Goal: Information Seeking & Learning: Learn about a topic

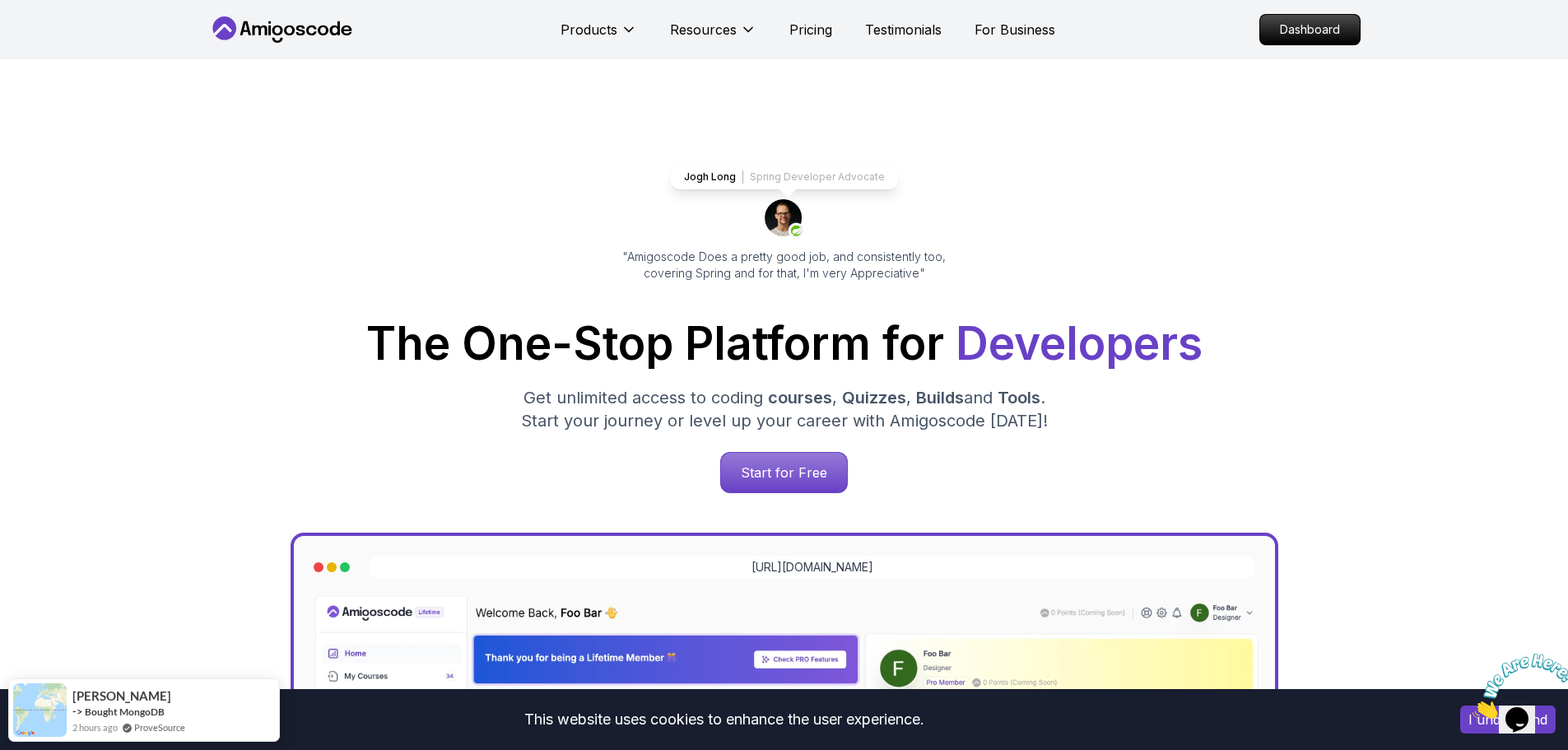
click at [766, 498] on div "Jogh Long Spring Developer Advocate "Amigoscode Does a pretty good job, and con…" at bounding box center [784, 673] width 1152 height 1227
click at [765, 471] on p "Start for Free" at bounding box center [784, 472] width 119 height 38
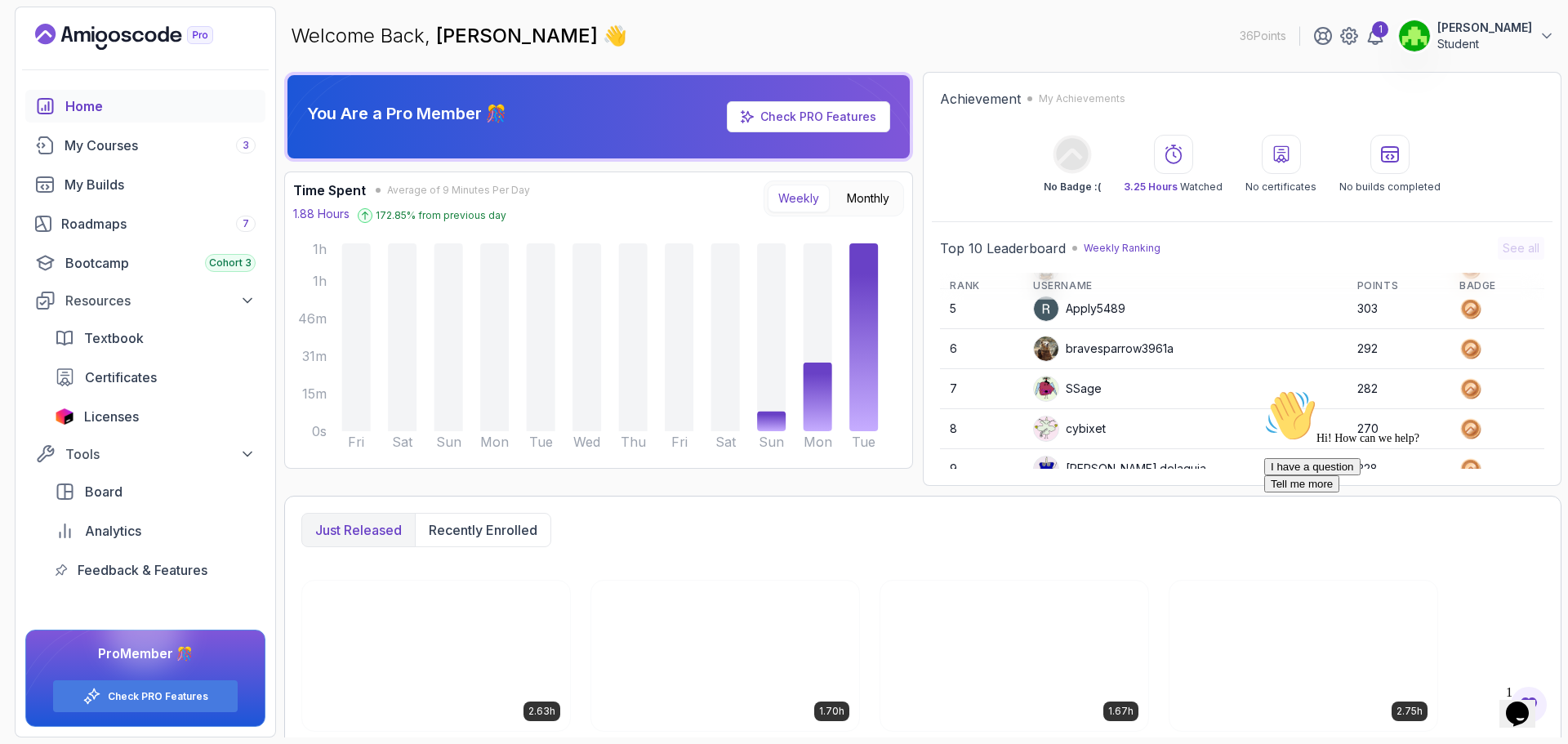
scroll to position [230, 0]
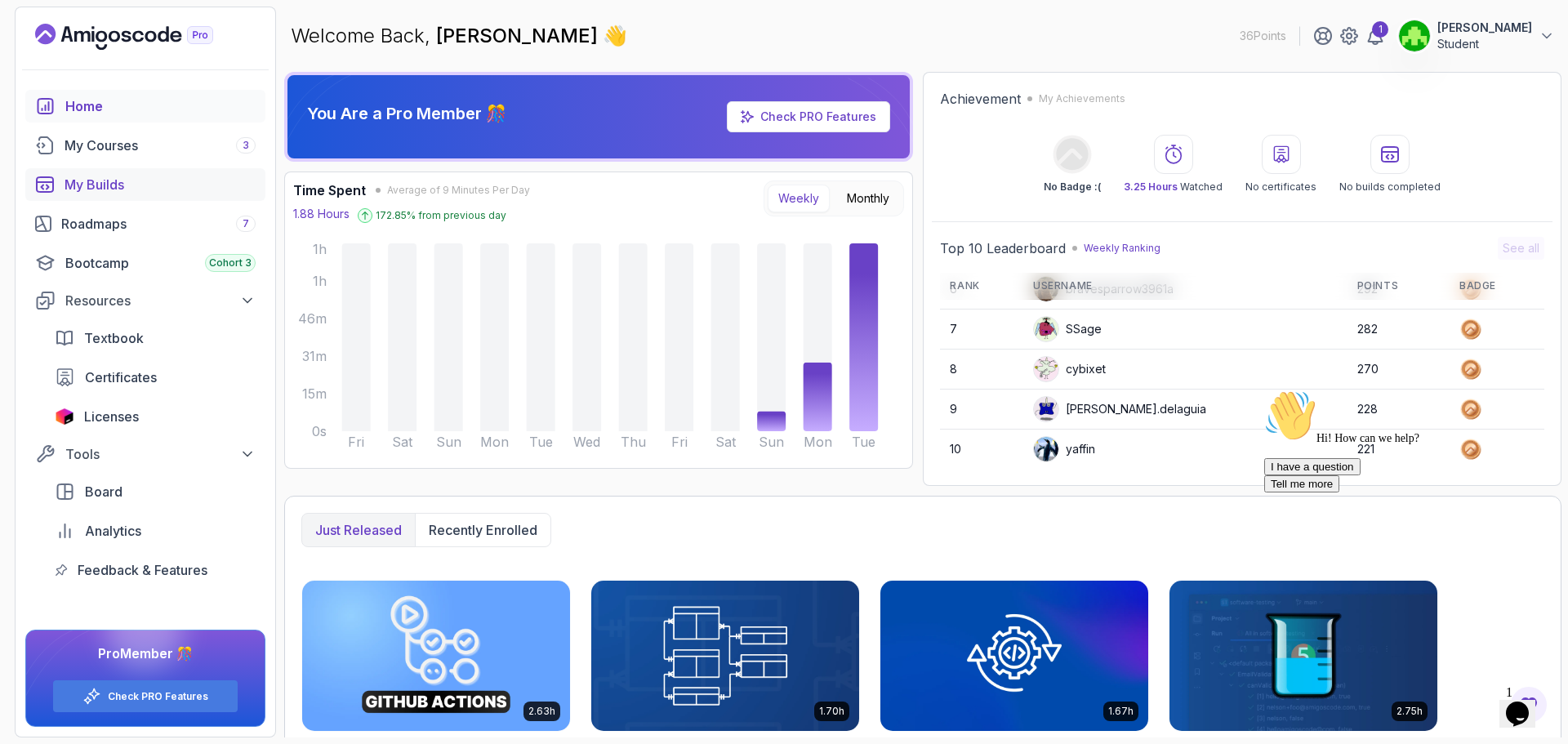
click at [115, 177] on div "My Builds" at bounding box center [160, 184] width 191 height 19
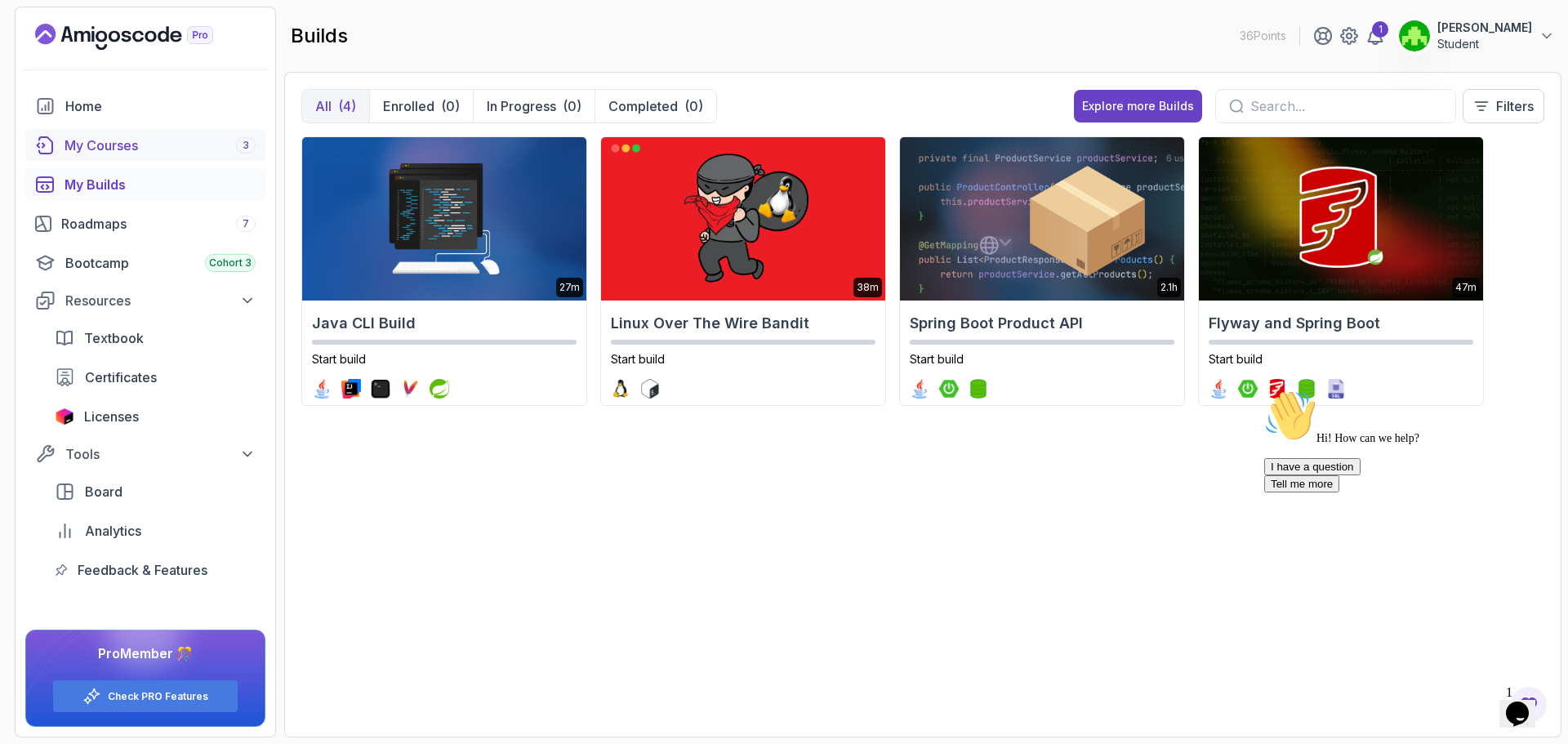
click at [138, 156] on link "My Courses 3" at bounding box center [145, 145] width 240 height 32
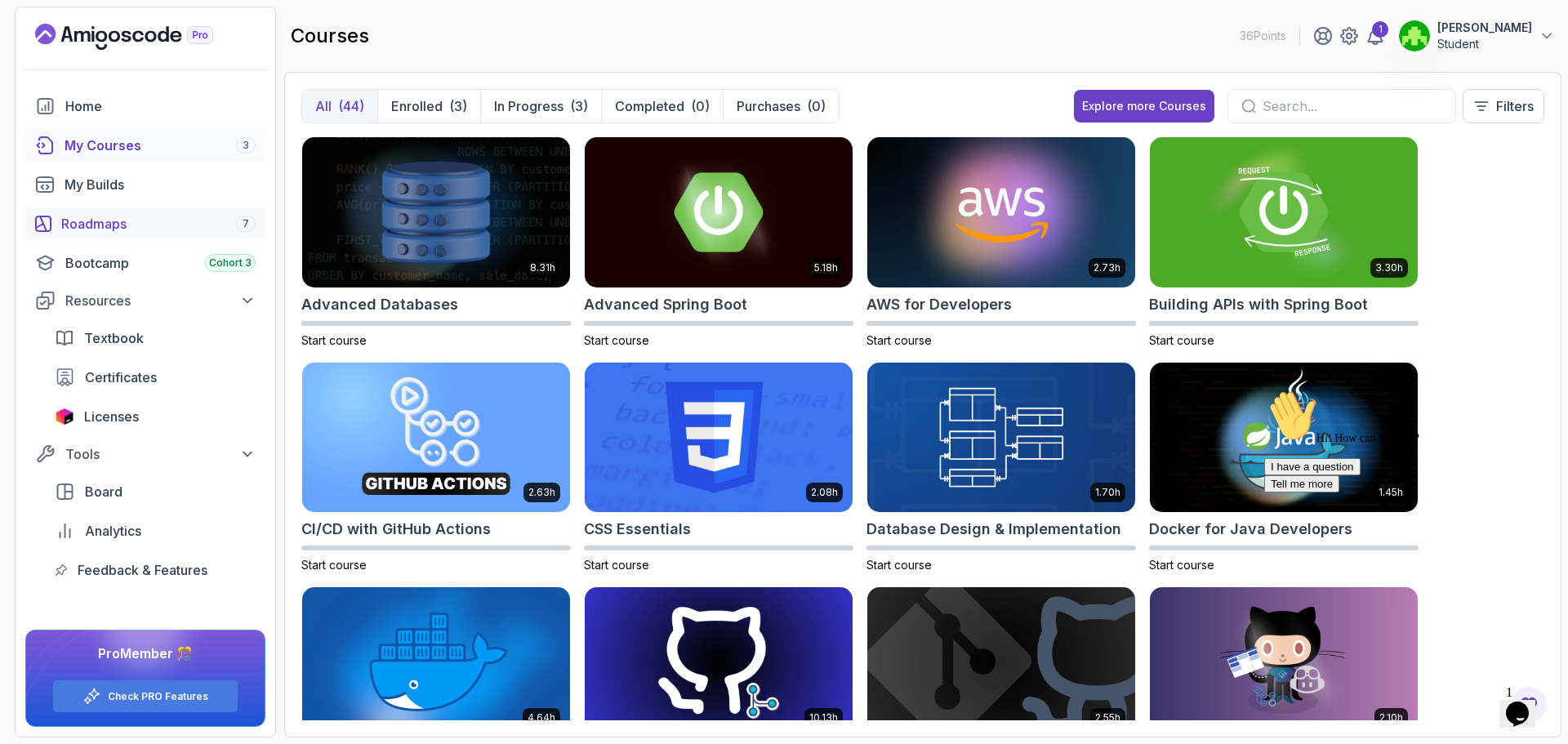
click at [150, 231] on div "Roadmaps 7" at bounding box center [158, 223] width 194 height 19
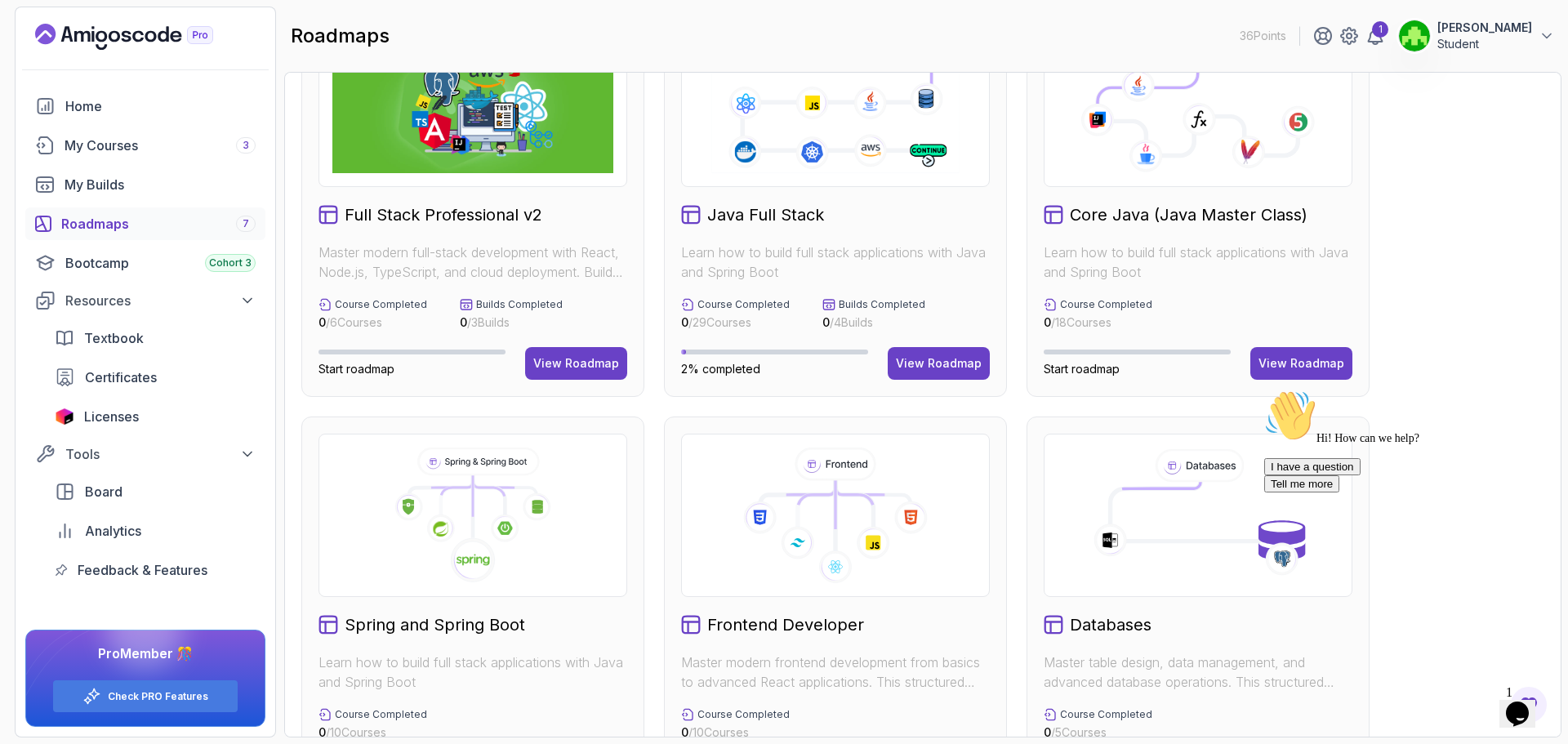
scroll to position [81, 0]
click at [908, 365] on div "View Roadmap" at bounding box center [938, 364] width 86 height 17
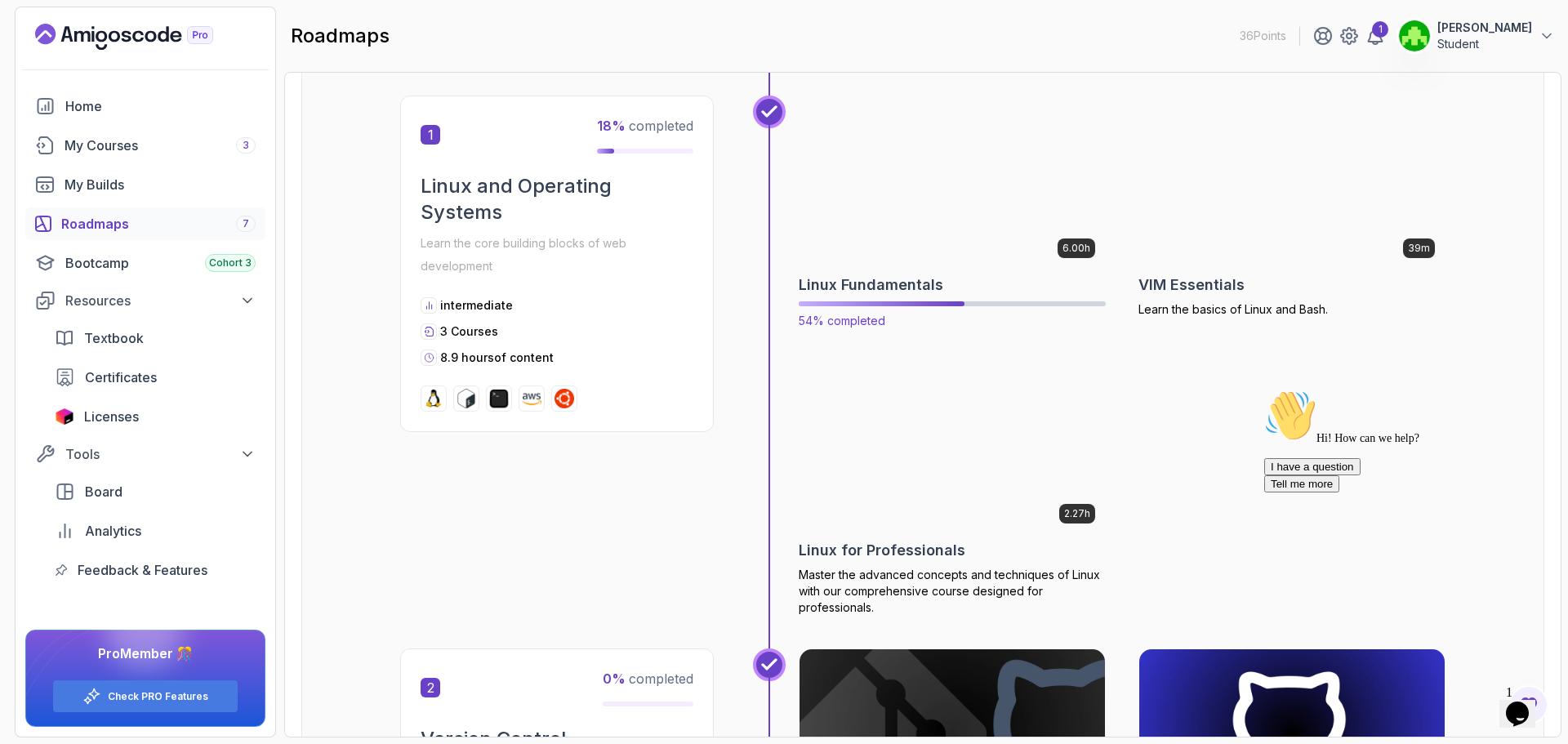
scroll to position [326, 0]
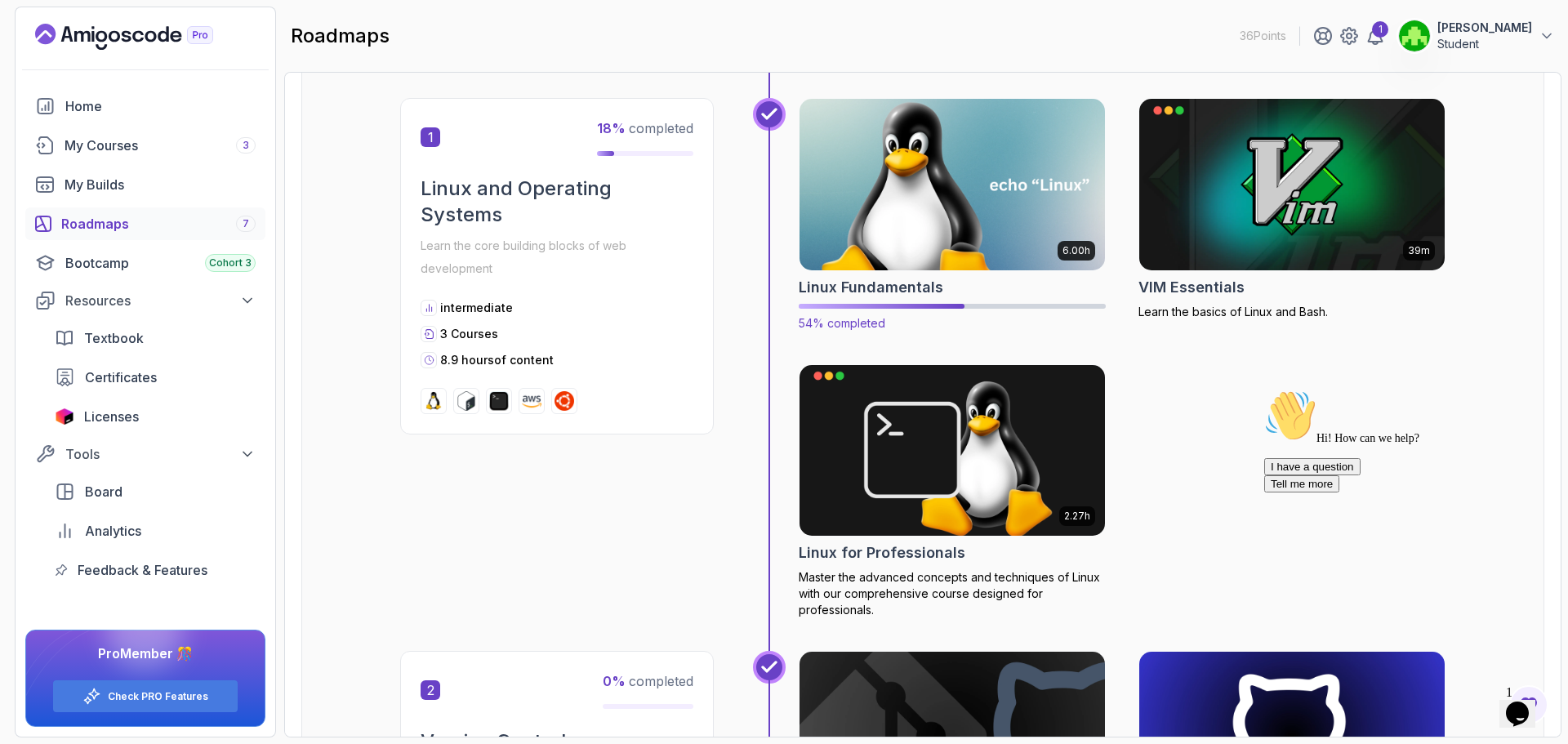
click at [1002, 321] on p "54% completed" at bounding box center [952, 323] width 307 height 17
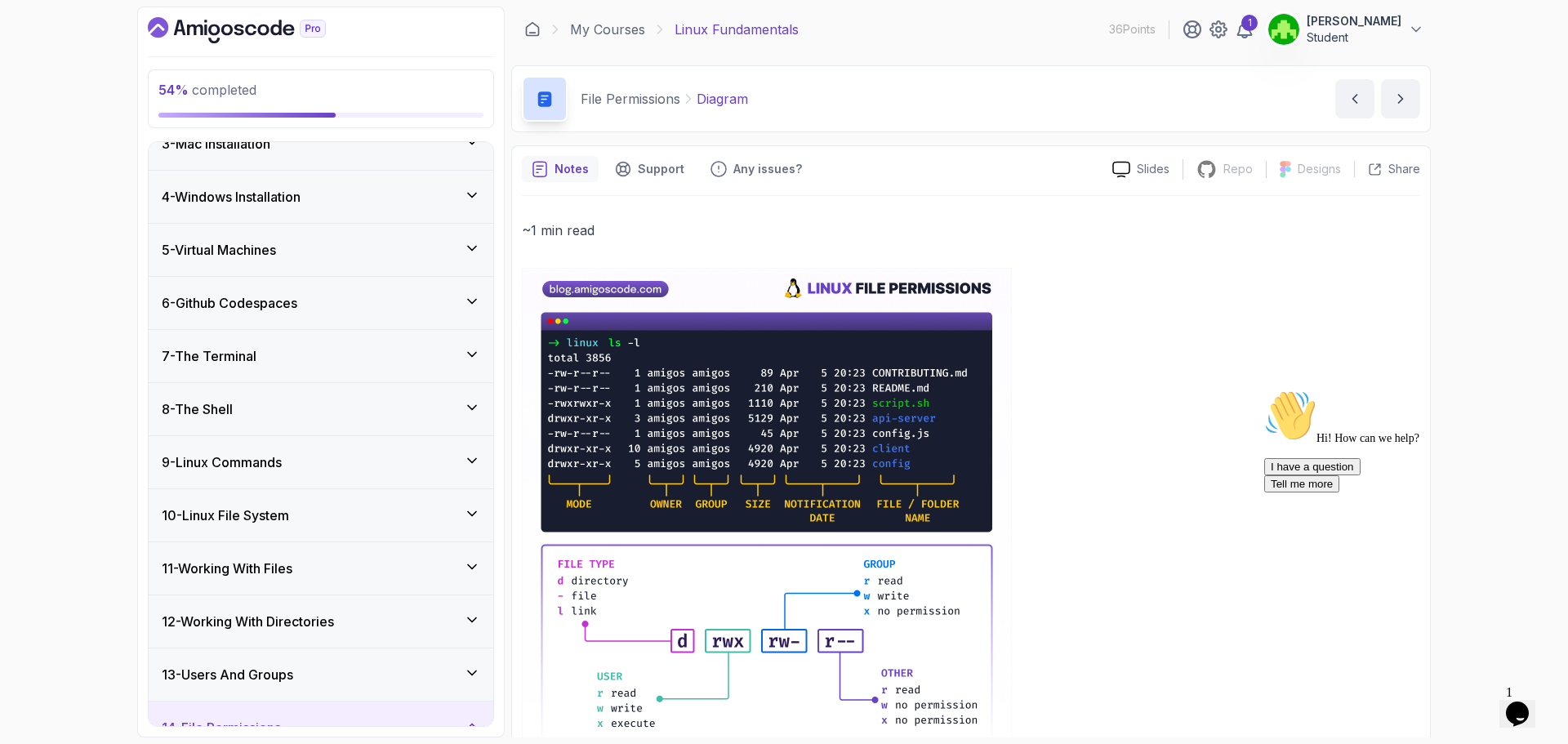
scroll to position [409, 0]
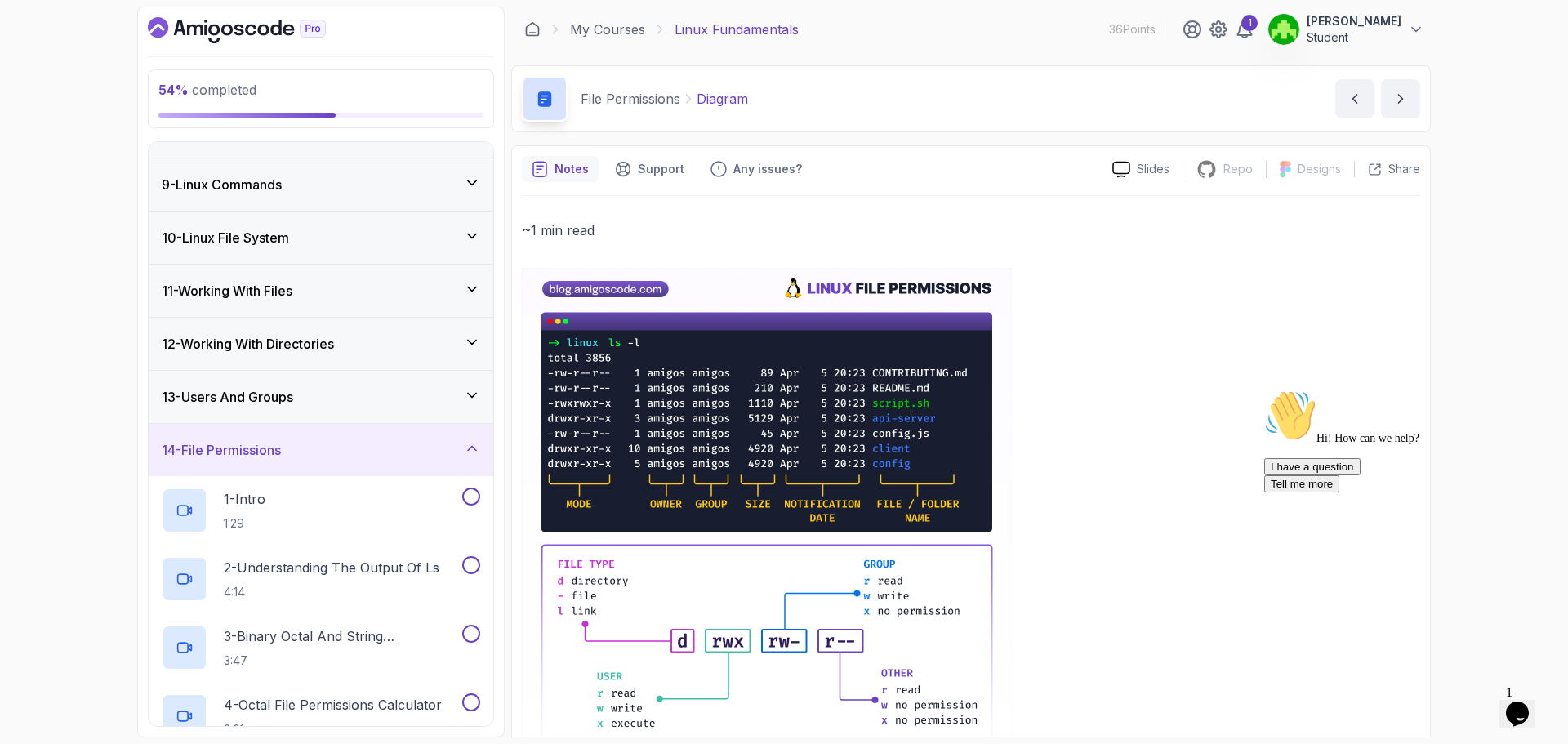
click at [344, 405] on div "13 - Users And Groups" at bounding box center [321, 396] width 318 height 19
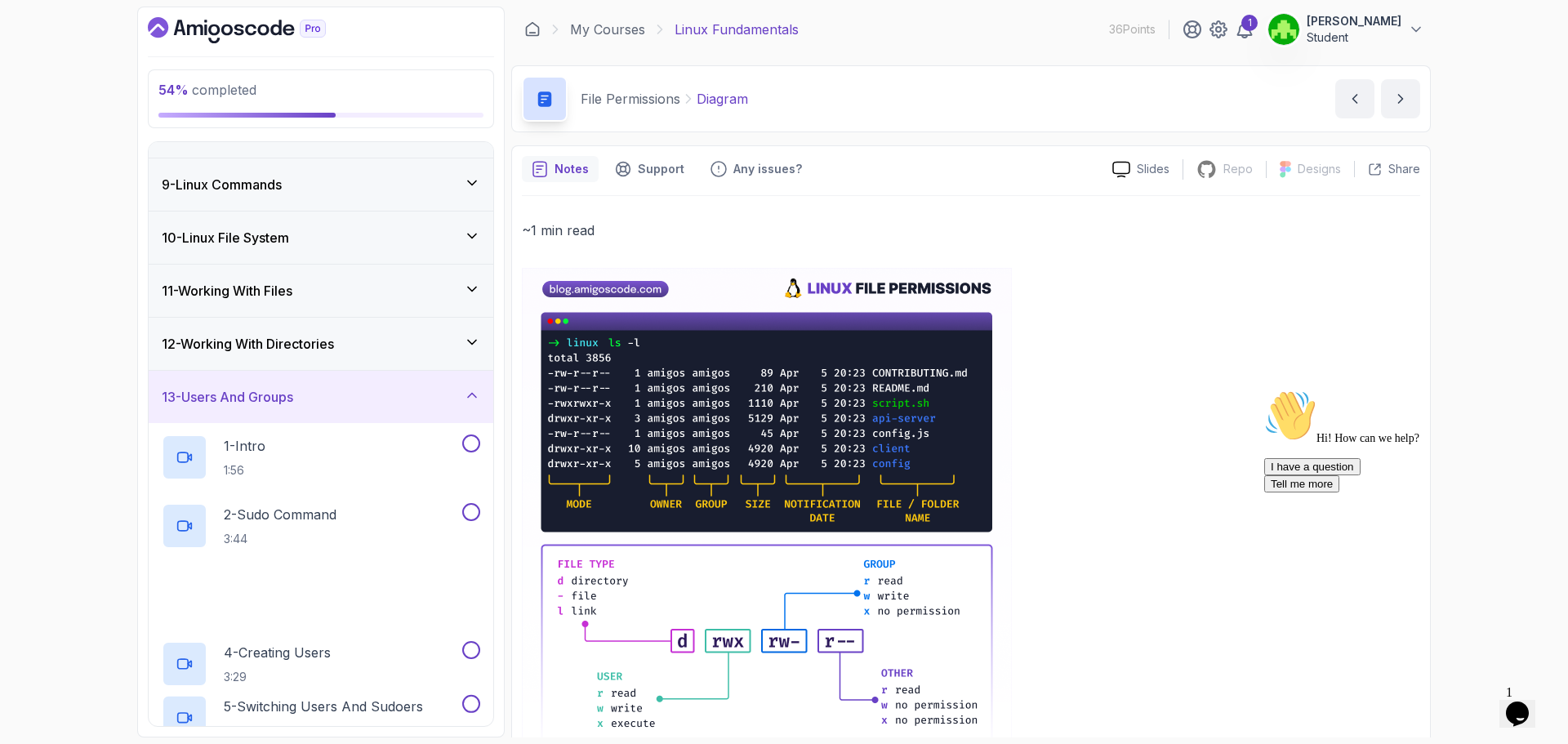
click at [381, 346] on div "12 - Working With Directories" at bounding box center [321, 343] width 318 height 19
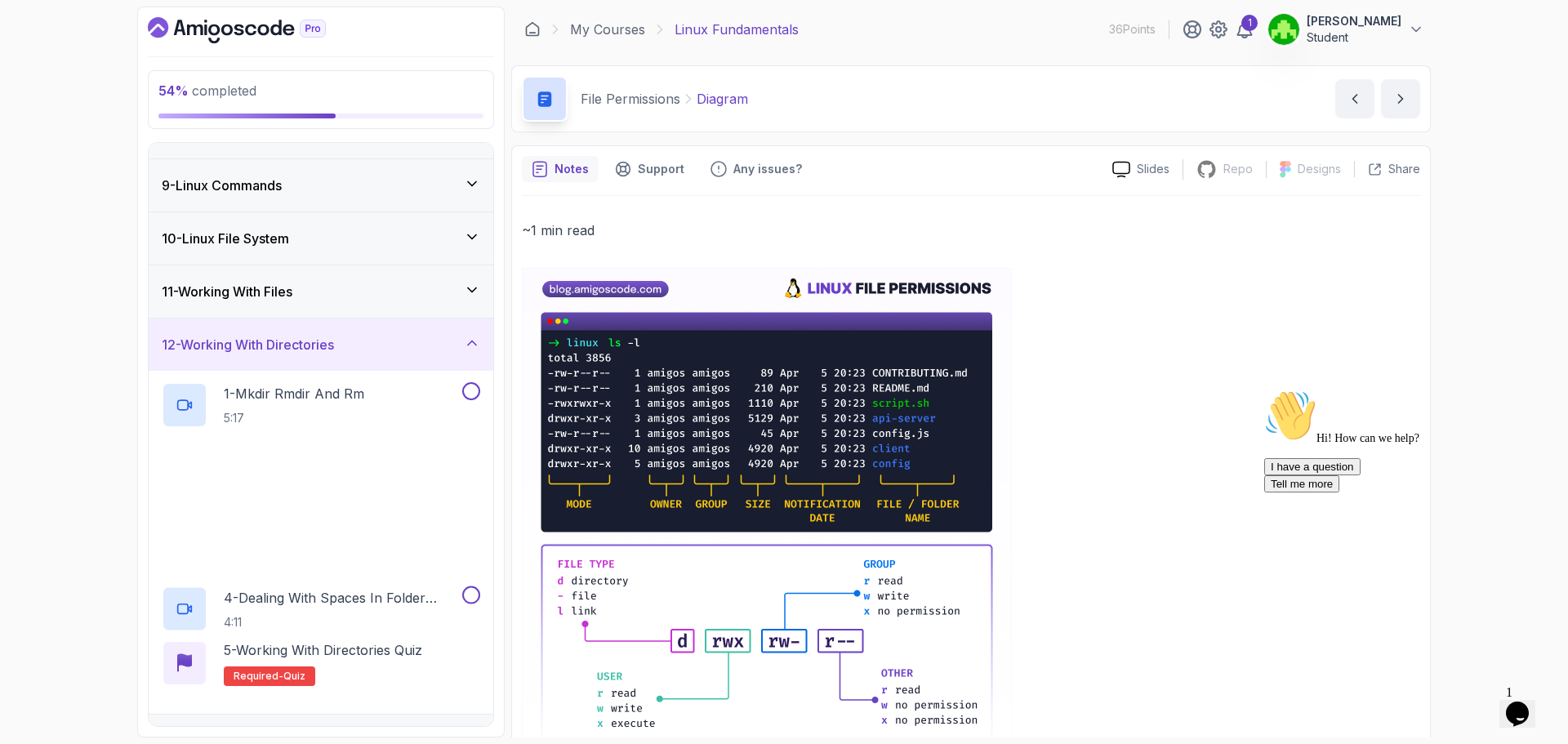
click at [376, 313] on div "11 - Working With Files" at bounding box center [321, 291] width 345 height 53
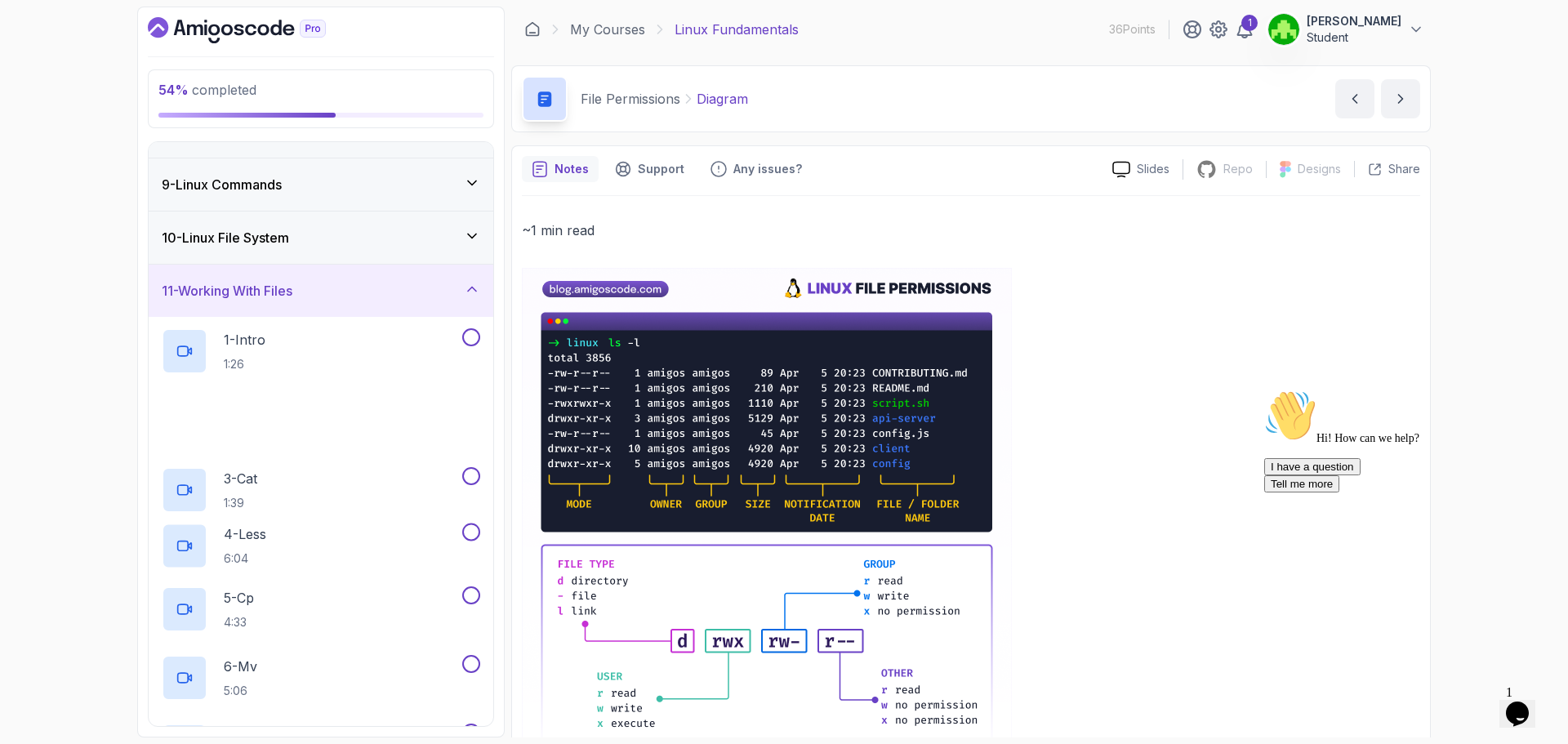
click at [376, 263] on div "10 - Linux File System" at bounding box center [321, 238] width 345 height 53
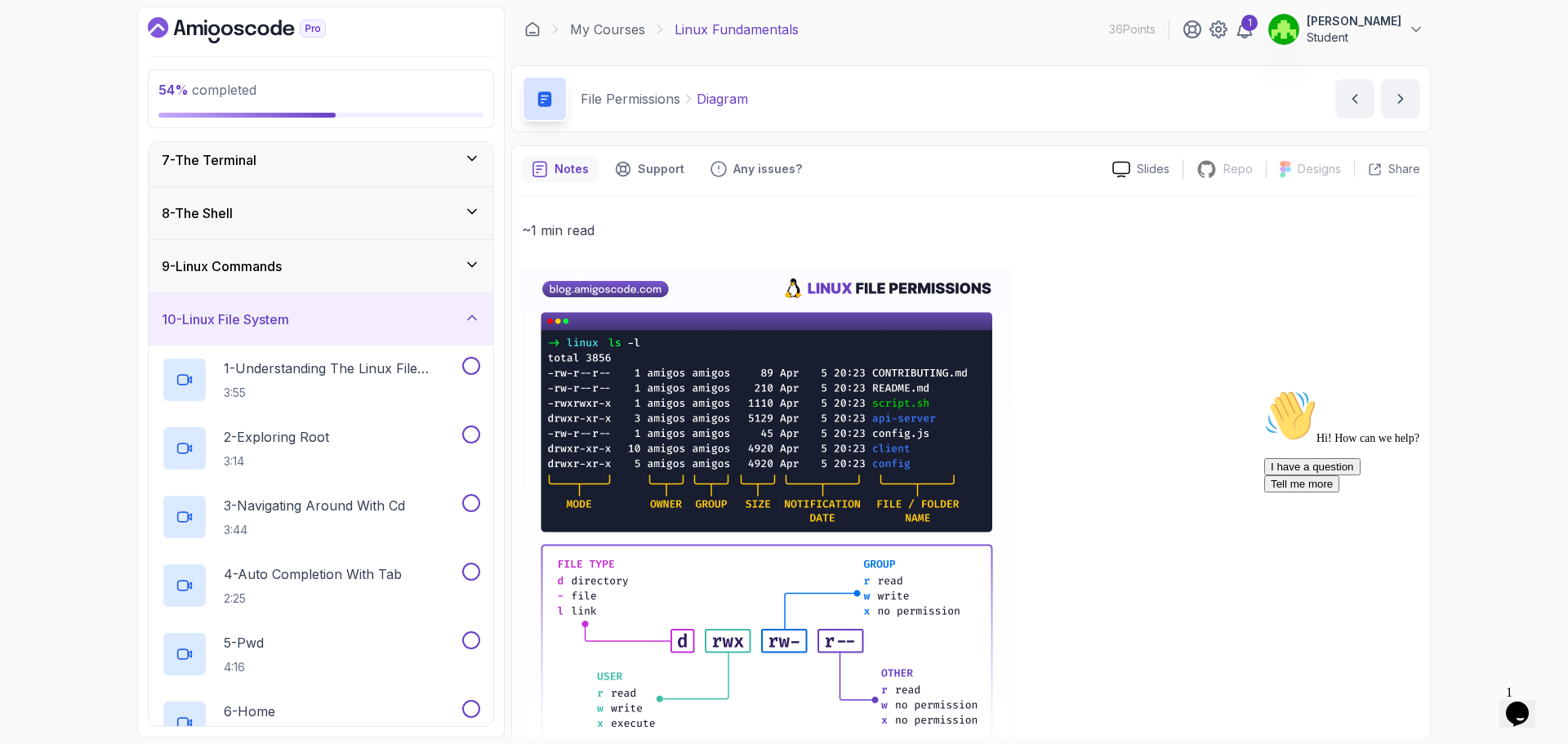
click at [375, 259] on div "9 - Linux Commands" at bounding box center [321, 265] width 318 height 19
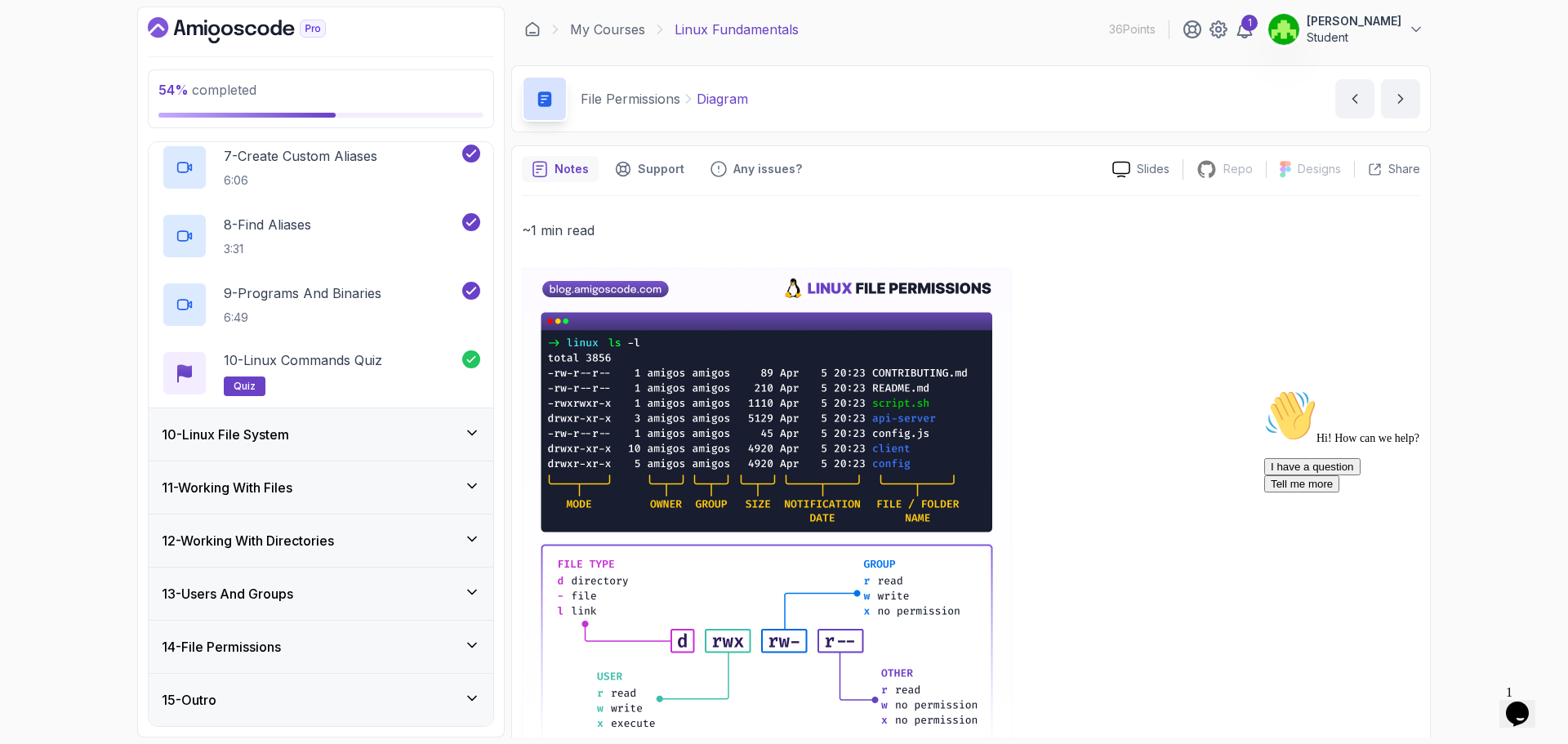
click at [339, 454] on div "10 - Linux File System" at bounding box center [321, 434] width 345 height 53
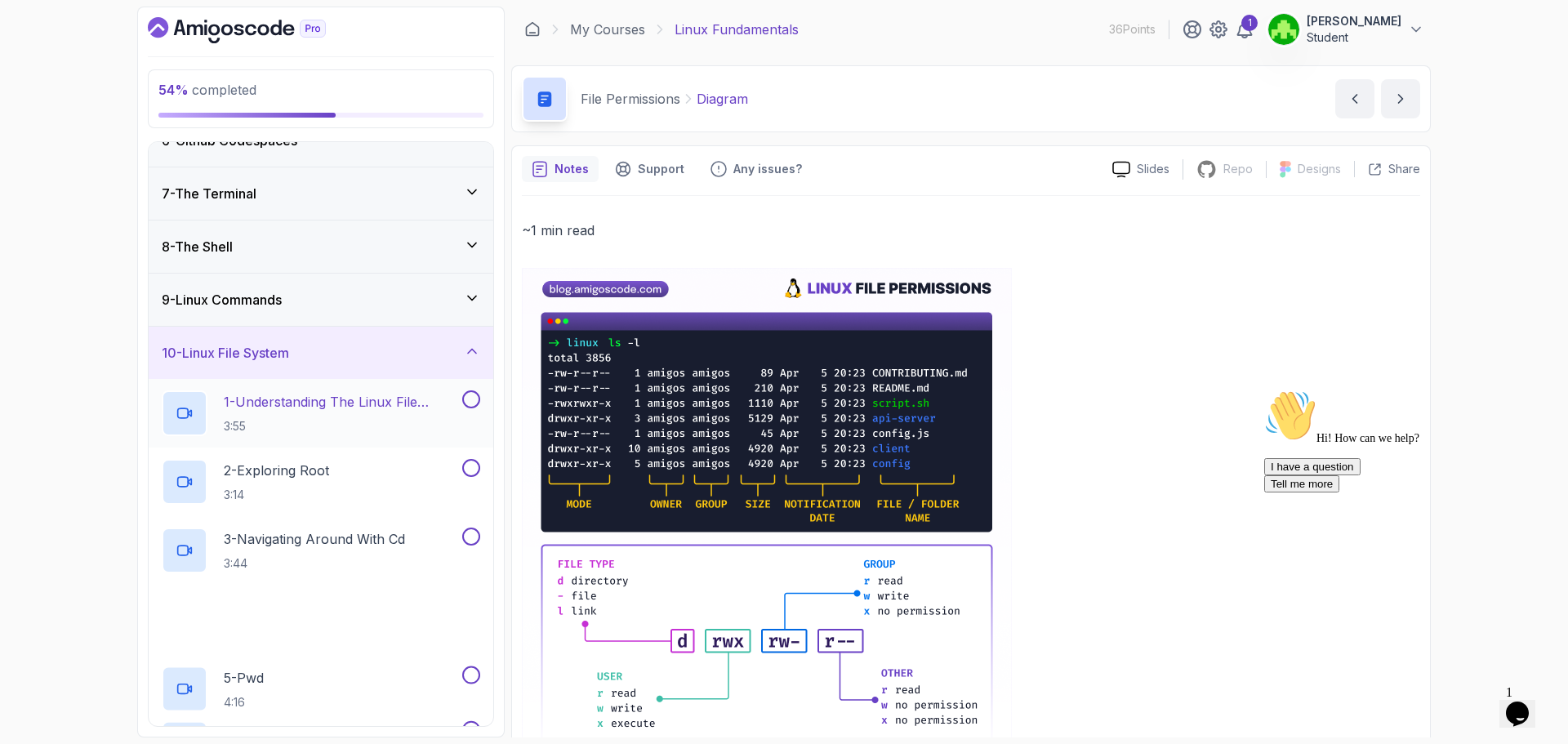
scroll to position [294, 0]
click at [335, 419] on p "3:55" at bounding box center [341, 425] width 235 height 17
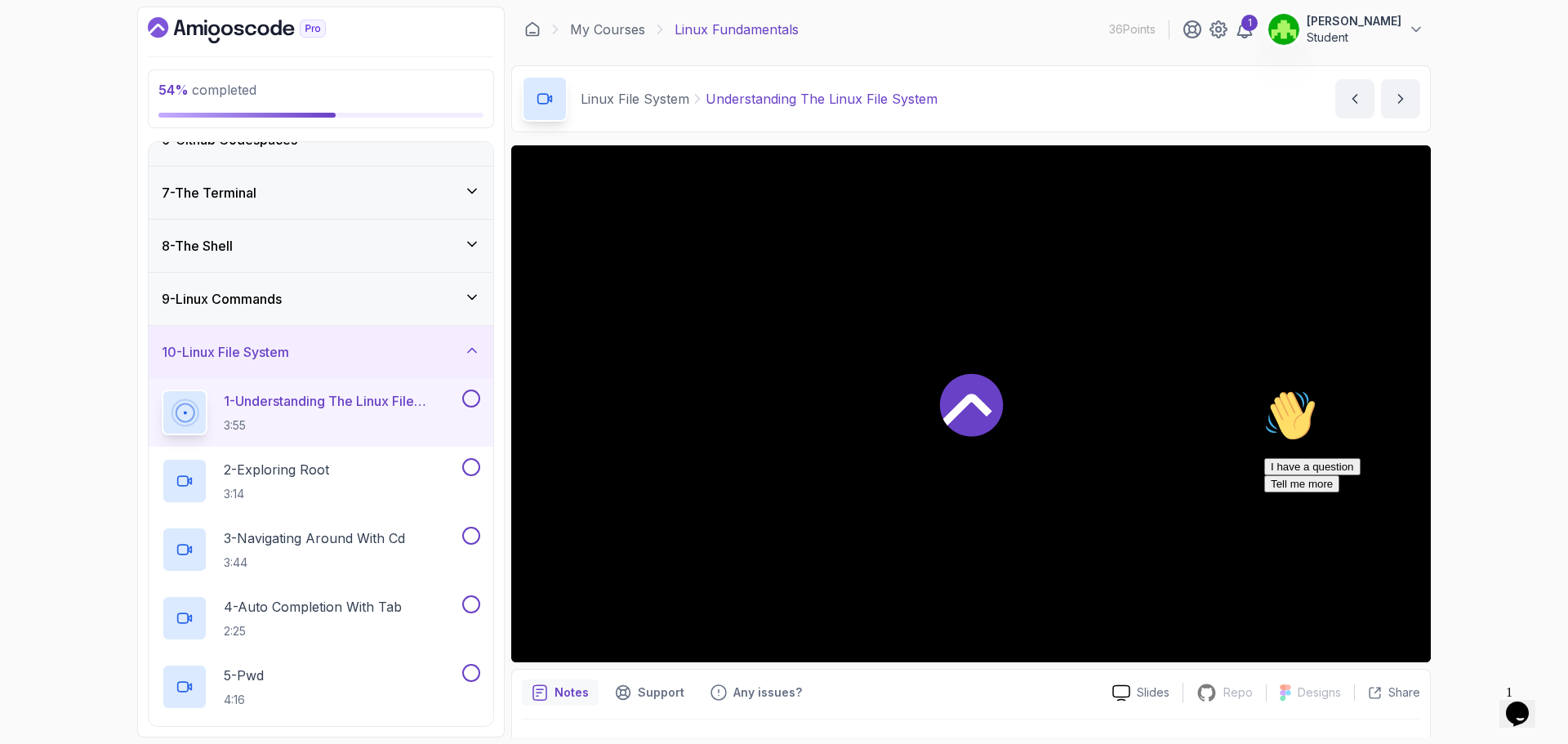
click at [992, 414] on icon at bounding box center [972, 405] width 63 height 63
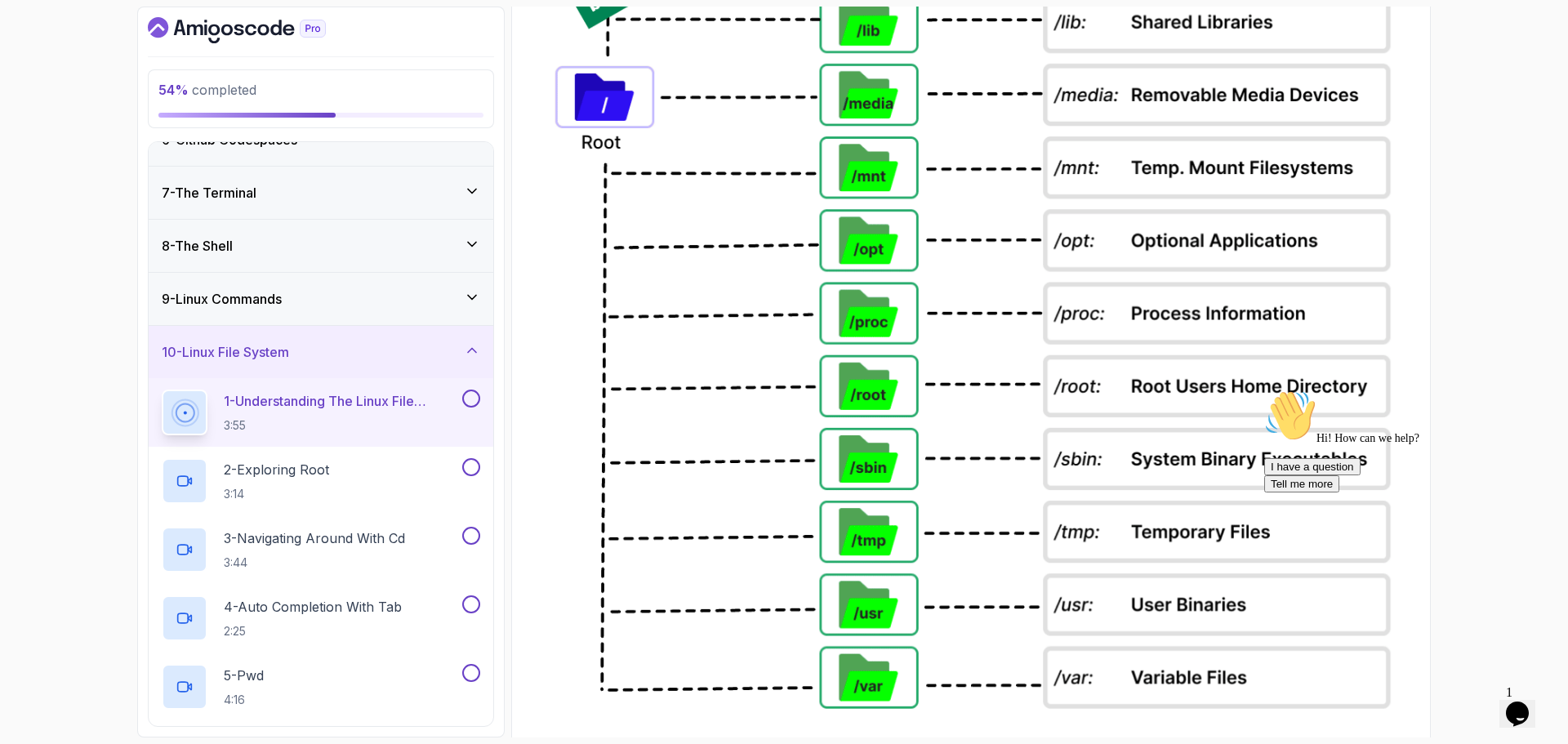
scroll to position [1496, 0]
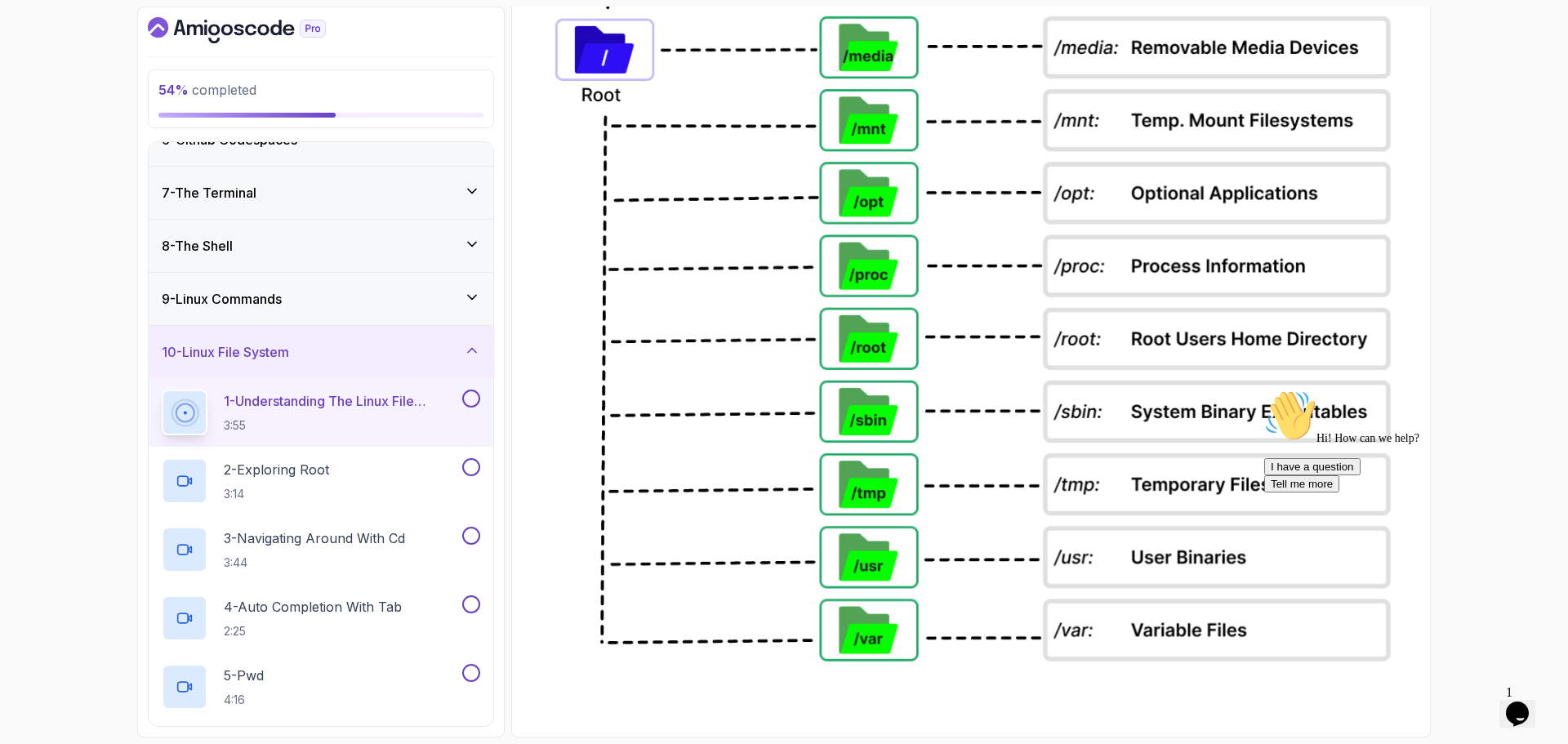
drag, startPoint x: 1338, startPoint y: 710, endPoint x: 1018, endPoint y: 487, distance: 390.0
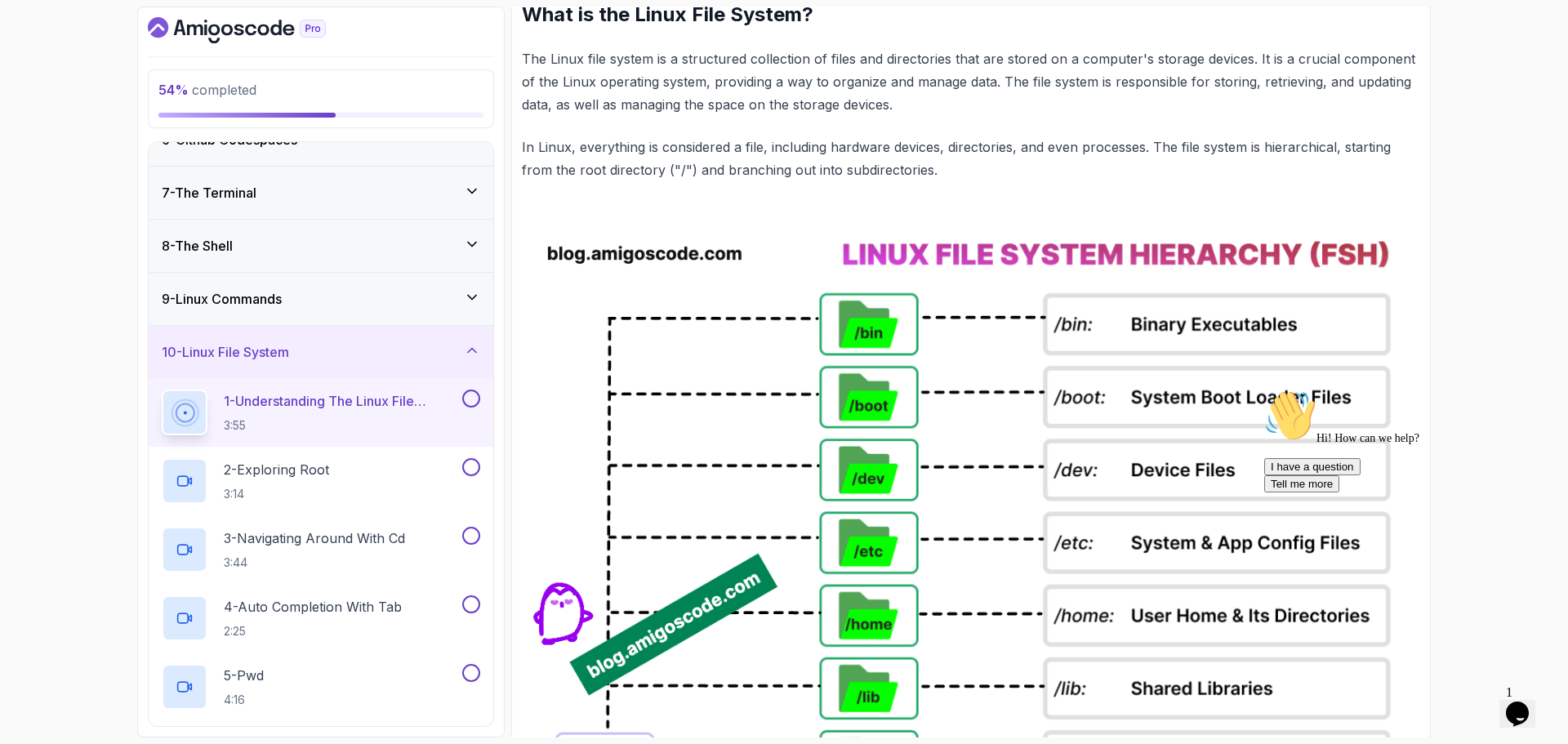
scroll to position [517, 0]
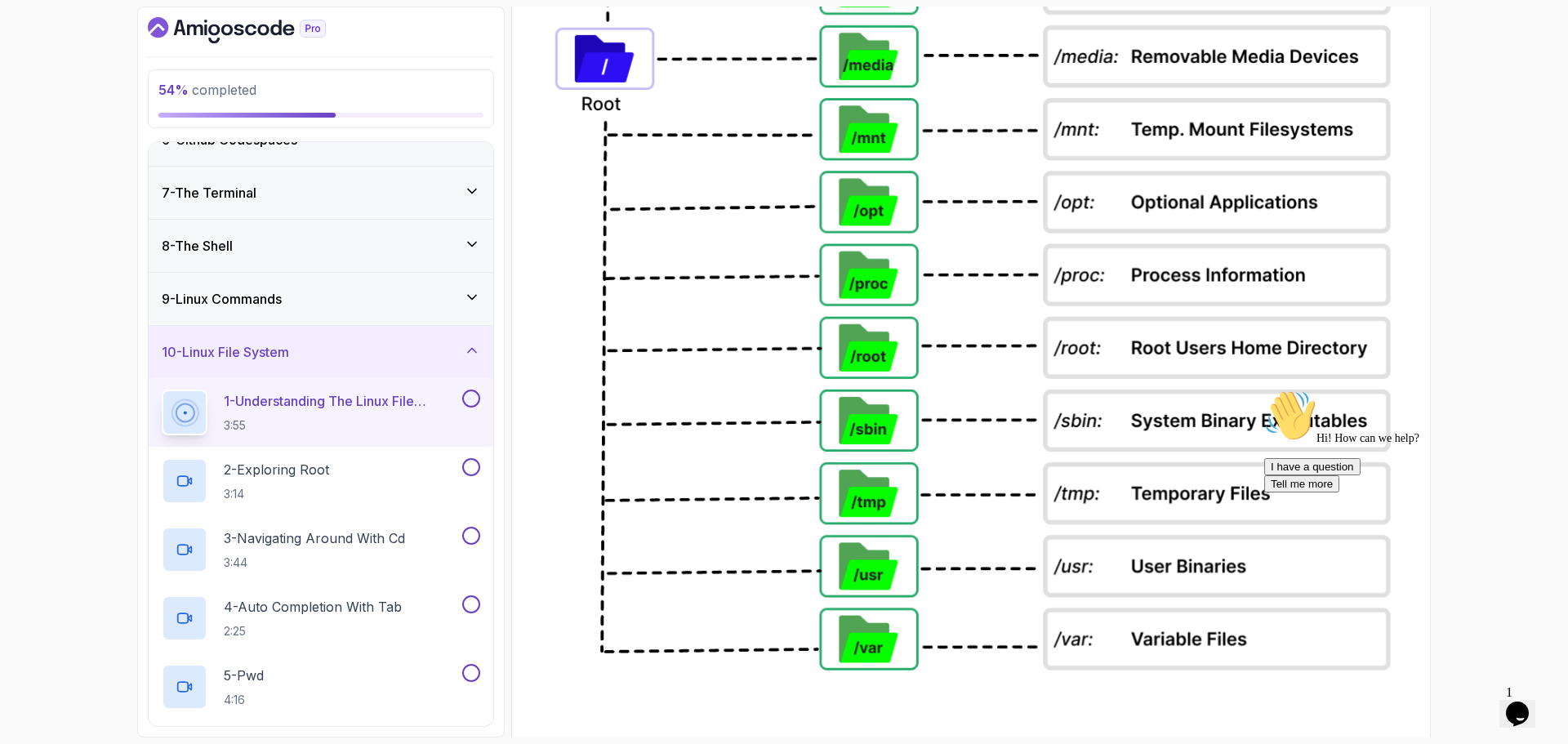
scroll to position [1496, 0]
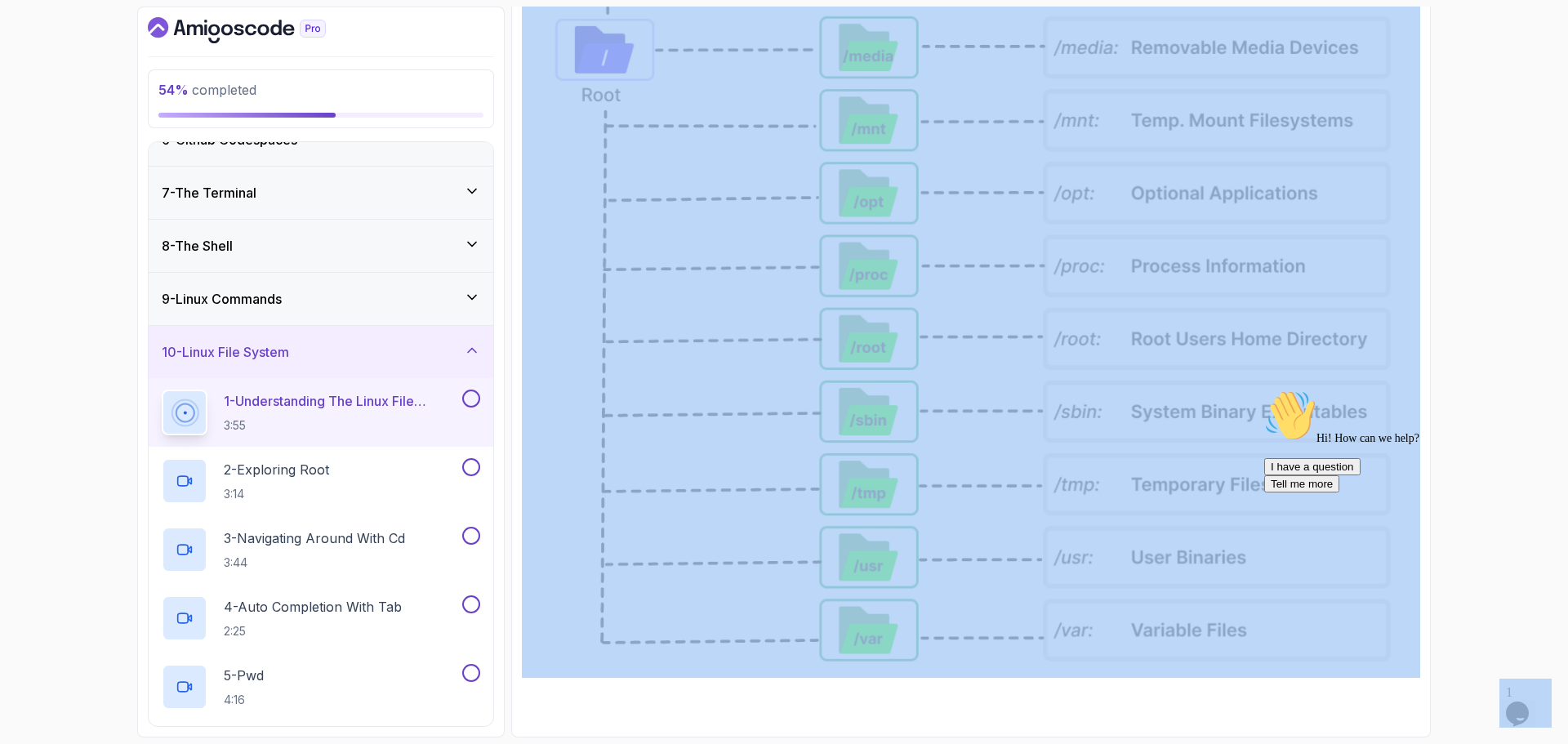
drag, startPoint x: 2640, startPoint y: 1059, endPoint x: 1288, endPoint y: 540, distance: 1448.2
click at [1157, 468] on img at bounding box center [971, 85] width 899 height 1183
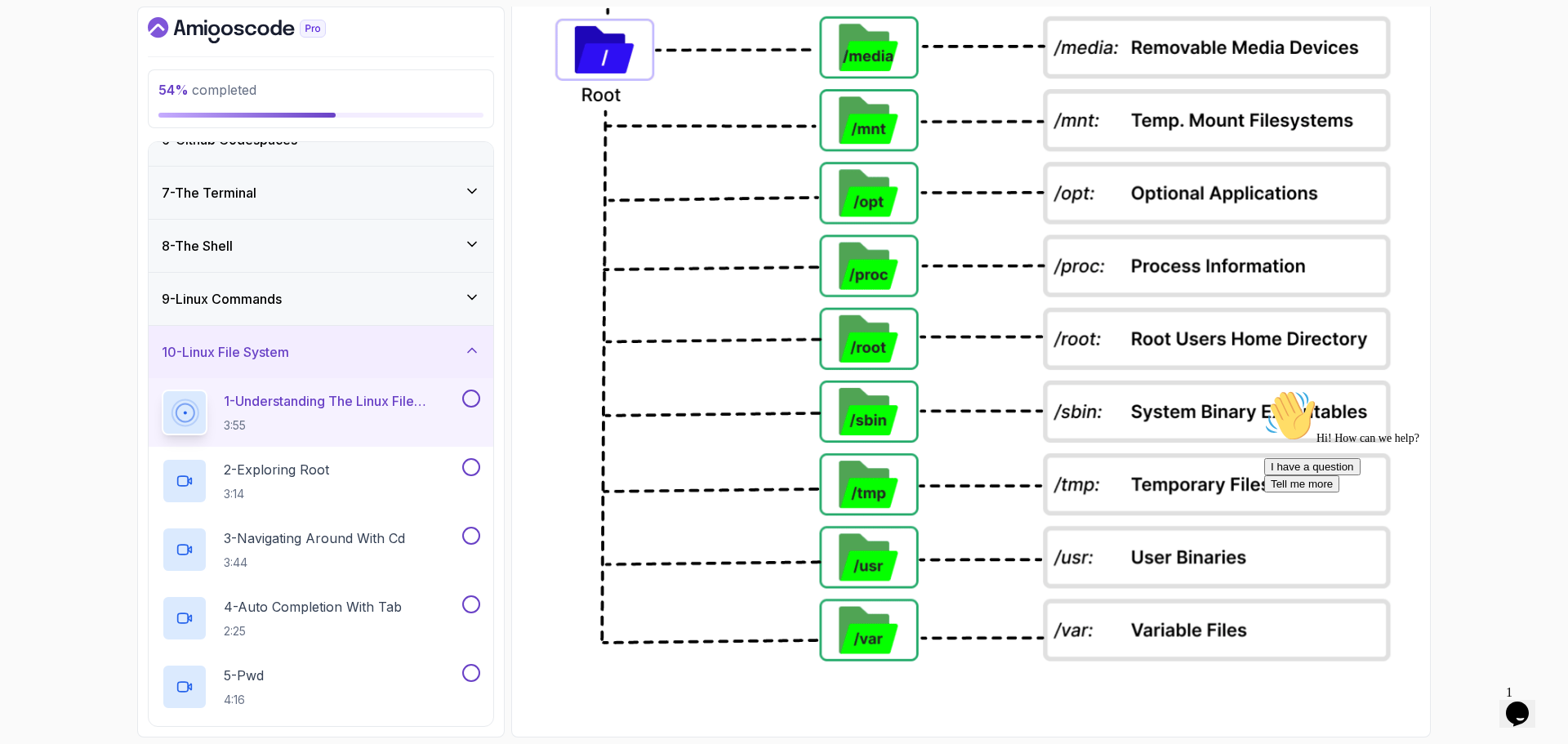
click at [1317, 664] on div "Hi! How can we help? I have a question Tell me more" at bounding box center [1404, 526] width 281 height 274
drag, startPoint x: 56, startPoint y: 264, endPoint x: 1235, endPoint y: 530, distance: 1208.6
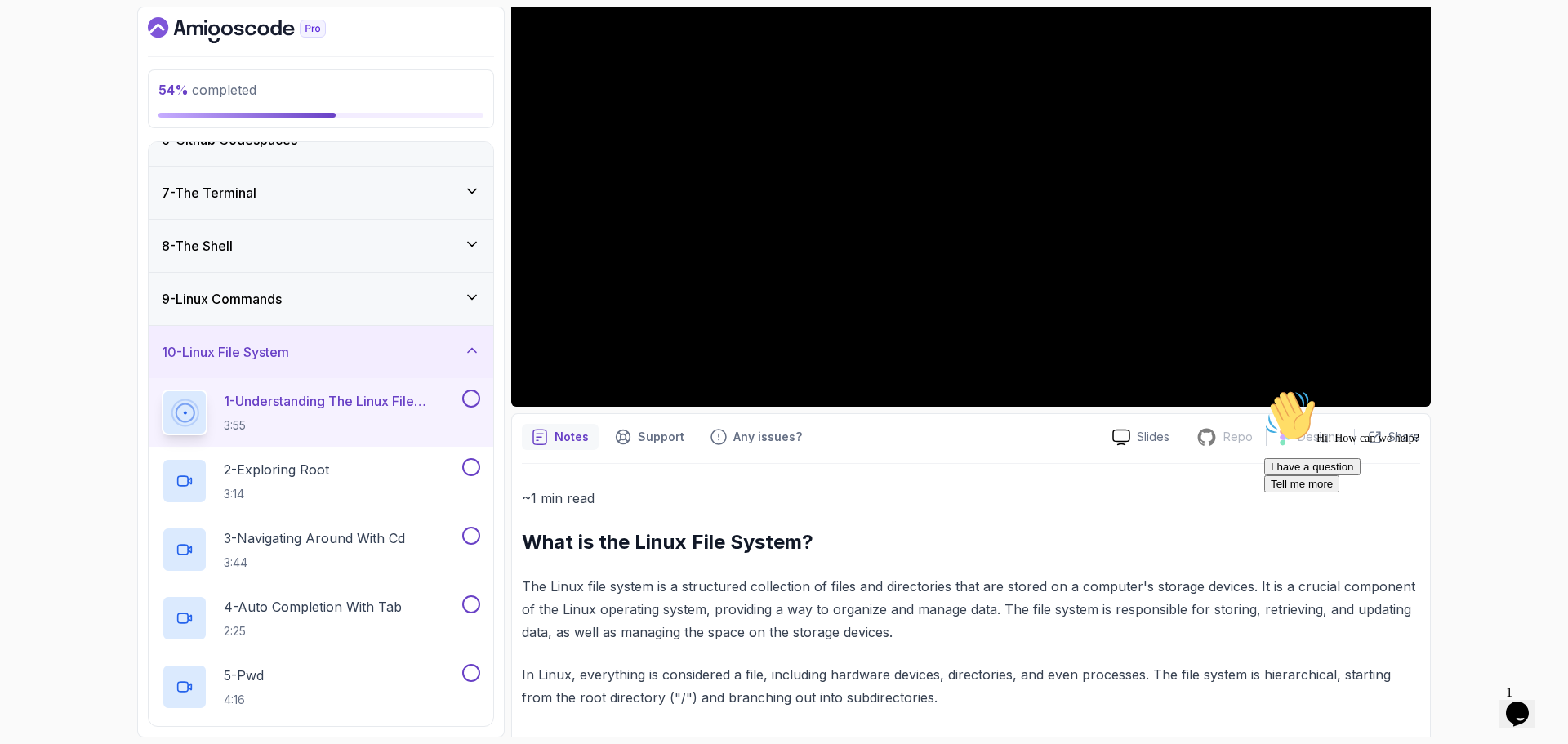
scroll to position [108, 0]
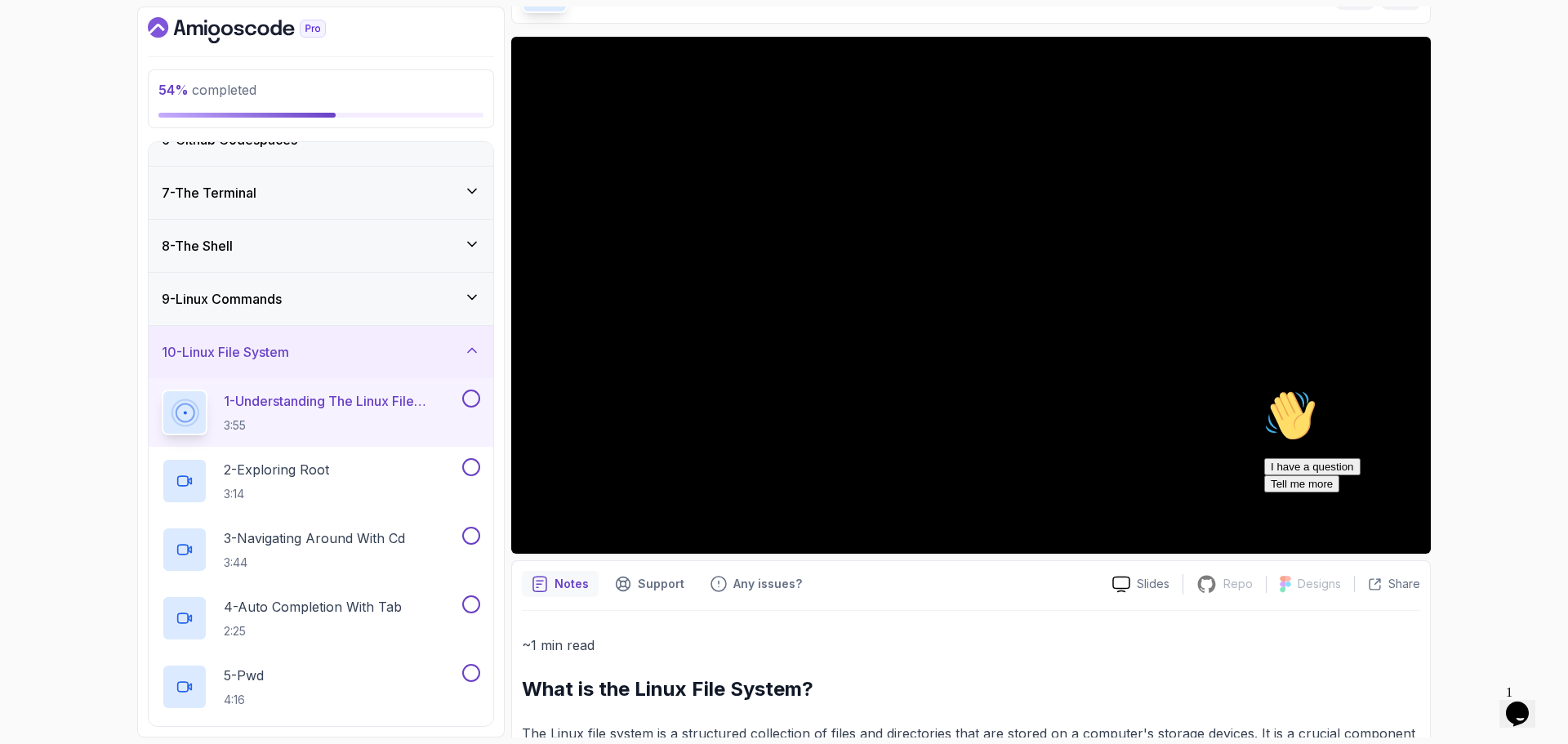
click at [1524, 389] on div "Chat attention grabber" at bounding box center [1411, 389] width 294 height 0
click at [486, 389] on div "1 - Understanding The Linux File System 3:55" at bounding box center [321, 412] width 345 height 68
click at [472, 397] on button at bounding box center [471, 397] width 18 height 18
click at [325, 472] on p "2 - Exploring Root" at bounding box center [276, 469] width 105 height 19
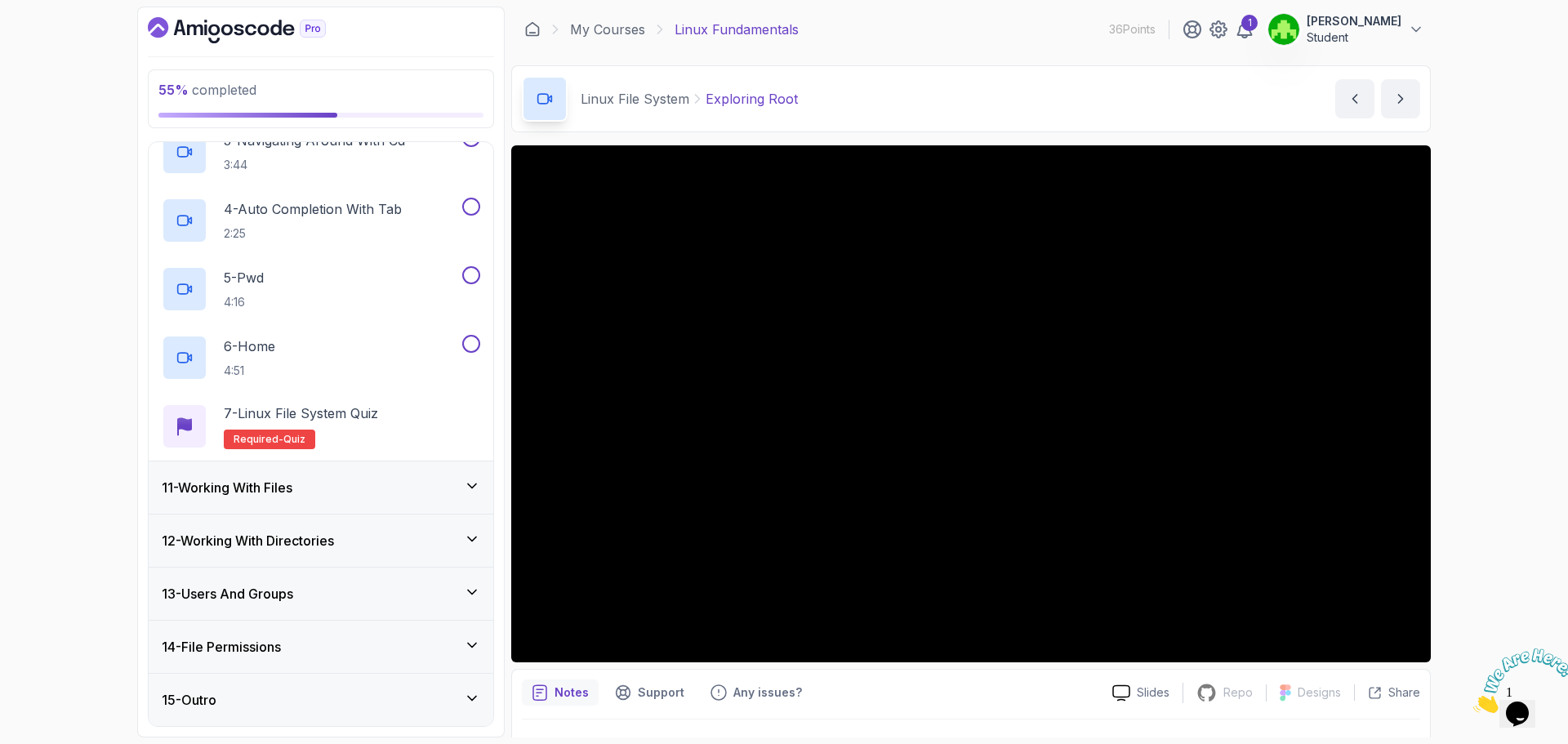
click at [304, 498] on div "11 - Working With Files" at bounding box center [321, 487] width 345 height 53
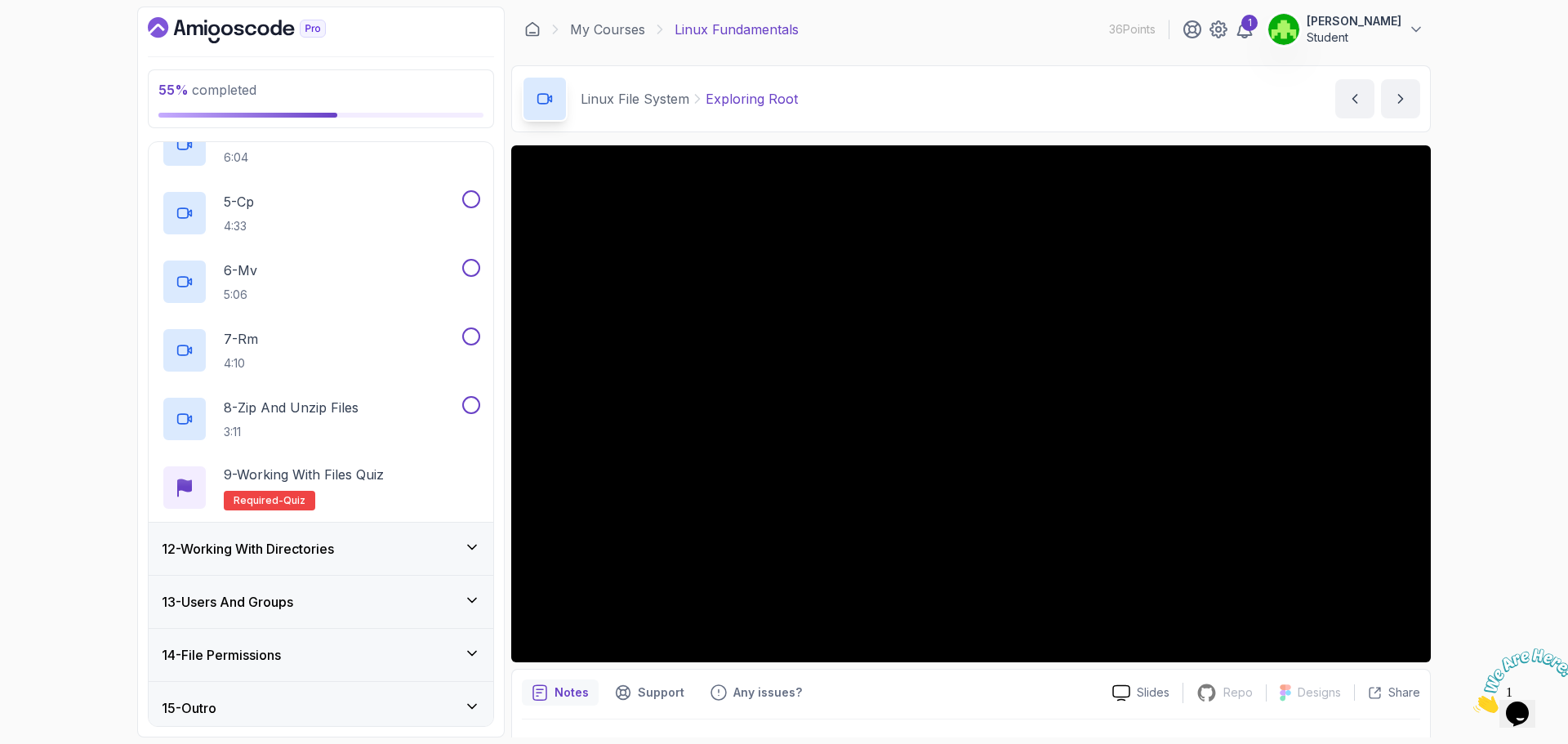
scroll to position [829, 0]
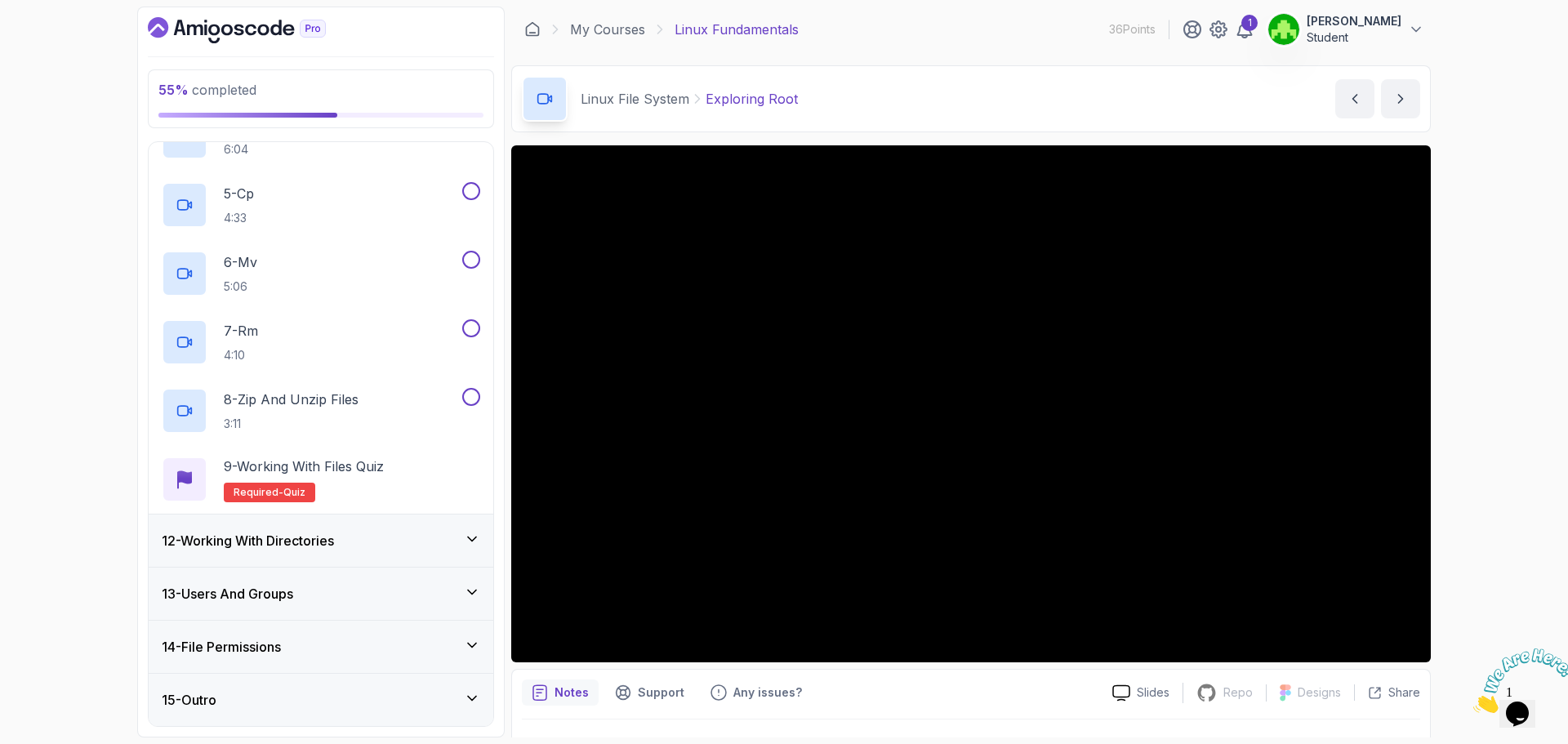
click at [369, 541] on div "12 - Working With Directories" at bounding box center [321, 540] width 318 height 19
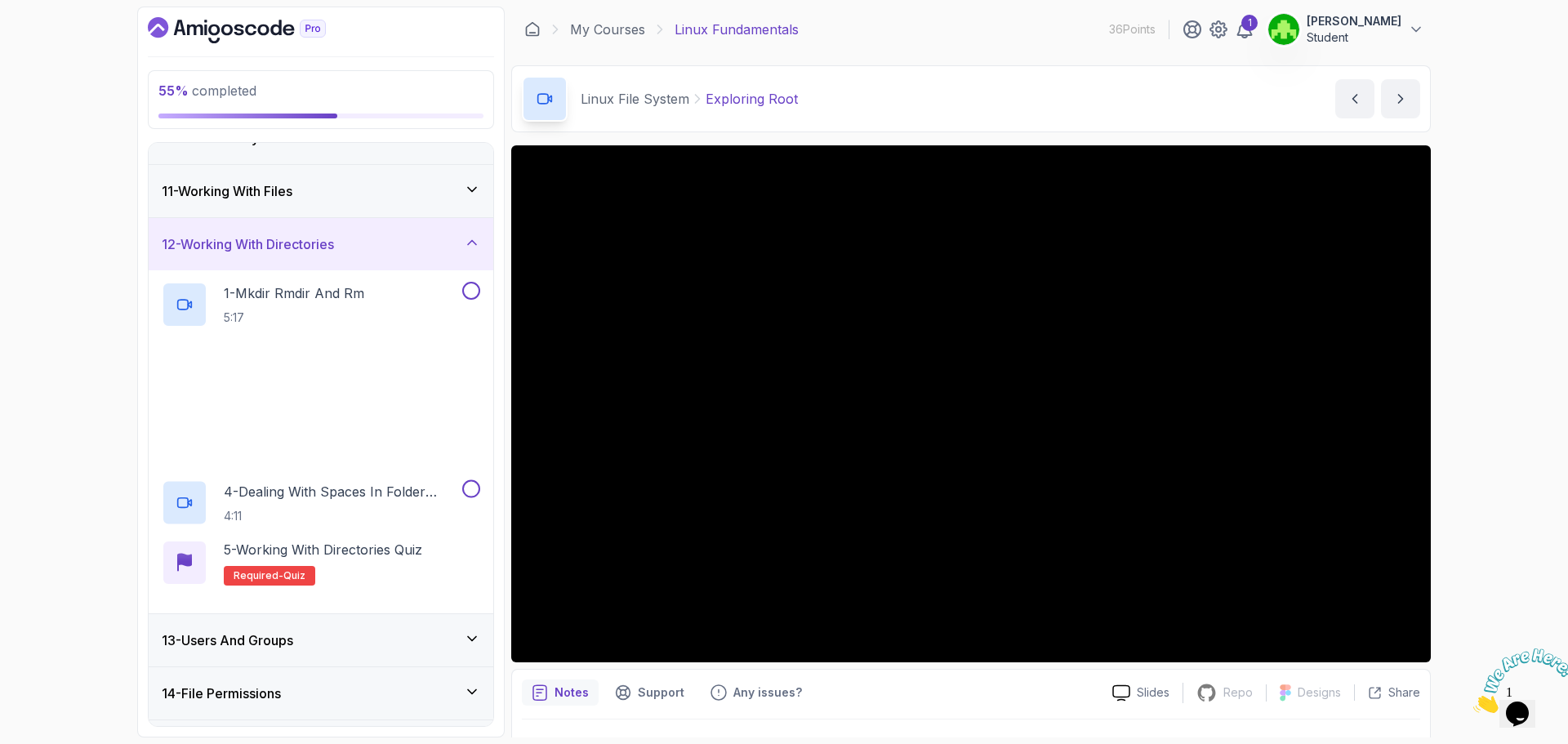
scroll to position [555, 0]
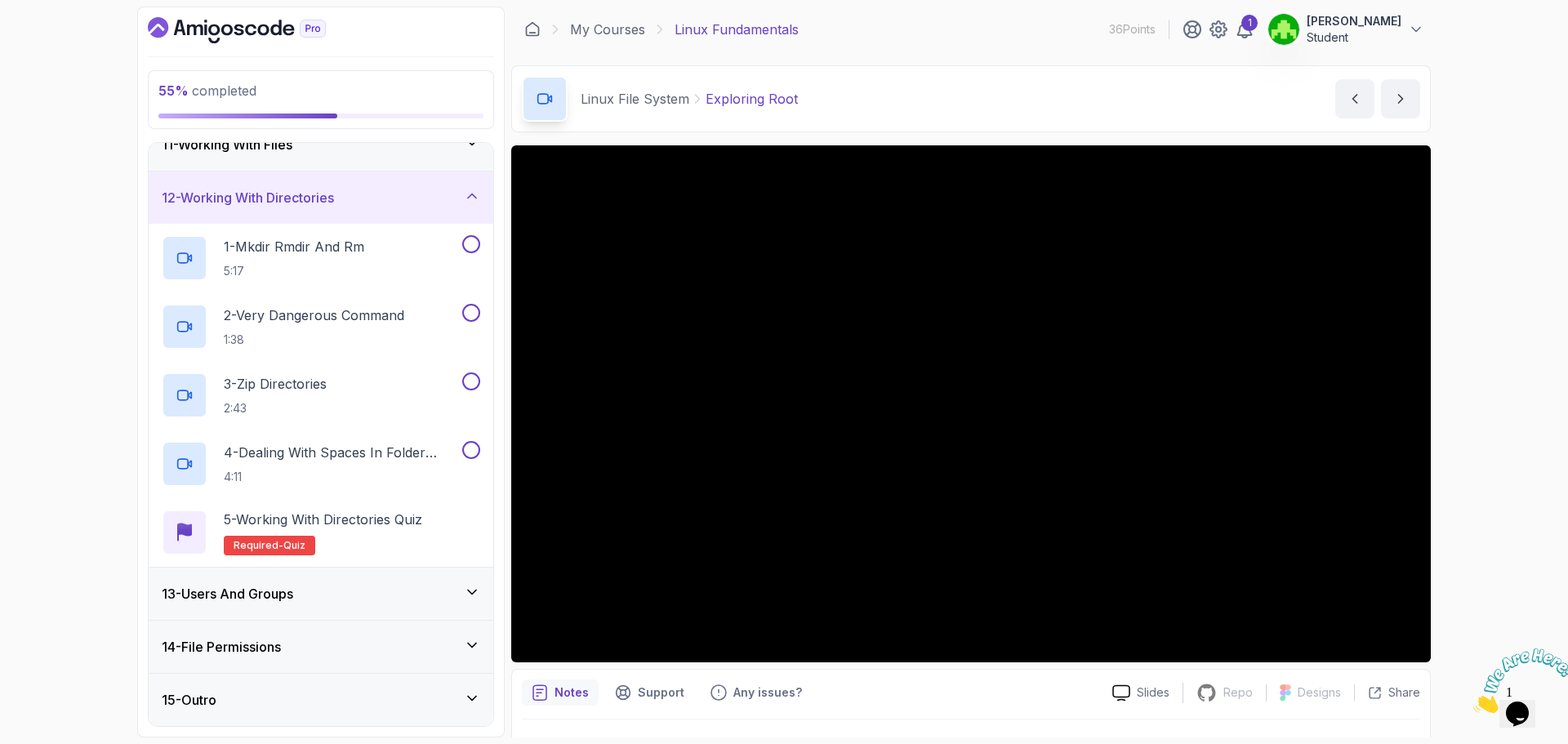
click at [293, 584] on h3 "13 - Users And Groups" at bounding box center [227, 593] width 131 height 19
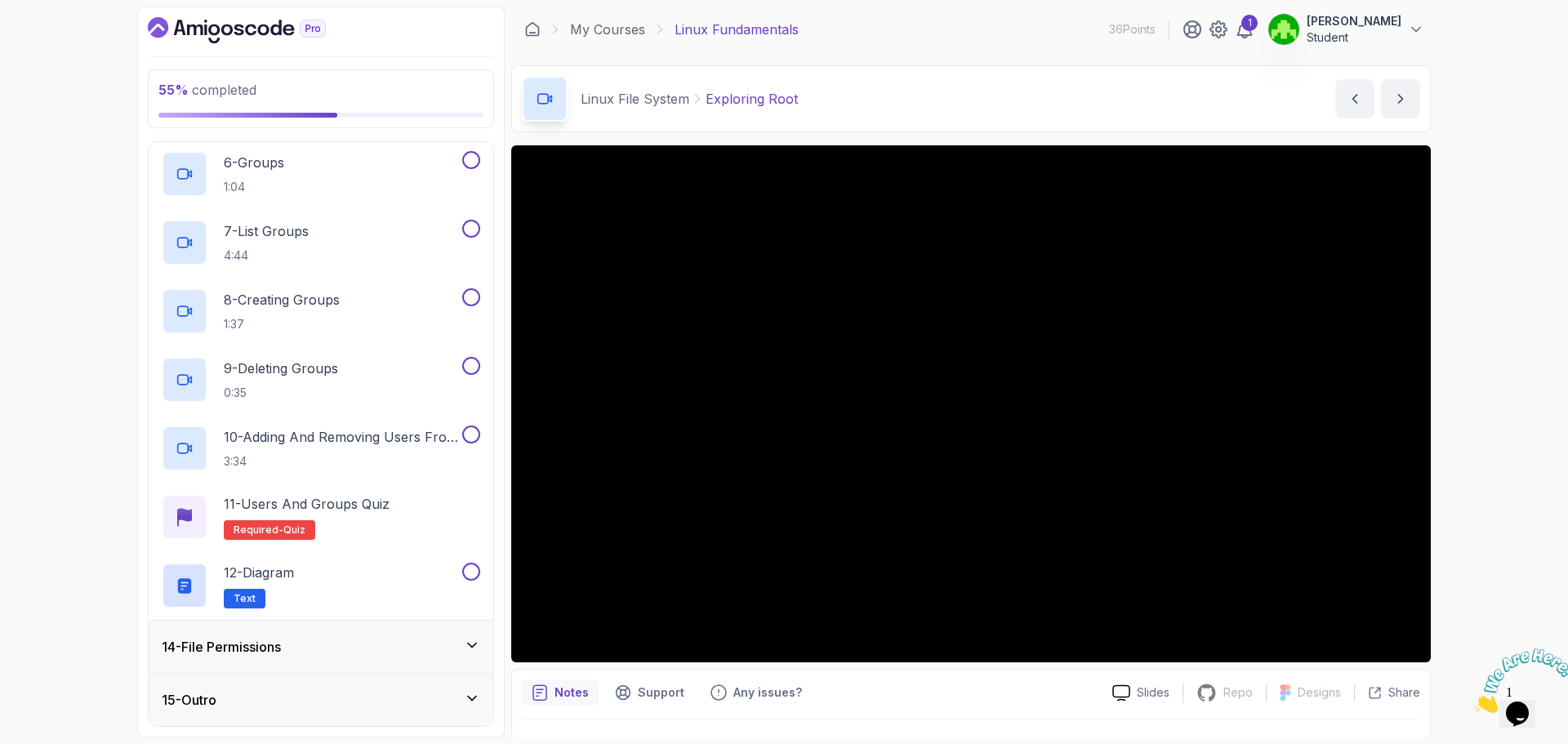
click at [353, 653] on div "14 - File Permissions" at bounding box center [321, 646] width 318 height 19
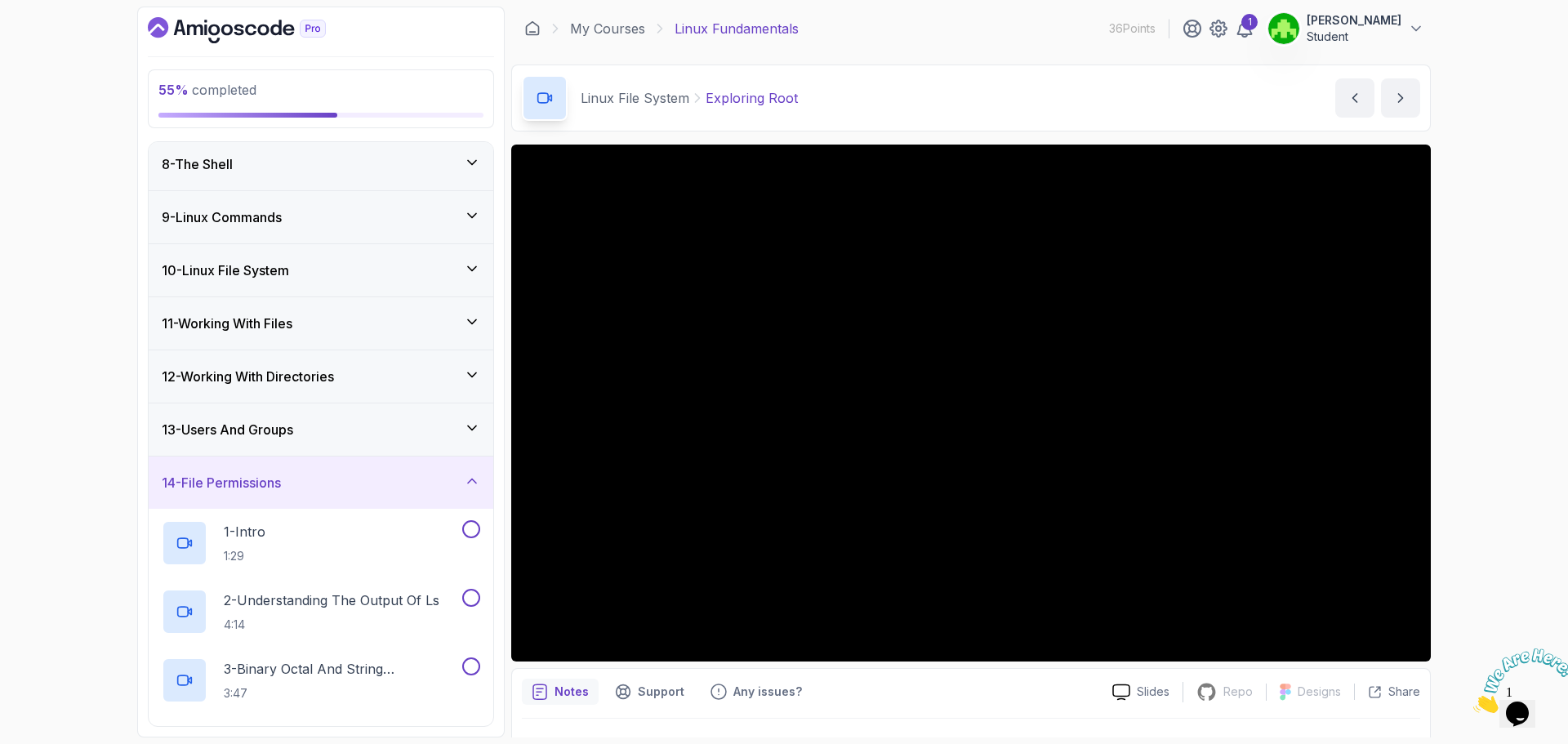
scroll to position [0, 0]
click at [0, 347] on div "55 % completed 1 - Intro 2 - Getting Started 3 - Mac Installation 4 - Windows I…" at bounding box center [784, 372] width 1568 height 744
click at [1491, 96] on div "55 % completed 1 - Intro 2 - Getting Started 3 - Mac Installation 4 - Windows I…" at bounding box center [784, 372] width 1568 height 744
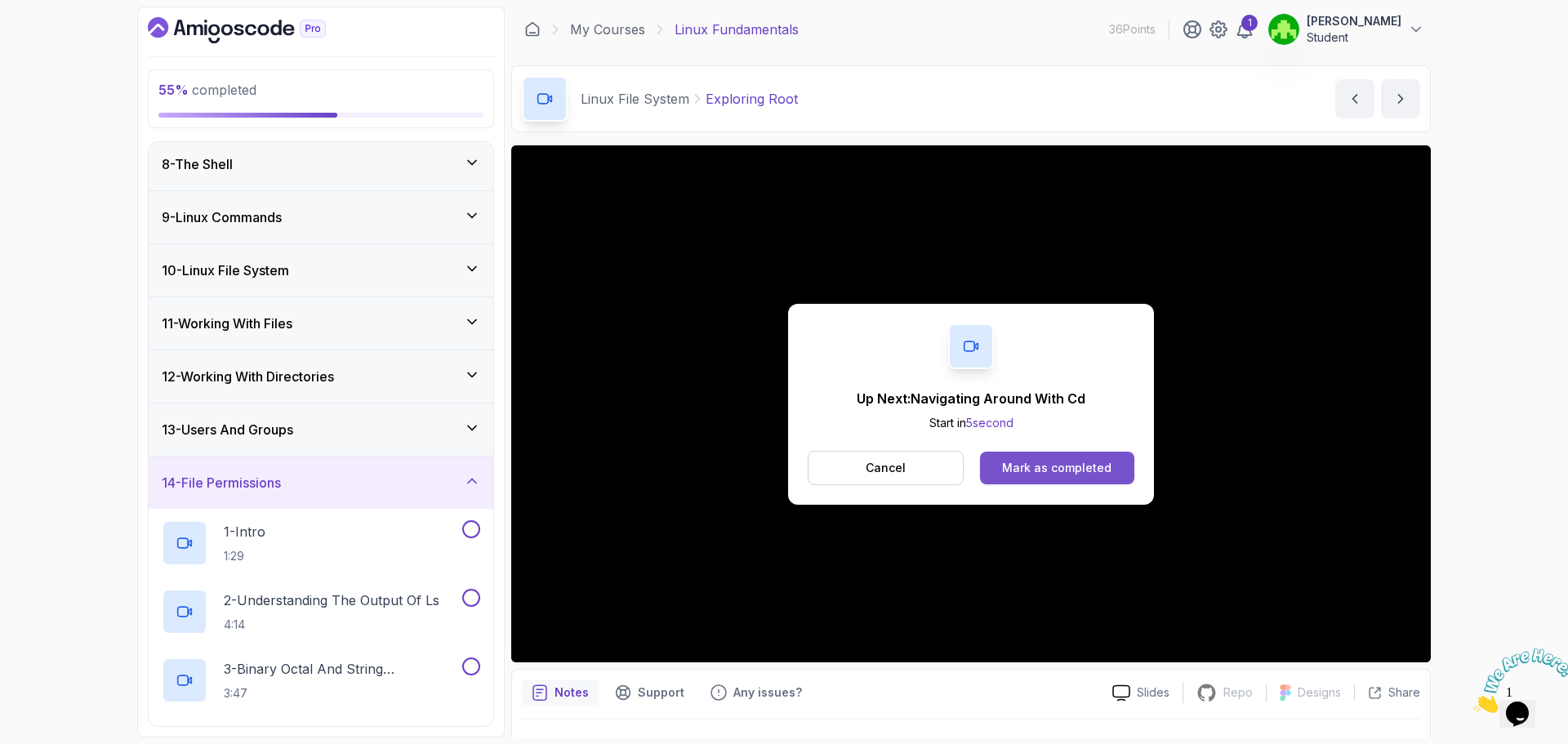
click at [1050, 469] on div "Mark as completed" at bounding box center [1057, 468] width 109 height 17
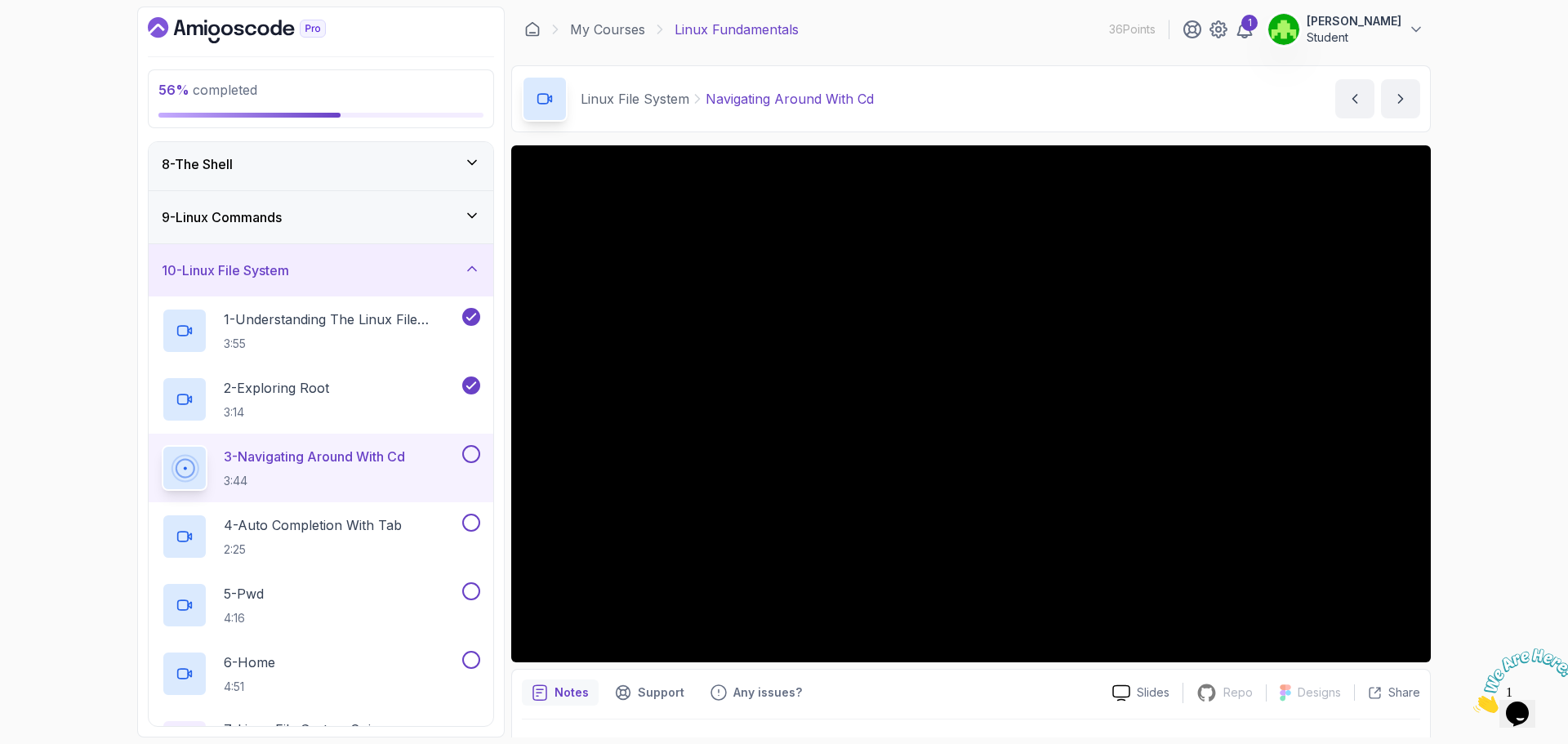
click at [1488, 137] on div "56 % completed 1 - Intro 2 - Getting Started 3 - Mac Installation 4 - Windows I…" at bounding box center [784, 372] width 1568 height 744
click at [1473, 701] on icon "Close" at bounding box center [1473, 708] width 0 height 14
click at [303, 322] on p "1 - Understanding The Linux File System" at bounding box center [341, 319] width 235 height 19
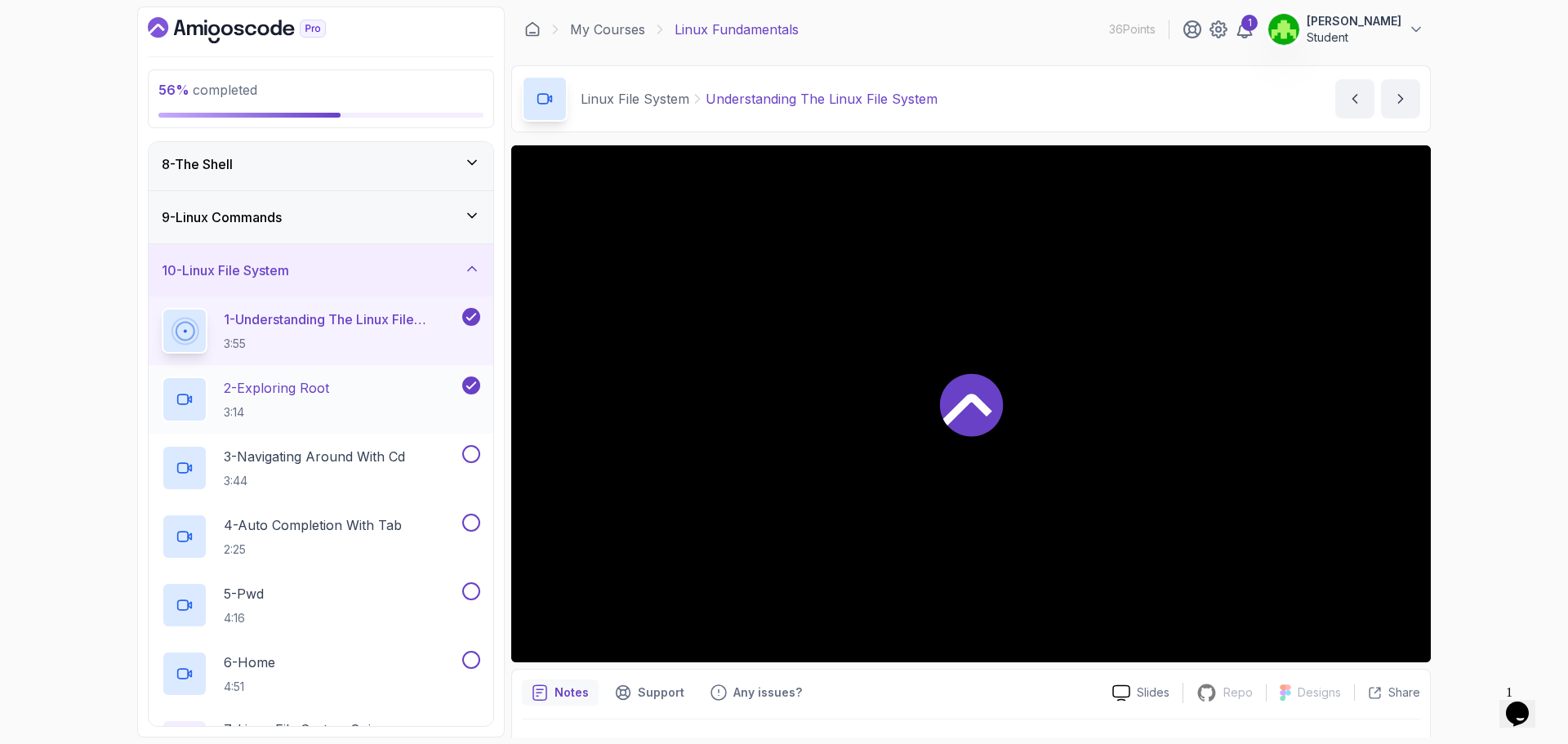
click at [322, 389] on p "2 - Exploring Root" at bounding box center [276, 387] width 105 height 19
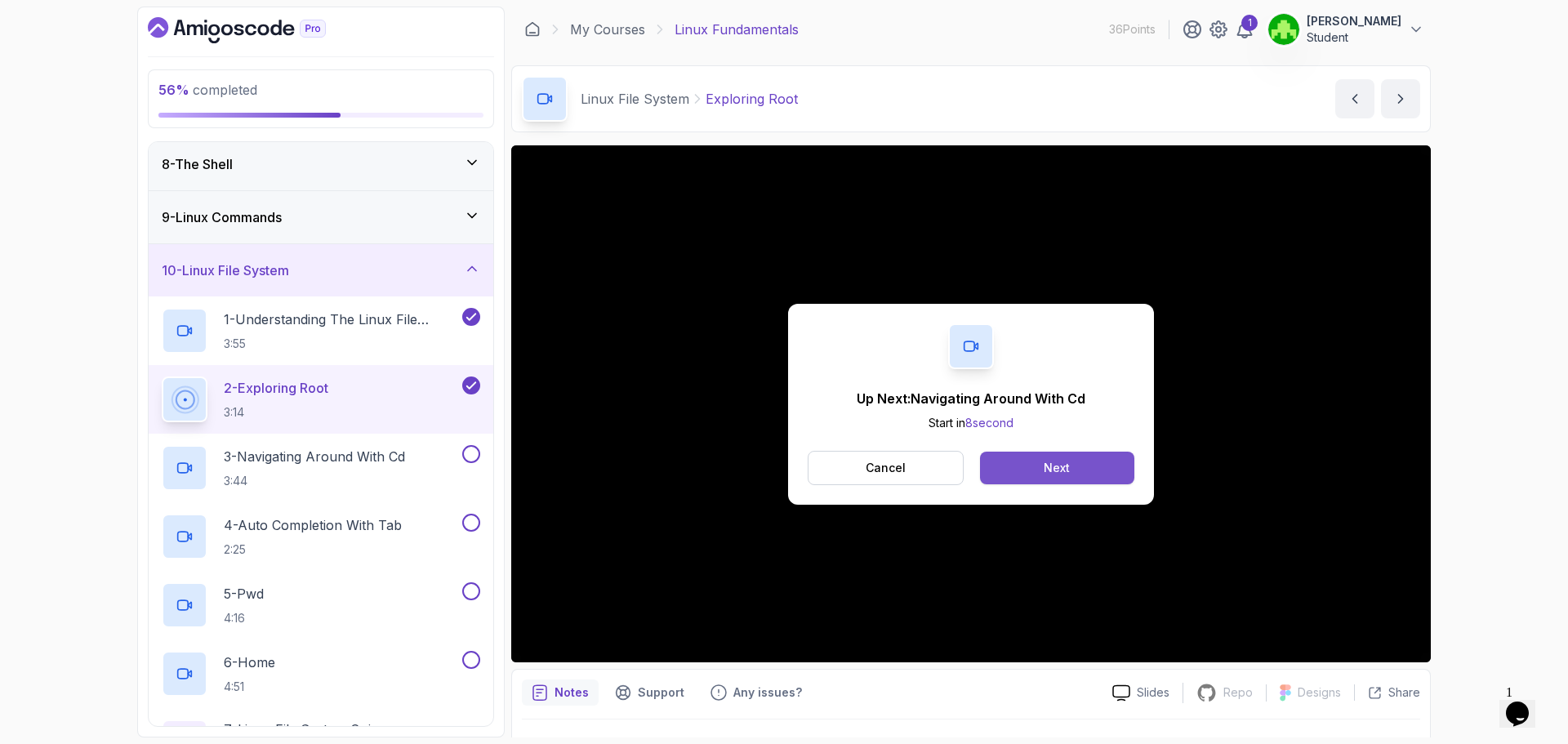
click at [1054, 461] on div "Next" at bounding box center [1057, 468] width 26 height 17
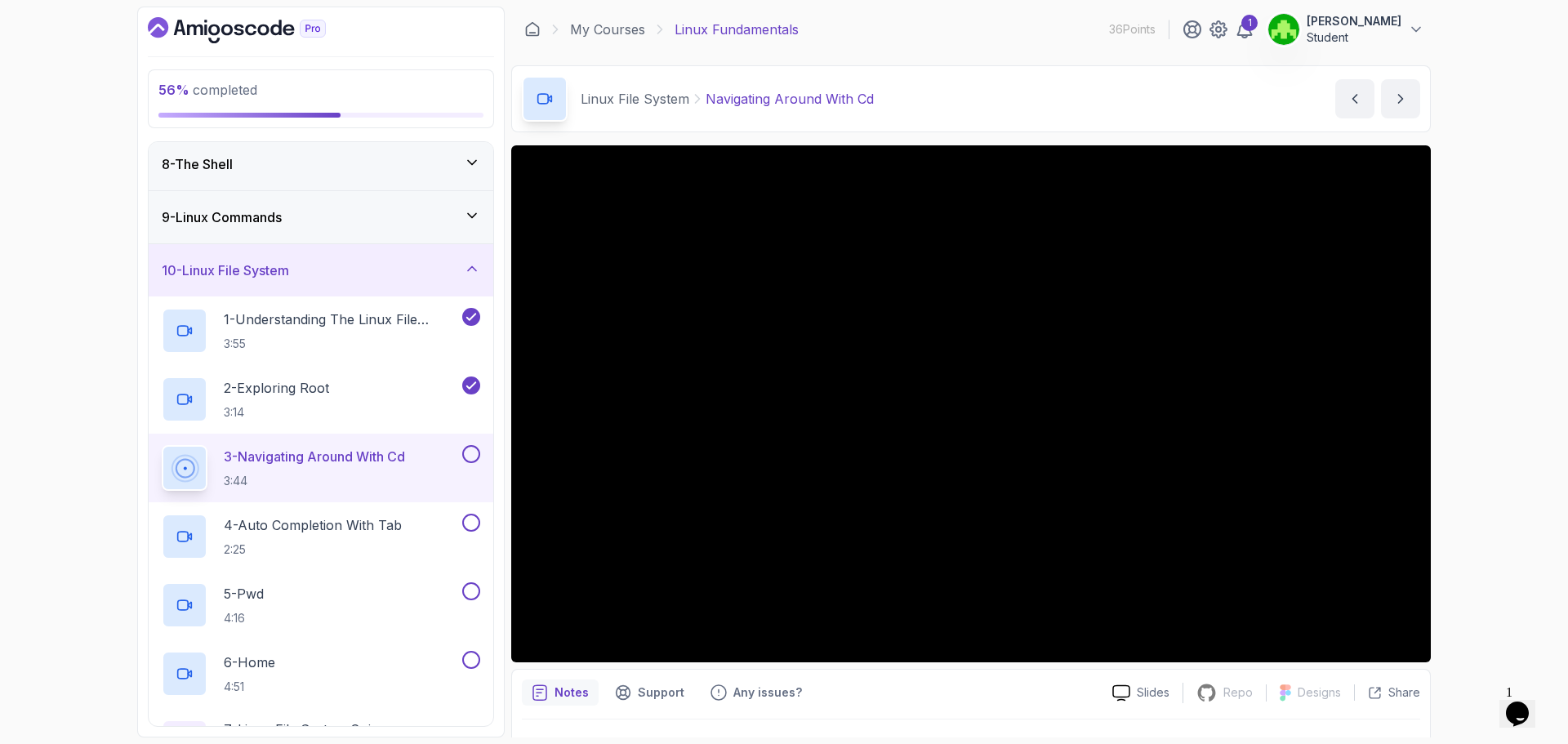
click at [472, 446] on button at bounding box center [471, 453] width 18 height 18
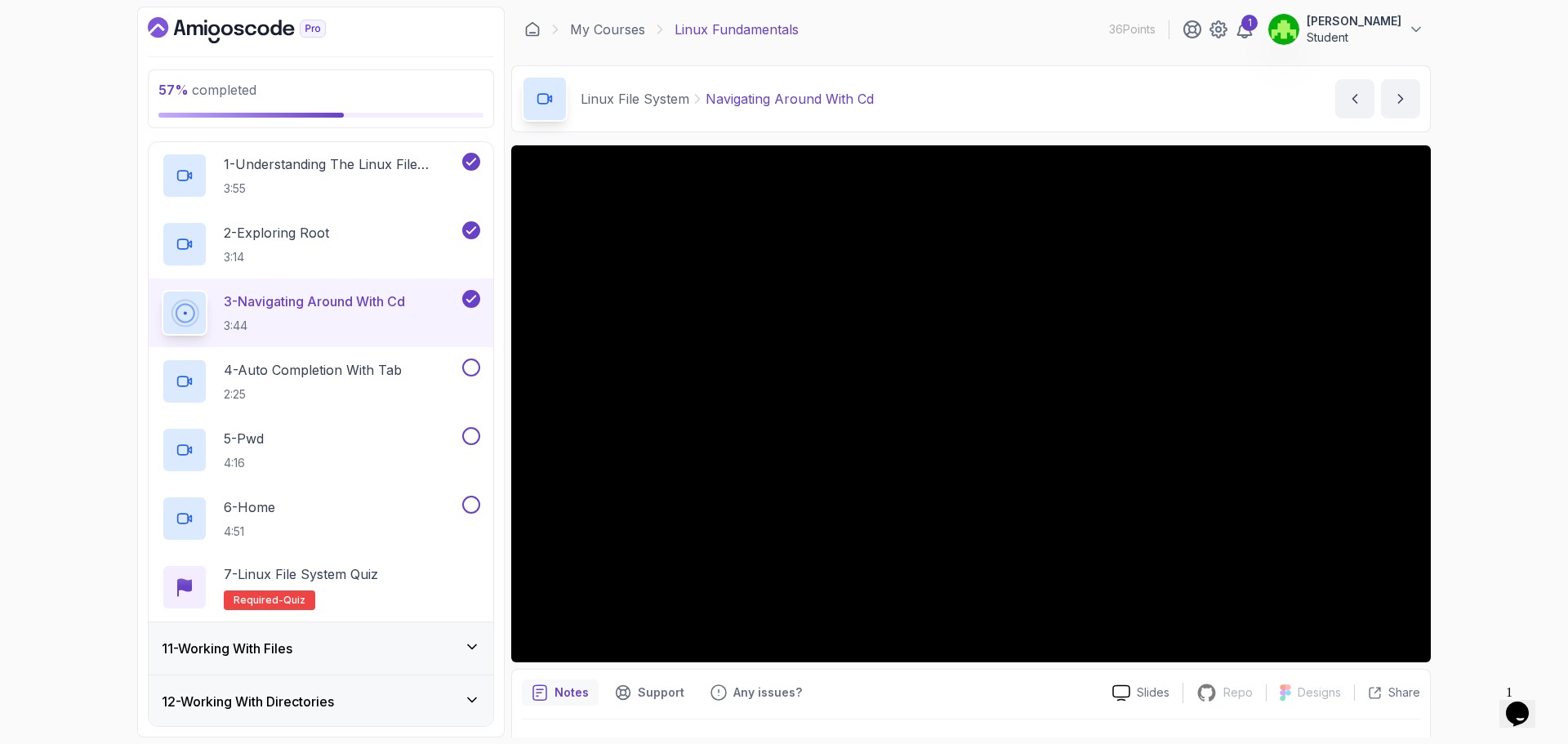
scroll to position [539, 0]
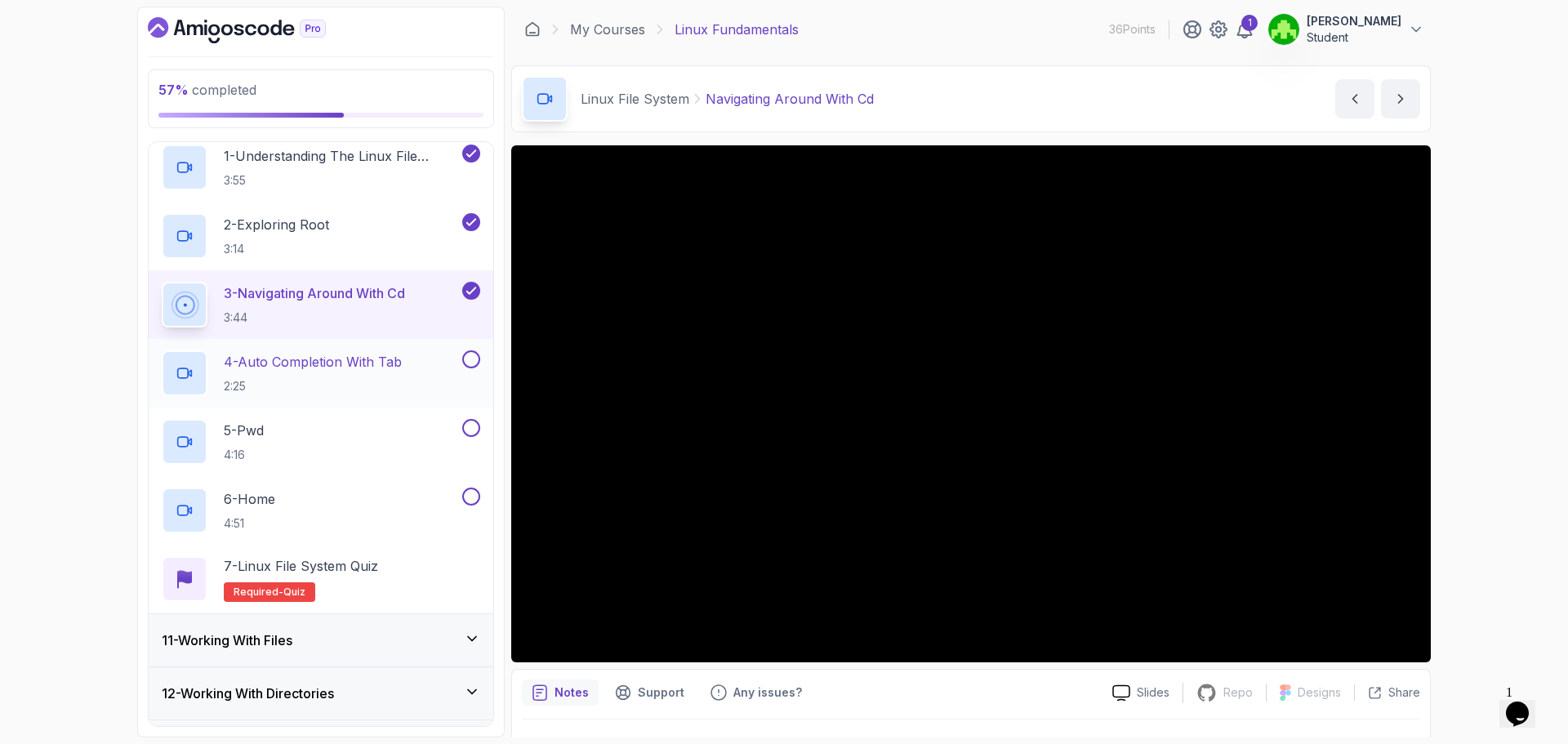
click at [331, 360] on p "4 - Auto Completion With Tab" at bounding box center [312, 361] width 178 height 19
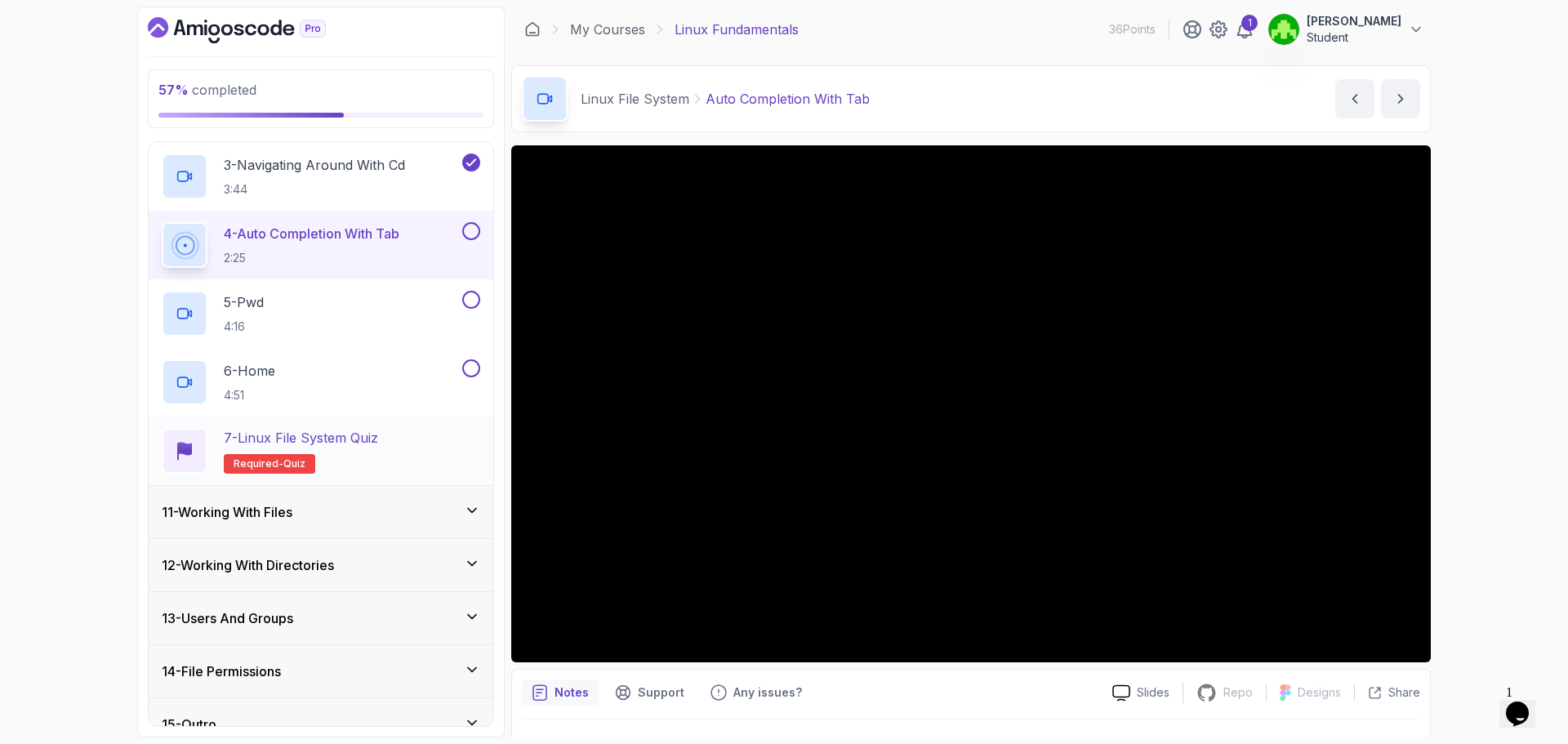
scroll to position [691, 0]
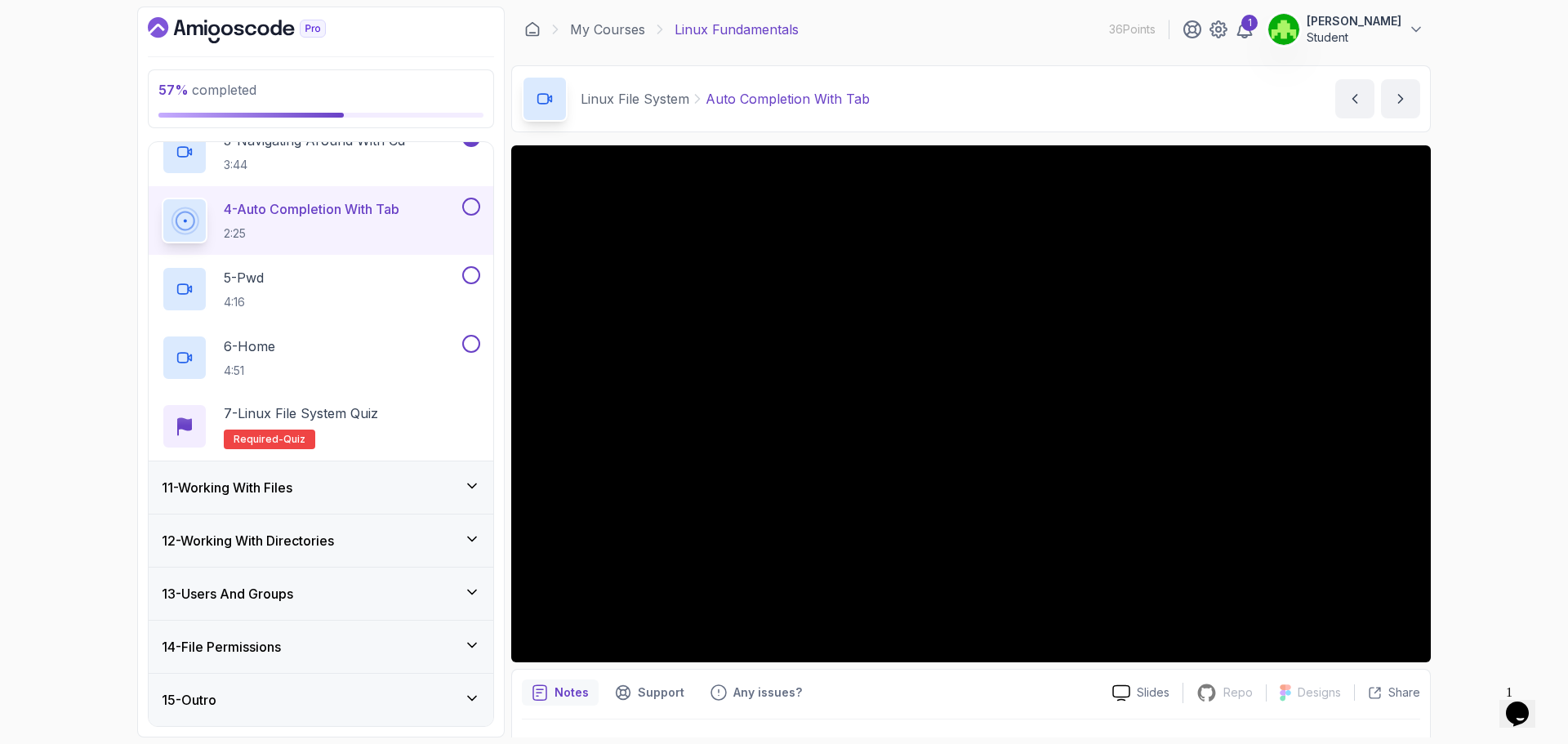
click at [328, 503] on div "11 - Working With Files" at bounding box center [321, 487] width 345 height 53
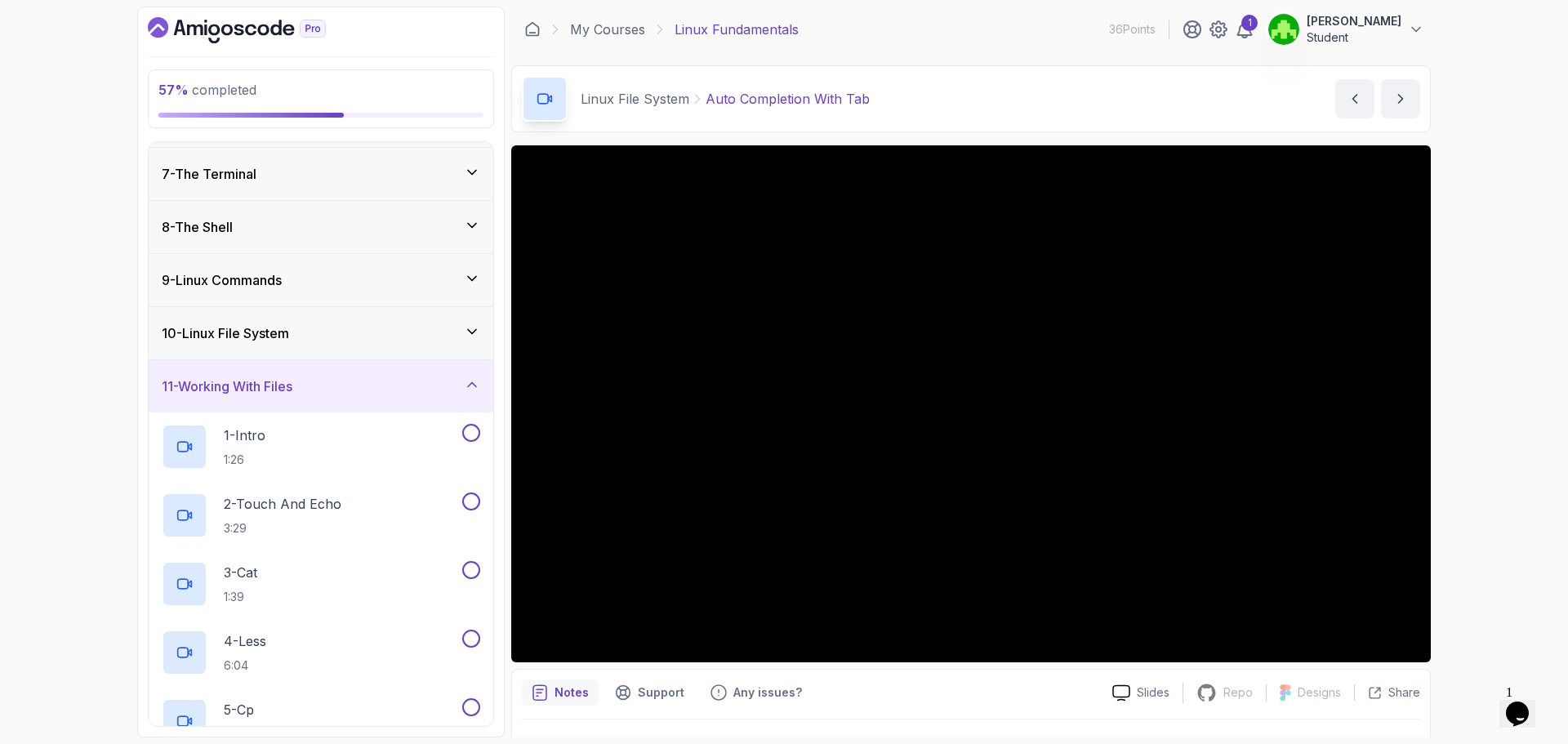
scroll to position [620, 0]
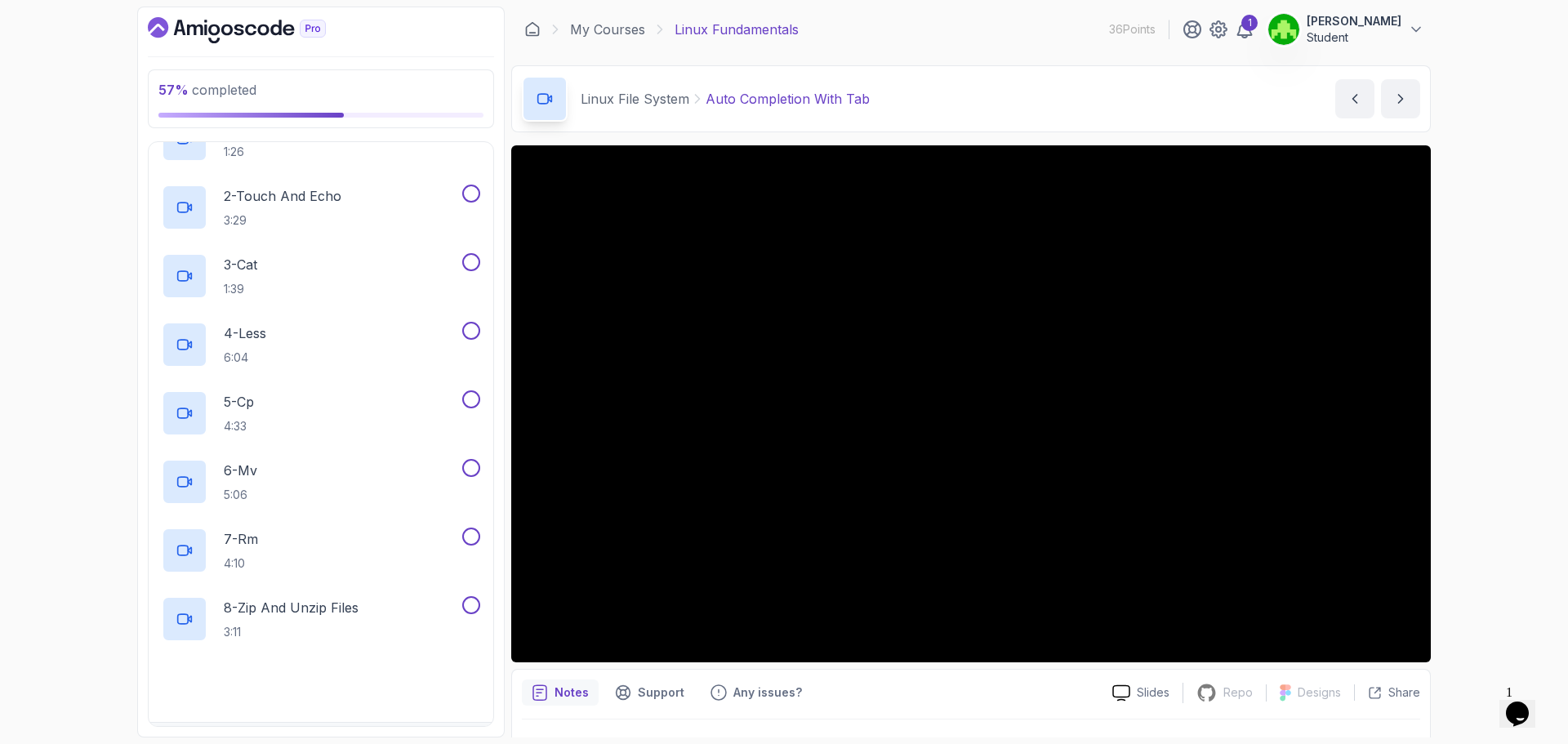
click at [5, 469] on div "57 % completed 1 - Intro 2 - Getting Started 3 - Mac Installation 4 - Windows I…" at bounding box center [784, 372] width 1568 height 744
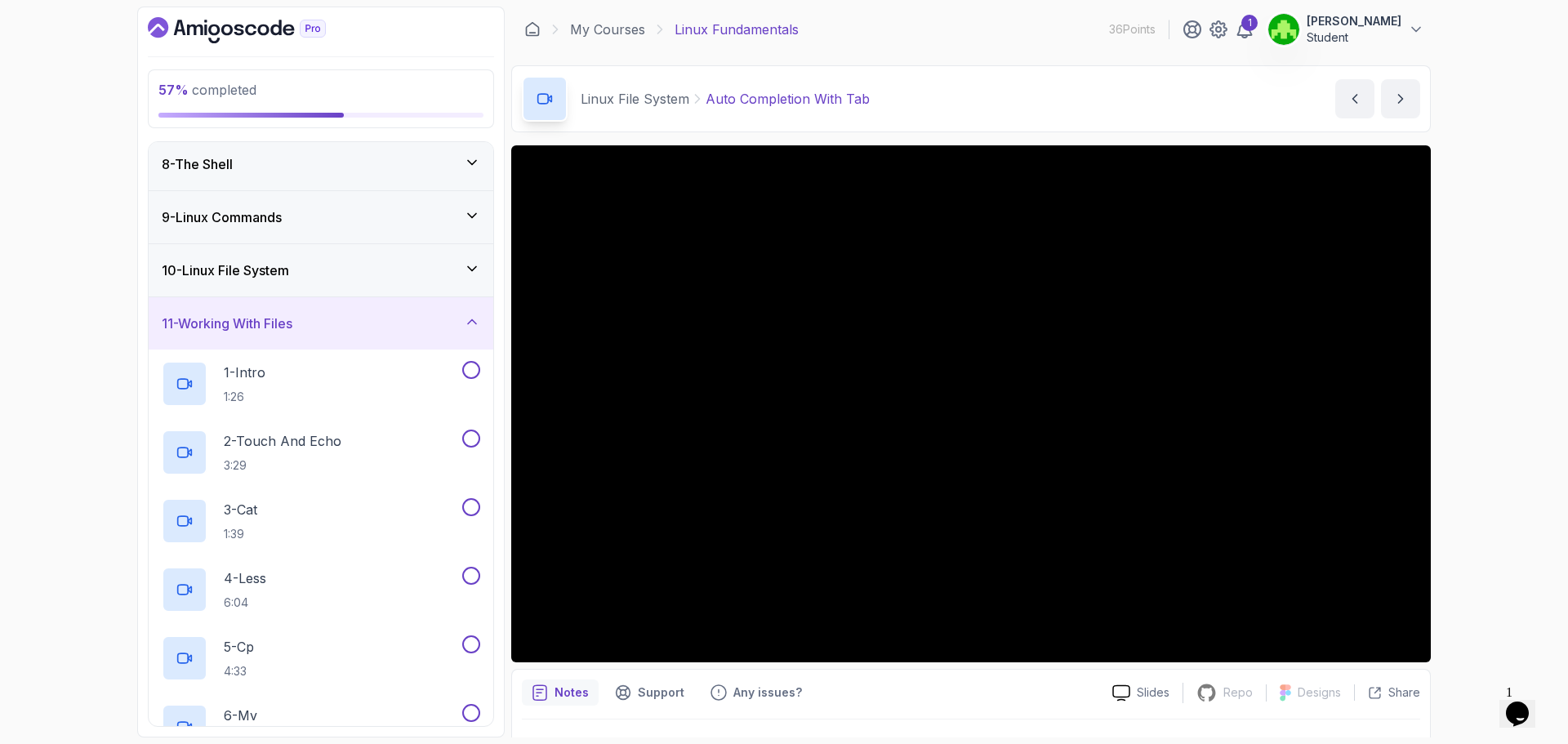
click at [382, 333] on div "11 - Working With Files" at bounding box center [321, 323] width 318 height 19
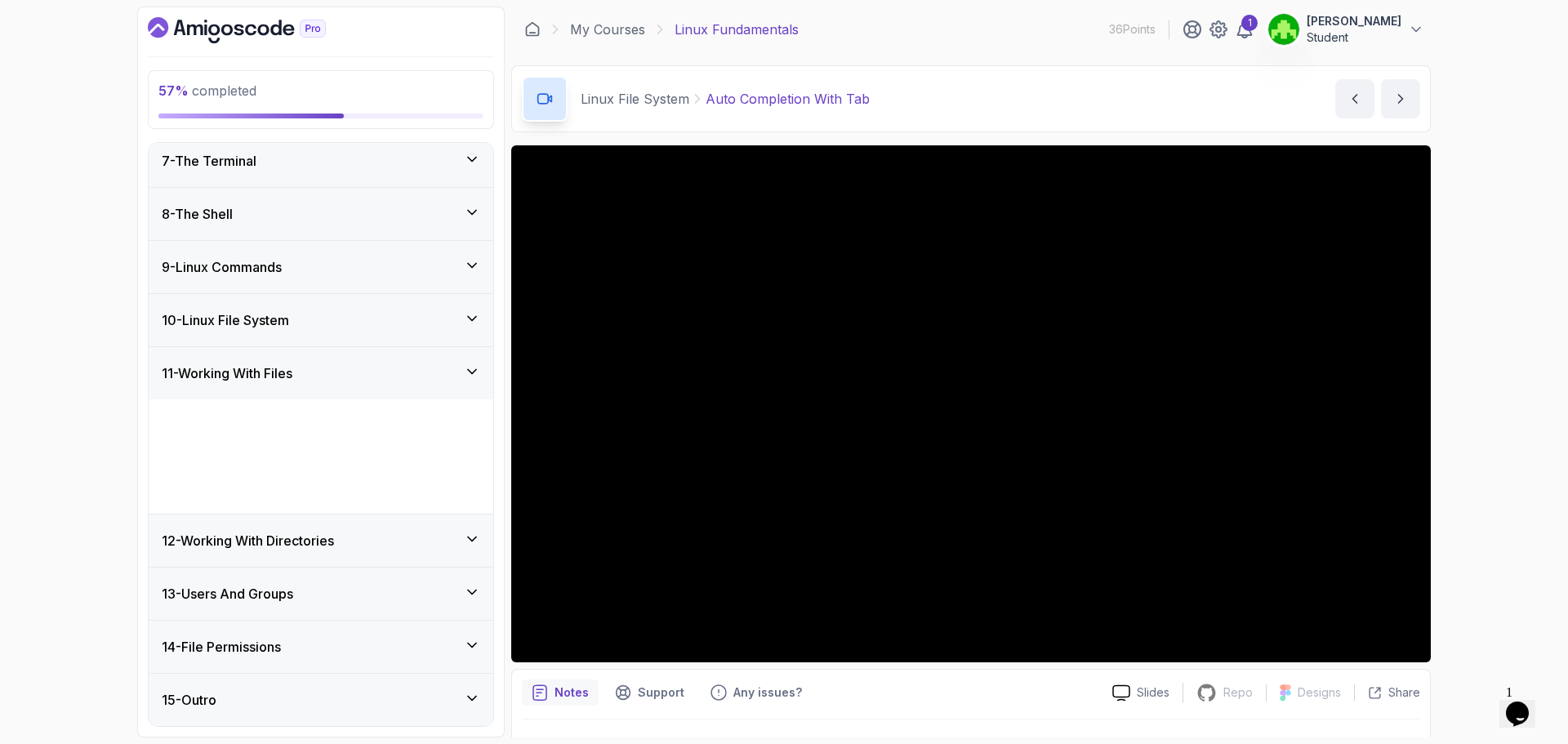
scroll to position [213, 0]
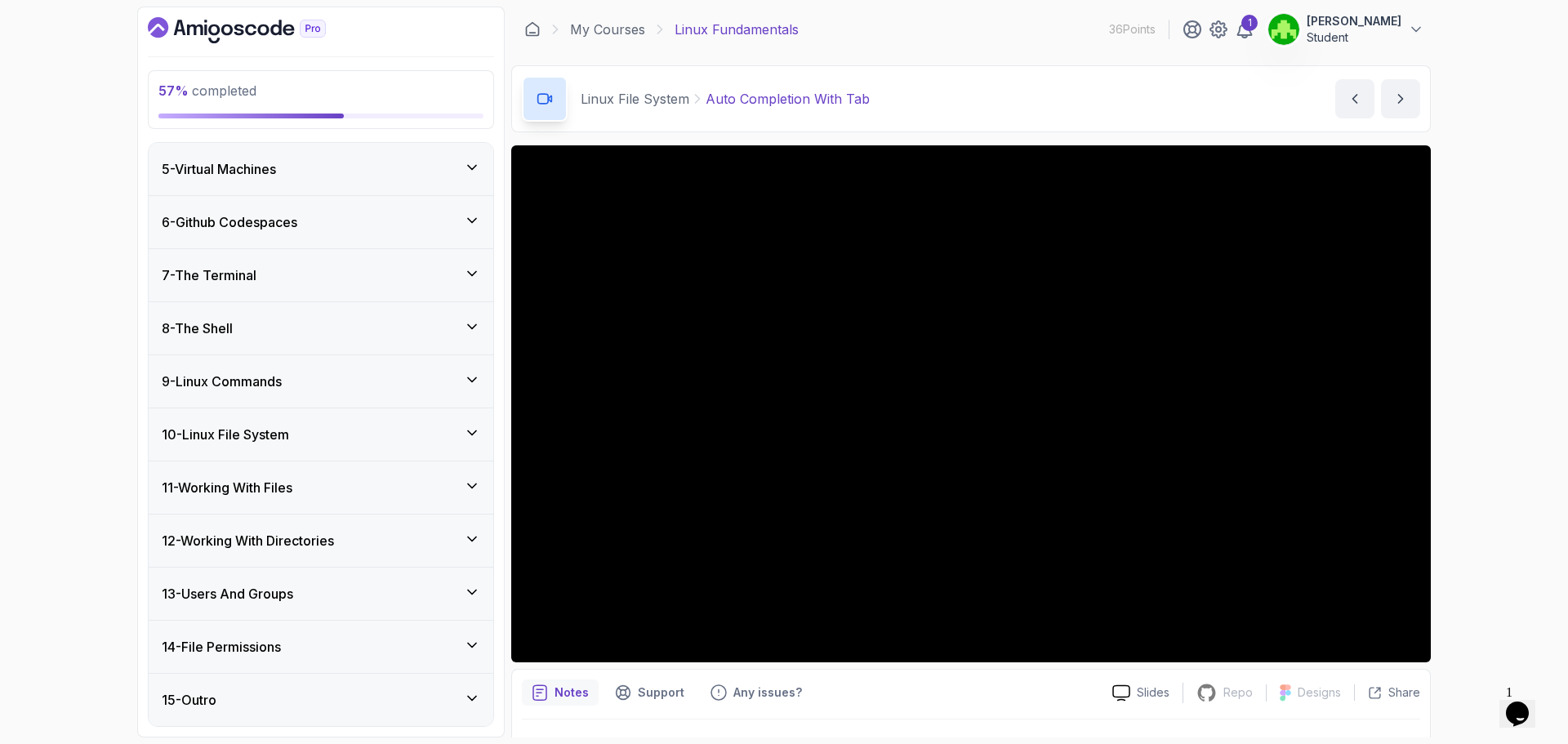
click at [290, 452] on div "10 - Linux File System" at bounding box center [321, 434] width 345 height 53
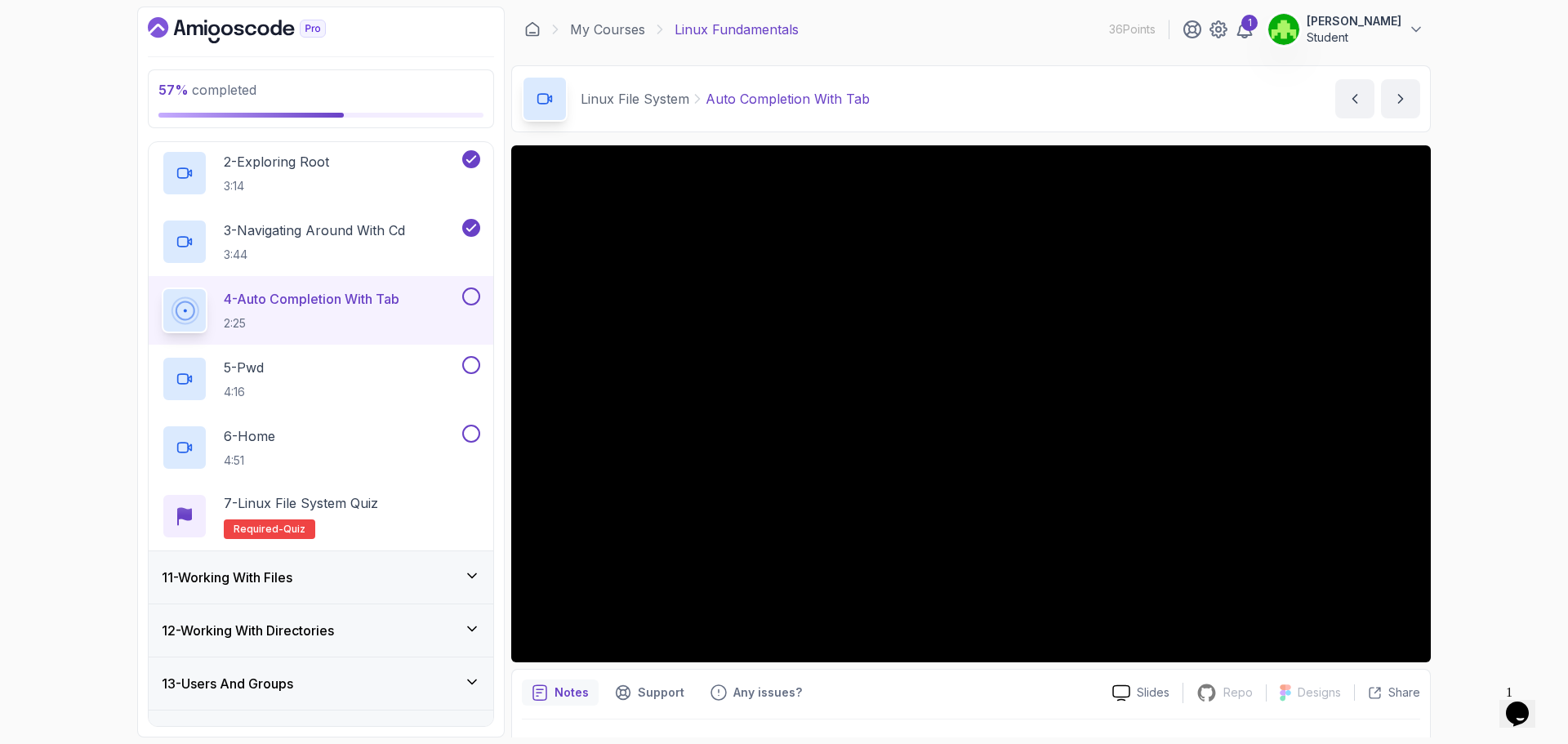
scroll to position [691, 0]
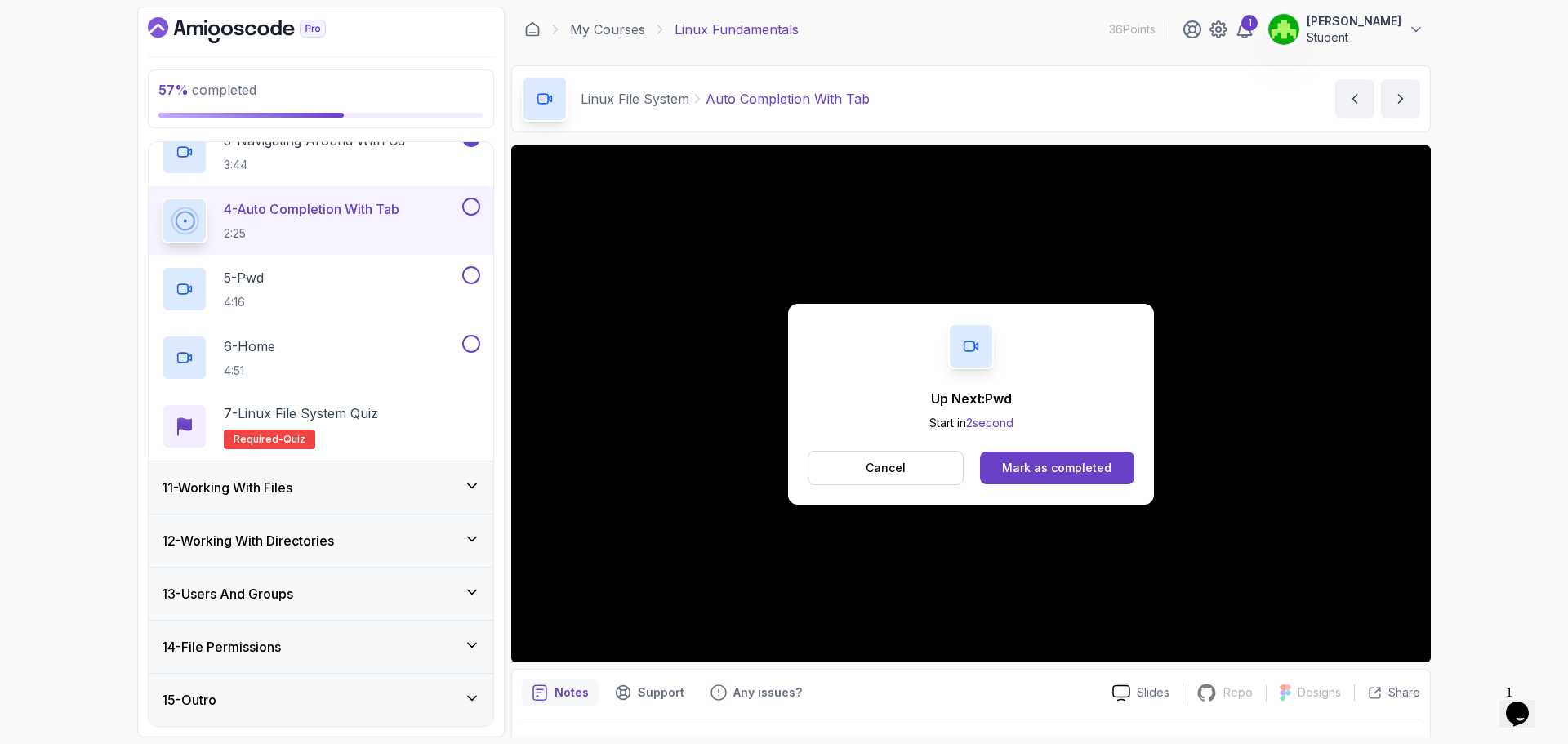
click at [467, 207] on button at bounding box center [471, 206] width 18 height 18
click at [263, 279] on p "5 - Pwd" at bounding box center [243, 277] width 40 height 19
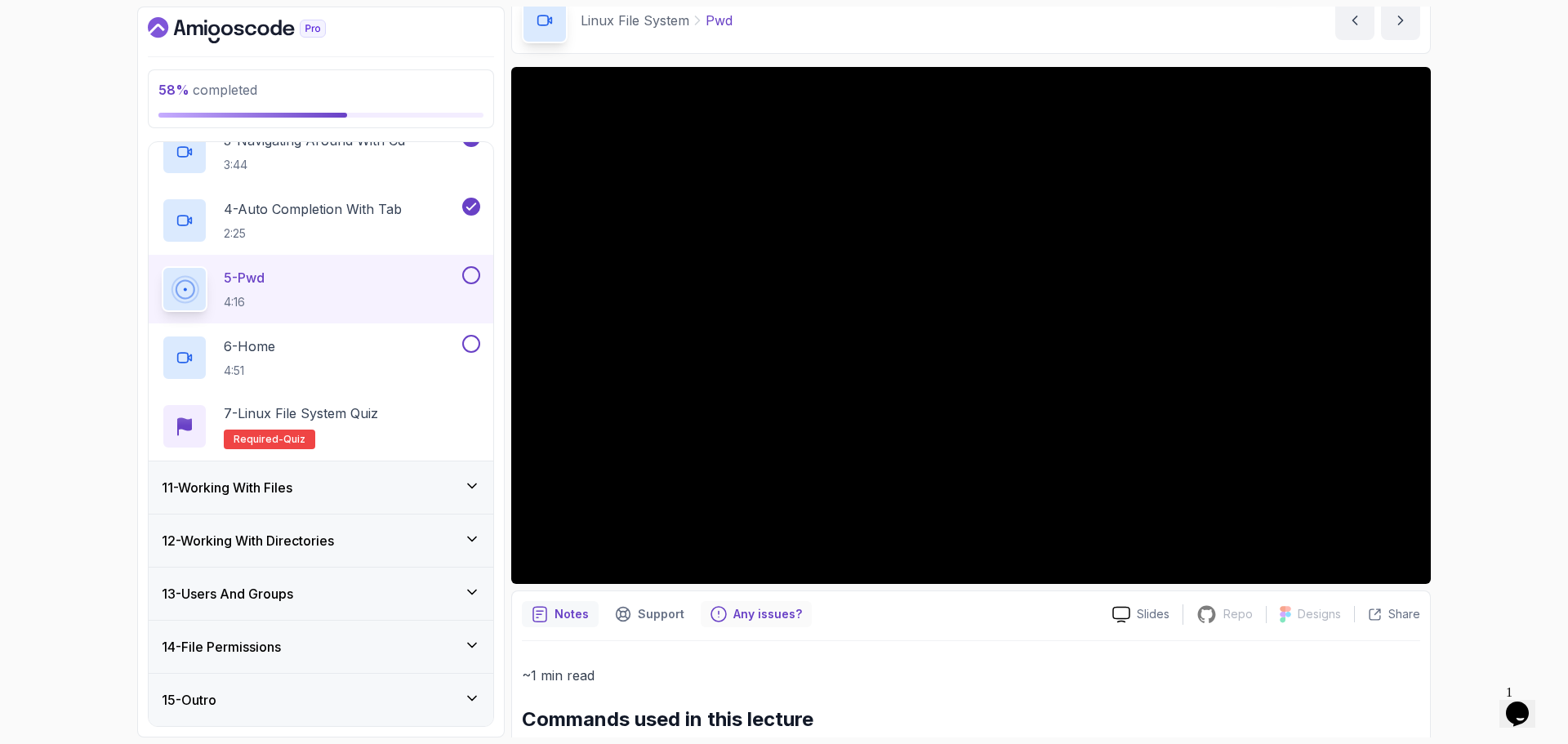
scroll to position [53, 0]
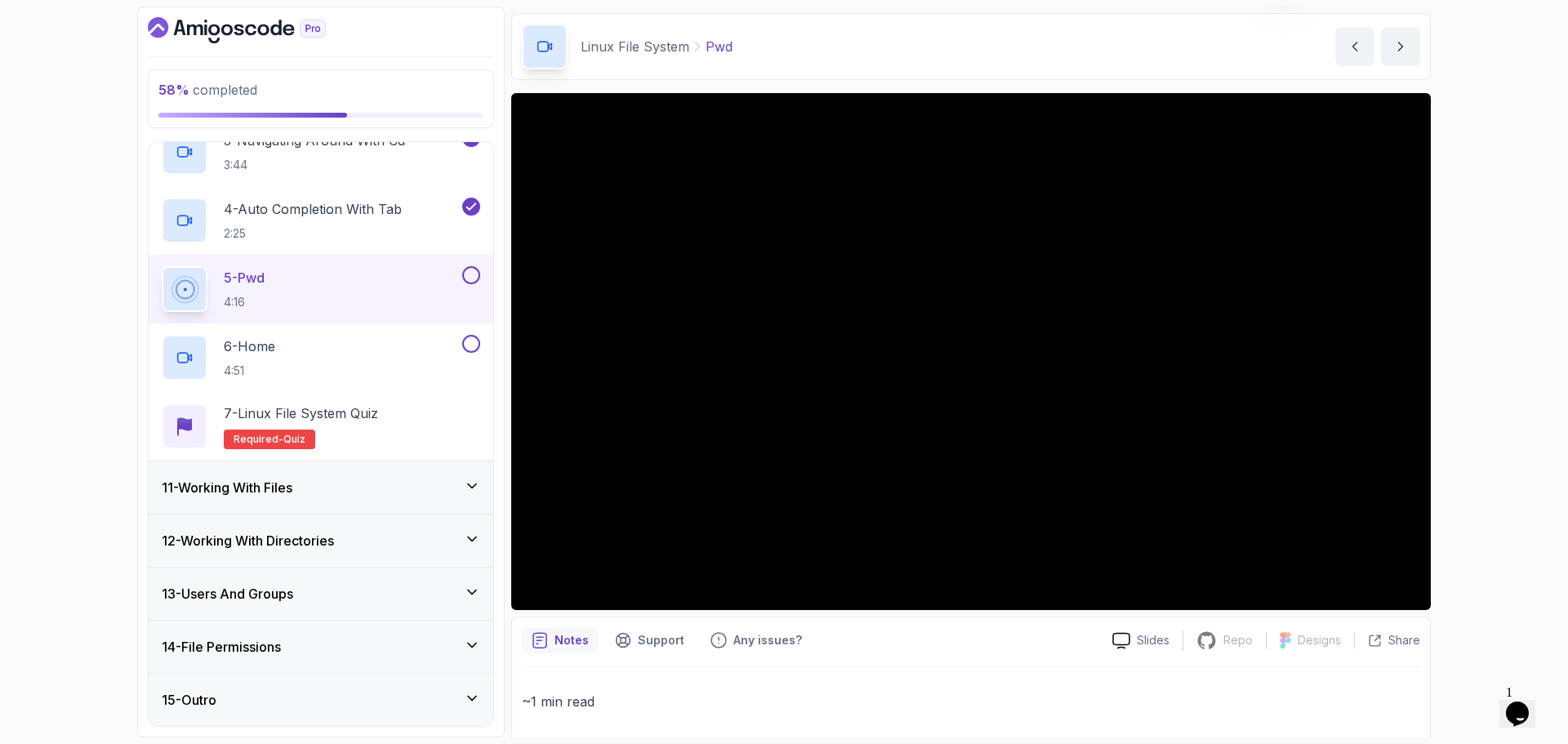
click at [471, 277] on button at bounding box center [471, 274] width 18 height 18
click at [324, 347] on div "6 - Home 4:51" at bounding box center [311, 357] width 298 height 45
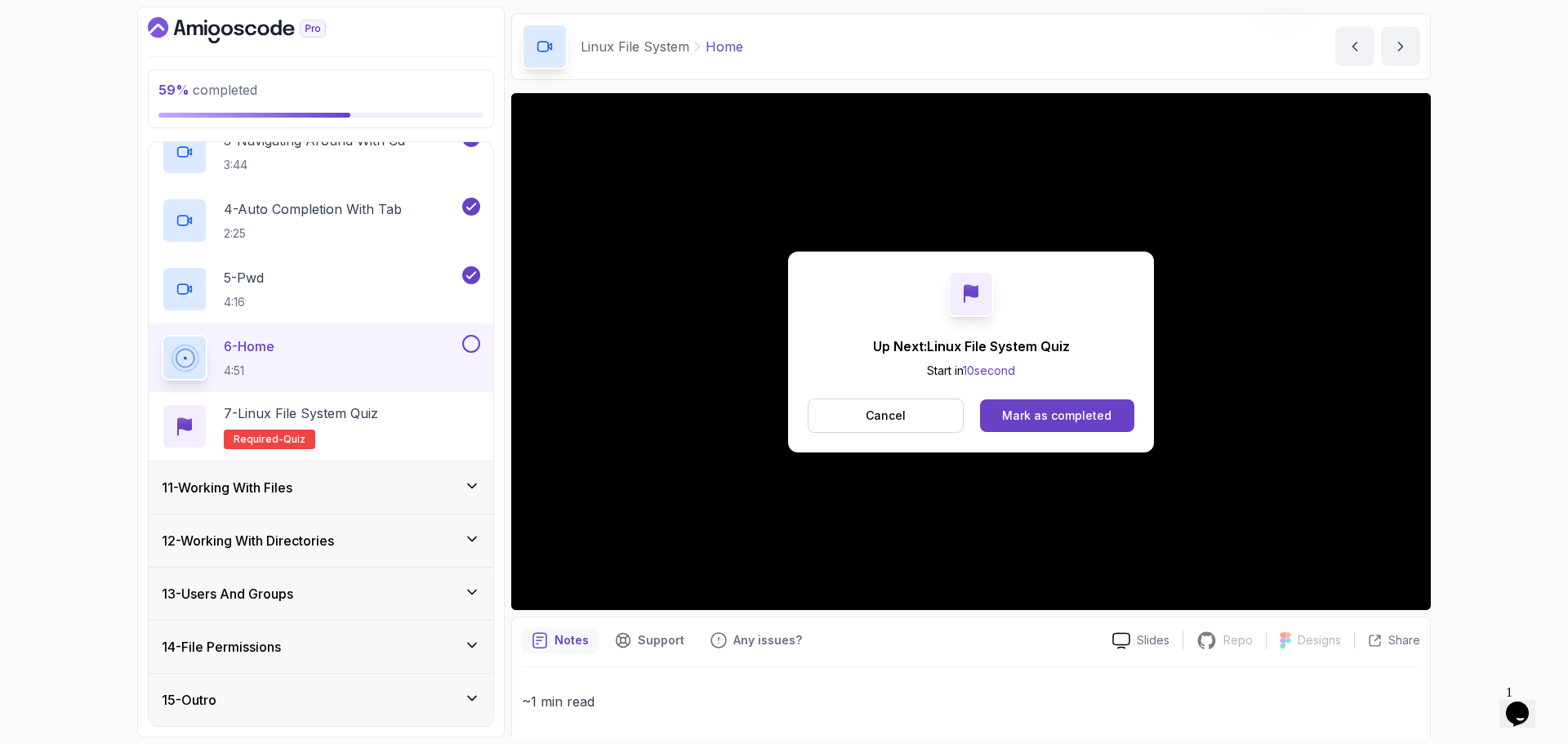
click at [483, 344] on div "6 - Home 4:51" at bounding box center [321, 358] width 345 height 68
click at [473, 340] on button at bounding box center [471, 343] width 18 height 18
click at [367, 393] on div "7 - Linux File System Quiz Required- quiz" at bounding box center [321, 426] width 345 height 68
click at [361, 416] on p "7 - Linux File System Quiz" at bounding box center [300, 412] width 154 height 19
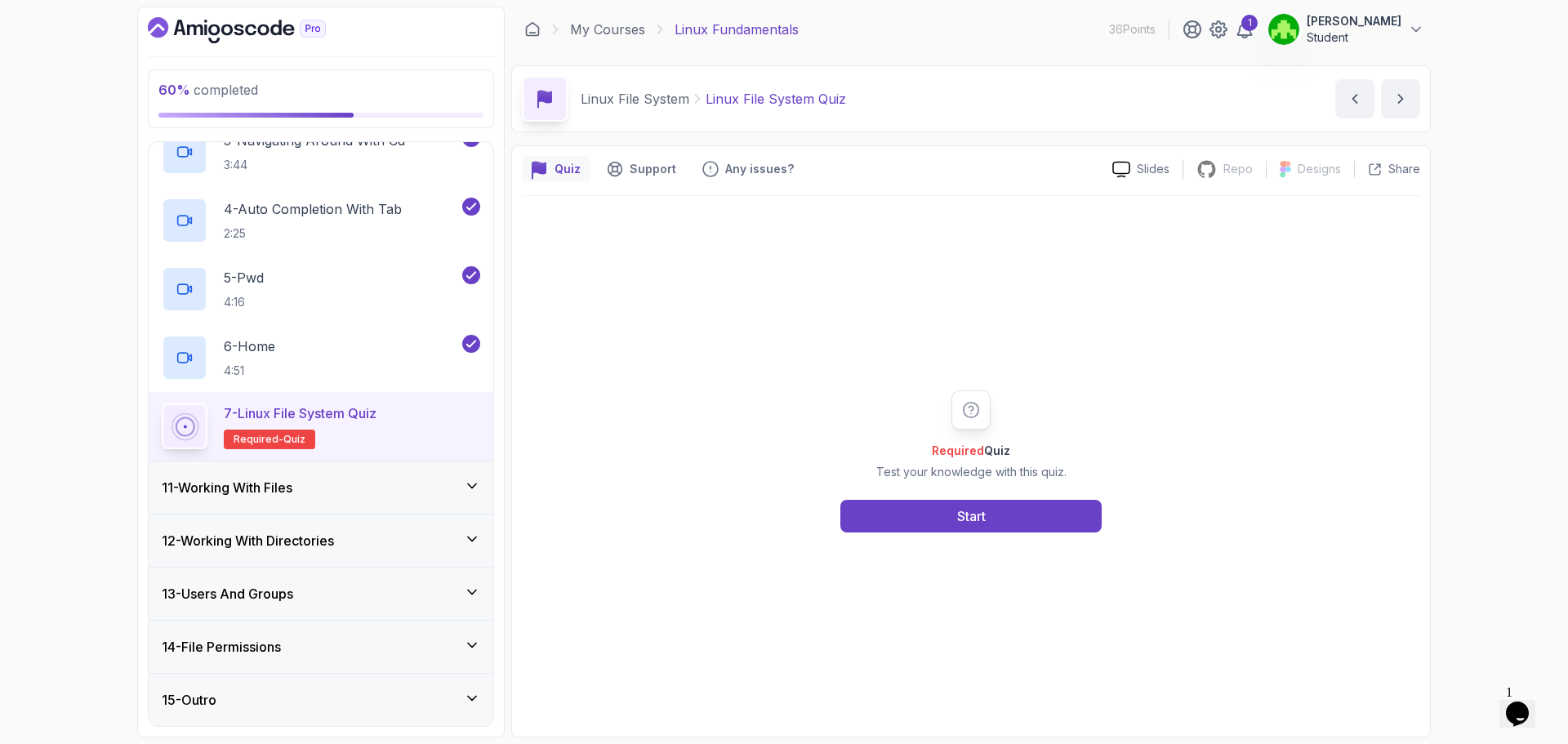
click at [975, 495] on div "Required Quiz Test your knowledge with this quiz. Start" at bounding box center [971, 461] width 313 height 142
click at [941, 517] on button "Start" at bounding box center [971, 516] width 262 height 32
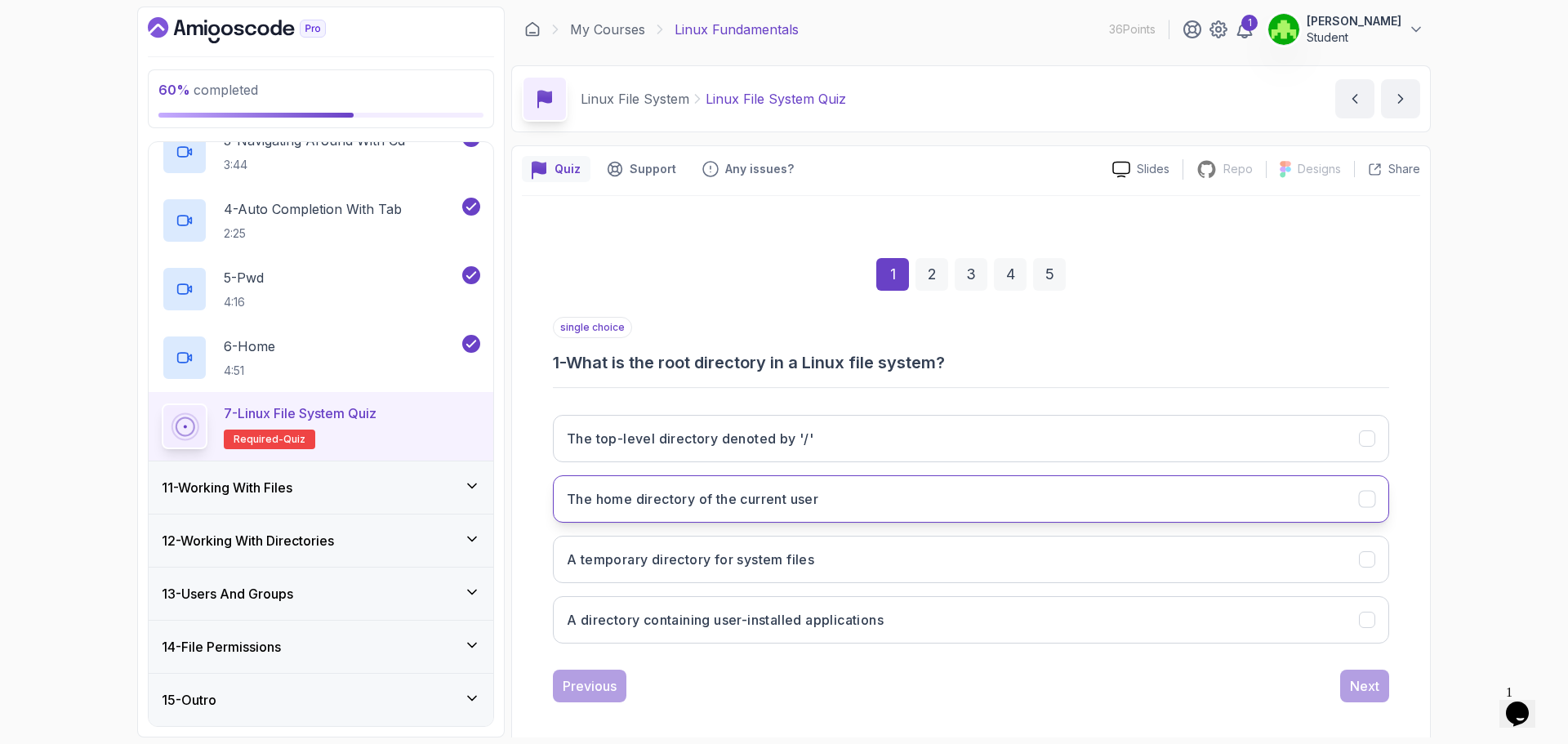
click at [841, 489] on button "The home directory of the current user" at bounding box center [971, 498] width 836 height 47
click at [1376, 686] on div "Next" at bounding box center [1365, 685] width 30 height 19
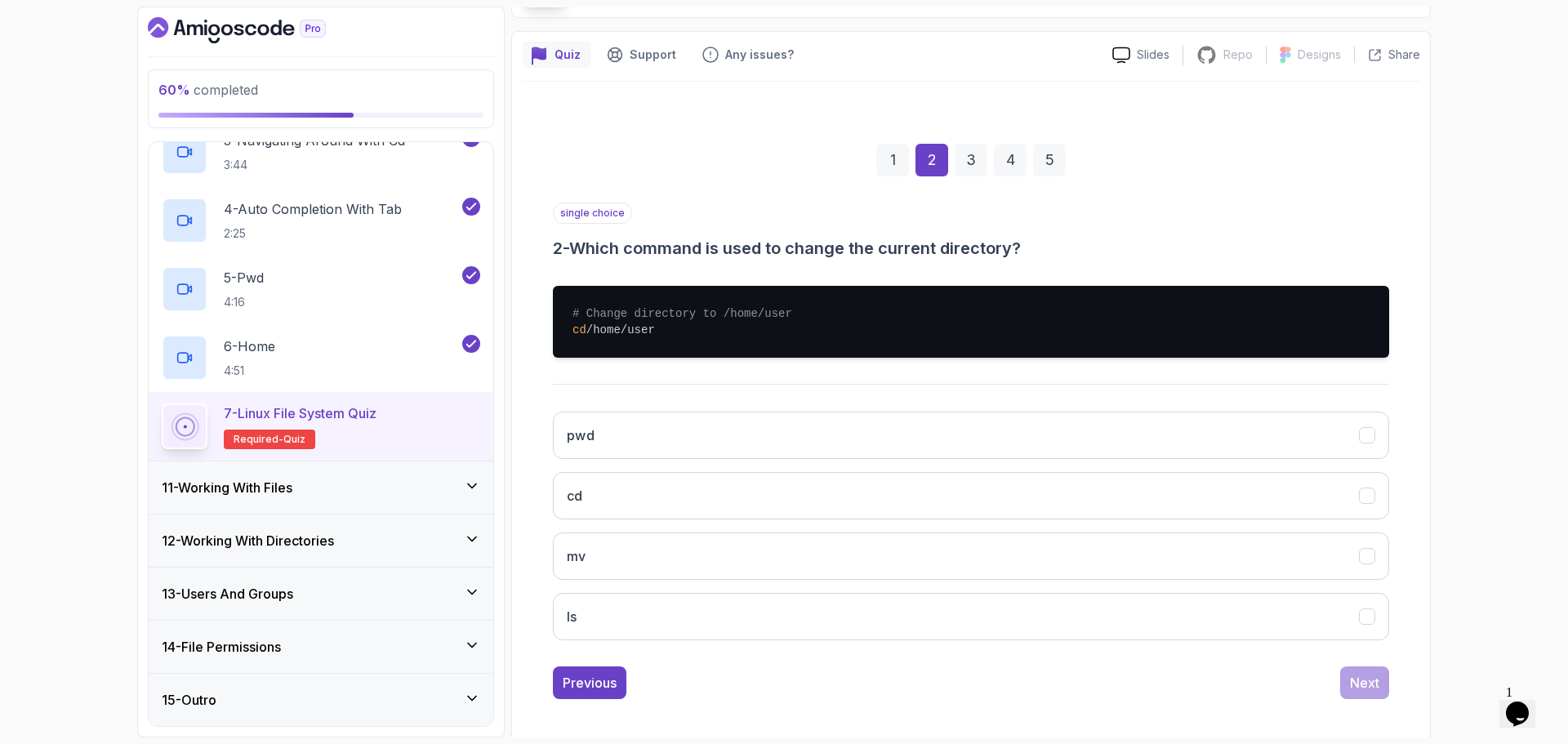
scroll to position [122, 0]
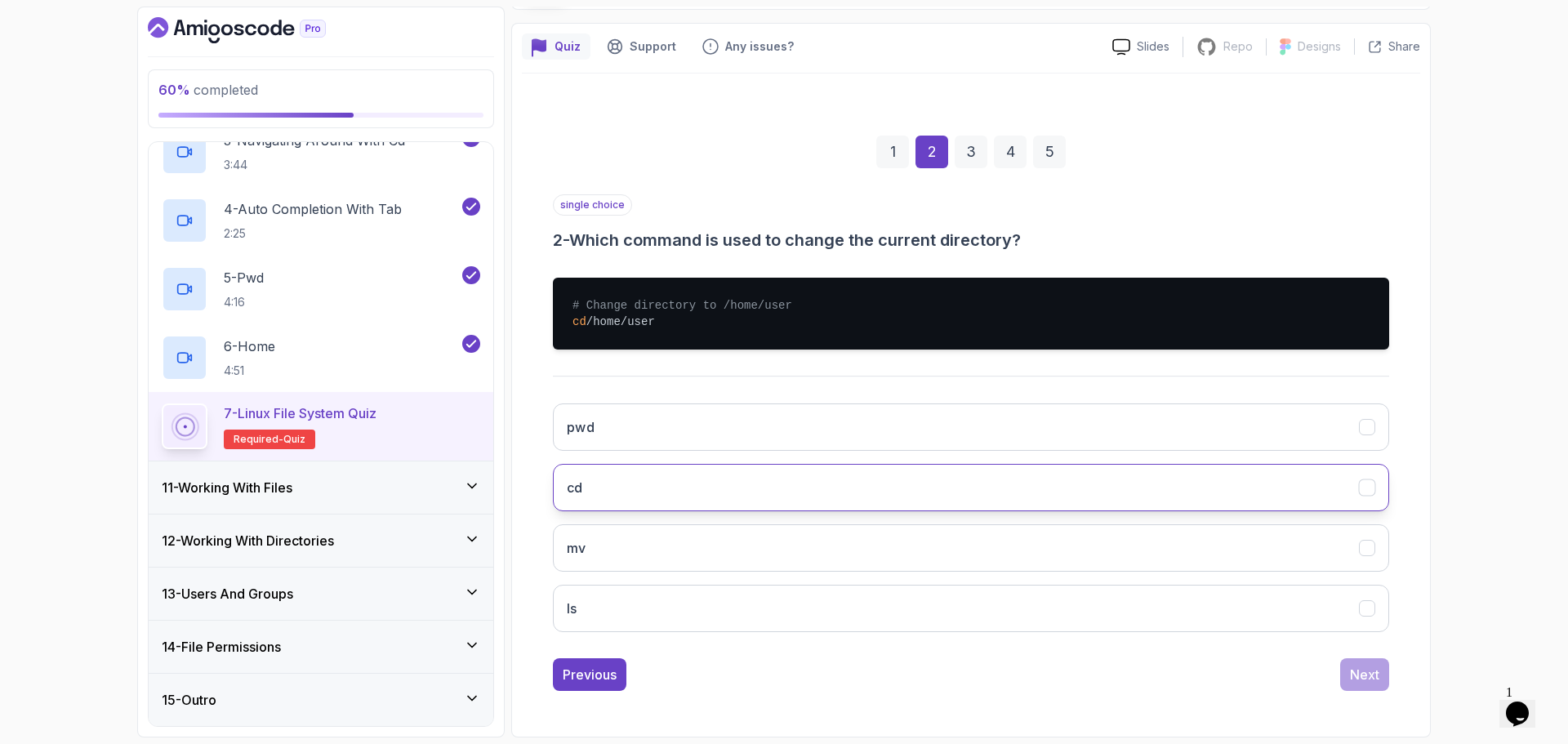
click at [655, 468] on button "cd" at bounding box center [971, 487] width 836 height 47
click at [1341, 656] on div "single choice 2 - Which command is used to change the current directory? # Chan…" at bounding box center [971, 442] width 836 height 496
click at [1362, 675] on div "Next" at bounding box center [1365, 674] width 30 height 19
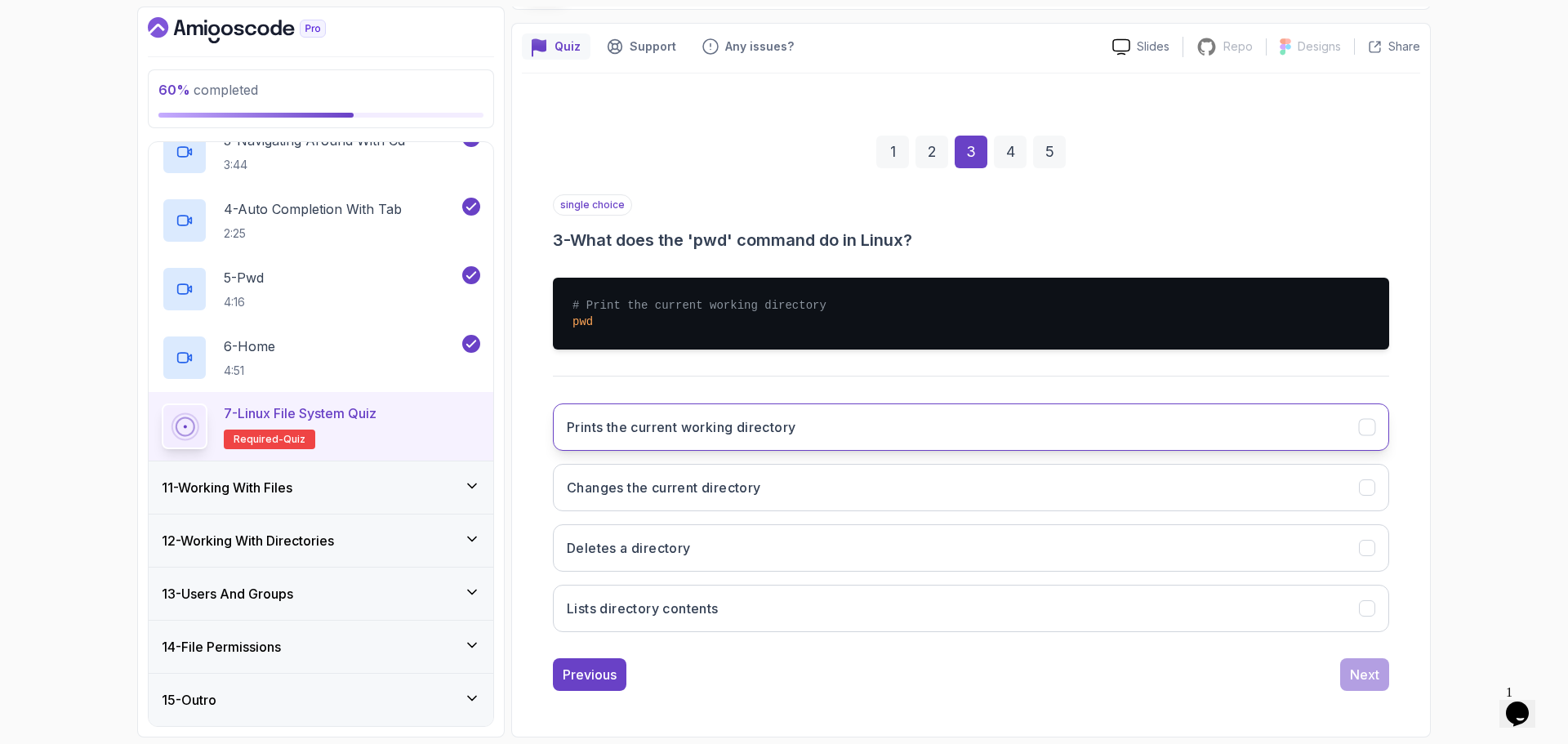
click at [750, 437] on button "Prints the current working directory" at bounding box center [971, 426] width 836 height 47
click at [1331, 660] on div "Previous Next" at bounding box center [971, 674] width 836 height 32
click at [1347, 666] on button "Next" at bounding box center [1364, 674] width 49 height 32
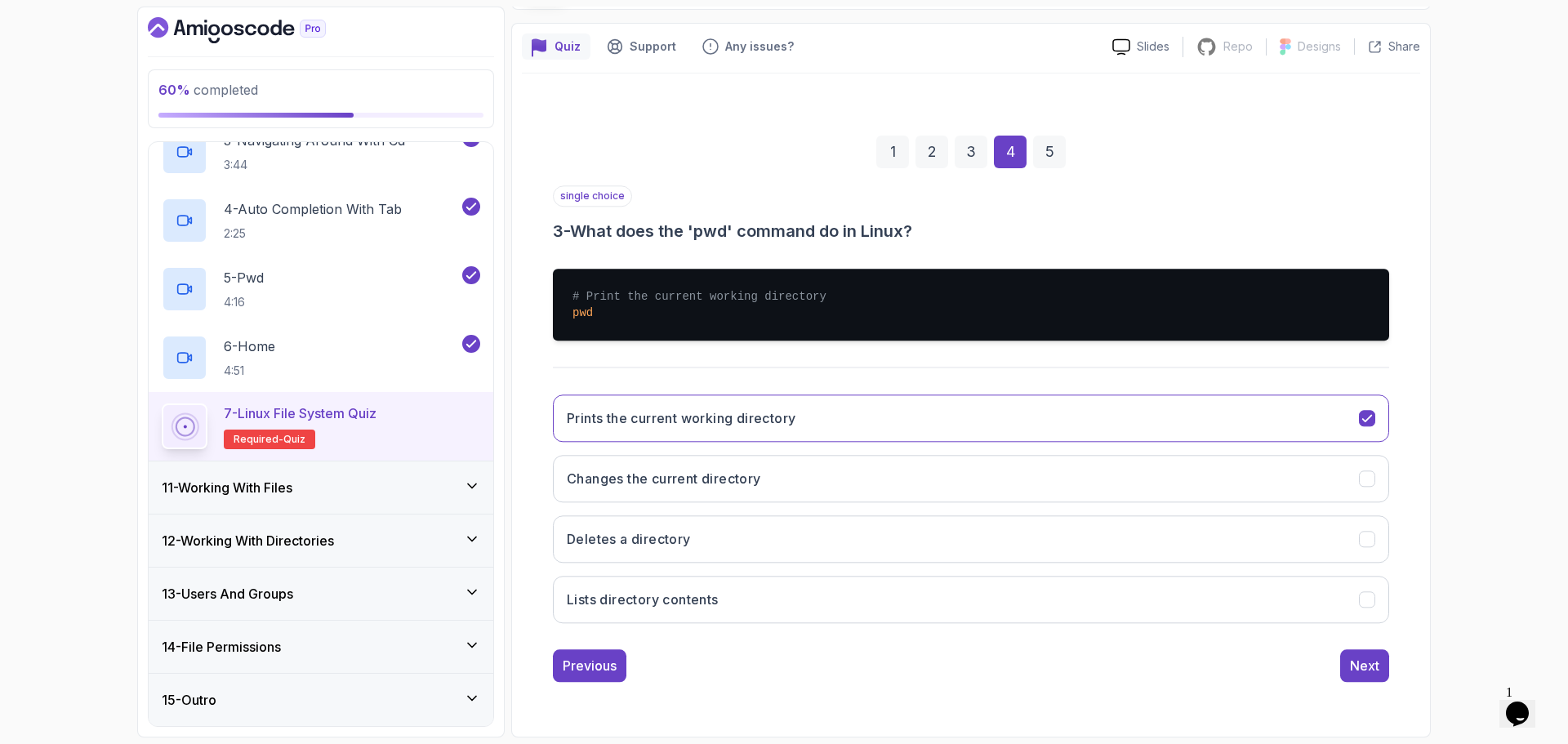
scroll to position [11, 0]
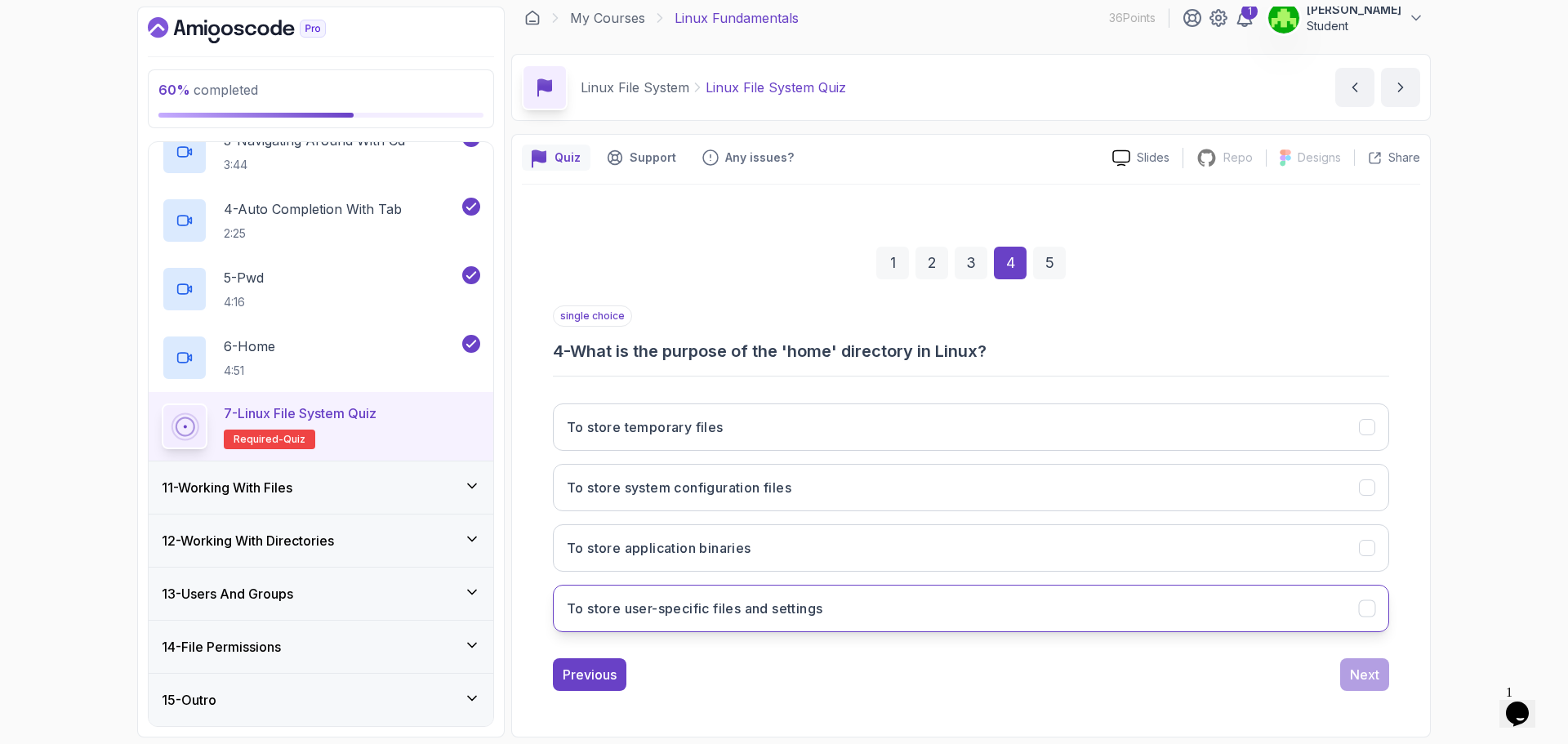
click at [854, 617] on button "To store user-specific files and settings" at bounding box center [971, 607] width 836 height 47
click at [1366, 667] on div "Next" at bounding box center [1365, 674] width 30 height 19
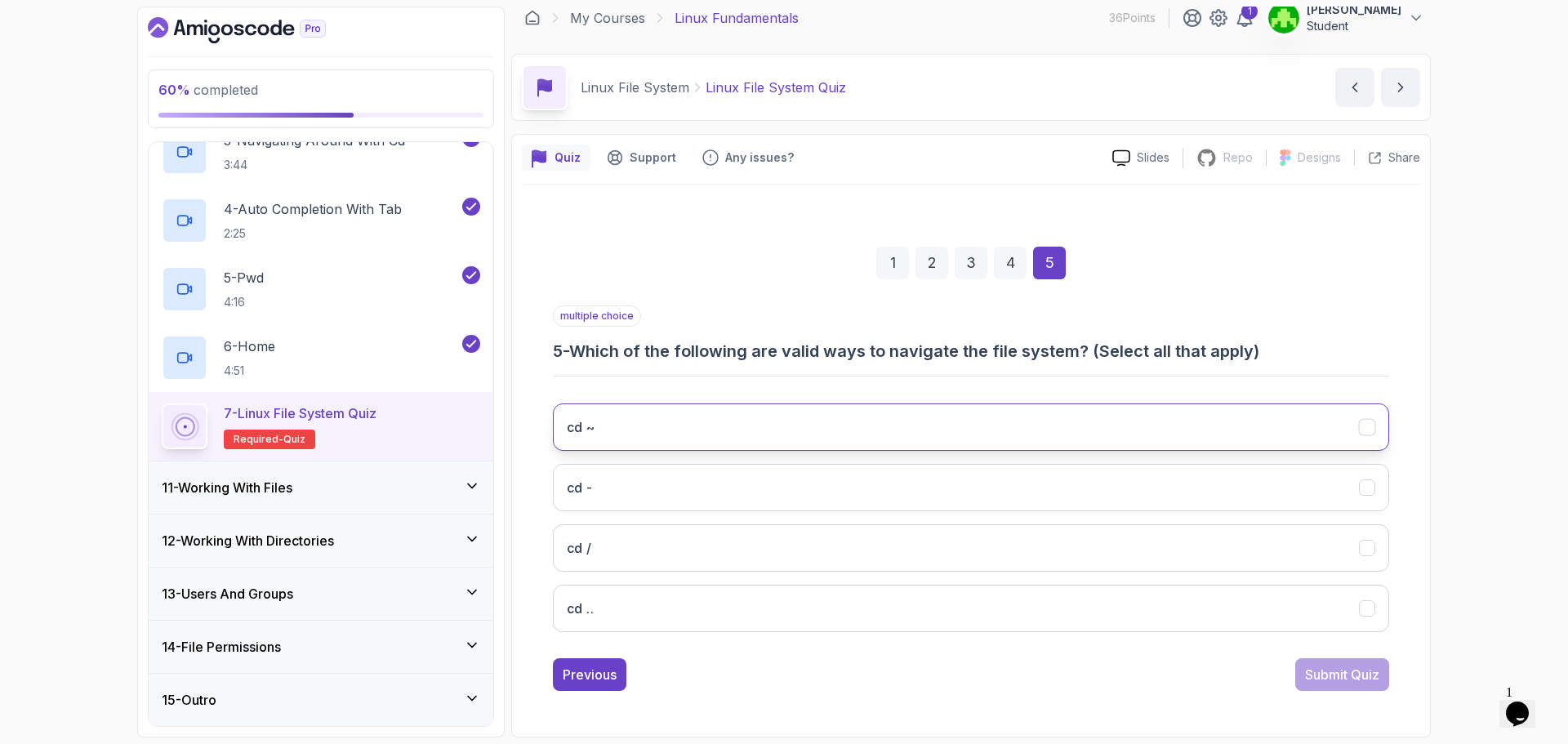
click at [658, 430] on button "cd ~" at bounding box center [971, 426] width 836 height 47
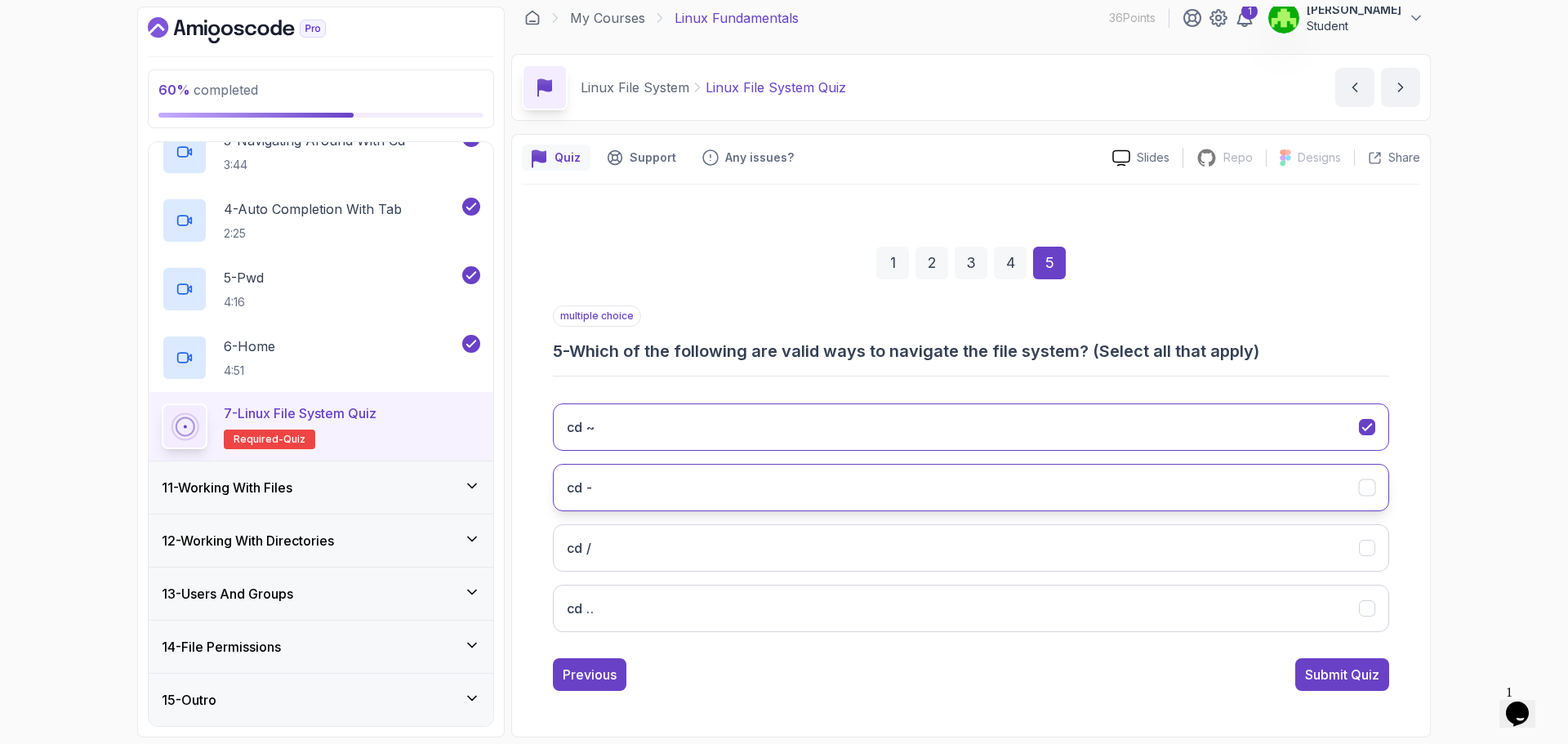
click at [664, 481] on button "cd -" at bounding box center [971, 487] width 836 height 47
click at [1089, 616] on button "cd .." at bounding box center [971, 607] width 836 height 47
click at [1277, 567] on button "cd /" at bounding box center [971, 547] width 836 height 47
click at [1356, 675] on div "Submit Quiz" at bounding box center [1341, 674] width 74 height 19
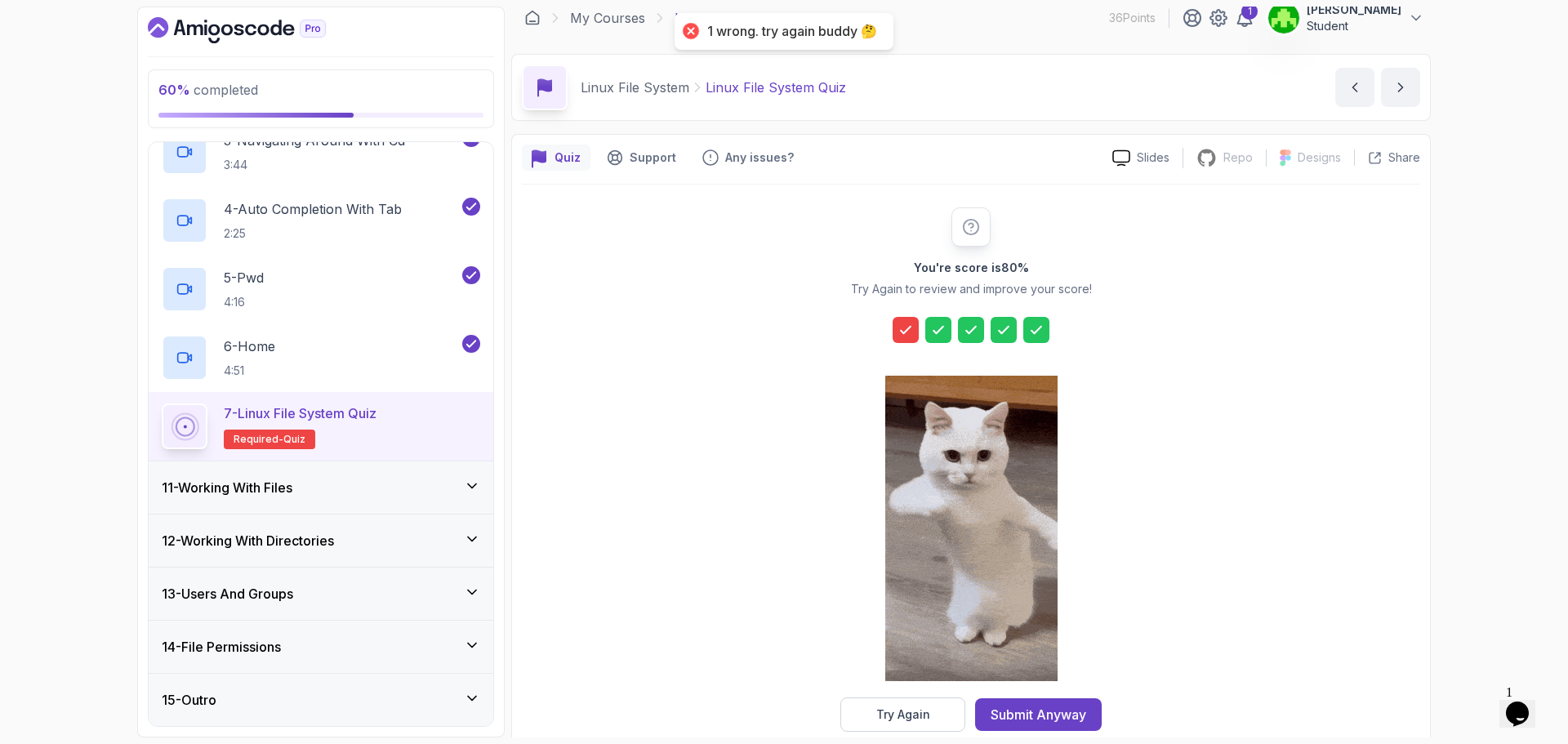
drag, startPoint x: 906, startPoint y: 326, endPoint x: 925, endPoint y: 363, distance: 41.6
click at [906, 325] on icon at bounding box center [906, 330] width 17 height 17
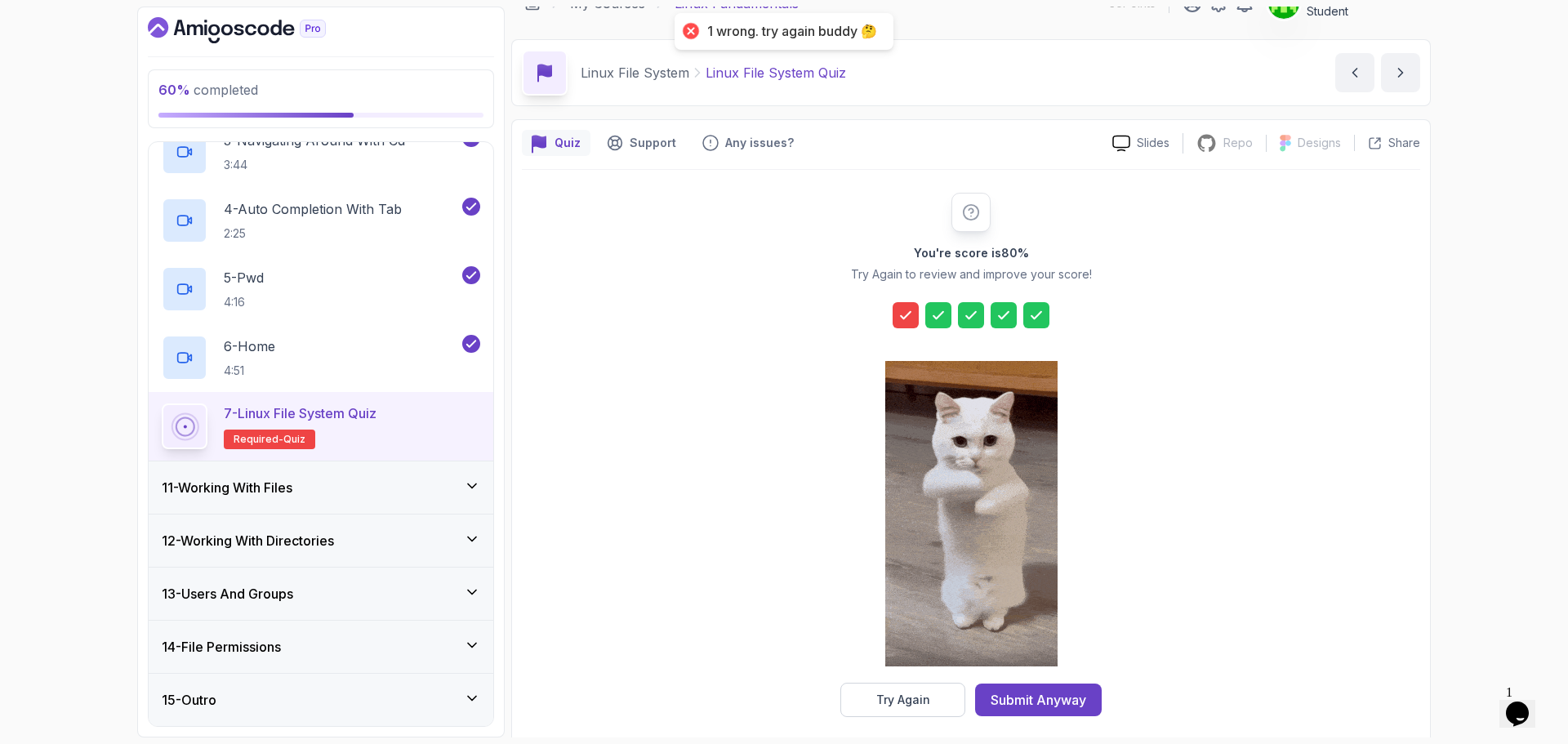
scroll to position [39, 0]
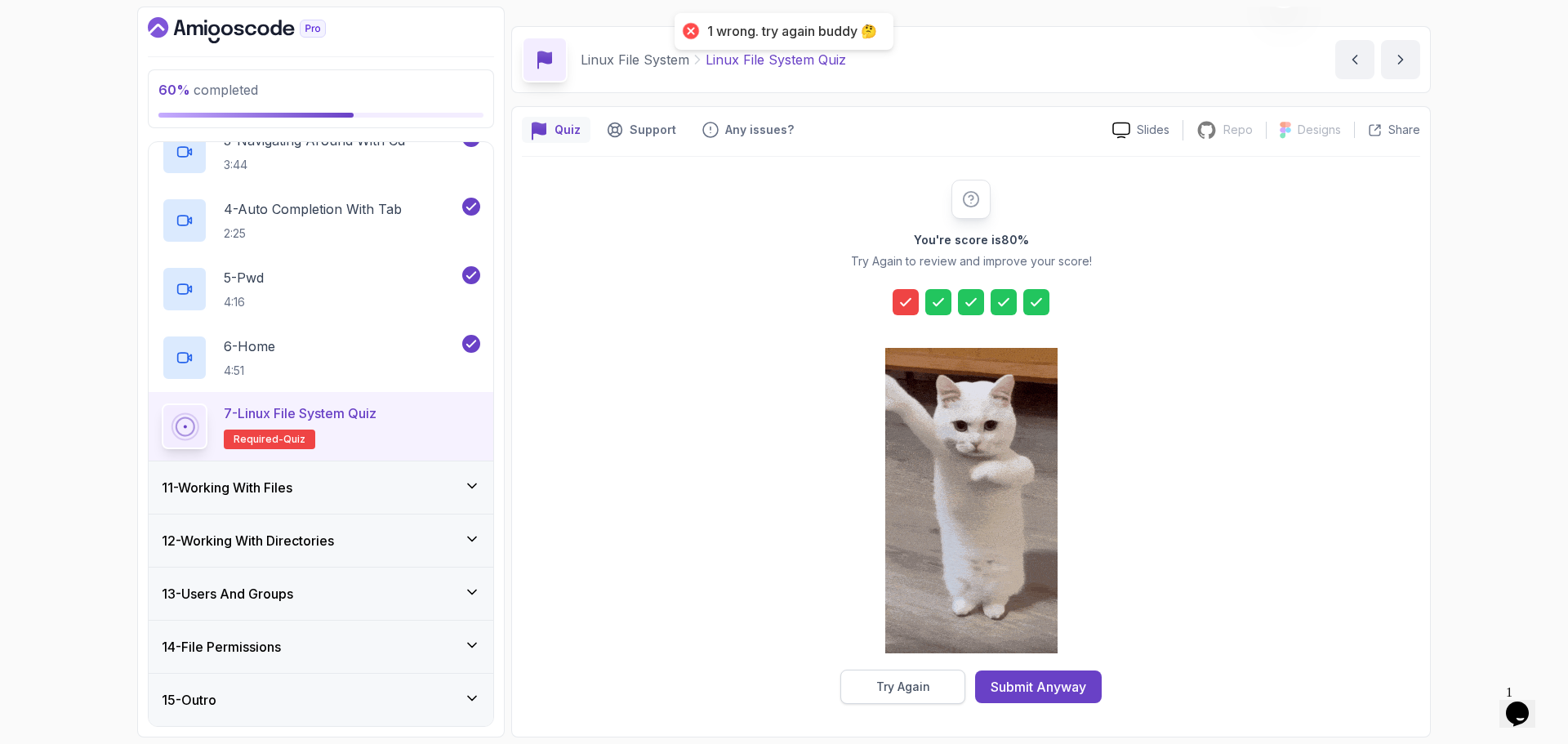
click at [955, 682] on button "Try Again" at bounding box center [902, 686] width 125 height 34
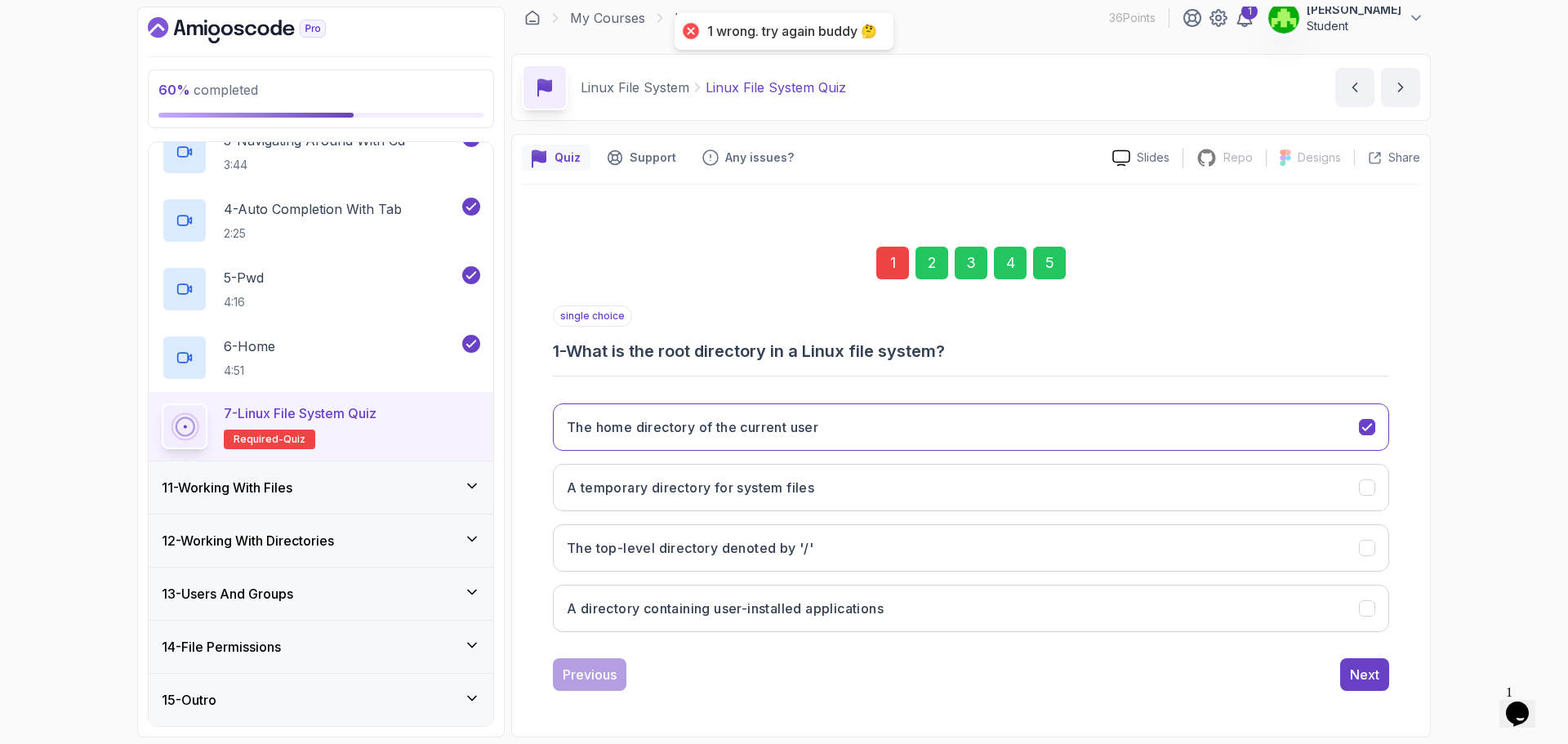
click at [903, 246] on div "1 2 3 4 5" at bounding box center [971, 262] width 836 height 85
click at [892, 262] on div "1" at bounding box center [892, 262] width 32 height 32
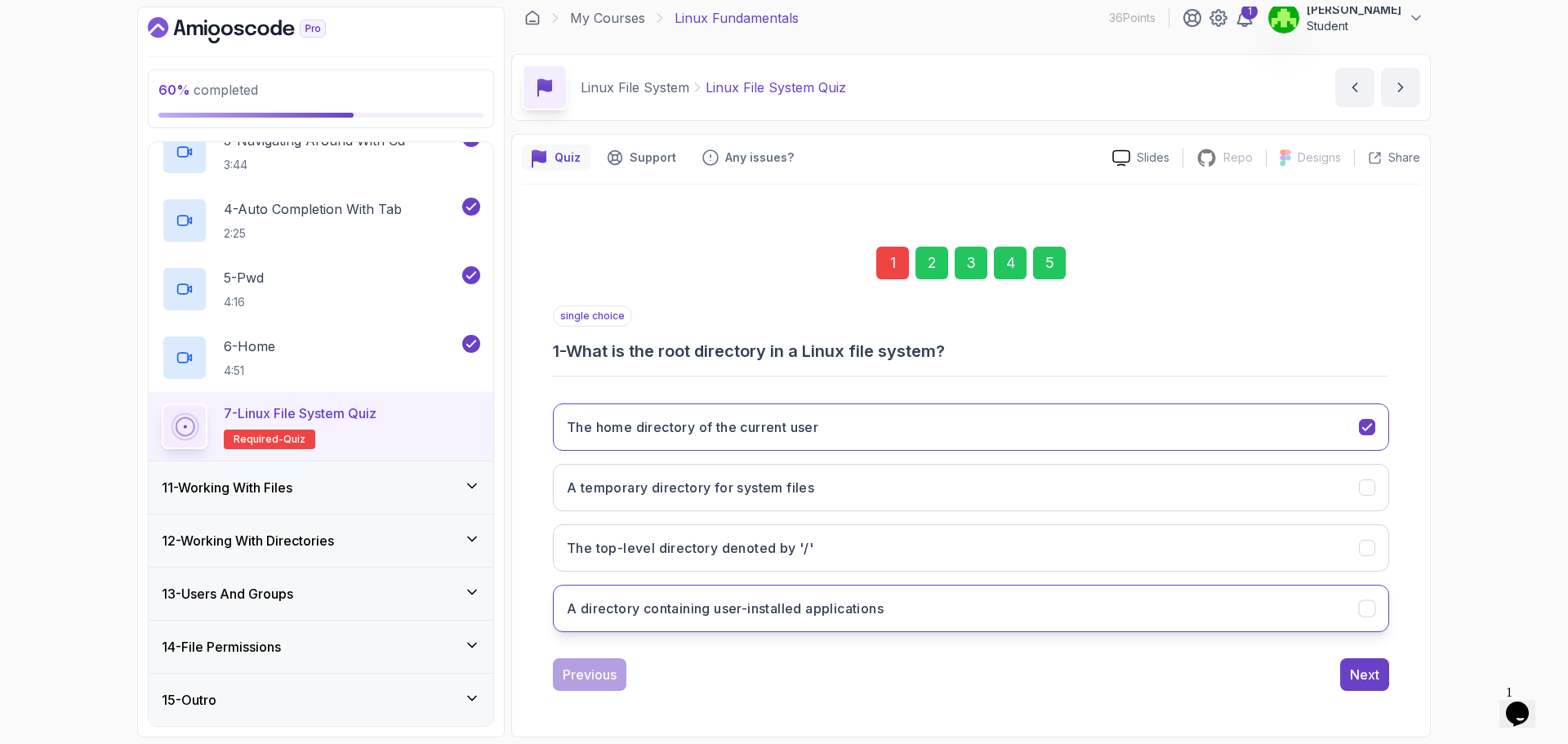
click at [933, 608] on button "A directory containing user-installed applications" at bounding box center [971, 607] width 836 height 47
click at [1389, 679] on button "Next" at bounding box center [1364, 674] width 49 height 32
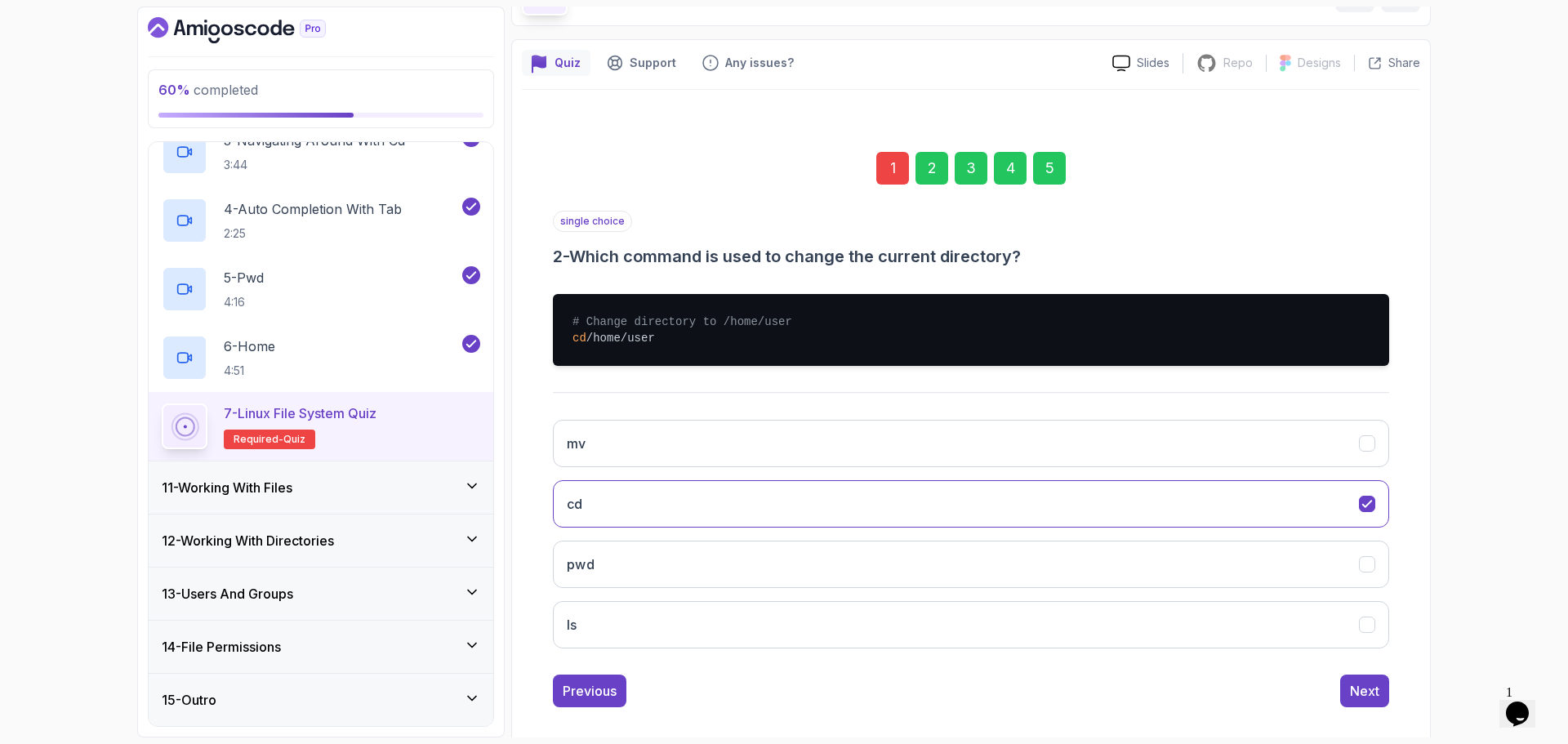
scroll to position [122, 0]
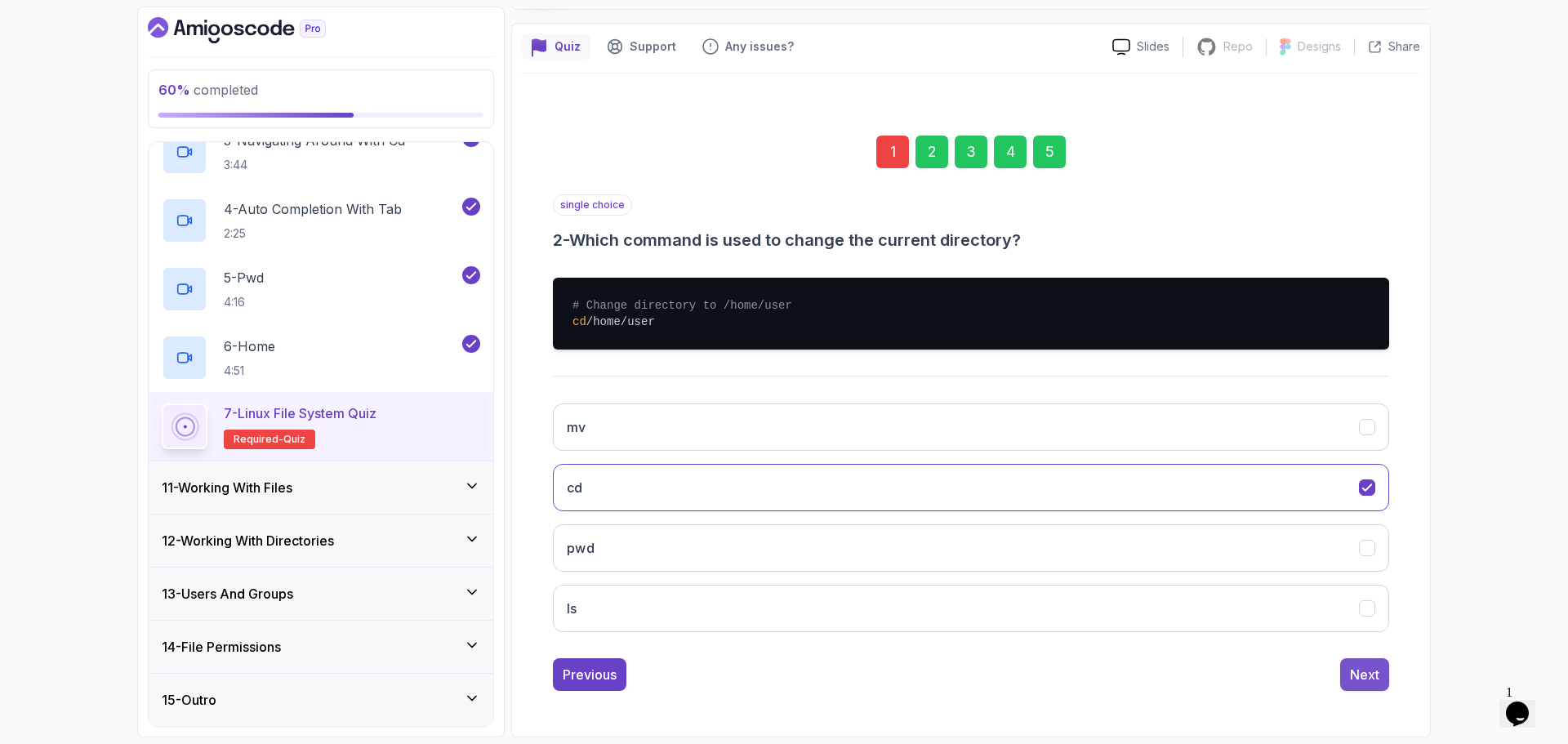
click at [1354, 664] on button "Next" at bounding box center [1364, 674] width 49 height 32
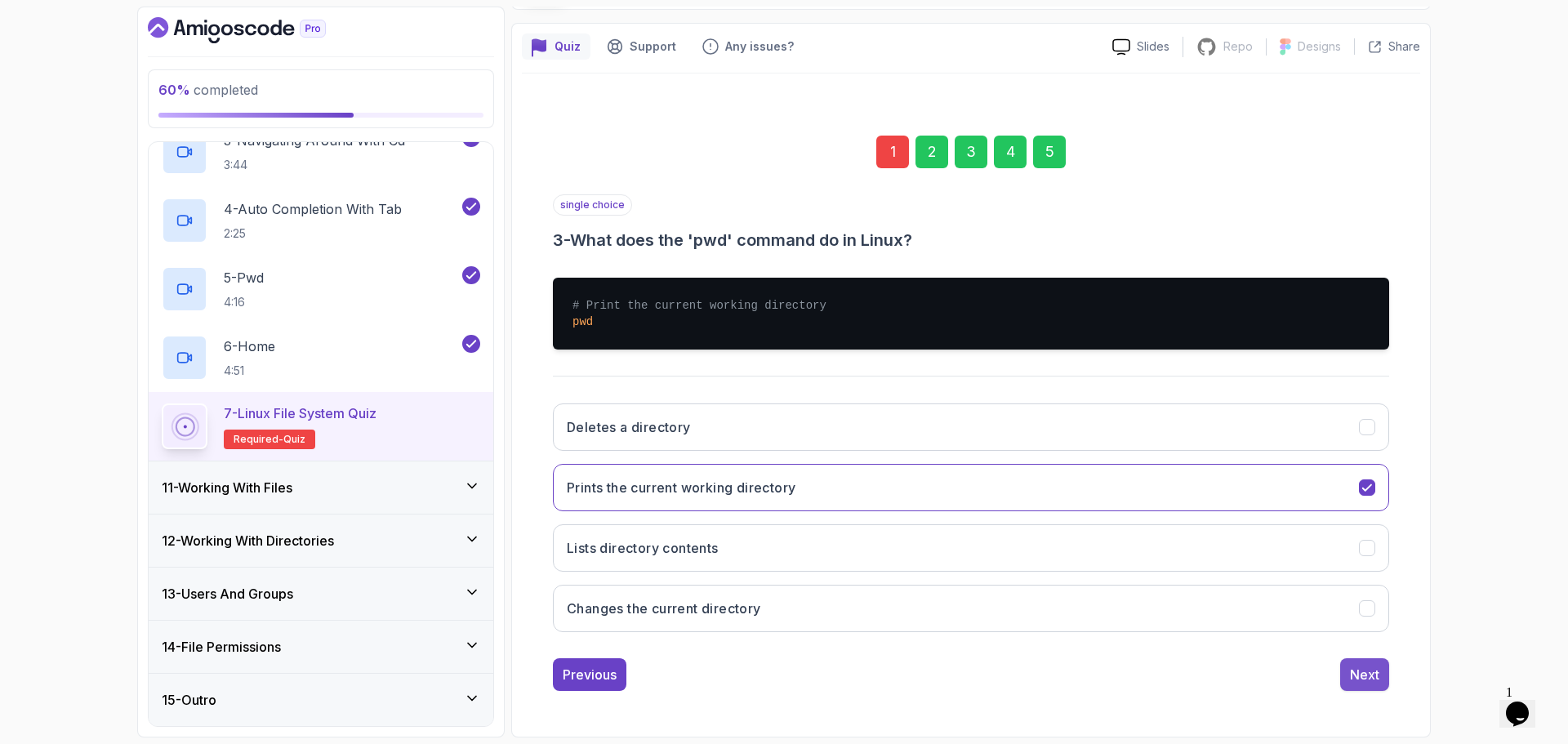
click at [1357, 681] on div "Next" at bounding box center [1365, 674] width 30 height 19
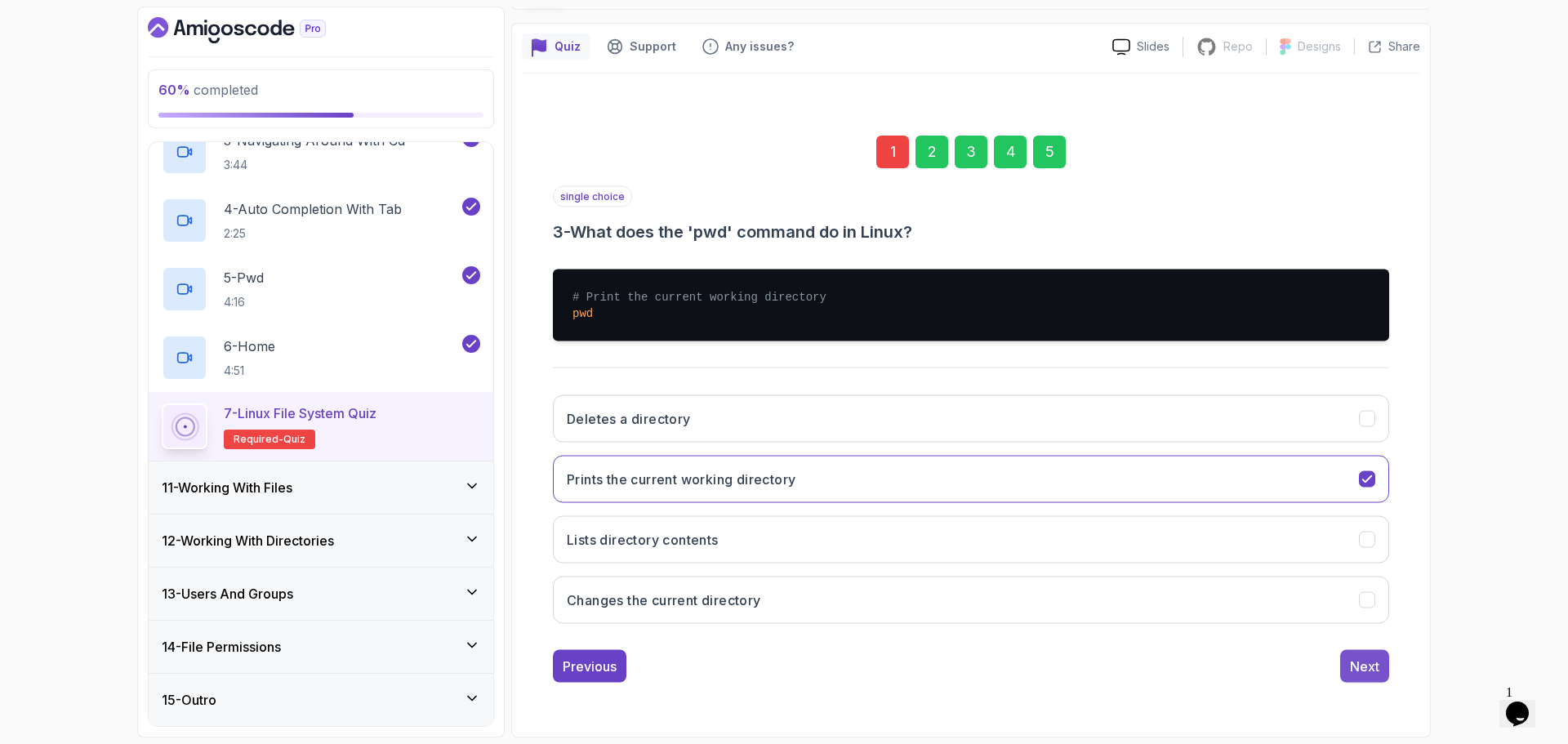
scroll to position [11, 0]
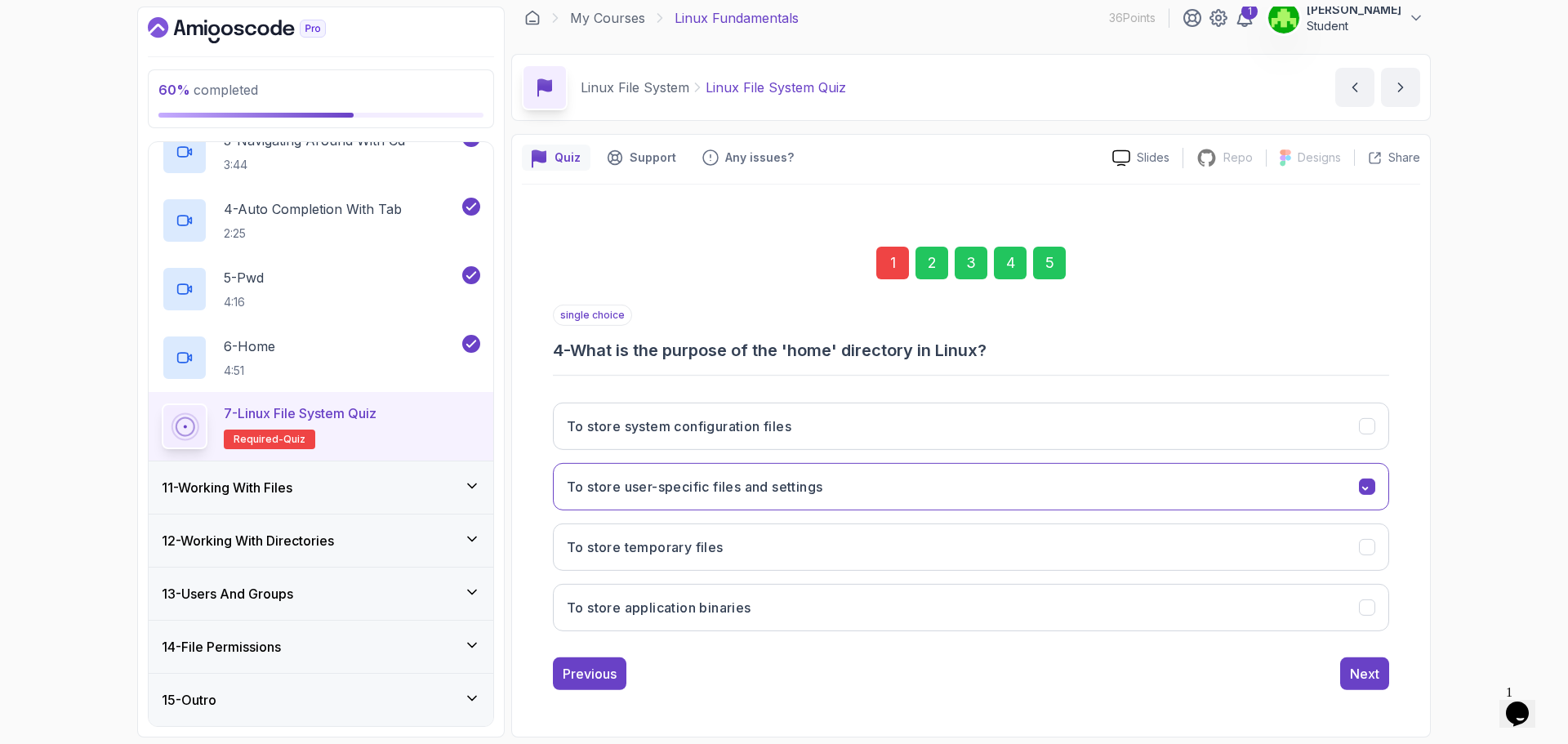
click at [1357, 681] on div "Next" at bounding box center [1365, 673] width 30 height 19
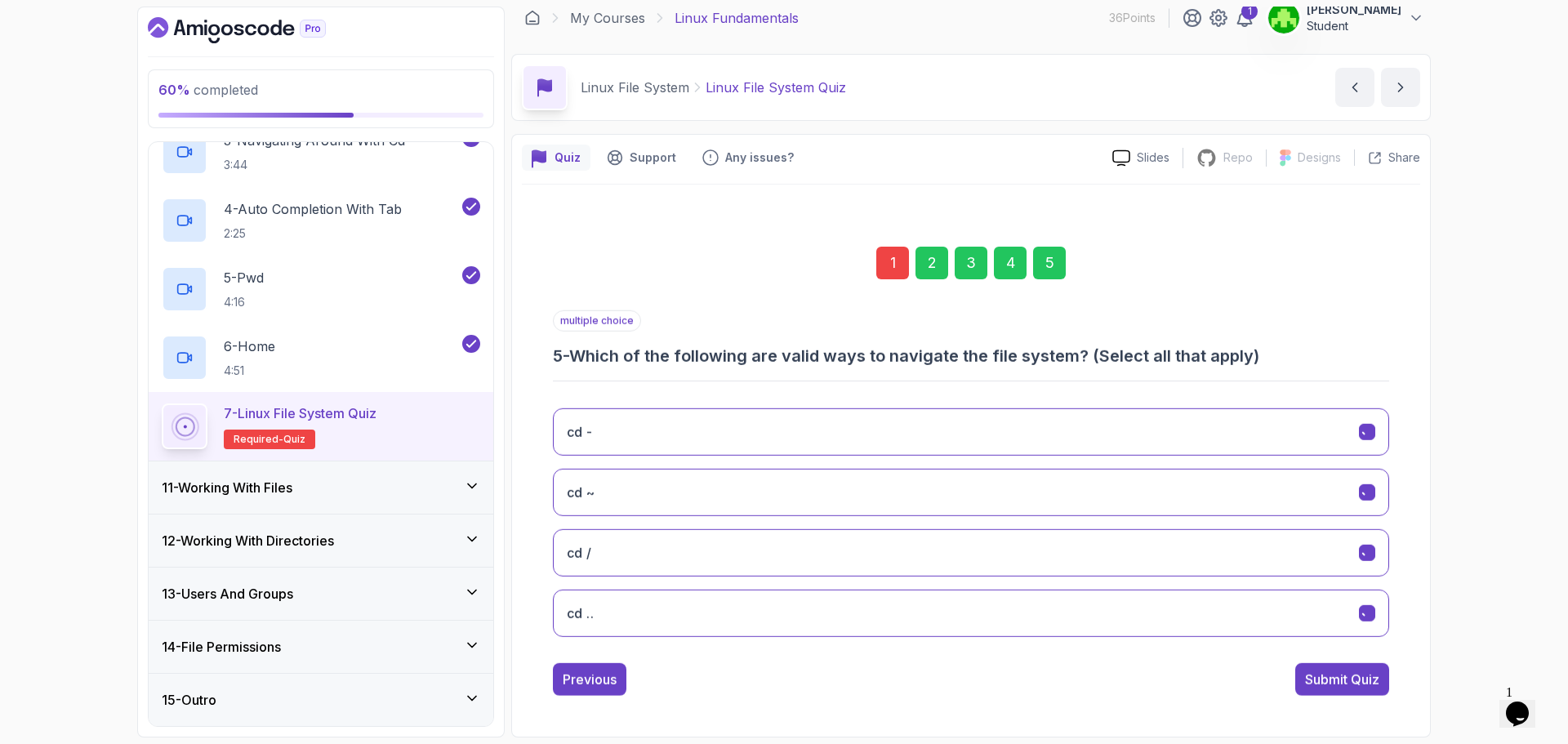
click at [1357, 681] on div "Submit Quiz" at bounding box center [1341, 678] width 74 height 19
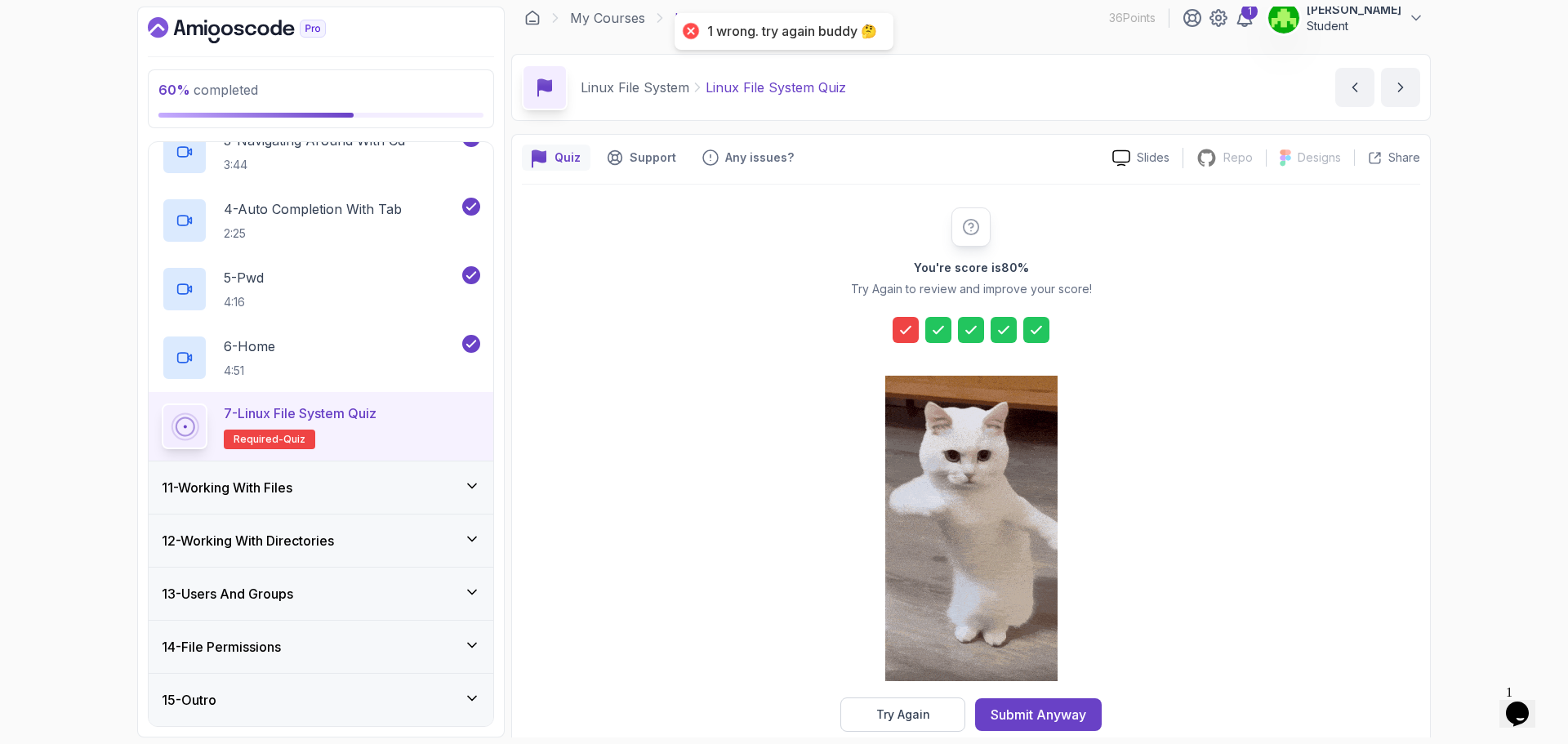
click at [924, 325] on div at bounding box center [971, 330] width 157 height 26
click at [912, 335] on icon at bounding box center [906, 330] width 17 height 17
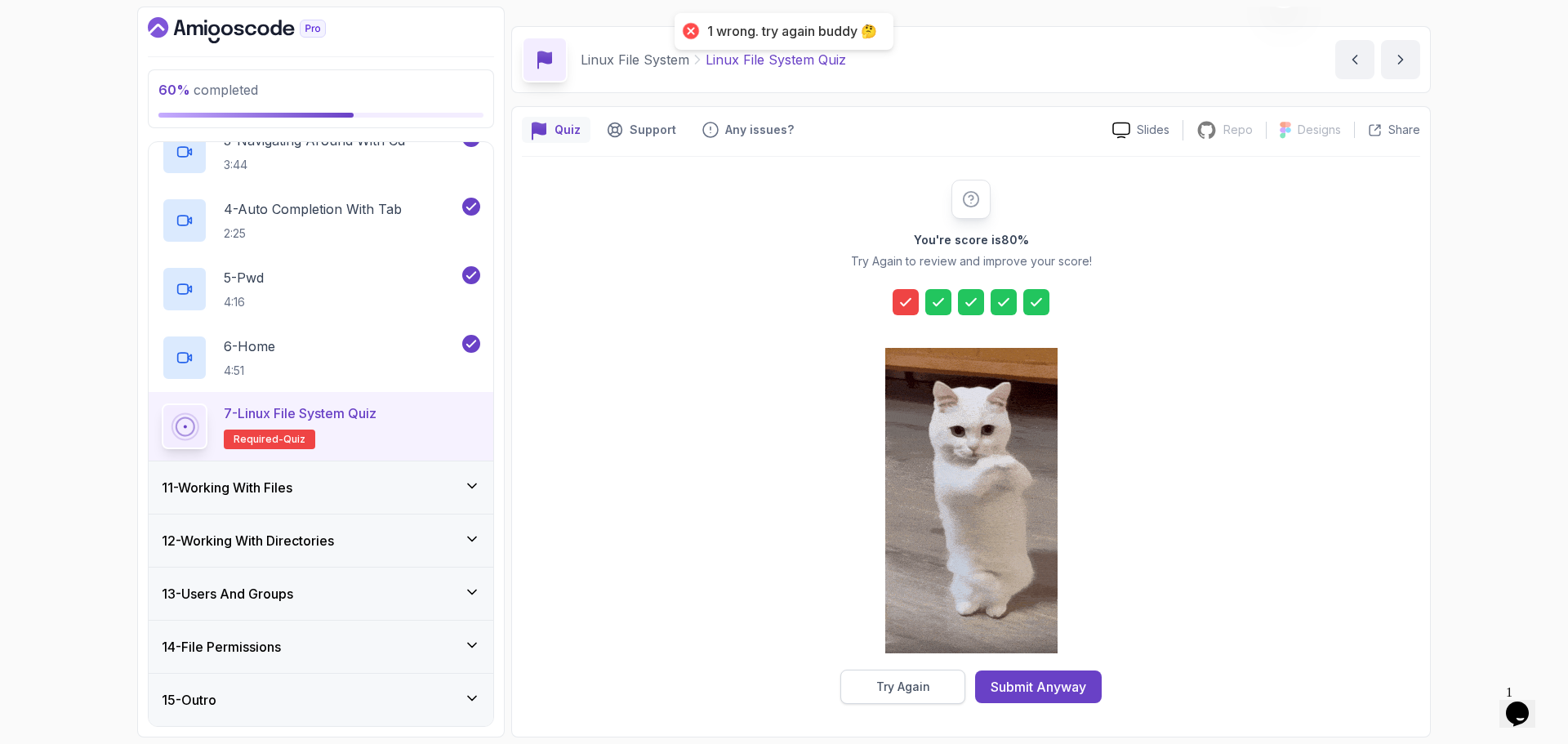
click at [907, 685] on div "Try Again" at bounding box center [903, 687] width 54 height 17
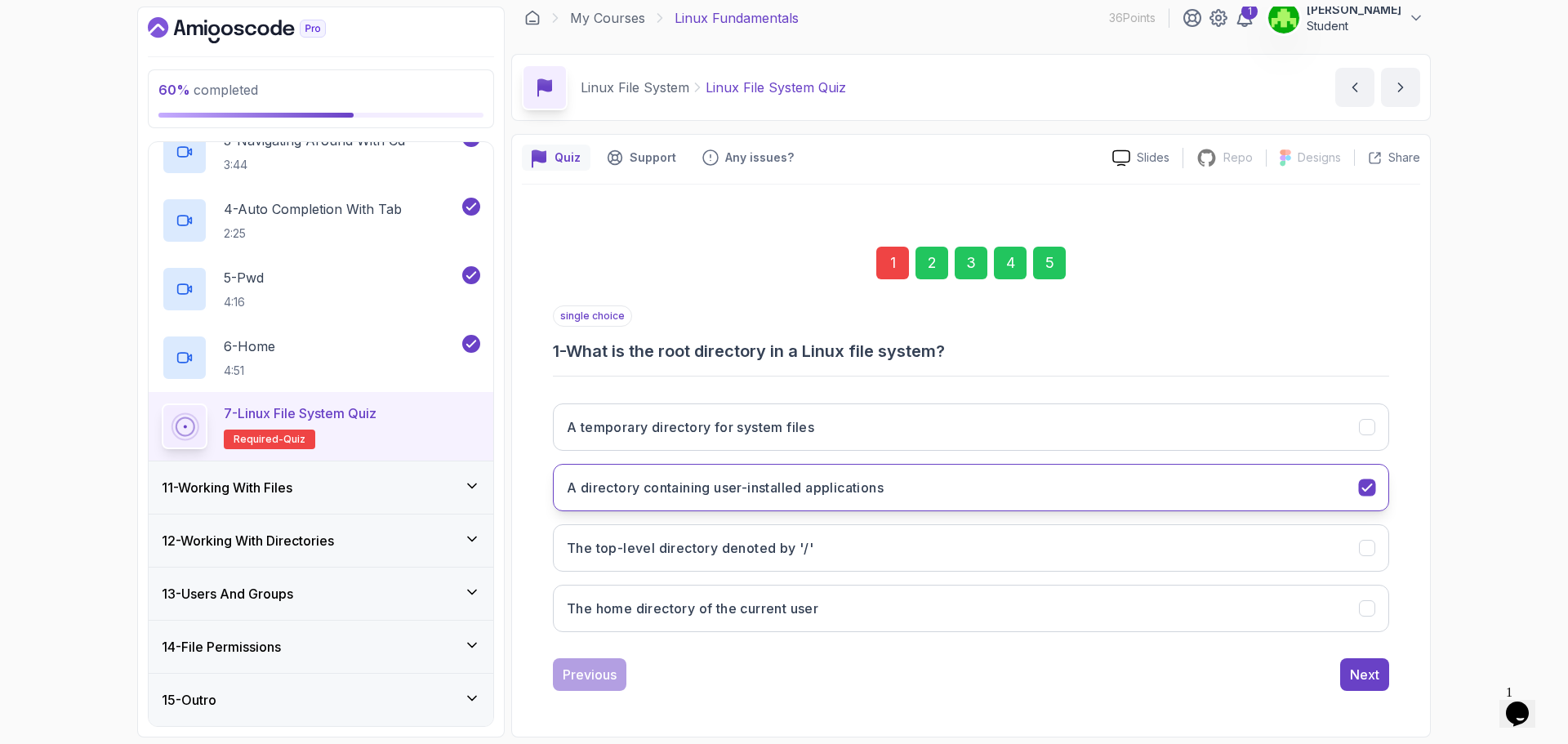
click at [1015, 485] on button "A directory containing user-installed applications" at bounding box center [971, 487] width 836 height 47
click at [790, 546] on h3 "The top-level directory denoted by '/'" at bounding box center [690, 547] width 247 height 19
click at [1354, 671] on div "Next" at bounding box center [1365, 674] width 30 height 19
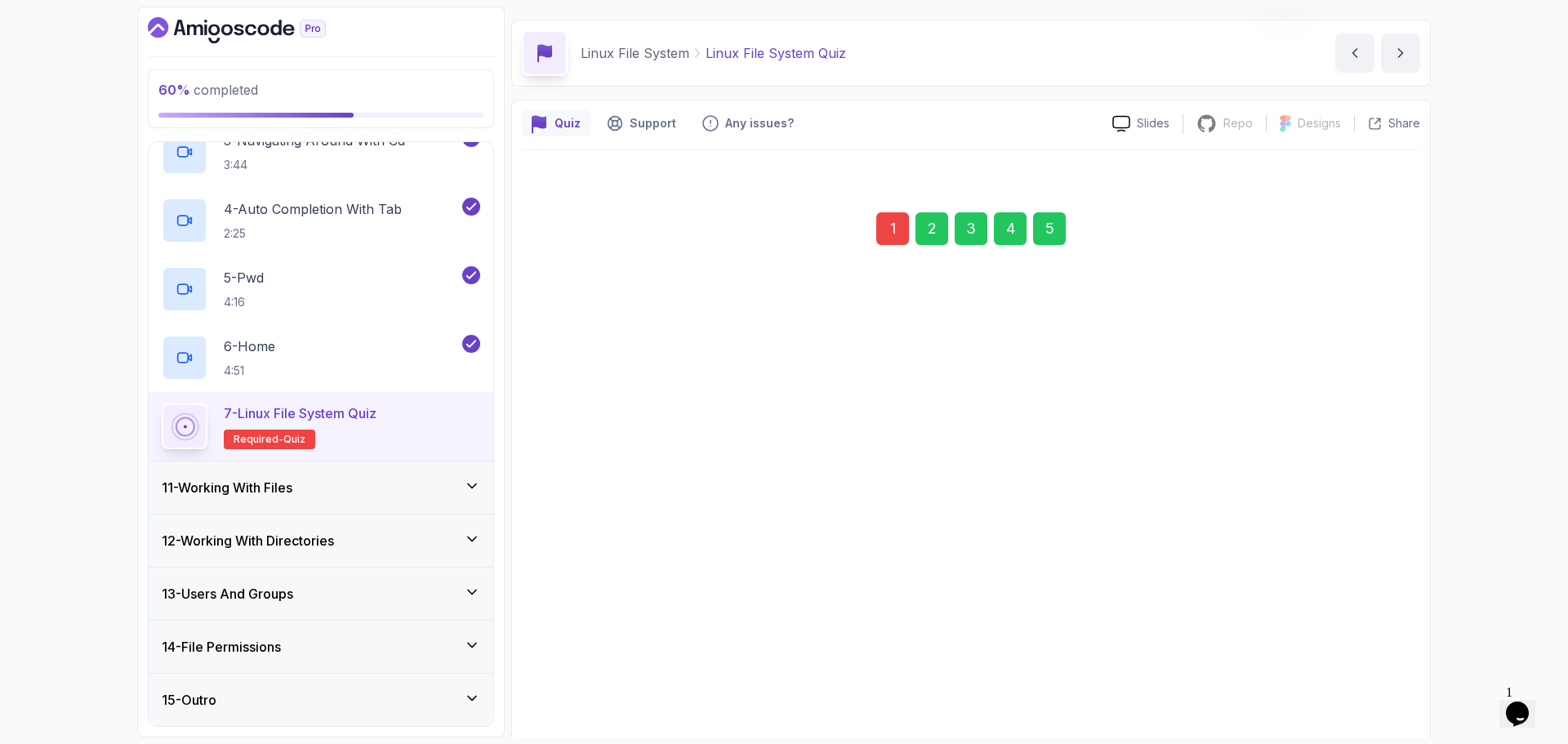
scroll to position [122, 0]
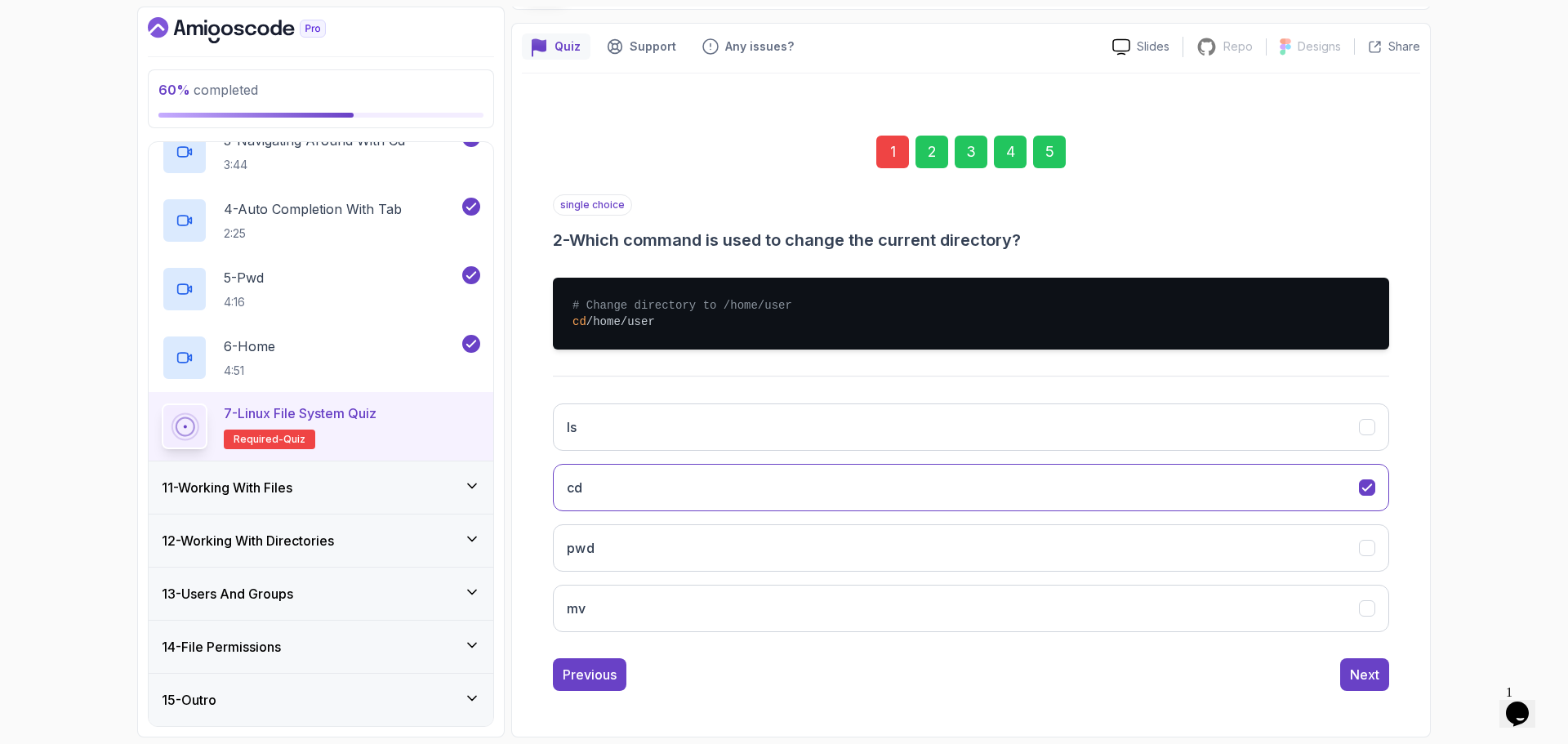
click at [1331, 653] on div "single choice 2 - Which command is used to change the current directory? # Chan…" at bounding box center [971, 442] width 836 height 496
drag, startPoint x: 1348, startPoint y: 665, endPoint x: 1358, endPoint y: 671, distance: 11.7
click at [1348, 666] on button "Next" at bounding box center [1364, 674] width 49 height 32
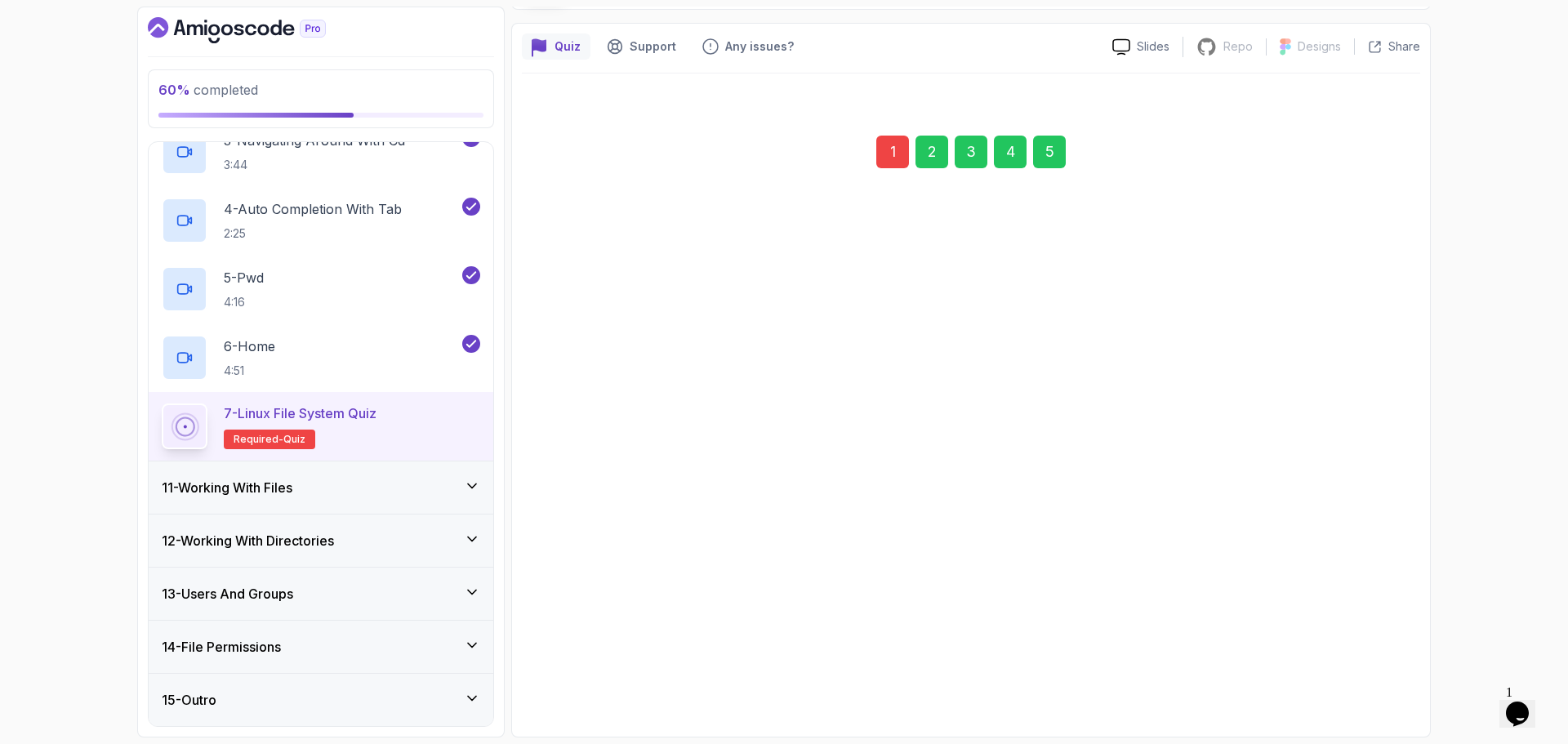
click at [1354, 676] on div "Next" at bounding box center [1365, 674] width 30 height 19
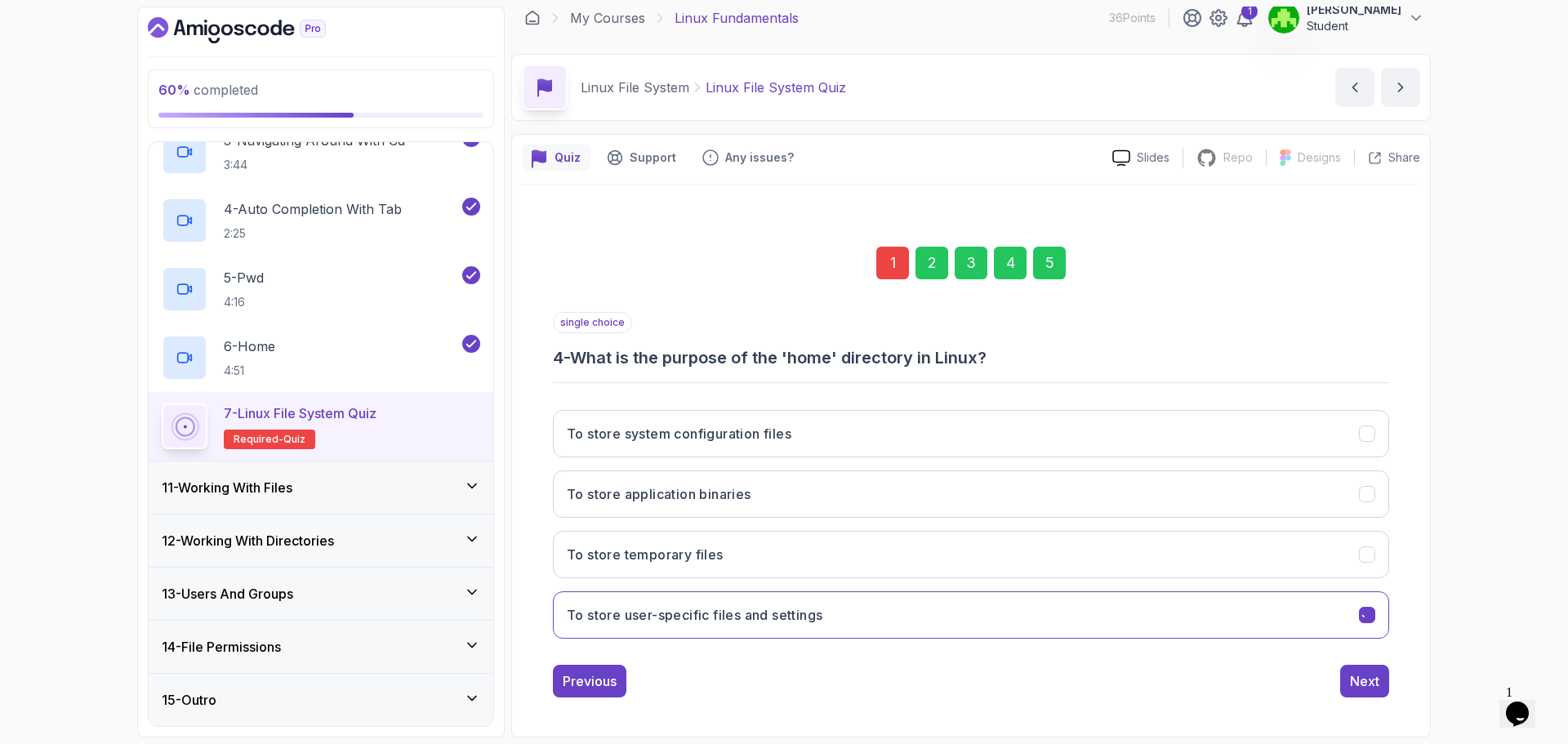
scroll to position [11, 0]
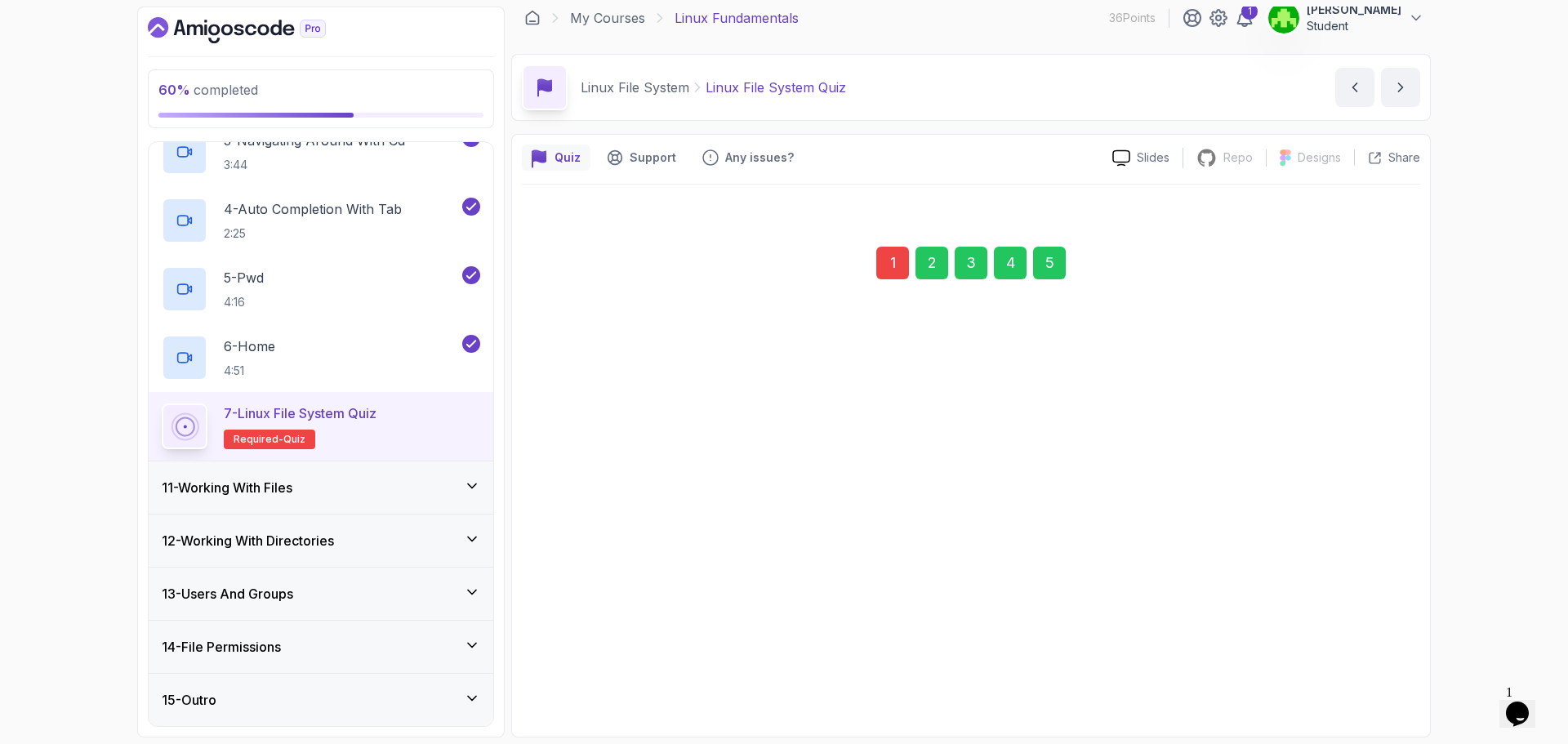
click at [1356, 655] on div "single choice 4 - What is the purpose of the 'home' directory in Linux? To stor…" at bounding box center [971, 497] width 836 height 385
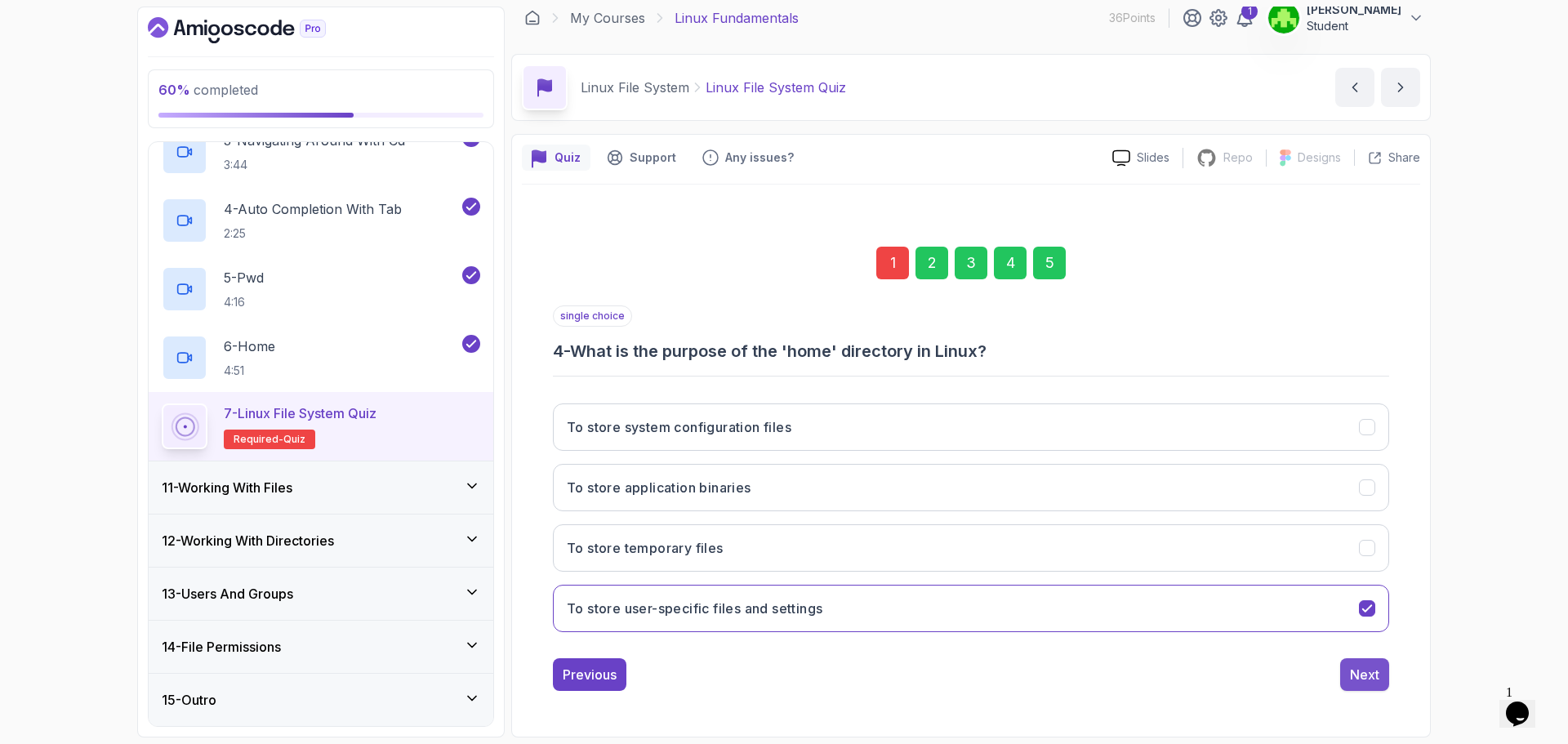
click at [1344, 681] on button "Next" at bounding box center [1364, 674] width 49 height 32
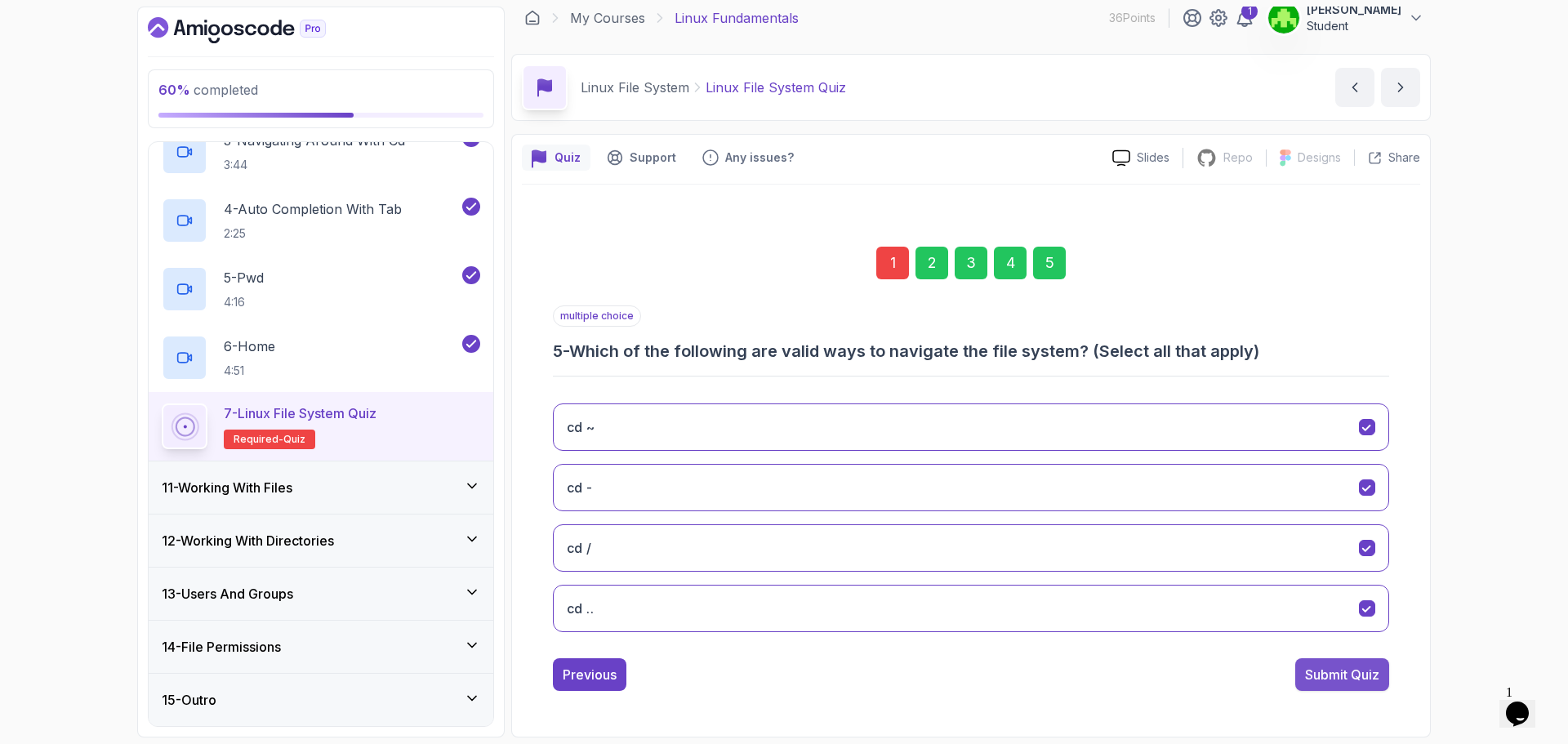
click at [1335, 669] on div "Submit Quiz" at bounding box center [1341, 674] width 74 height 19
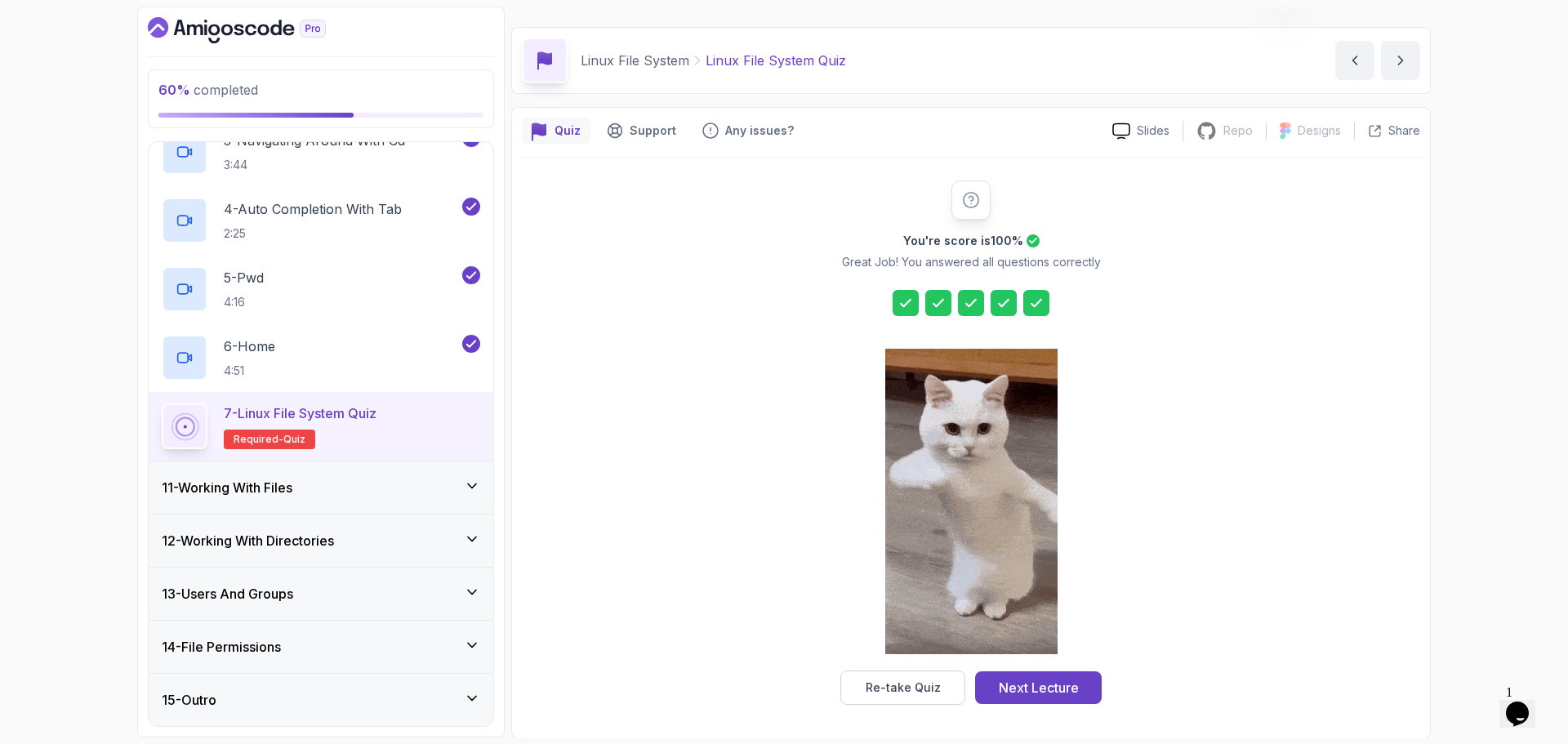
scroll to position [39, 0]
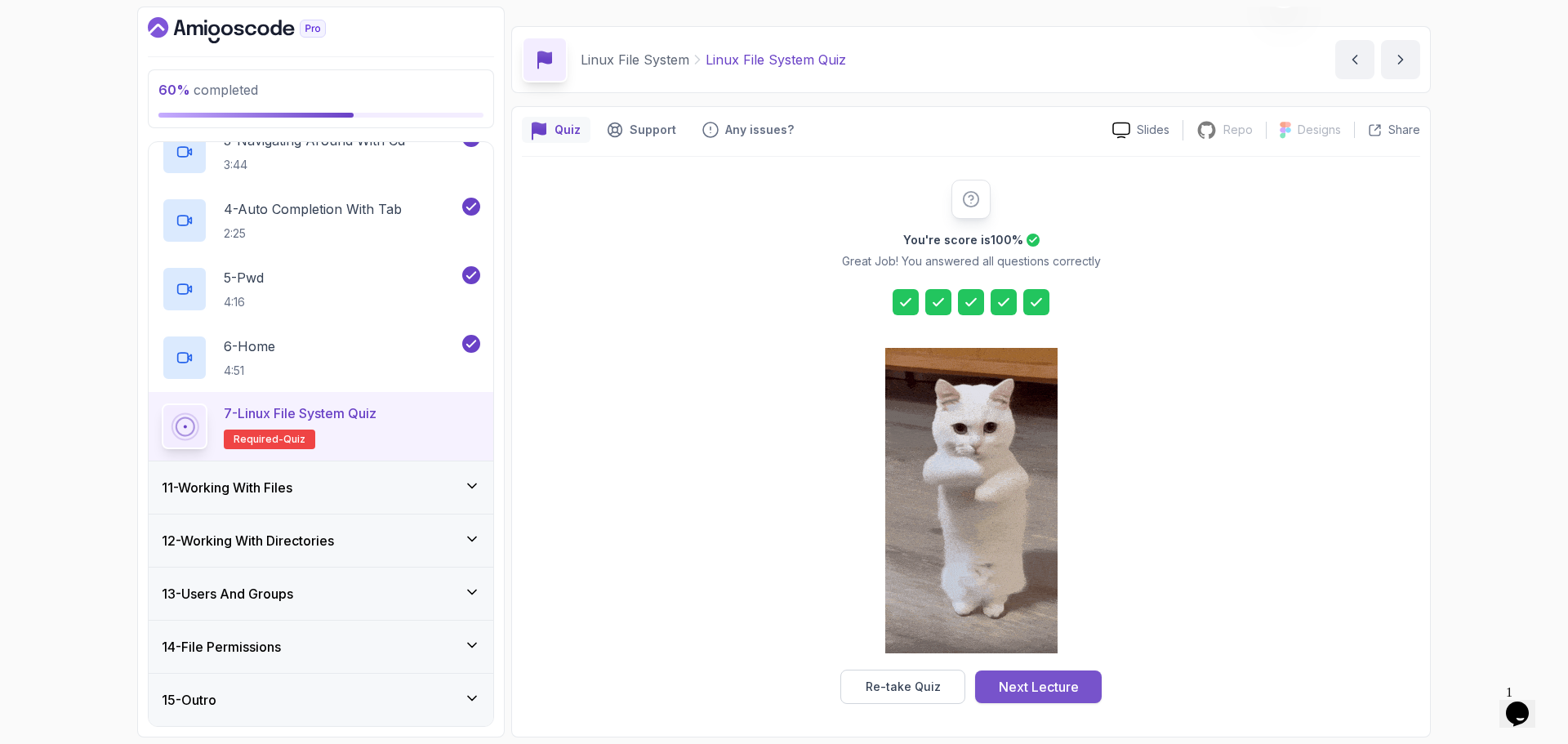
click at [1063, 689] on div "Next Lecture" at bounding box center [1038, 686] width 80 height 19
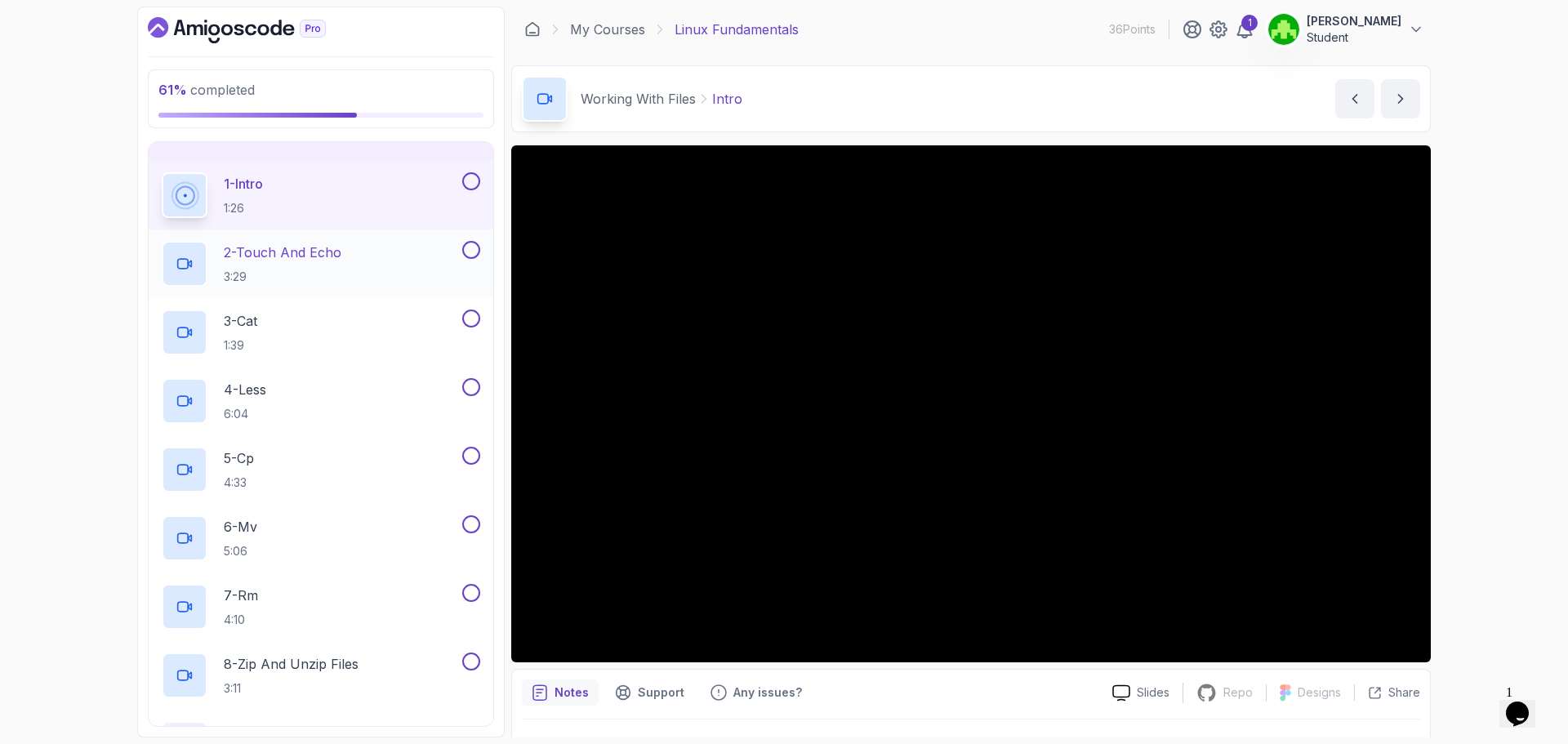
scroll to position [829, 0]
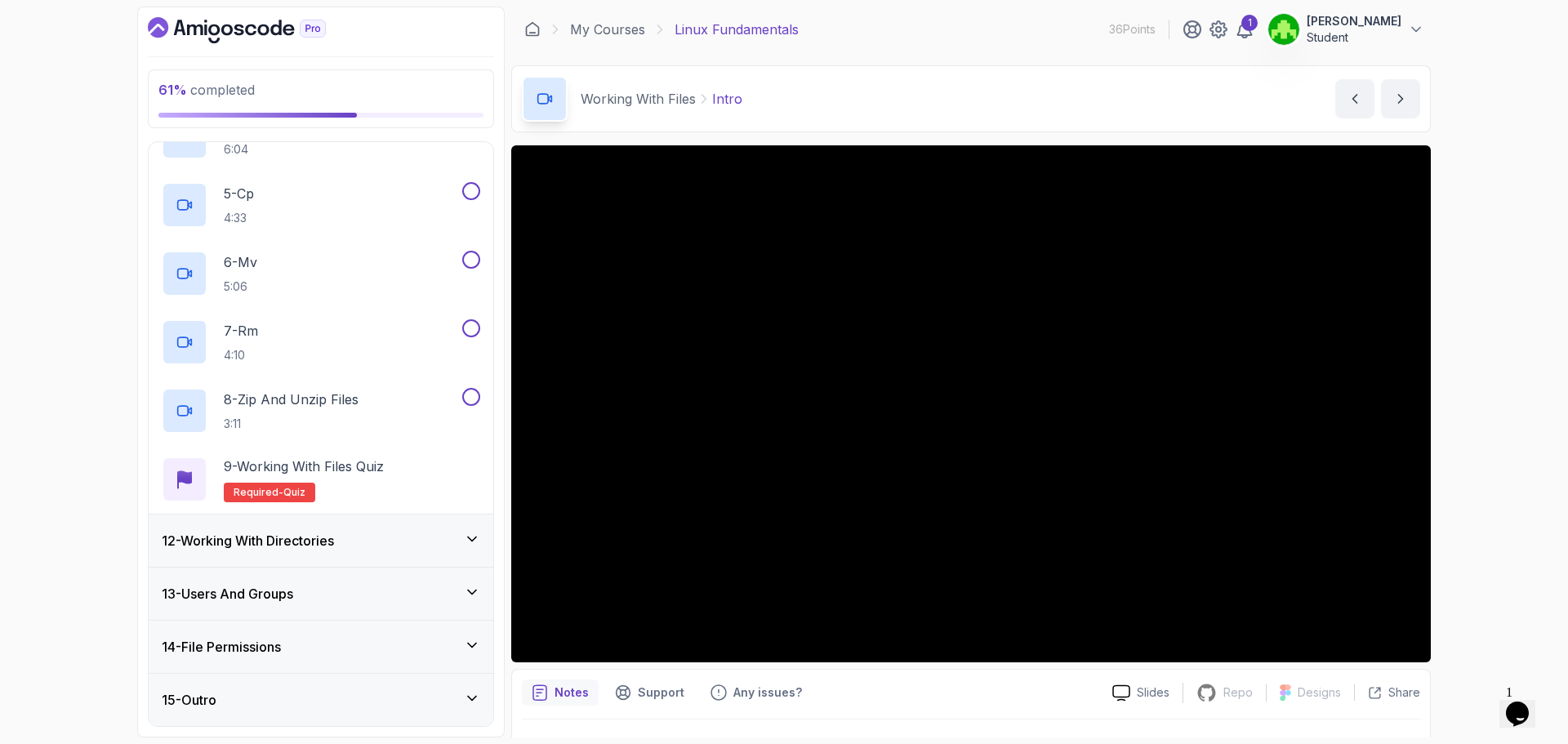
click at [329, 532] on h3 "12 - Working With Directories" at bounding box center [248, 540] width 172 height 19
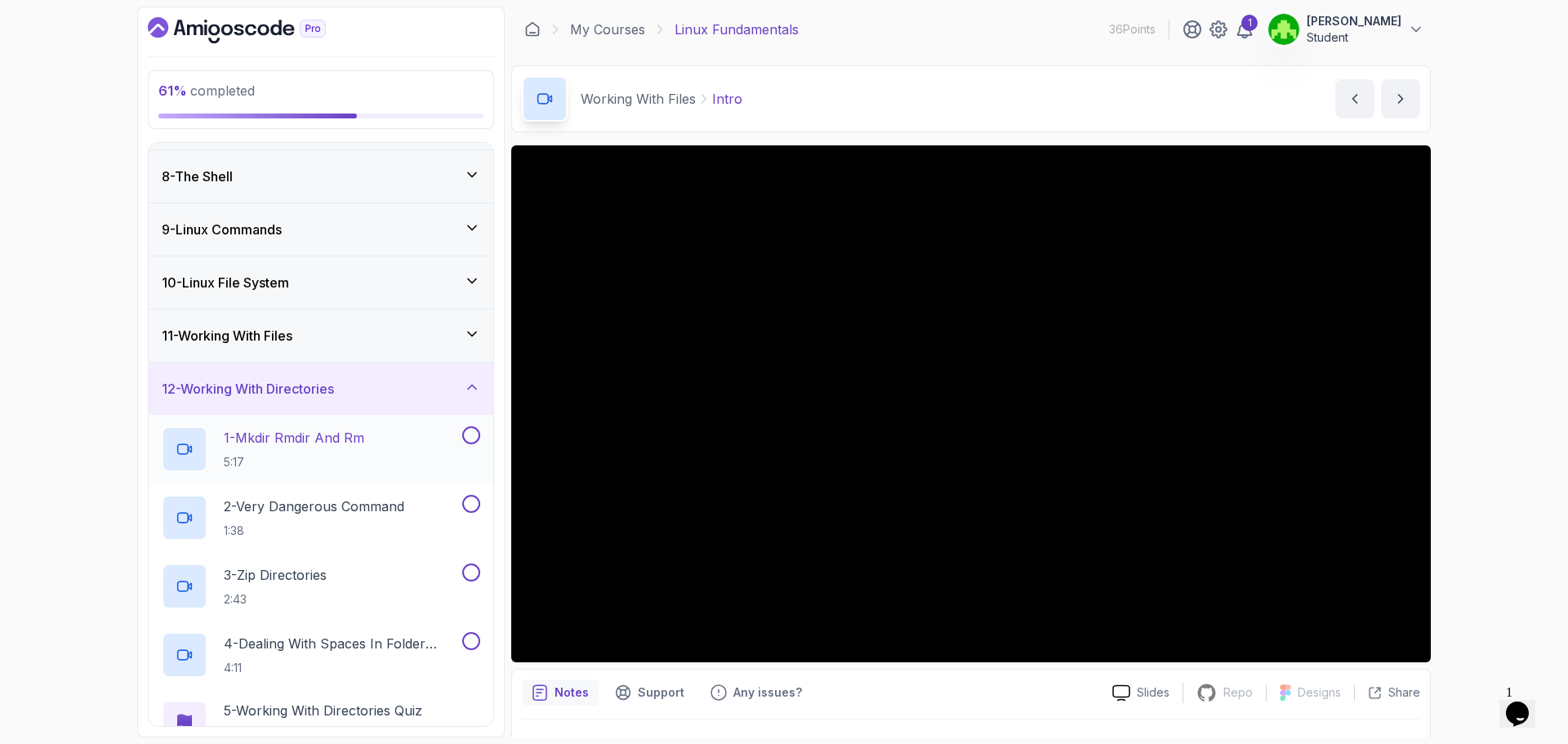
scroll to position [555, 0]
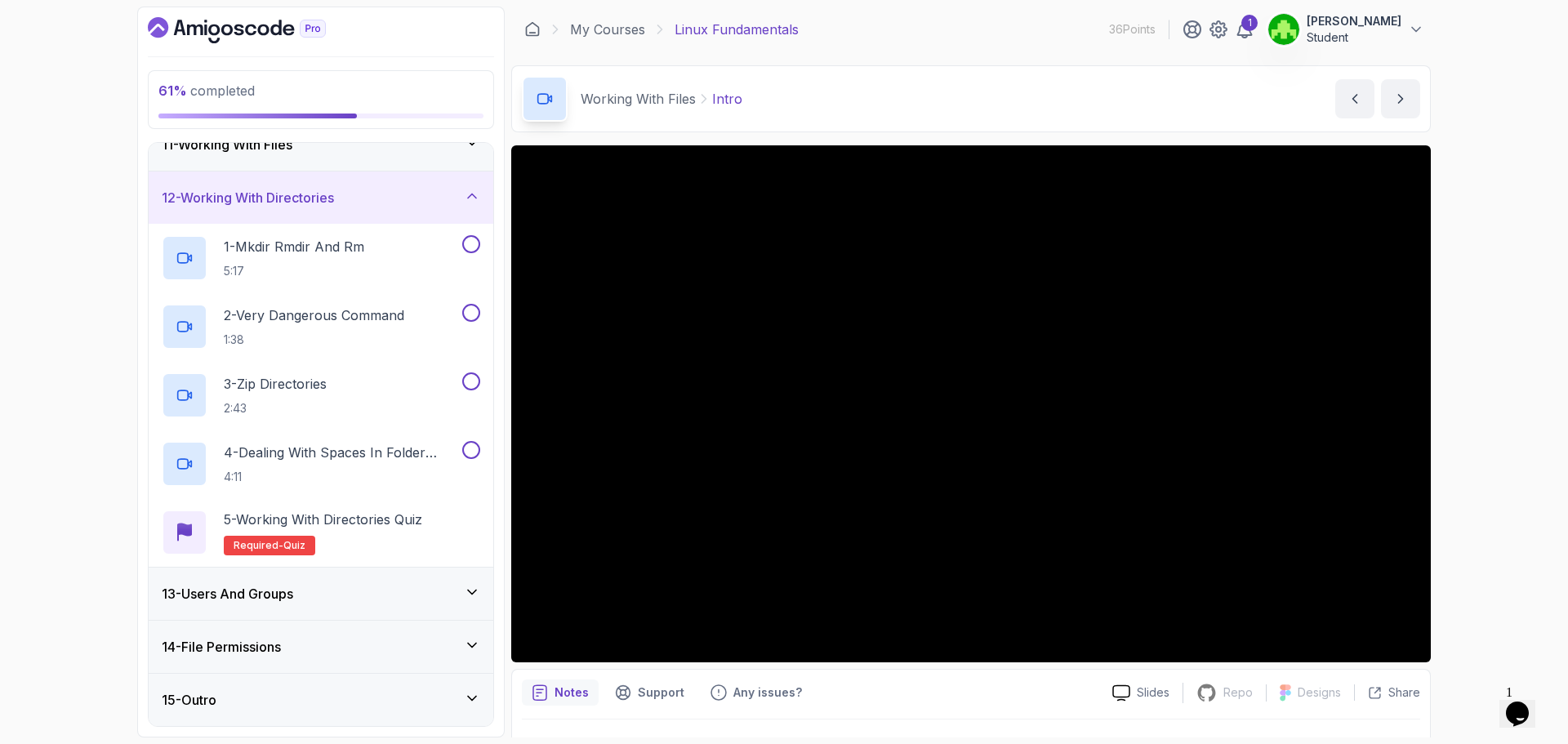
click at [309, 594] on div "13 - Users And Groups" at bounding box center [321, 593] width 318 height 19
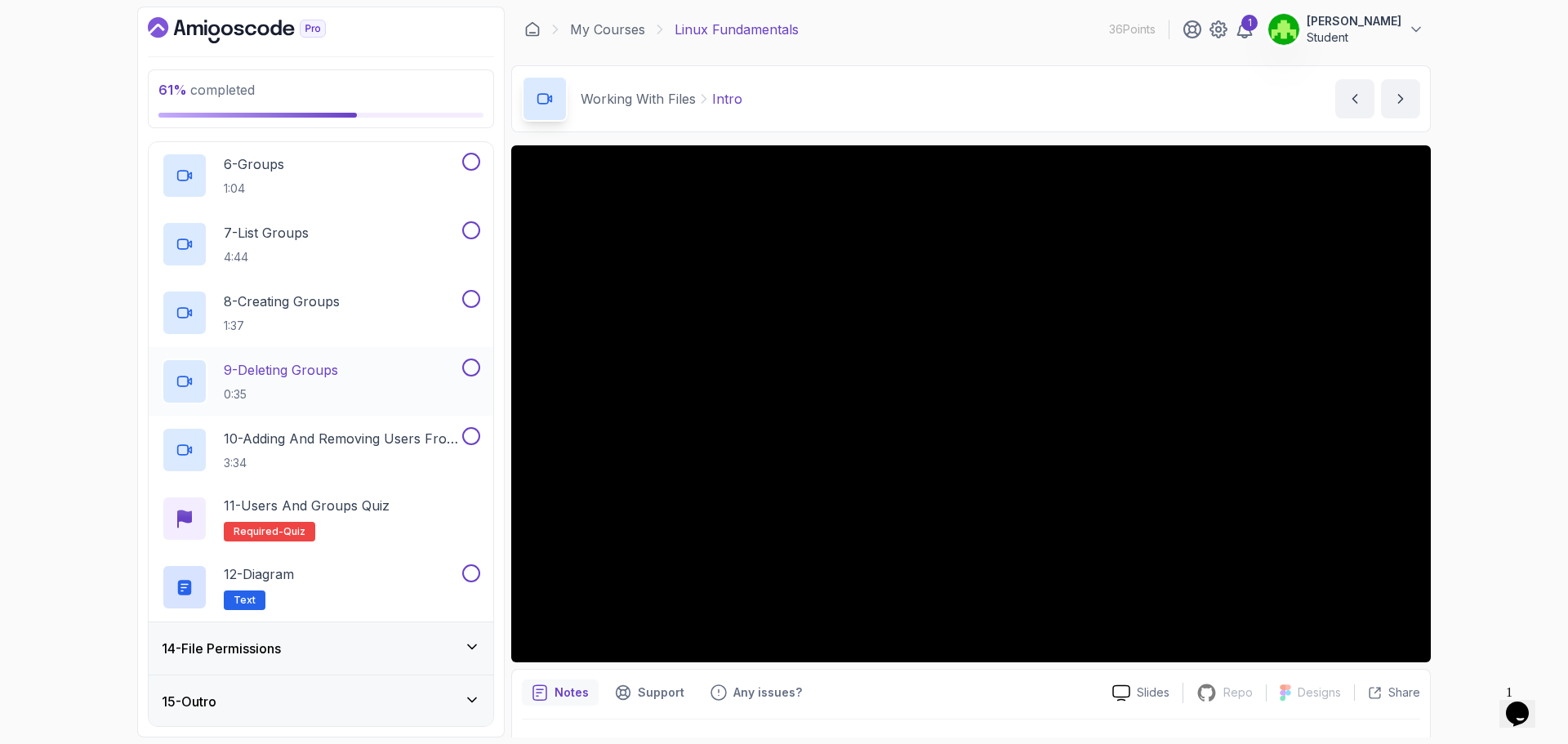
scroll to position [1034, 0]
click at [300, 660] on div "14 - File Permissions" at bounding box center [321, 646] width 345 height 53
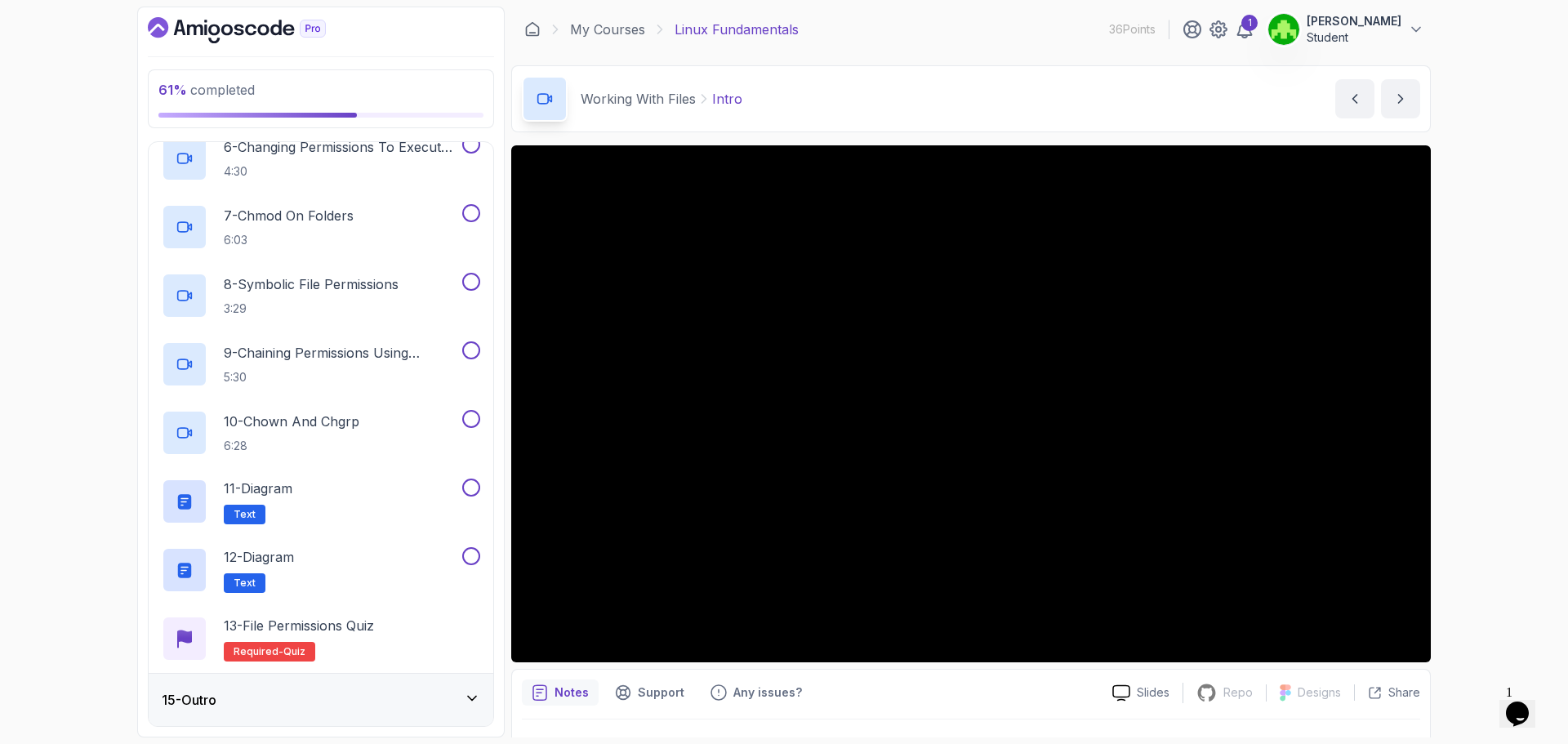
click at [302, 677] on div "15 - Outro" at bounding box center [321, 700] width 345 height 53
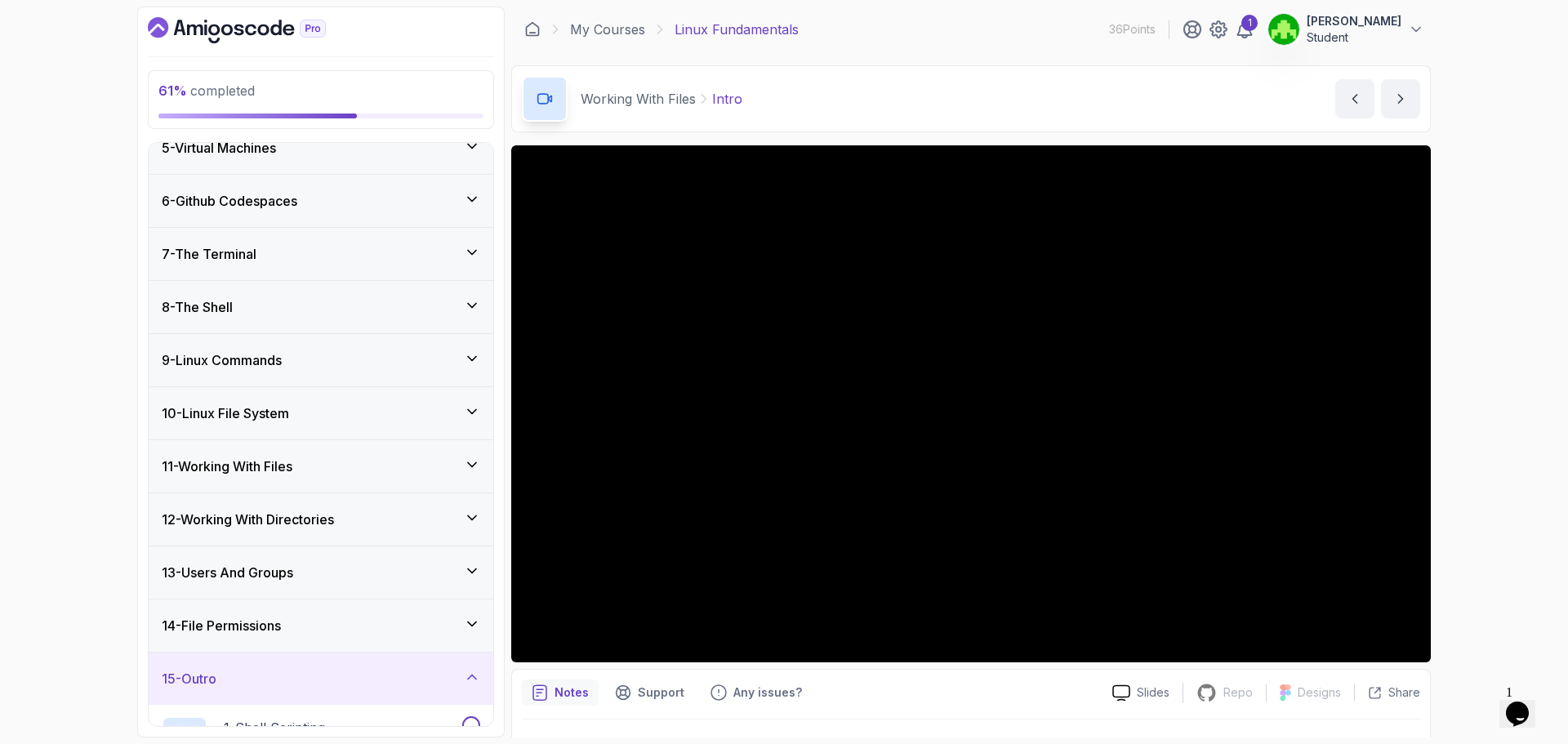
scroll to position [245, 0]
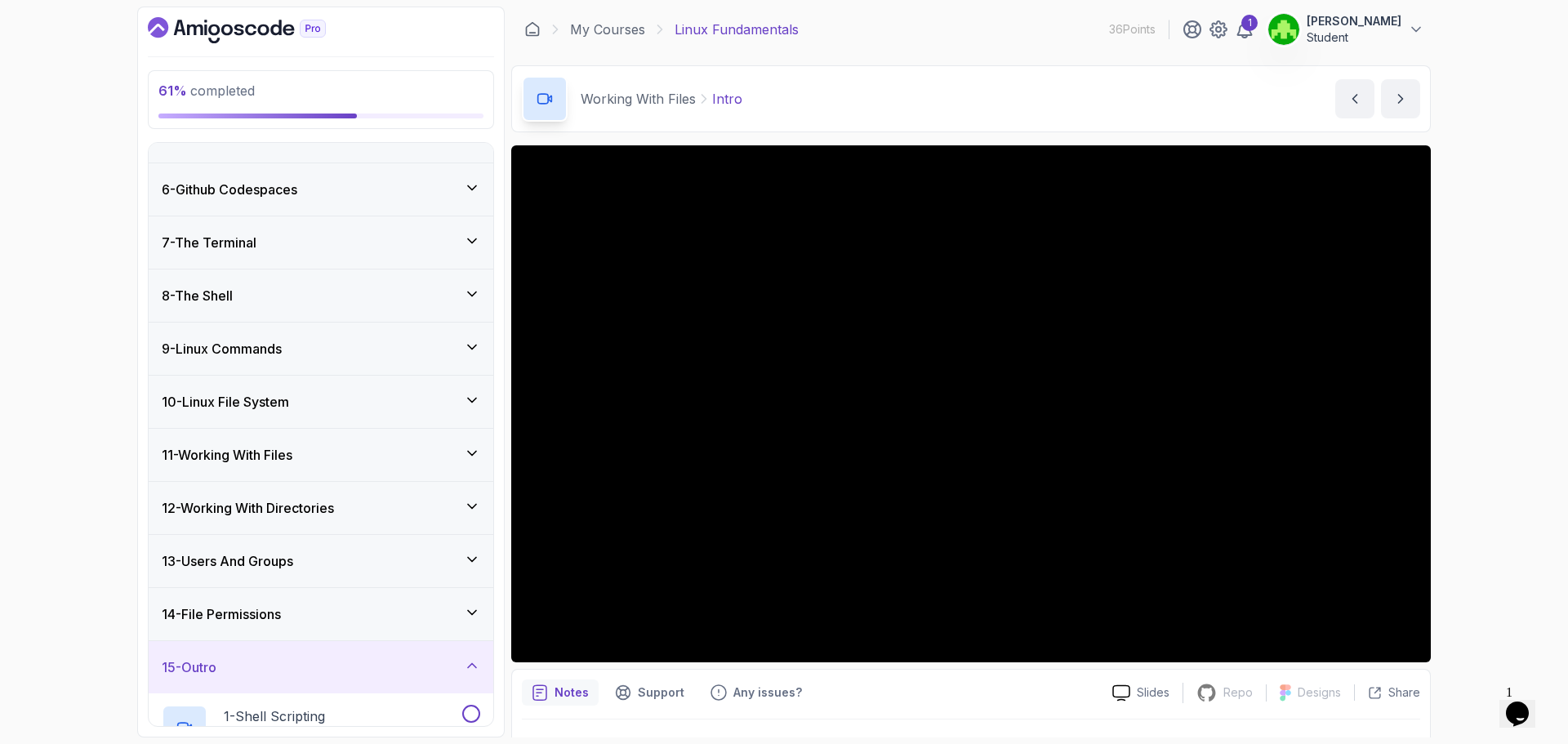
click at [378, 570] on div "13 - Users And Groups" at bounding box center [321, 560] width 318 height 19
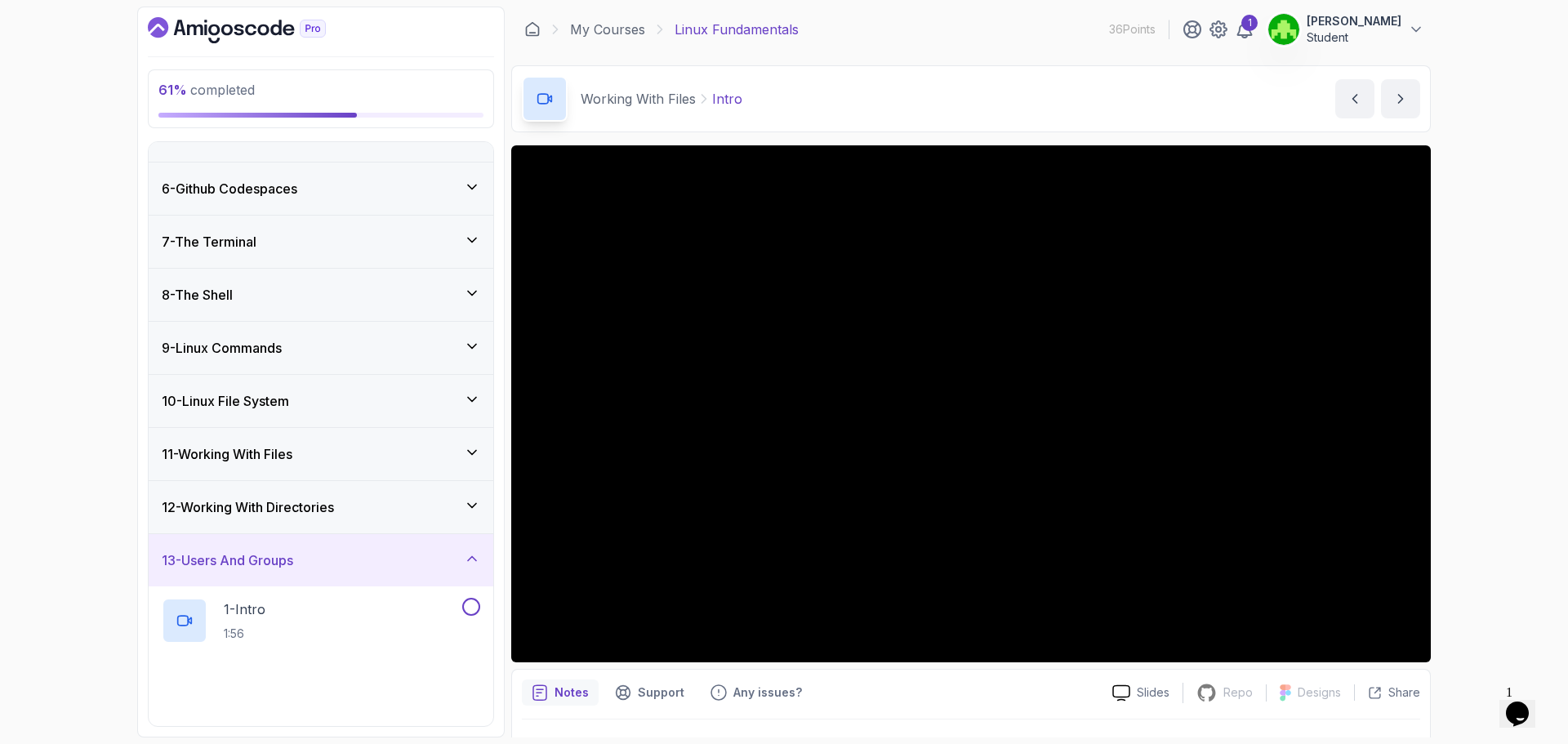
click at [385, 516] on div "12 - Working With Directories" at bounding box center [321, 506] width 318 height 19
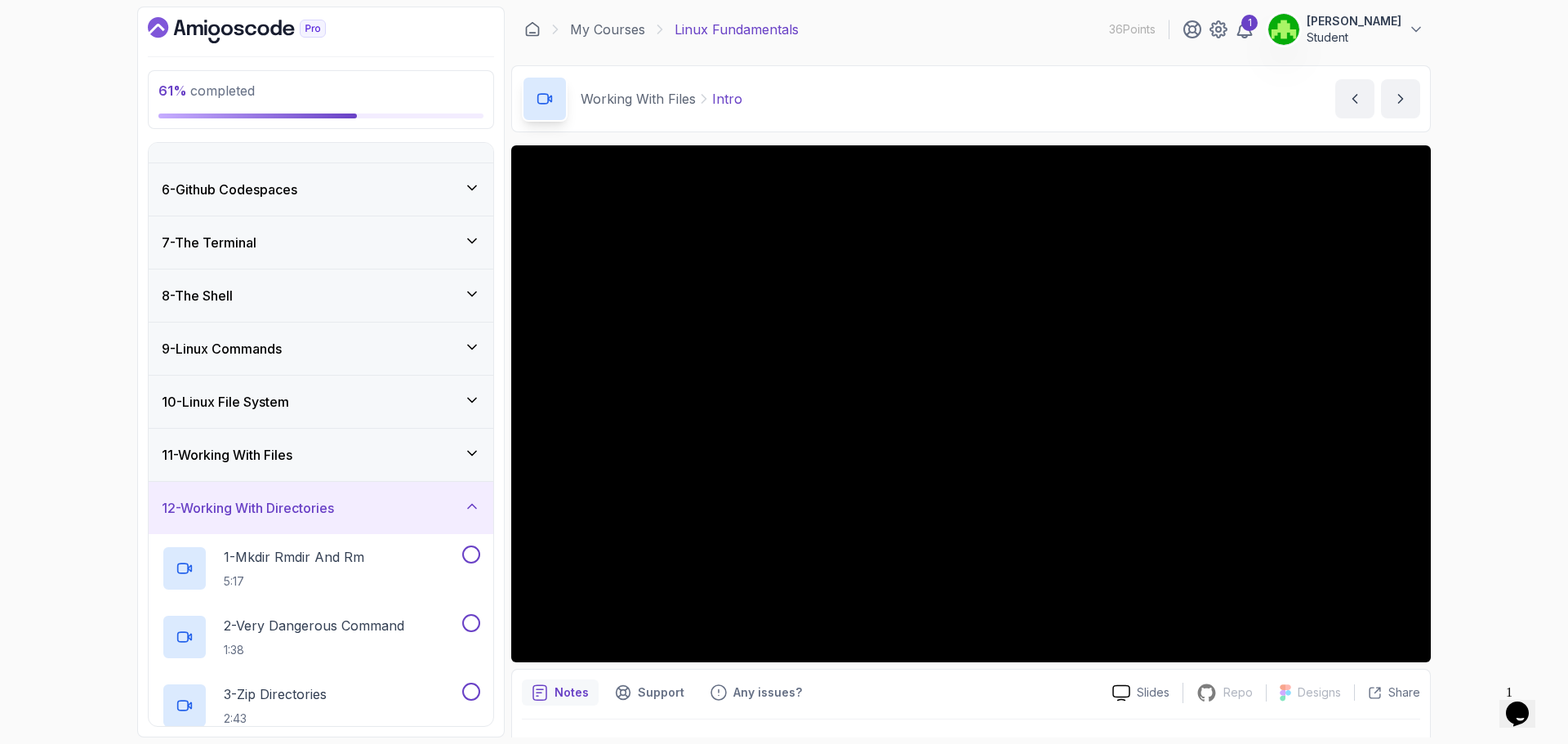
click at [376, 471] on div "11 - Working With Files" at bounding box center [321, 455] width 345 height 53
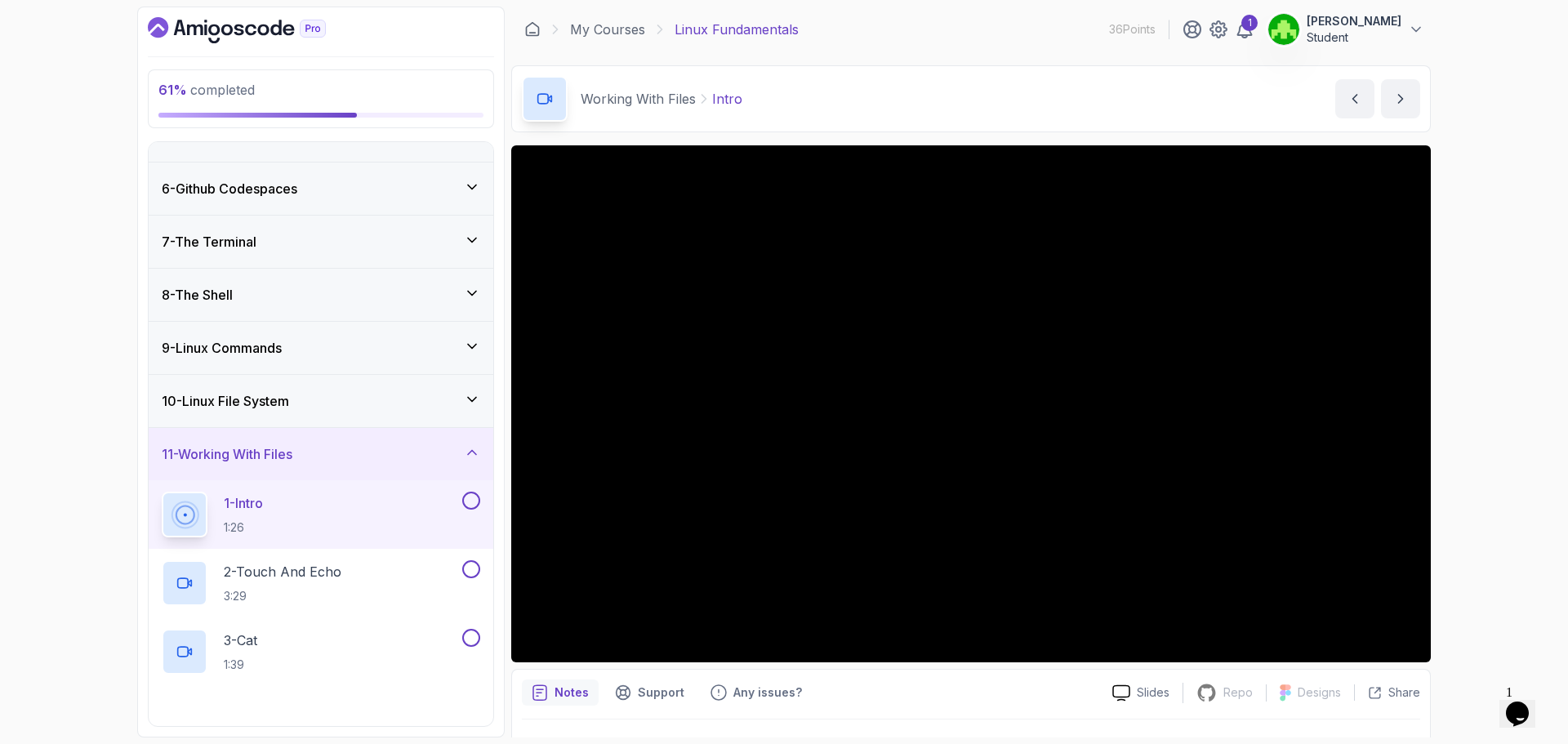
click at [374, 400] on div "10 - Linux File System" at bounding box center [321, 400] width 318 height 19
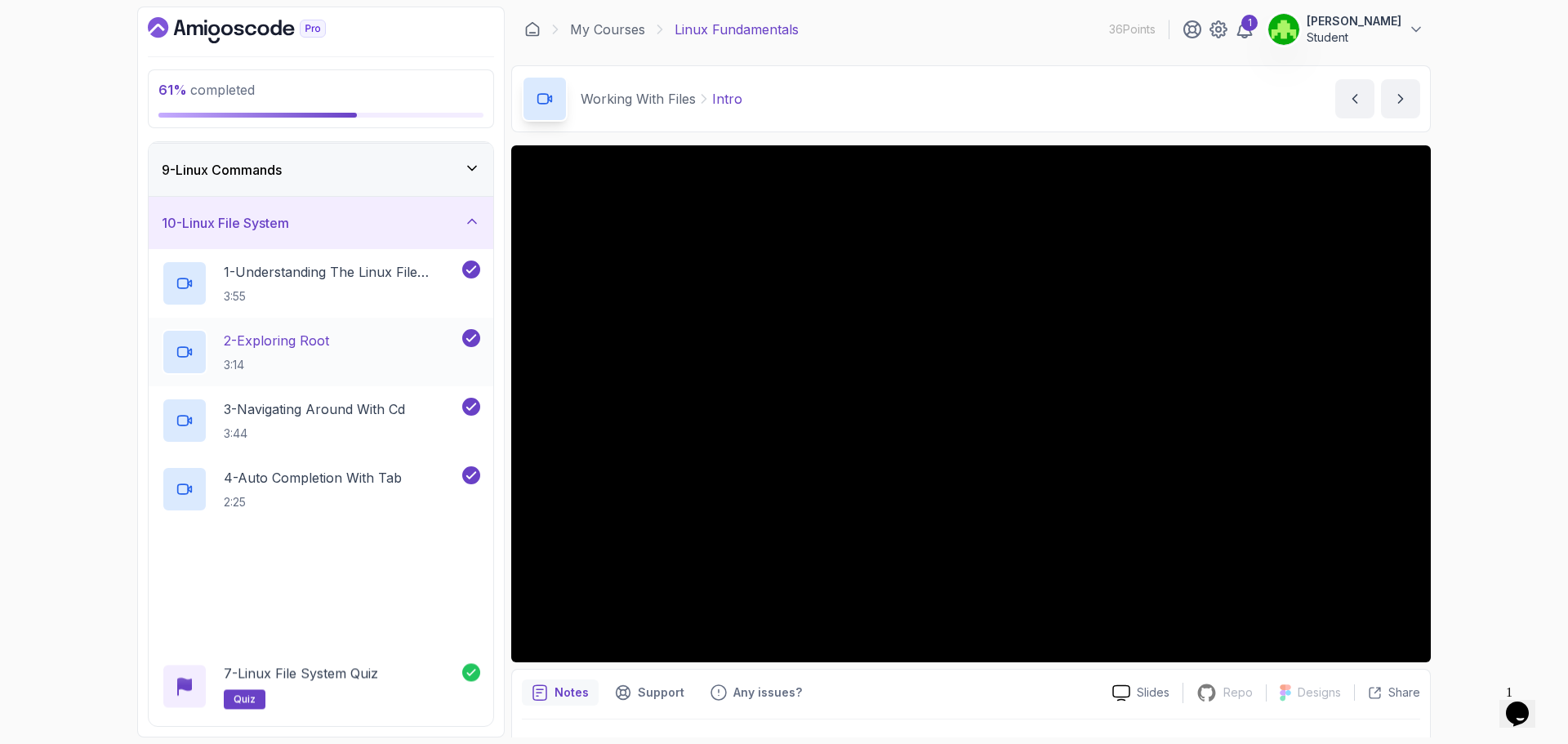
scroll to position [691, 0]
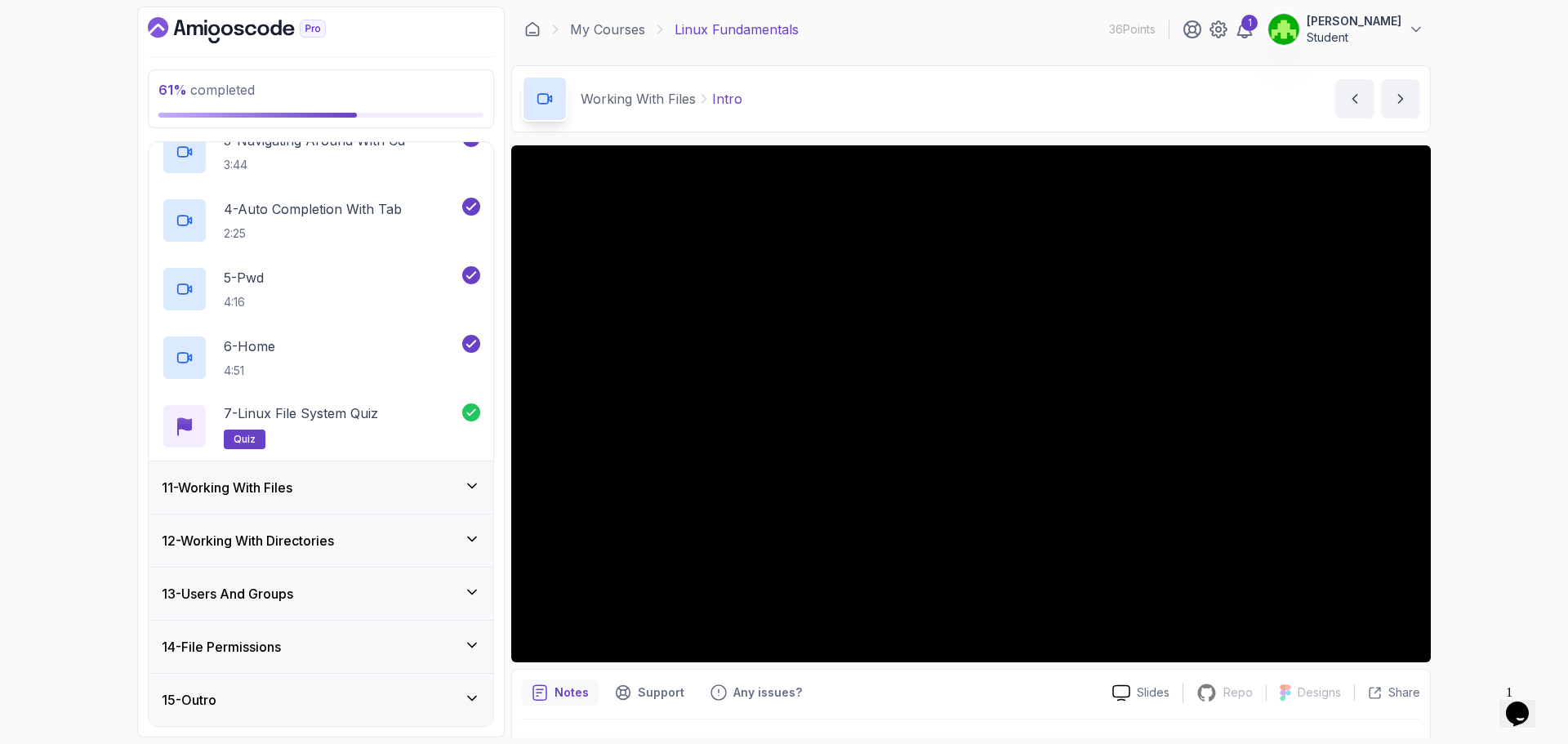
click at [395, 479] on div "11 - Working With Files" at bounding box center [321, 487] width 318 height 19
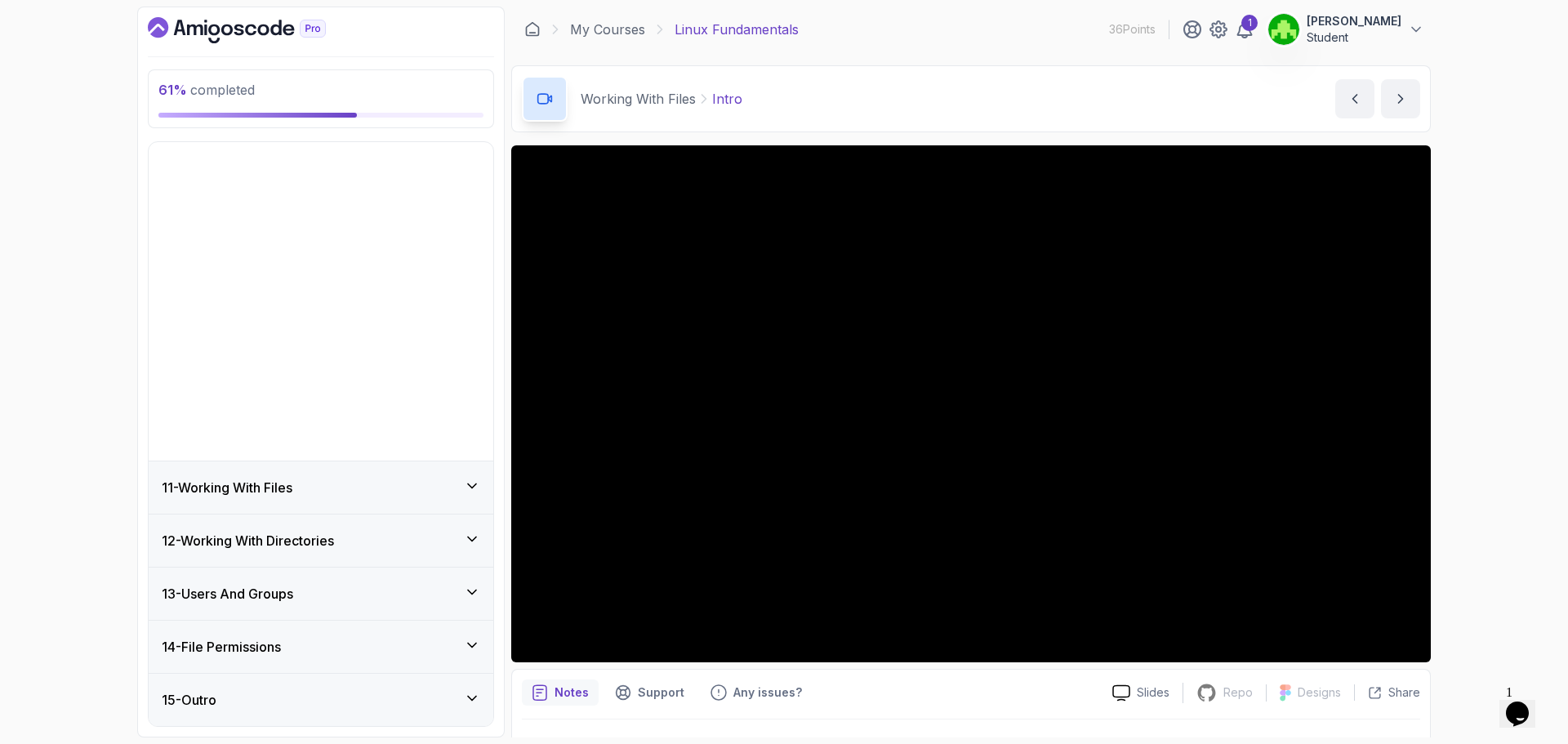
scroll to position [213, 0]
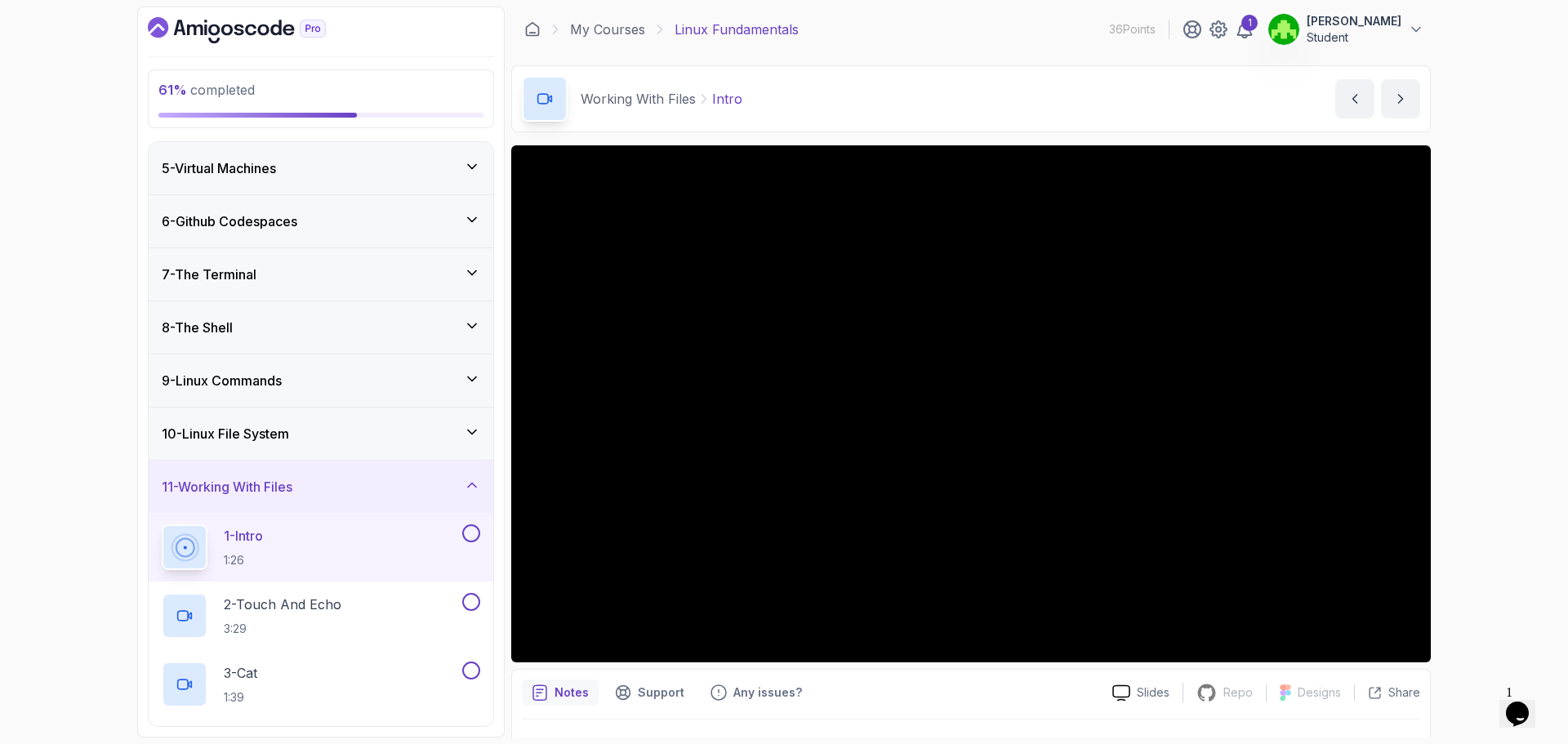
click at [383, 422] on div "10 - Linux File System" at bounding box center [321, 433] width 345 height 53
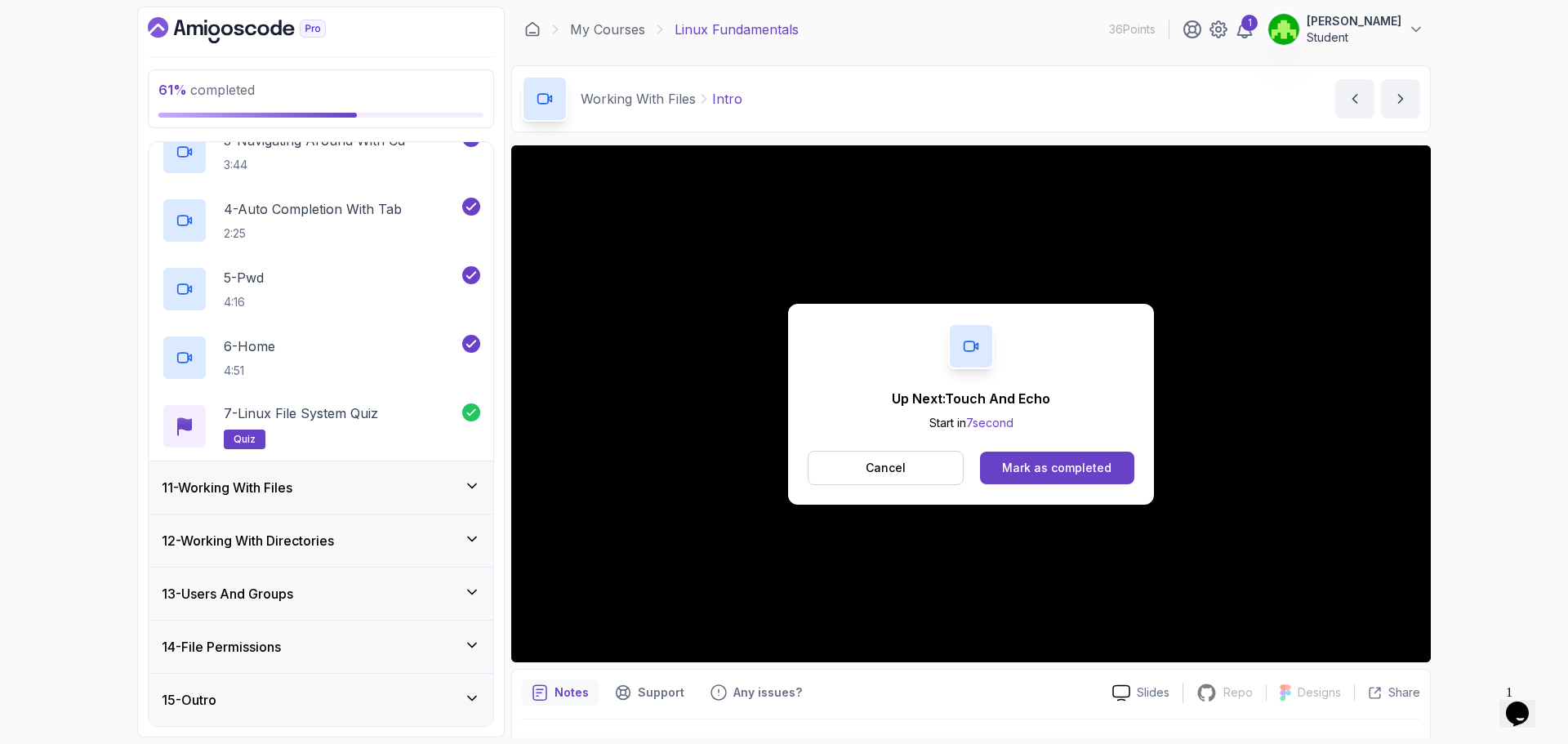
click at [314, 466] on div "11 - Working With Files" at bounding box center [321, 487] width 345 height 53
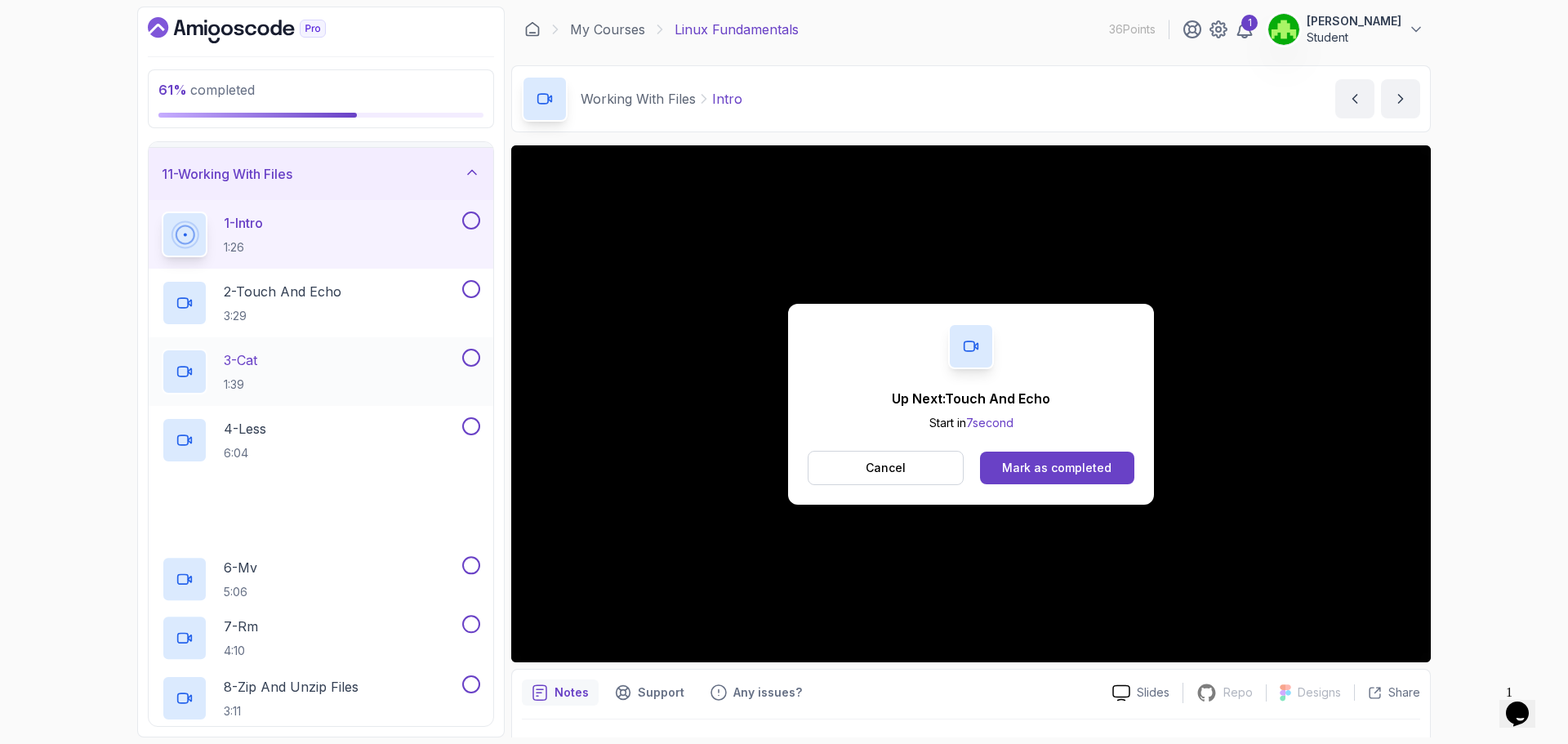
scroll to position [539, 0]
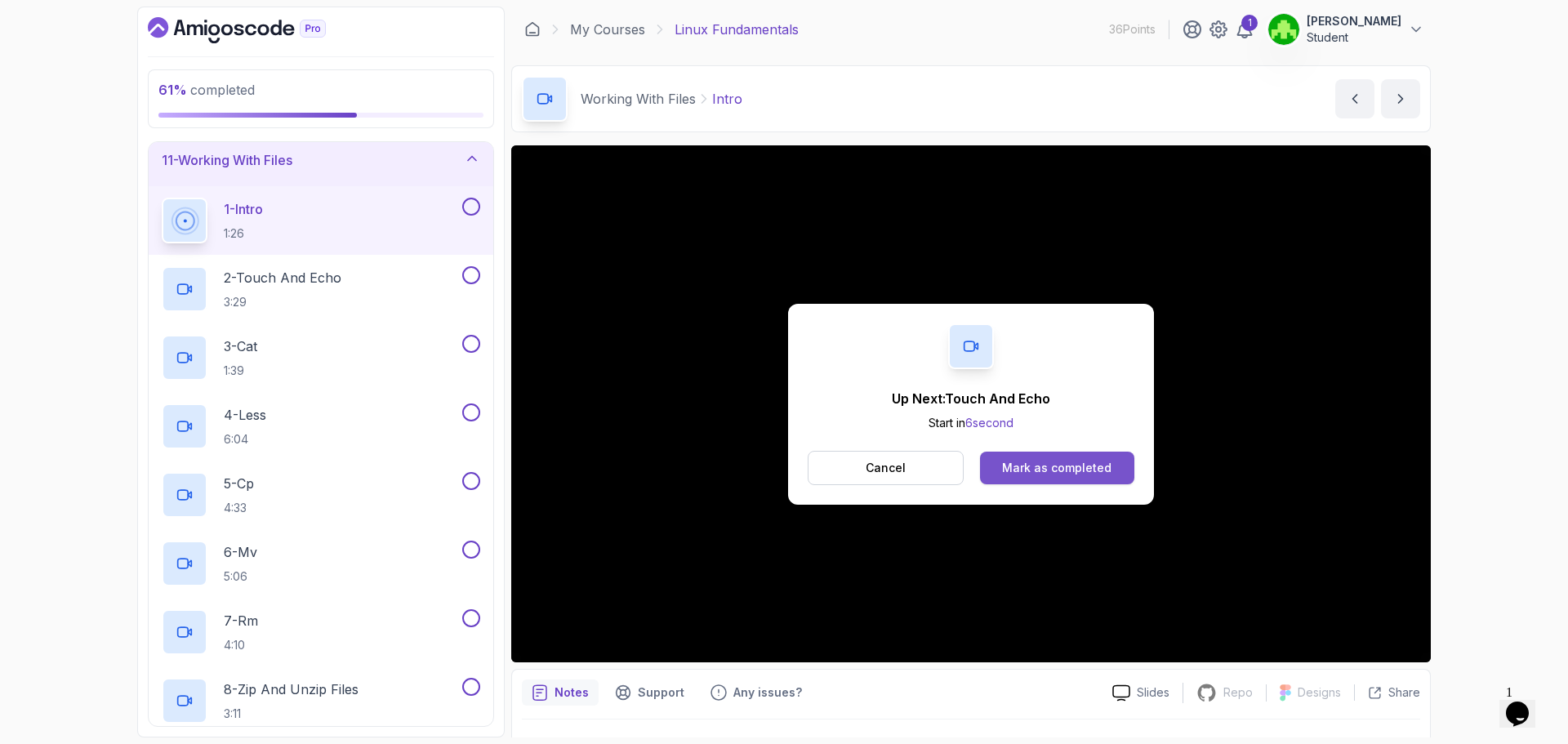
click at [1030, 459] on div "Mark as completed" at bounding box center [1057, 468] width 109 height 17
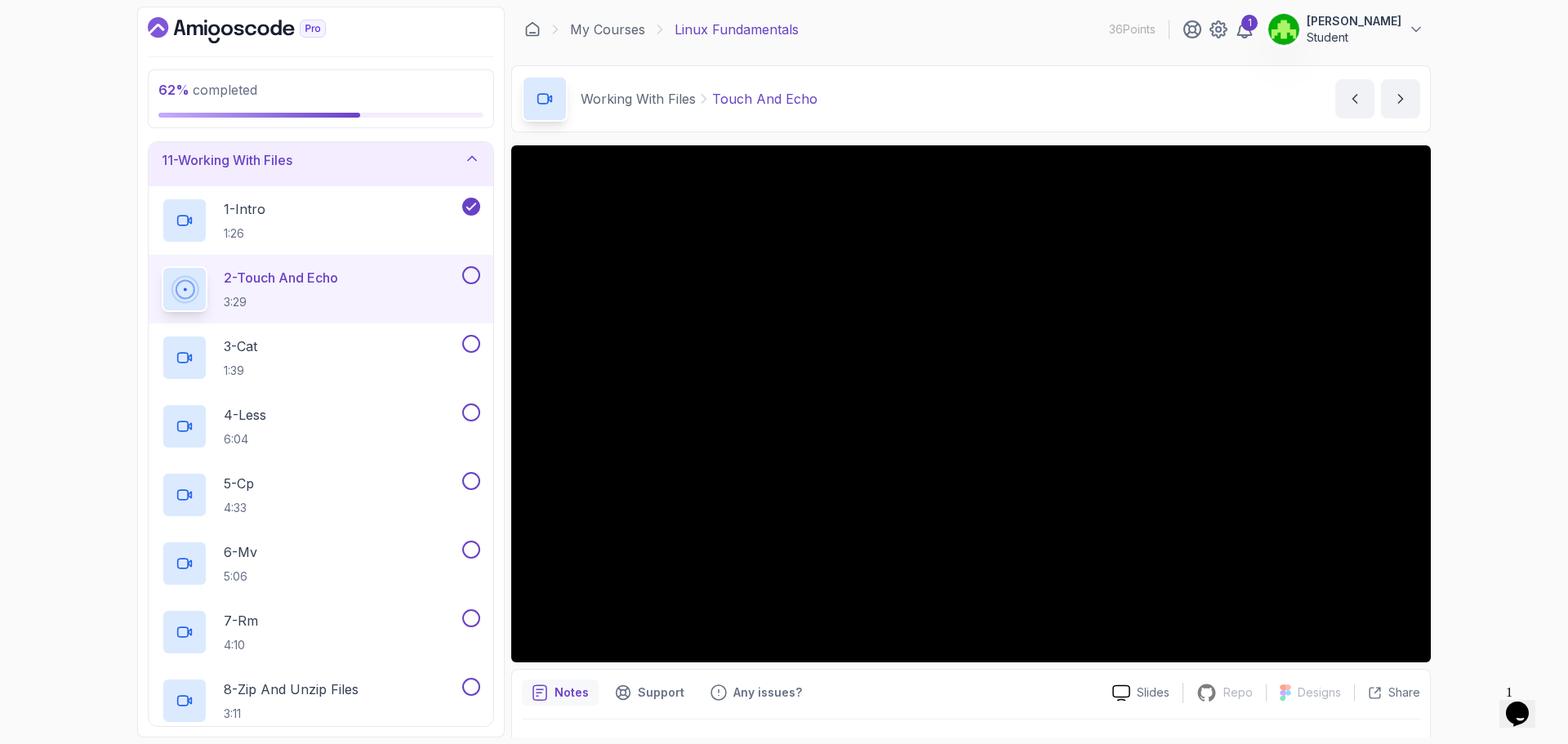
click at [482, 262] on div "2 - Touch And Echo 3:29" at bounding box center [321, 289] width 345 height 68
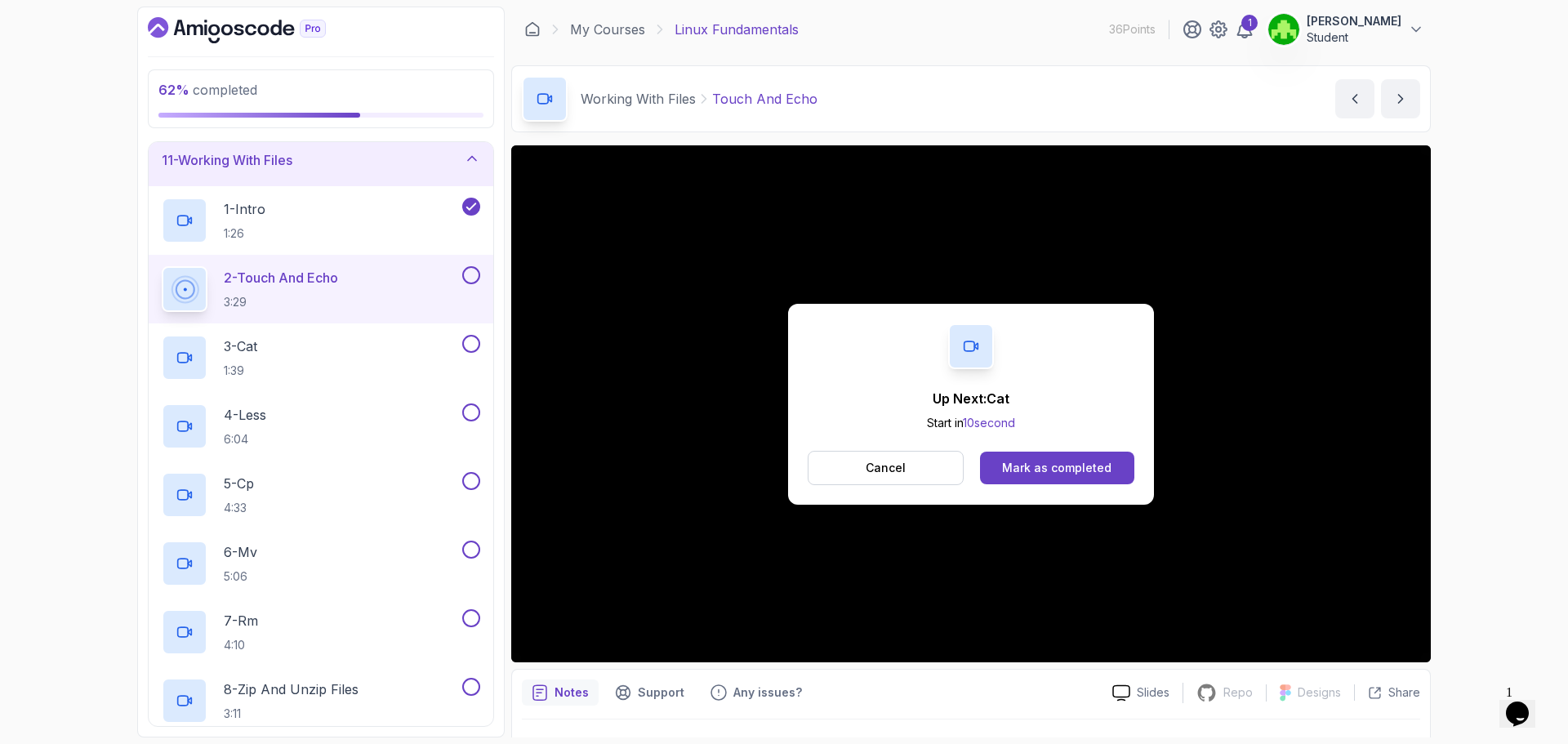
click at [468, 271] on button at bounding box center [471, 274] width 18 height 18
click at [280, 344] on div "3 - Cat 1:39" at bounding box center [311, 357] width 298 height 45
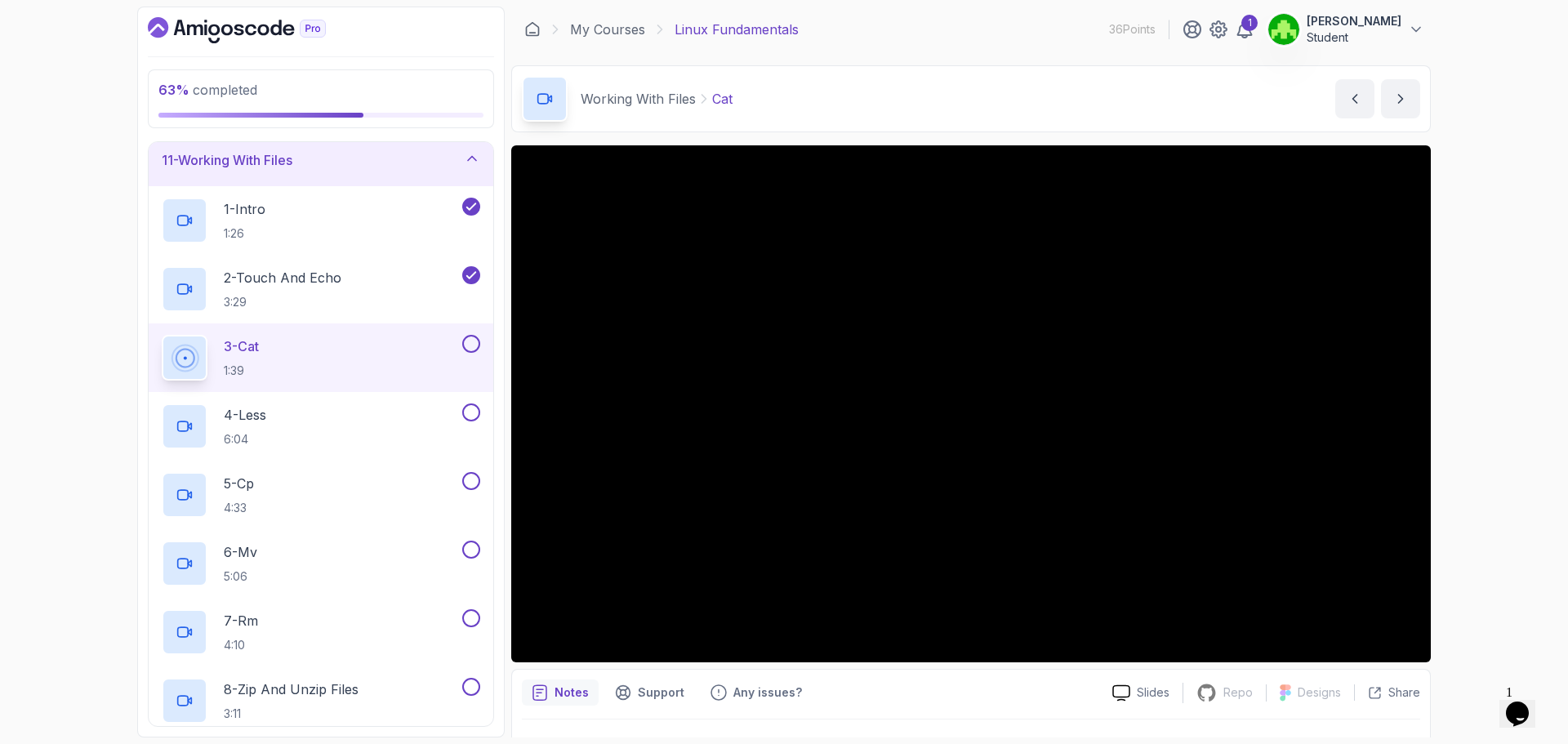
click at [484, 342] on div "3 - Cat 1:39" at bounding box center [321, 358] width 345 height 68
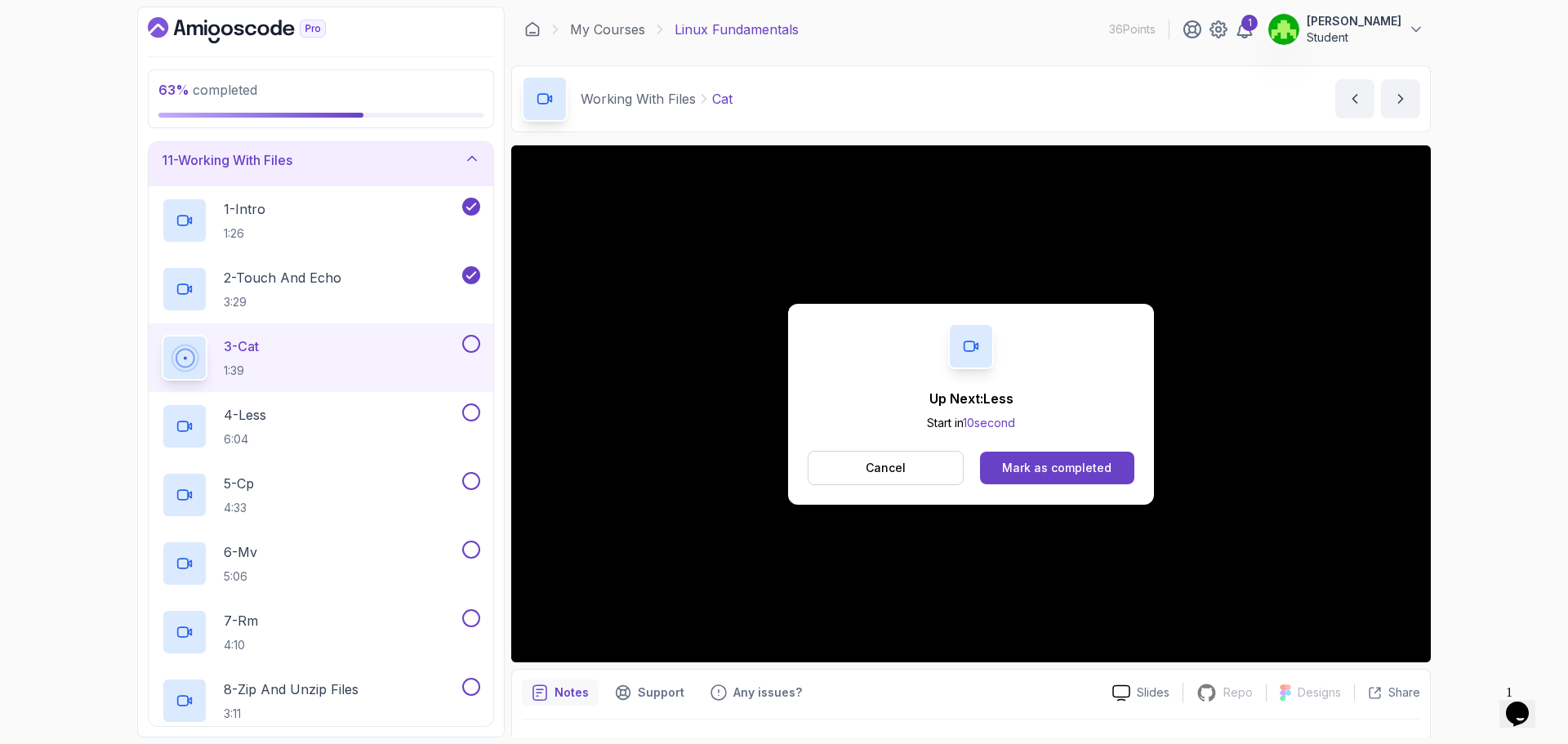
click at [472, 339] on button at bounding box center [471, 343] width 18 height 18
click at [338, 414] on div "4 - Less 6:04" at bounding box center [311, 425] width 298 height 45
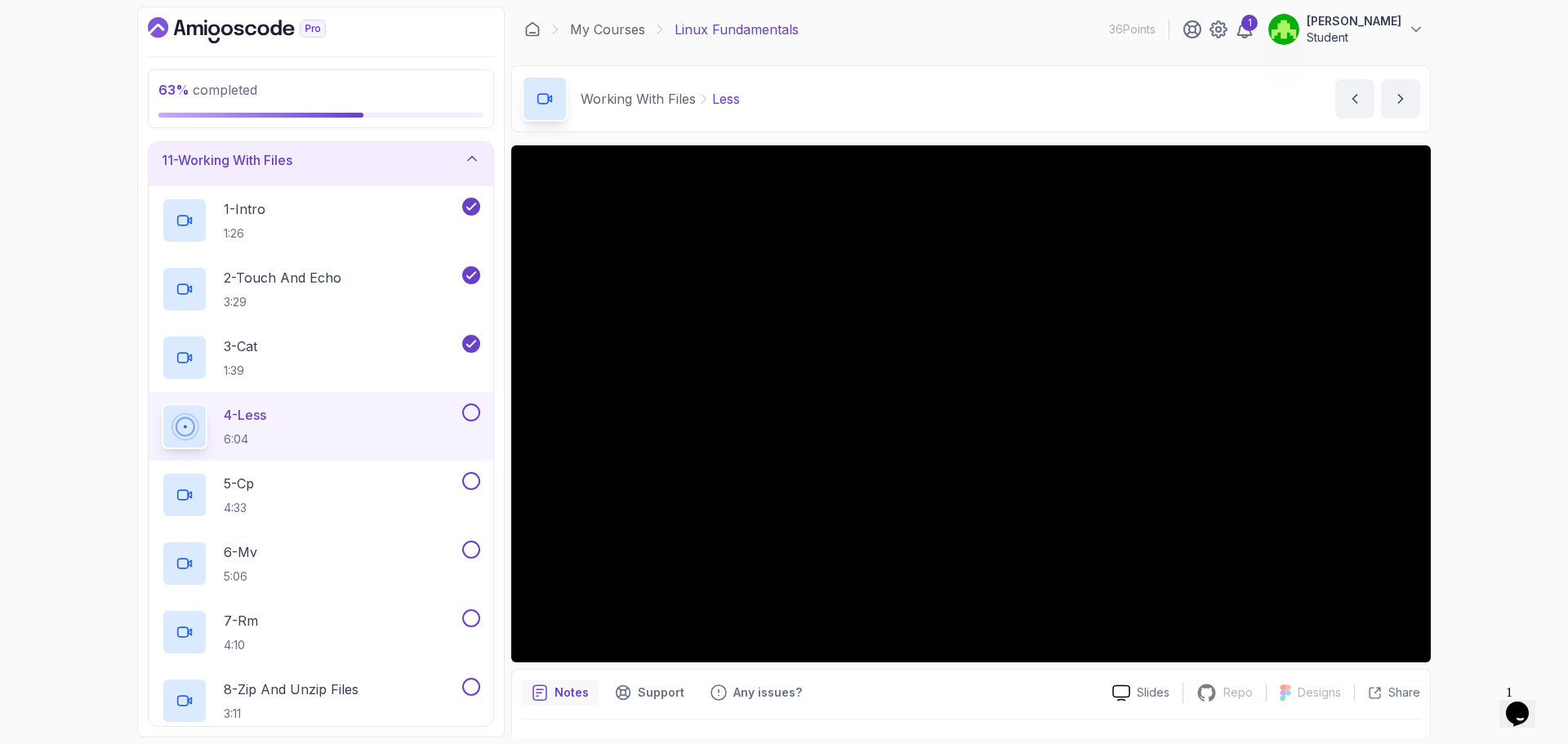
click at [470, 401] on div "4 - Less 6:04" at bounding box center [321, 426] width 345 height 68
click at [478, 413] on button at bounding box center [471, 411] width 18 height 18
click at [272, 479] on div "5 - Cp 4:33" at bounding box center [311, 494] width 298 height 45
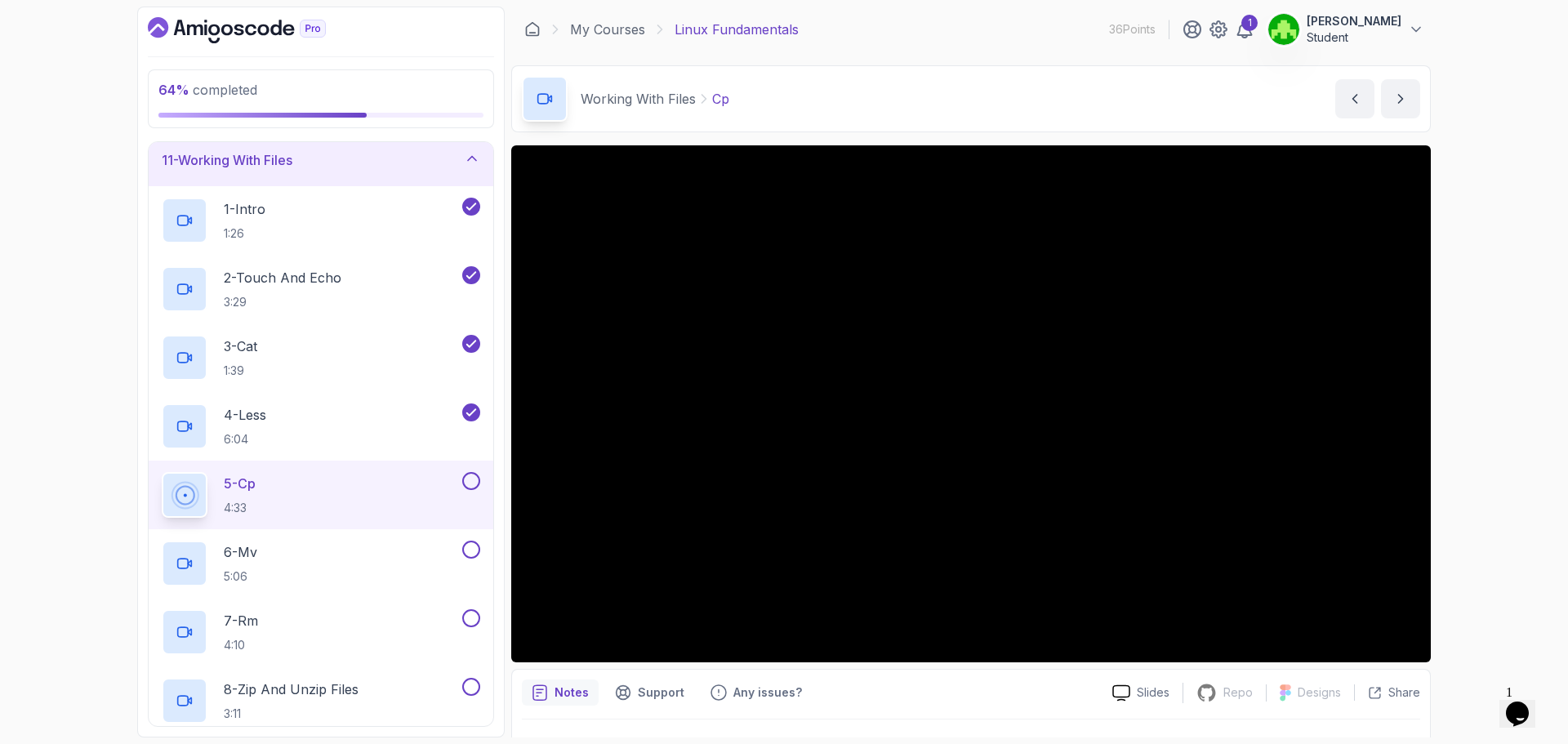
click at [474, 482] on button at bounding box center [471, 481] width 18 height 18
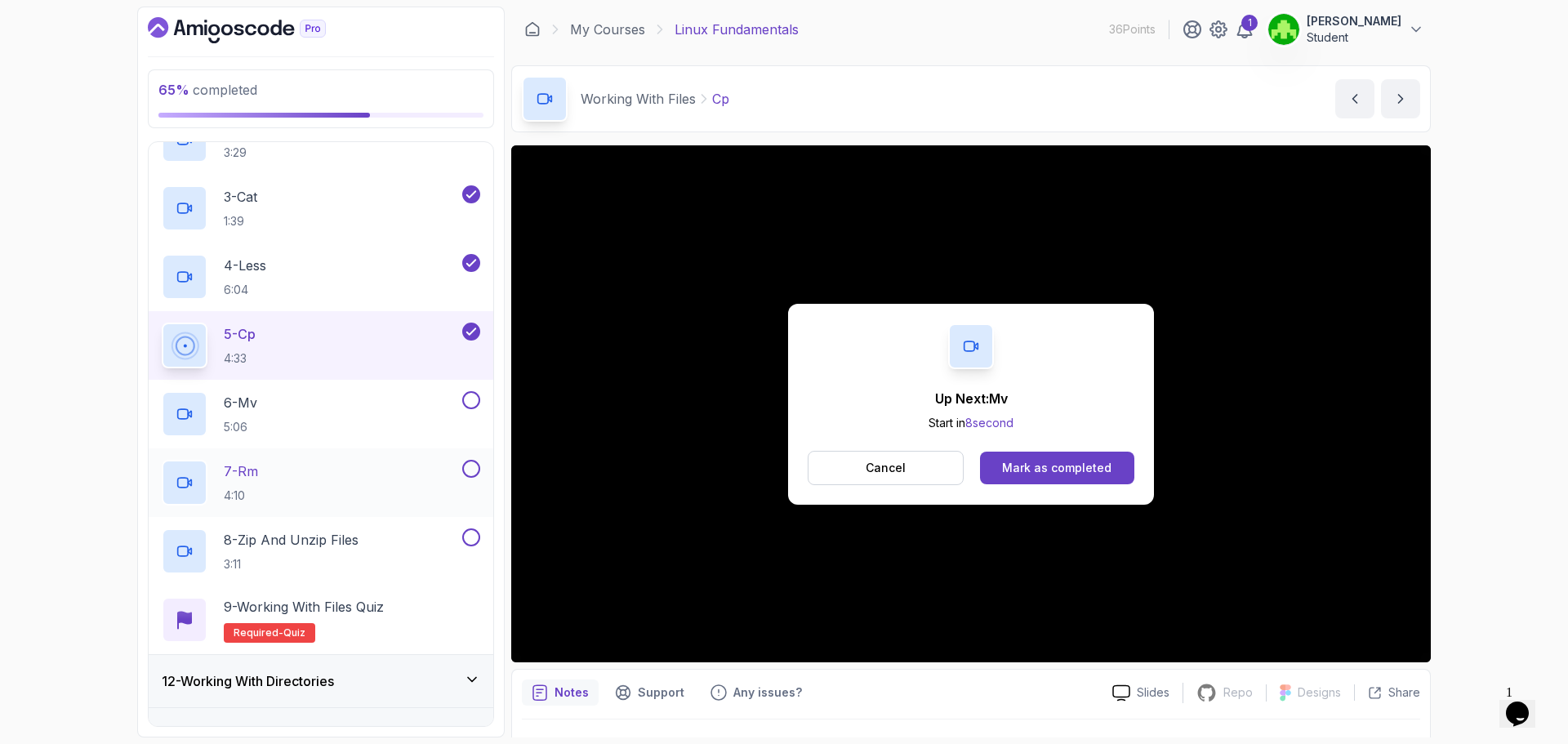
scroll to position [702, 0]
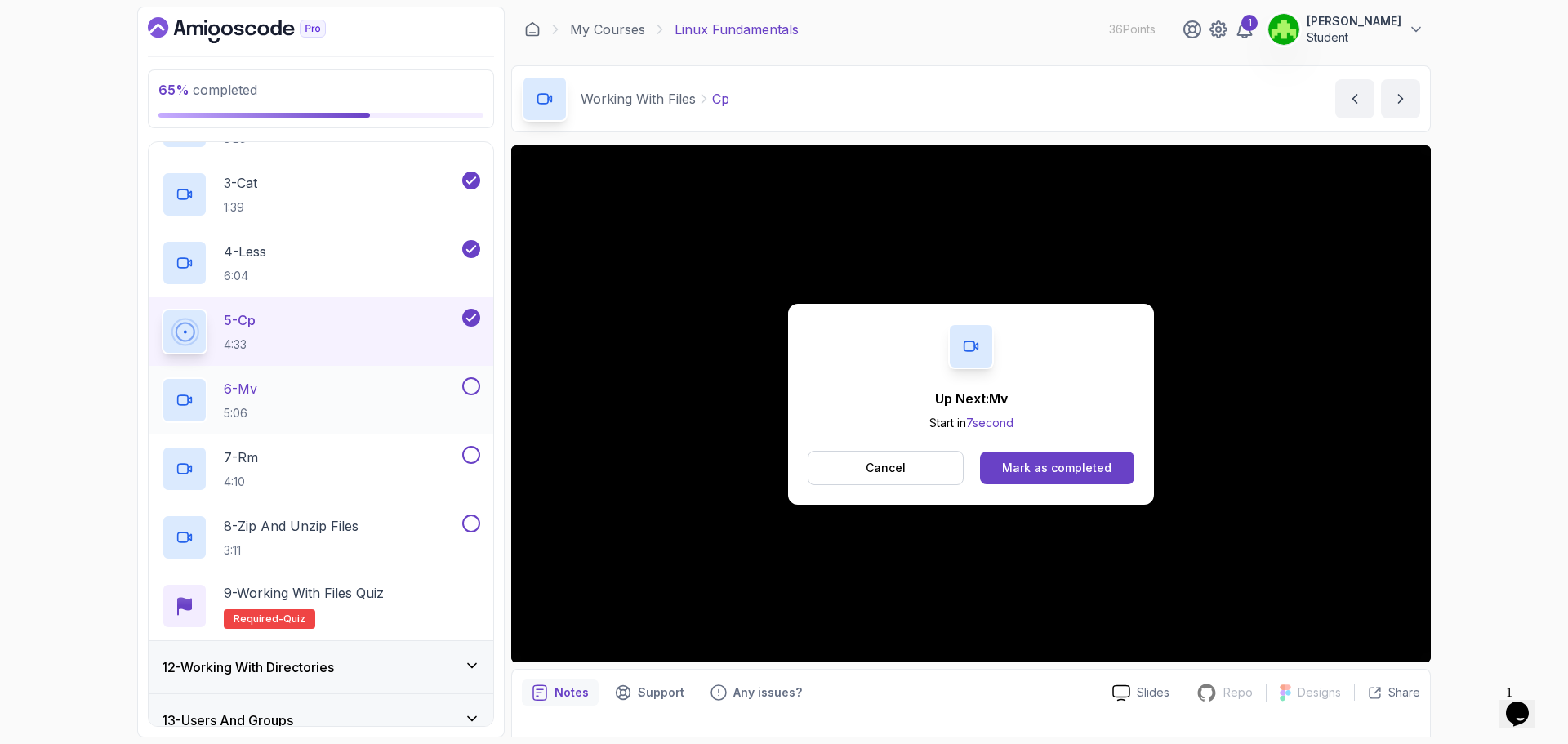
click at [486, 394] on div "6 - Mv 5:06" at bounding box center [321, 400] width 345 height 68
click at [234, 403] on h2 "6 - Mv 5:06" at bounding box center [240, 400] width 33 height 43
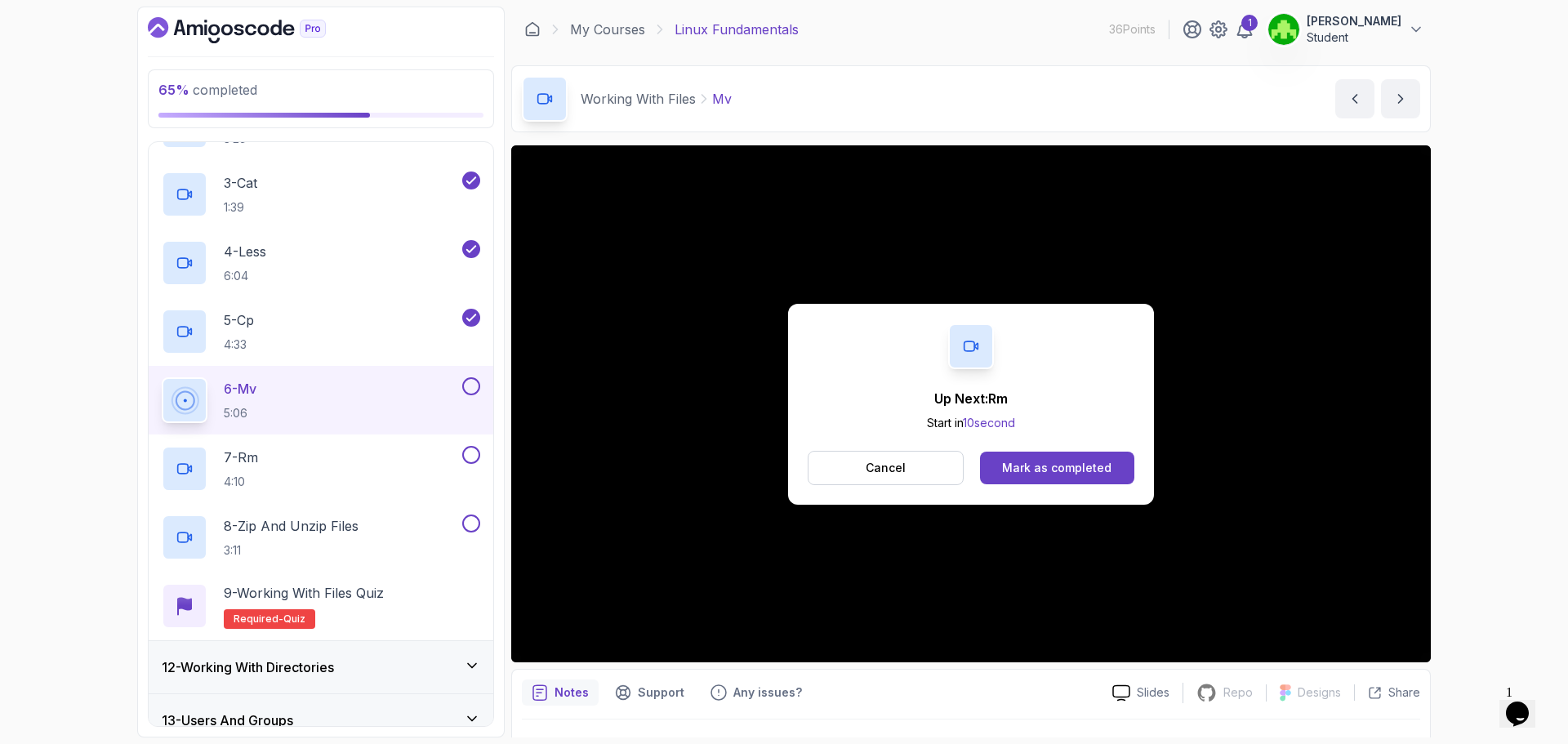
click at [467, 385] on button at bounding box center [471, 385] width 18 height 18
click at [258, 463] on p "7 - Rm" at bounding box center [240, 457] width 34 height 19
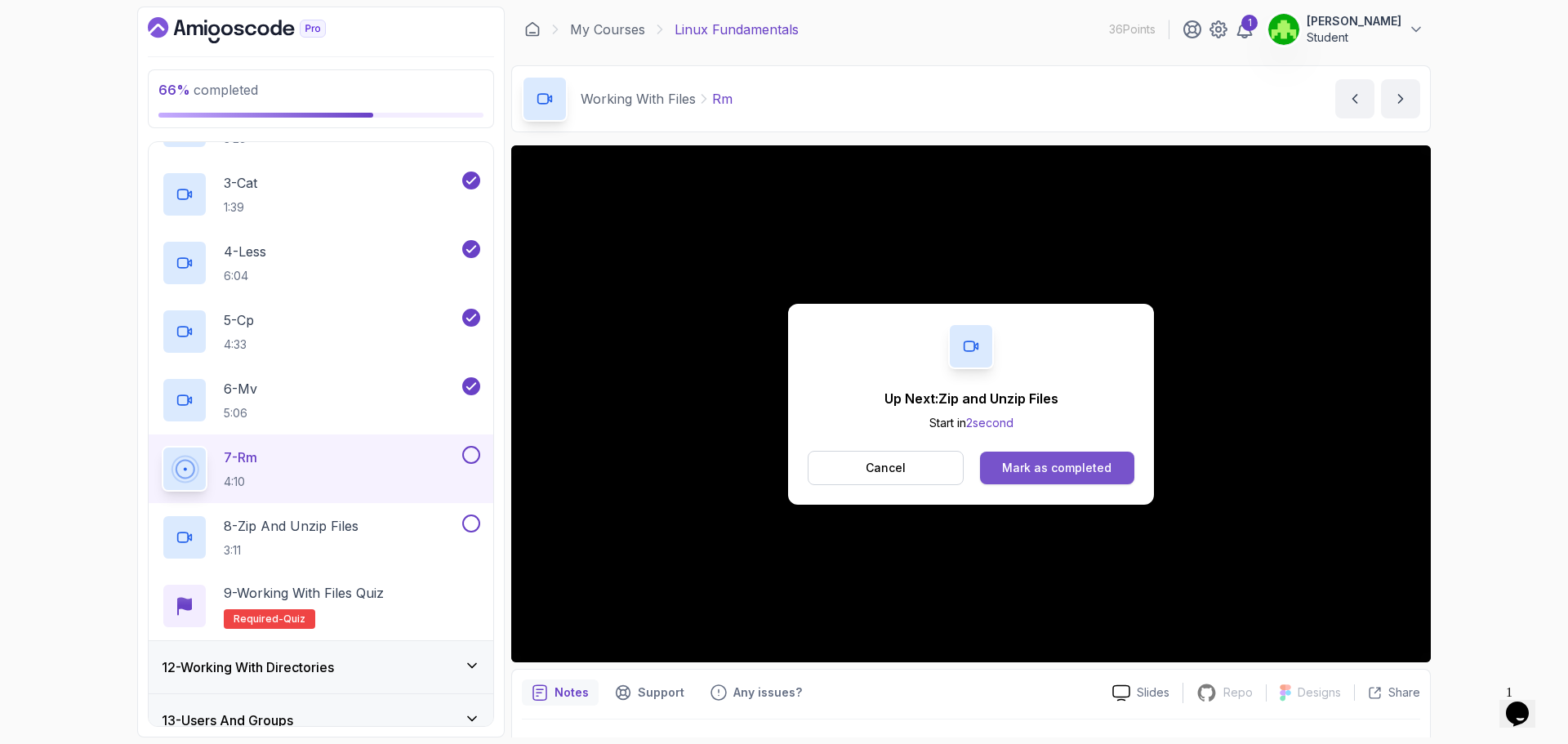
click at [1066, 478] on button "Mark as completed" at bounding box center [1057, 467] width 154 height 32
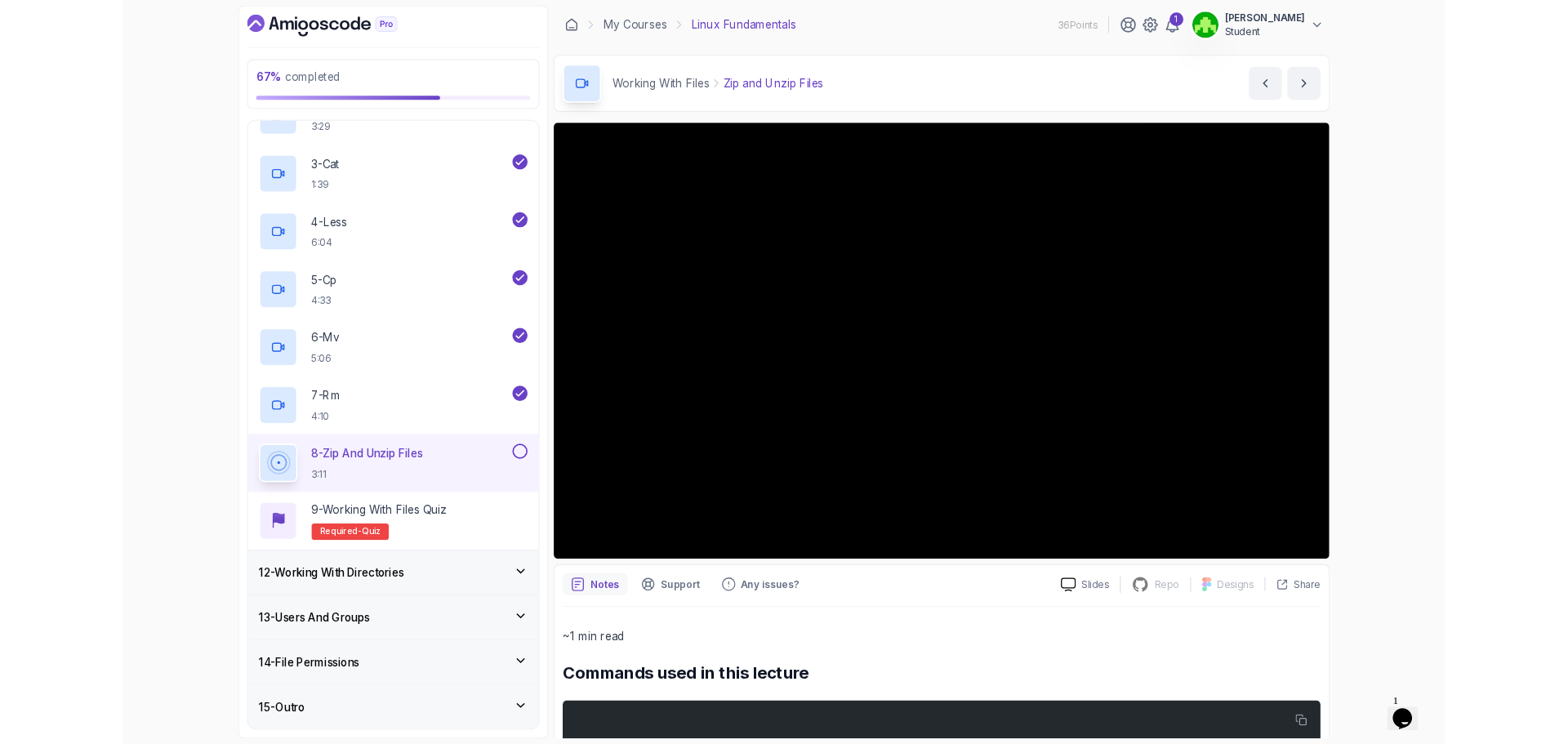
scroll to position [784, 0]
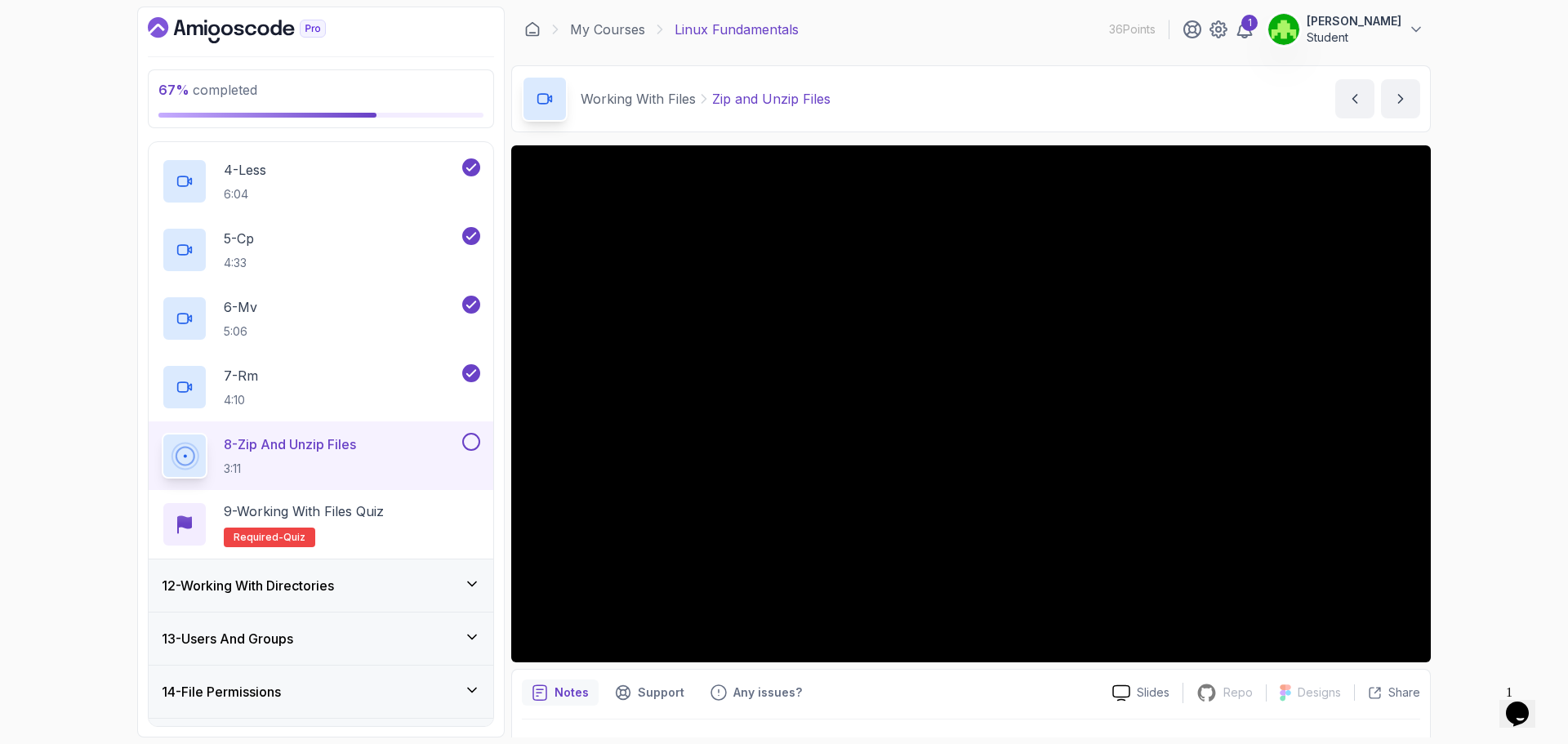
click at [467, 440] on button at bounding box center [471, 441] width 18 height 18
click at [365, 514] on p "9 - Working with Files Quiz" at bounding box center [303, 510] width 160 height 19
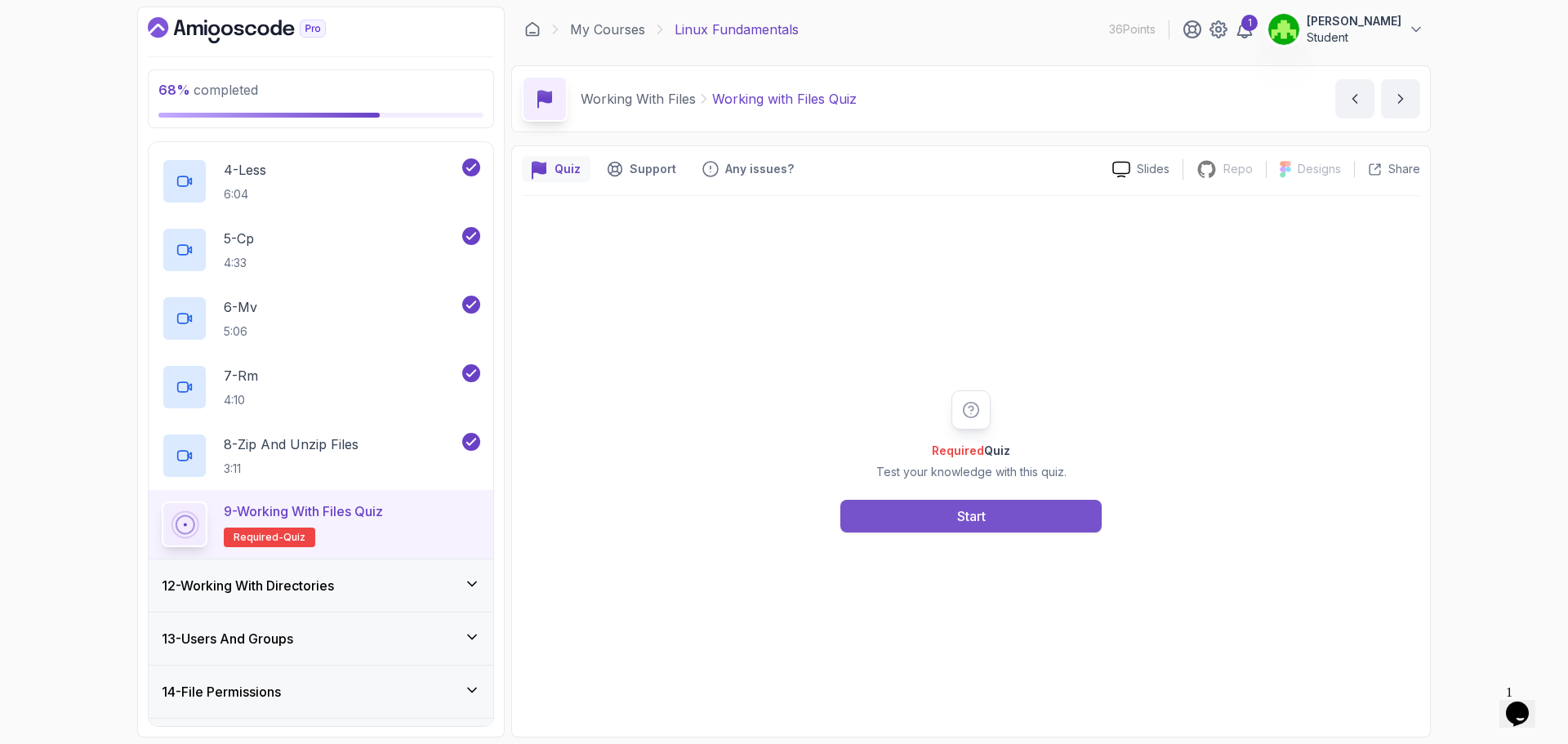
click at [909, 507] on button "Start" at bounding box center [971, 516] width 262 height 32
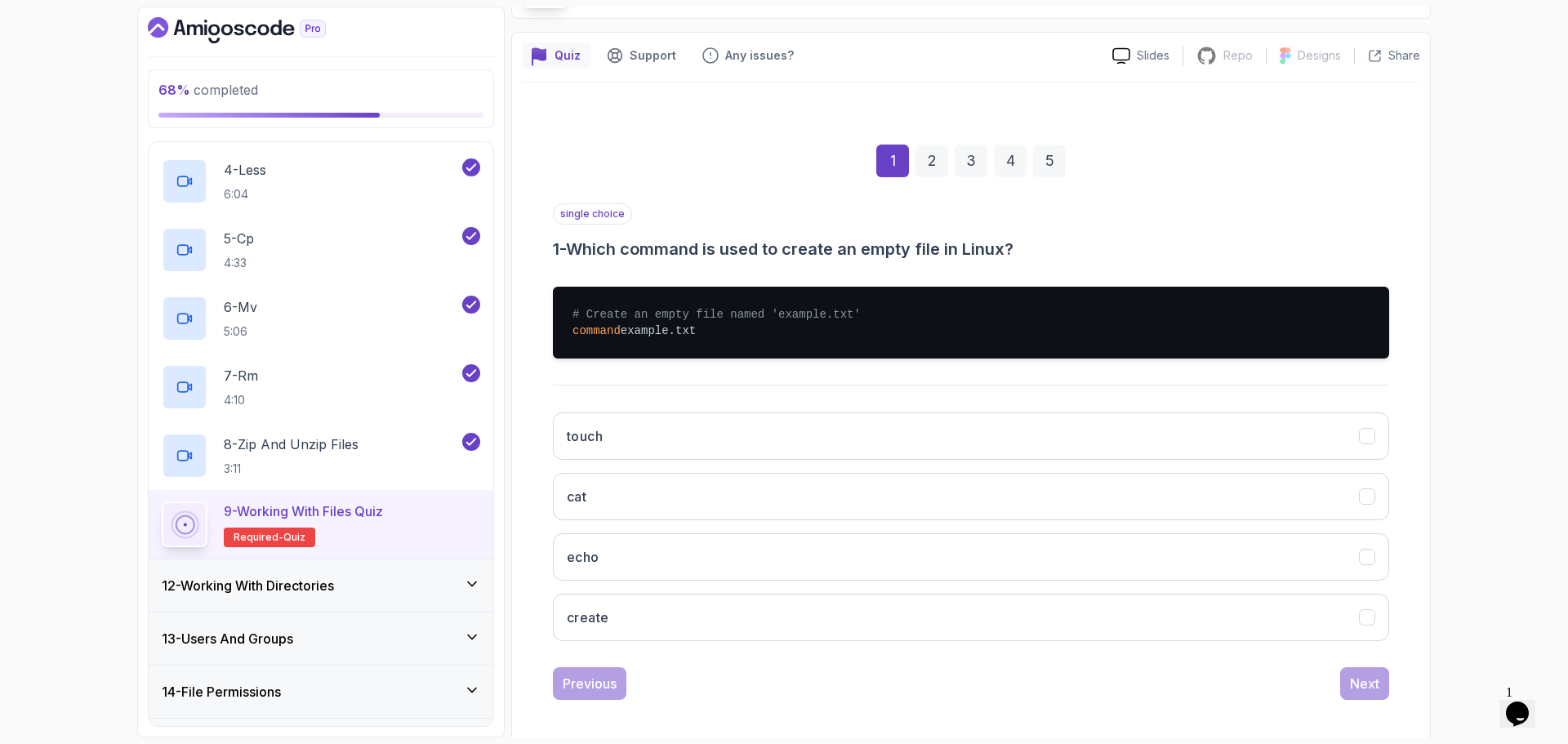
scroll to position [122, 0]
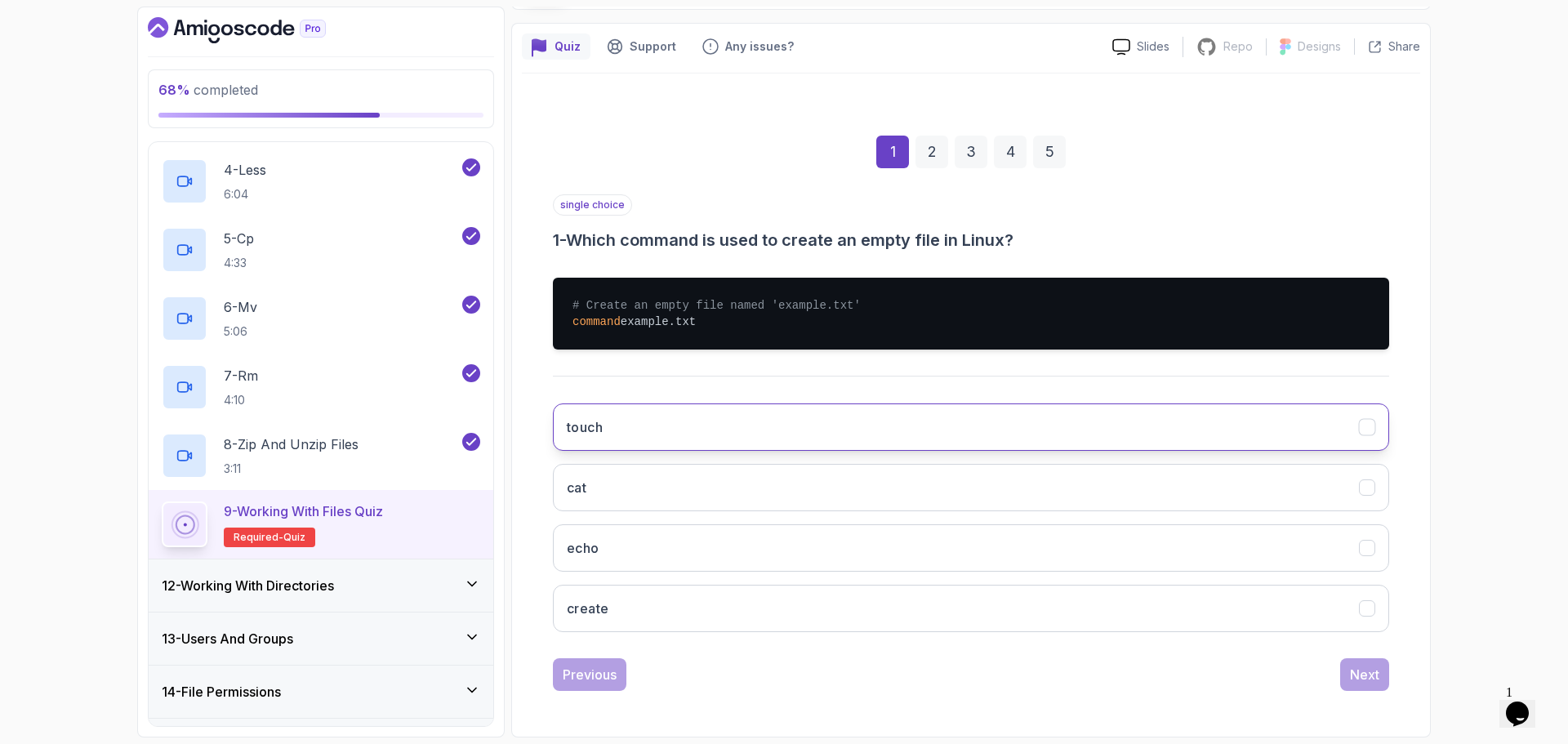
click at [651, 414] on button "touch" at bounding box center [971, 426] width 836 height 47
click at [1366, 677] on div "Next" at bounding box center [1365, 674] width 30 height 19
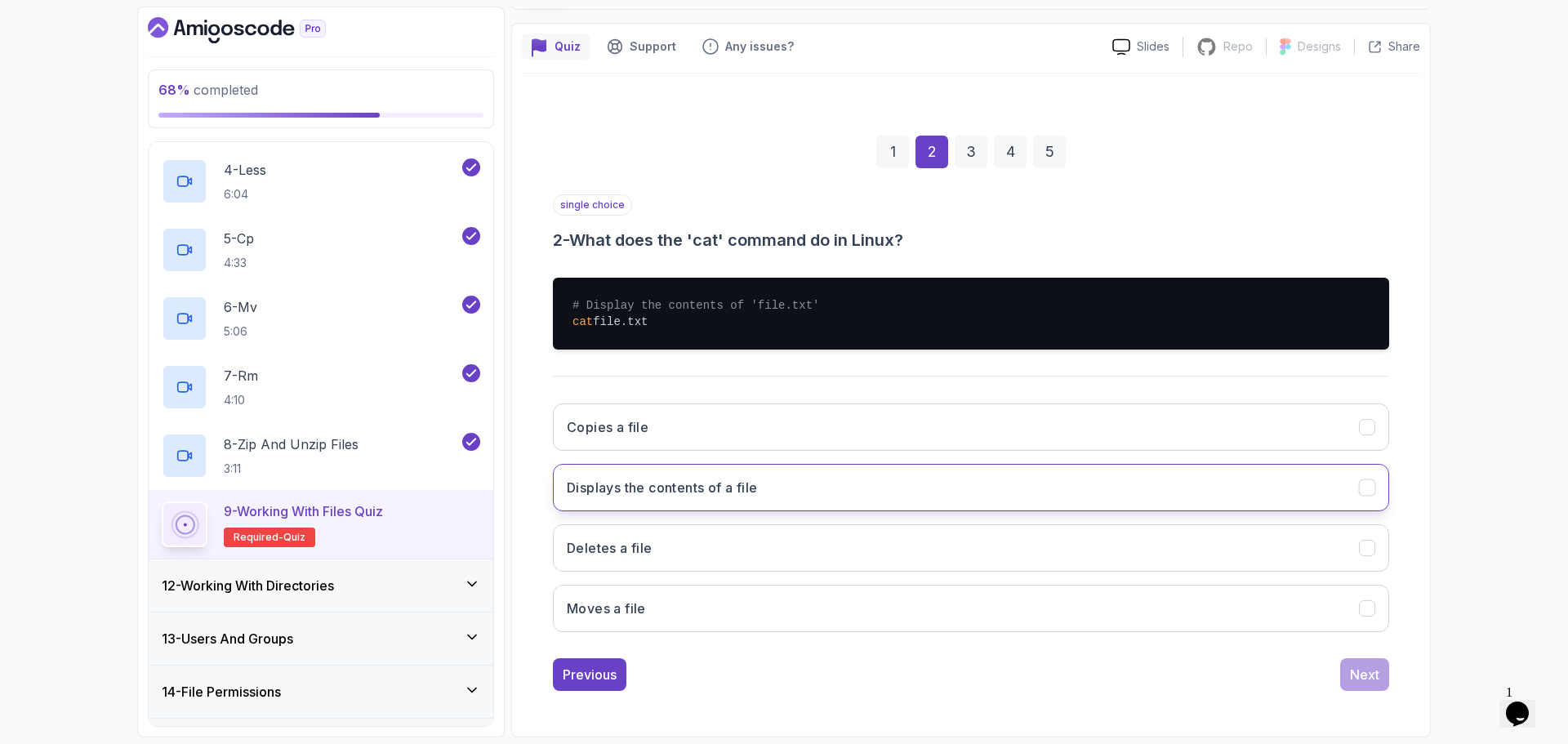
click at [647, 502] on button "Displays the contents of a file" at bounding box center [971, 487] width 836 height 47
click at [1358, 689] on button "Next" at bounding box center [1364, 674] width 49 height 32
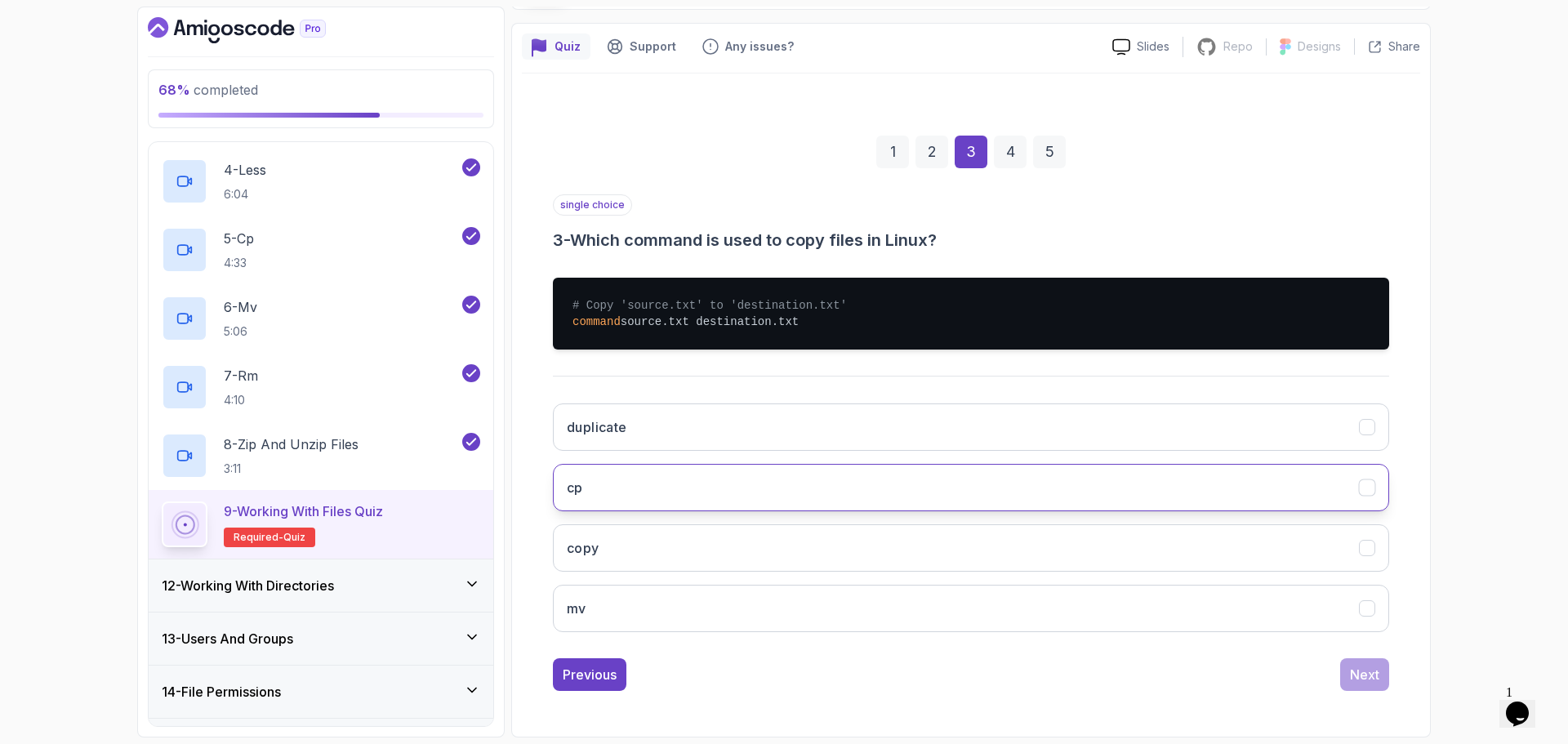
click at [606, 483] on button "cp" at bounding box center [971, 487] width 836 height 47
click at [1371, 661] on button "Next" at bounding box center [1364, 674] width 49 height 32
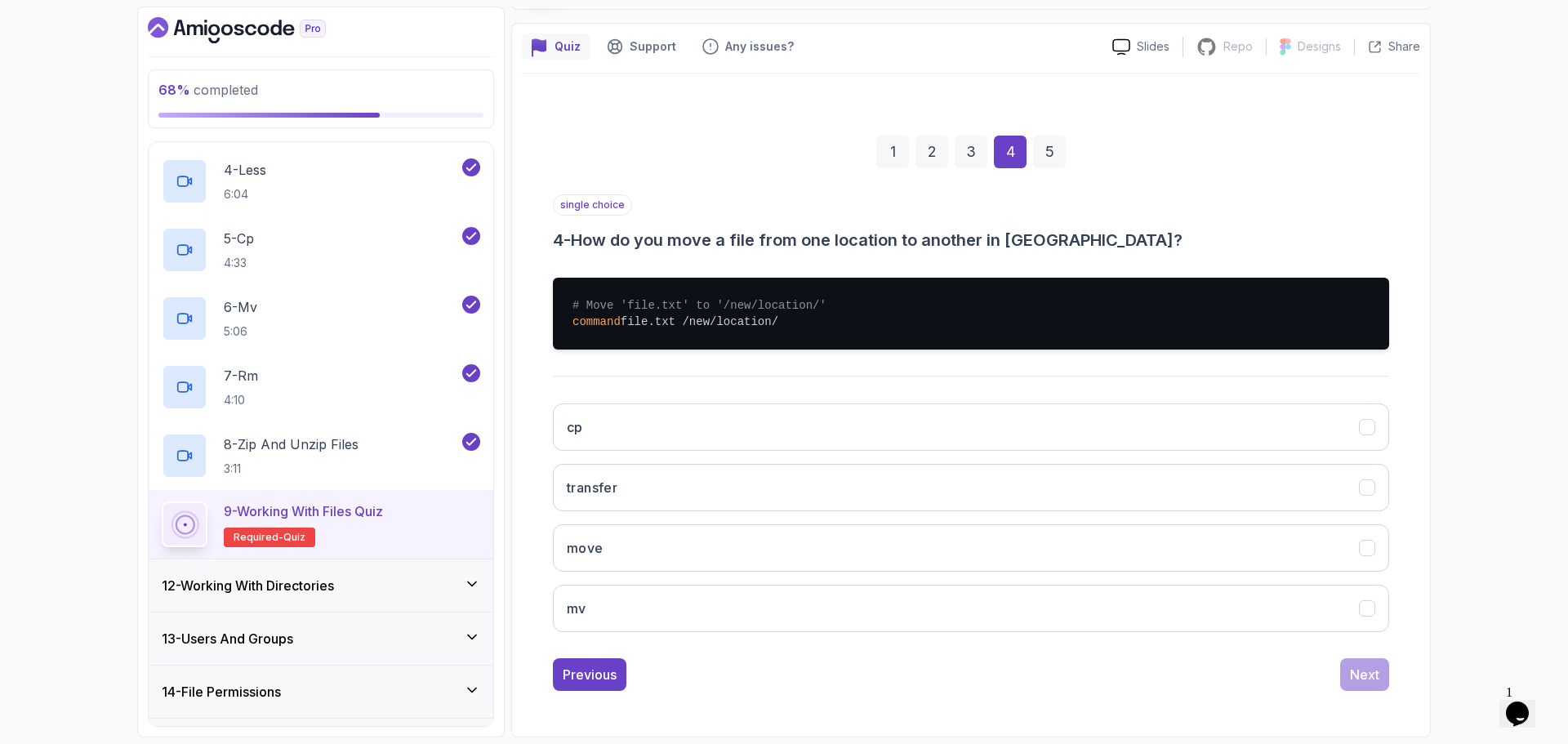
click at [1227, 249] on h3 "4 - How do you move a file from one location to another in Linux?" at bounding box center [971, 239] width 836 height 23
click at [1202, 175] on div "1 2 3 4 5" at bounding box center [971, 152] width 836 height 85
click at [737, 600] on button "mv" at bounding box center [971, 607] width 836 height 47
click at [1354, 665] on div "Next" at bounding box center [1365, 674] width 30 height 19
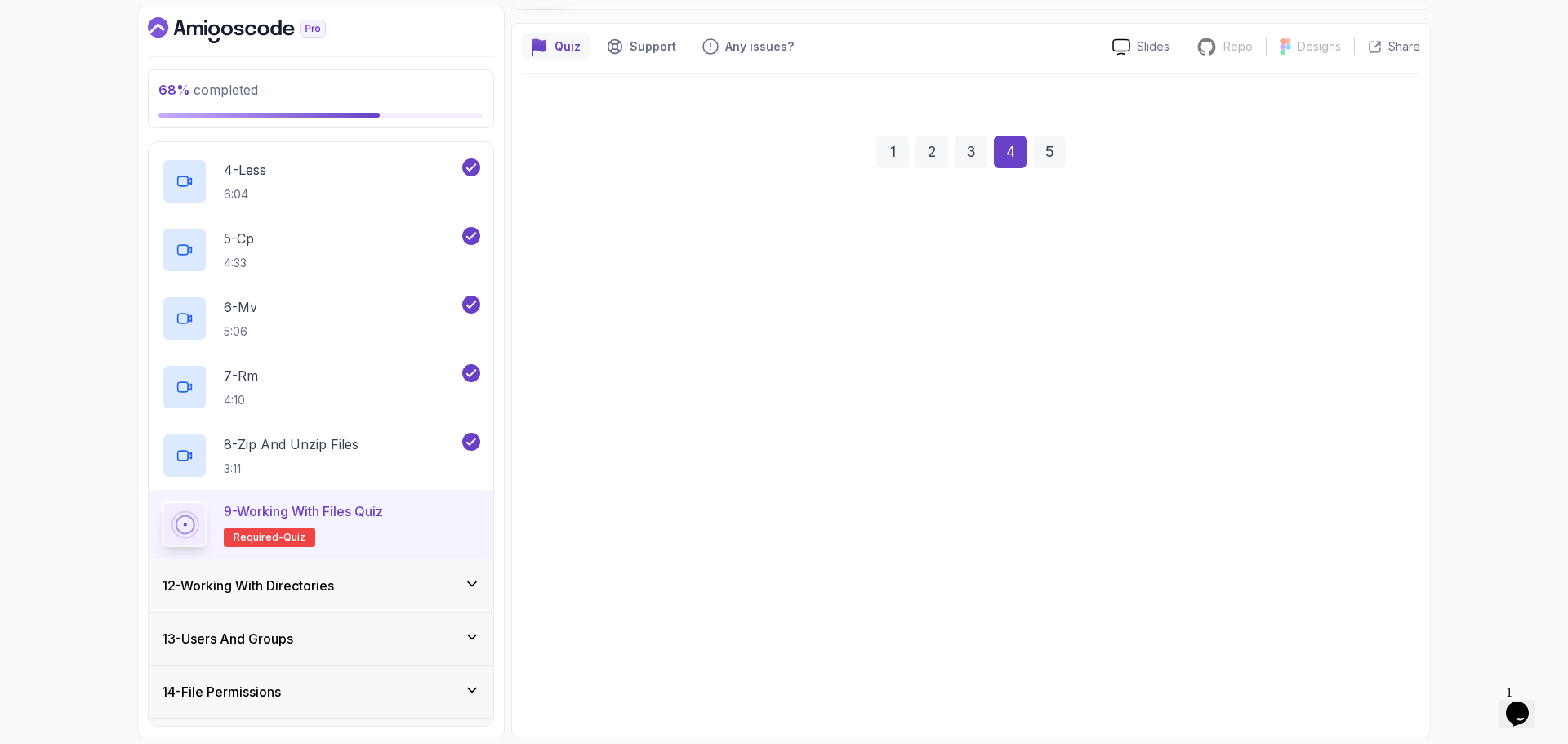
click at [1355, 666] on div "Next" at bounding box center [1365, 674] width 30 height 19
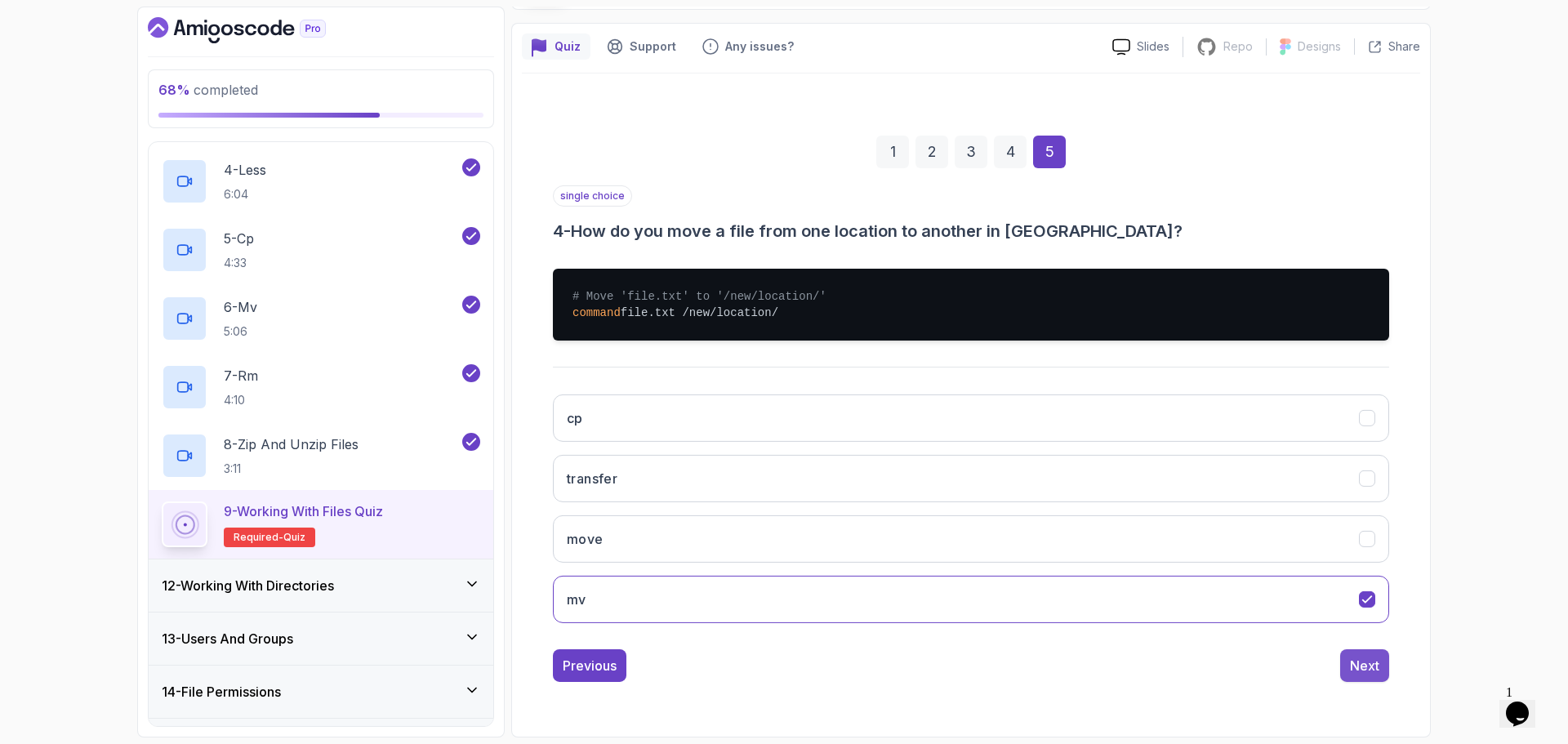
scroll to position [11, 0]
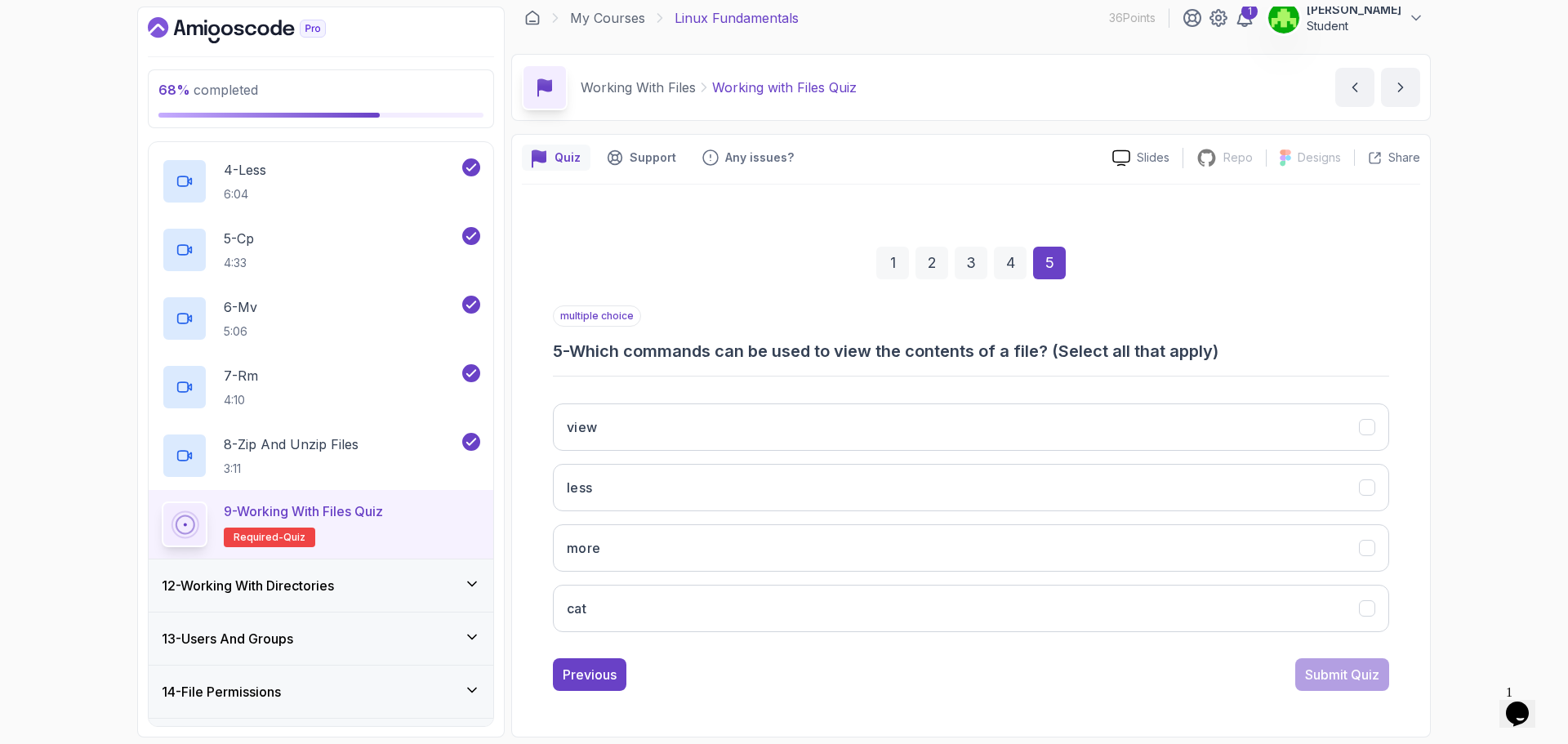
click at [765, 507] on button "less" at bounding box center [971, 487] width 836 height 47
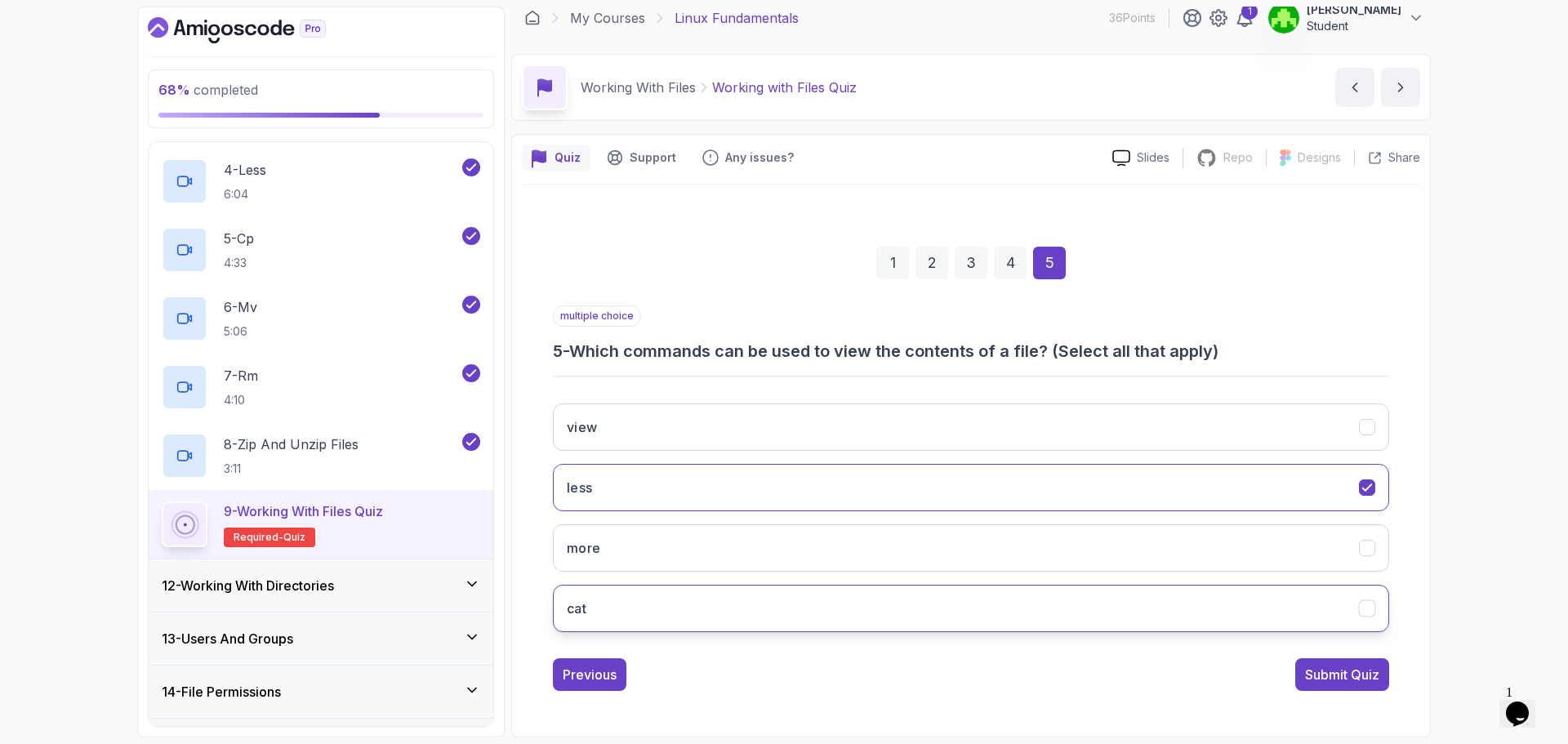
click at [763, 620] on button "cat" at bounding box center [971, 607] width 836 height 47
click at [1370, 681] on div "Submit Quiz" at bounding box center [1341, 674] width 74 height 19
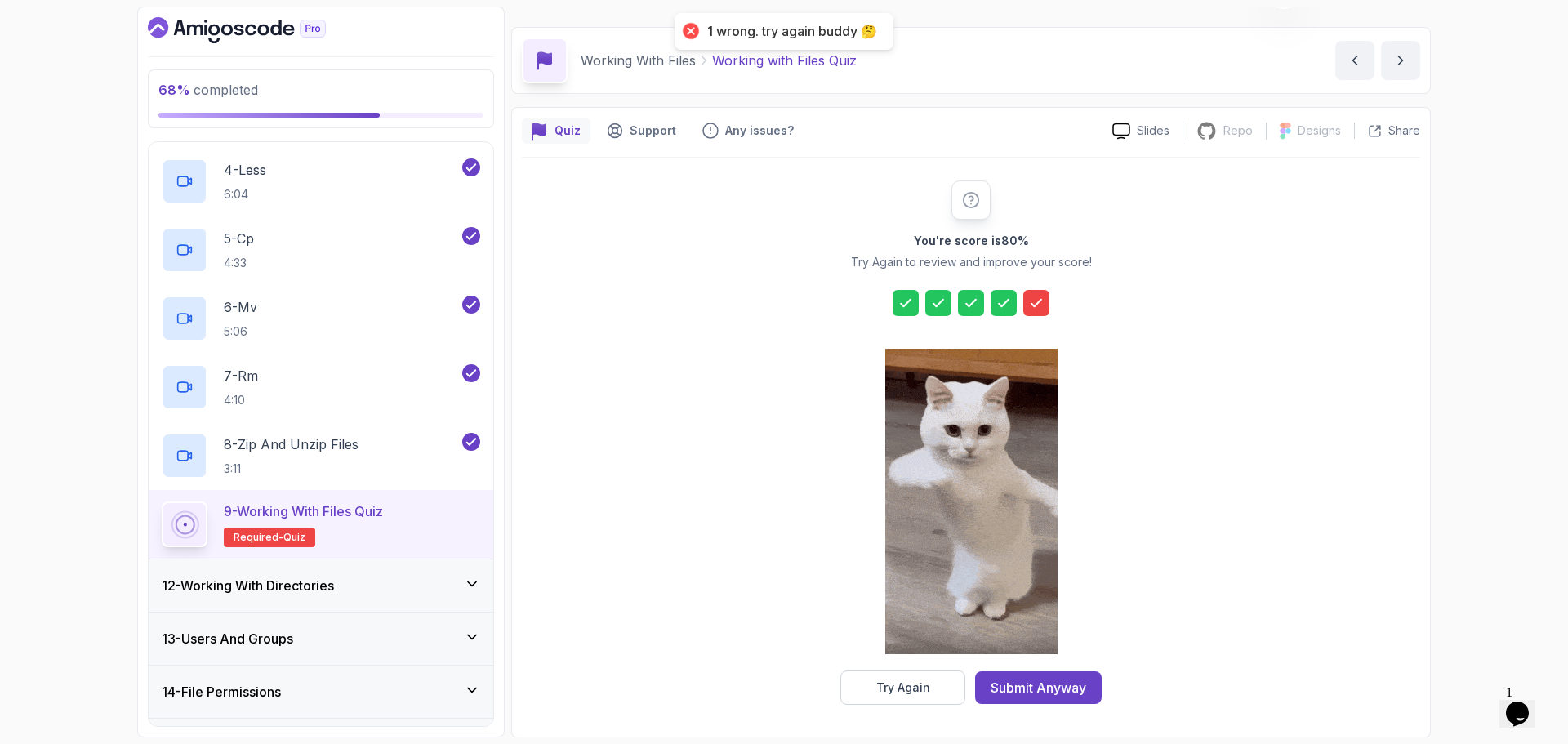
scroll to position [39, 0]
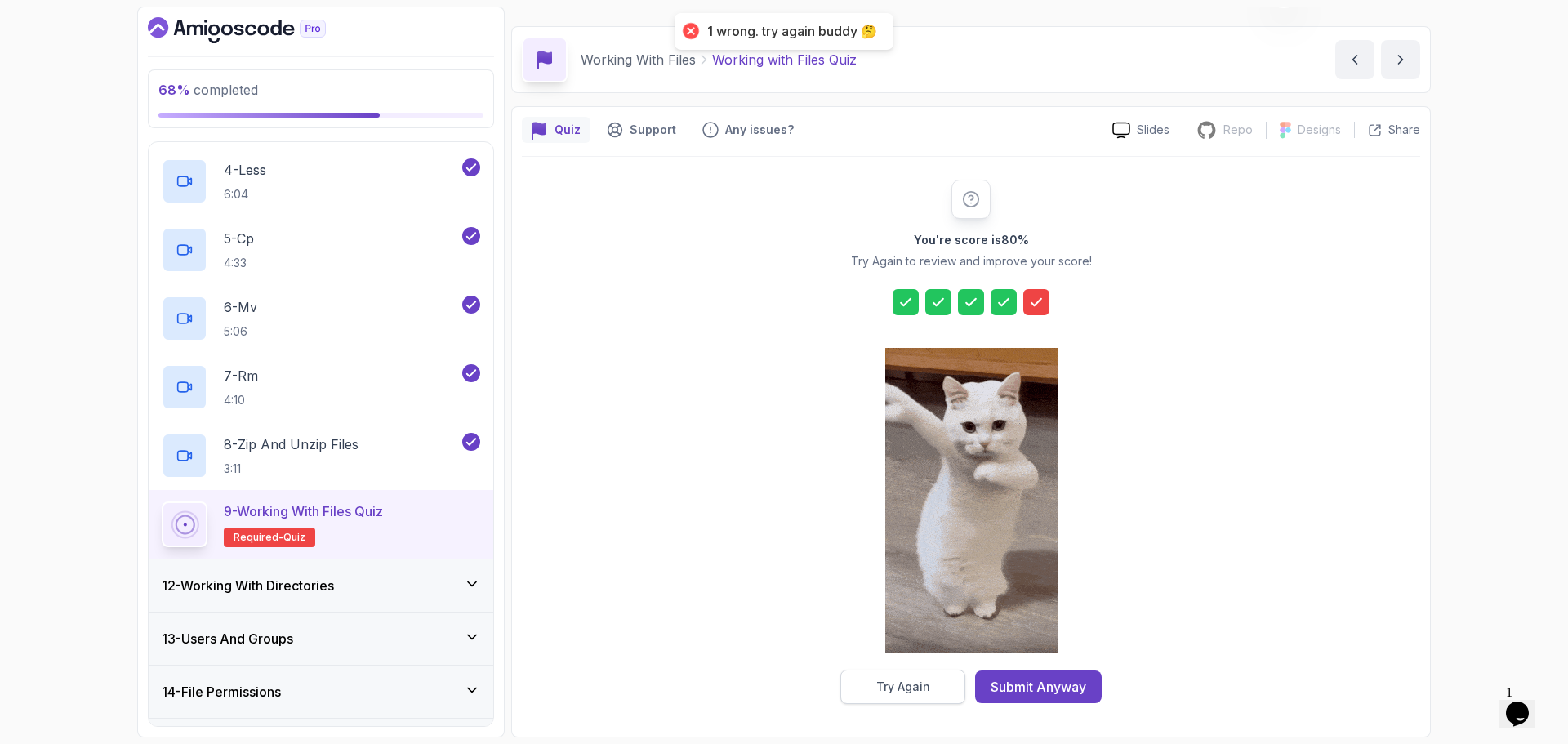
click at [932, 685] on button "Try Again" at bounding box center [902, 686] width 125 height 34
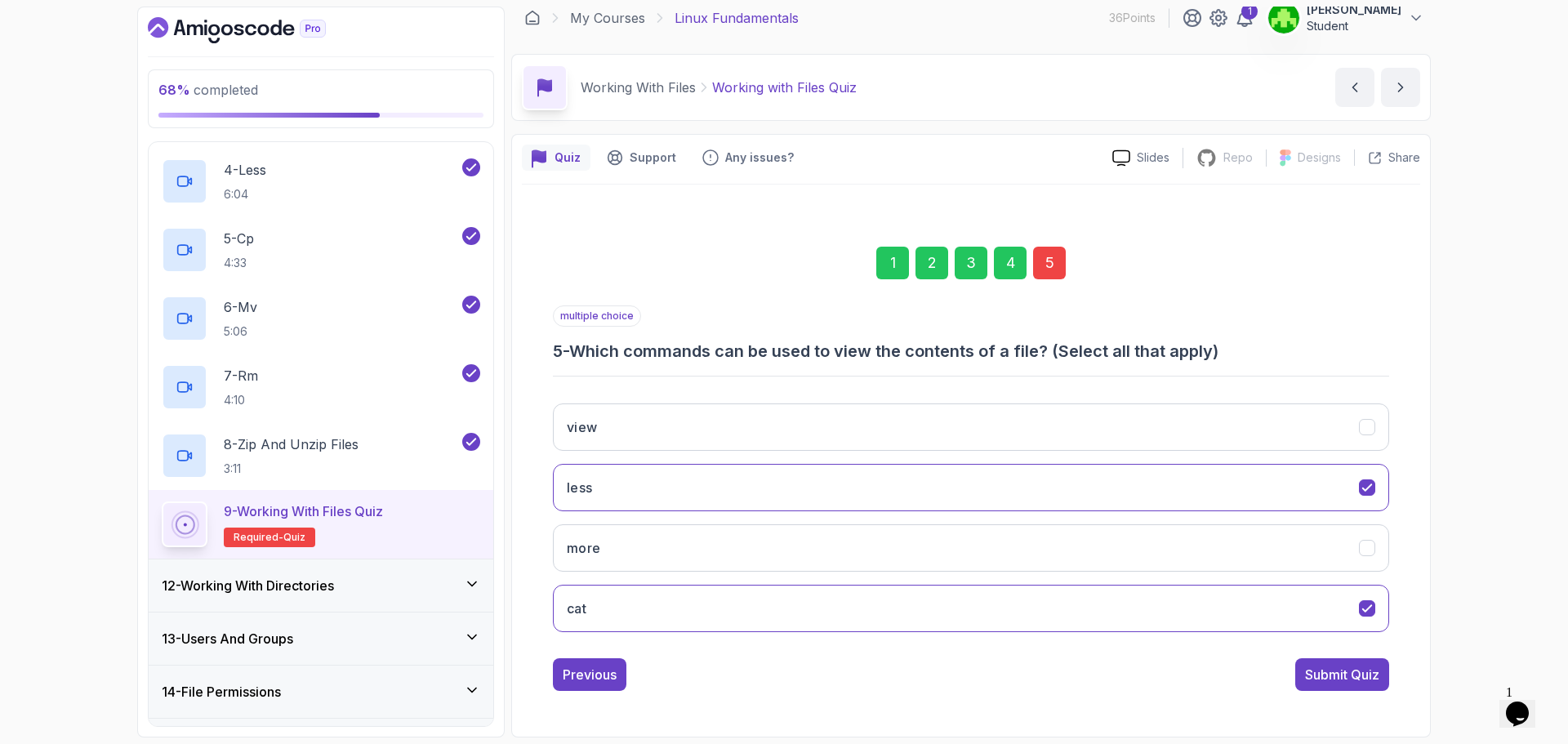
click at [1060, 267] on div "5" at bounding box center [1048, 262] width 32 height 32
click at [887, 509] on button "less" at bounding box center [971, 487] width 836 height 47
click at [897, 532] on button "more" at bounding box center [971, 547] width 836 height 47
click at [900, 480] on button "less" at bounding box center [971, 487] width 836 height 47
click at [877, 399] on div "view less more cat" at bounding box center [971, 518] width 836 height 255
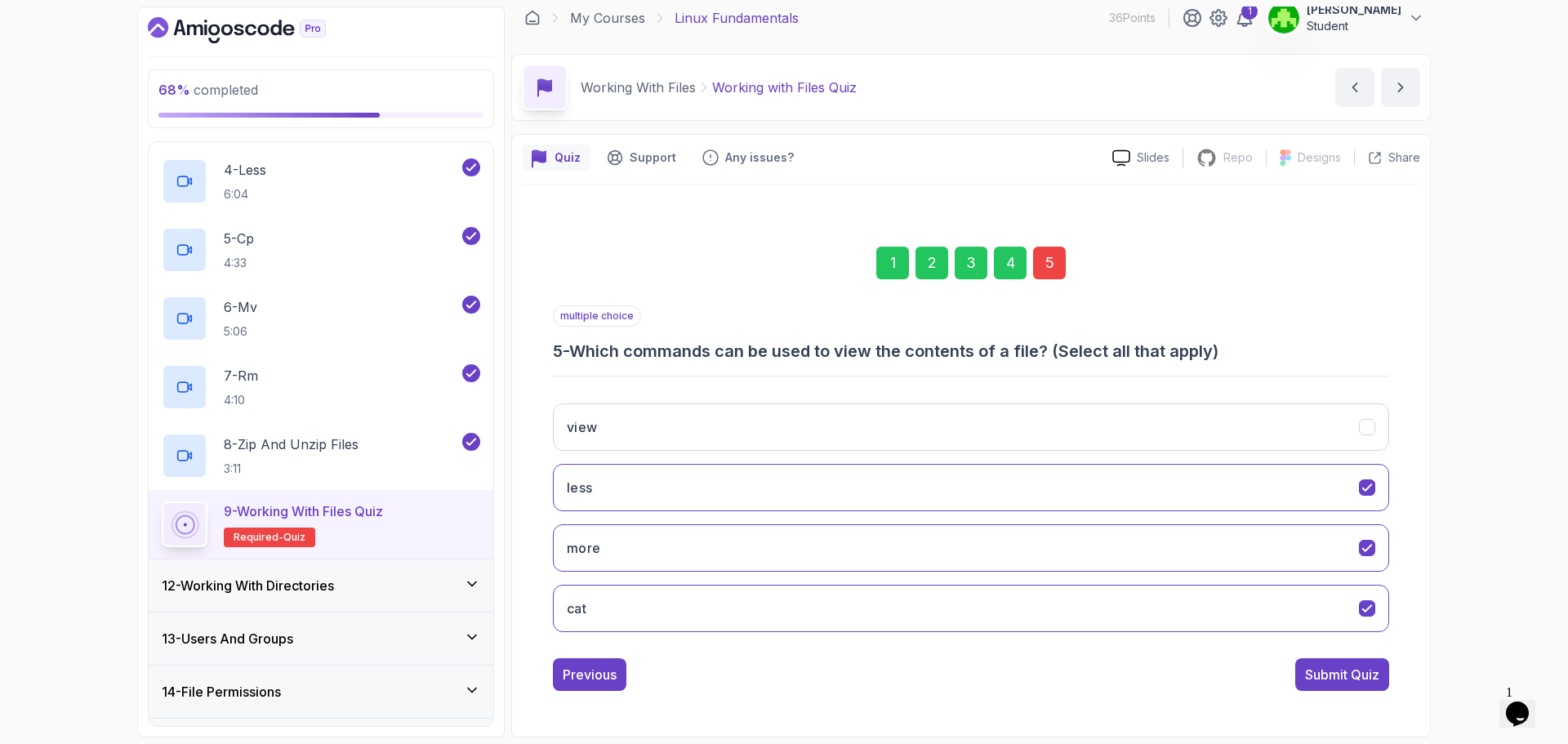
click at [1335, 649] on div "multiple choice 5 - Which commands can be used to view the contents of a file? …" at bounding box center [971, 497] width 836 height 385
click at [1335, 678] on div "Submit Quiz" at bounding box center [1341, 674] width 74 height 19
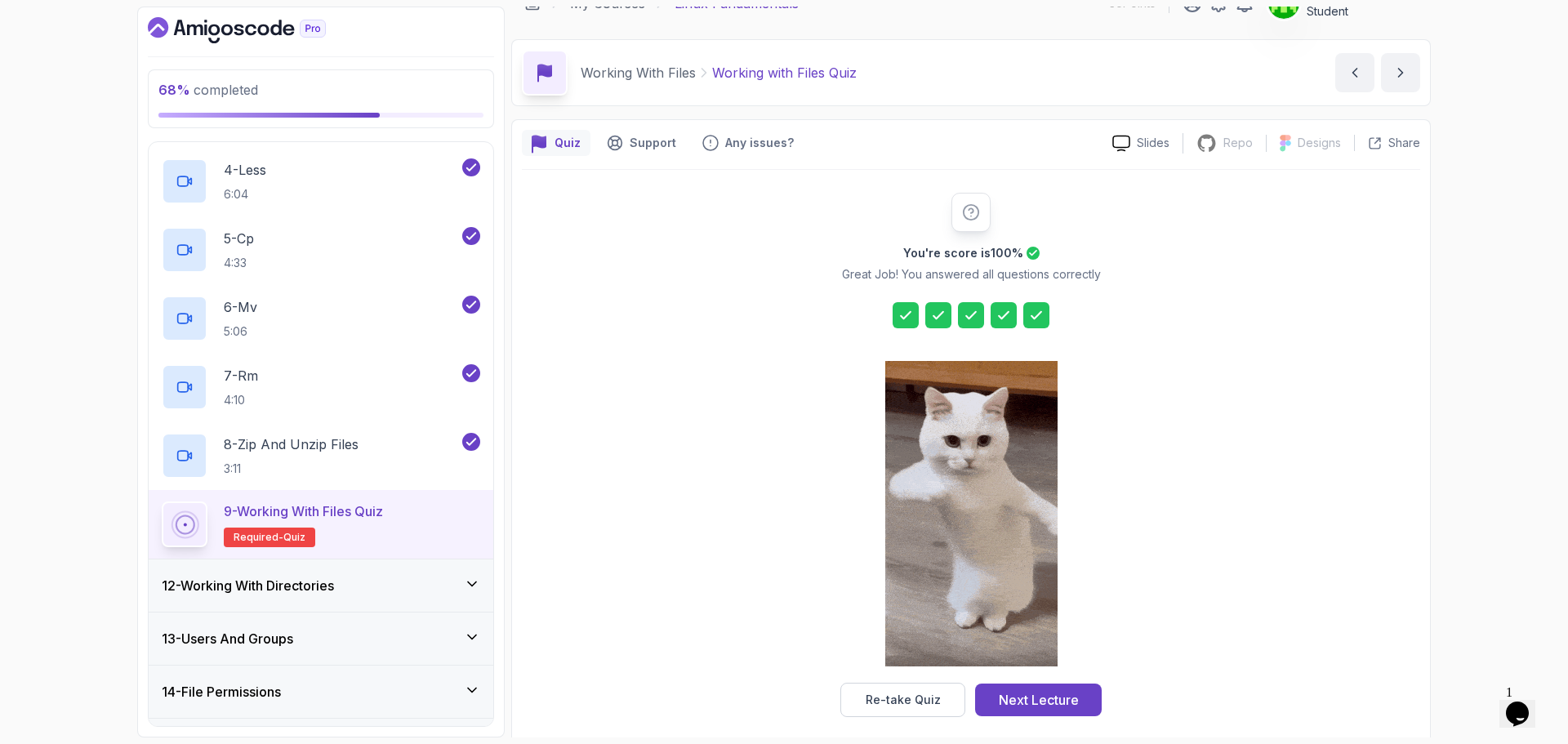
scroll to position [39, 0]
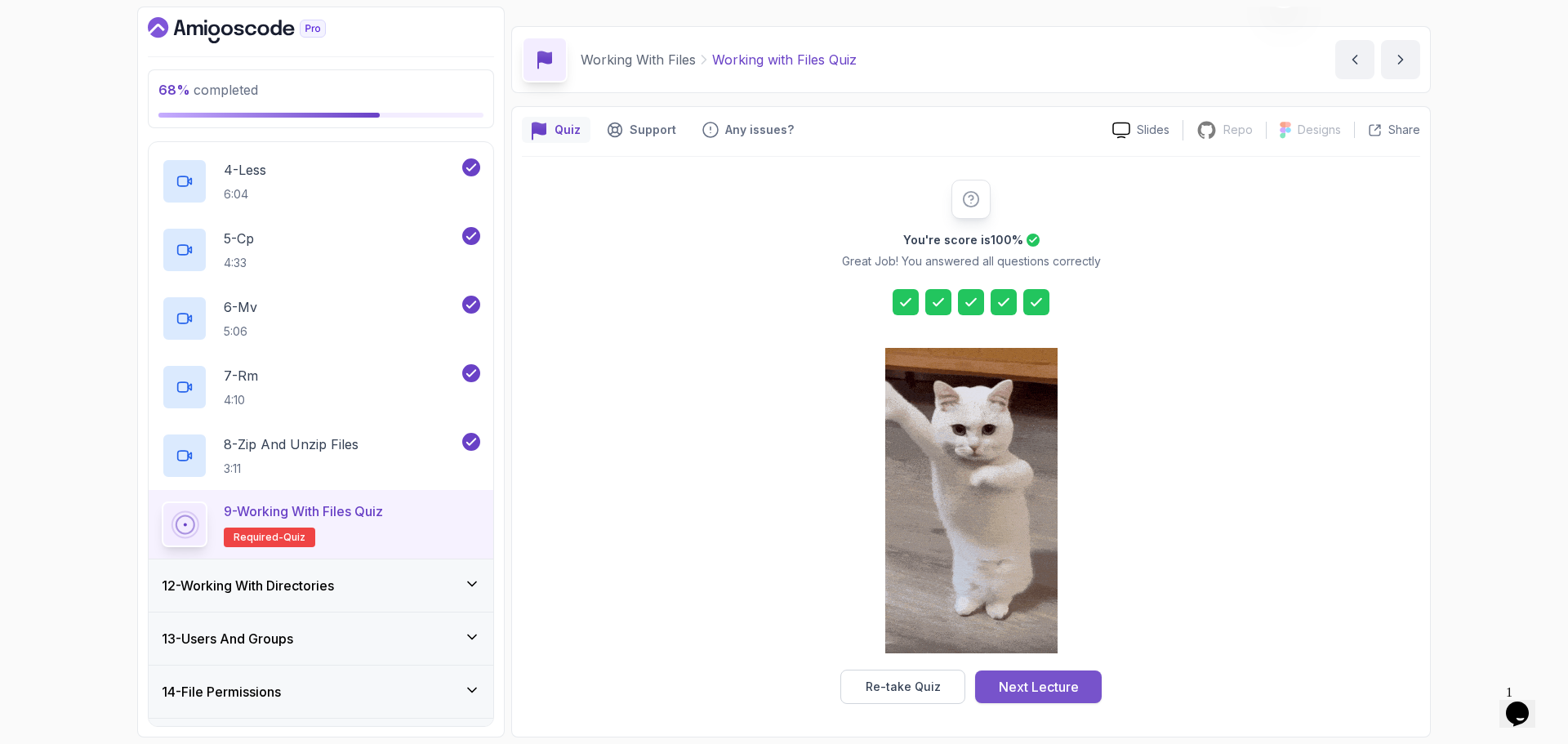
click at [1064, 677] on div "Next Lecture" at bounding box center [1038, 686] width 80 height 19
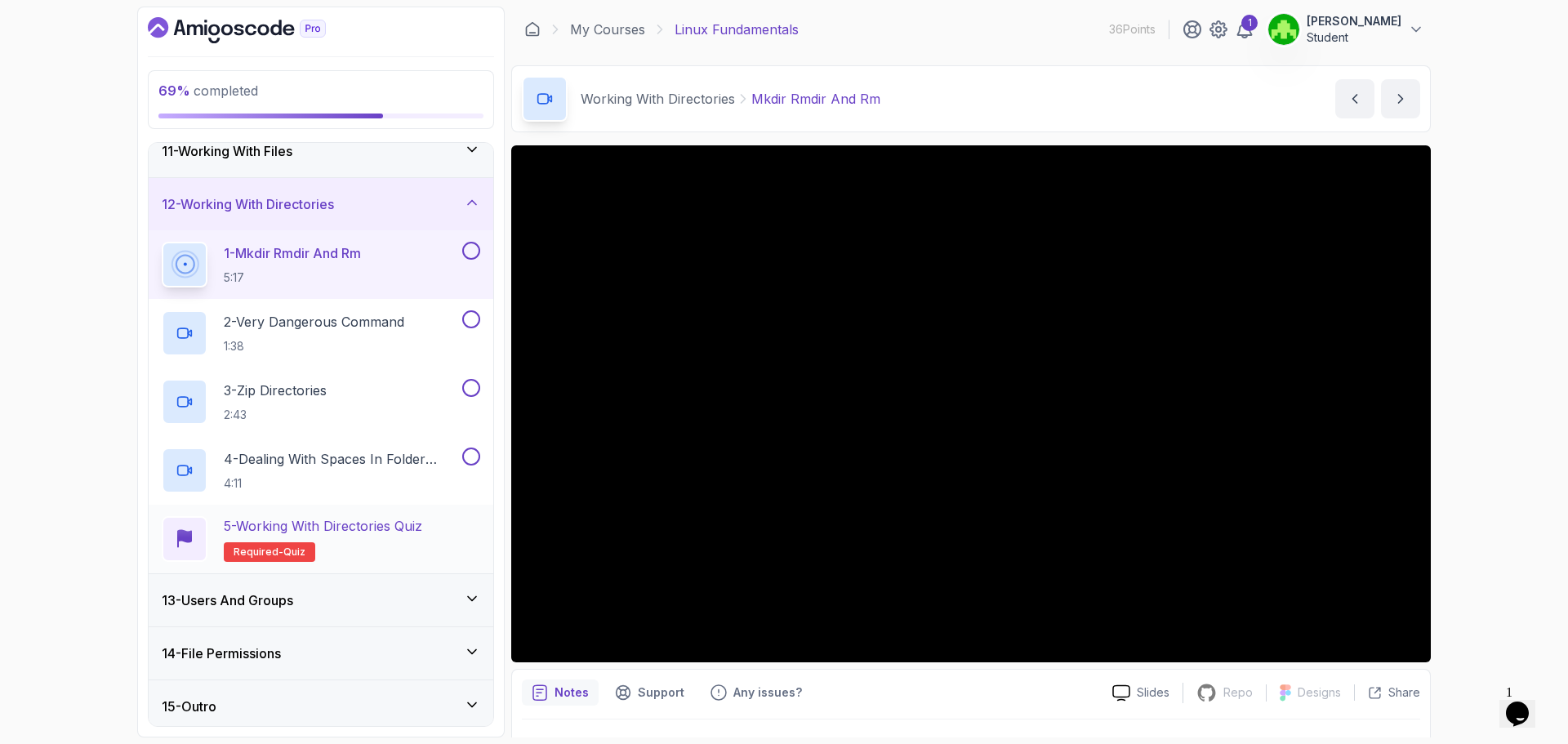
scroll to position [555, 0]
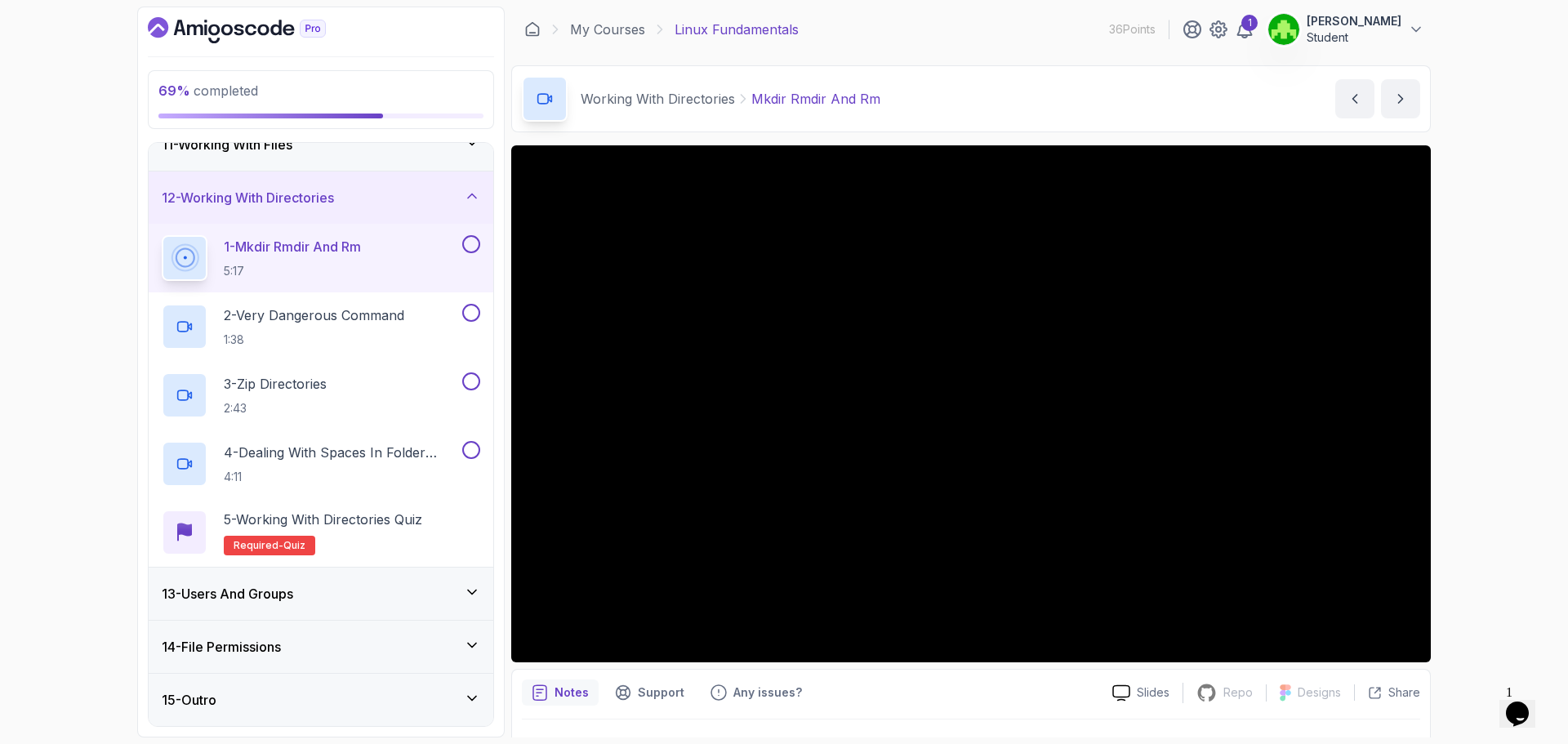
click at [472, 254] on button "1 - Mkdir Rmdir And Rm 5:17" at bounding box center [321, 257] width 318 height 45
click at [331, 320] on p "2 - Very Dangerous Command" at bounding box center [313, 314] width 180 height 19
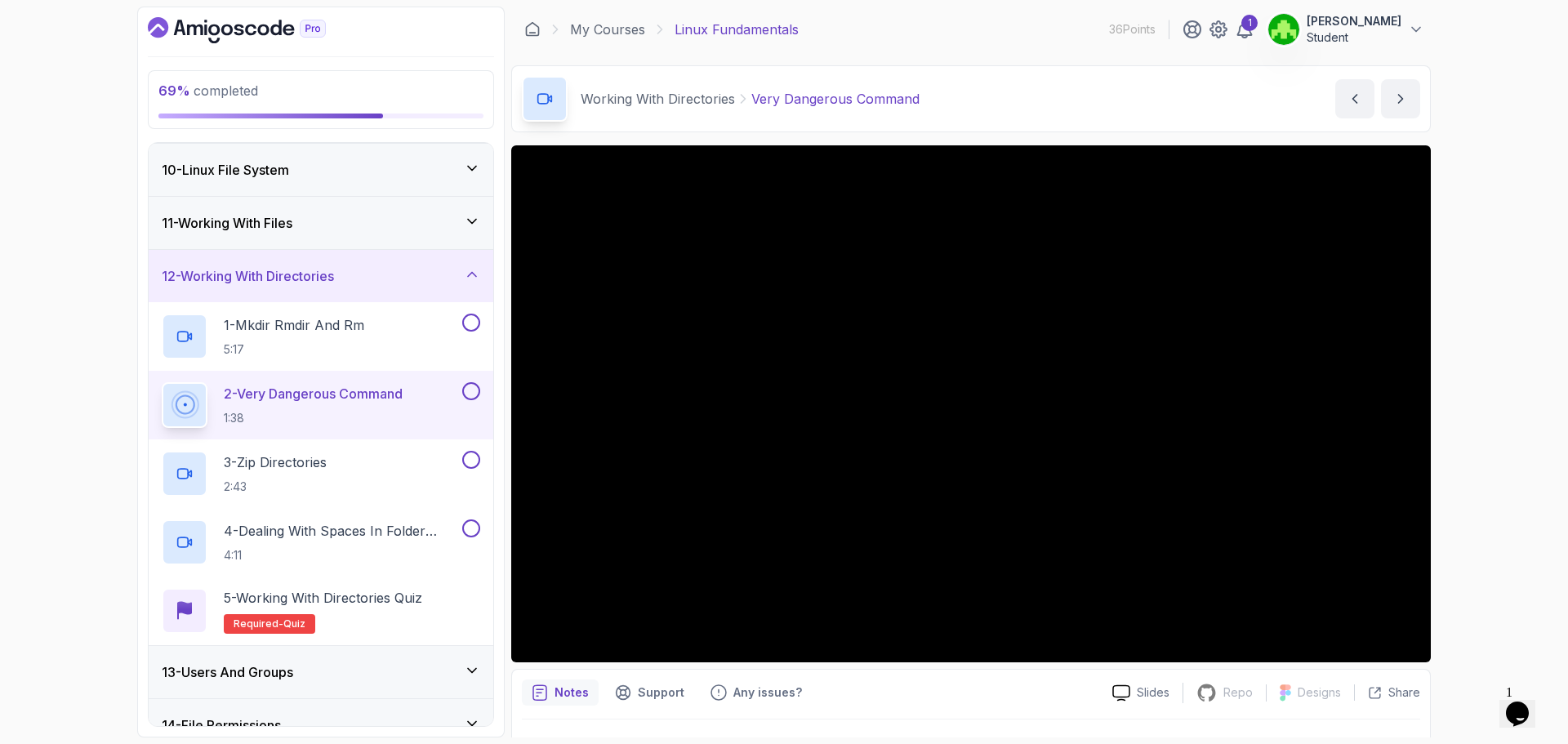
scroll to position [473, 0]
click at [472, 330] on button at bounding box center [471, 325] width 18 height 18
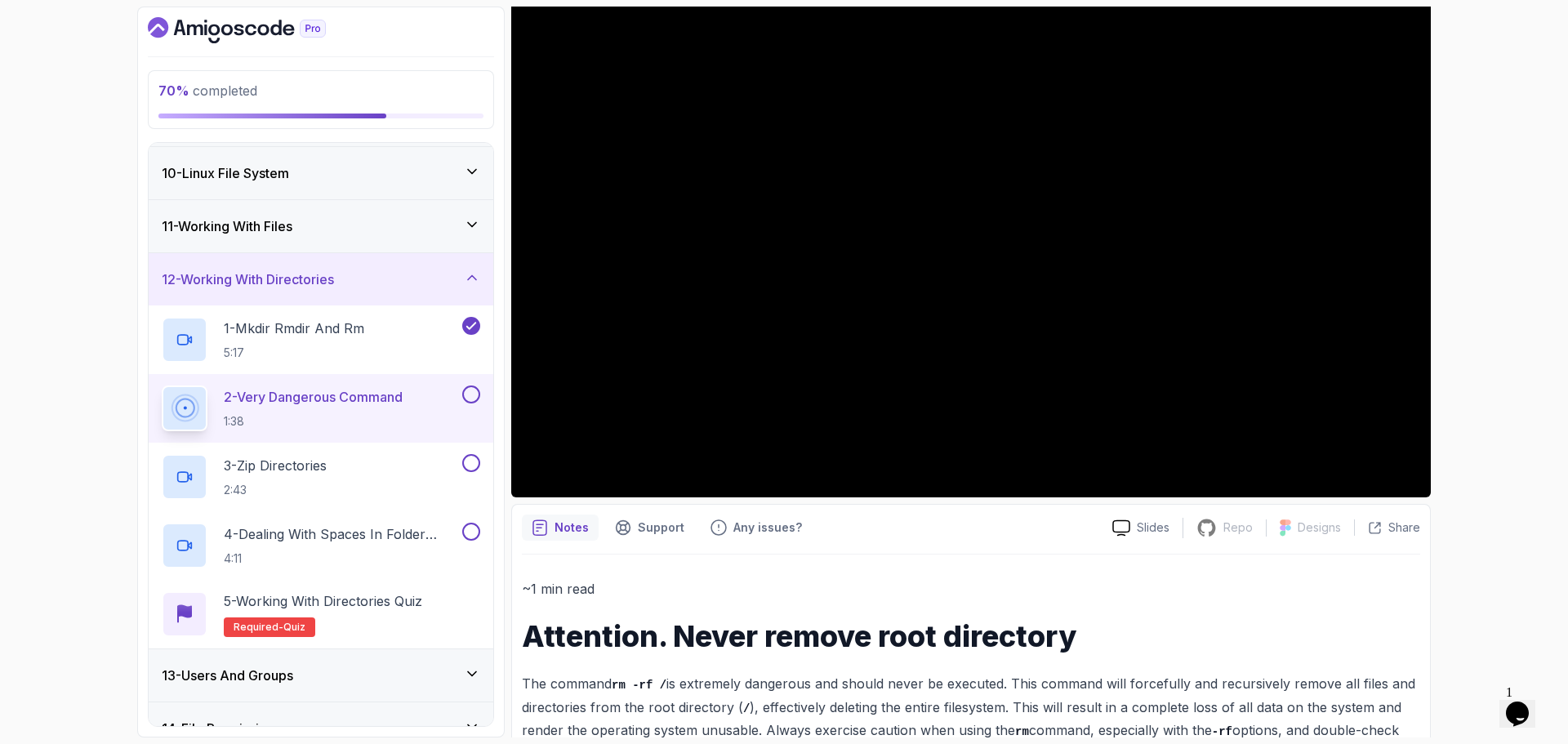
scroll to position [164, 0]
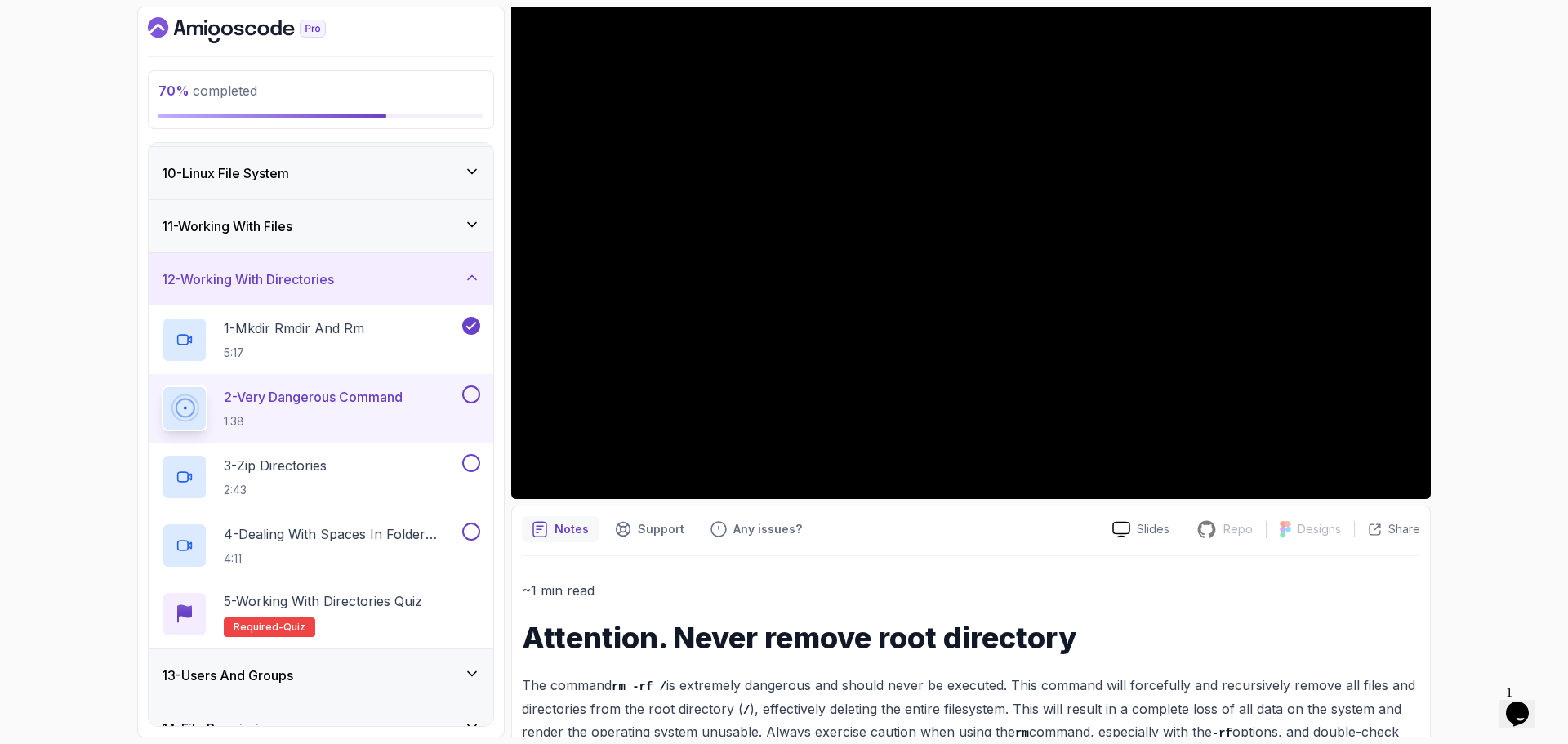
click at [482, 394] on div "2 - Very Dangerous Command 1:38" at bounding box center [321, 409] width 345 height 68
click at [478, 386] on div at bounding box center [469, 394] width 21 height 18
click at [465, 396] on button at bounding box center [471, 394] width 18 height 18
click at [311, 474] on p "3 - Zip Directories" at bounding box center [275, 465] width 103 height 19
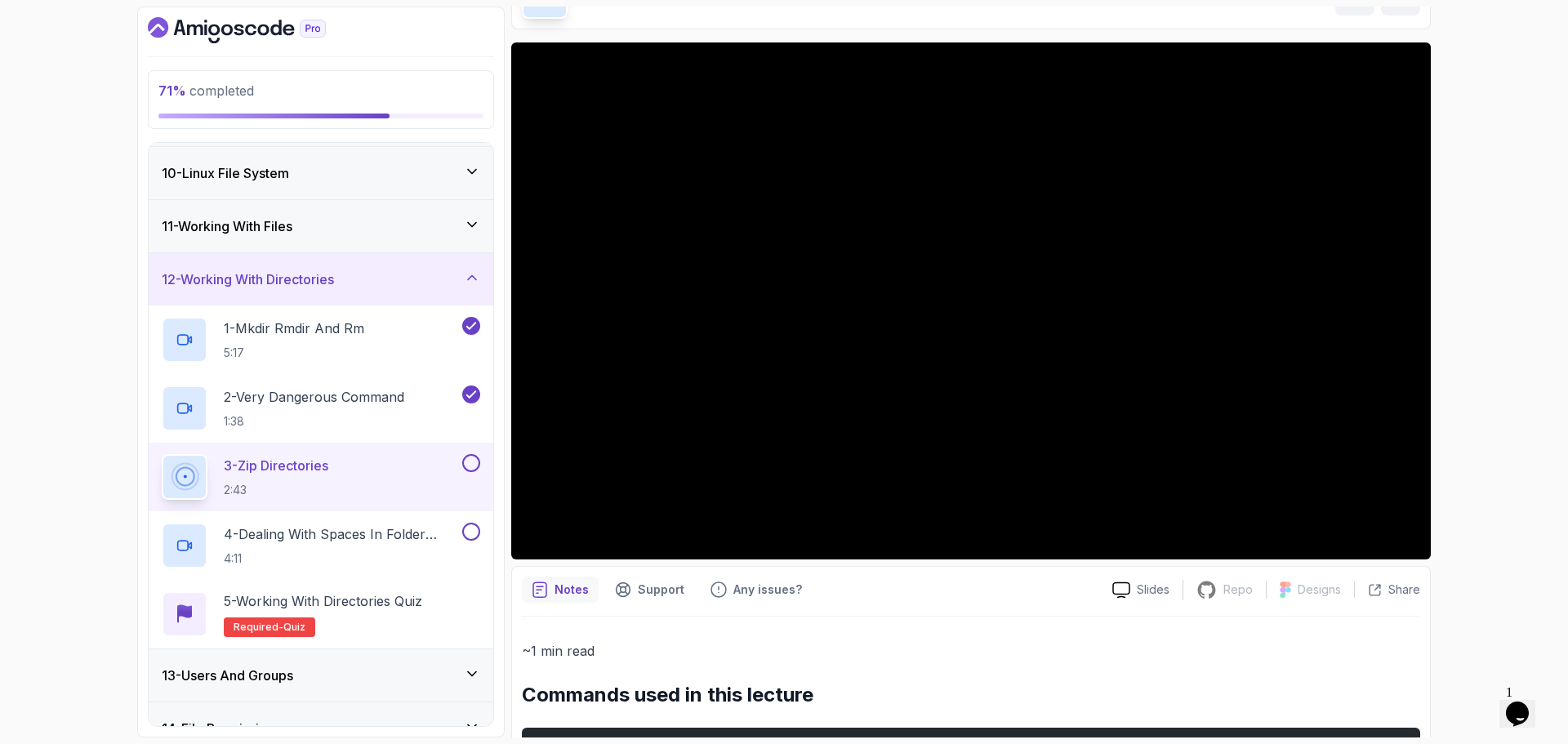
scroll to position [298, 0]
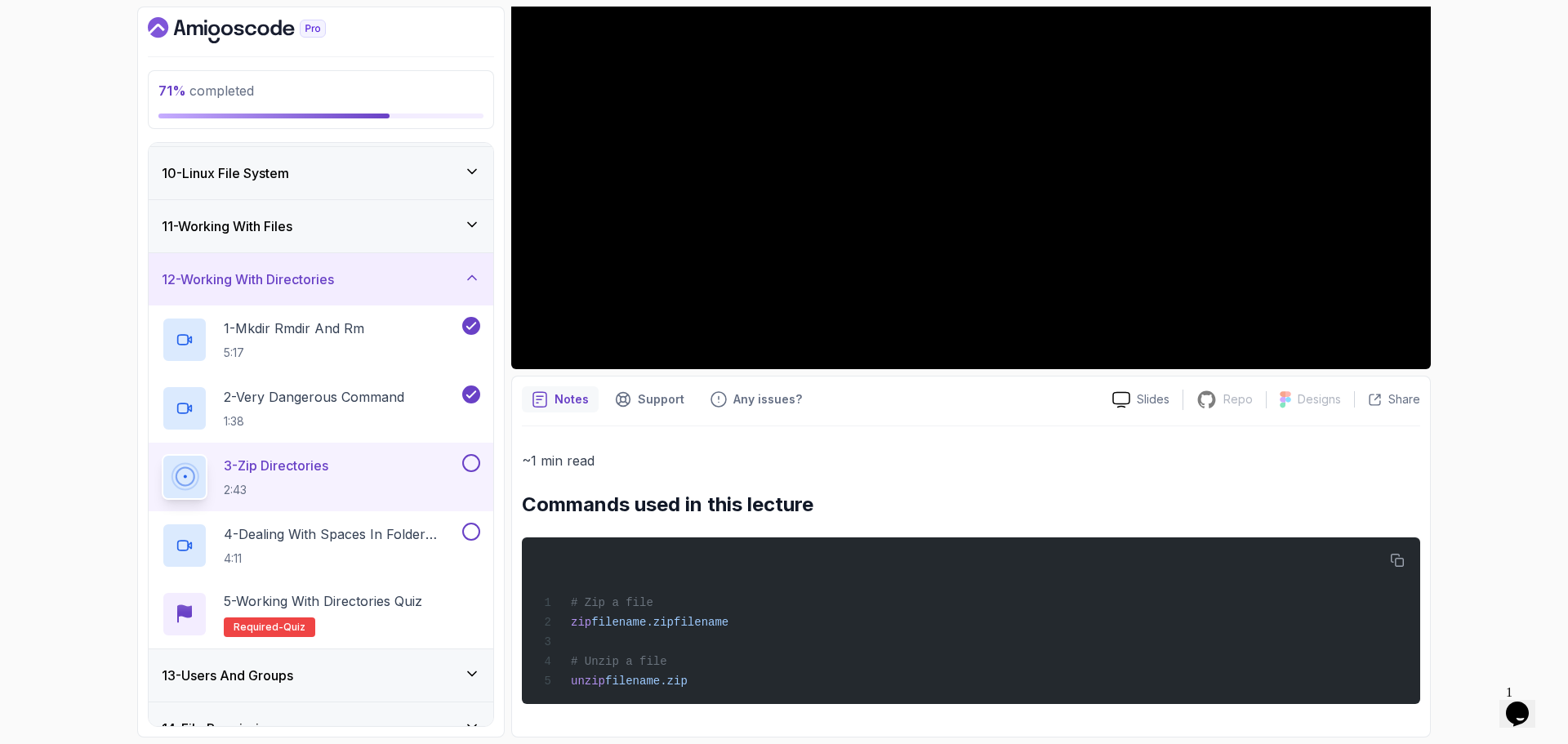
click at [474, 463] on button at bounding box center [471, 462] width 18 height 18
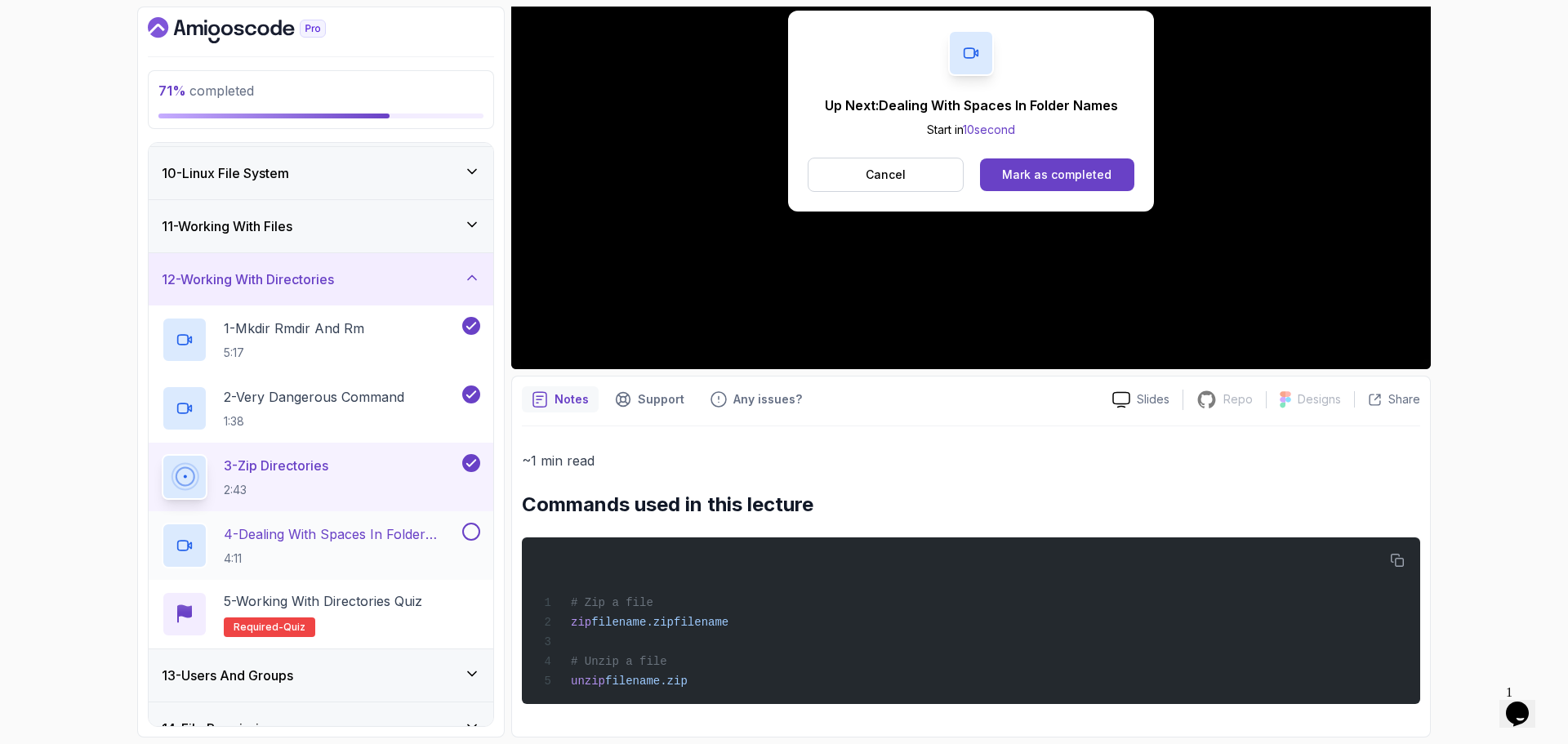
click at [388, 535] on p "4 - Dealing With Spaces In Folder Names" at bounding box center [341, 533] width 235 height 19
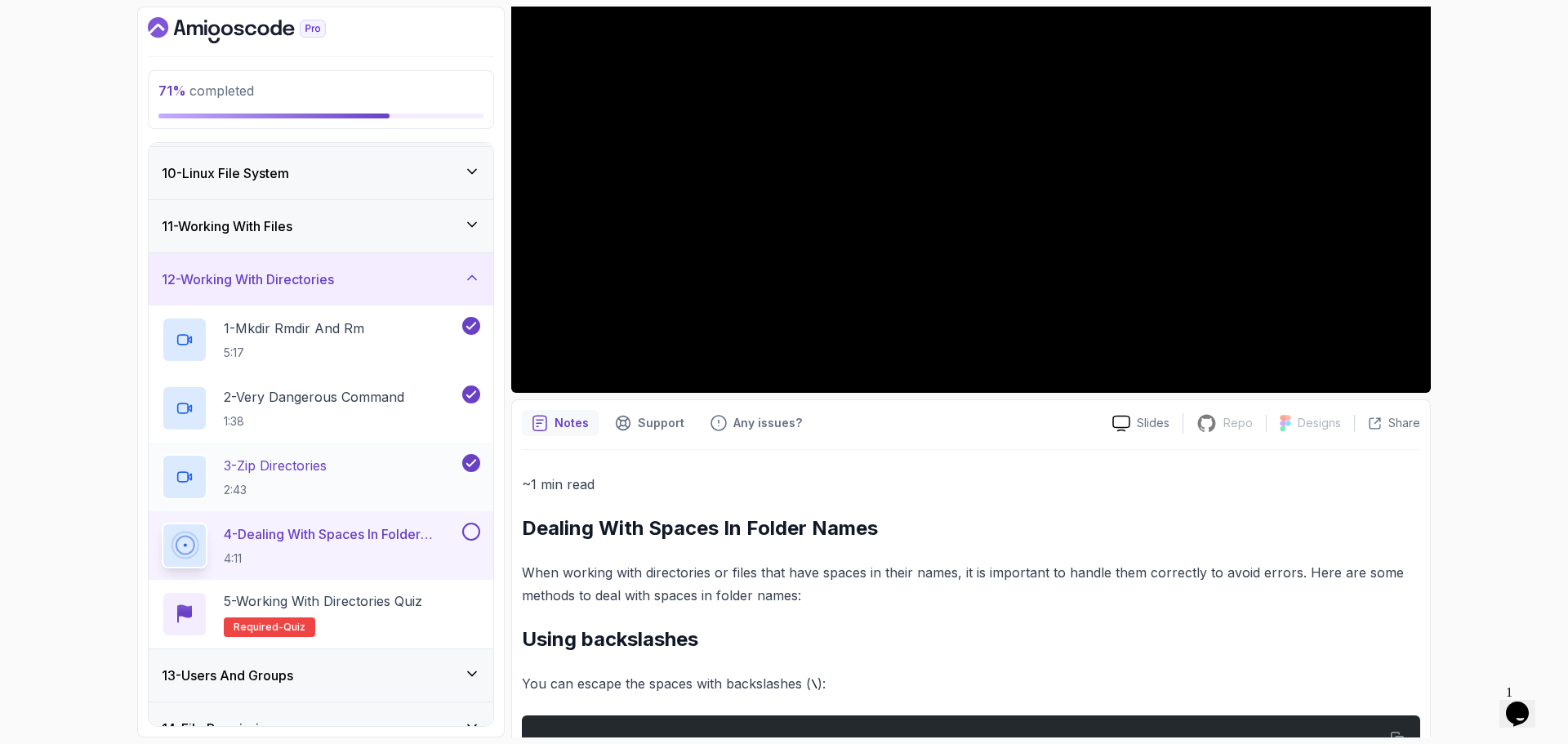
scroll to position [326, 0]
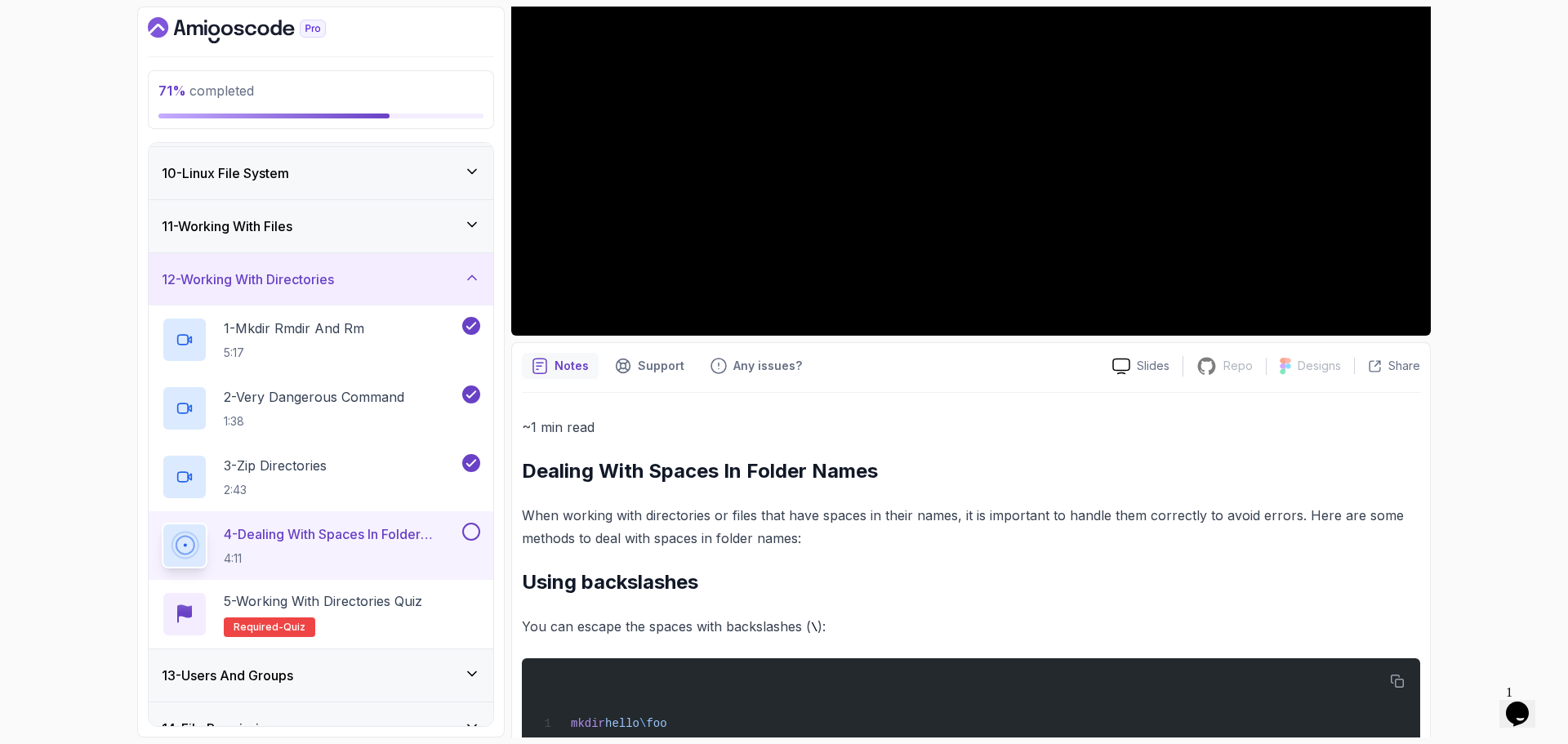
click at [467, 528] on button at bounding box center [471, 531] width 18 height 18
click at [383, 620] on h2 "5 - Working with Directories Quiz Required- quiz" at bounding box center [323, 613] width 199 height 45
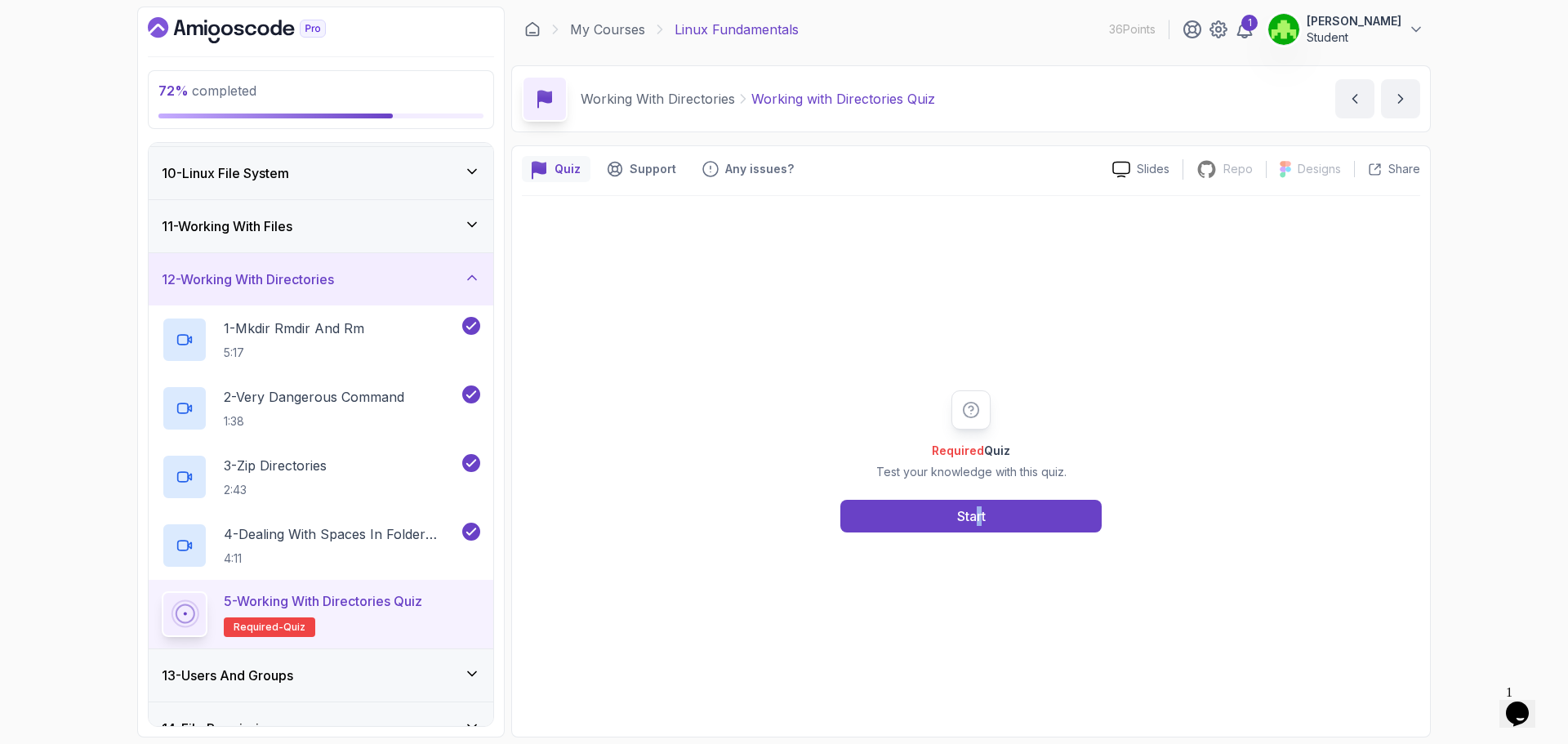
click at [978, 532] on div "Required Quiz Test your knowledge with this quiz. Start" at bounding box center [971, 461] width 899 height 531
click at [878, 521] on button "Start" at bounding box center [971, 516] width 262 height 32
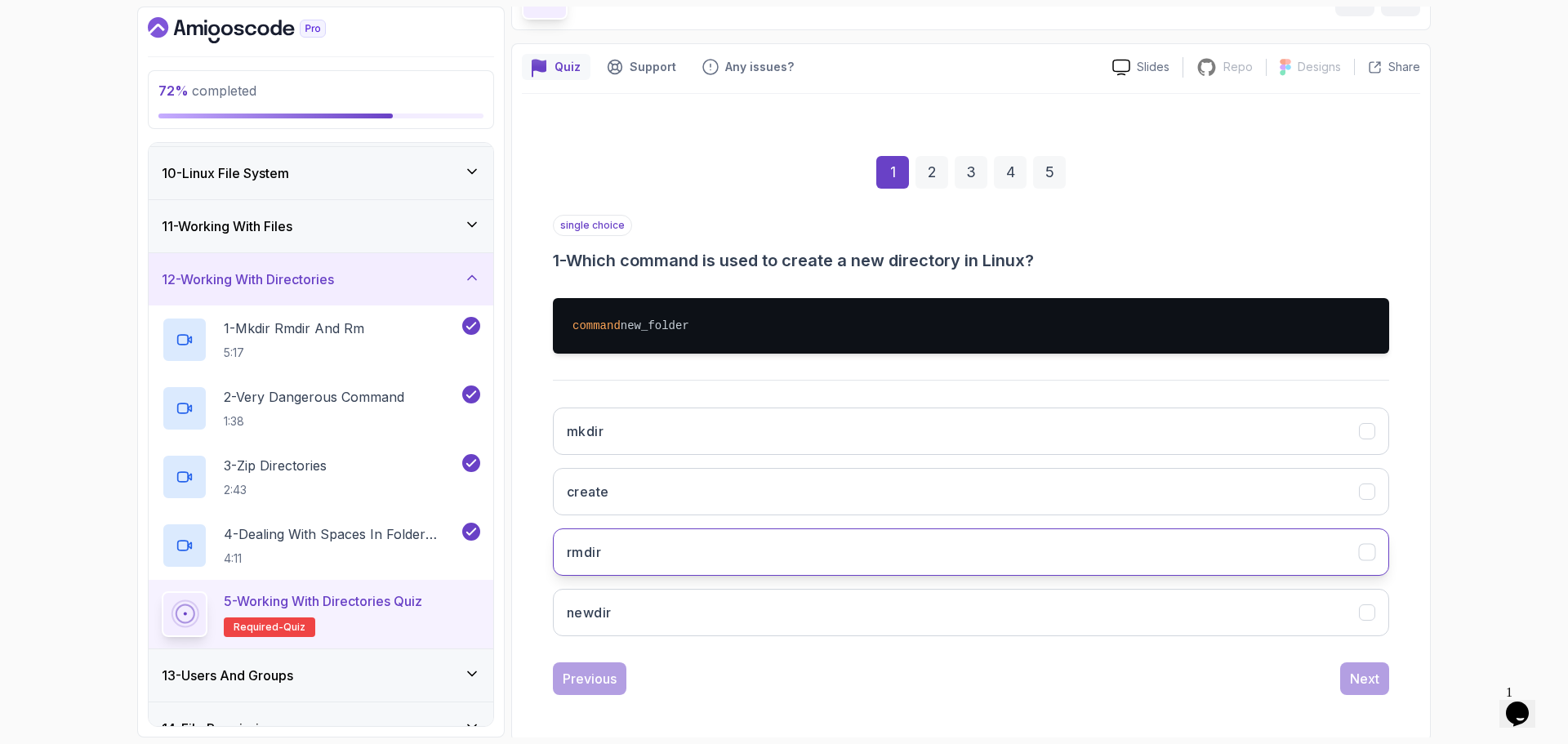
scroll to position [106, 0]
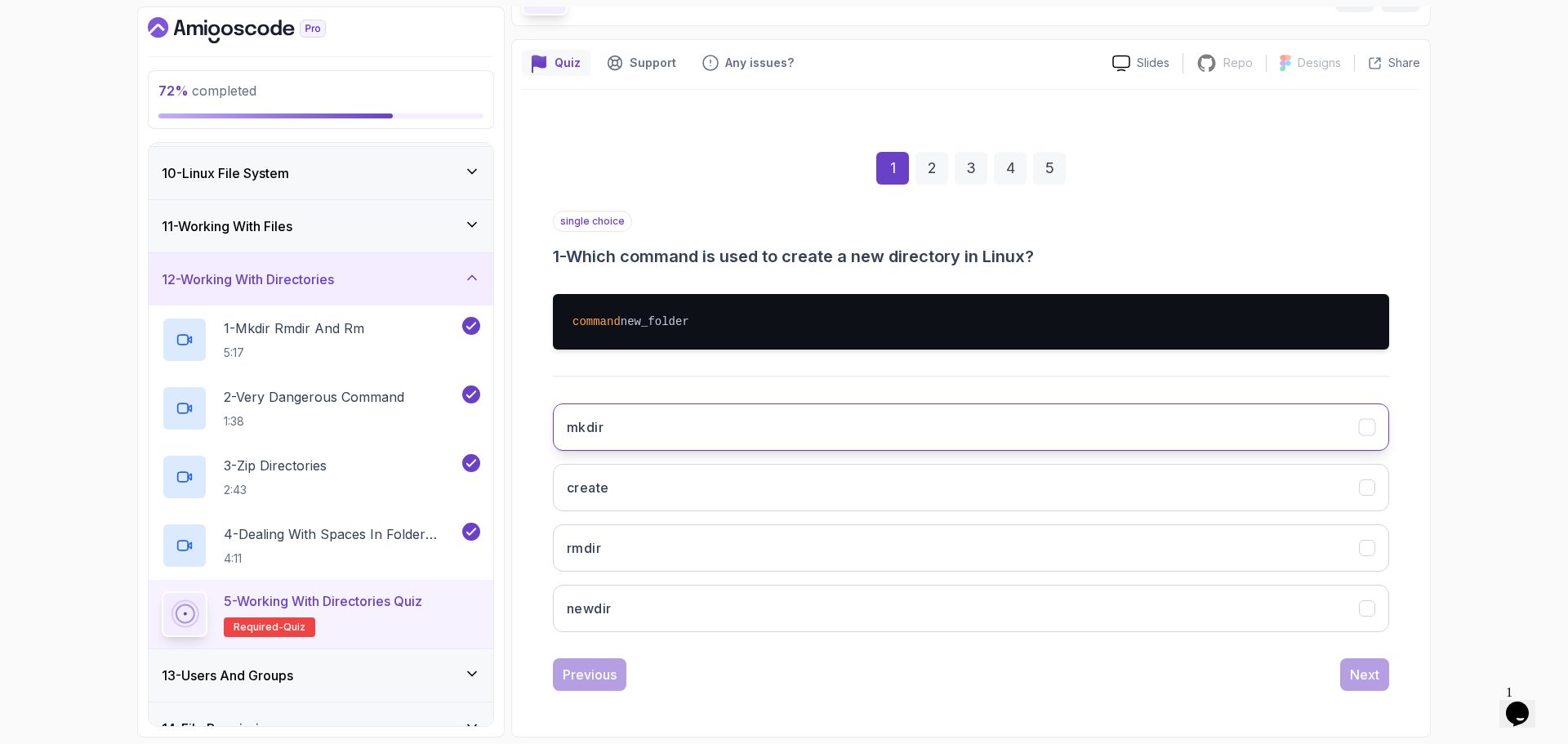
click at [707, 437] on button "mkdir" at bounding box center [971, 426] width 836 height 47
click at [1337, 671] on div "Previous Next" at bounding box center [971, 674] width 836 height 32
click at [1354, 673] on div "Next" at bounding box center [1365, 674] width 30 height 19
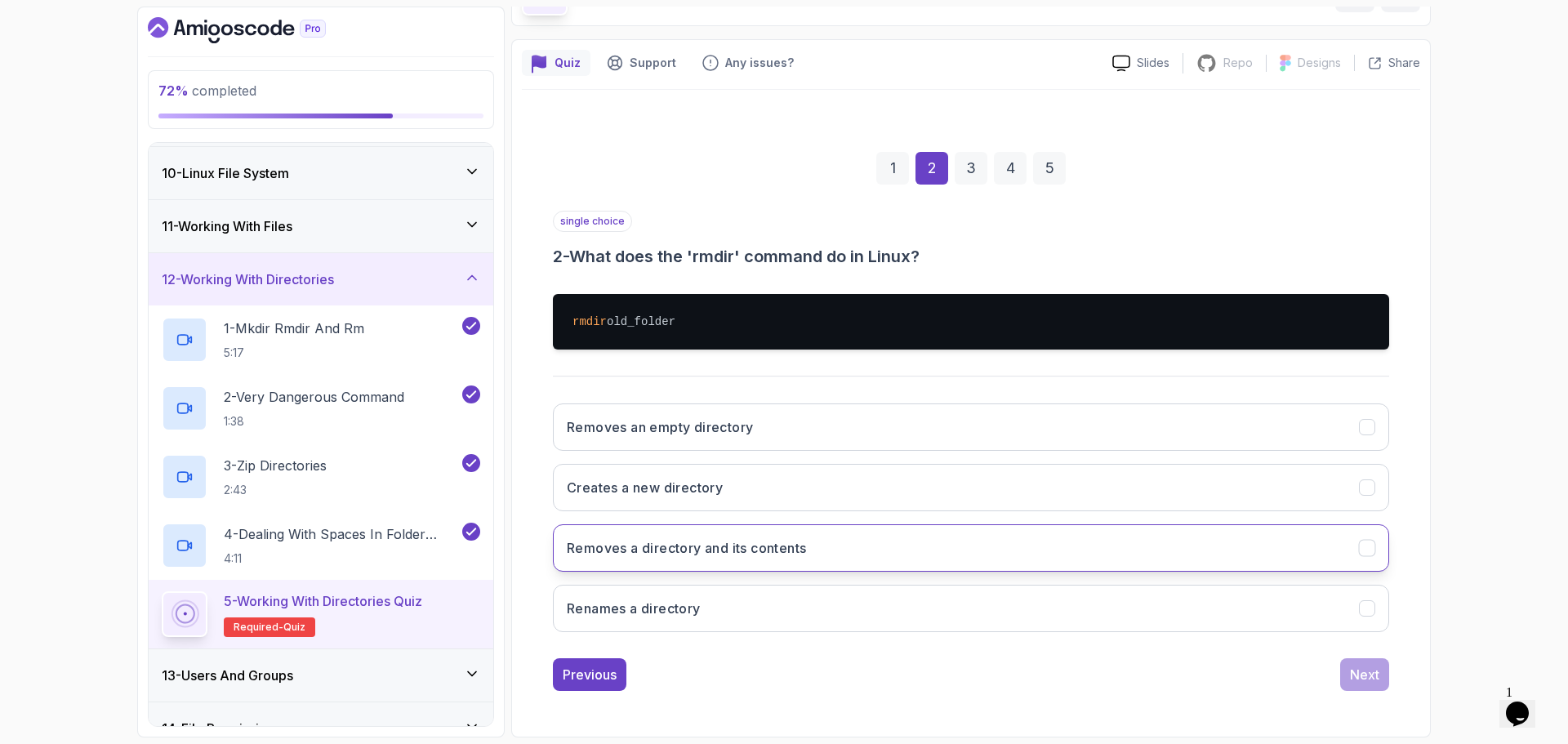
click at [901, 559] on button "Removes a directory and its contents" at bounding box center [971, 547] width 836 height 47
click at [1357, 680] on div "Next" at bounding box center [1365, 674] width 30 height 19
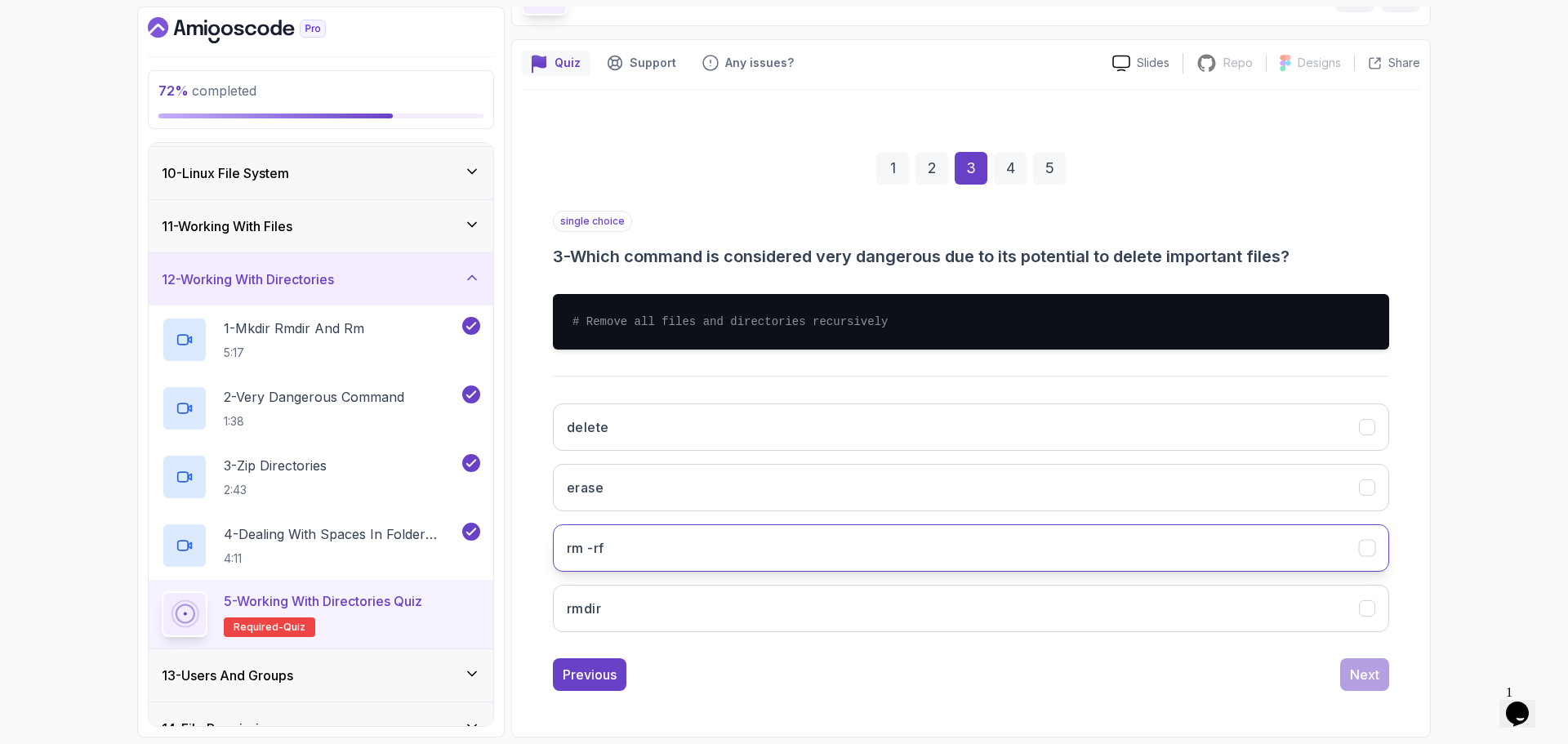
click at [759, 557] on button "rm -rf" at bounding box center [971, 547] width 836 height 47
click at [1375, 679] on div "Next" at bounding box center [1365, 674] width 30 height 19
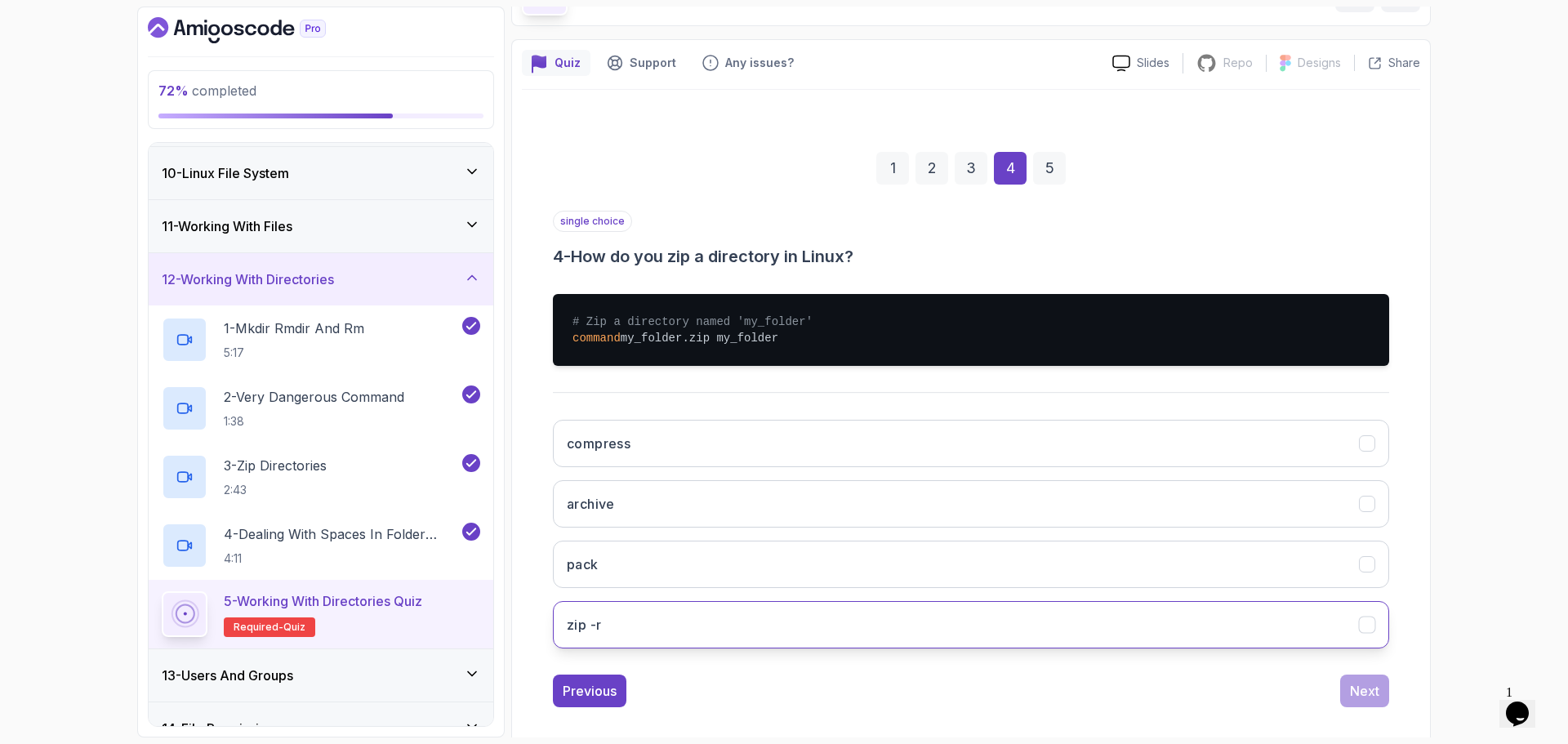
click at [692, 627] on button "zip -r" at bounding box center [971, 624] width 836 height 47
click at [1341, 694] on button "Next" at bounding box center [1364, 690] width 49 height 32
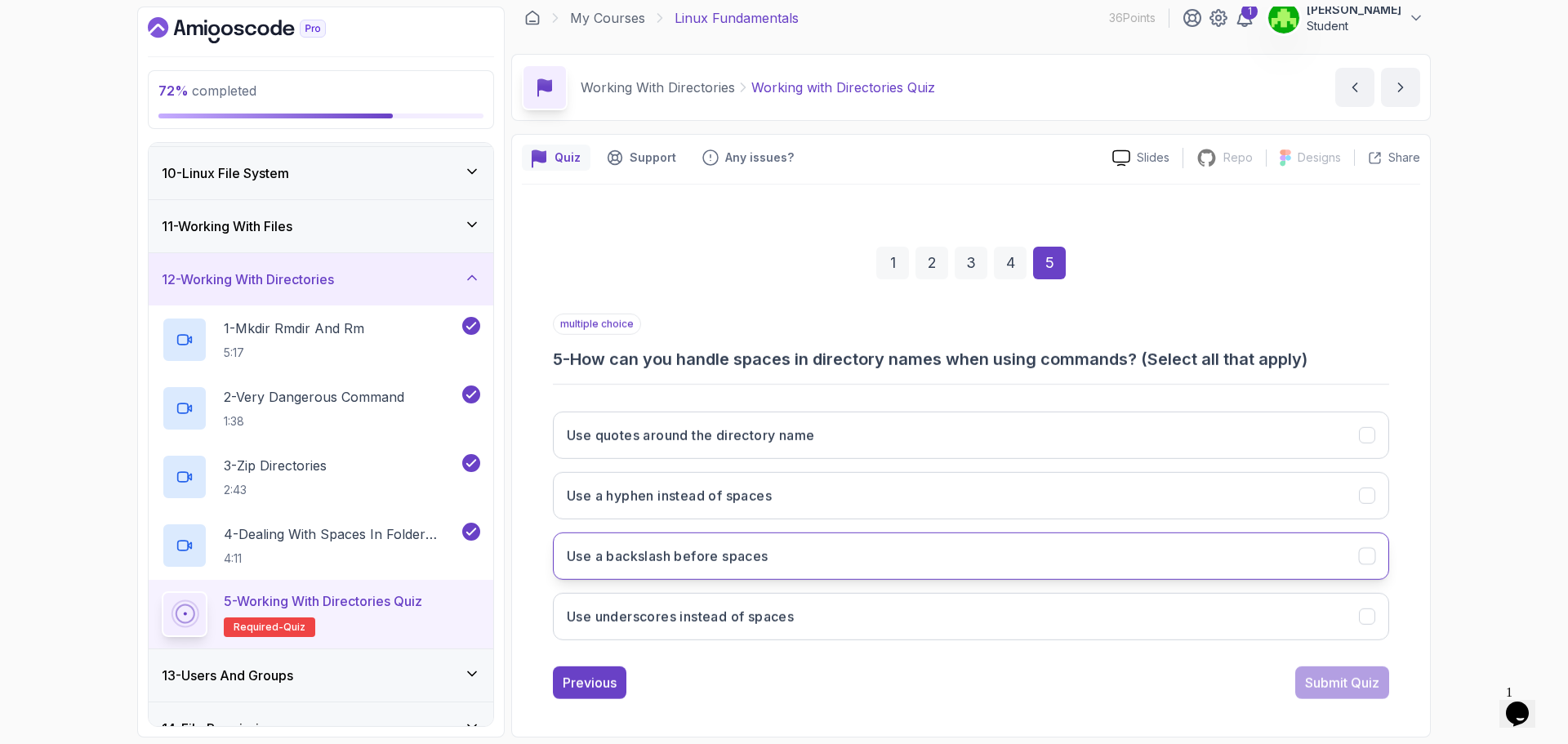
scroll to position [11, 0]
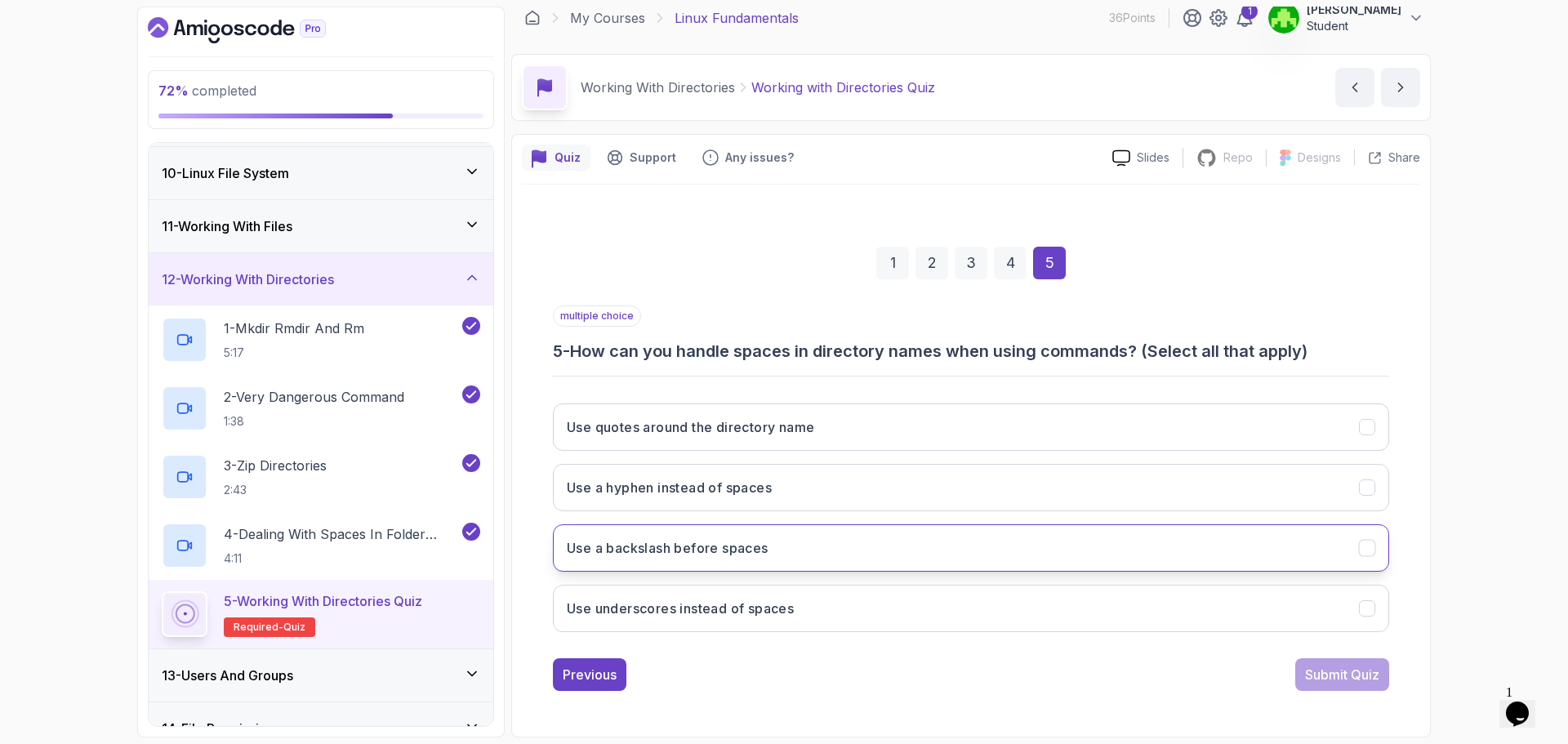
click at [752, 560] on button "Use a backslash before spaces" at bounding box center [971, 547] width 836 height 47
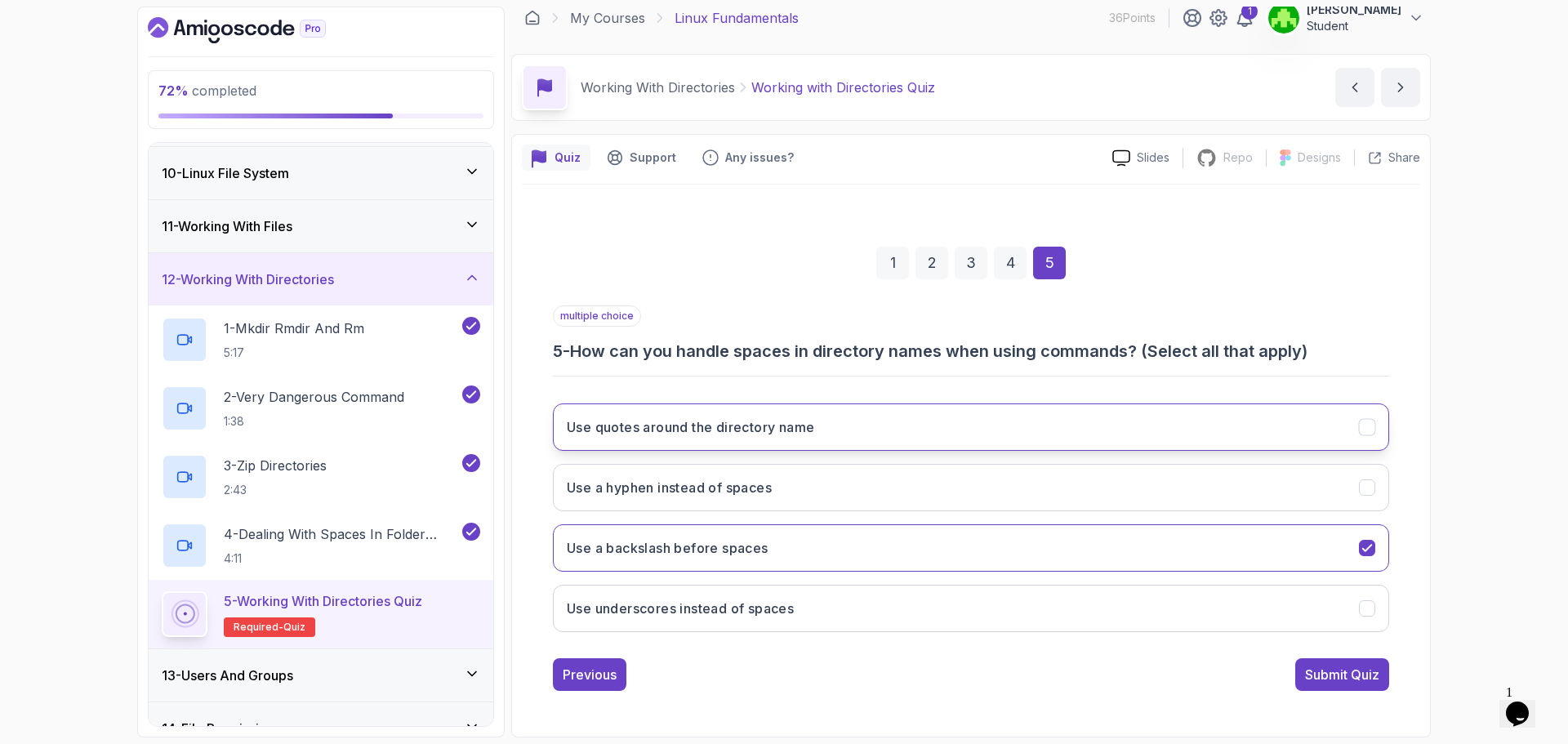
click at [676, 437] on button "Use quotes around the directory name" at bounding box center [971, 426] width 836 height 47
click at [1109, 494] on button "Use a hyphen instead of spaces" at bounding box center [971, 487] width 836 height 47
click at [1302, 675] on button "Submit Quiz" at bounding box center [1342, 674] width 94 height 32
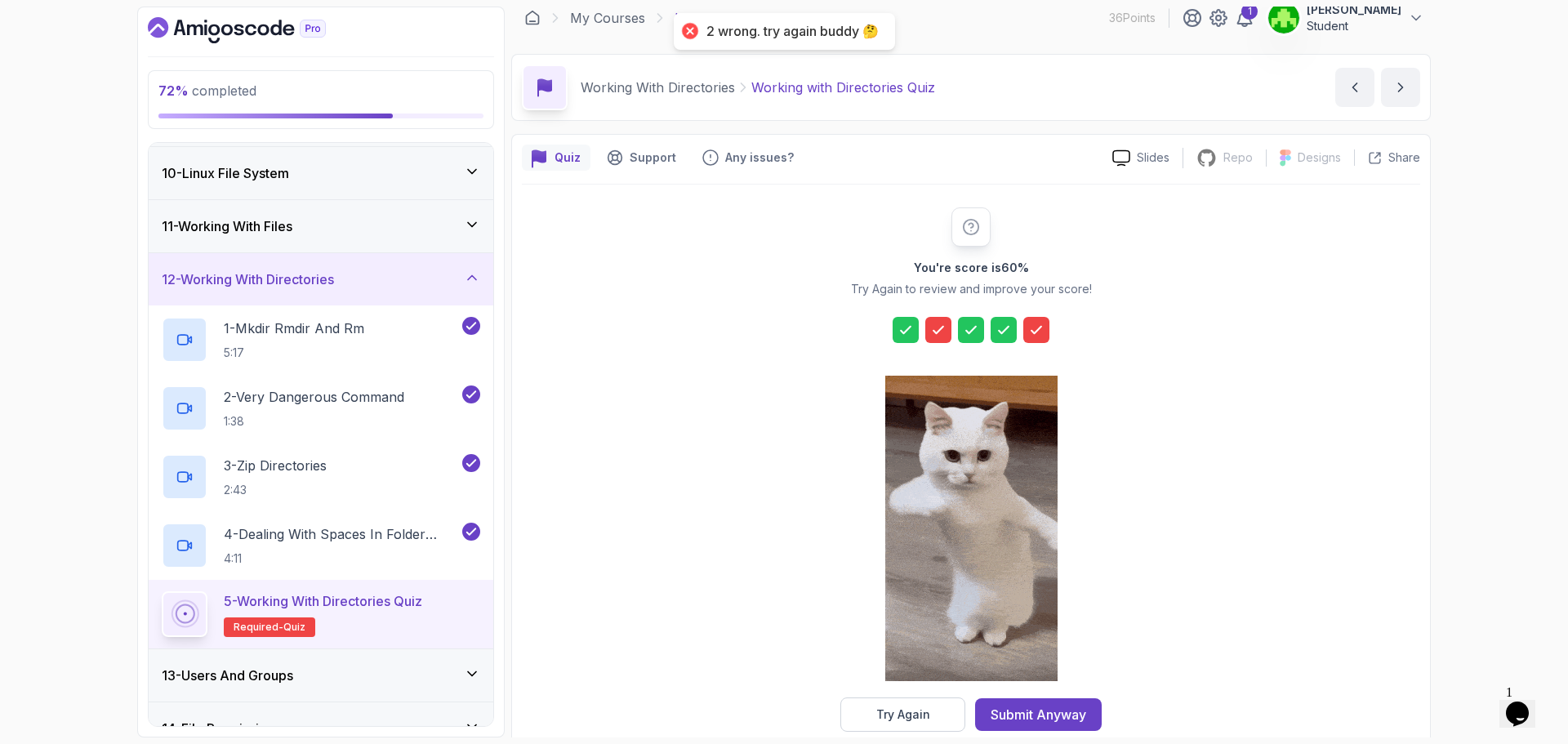
click at [951, 335] on div at bounding box center [971, 330] width 157 height 26
click at [937, 332] on icon at bounding box center [938, 330] width 17 height 17
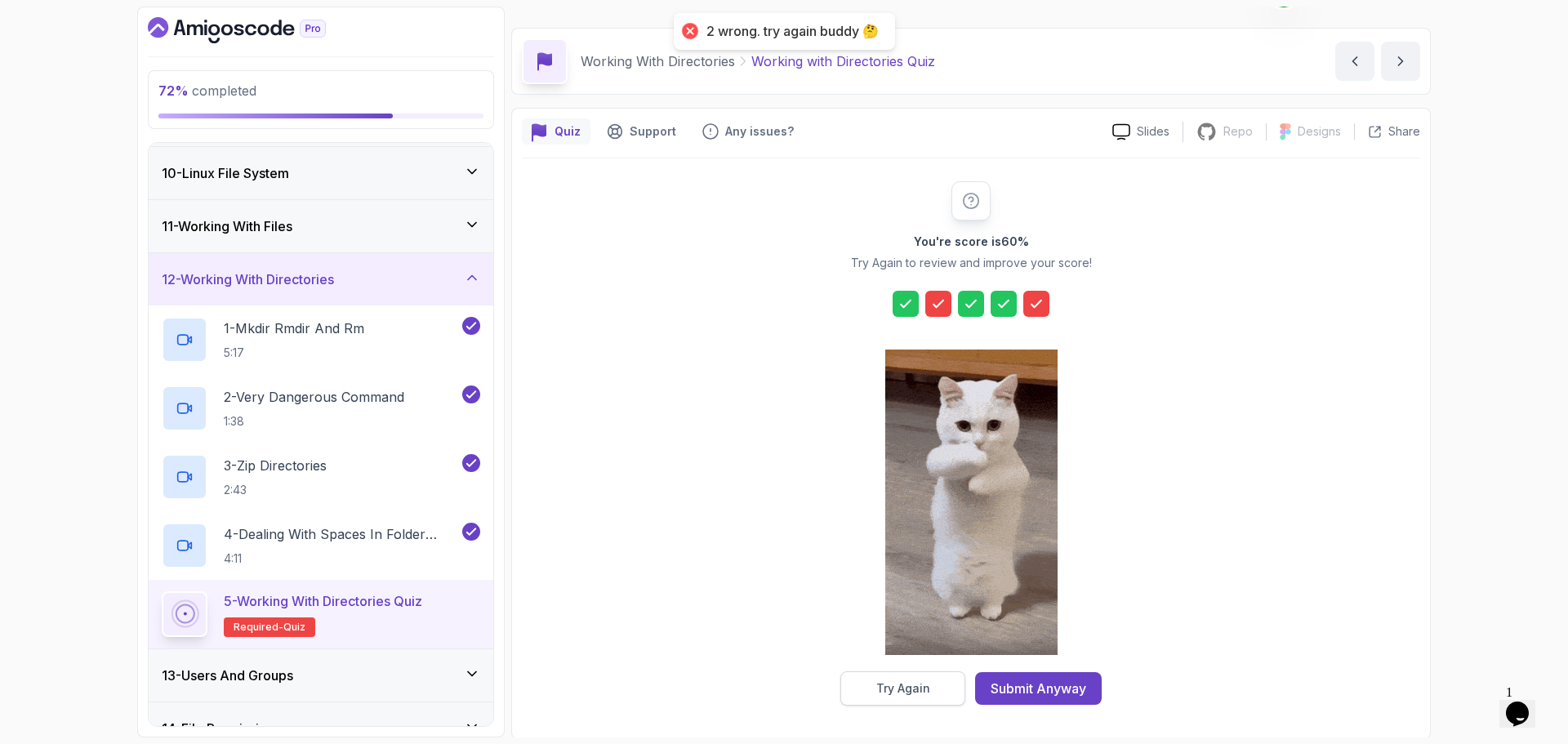
scroll to position [39, 0]
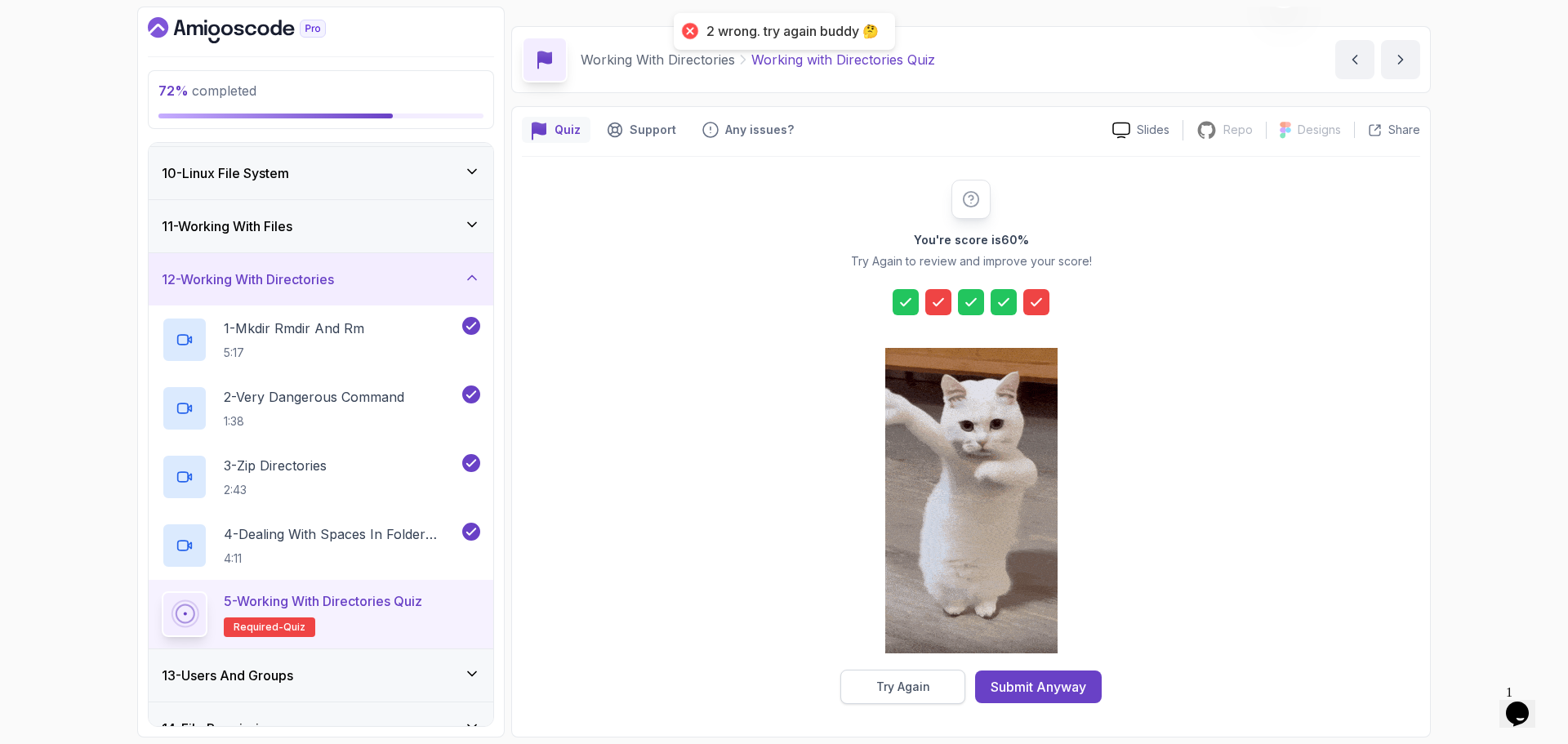
click at [915, 690] on div "Try Again" at bounding box center [903, 687] width 54 height 17
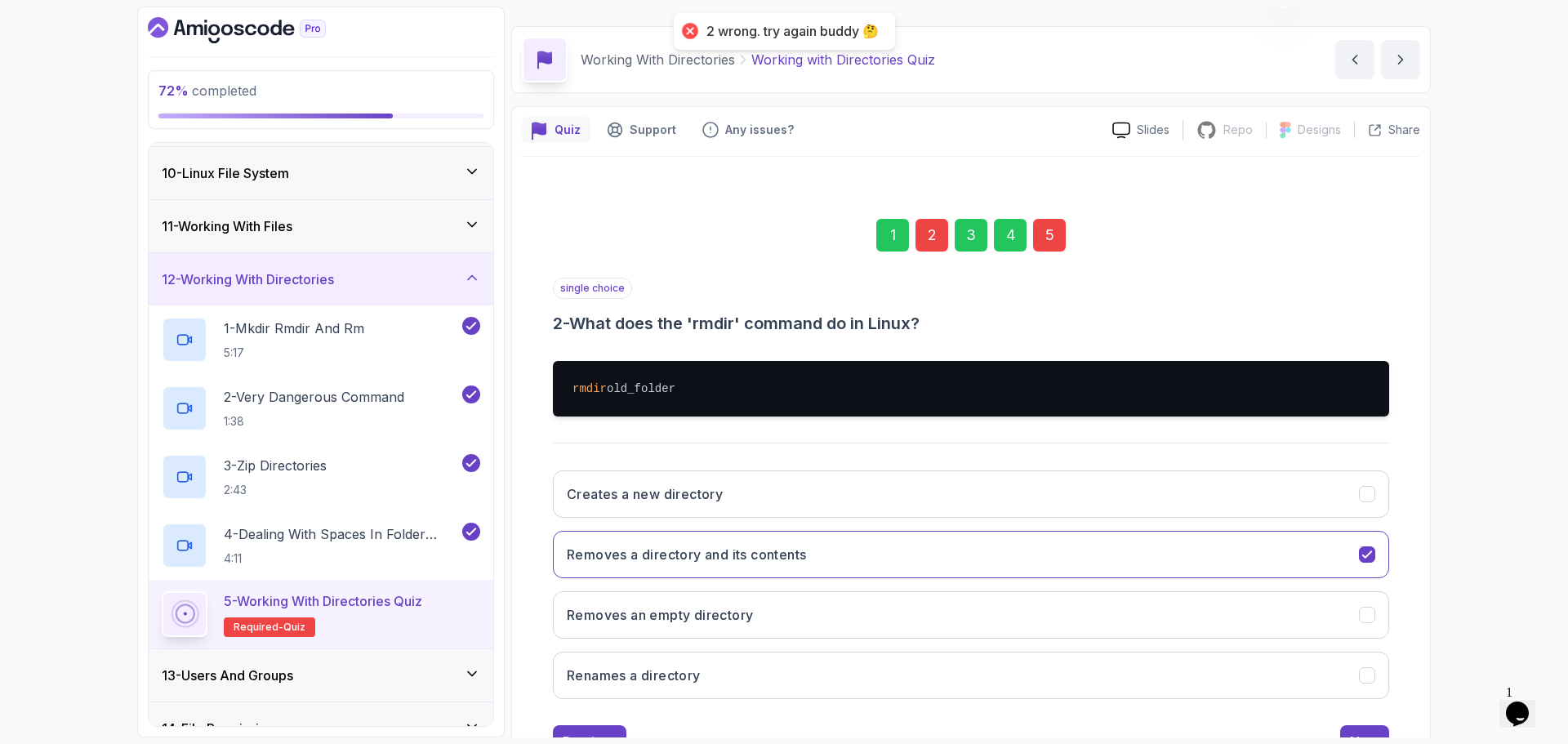
click at [920, 234] on div "2" at bounding box center [931, 235] width 32 height 32
click at [927, 237] on div "2" at bounding box center [931, 235] width 32 height 32
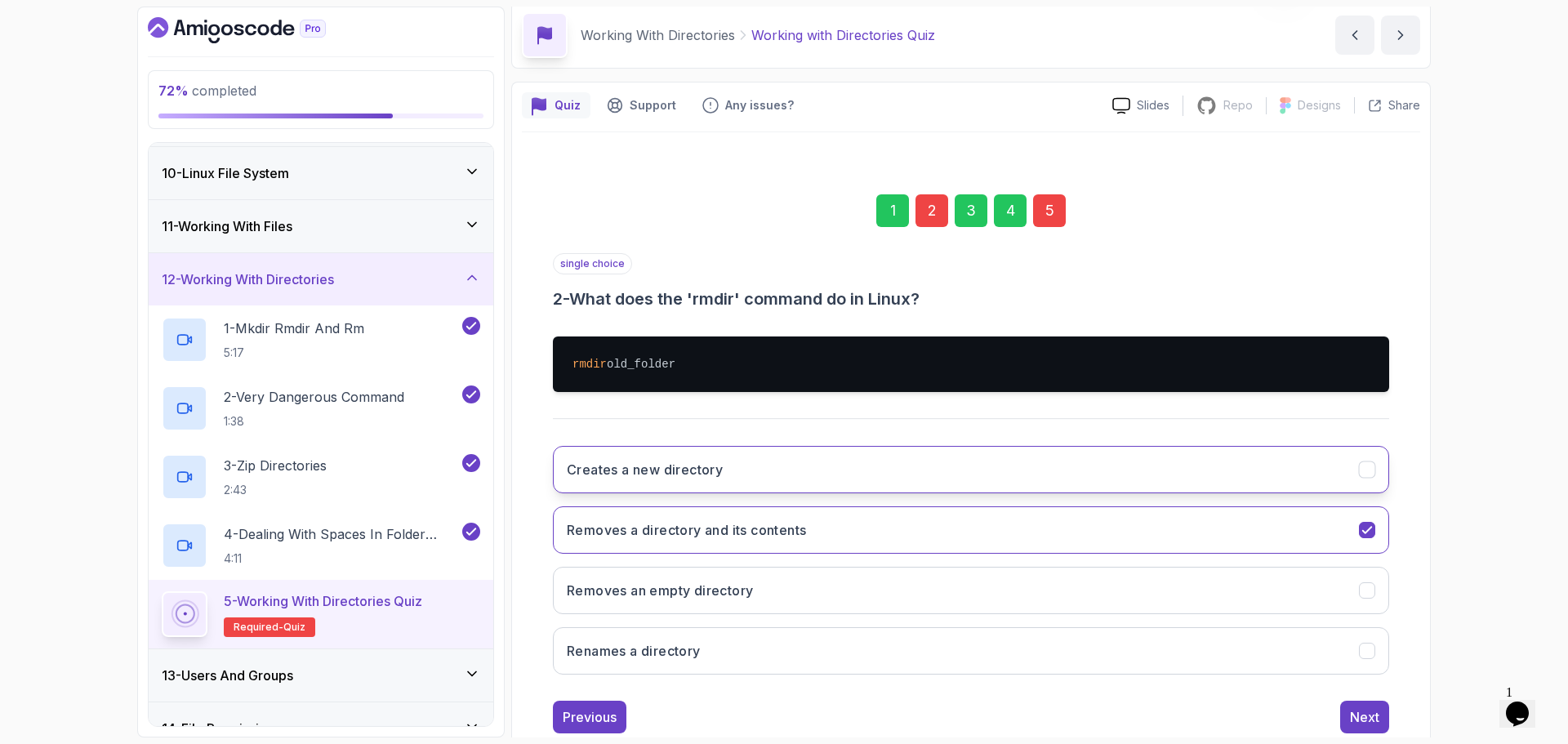
scroll to position [106, 0]
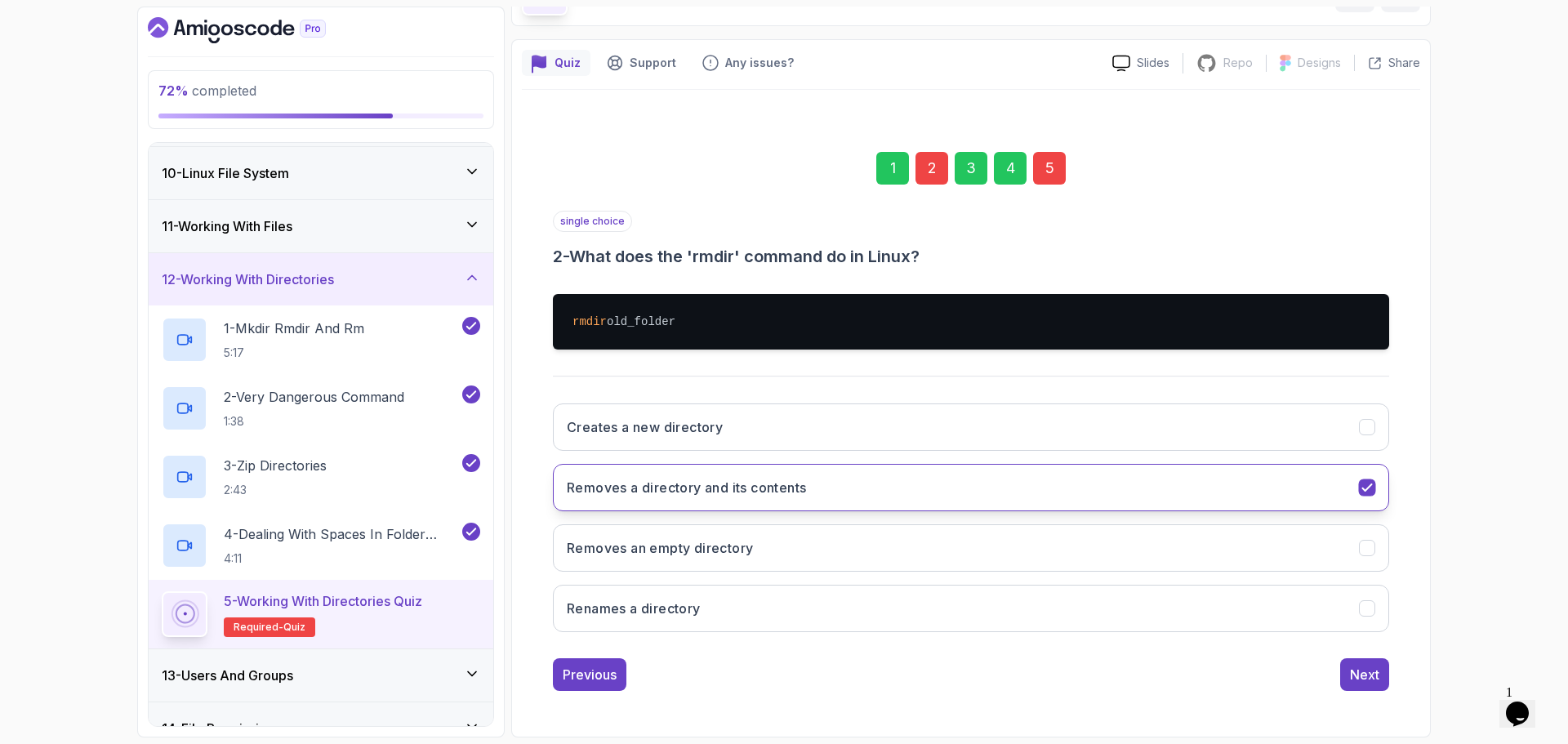
click at [948, 507] on button "Removes a directory and its contents" at bounding box center [971, 487] width 836 height 47
click at [946, 491] on button "Removes a directory and its contents" at bounding box center [971, 487] width 836 height 47
click at [1348, 601] on button "Renames a directory" at bounding box center [971, 607] width 836 height 47
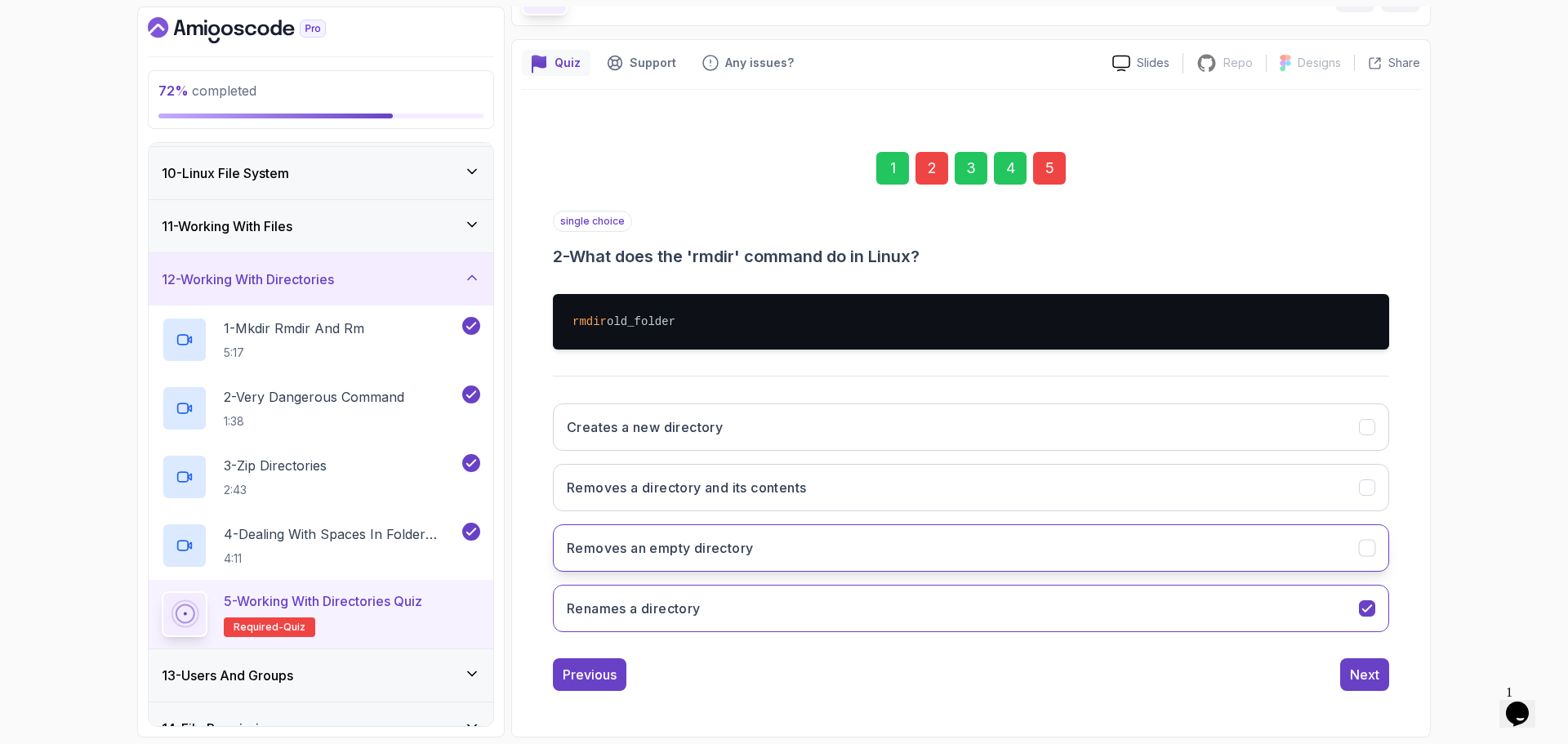
click at [1243, 554] on button "Removes an empty directory" at bounding box center [971, 547] width 836 height 47
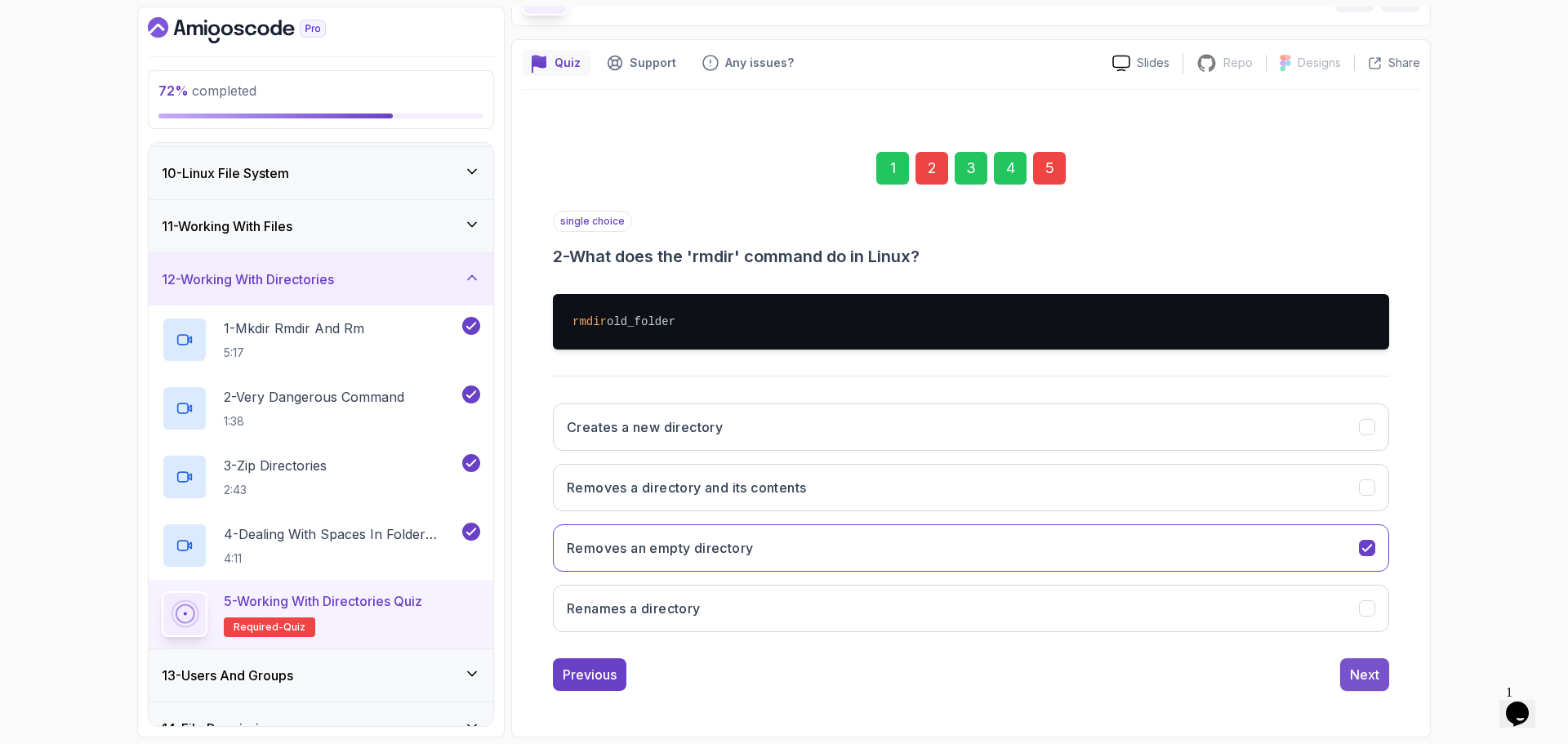
click at [1381, 671] on button "Next" at bounding box center [1364, 674] width 49 height 32
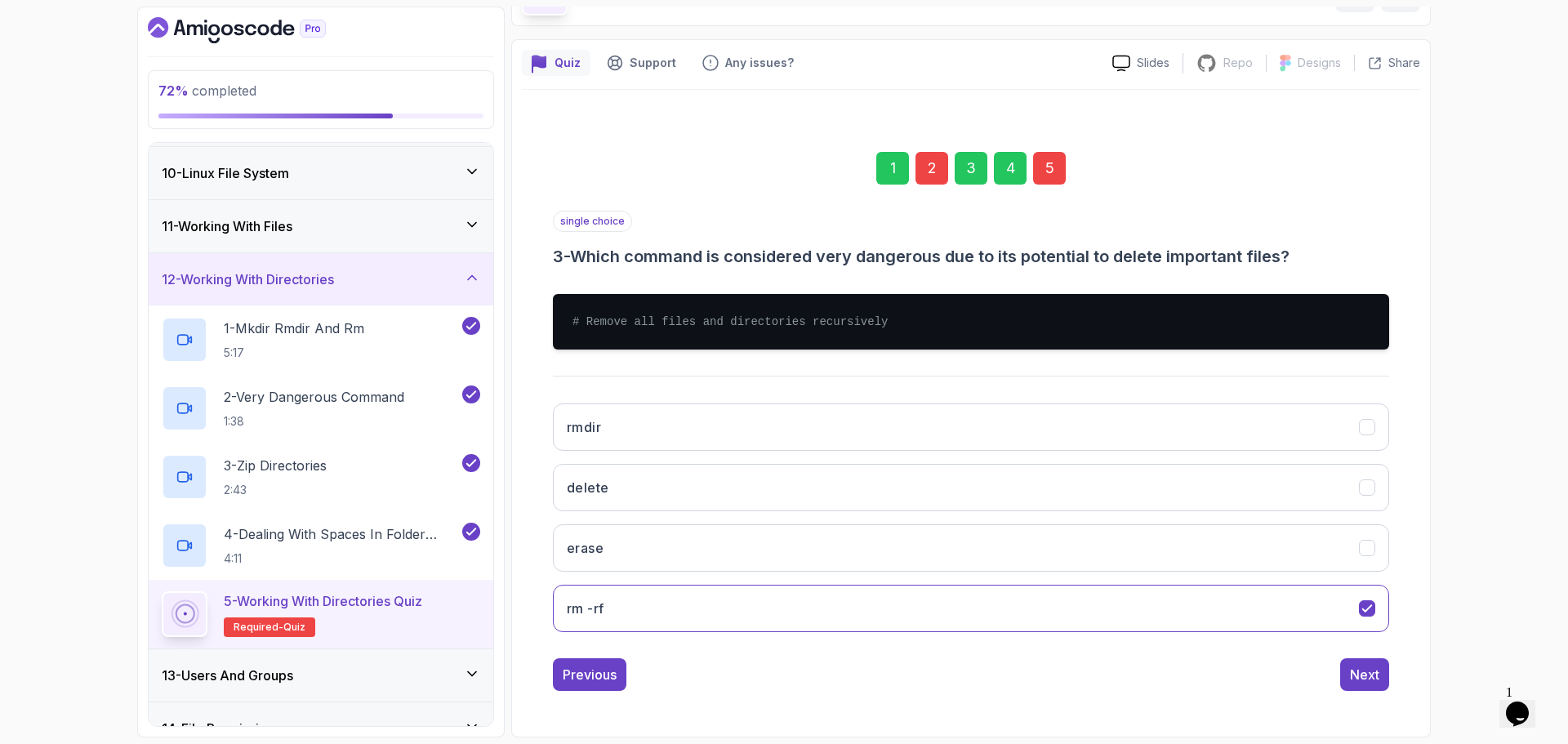
click at [1060, 169] on div "5" at bounding box center [1048, 167] width 32 height 32
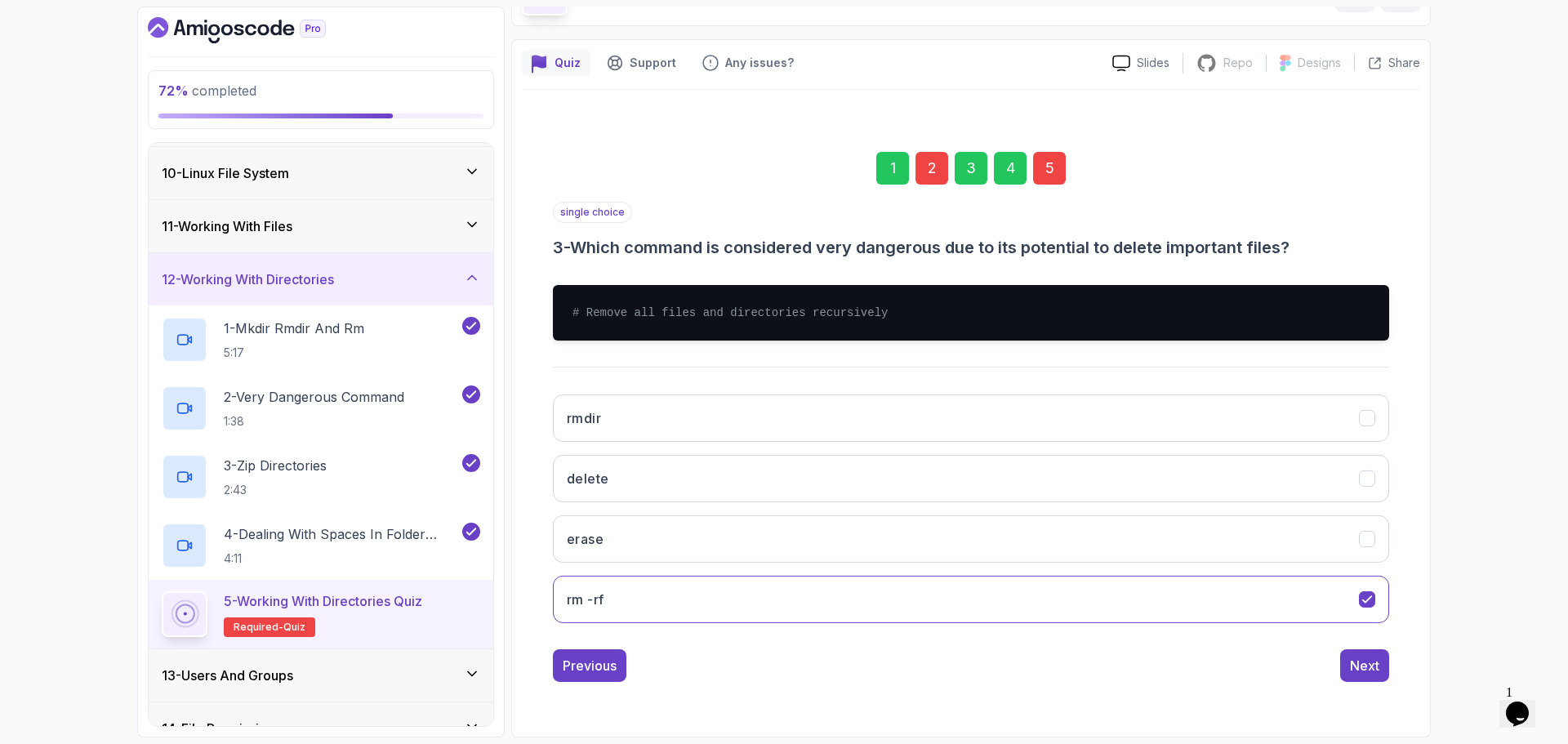
scroll to position [11, 0]
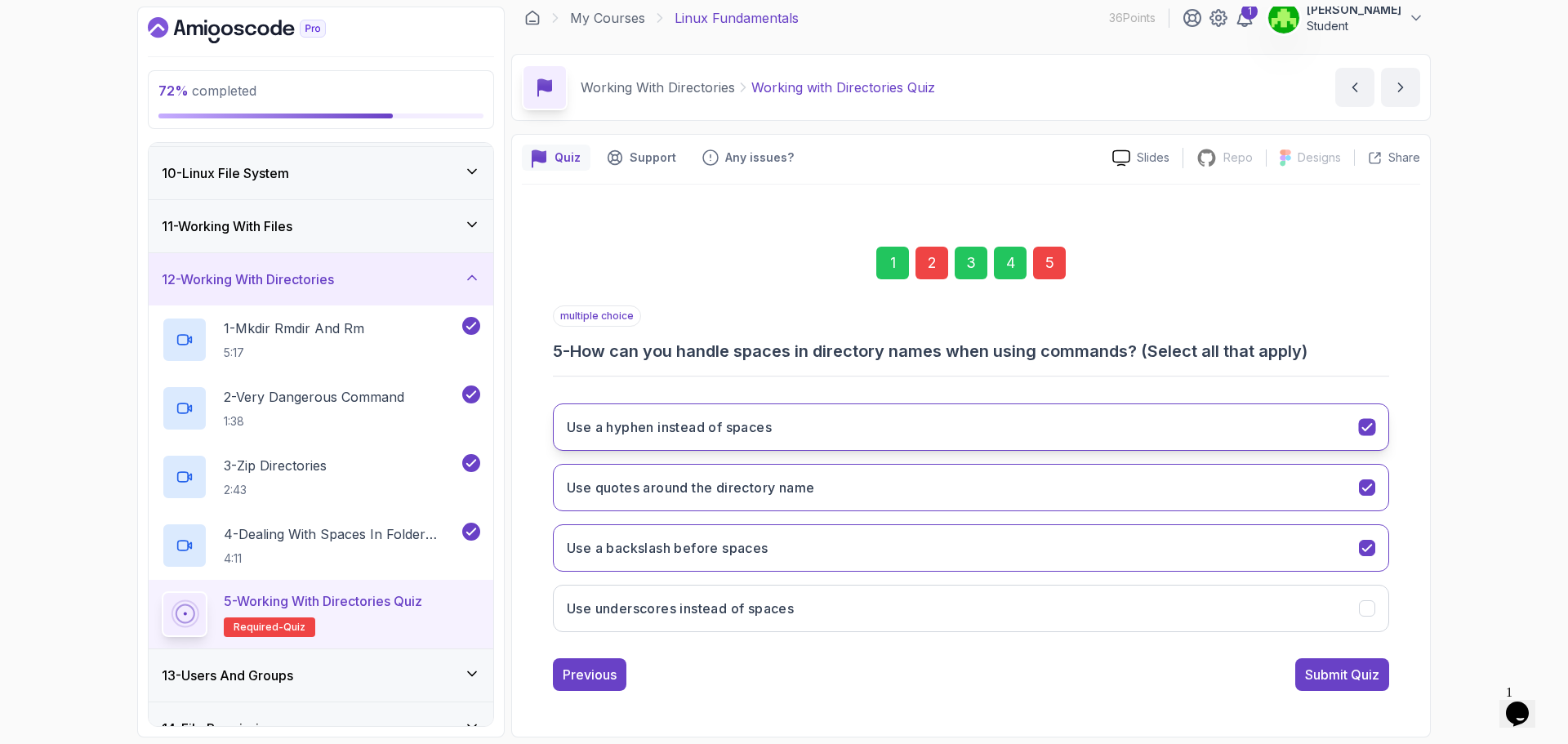
click at [1193, 423] on button "Use a hyphen instead of spaces" at bounding box center [971, 426] width 836 height 47
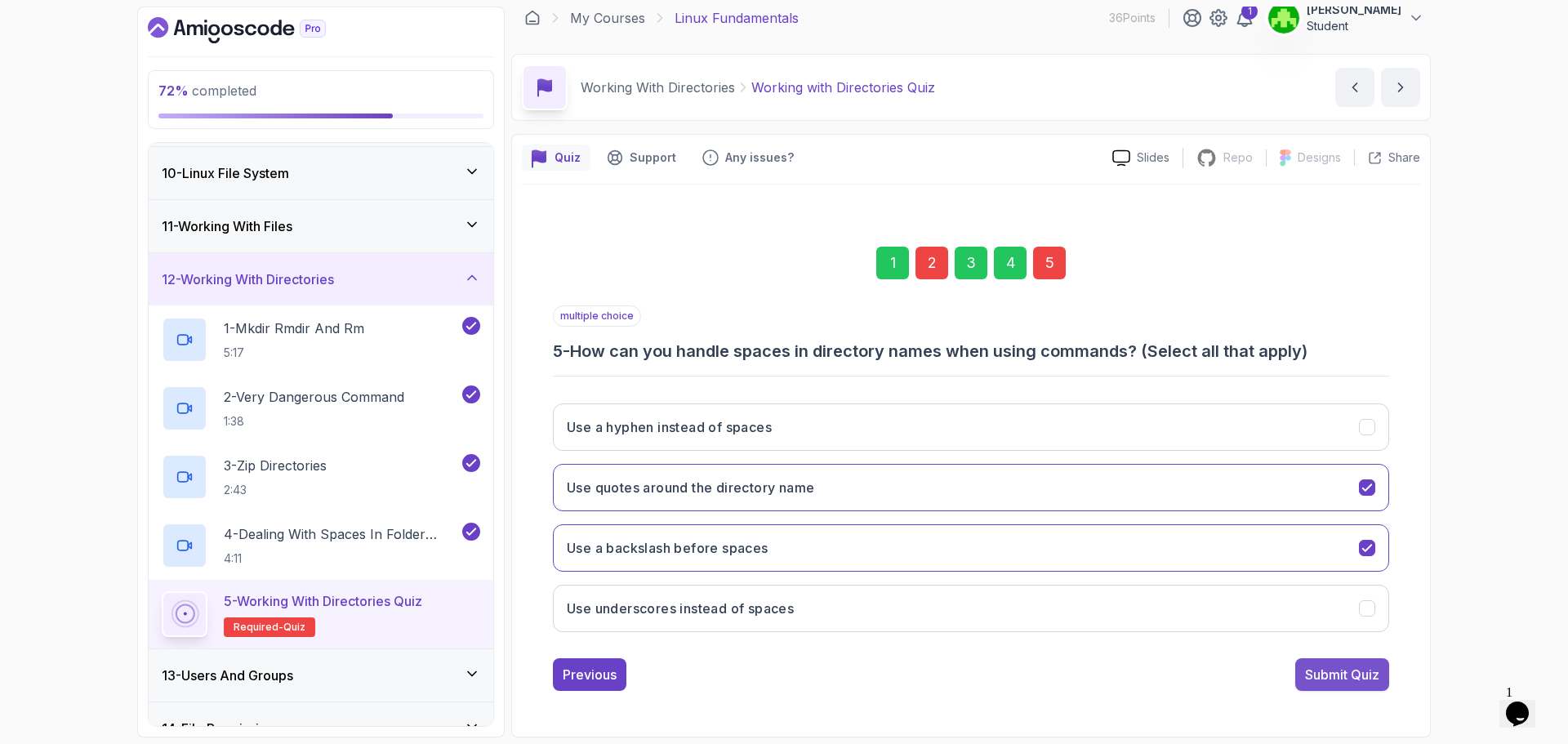
click at [1353, 665] on div "Submit Quiz" at bounding box center [1341, 674] width 74 height 19
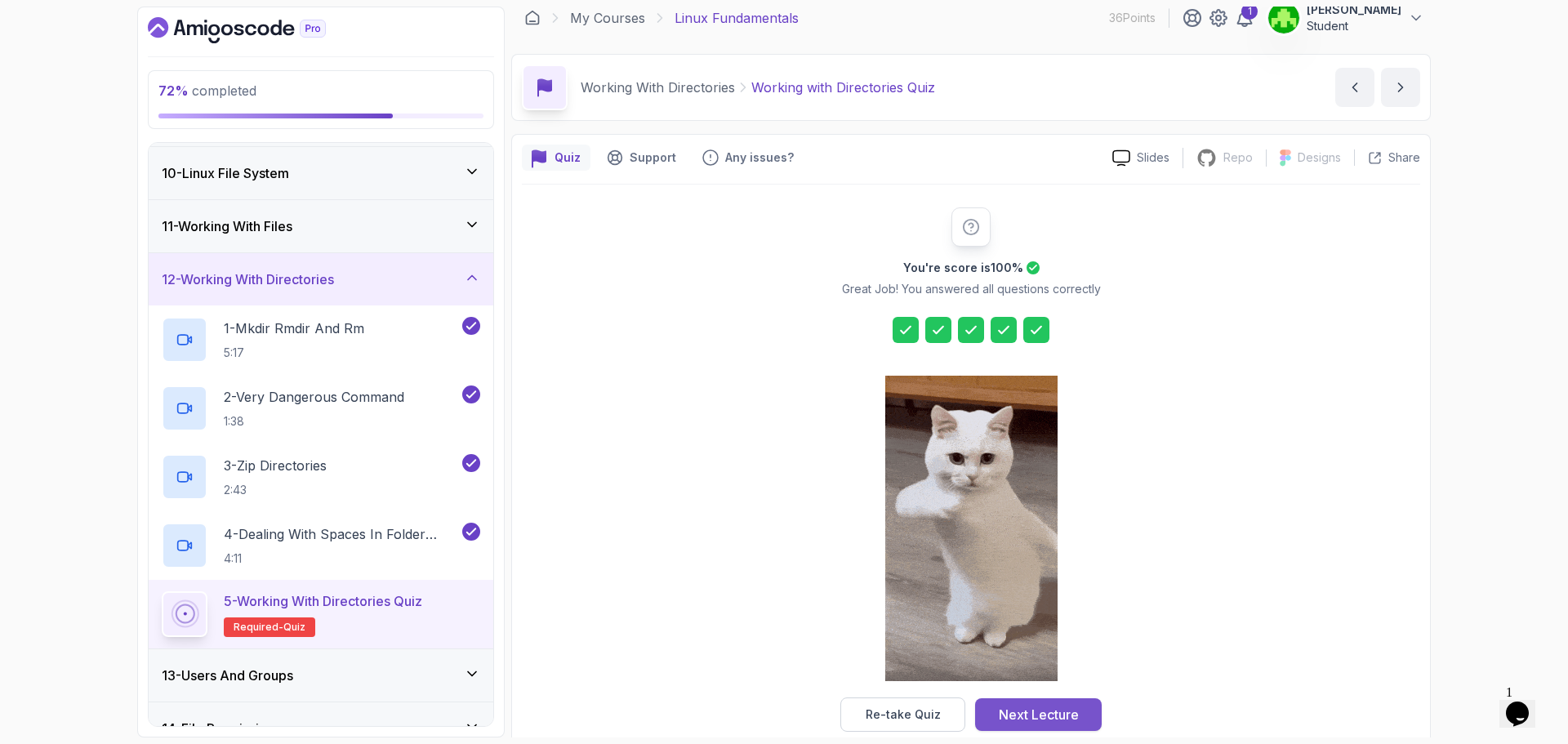
click at [1056, 704] on div "Next Lecture" at bounding box center [1038, 714] width 80 height 19
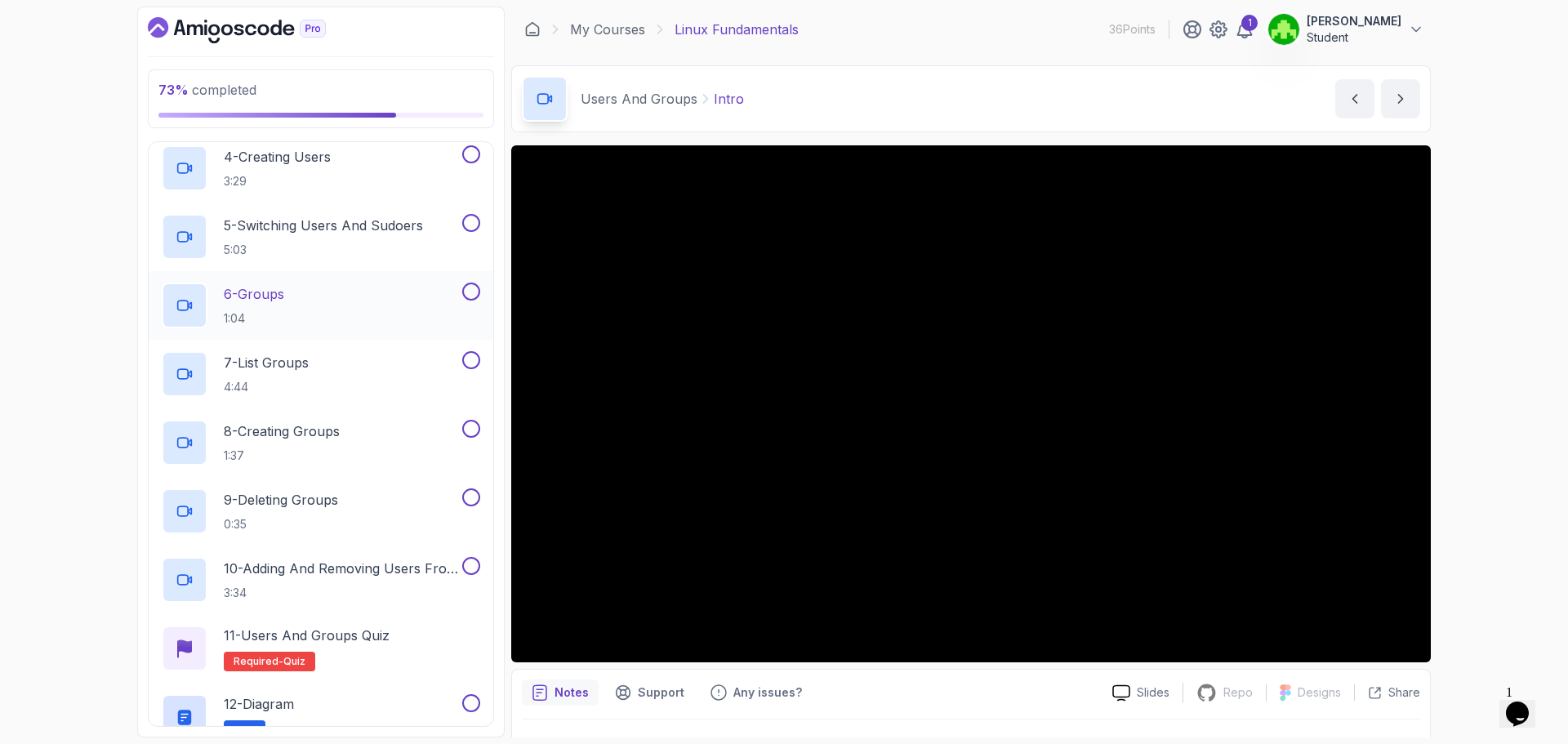
scroll to position [626, 0]
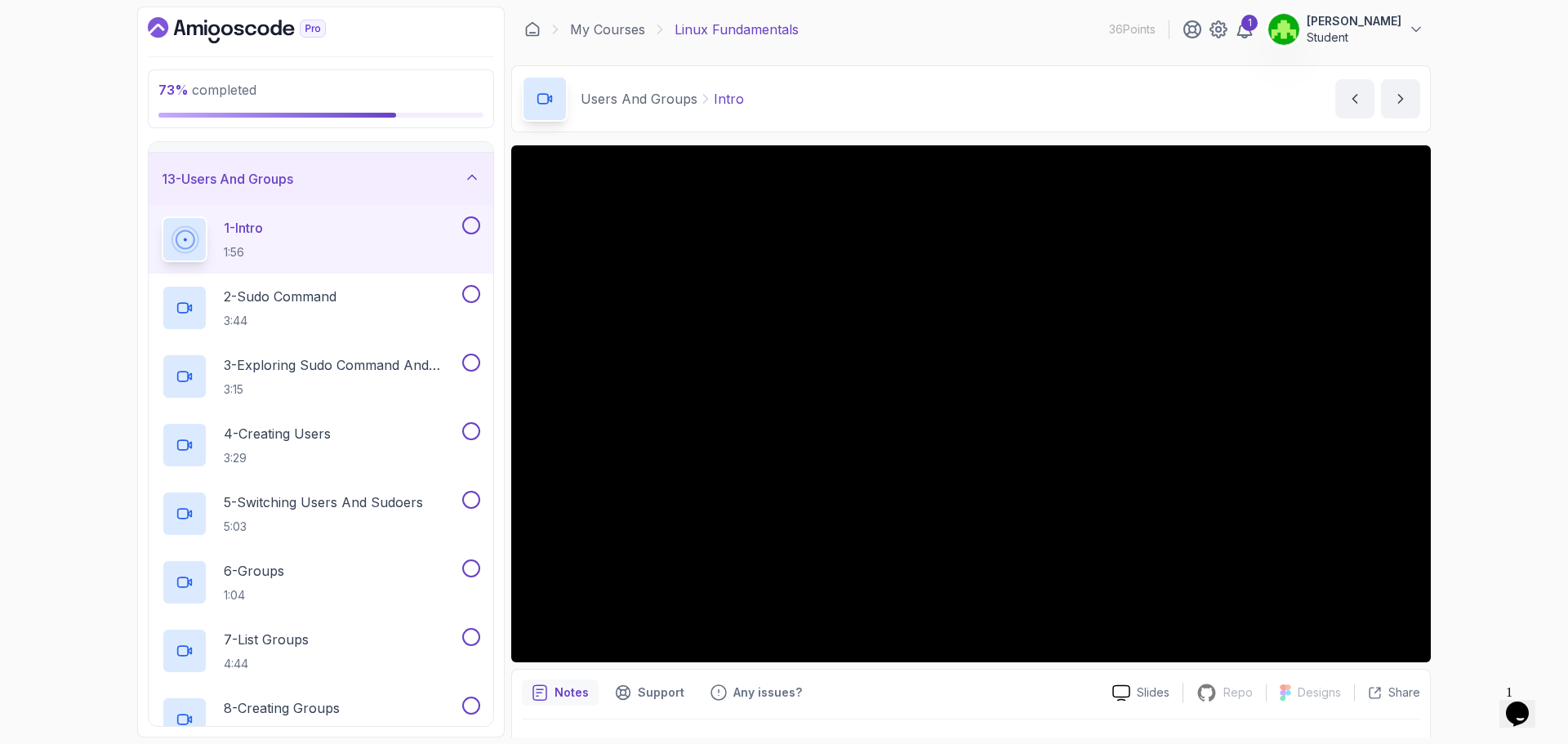
click at [477, 227] on button at bounding box center [471, 225] width 18 height 18
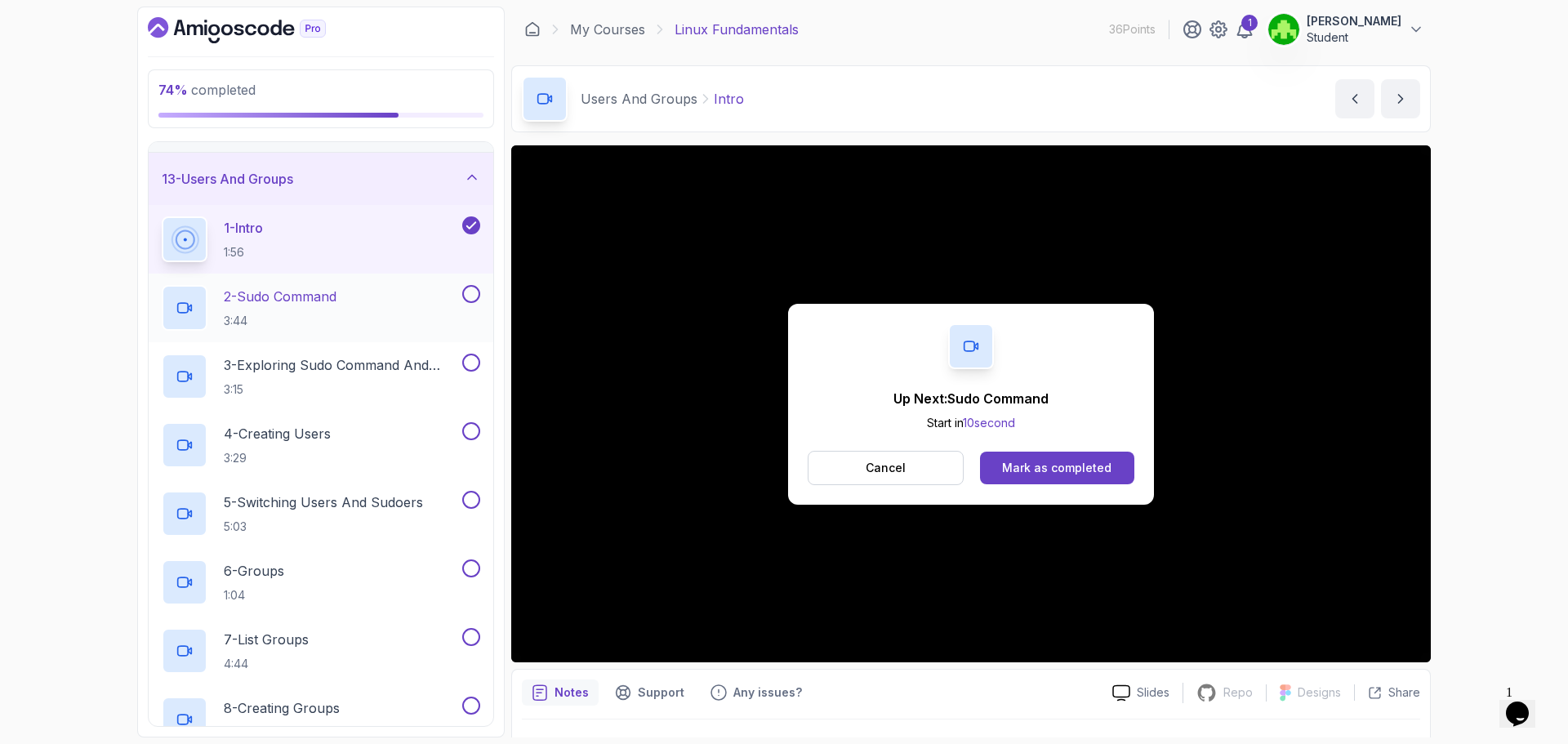
click at [370, 299] on div "2 - Sudo Command 3:44" at bounding box center [311, 307] width 298 height 45
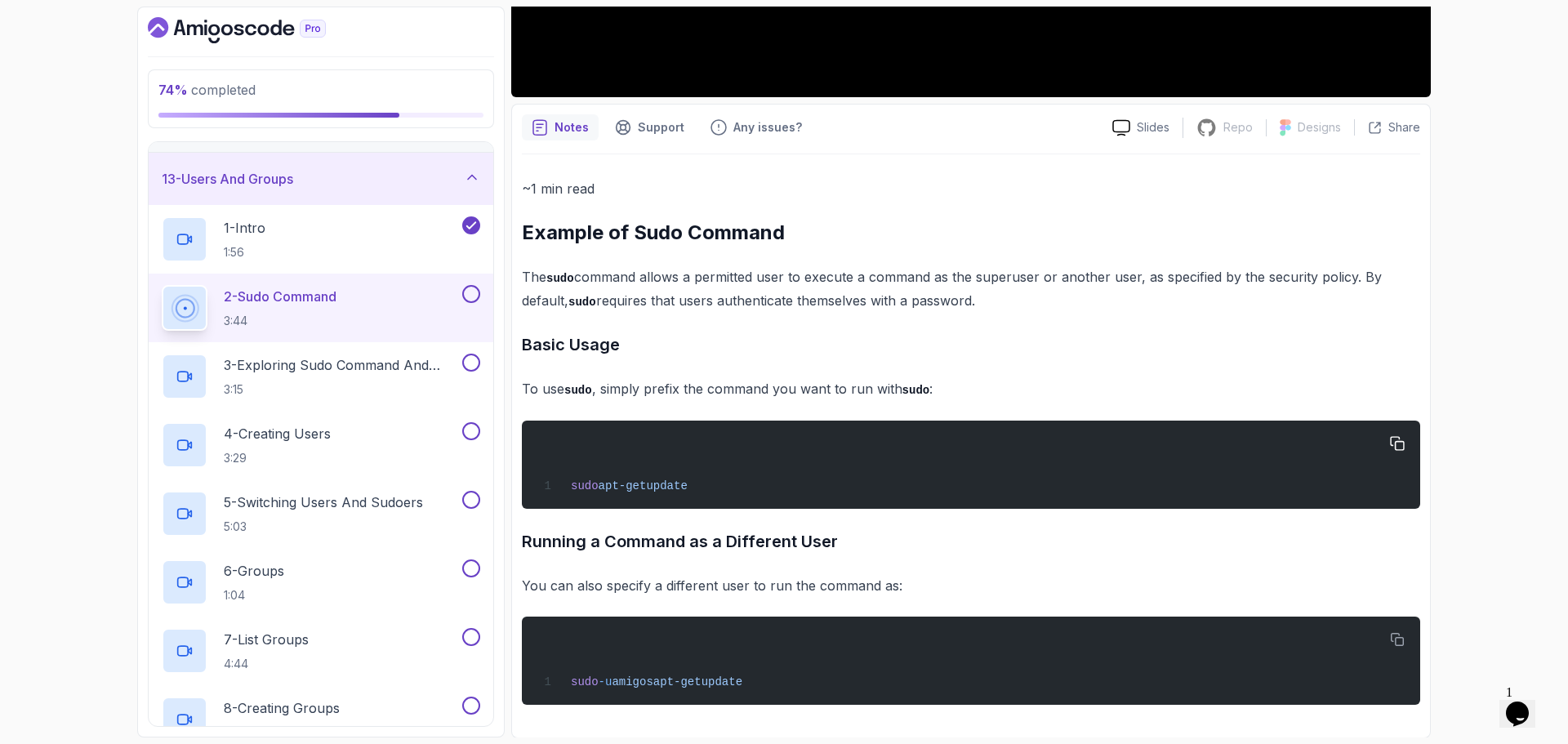
scroll to position [567, 0]
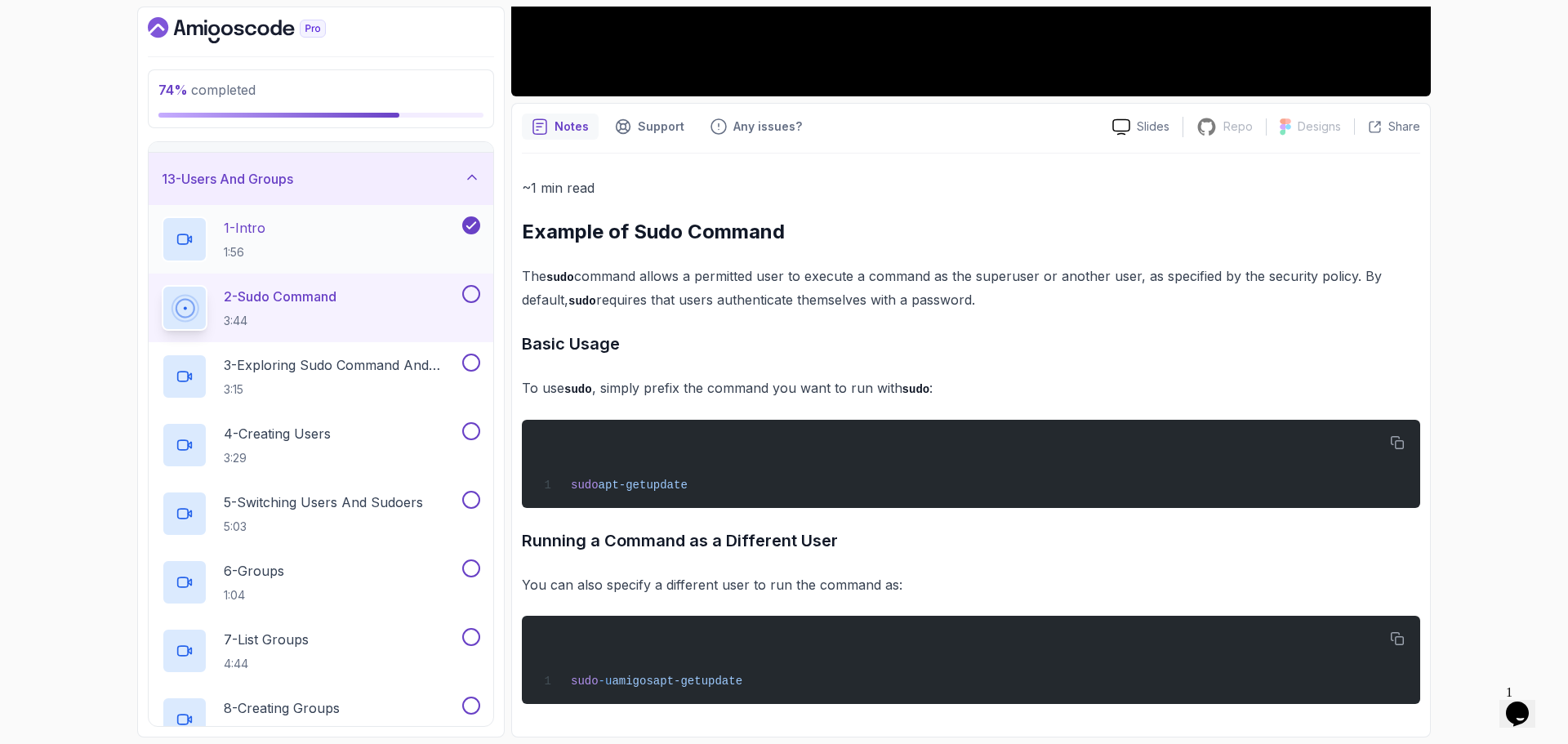
click at [306, 252] on div "1 - Intro 1:56" at bounding box center [311, 238] width 298 height 45
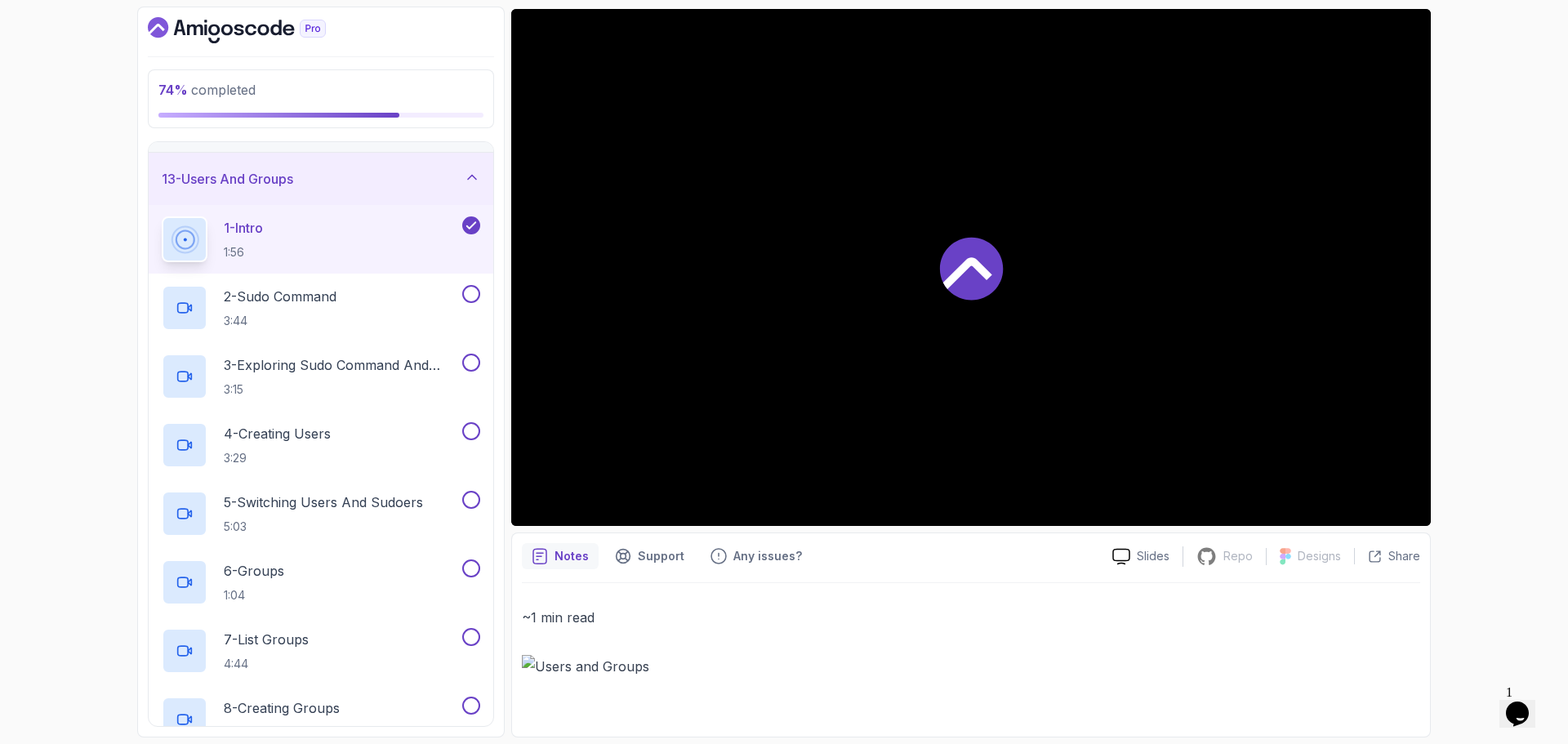
scroll to position [137, 0]
click at [589, 653] on div "~1 min read" at bounding box center [971, 641] width 899 height 72
click at [322, 322] on p "3:44" at bounding box center [280, 321] width 113 height 17
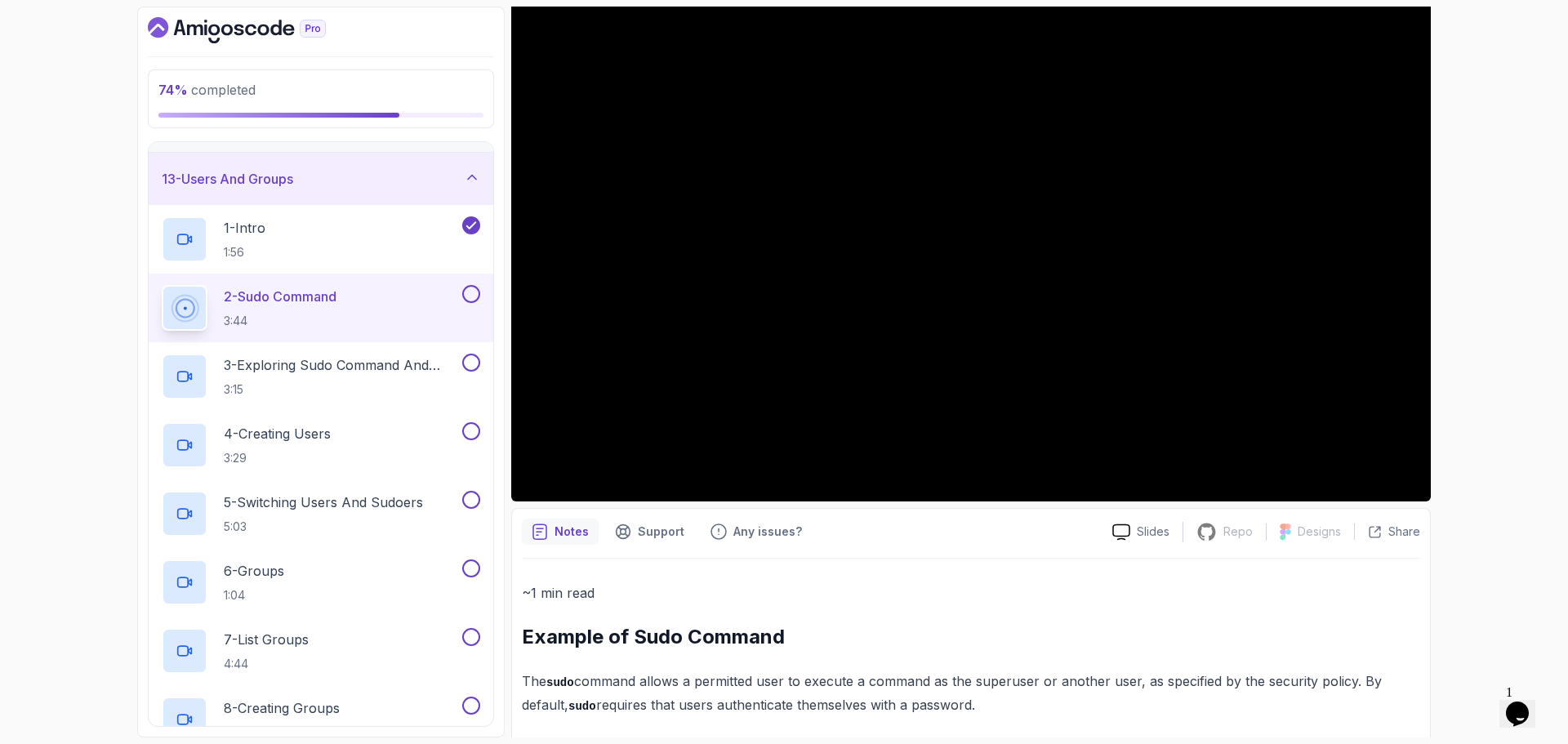
scroll to position [164, 0]
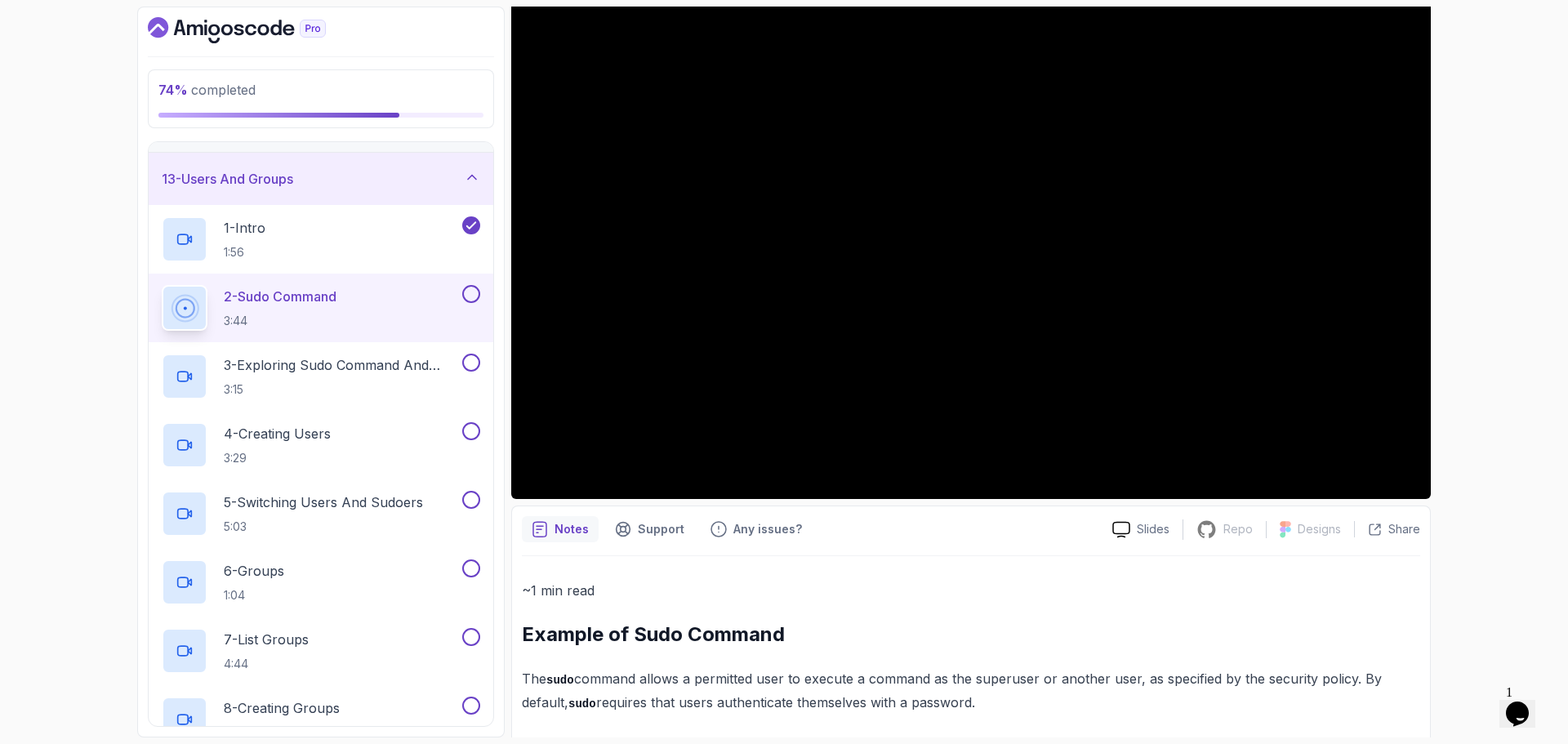
click at [472, 287] on button at bounding box center [471, 293] width 18 height 18
click at [341, 366] on p "3 - Exploring Sudo Command And Sudo List" at bounding box center [341, 364] width 235 height 19
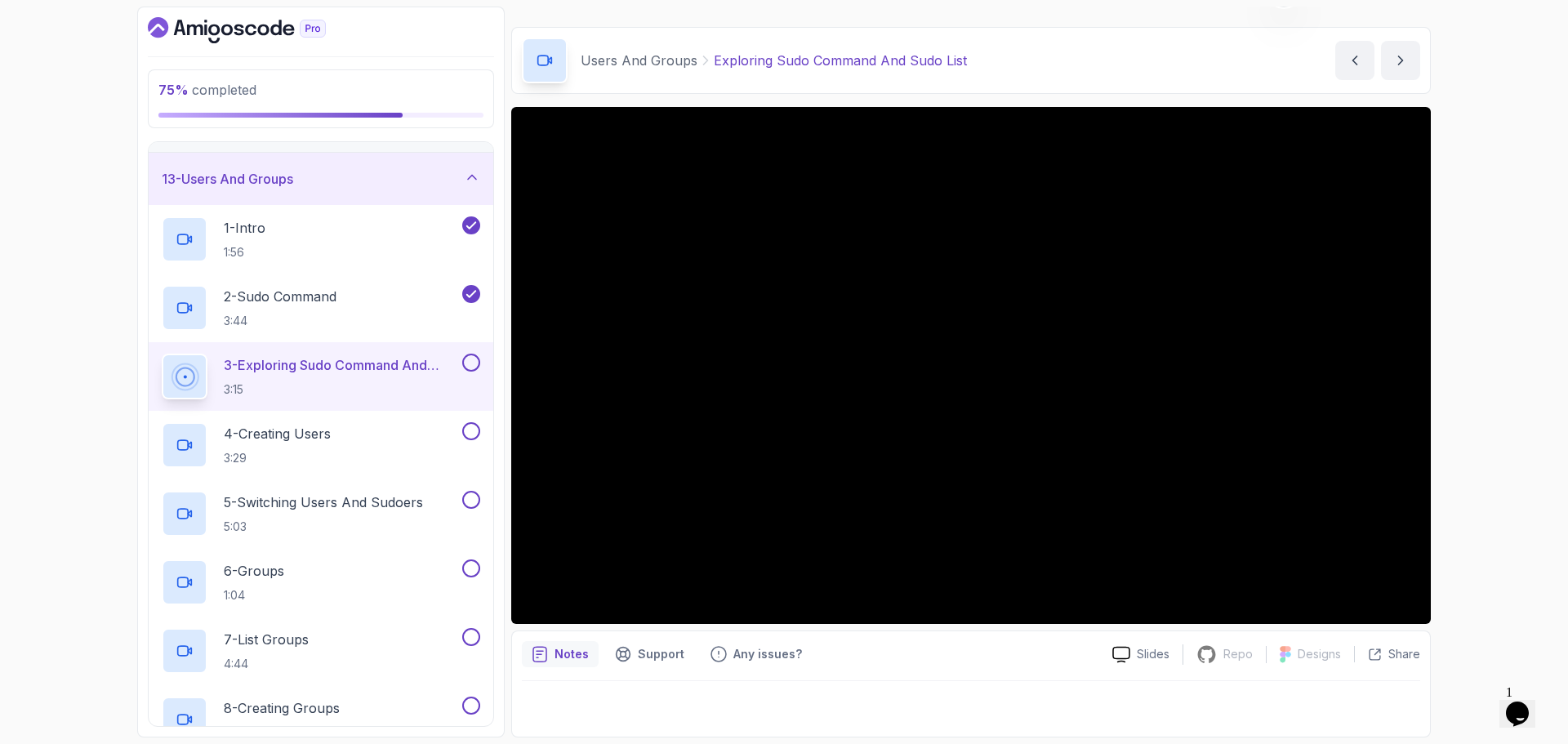
click at [469, 368] on button at bounding box center [471, 361] width 18 height 18
click at [315, 436] on p "4 - Creating Users" at bounding box center [277, 433] width 107 height 19
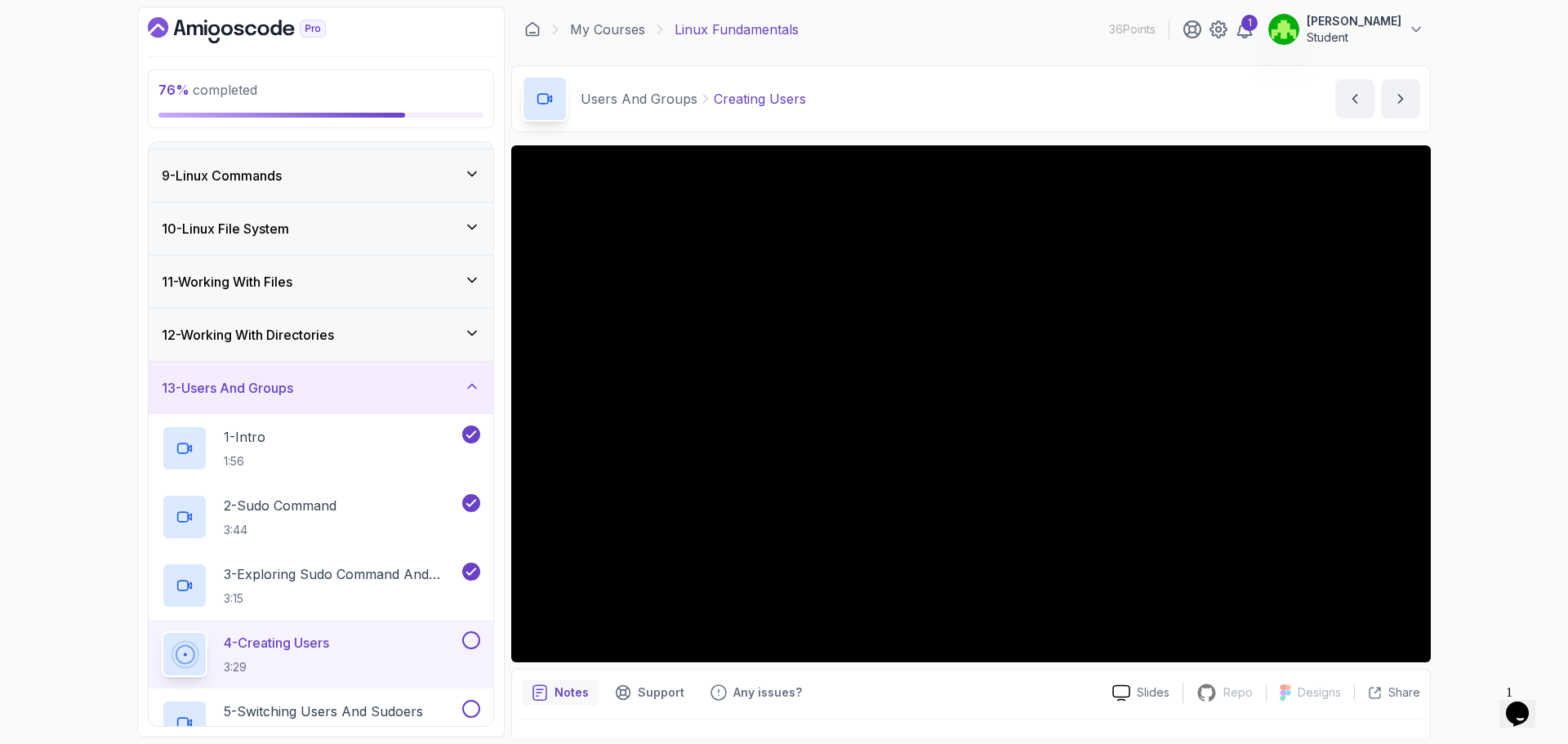
scroll to position [708, 0]
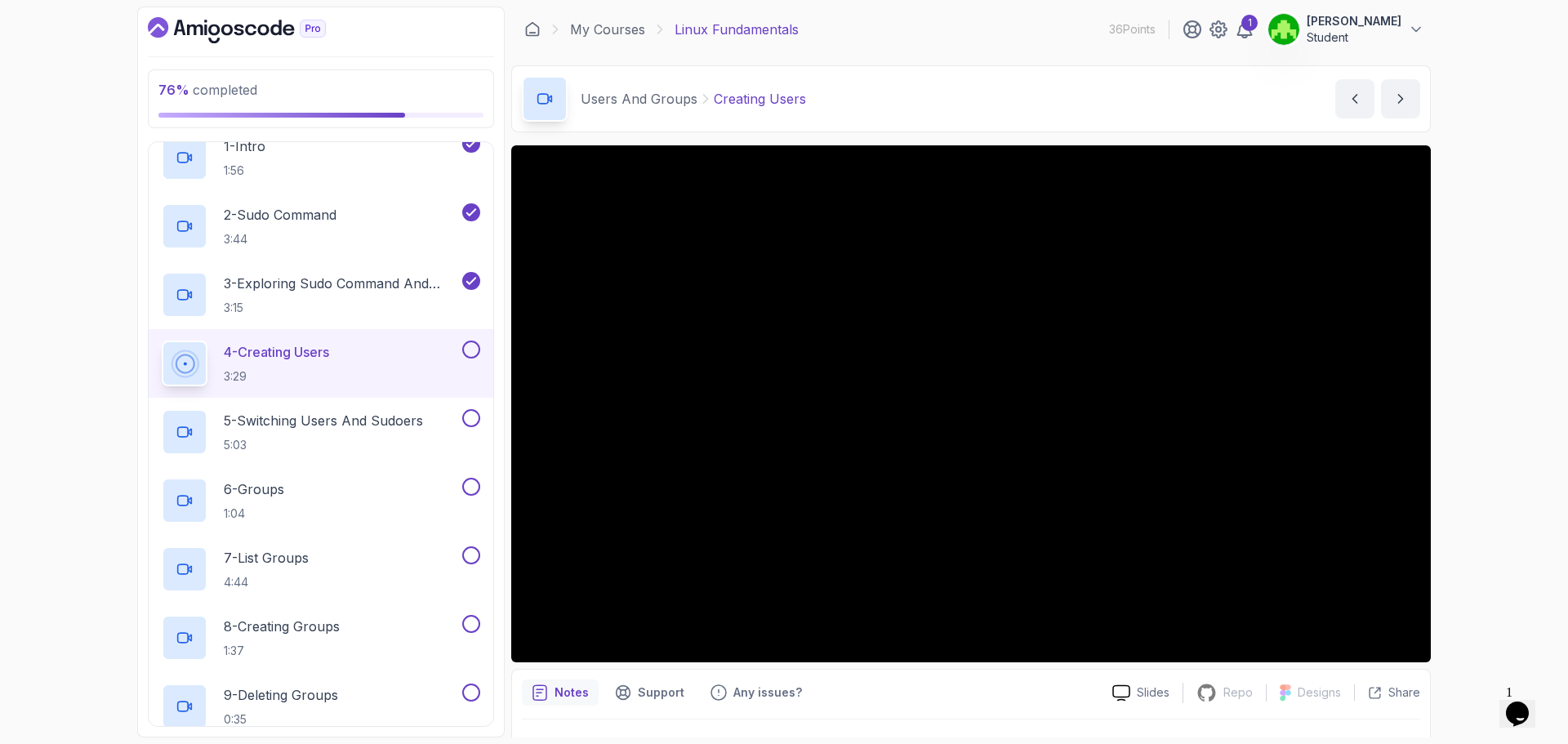
click at [483, 361] on div "4 - Creating Users 3:29" at bounding box center [321, 363] width 345 height 68
click at [473, 347] on button at bounding box center [471, 348] width 18 height 18
click at [470, 423] on button at bounding box center [471, 418] width 18 height 18
click at [398, 488] on div "6 - Groups 1:04" at bounding box center [311, 500] width 298 height 45
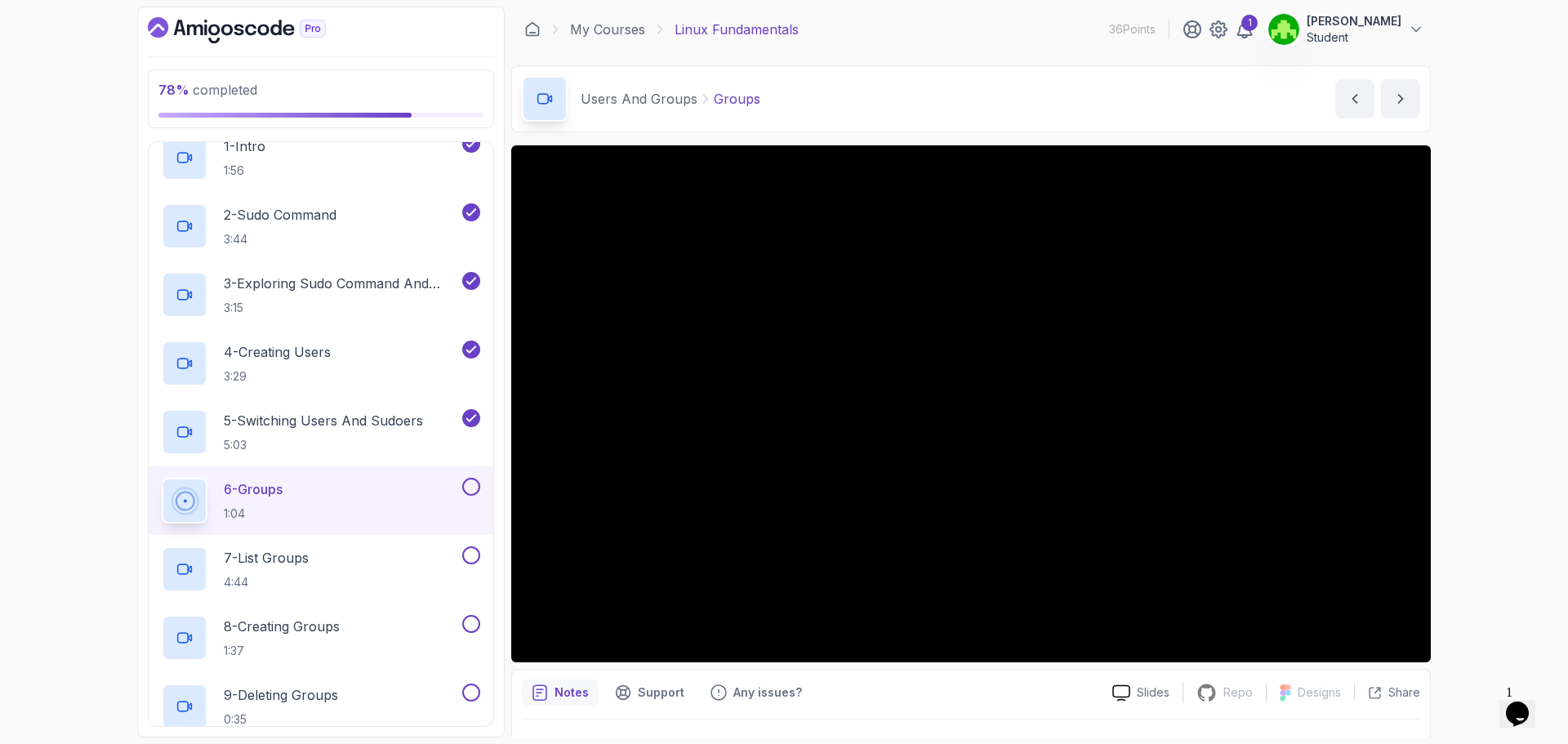
click at [484, 486] on div "6 - Groups 1:04" at bounding box center [321, 500] width 345 height 68
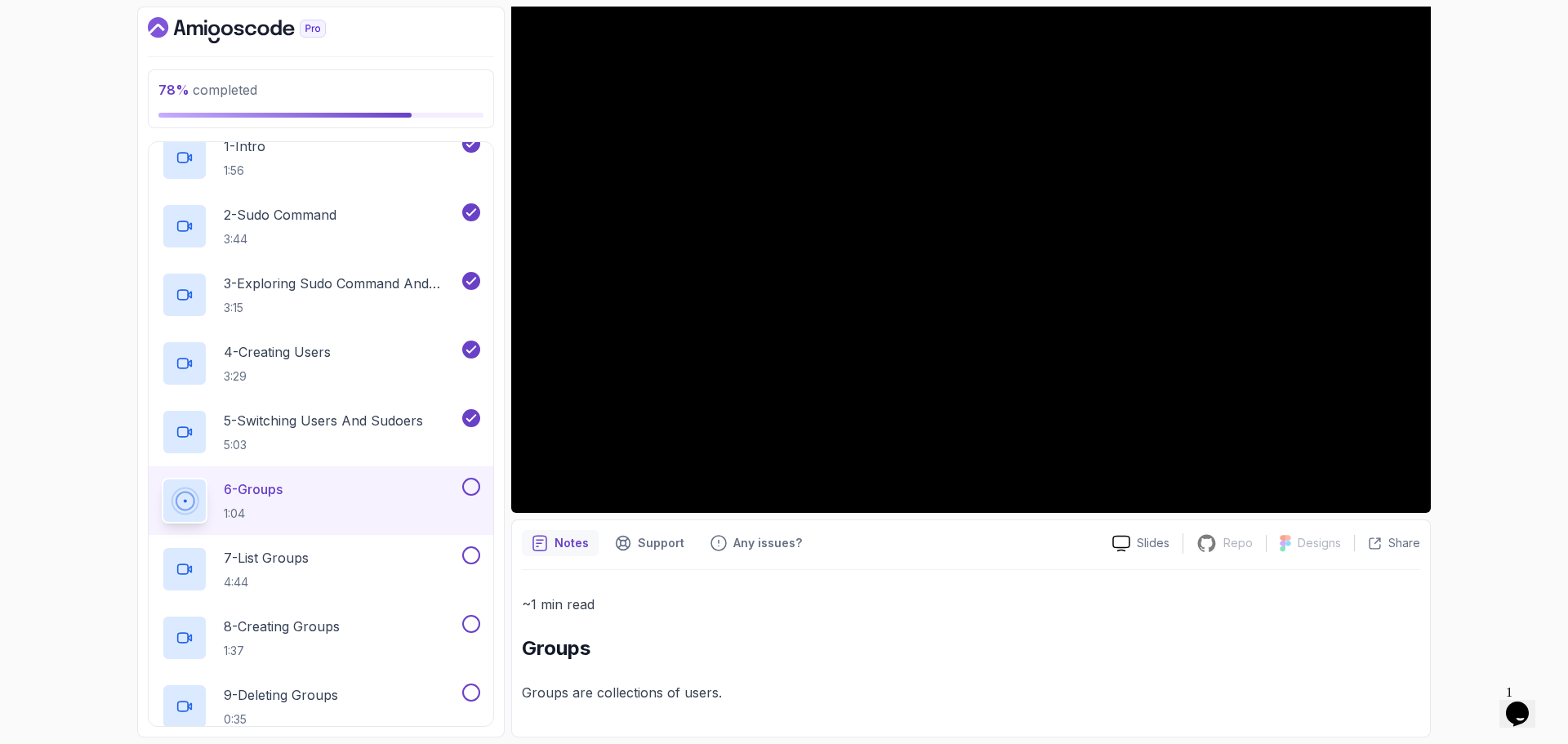
click at [349, 493] on div "6 - Groups 1:04" at bounding box center [311, 500] width 298 height 45
click at [276, 487] on p "6 - Groups" at bounding box center [253, 488] width 59 height 19
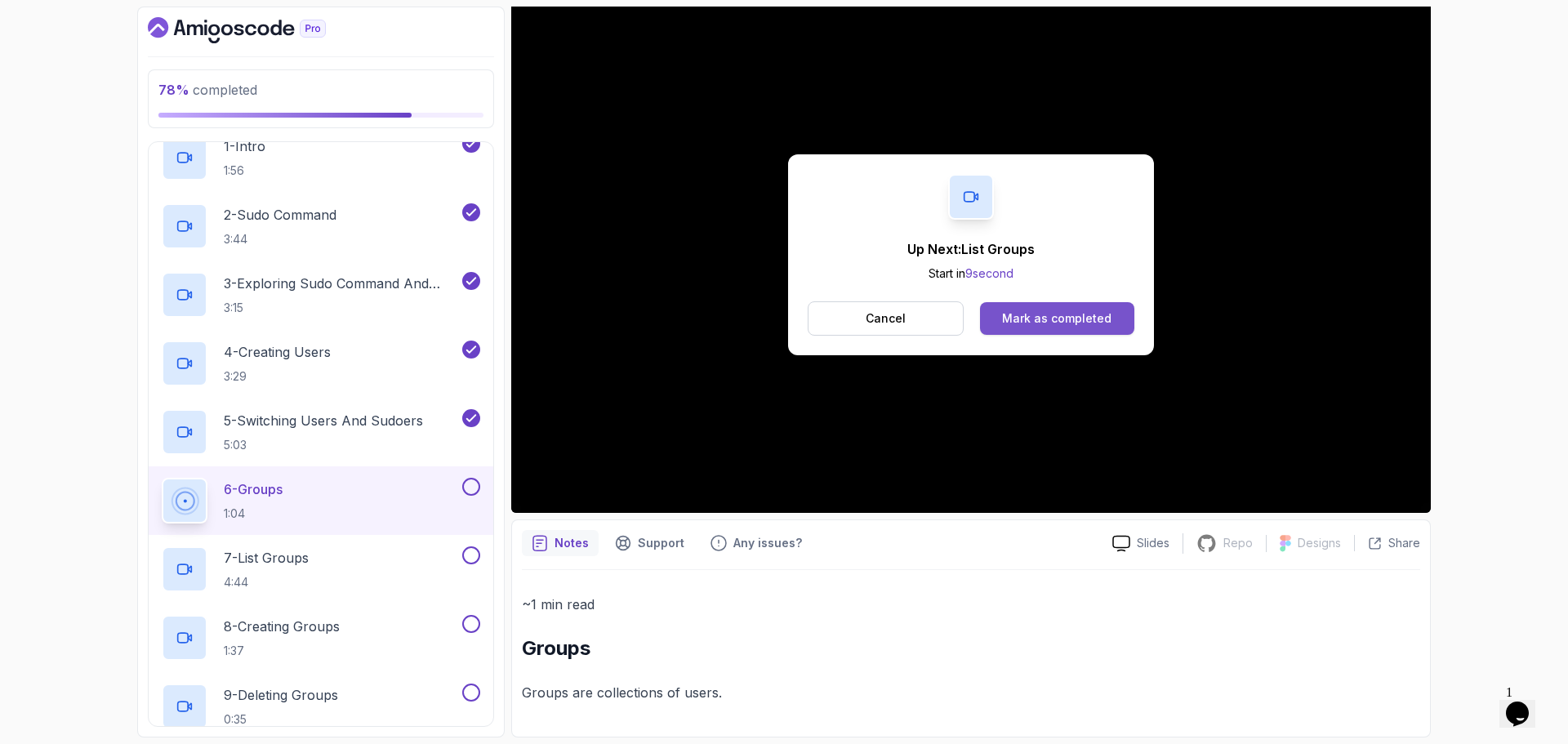
click at [1026, 314] on div "Mark as completed" at bounding box center [1057, 319] width 109 height 17
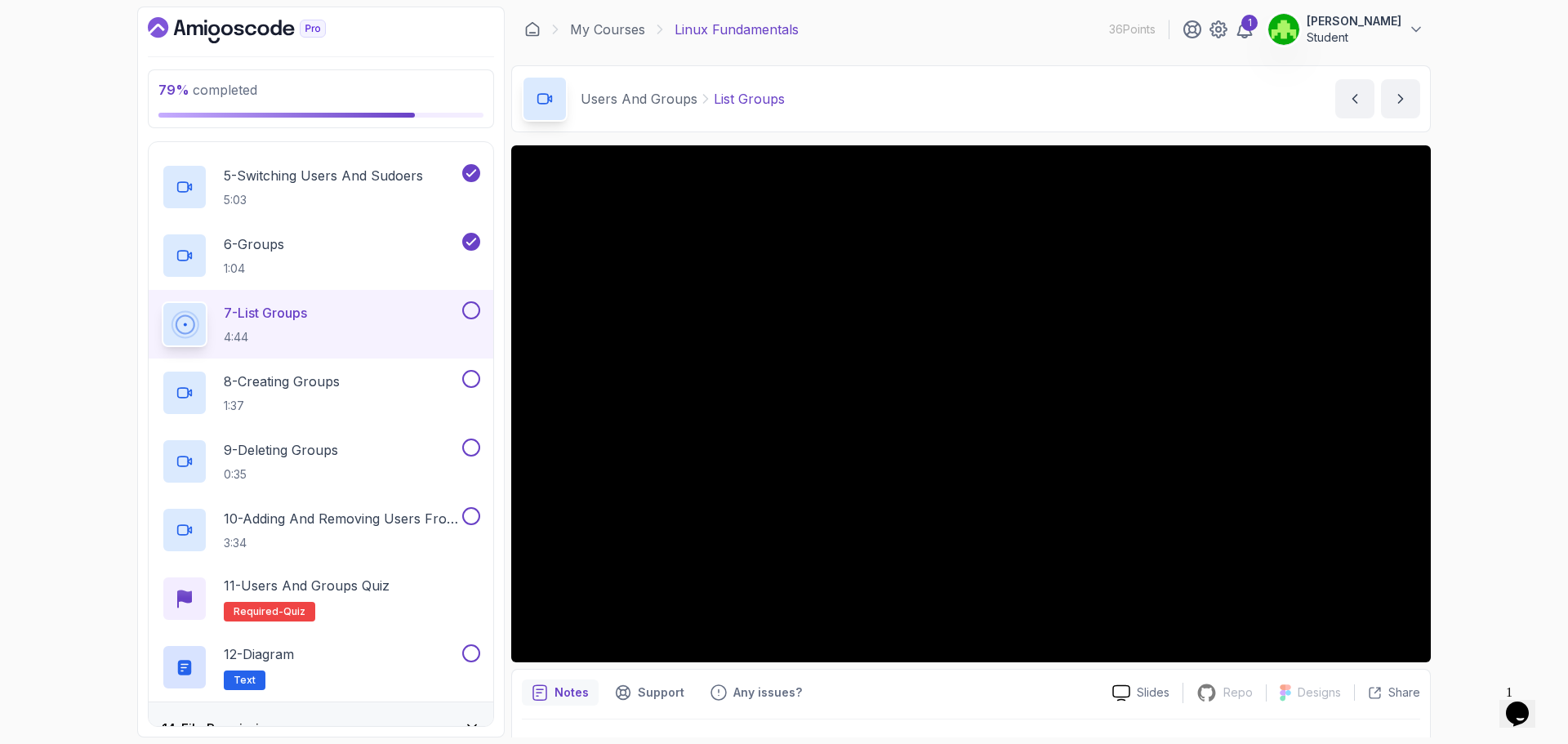
click at [465, 320] on button "7 - List Groups 4:44" at bounding box center [321, 323] width 318 height 45
click at [475, 320] on button "7 - List Groups 4:44" at bounding box center [321, 323] width 318 height 45
click at [467, 309] on button at bounding box center [471, 310] width 18 height 18
click at [337, 388] on p "8 - Creating Groups" at bounding box center [281, 381] width 116 height 19
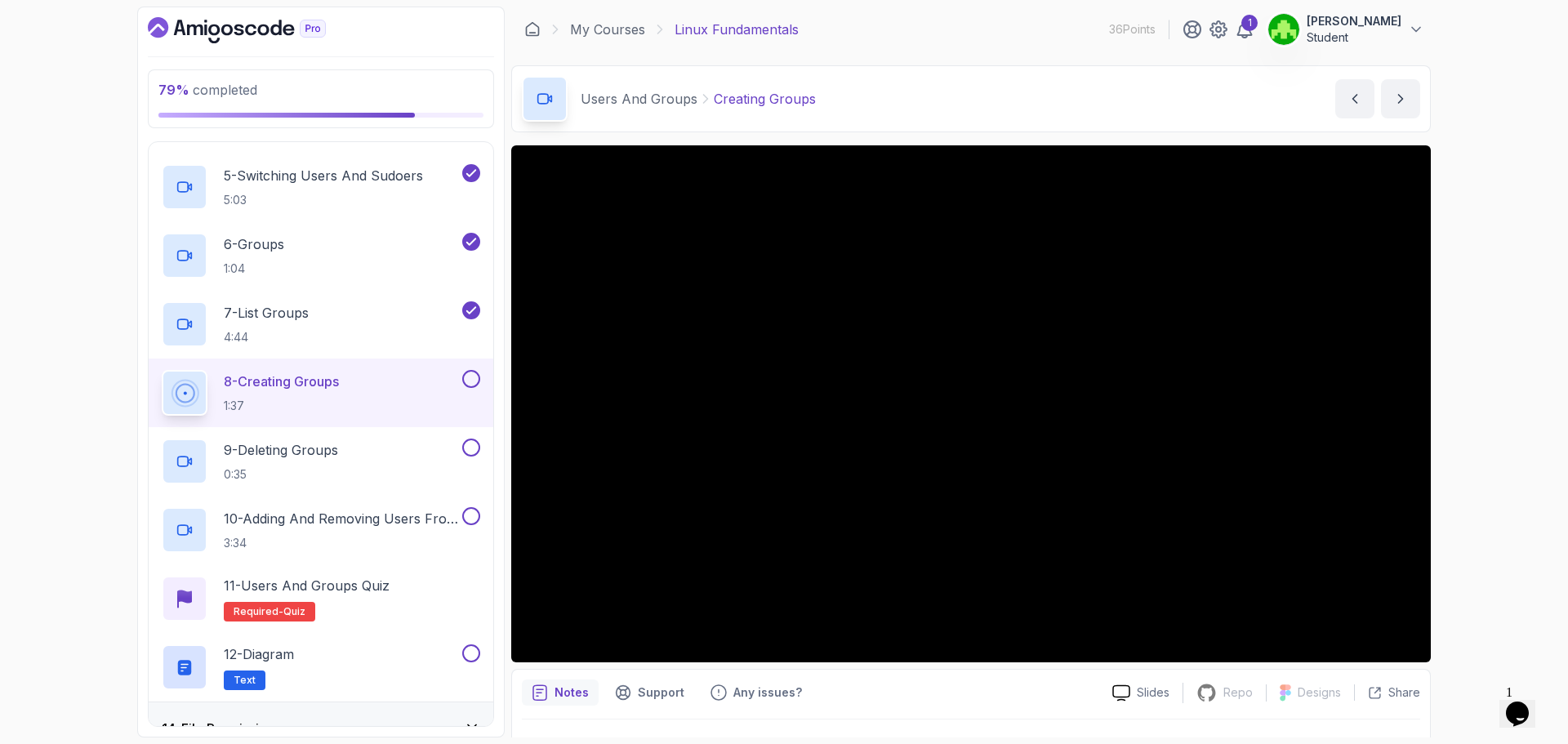
click at [473, 378] on button at bounding box center [471, 378] width 18 height 18
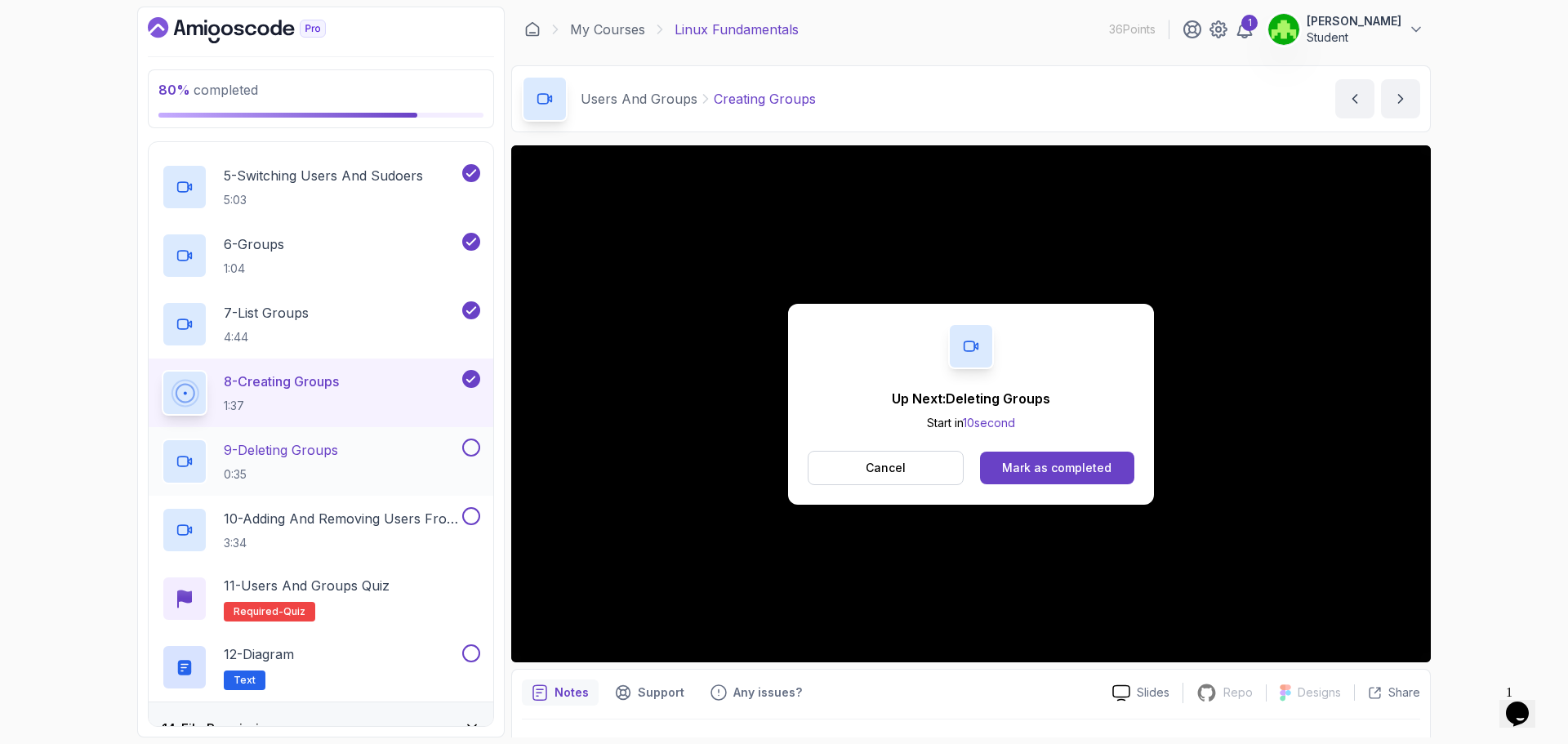
click at [361, 445] on div "9 - Deleting Groups 0:35" at bounding box center [311, 460] width 298 height 45
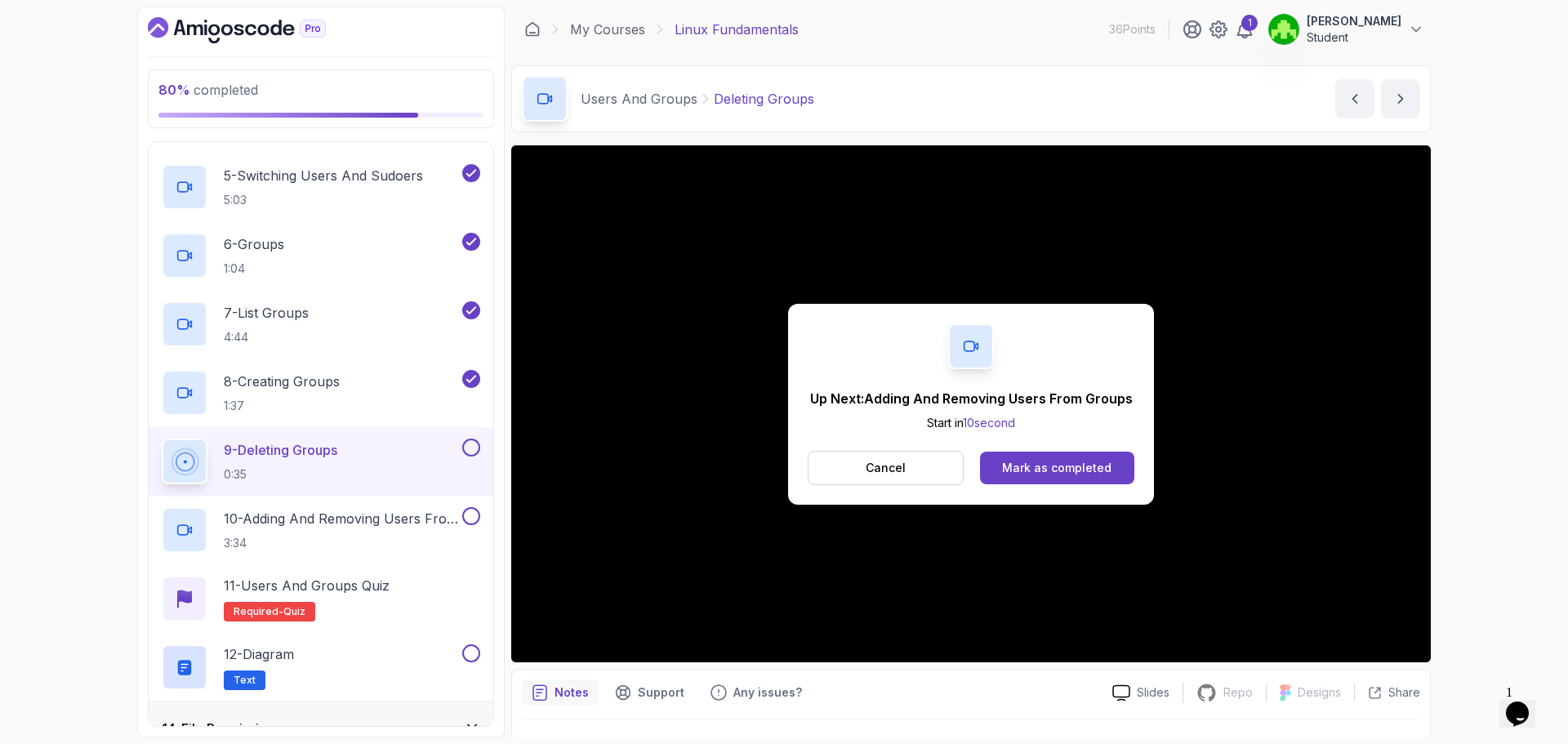
click at [468, 458] on button "9 - Deleting Groups 0:35" at bounding box center [321, 460] width 318 height 45
click at [466, 454] on button at bounding box center [471, 446] width 18 height 18
click at [428, 506] on div "10 - Adding And Removing Users From Groups 3:34" at bounding box center [321, 530] width 345 height 68
click at [386, 529] on h2 "10 - Adding And Removing Users From Groups 3:34" at bounding box center [341, 530] width 235 height 43
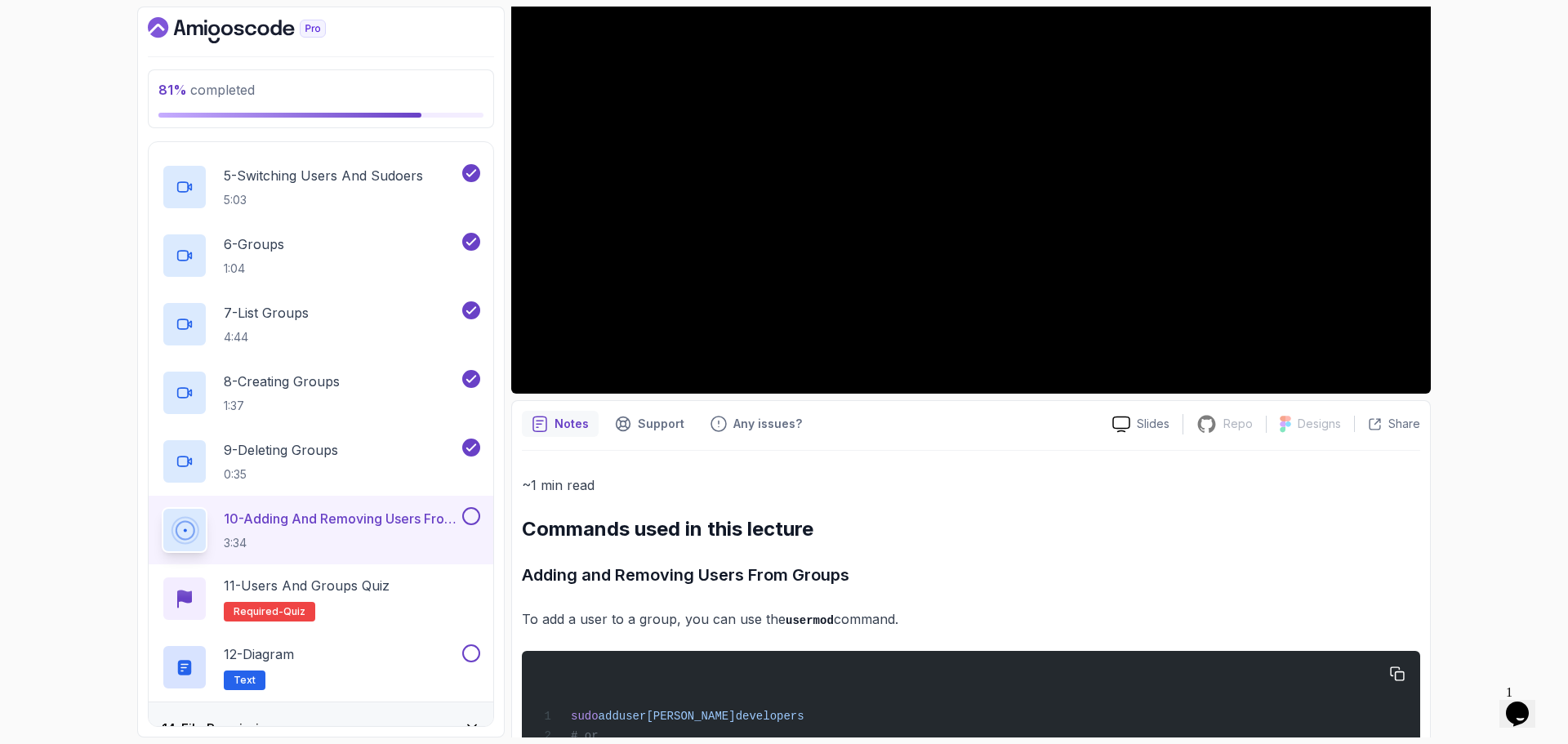
scroll to position [6, 0]
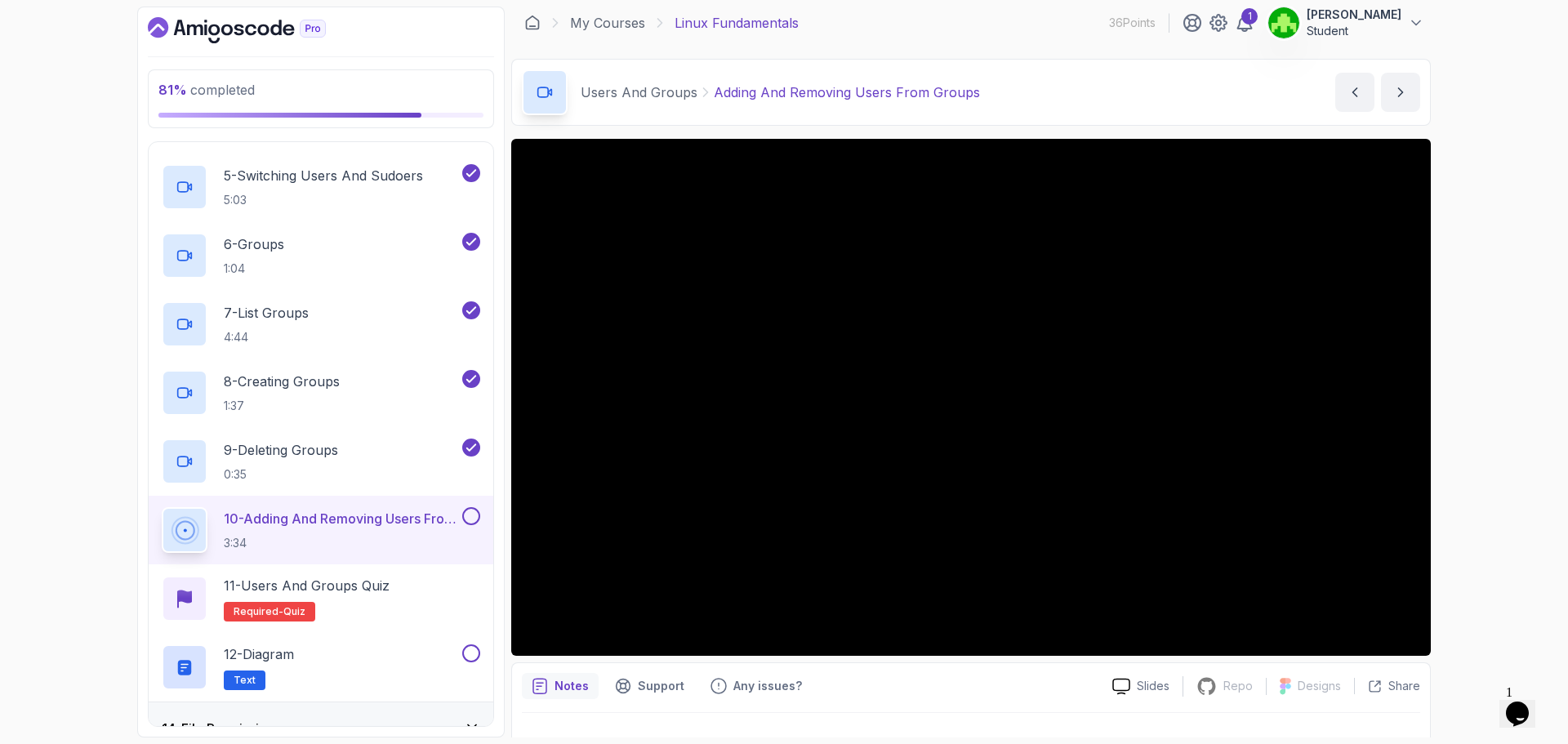
click at [472, 518] on button at bounding box center [471, 516] width 18 height 18
click at [473, 591] on div "11 - Users and Groups Quiz Required- quiz" at bounding box center [321, 598] width 318 height 45
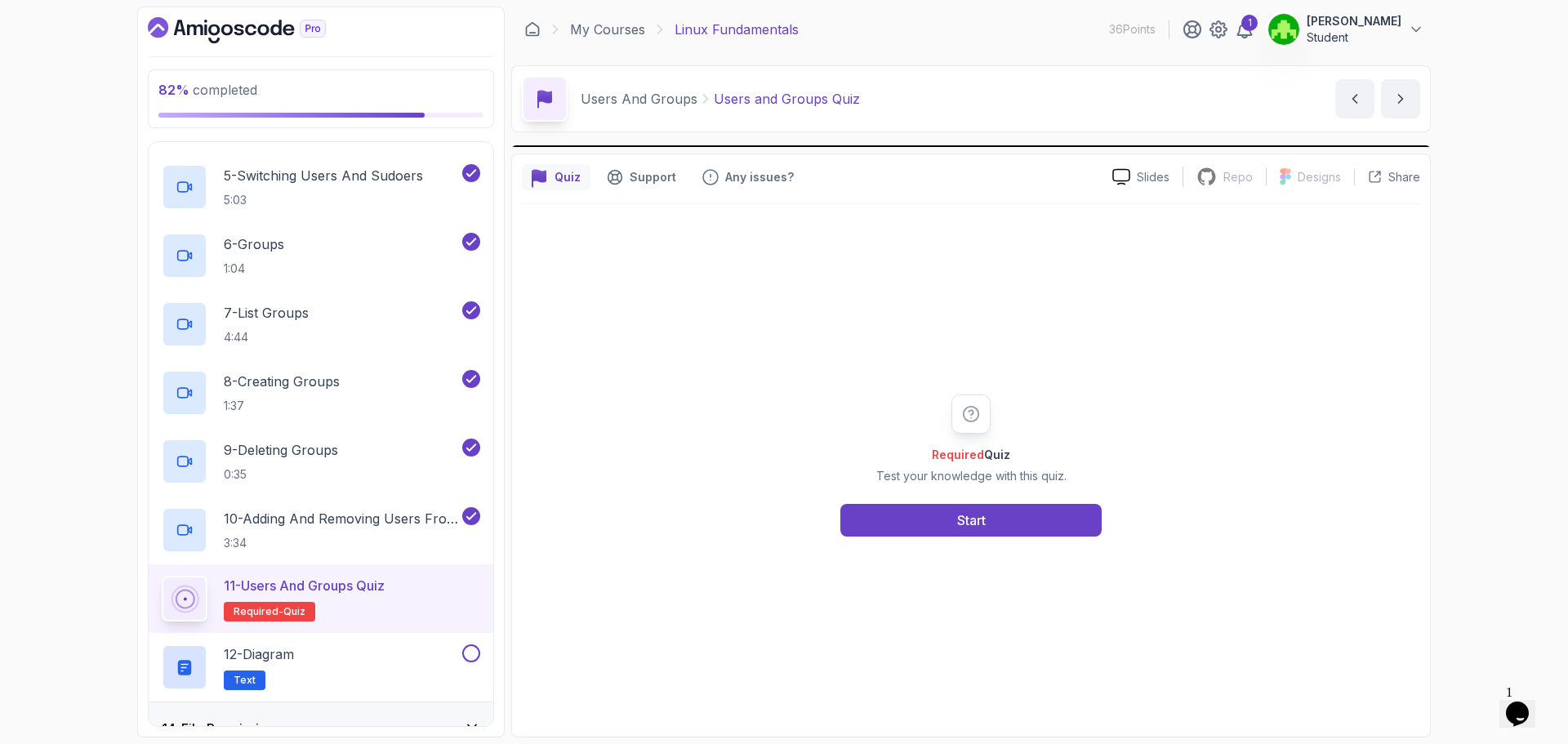
click at [415, 577] on div "11 - Users and Groups Quiz Required- quiz" at bounding box center [321, 598] width 318 height 45
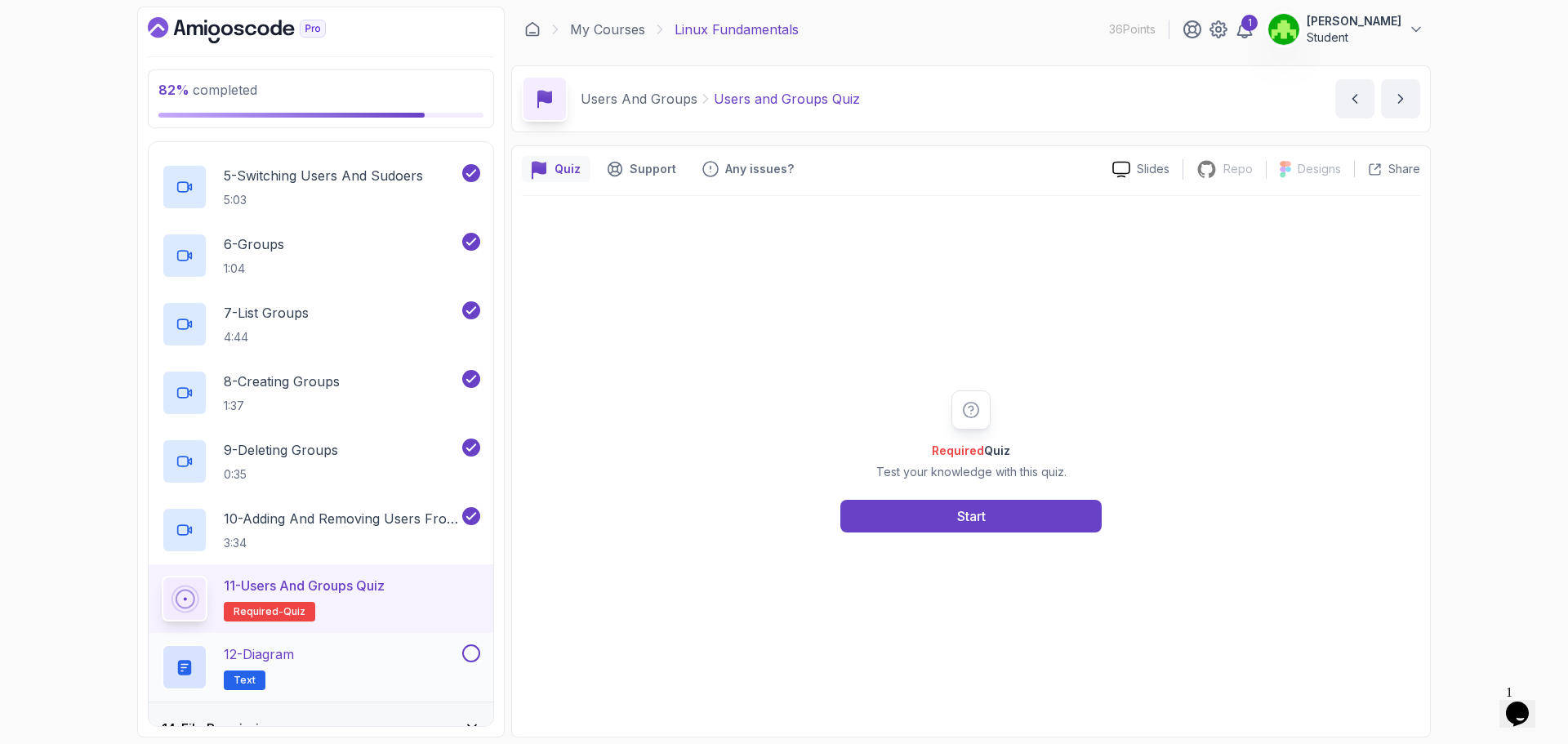
click at [361, 661] on div "12 - Diagram Text" at bounding box center [311, 666] width 298 height 45
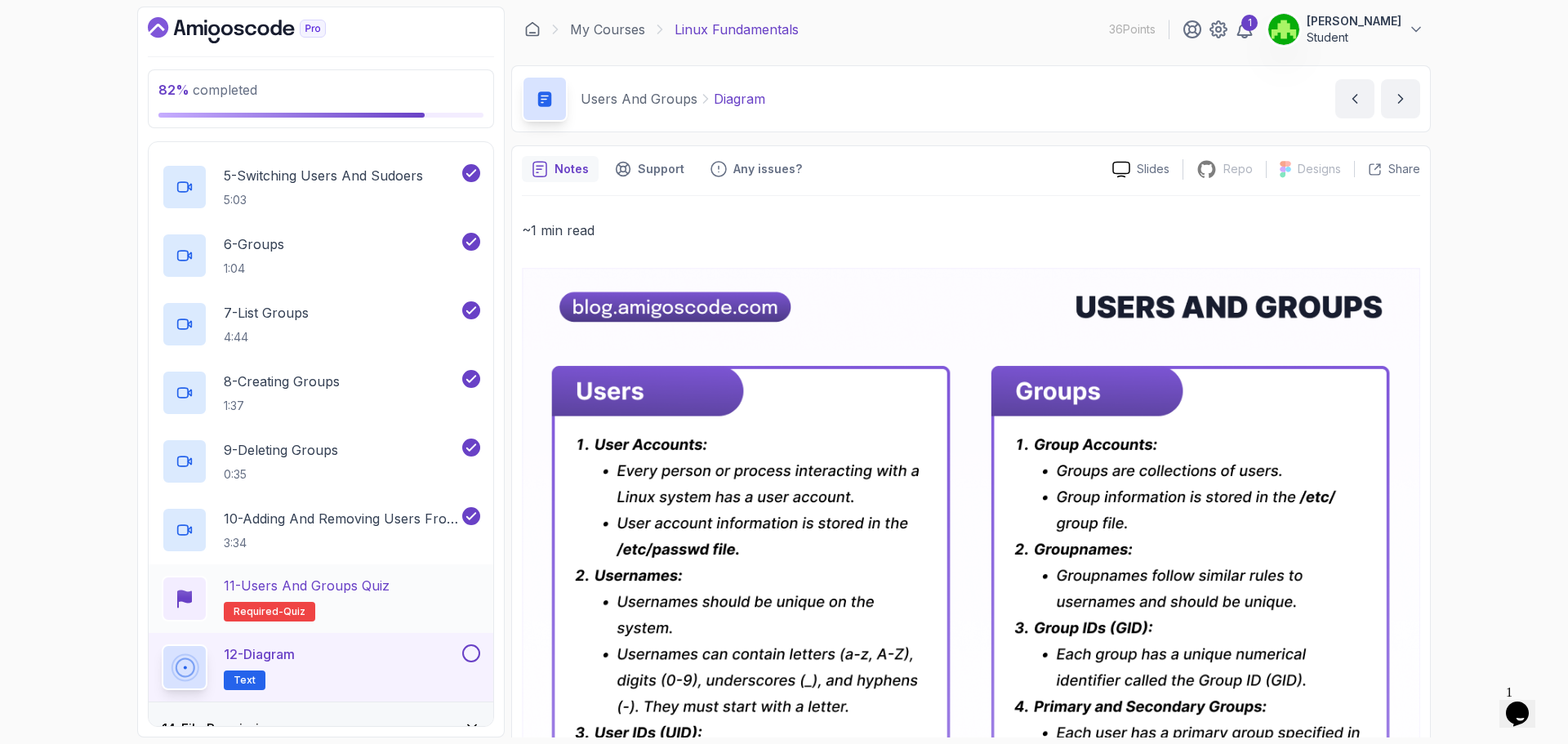
click at [339, 604] on h2 "11 - Users and Groups Quiz Required- quiz" at bounding box center [306, 598] width 165 height 45
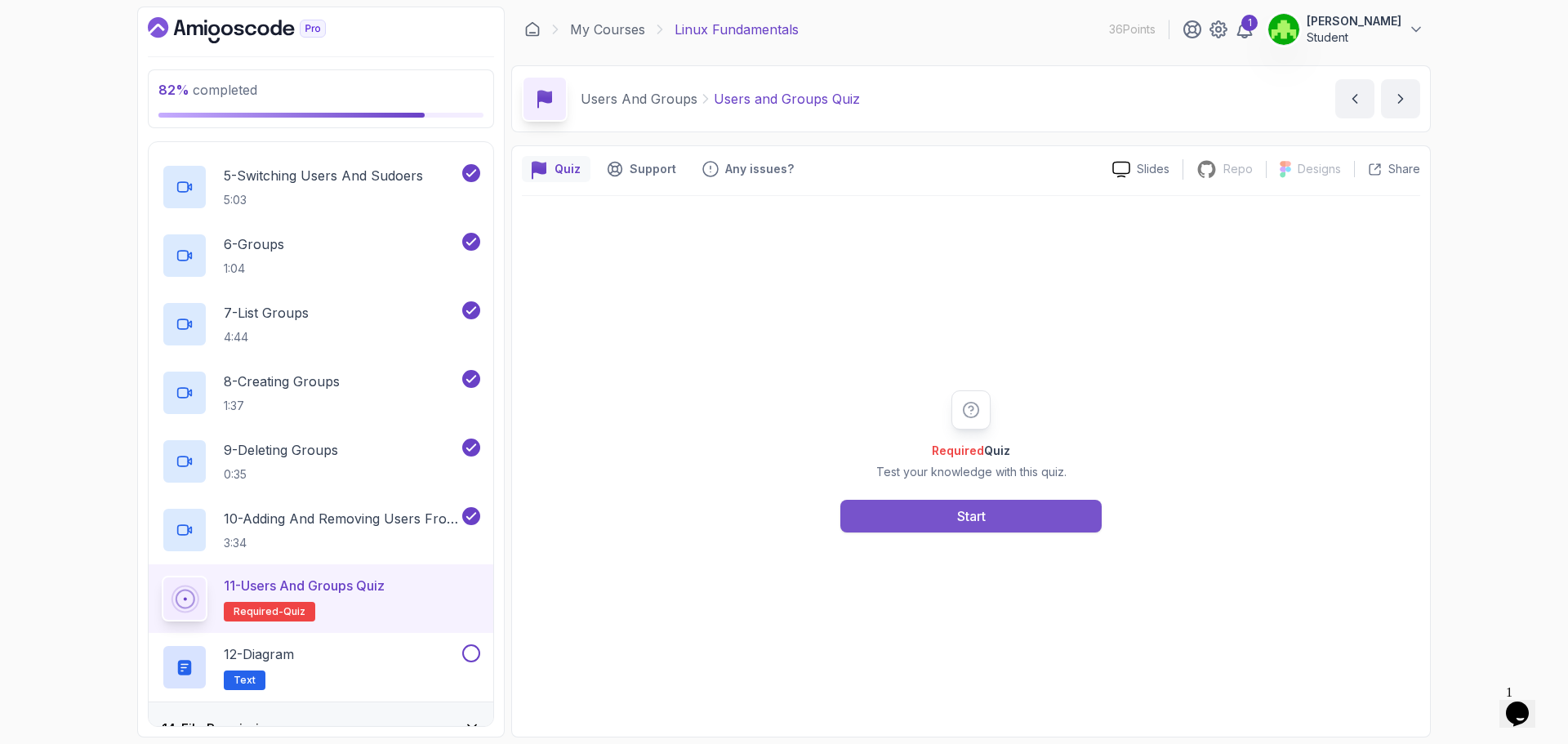
click at [900, 526] on button "Start" at bounding box center [971, 516] width 262 height 32
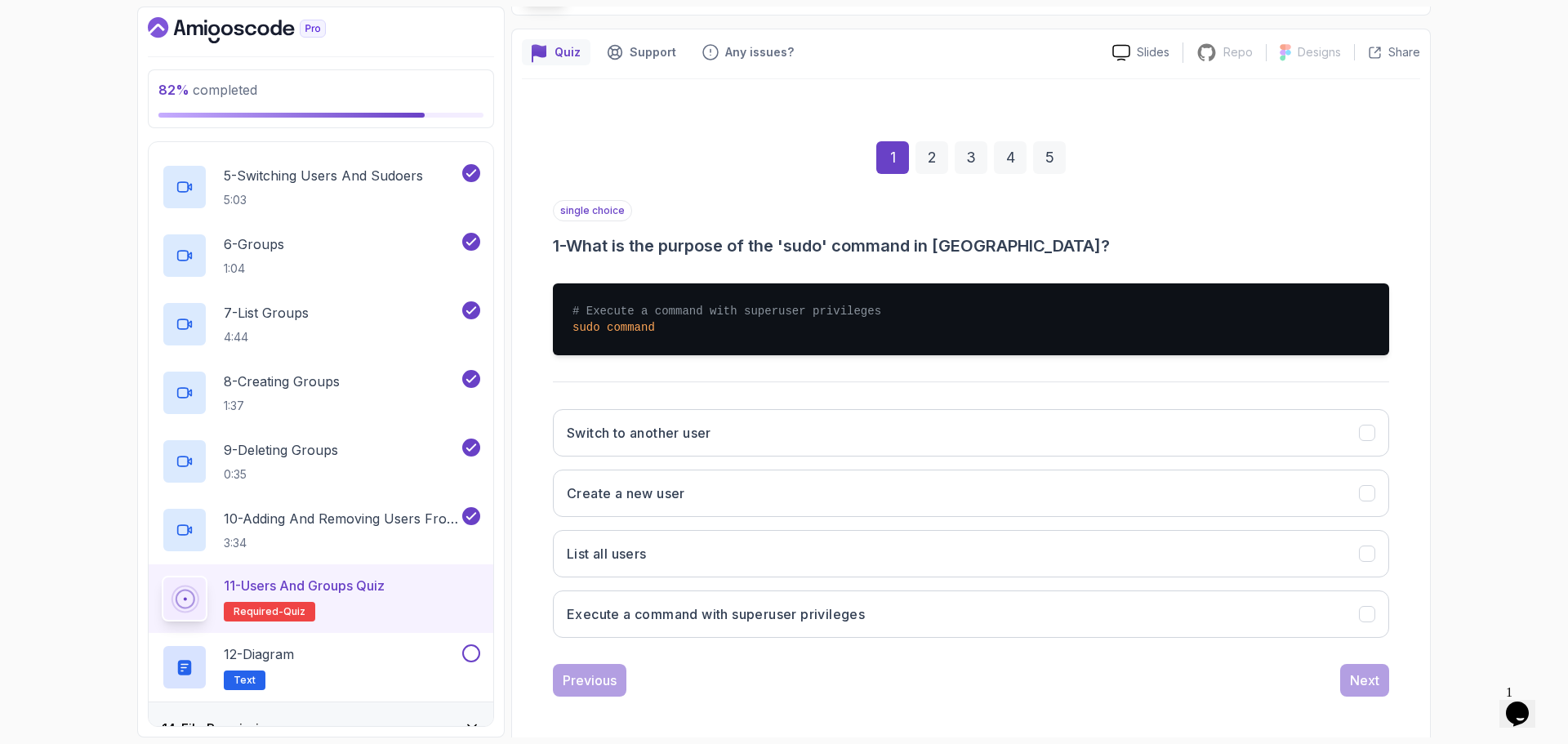
scroll to position [122, 0]
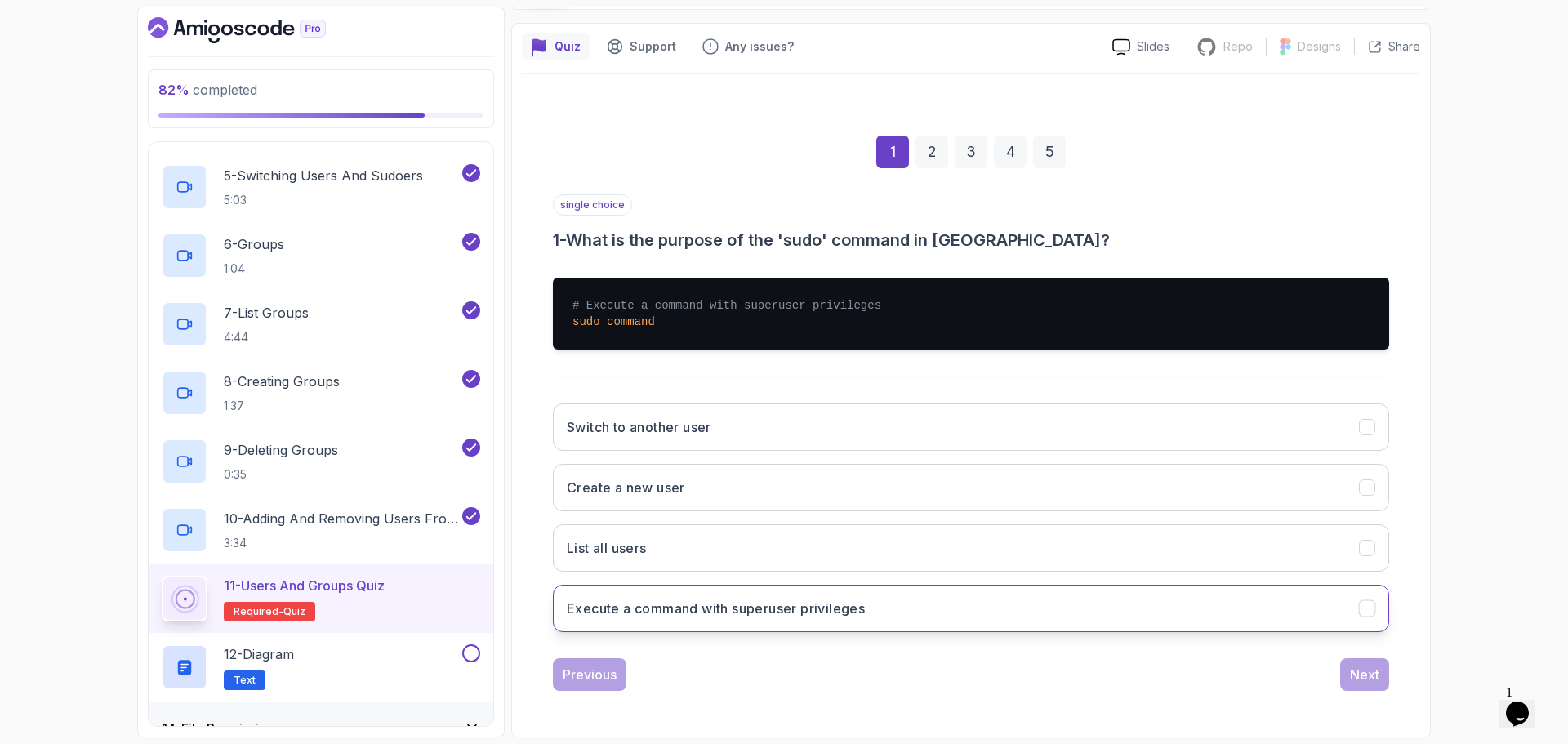
click at [766, 607] on h3 "Execute a command with superuser privileges" at bounding box center [716, 607] width 298 height 19
click at [1347, 679] on button "Next" at bounding box center [1364, 674] width 49 height 32
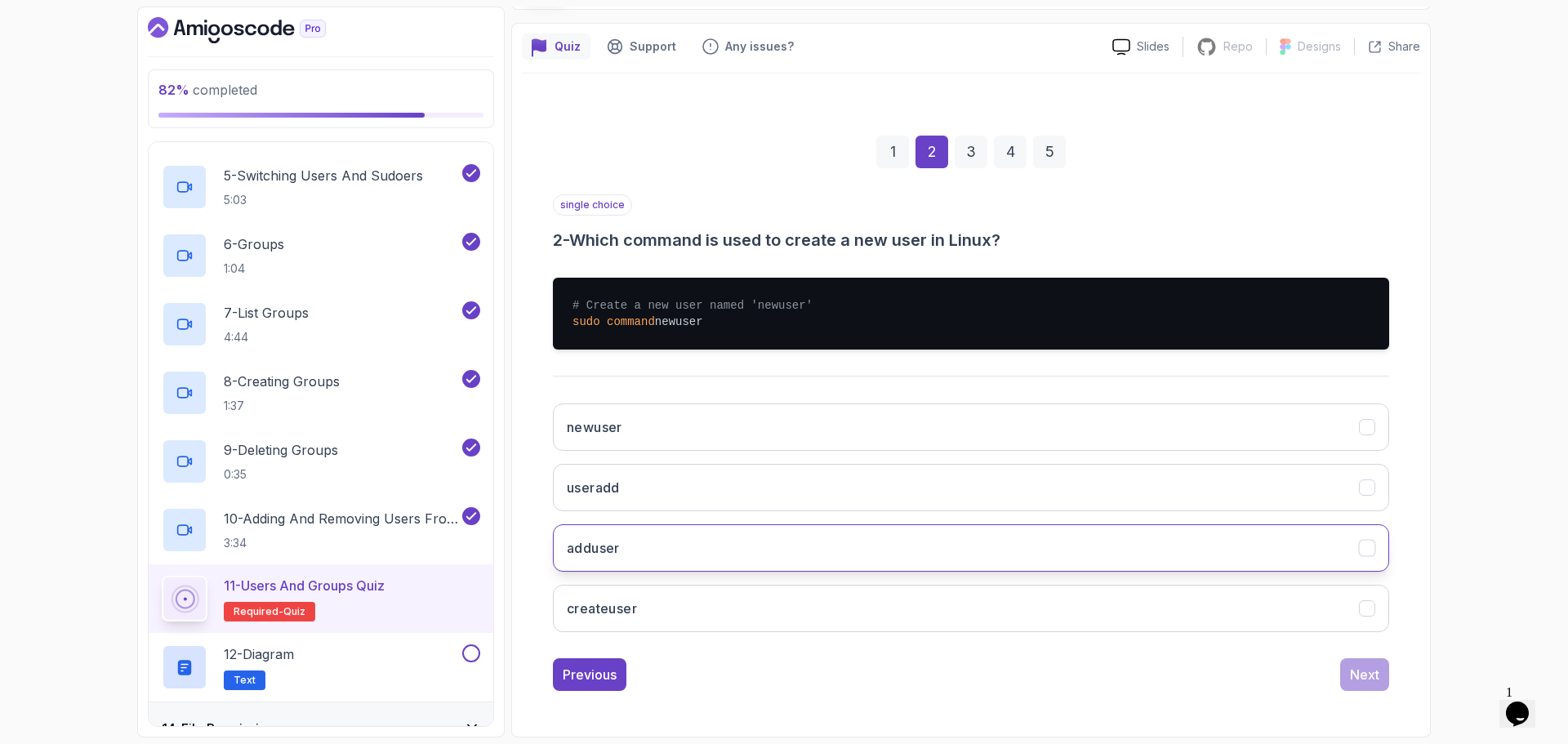
click at [689, 551] on button "adduser" at bounding box center [971, 547] width 836 height 47
click at [1358, 672] on div "Next" at bounding box center [1365, 674] width 30 height 19
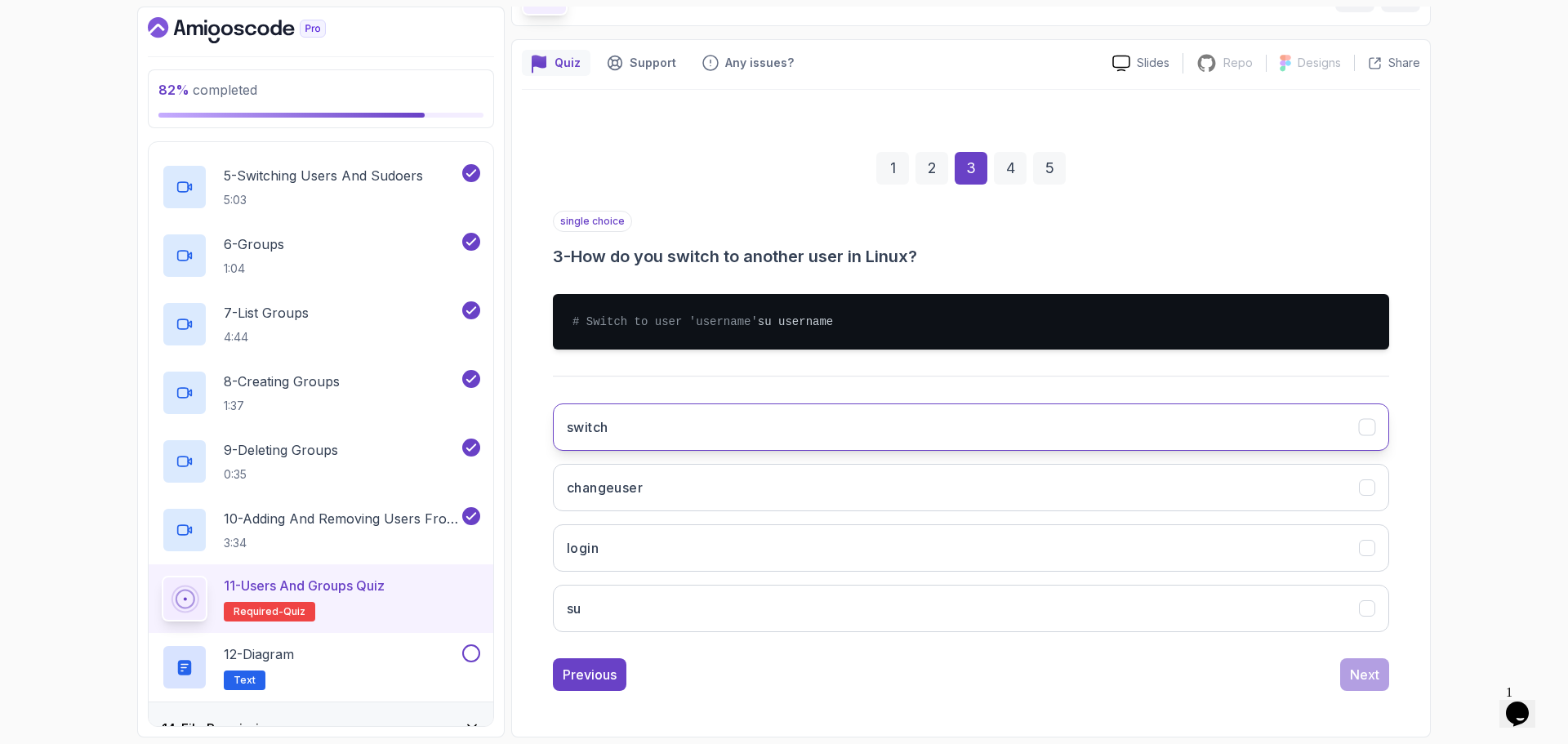
click at [622, 437] on button "switch" at bounding box center [971, 426] width 836 height 47
click at [717, 616] on button "su" at bounding box center [971, 607] width 836 height 47
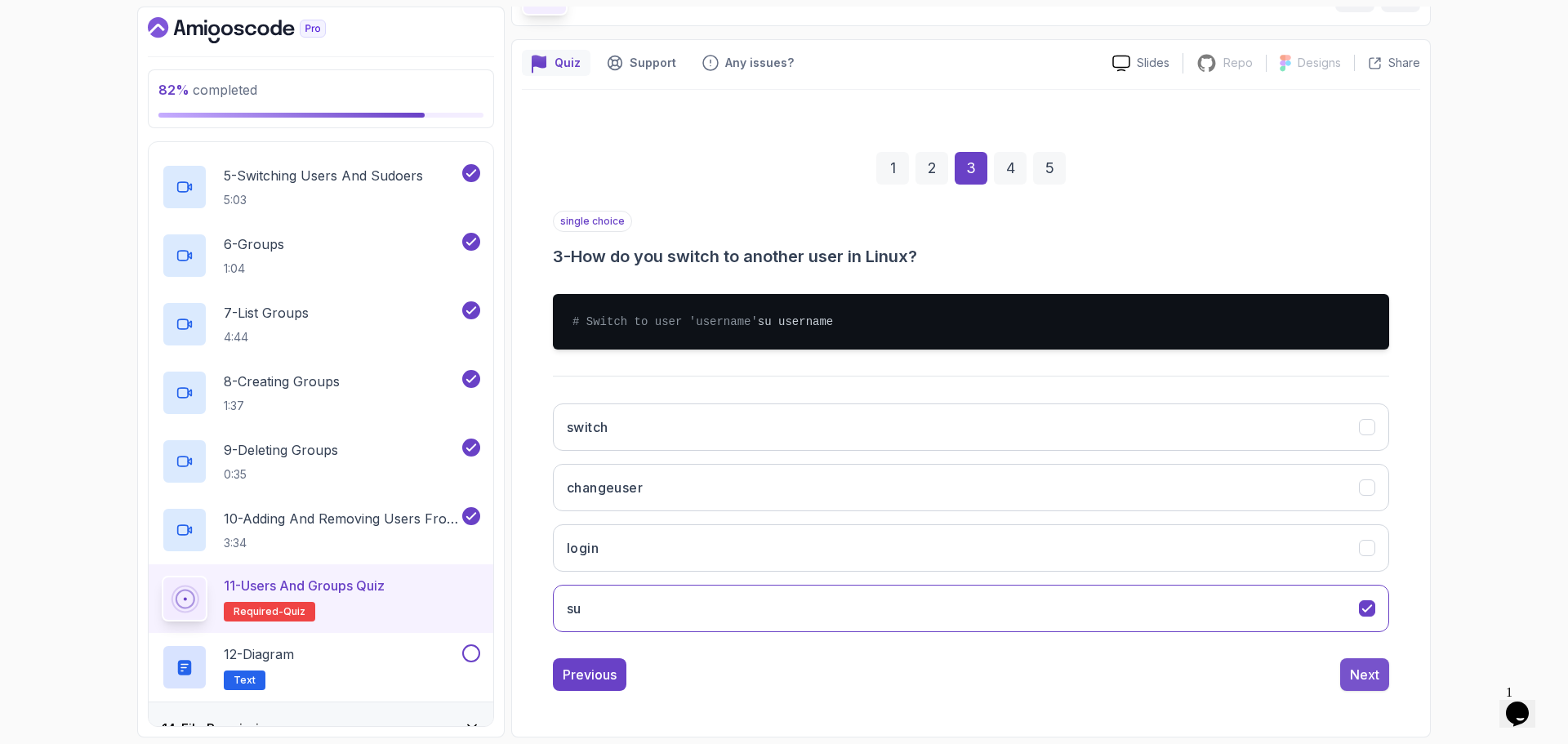
click at [1359, 684] on button "Next" at bounding box center [1364, 674] width 49 height 32
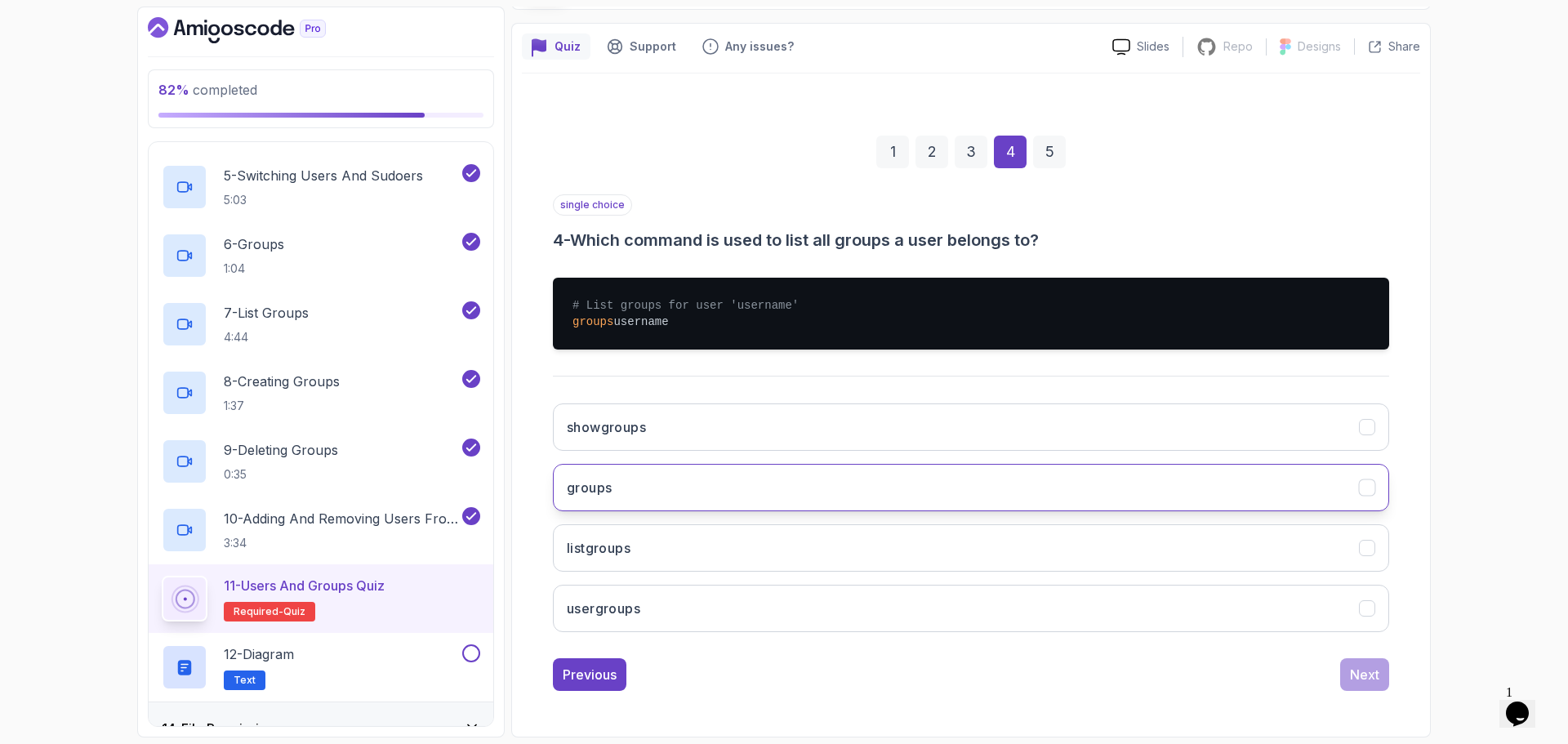
click at [702, 485] on button "groups" at bounding box center [971, 487] width 836 height 47
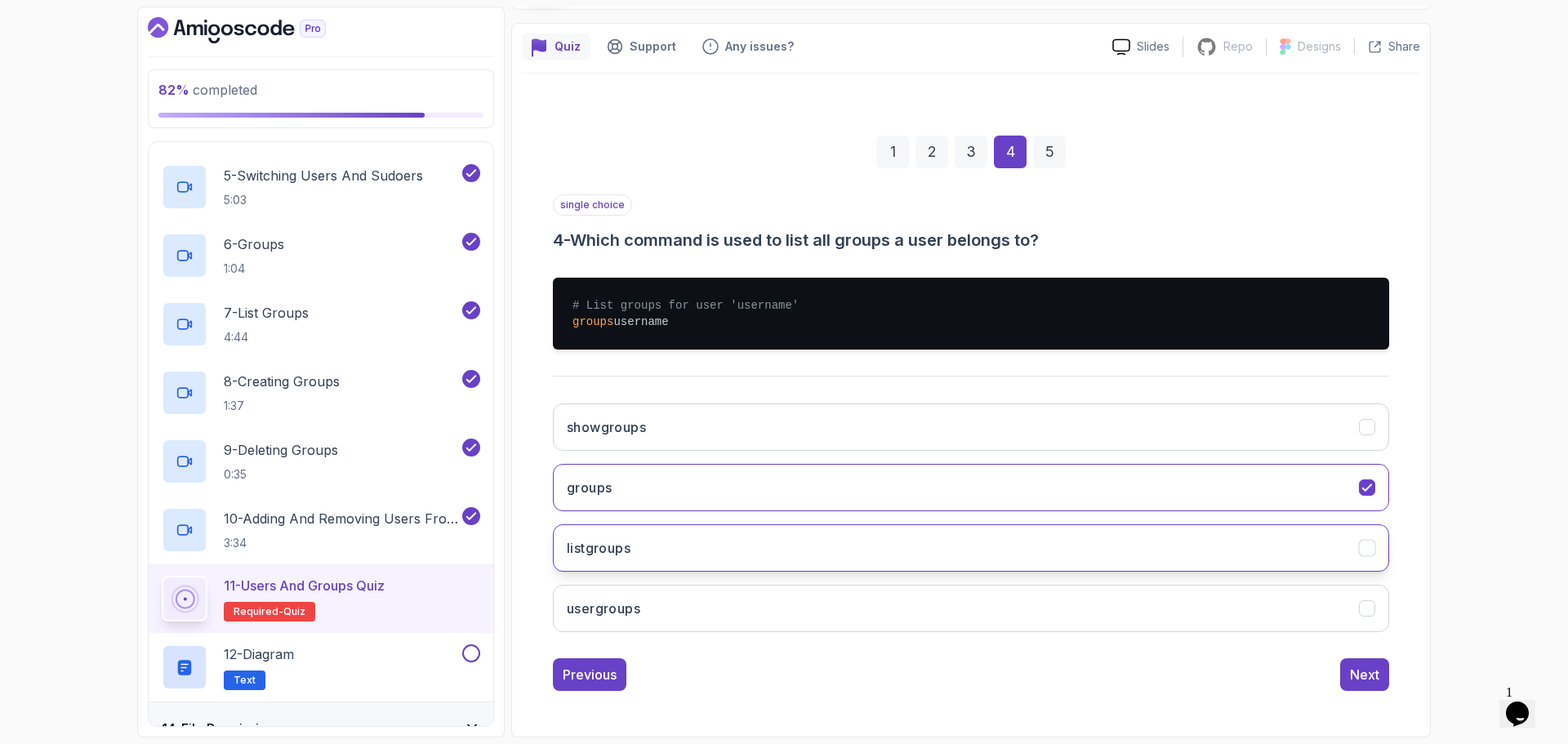
click at [738, 556] on button "listgroups" at bounding box center [971, 547] width 836 height 47
click at [1376, 679] on div "Next" at bounding box center [1365, 674] width 30 height 19
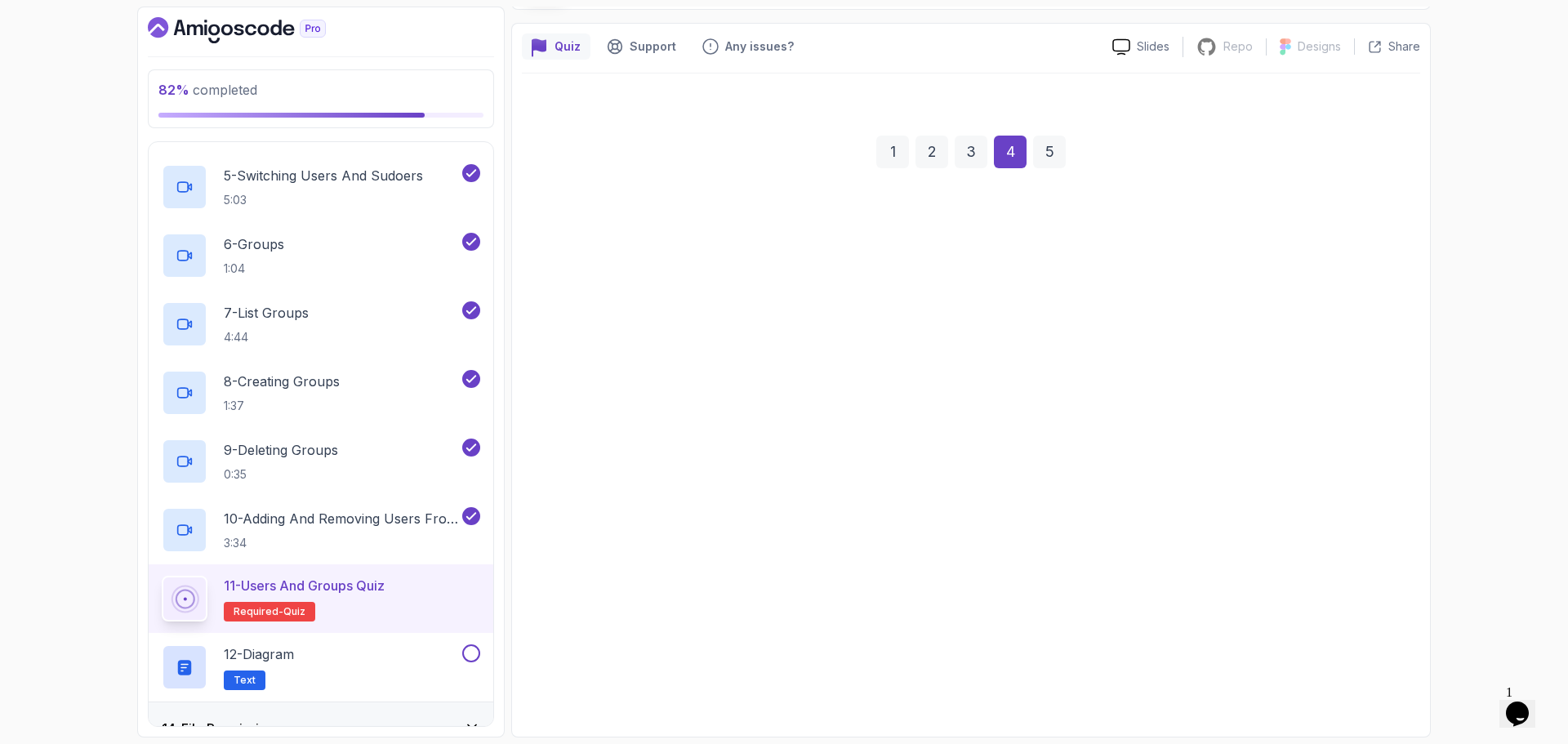
click at [1376, 679] on button "Next" at bounding box center [1364, 674] width 49 height 32
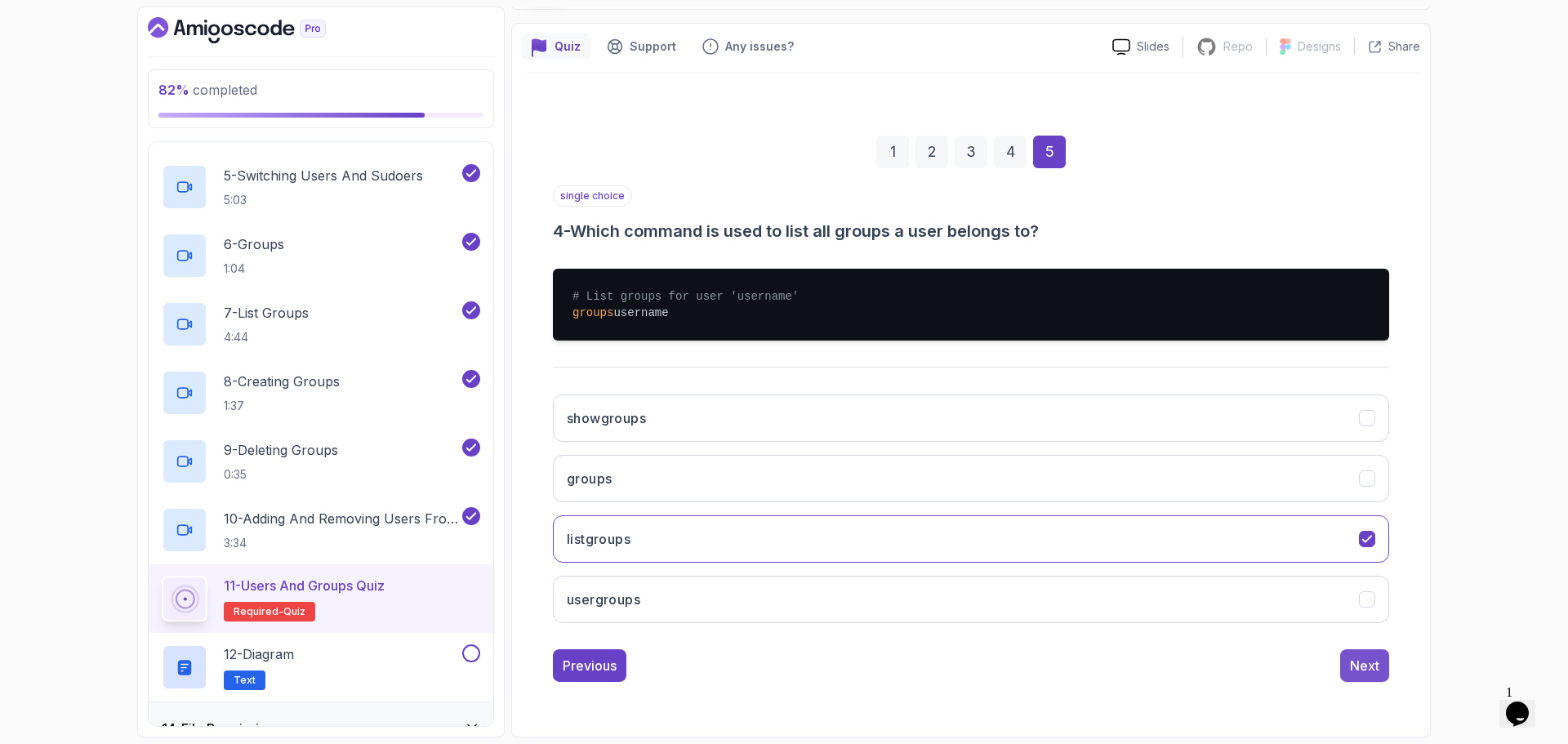
scroll to position [11, 0]
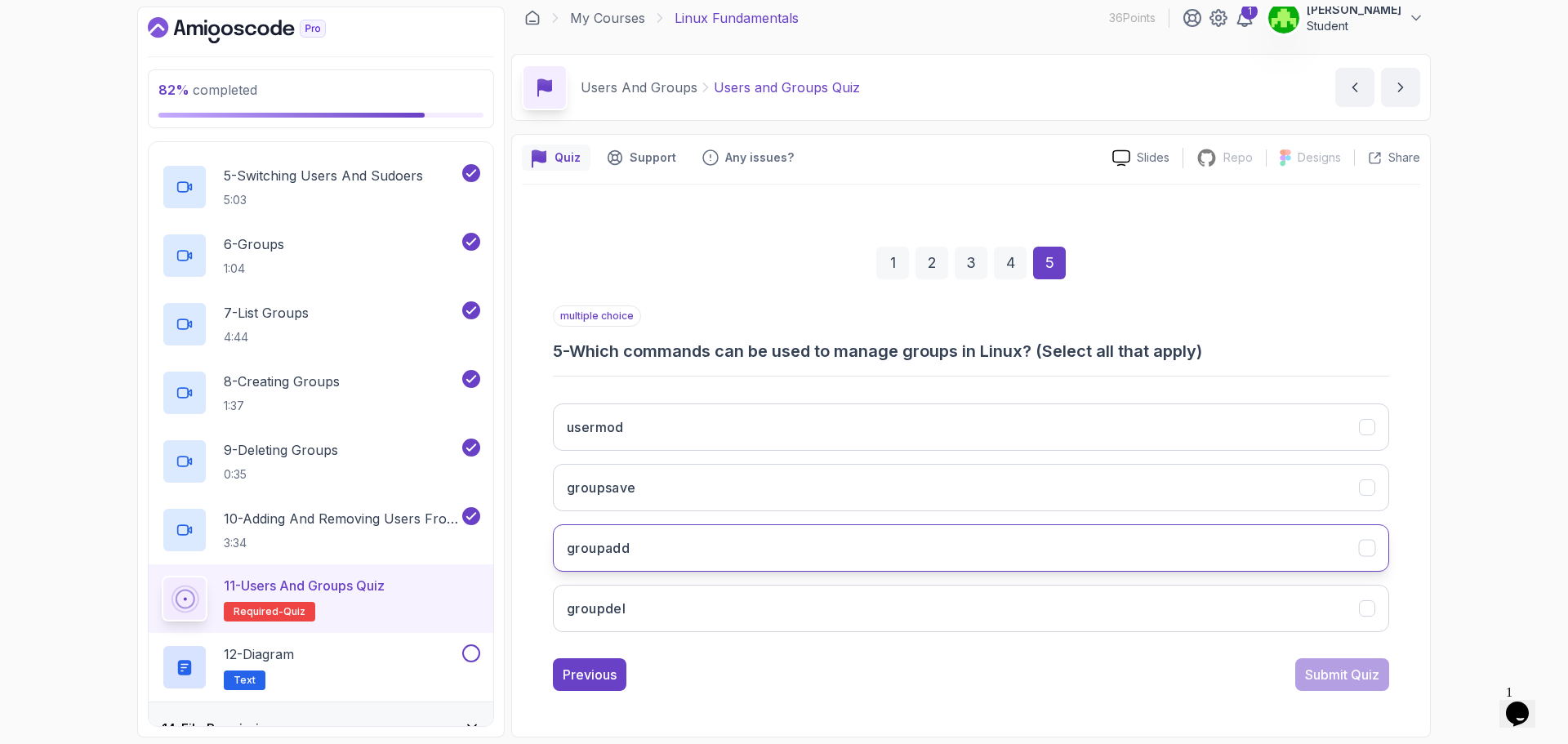
click at [717, 563] on button "groupadd" at bounding box center [971, 547] width 836 height 47
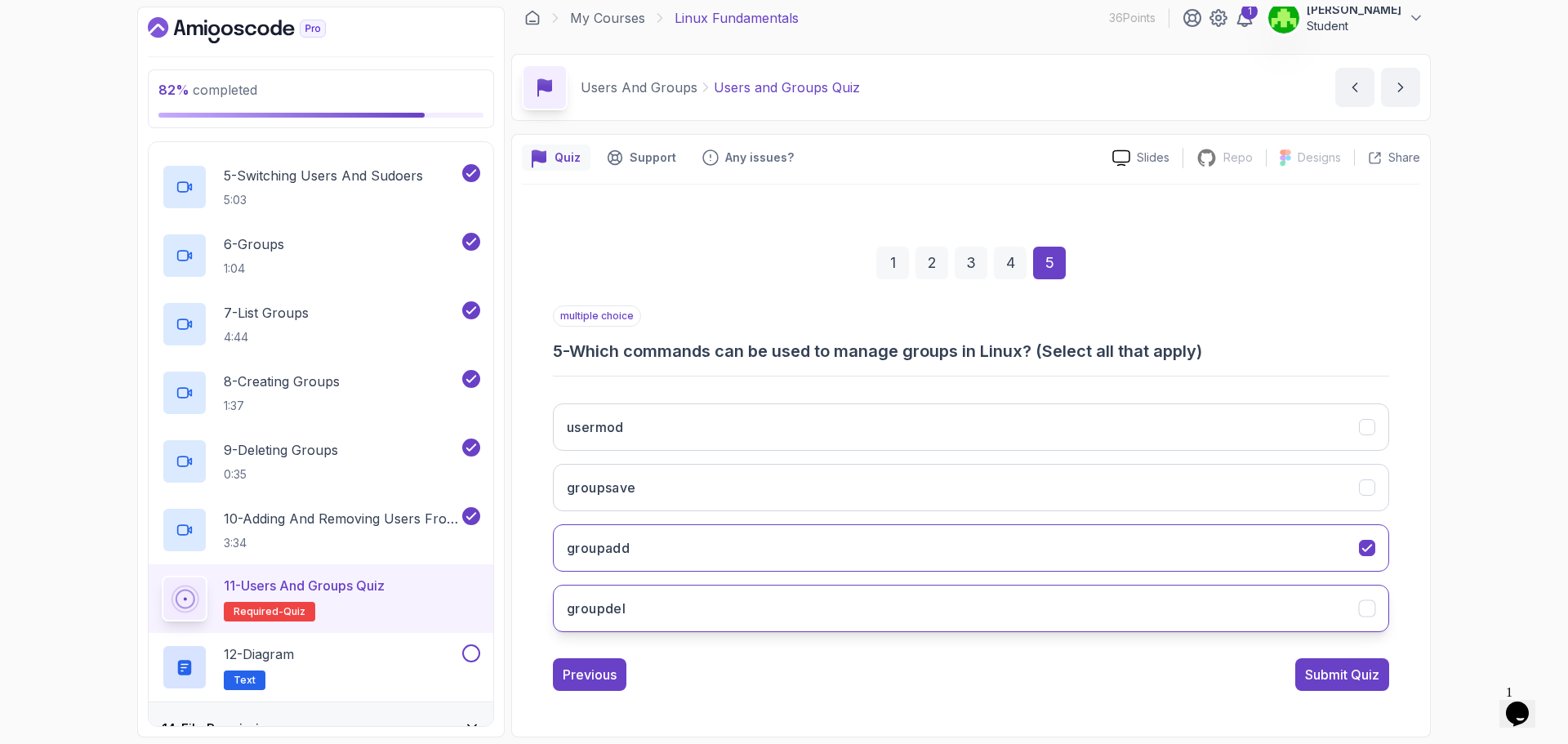
click at [719, 602] on button "groupdel" at bounding box center [971, 607] width 836 height 47
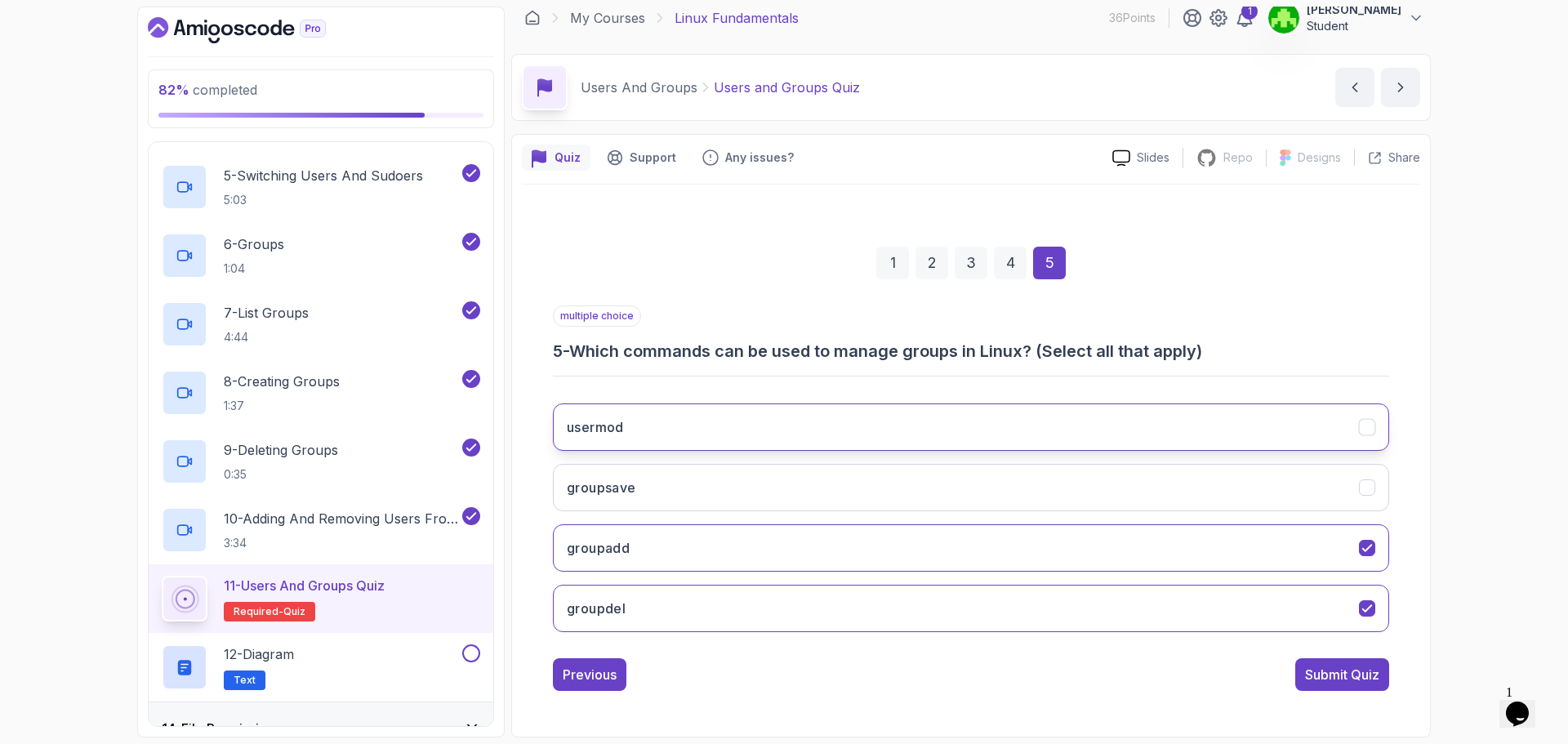
click at [728, 437] on button "usermod" at bounding box center [971, 426] width 836 height 47
click at [1327, 658] on button "Submit Quiz" at bounding box center [1342, 674] width 94 height 32
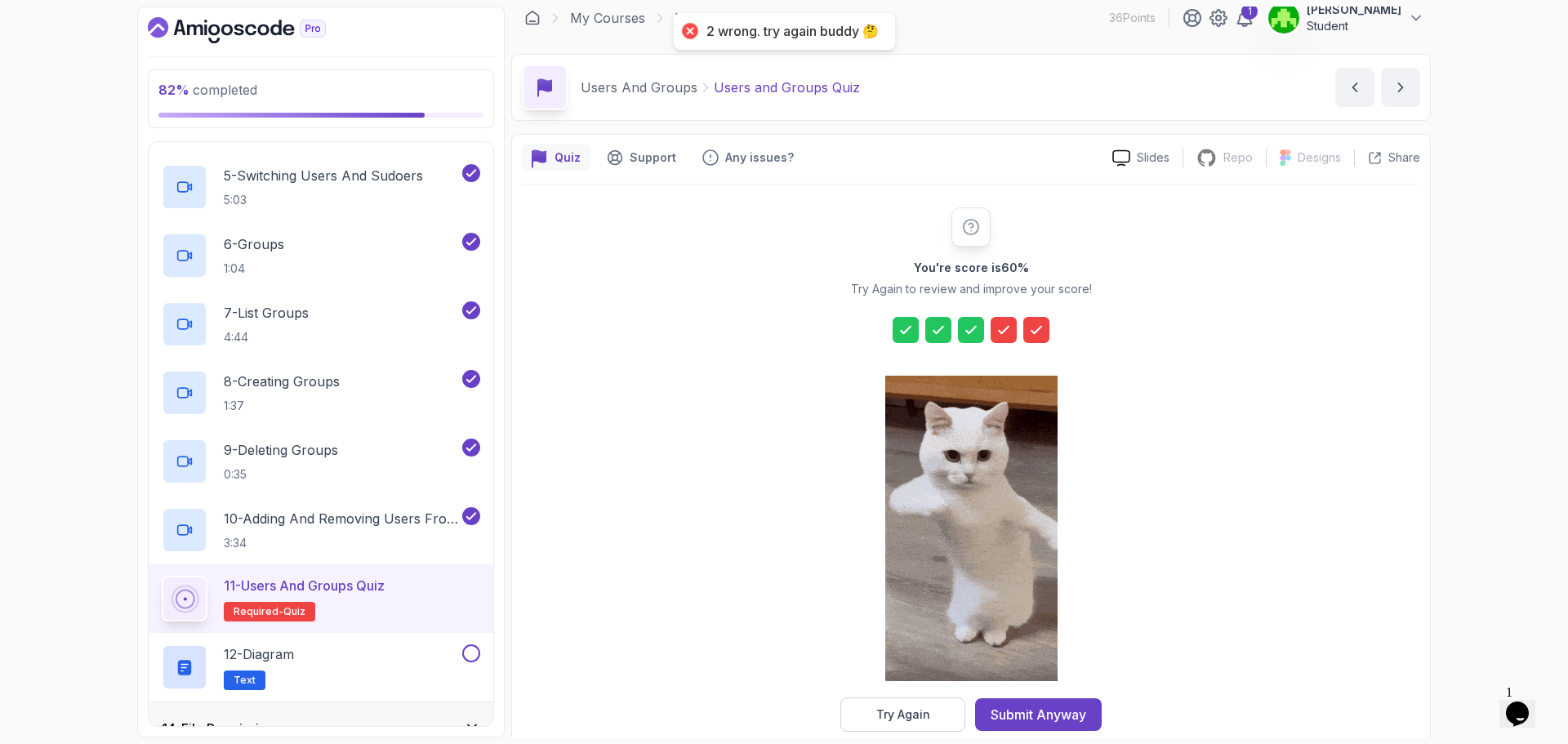
click at [1000, 333] on icon at bounding box center [1003, 329] width 10 height 6
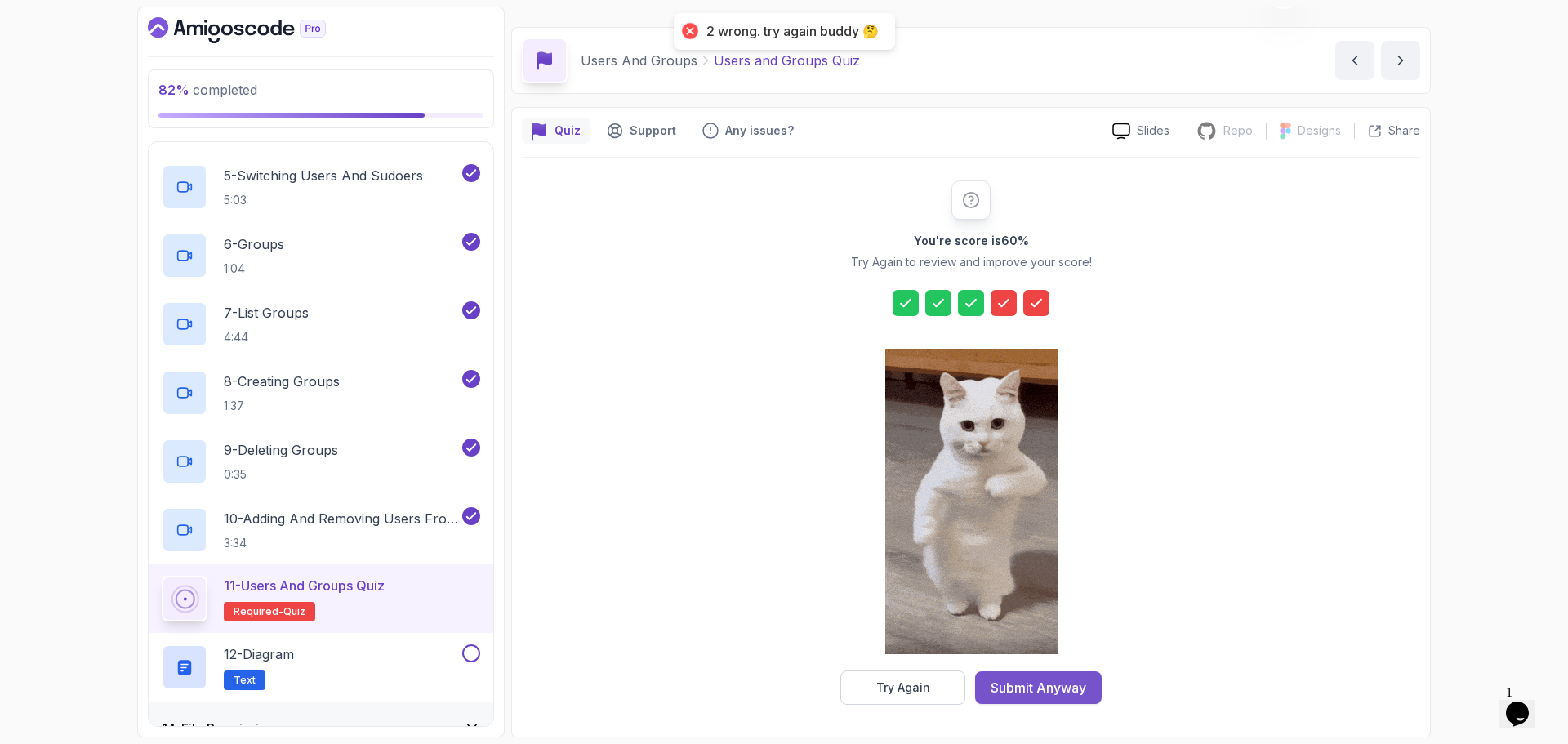
scroll to position [39, 0]
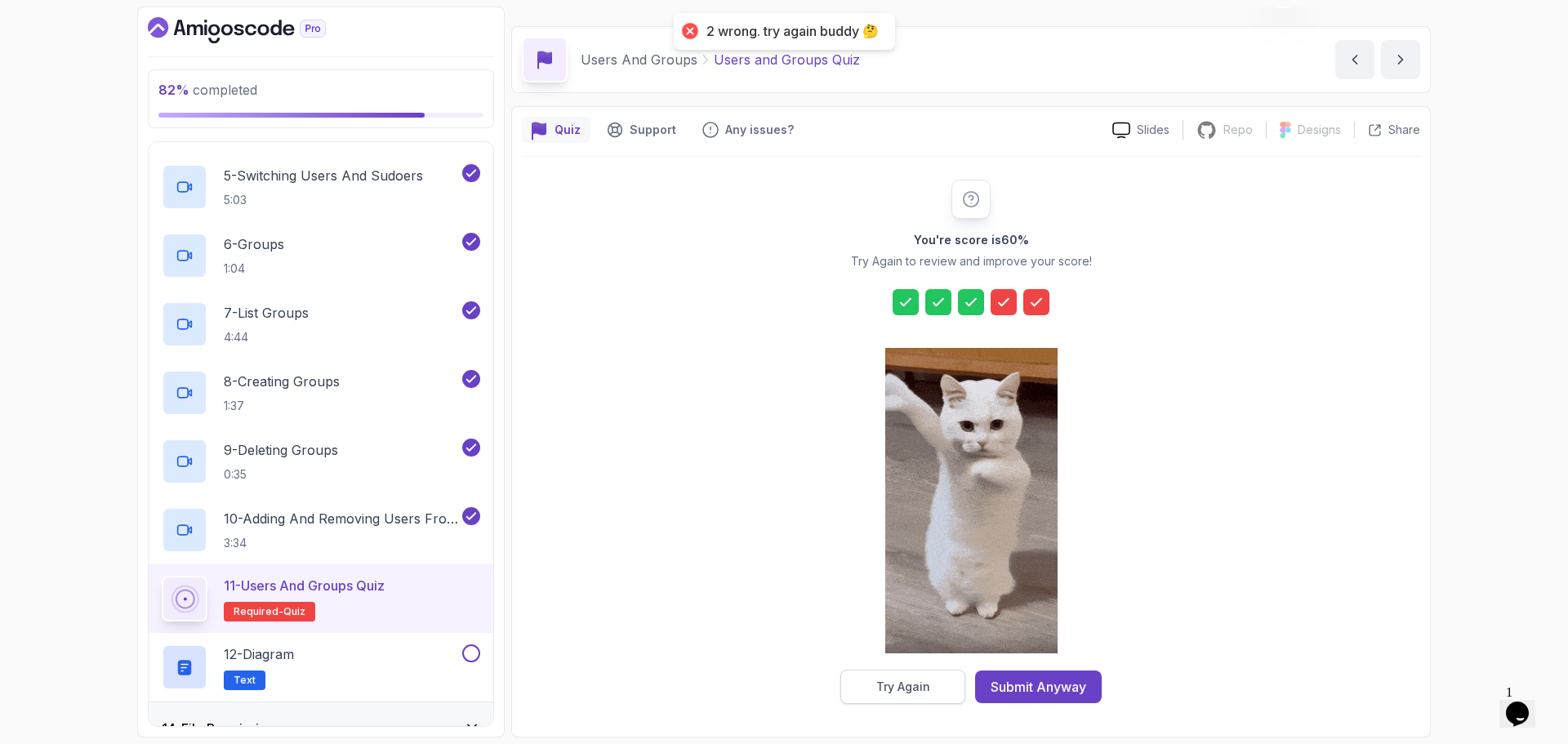
click at [920, 689] on div "Try Again" at bounding box center [903, 687] width 54 height 17
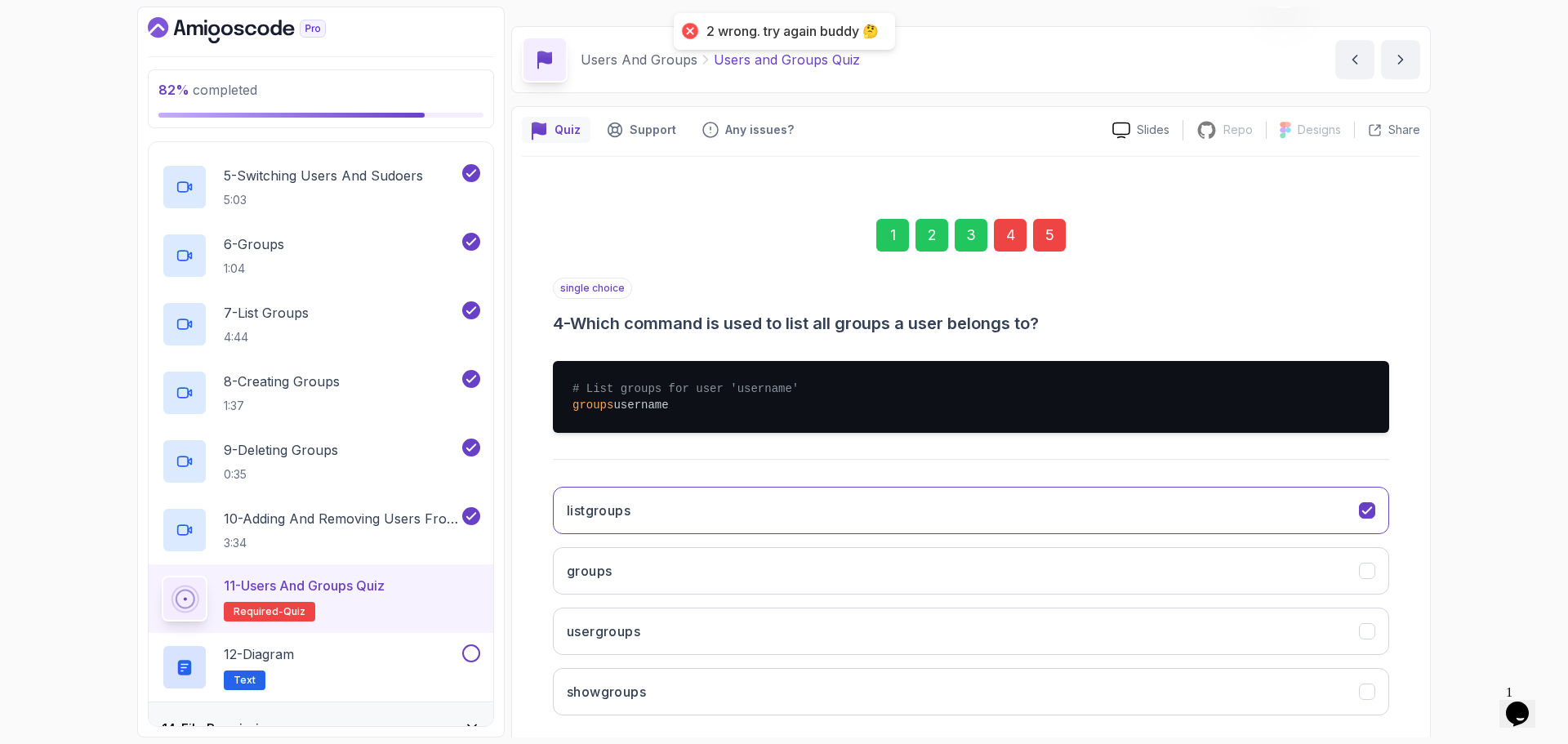
click at [998, 238] on div "4" at bounding box center [1010, 235] width 32 height 32
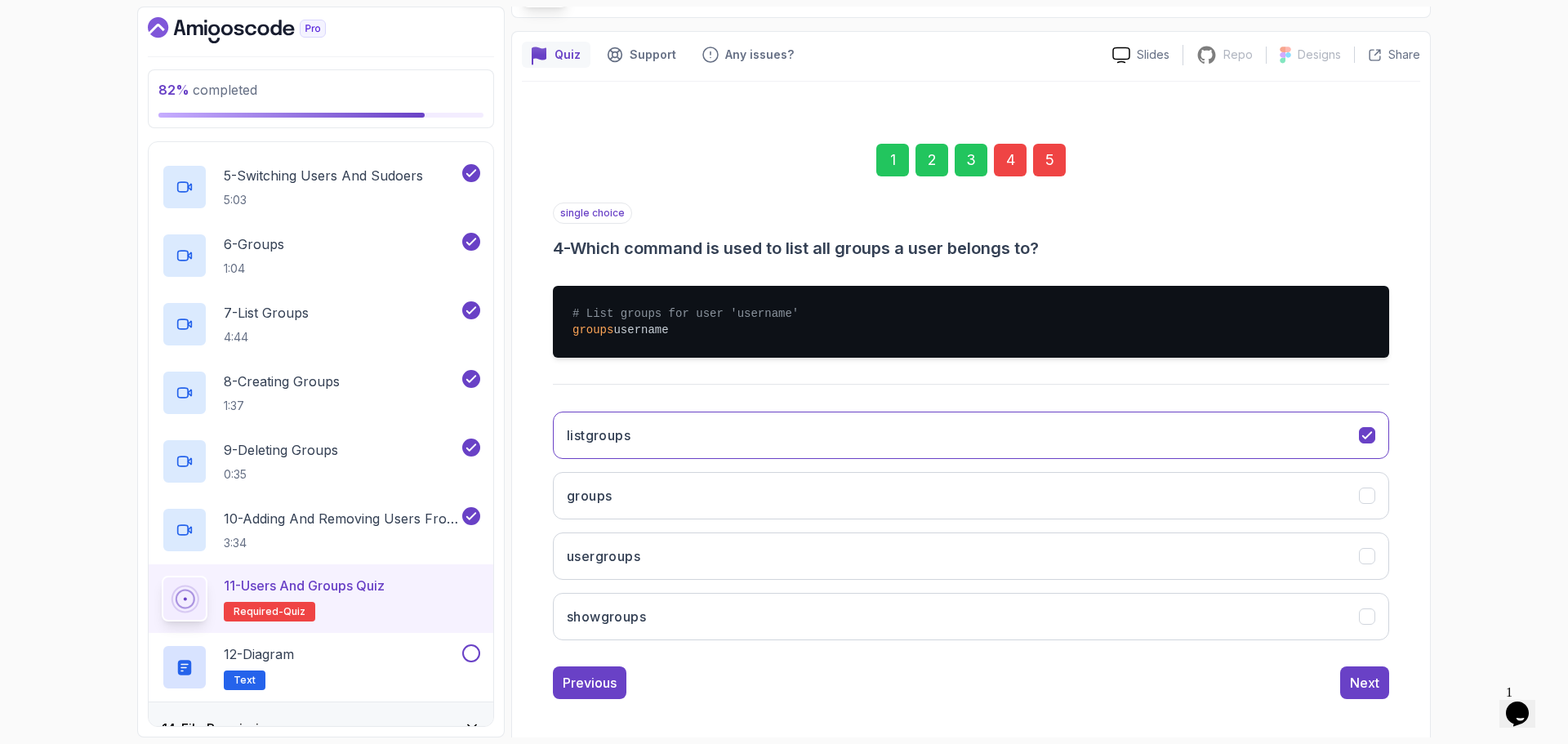
scroll to position [122, 0]
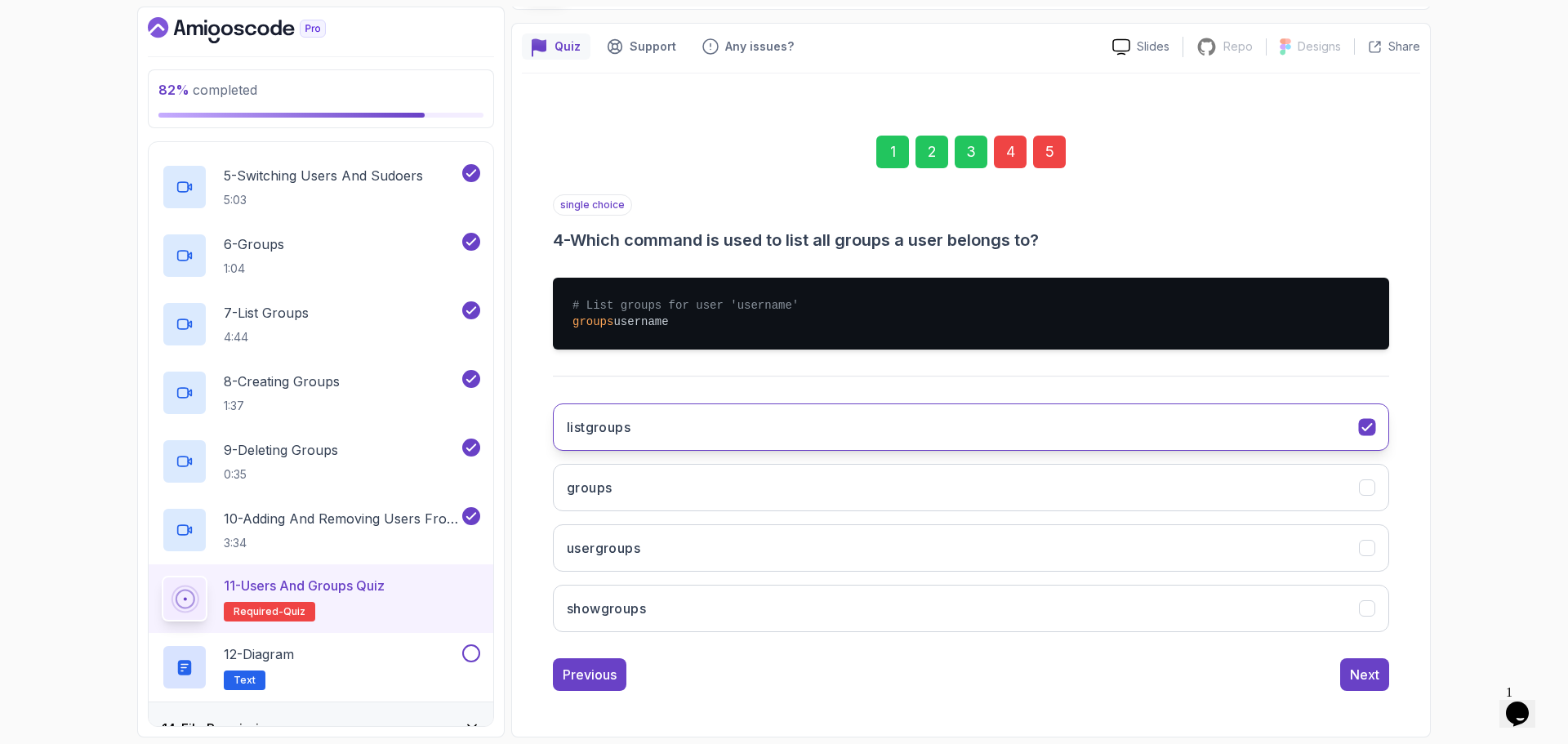
click at [1050, 434] on button "listgroups" at bounding box center [971, 426] width 836 height 47
click at [965, 533] on button "usergroups" at bounding box center [971, 547] width 836 height 47
click at [969, 429] on button "listgroups" at bounding box center [971, 426] width 836 height 47
click at [1130, 535] on button "usergroups" at bounding box center [971, 547] width 836 height 47
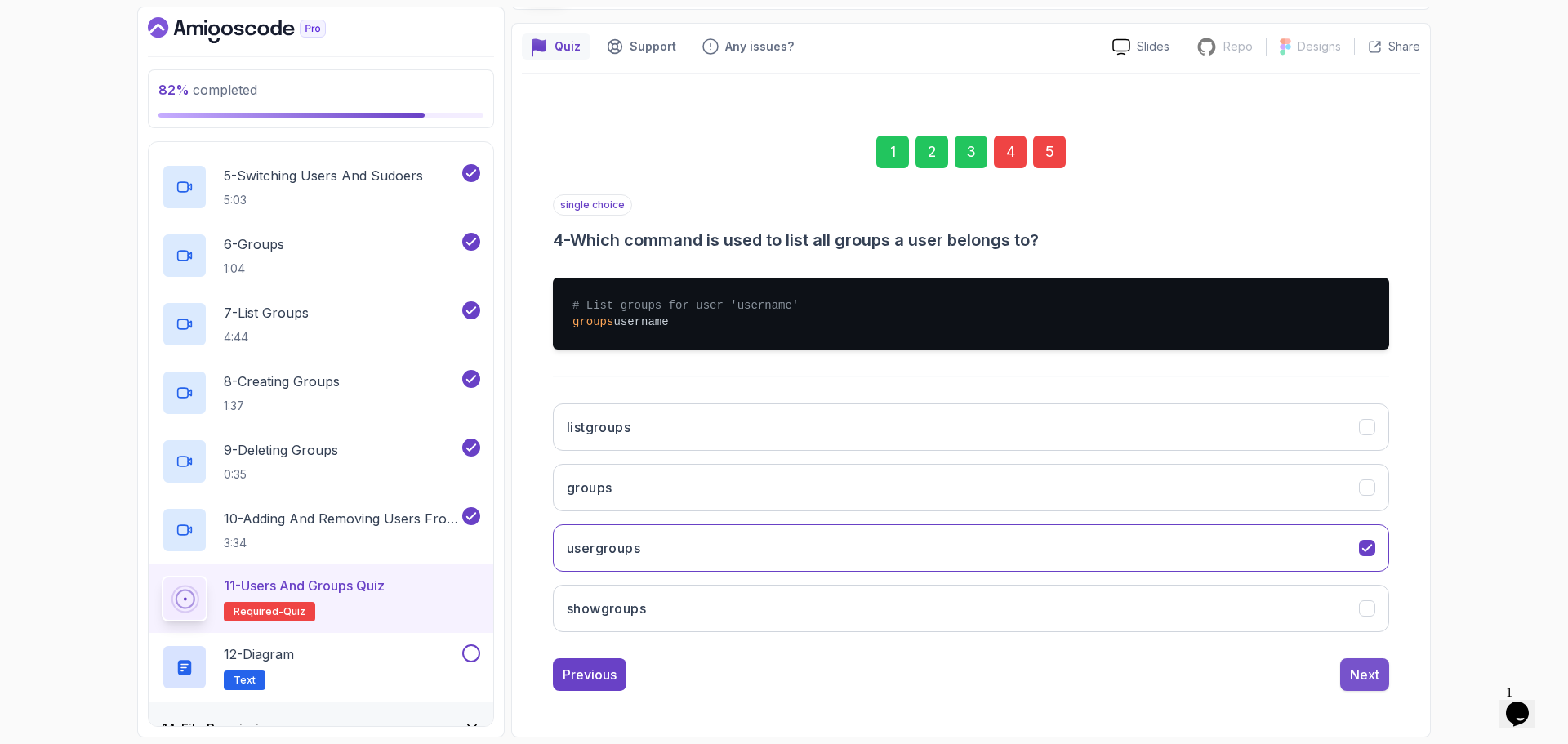
click at [1366, 673] on div "Next" at bounding box center [1365, 674] width 30 height 19
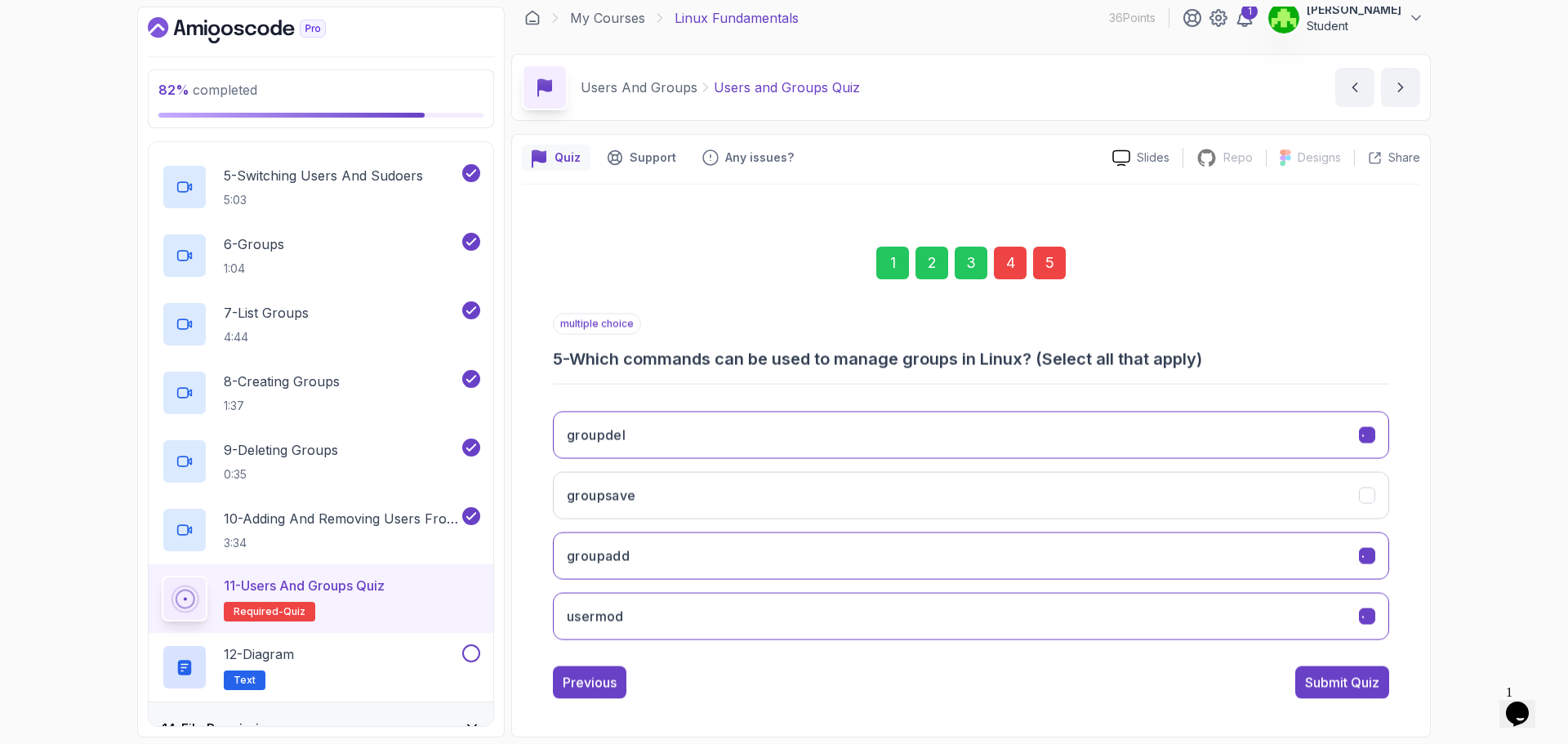
scroll to position [11, 0]
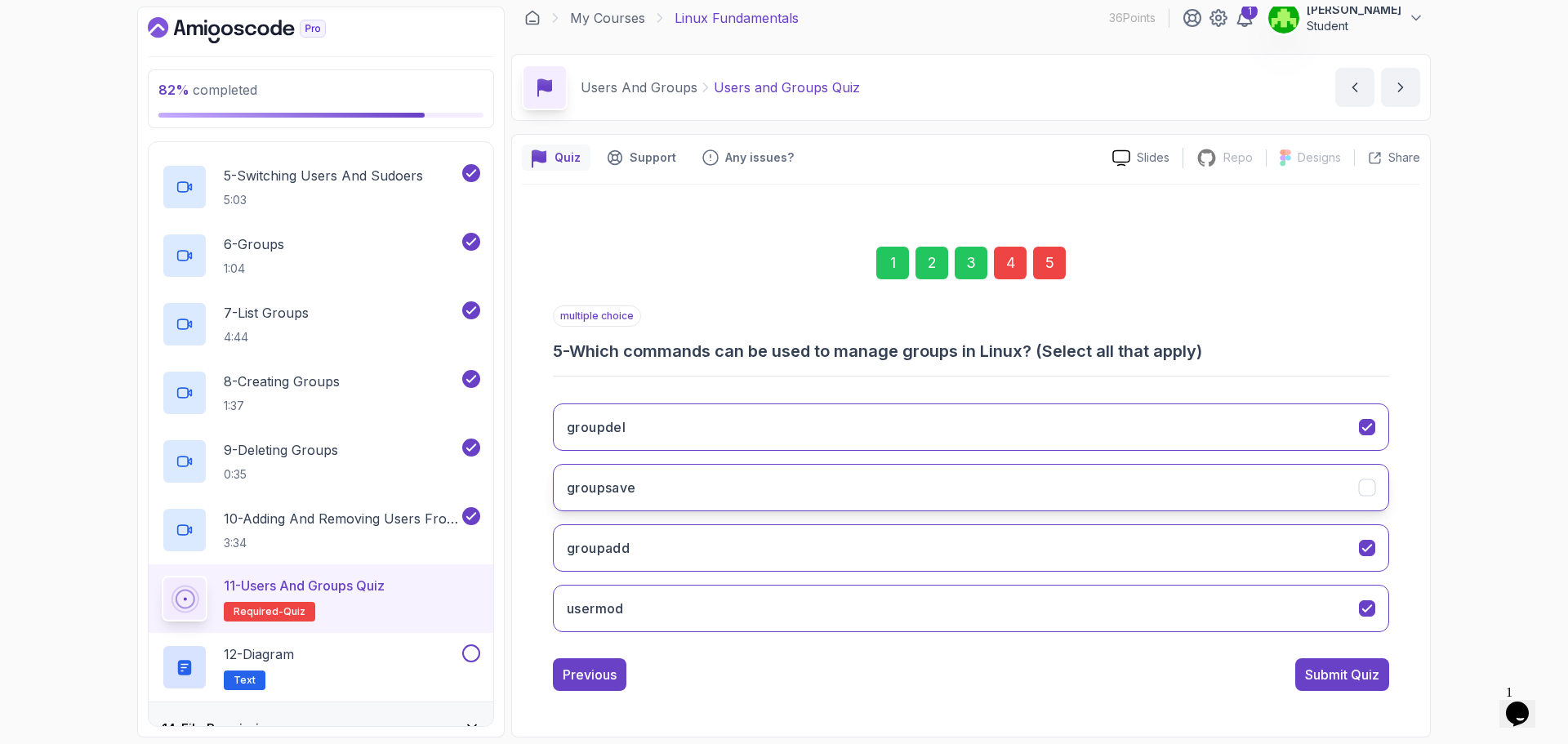
click at [1218, 467] on button "groupsave" at bounding box center [971, 487] width 836 height 47
click at [1362, 680] on div "Submit Quiz" at bounding box center [1341, 674] width 74 height 19
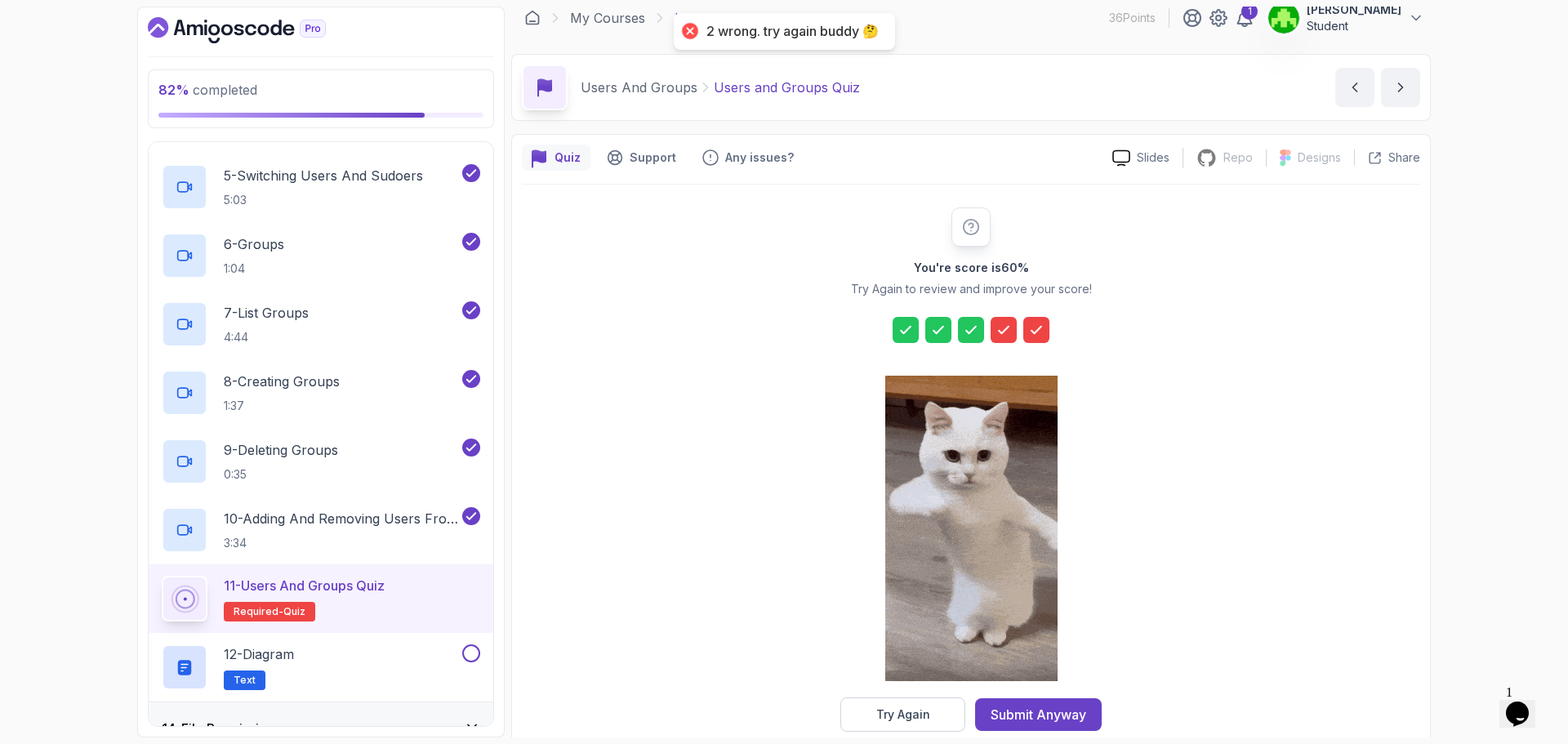
click at [1007, 342] on div at bounding box center [1003, 330] width 26 height 26
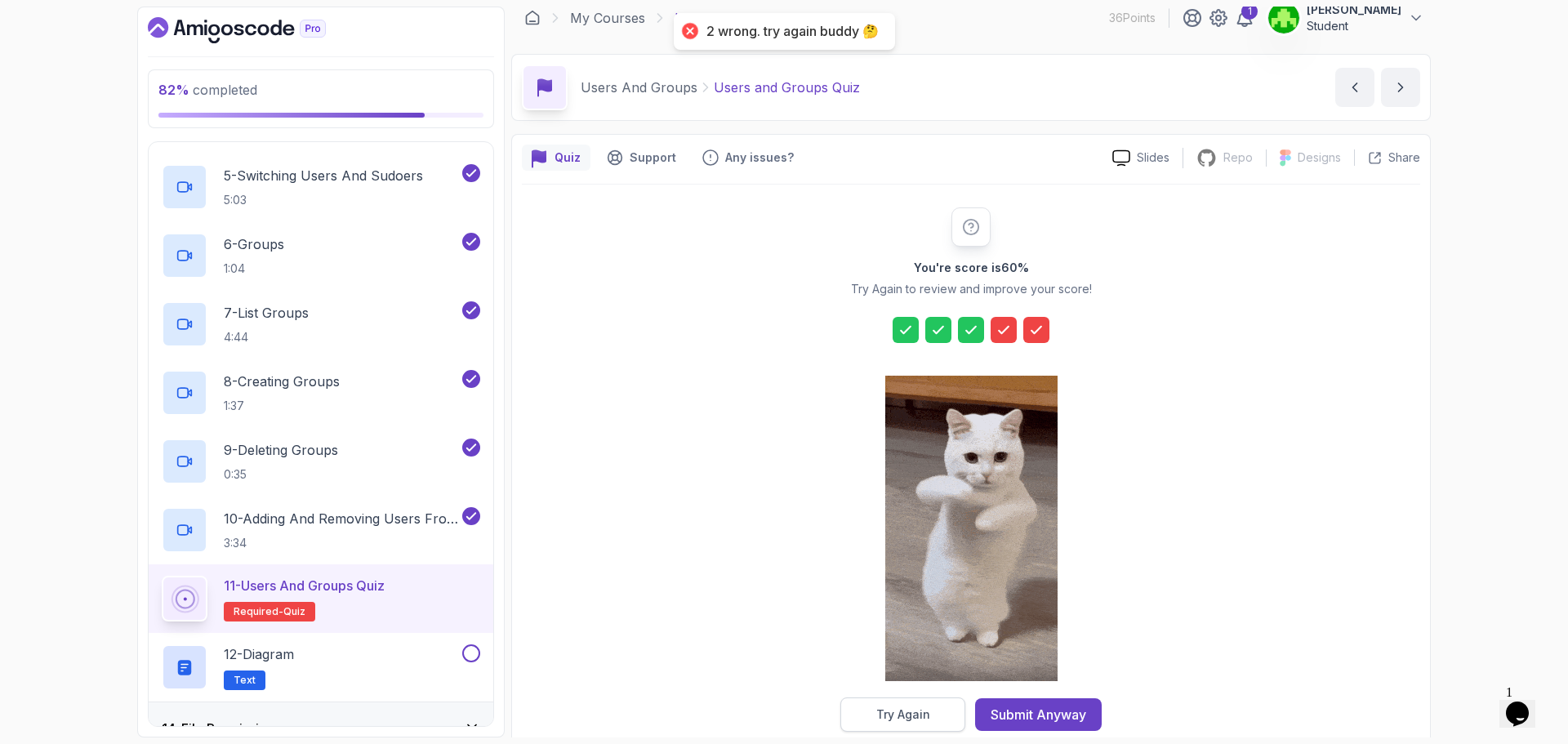
click at [890, 716] on div "Try Again" at bounding box center [903, 714] width 54 height 17
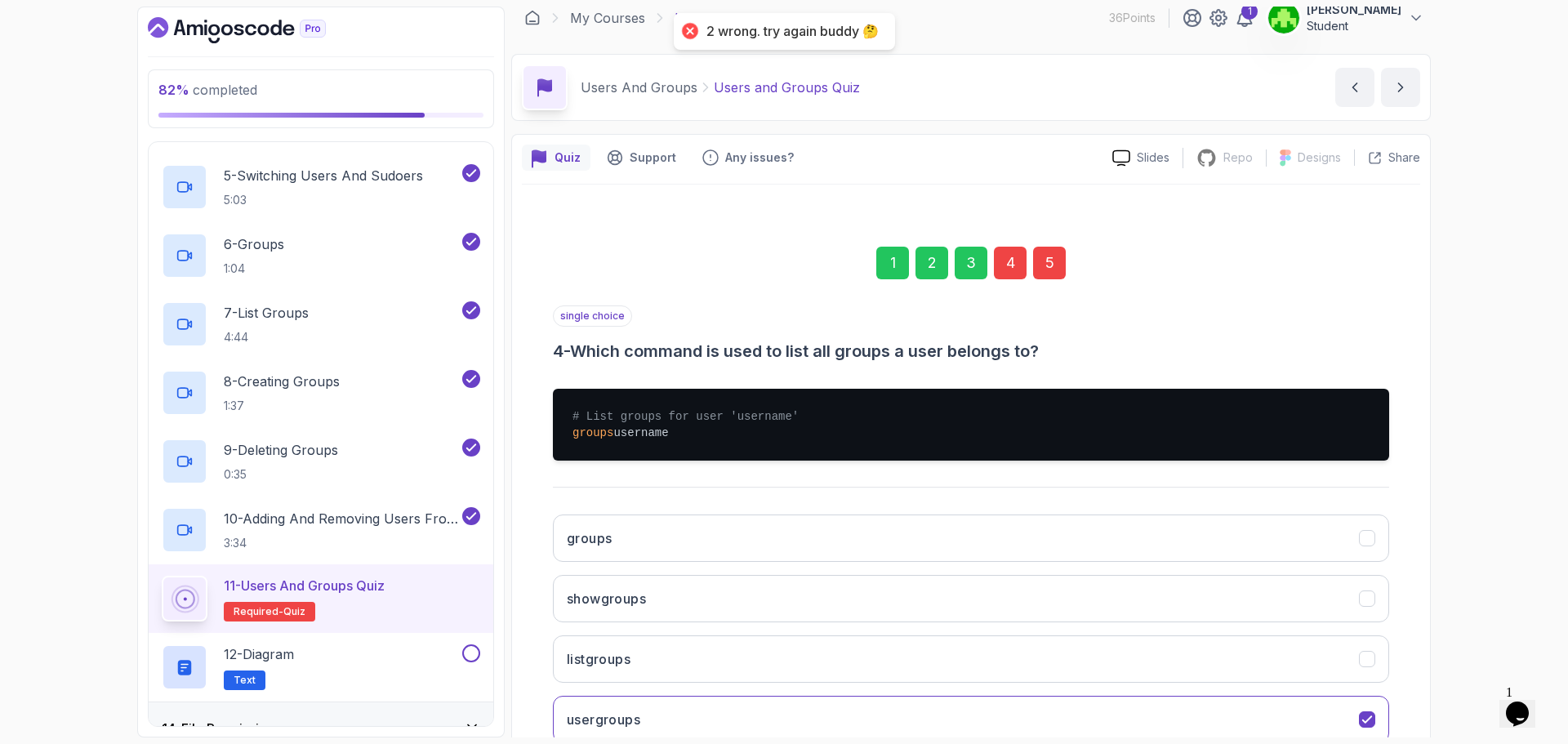
click at [1005, 254] on div "4" at bounding box center [1010, 262] width 32 height 32
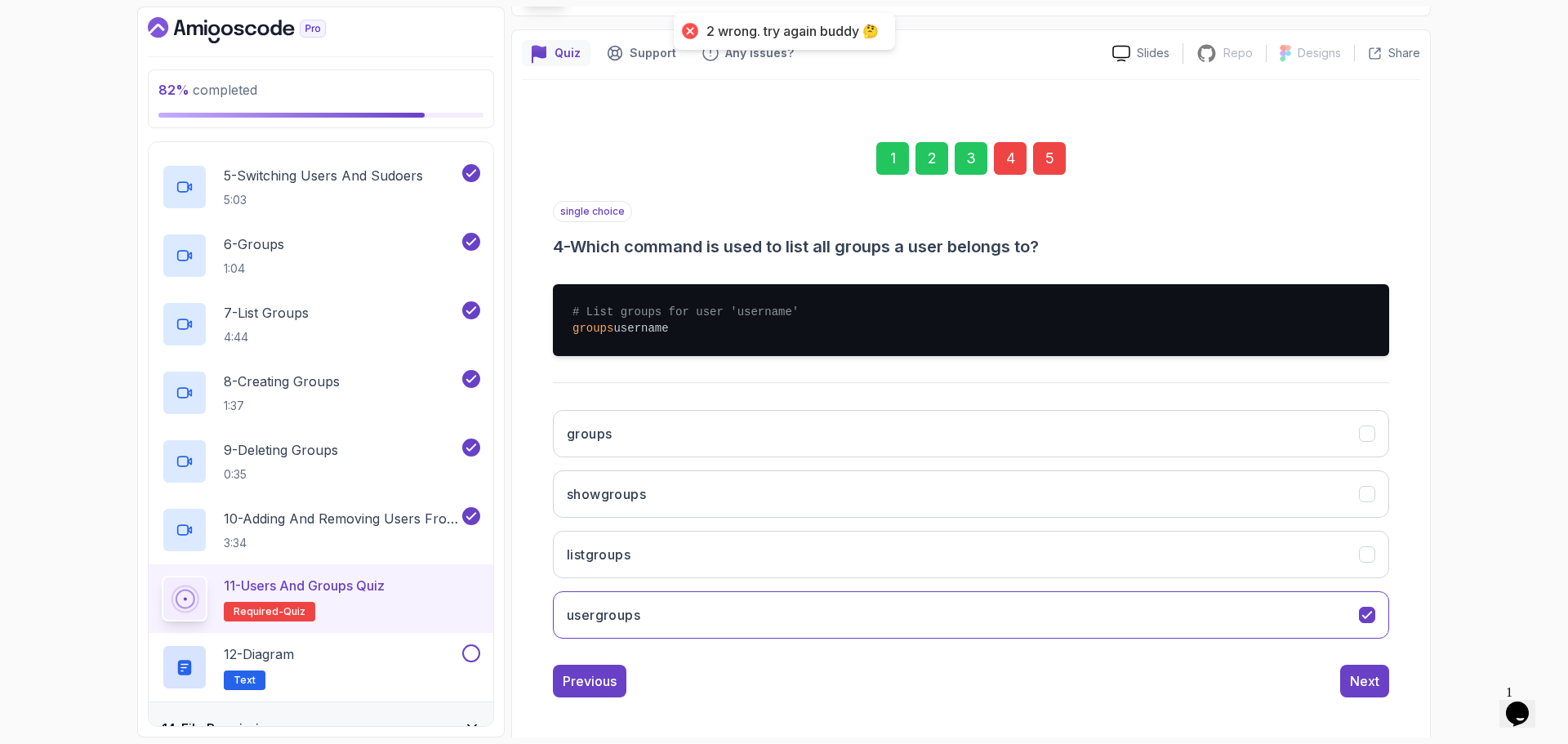
scroll to position [122, 0]
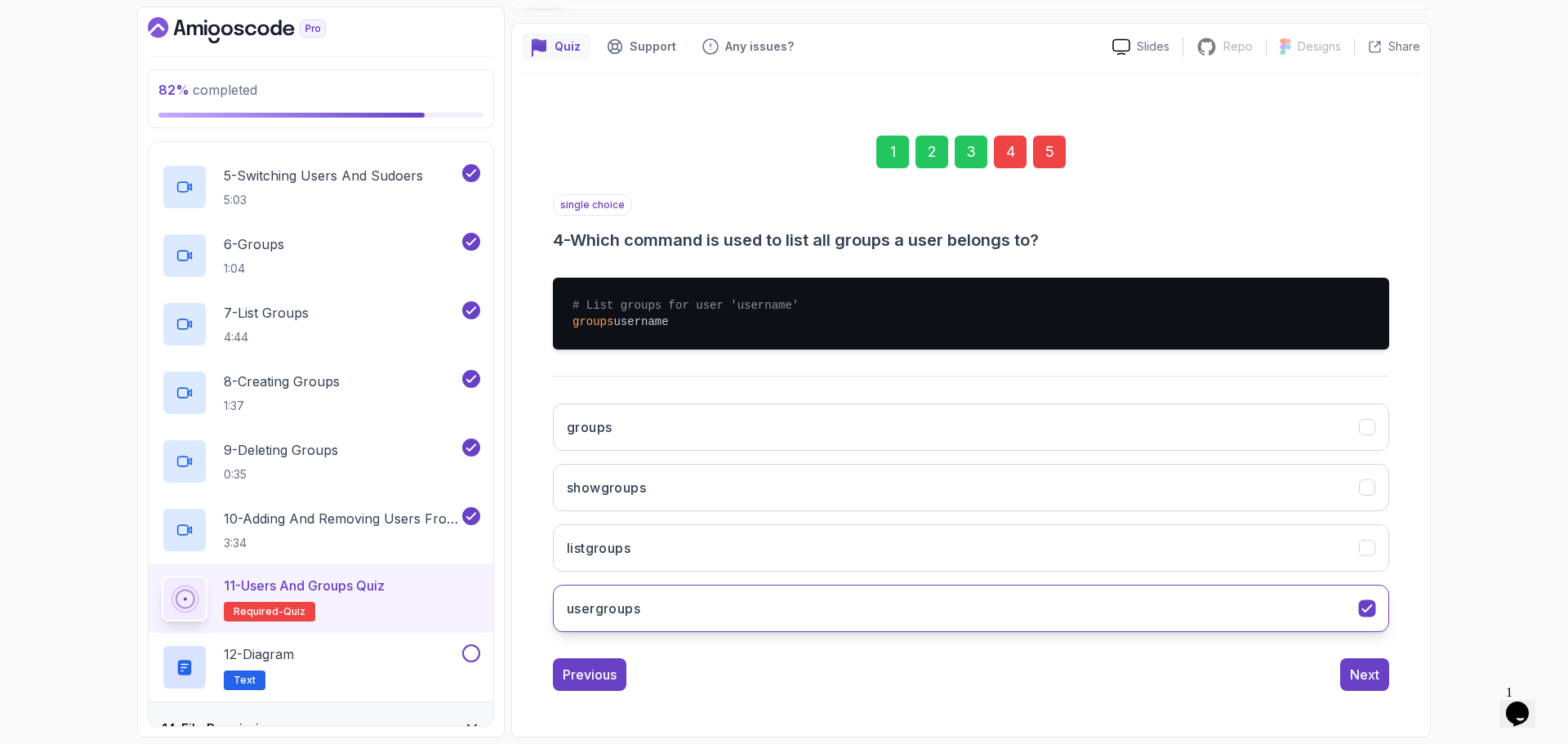
click at [1002, 604] on button "usergroups" at bounding box center [971, 607] width 836 height 47
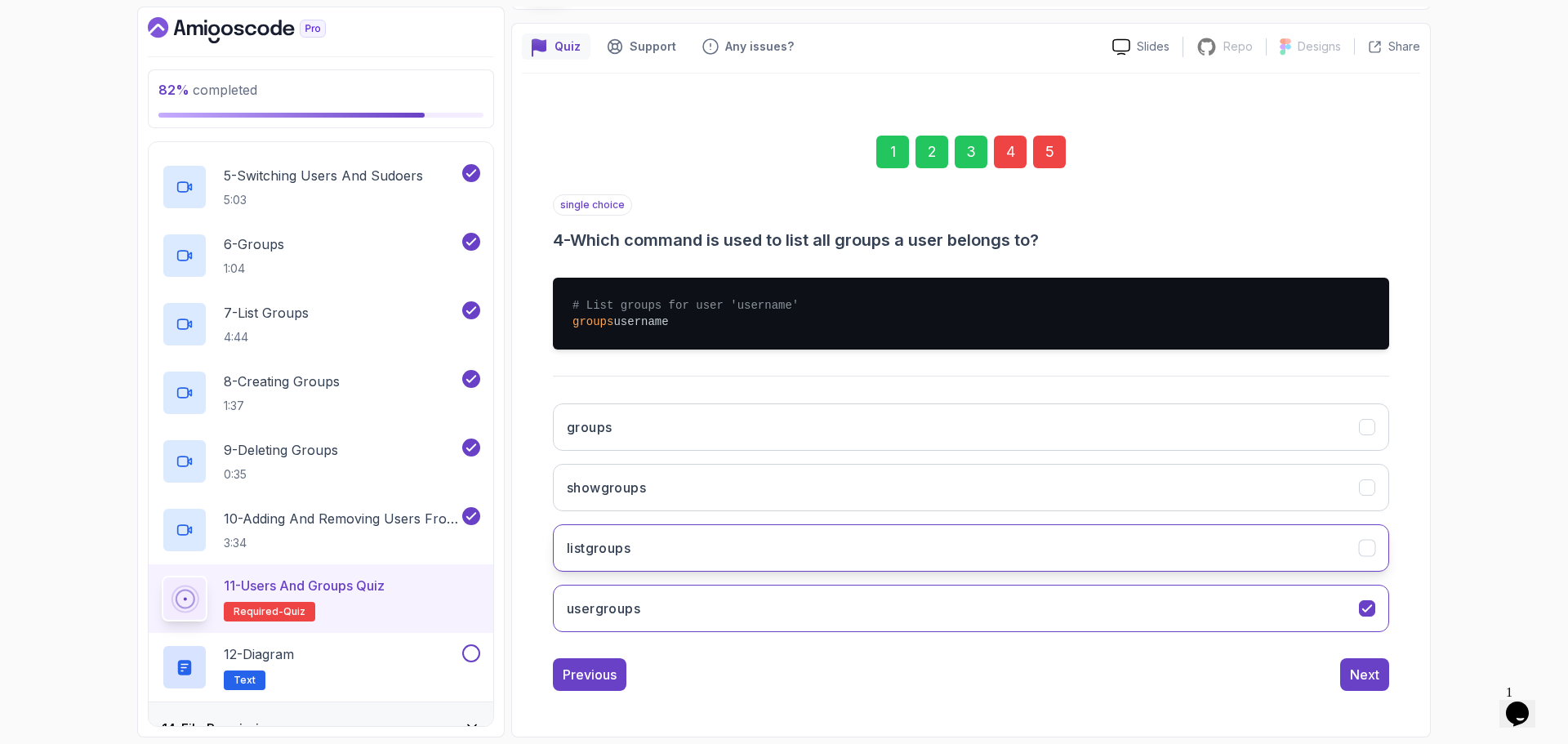
click at [984, 544] on button "listgroups" at bounding box center [971, 547] width 836 height 47
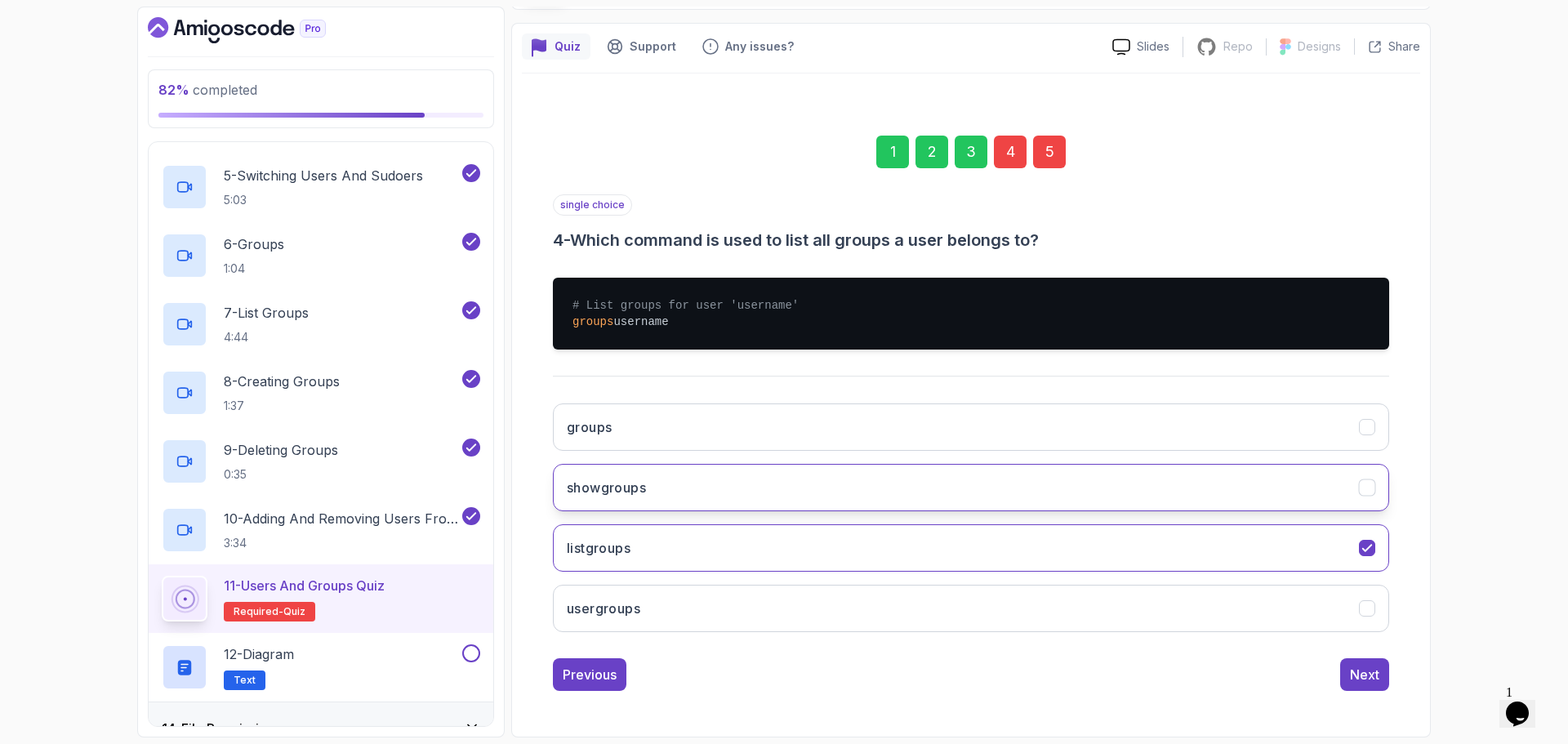
click at [1063, 490] on button "showgroups" at bounding box center [971, 487] width 836 height 47
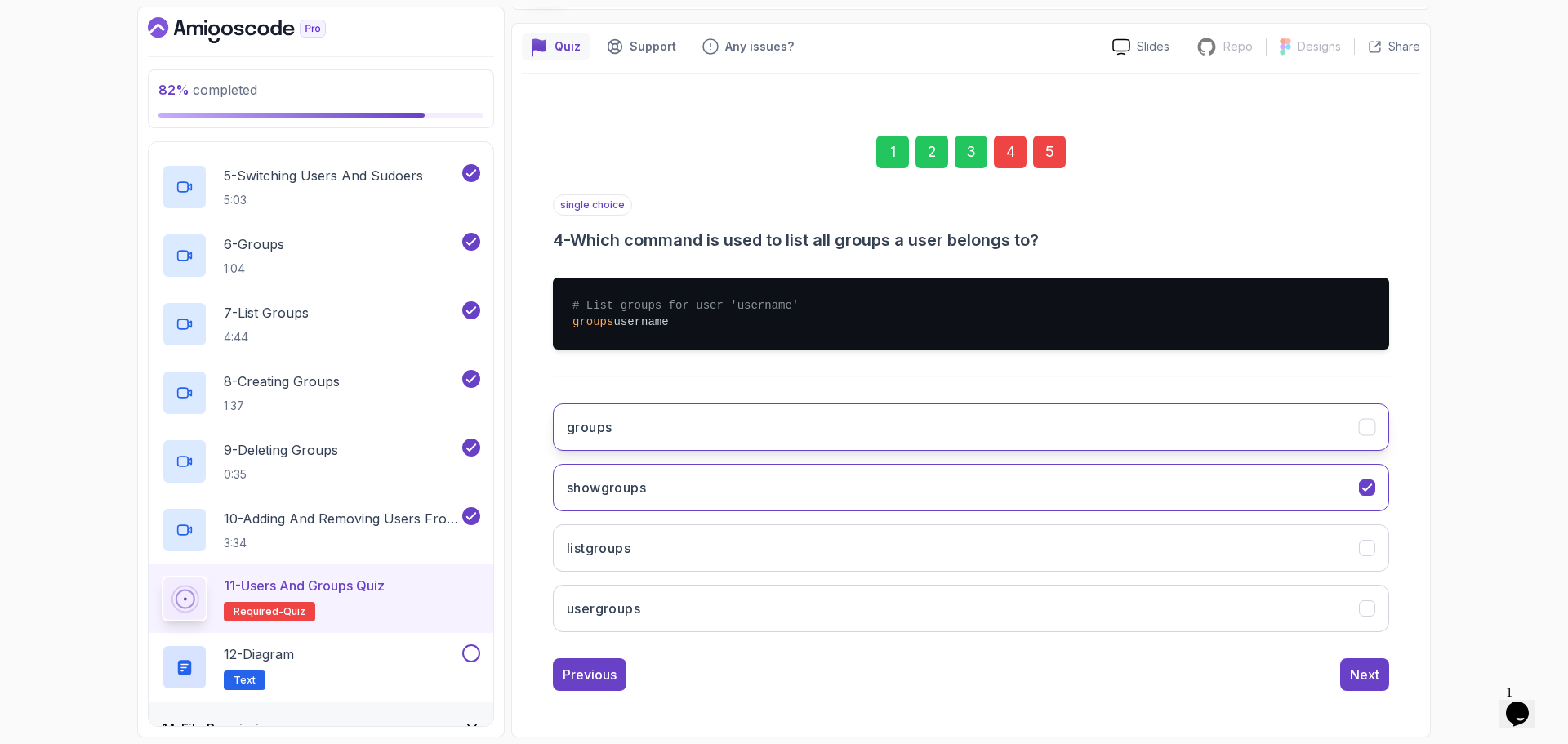
click at [1211, 444] on button "groups" at bounding box center [971, 426] width 836 height 47
click at [1368, 676] on div "Next" at bounding box center [1365, 674] width 30 height 19
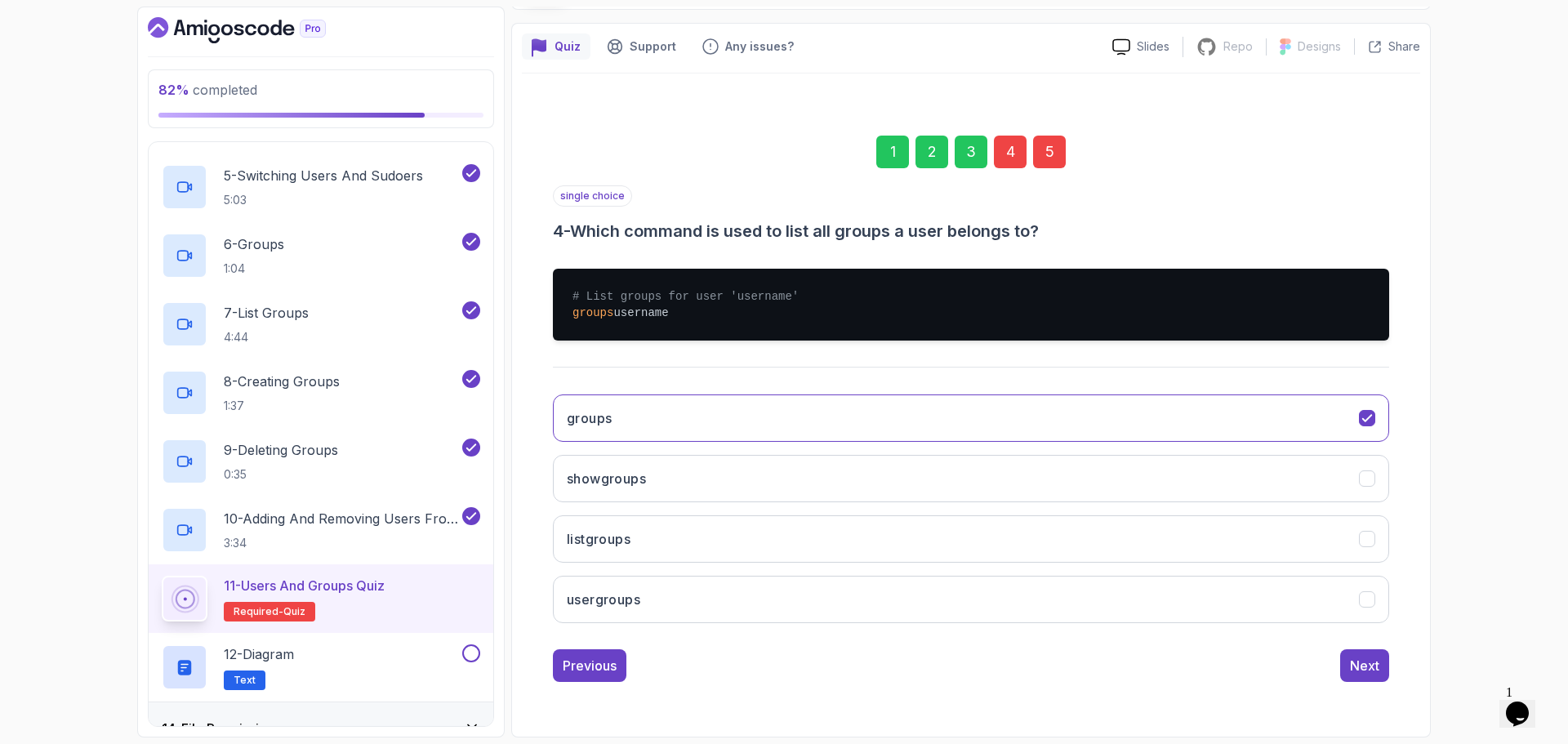
scroll to position [11, 0]
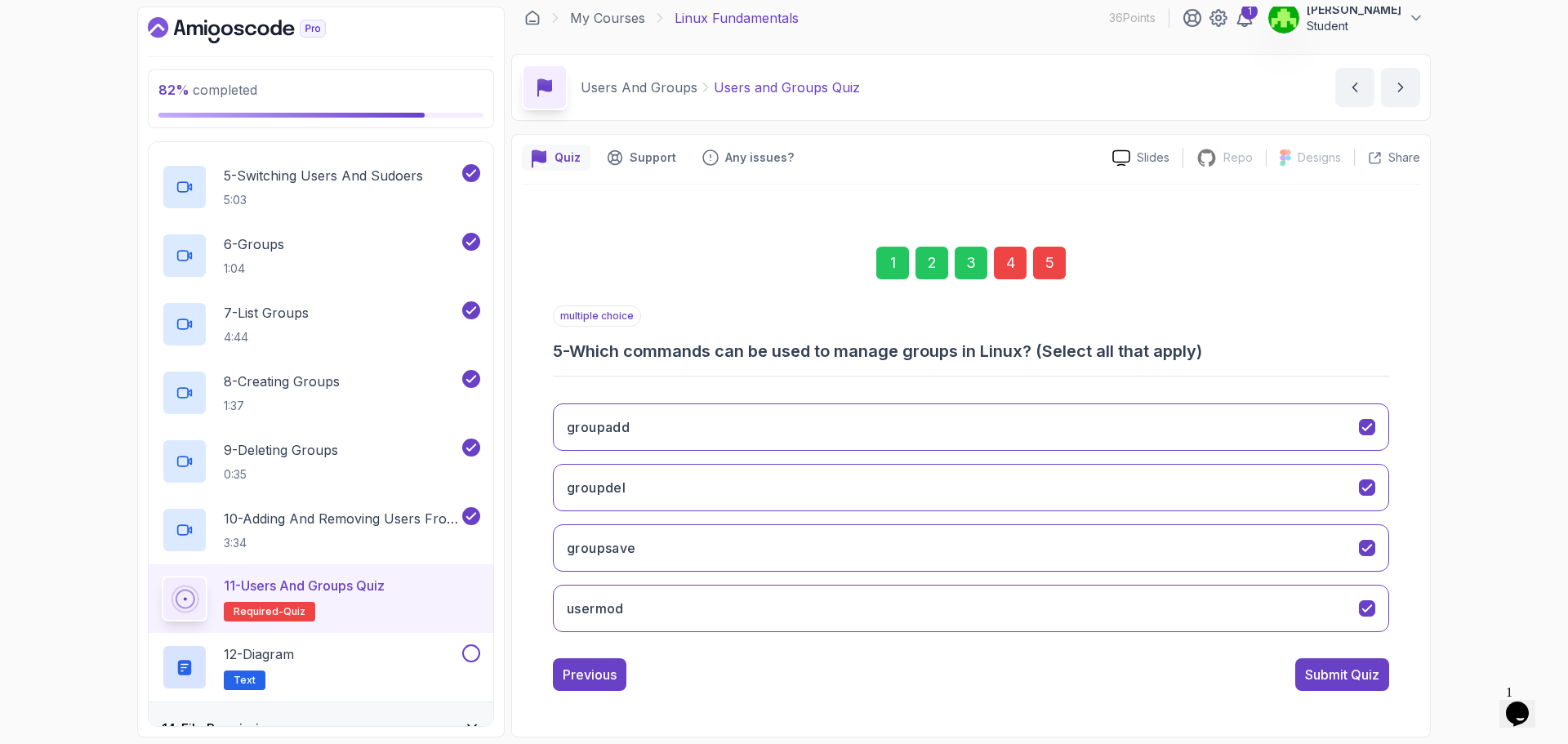
click at [1040, 252] on div "5" at bounding box center [1048, 262] width 32 height 32
click at [1059, 480] on button "groupdel" at bounding box center [971, 487] width 836 height 47
click at [1036, 533] on button "groupsave" at bounding box center [971, 547] width 836 height 47
click at [1014, 583] on div "groupadd groupdel groupsave usermod" at bounding box center [971, 518] width 836 height 255
click at [974, 430] on button "groupadd" at bounding box center [971, 426] width 836 height 47
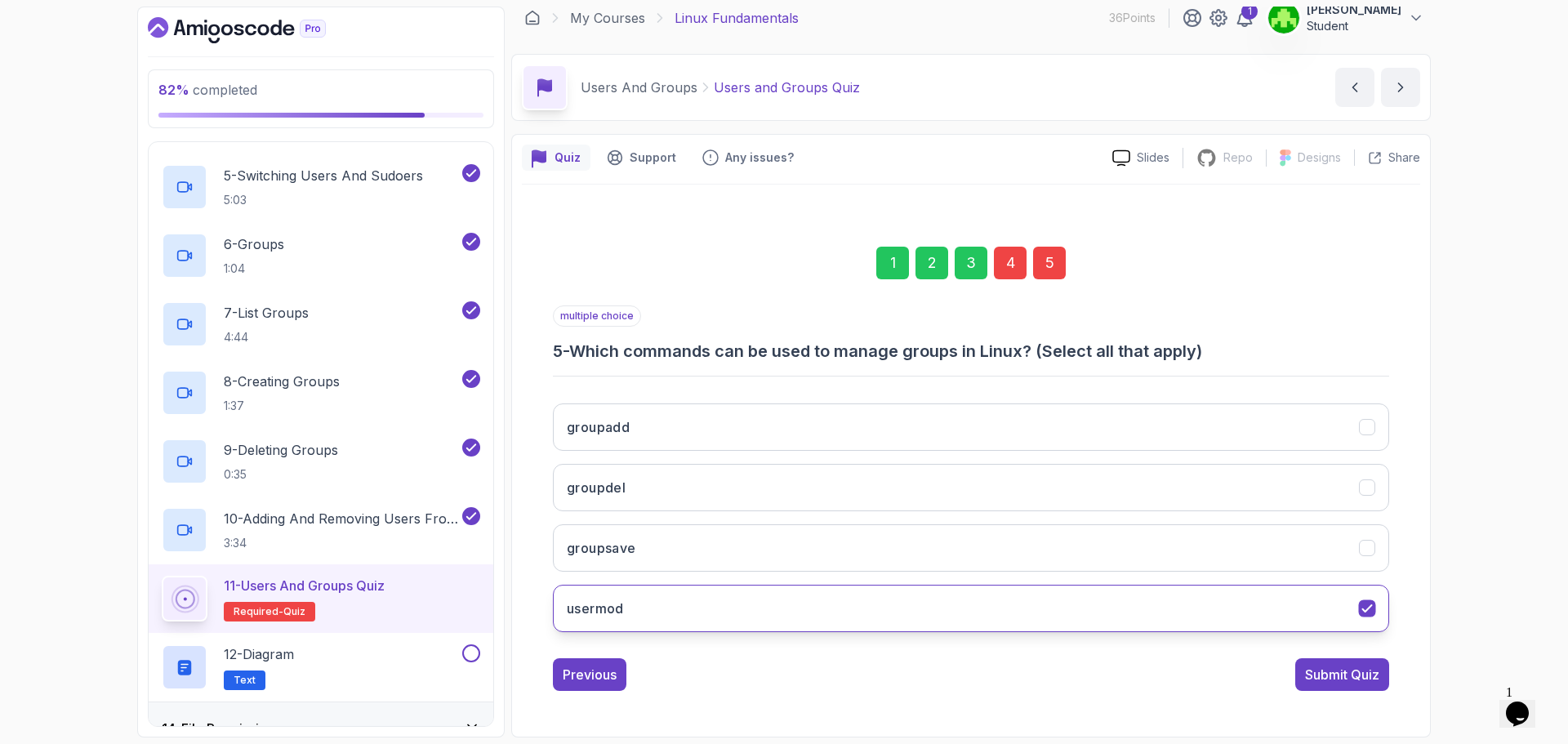
click at [995, 587] on button "usermod" at bounding box center [971, 607] width 836 height 47
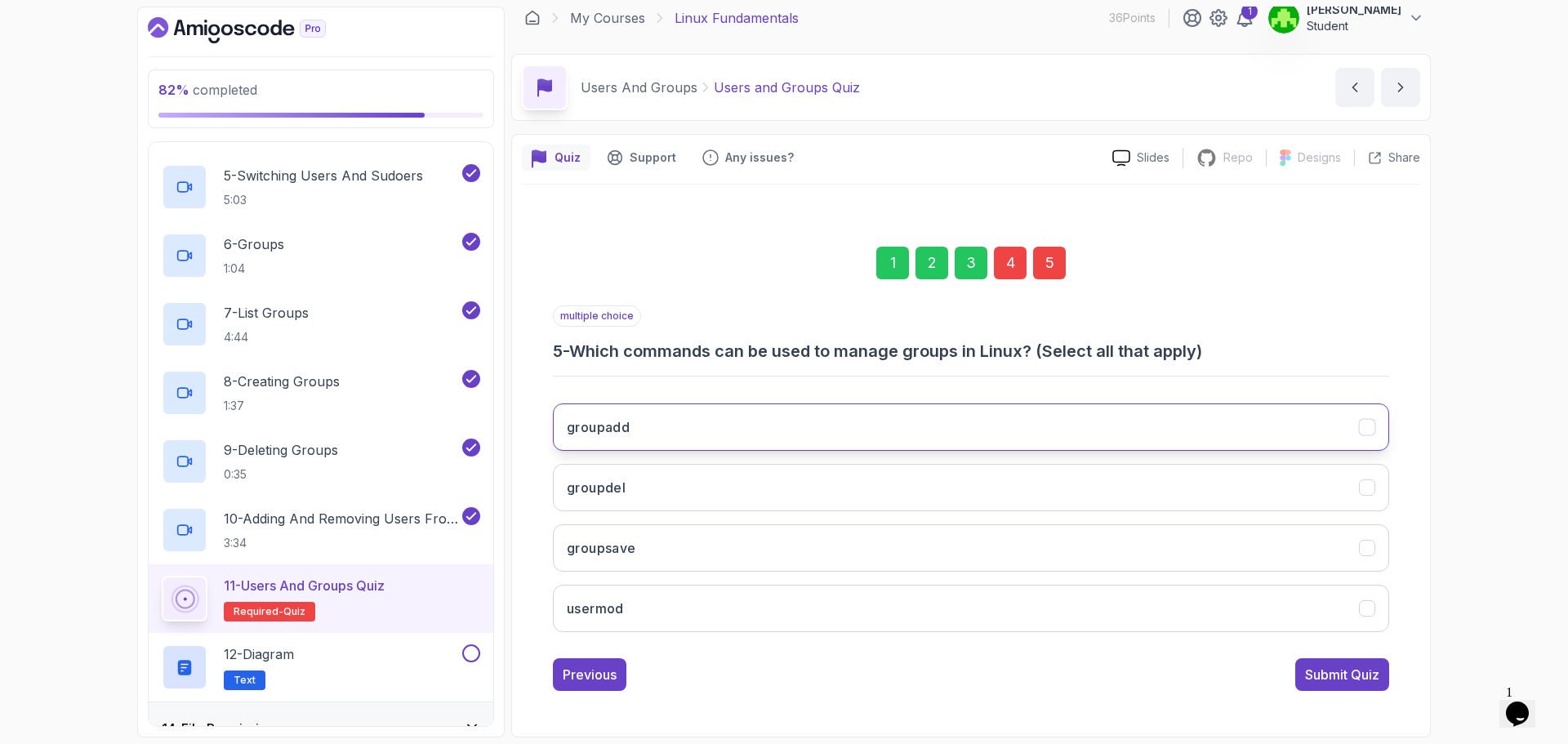
click at [699, 430] on button "groupadd" at bounding box center [971, 426] width 836 height 47
click at [675, 498] on button "groupdel" at bounding box center [971, 487] width 836 height 47
click at [1325, 677] on div "Submit Quiz" at bounding box center [1341, 674] width 74 height 19
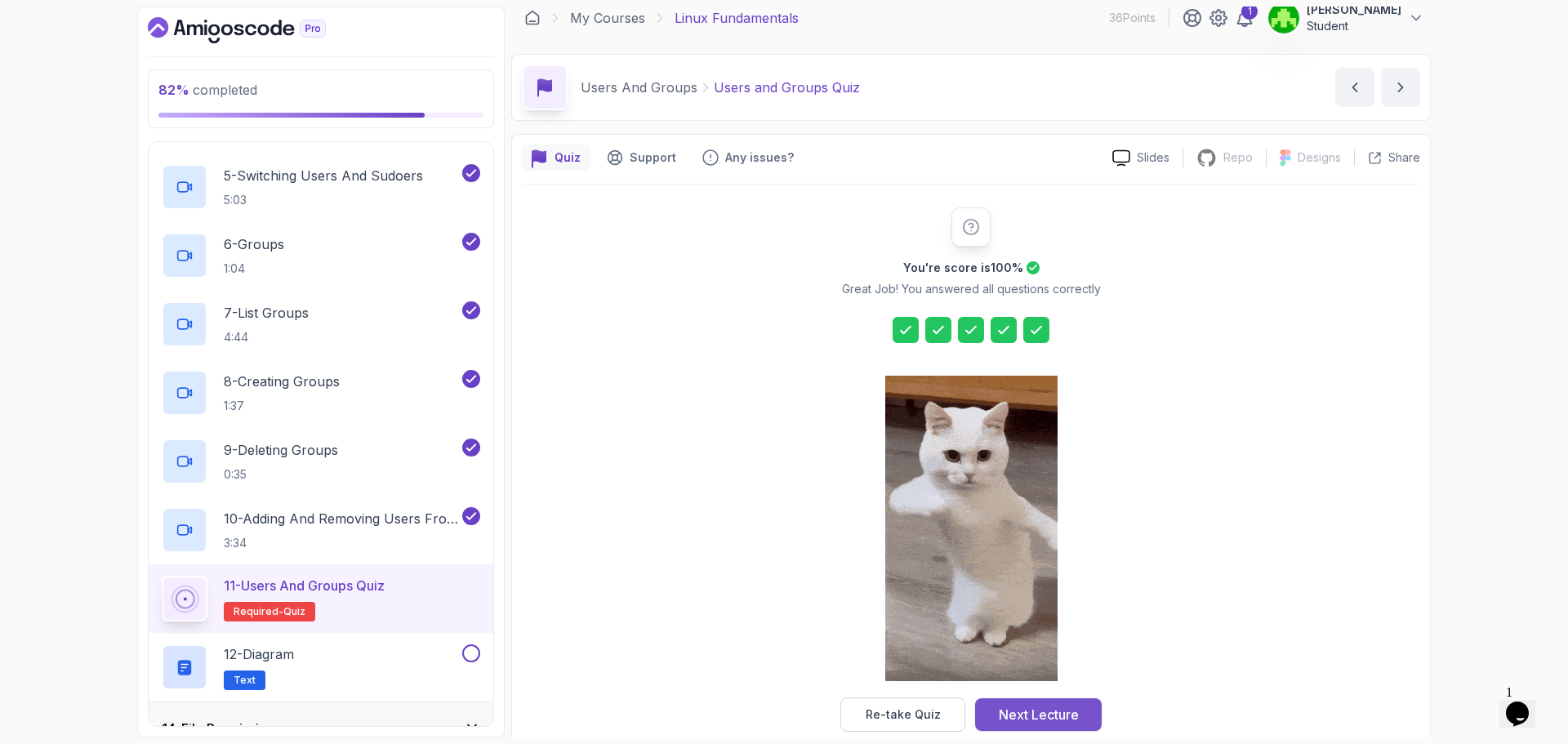
click at [1014, 726] on button "Next Lecture" at bounding box center [1038, 714] width 127 height 32
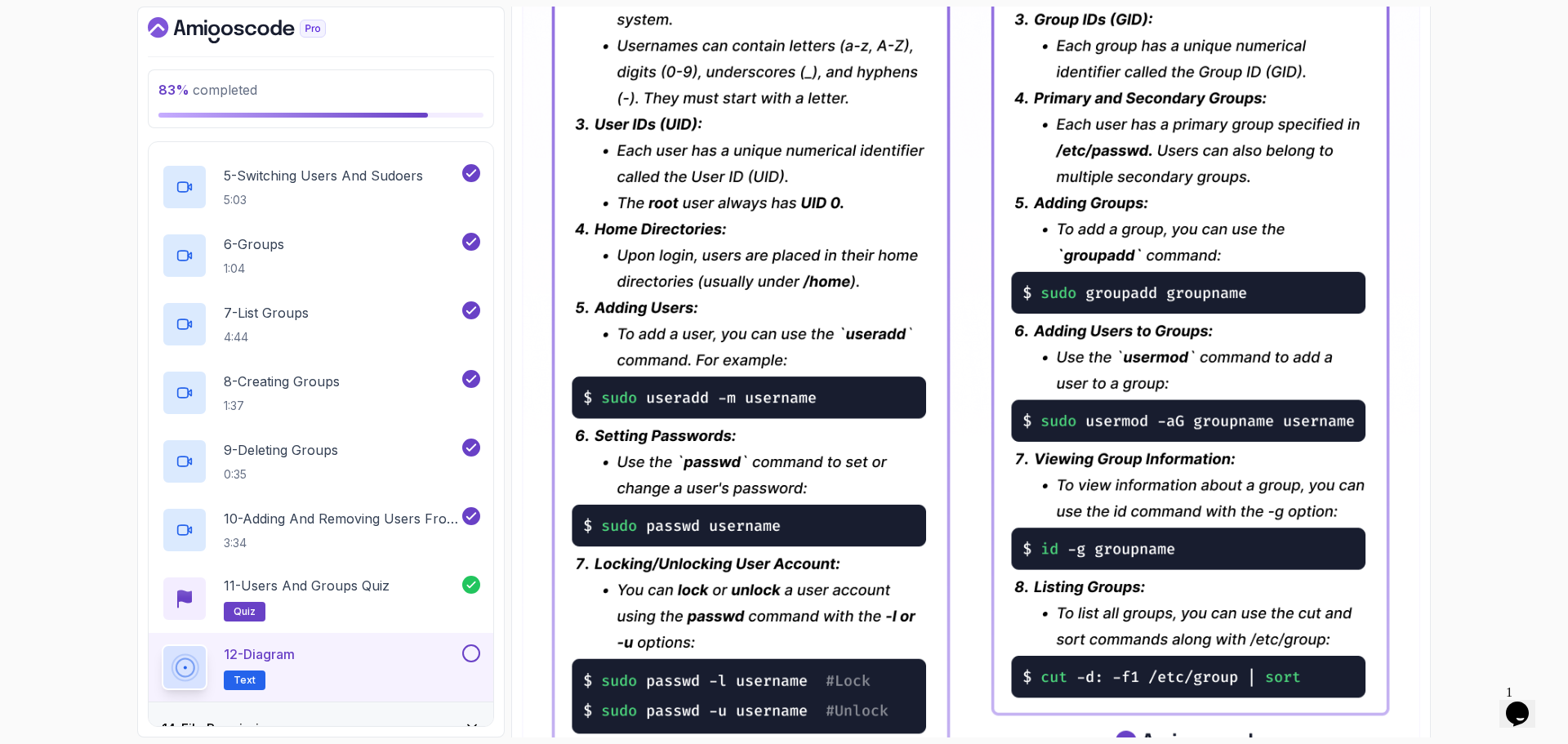
scroll to position [702, 0]
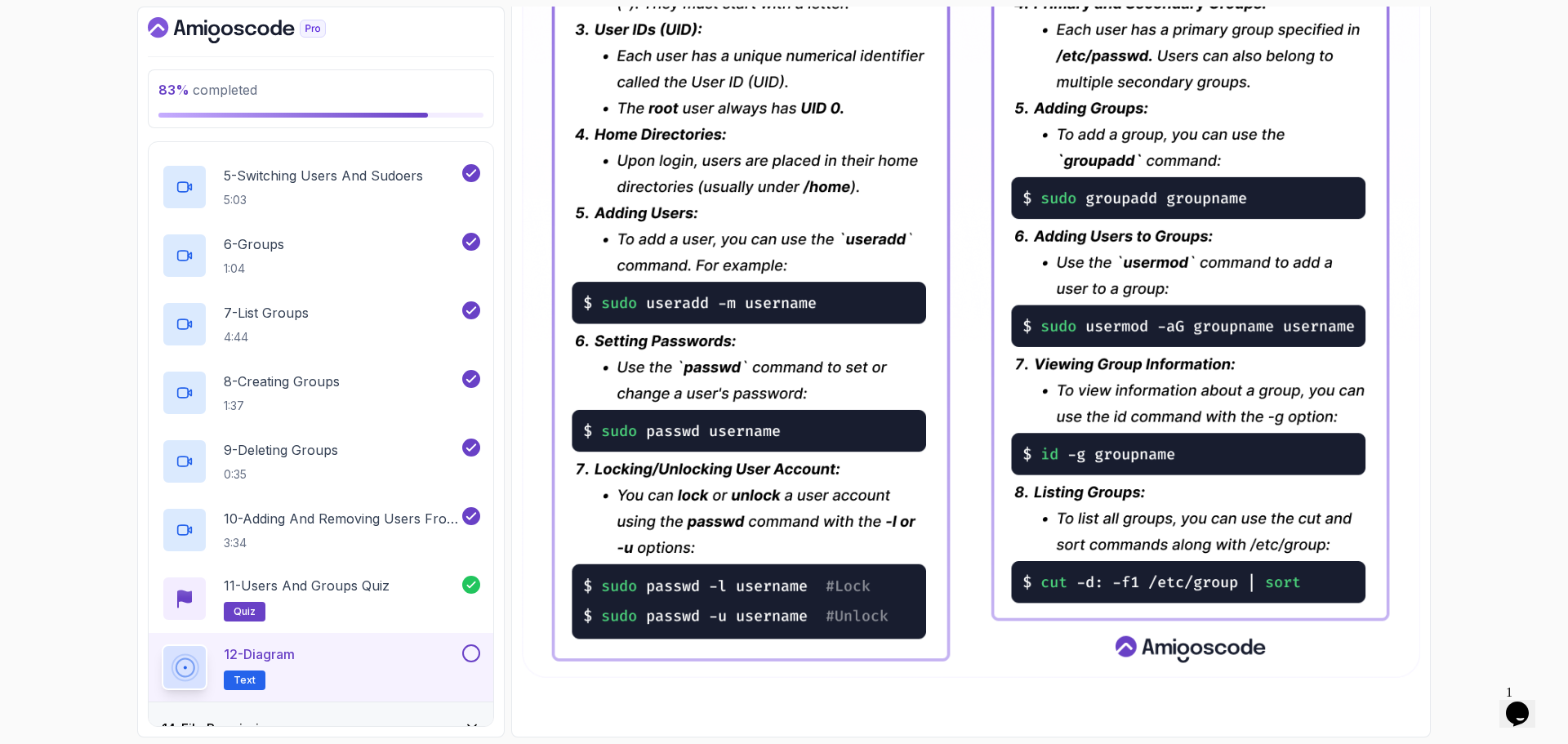
click at [473, 658] on button at bounding box center [471, 653] width 18 height 18
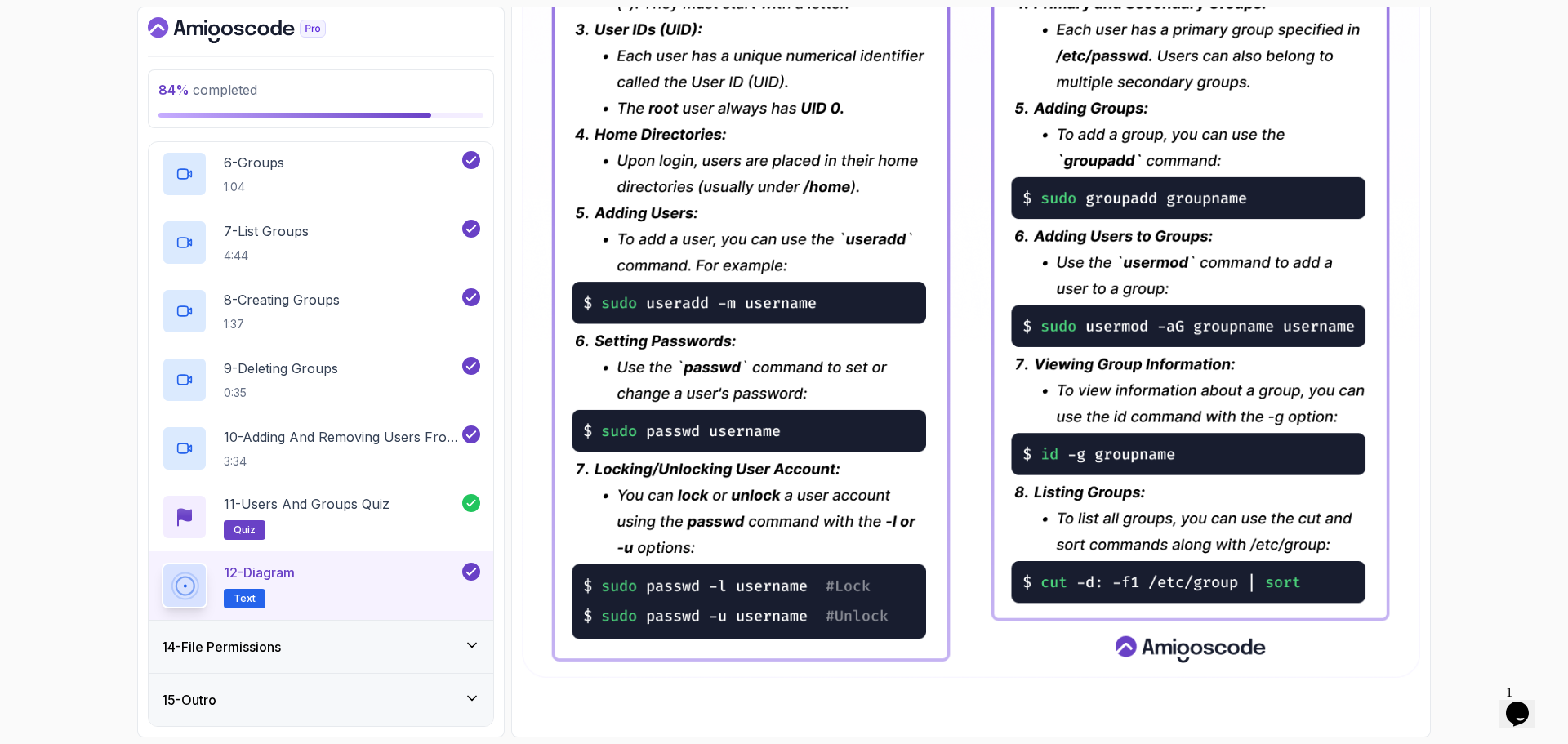
click at [263, 653] on h3 "14 - File Permissions" at bounding box center [221, 646] width 119 height 19
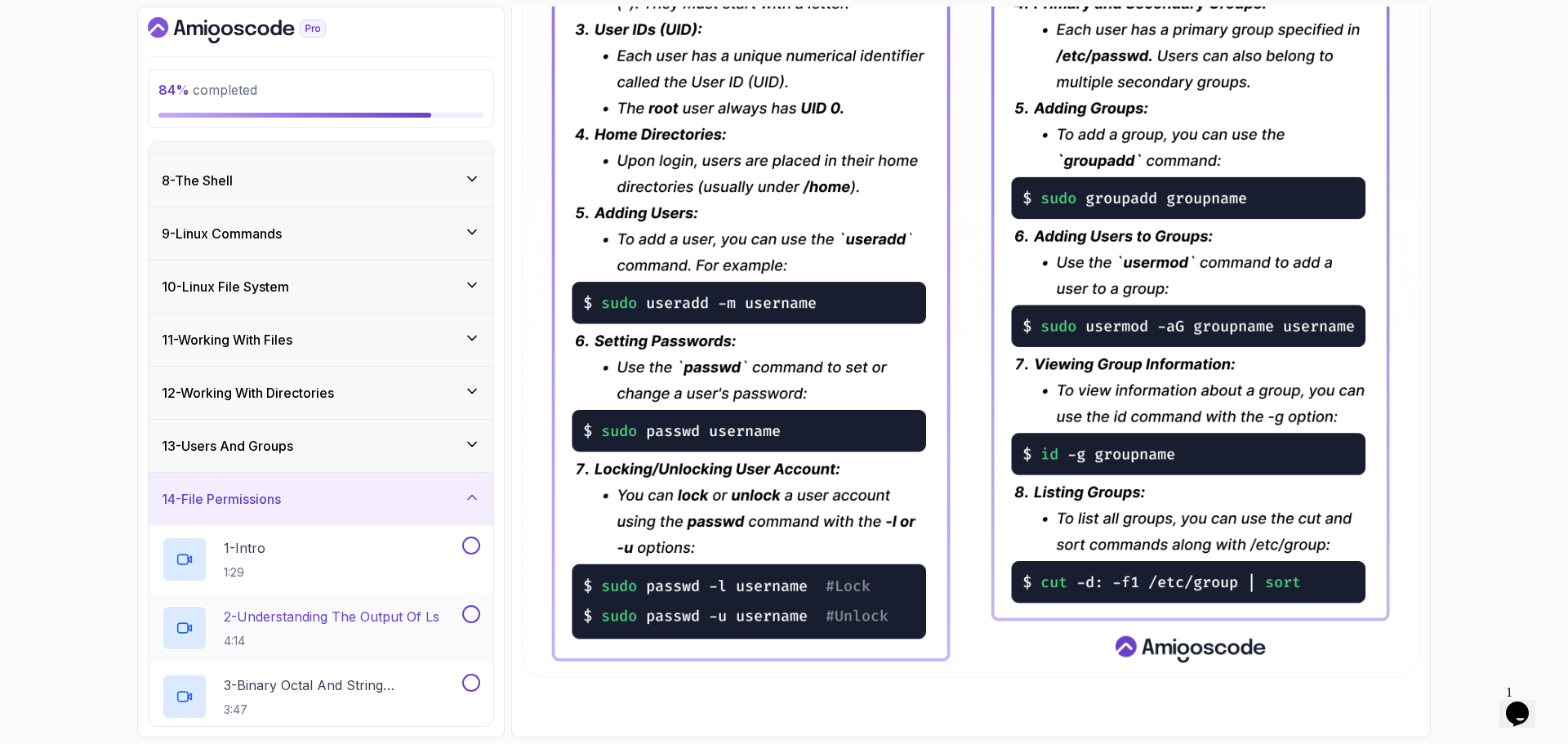
scroll to position [375, 0]
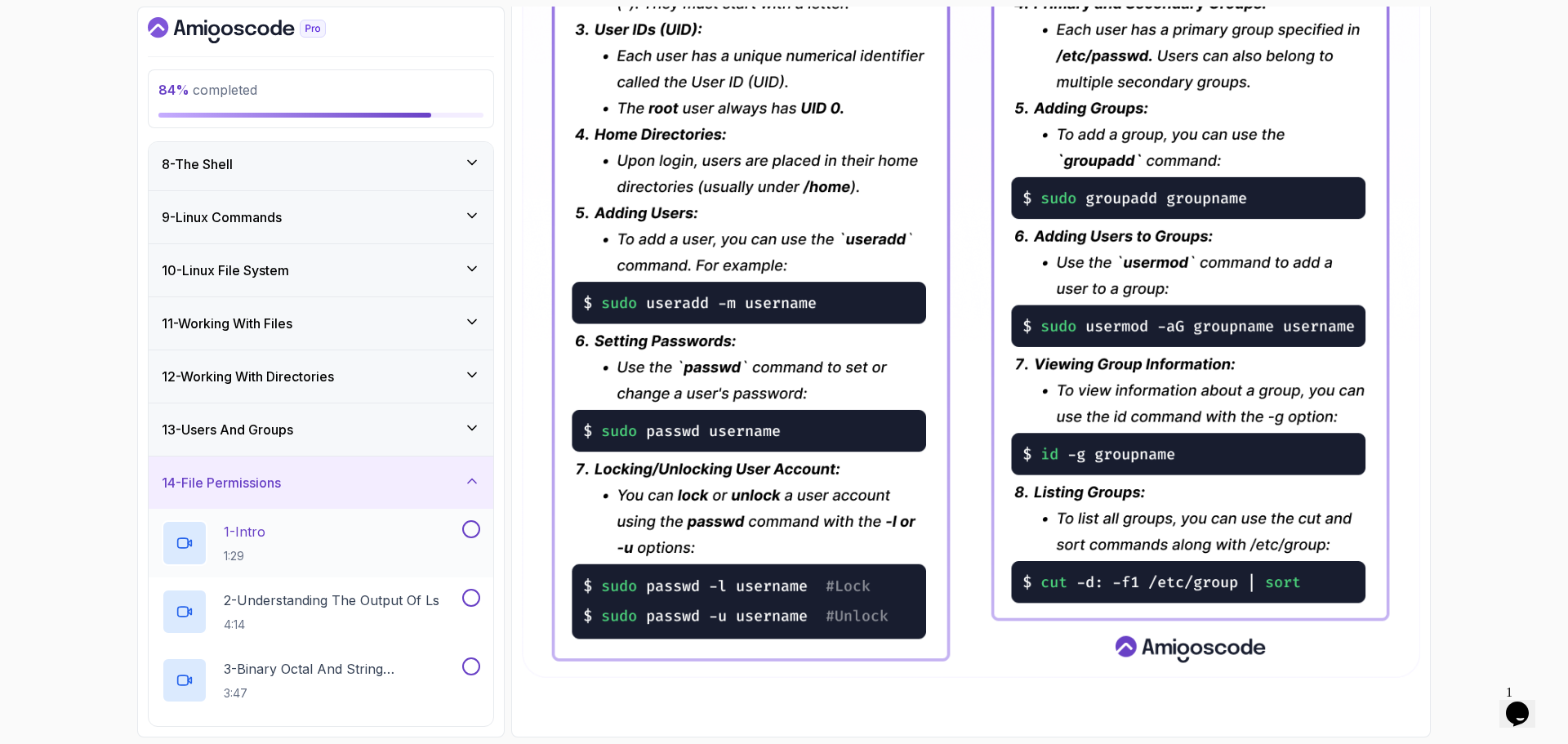
click at [292, 542] on div "1 - Intro 1:29" at bounding box center [311, 543] width 298 height 45
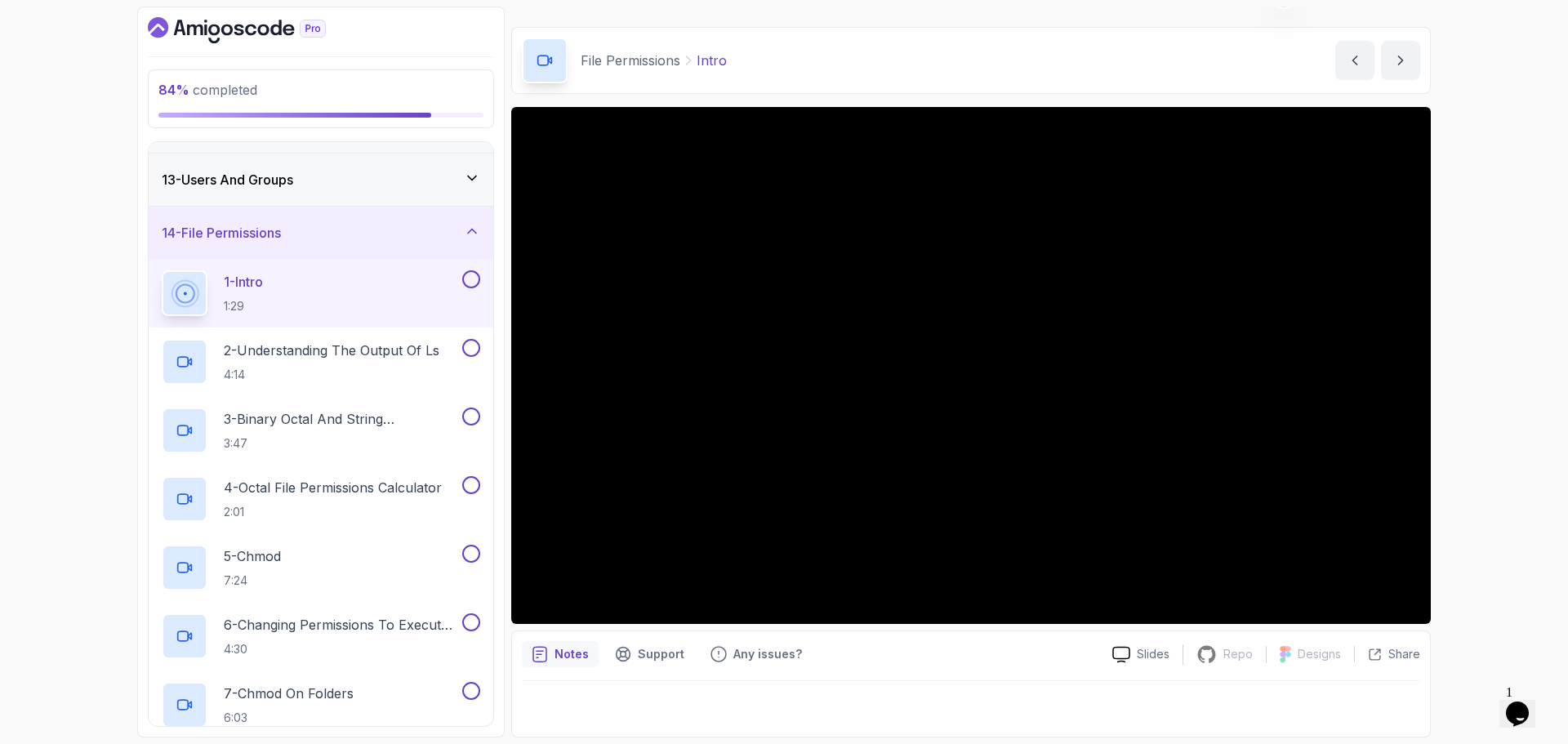
scroll to position [613, 0]
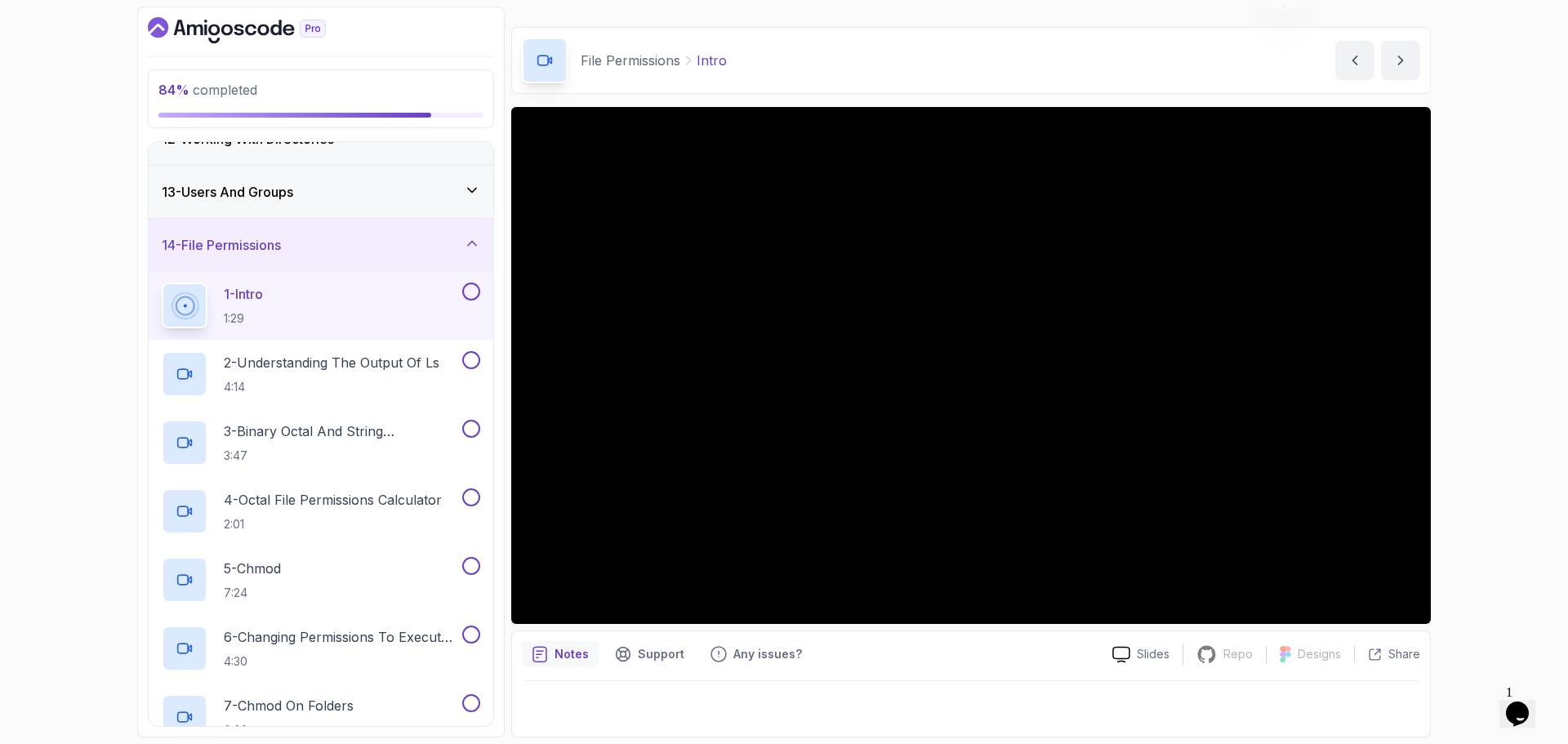
click at [472, 298] on button at bounding box center [471, 291] width 18 height 18
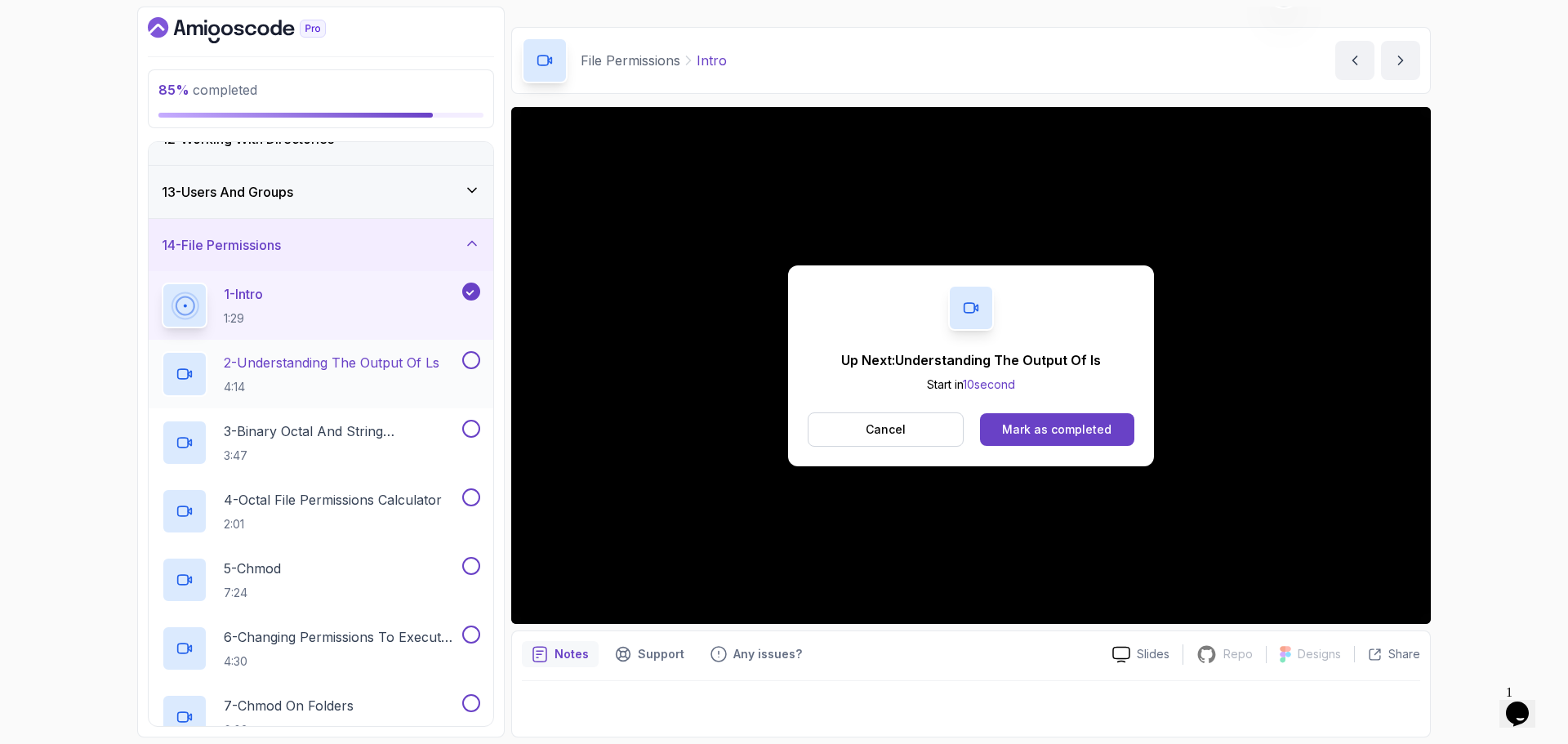
click at [363, 374] on h2 "2 - Understanding The Output Of ls 4:14" at bounding box center [331, 374] width 215 height 43
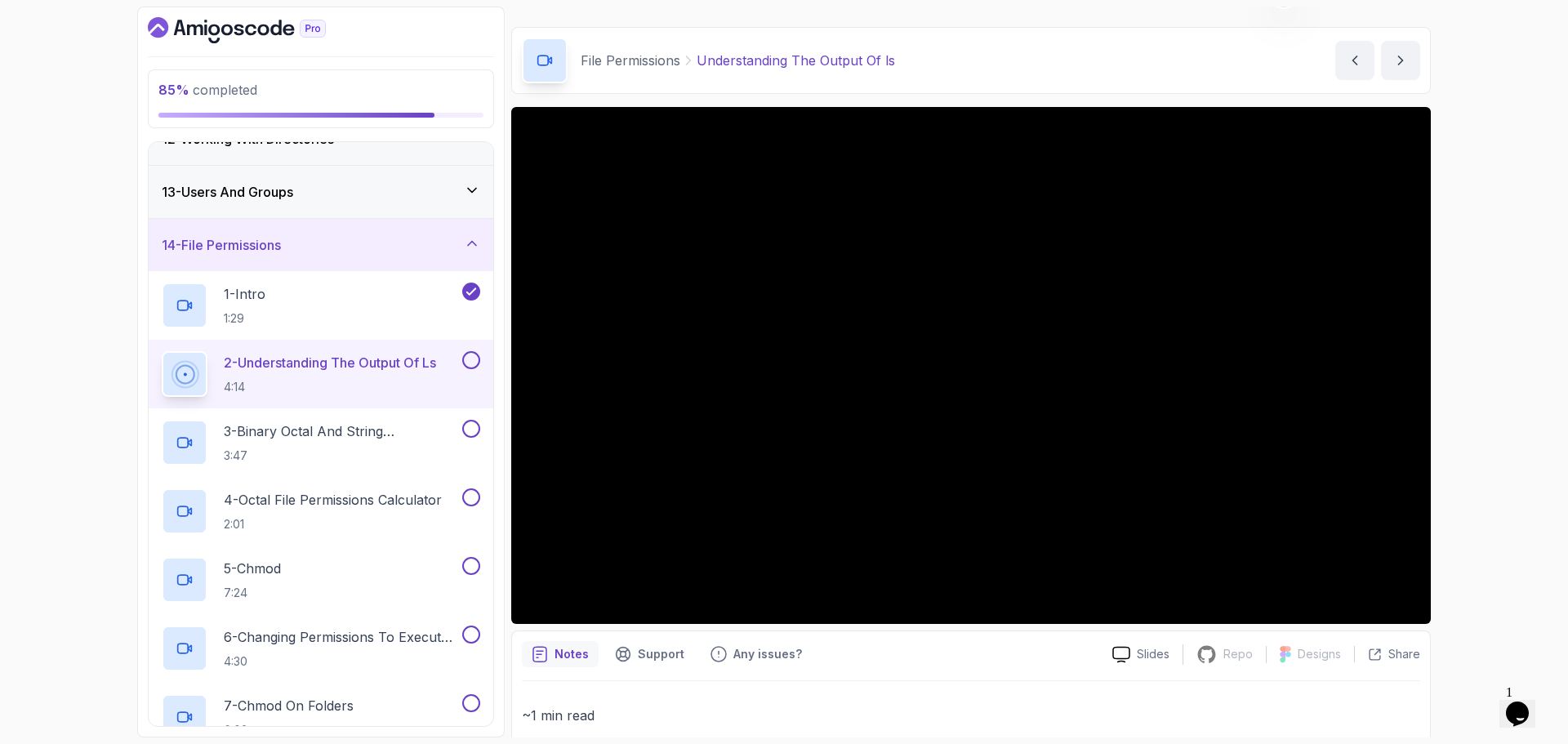
click at [485, 341] on div "2 - Understanding The Output Of ls 4:14" at bounding box center [321, 373] width 345 height 68
click at [472, 360] on button at bounding box center [471, 360] width 18 height 18
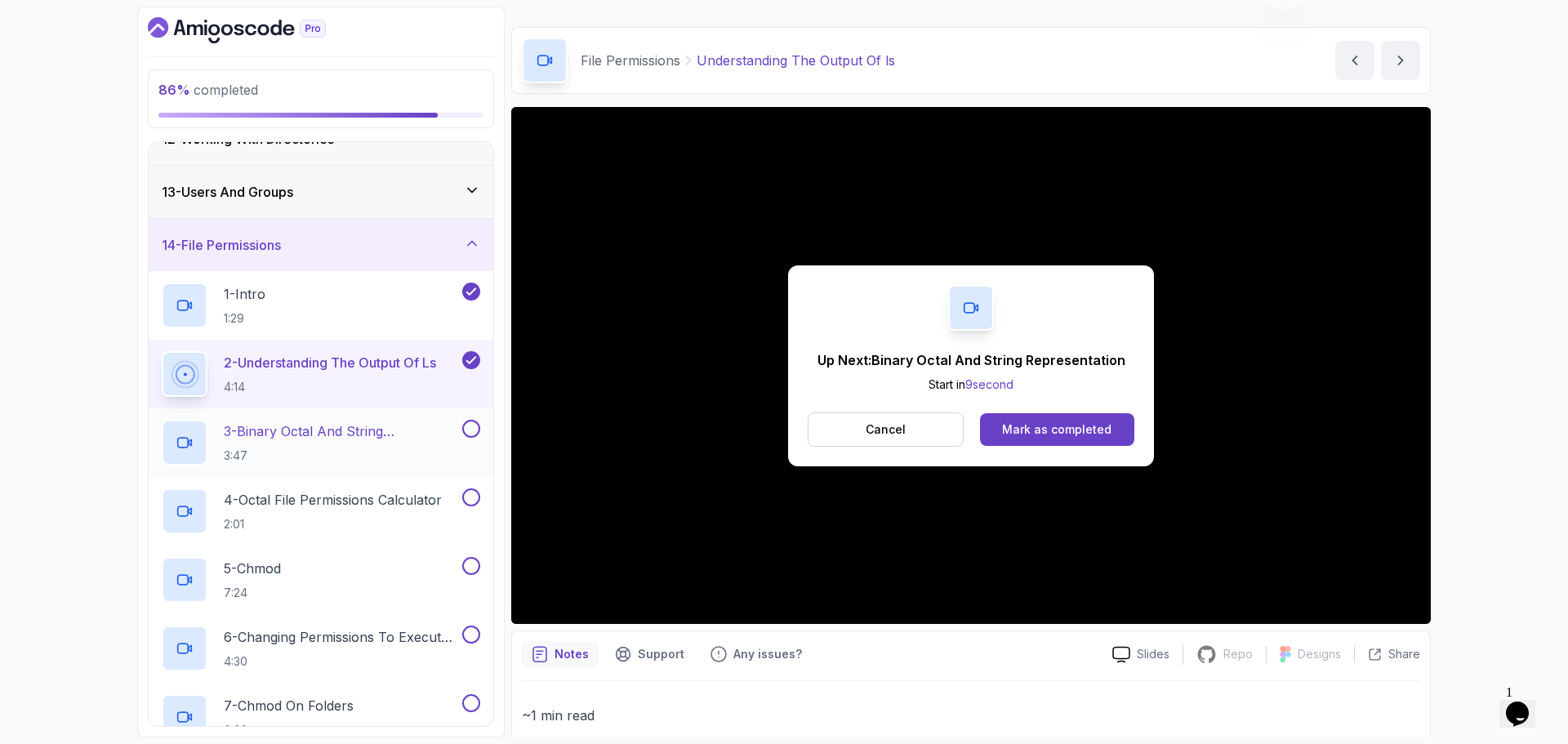
click at [365, 433] on p "3 - Binary Octal And String Representation" at bounding box center [341, 431] width 235 height 19
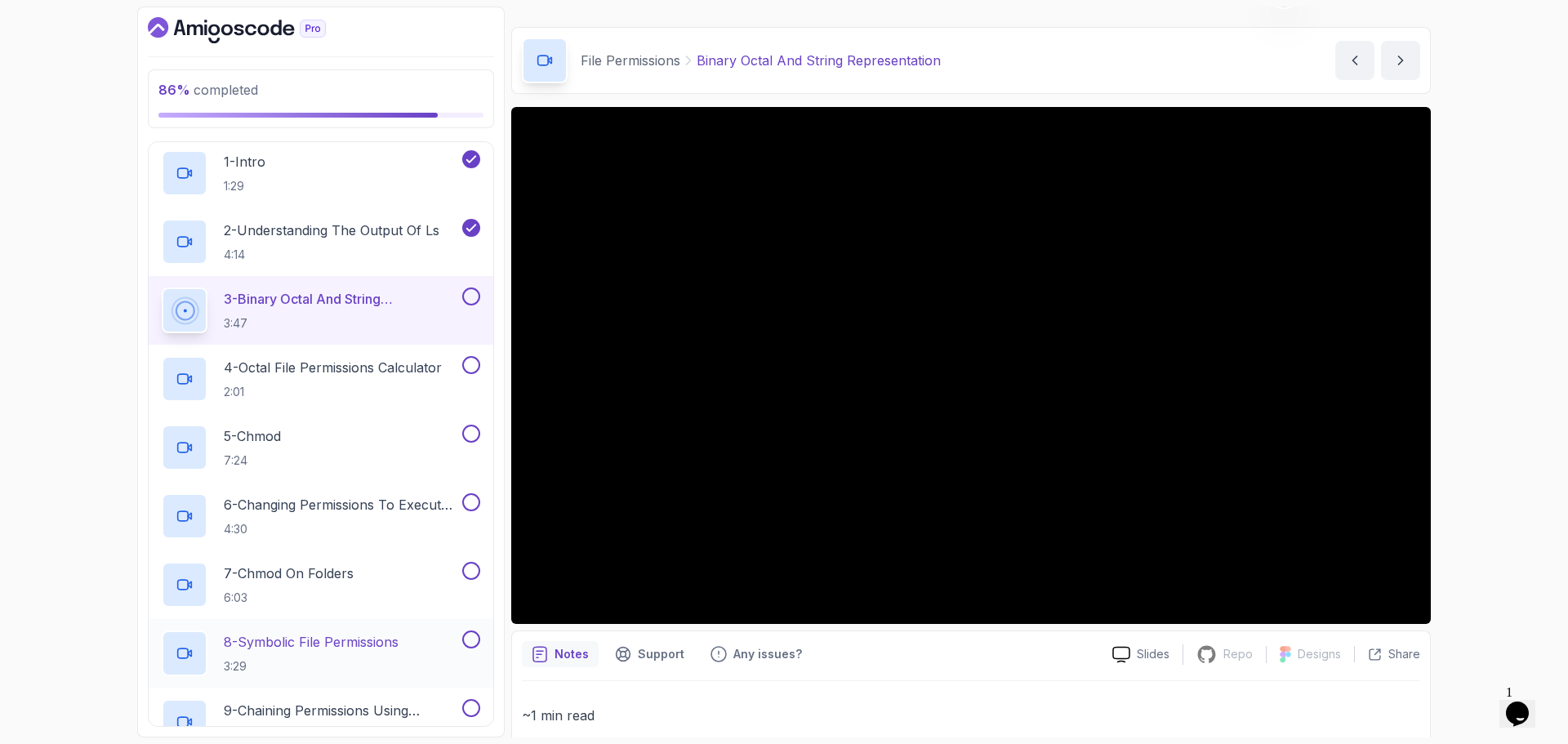
scroll to position [695, 0]
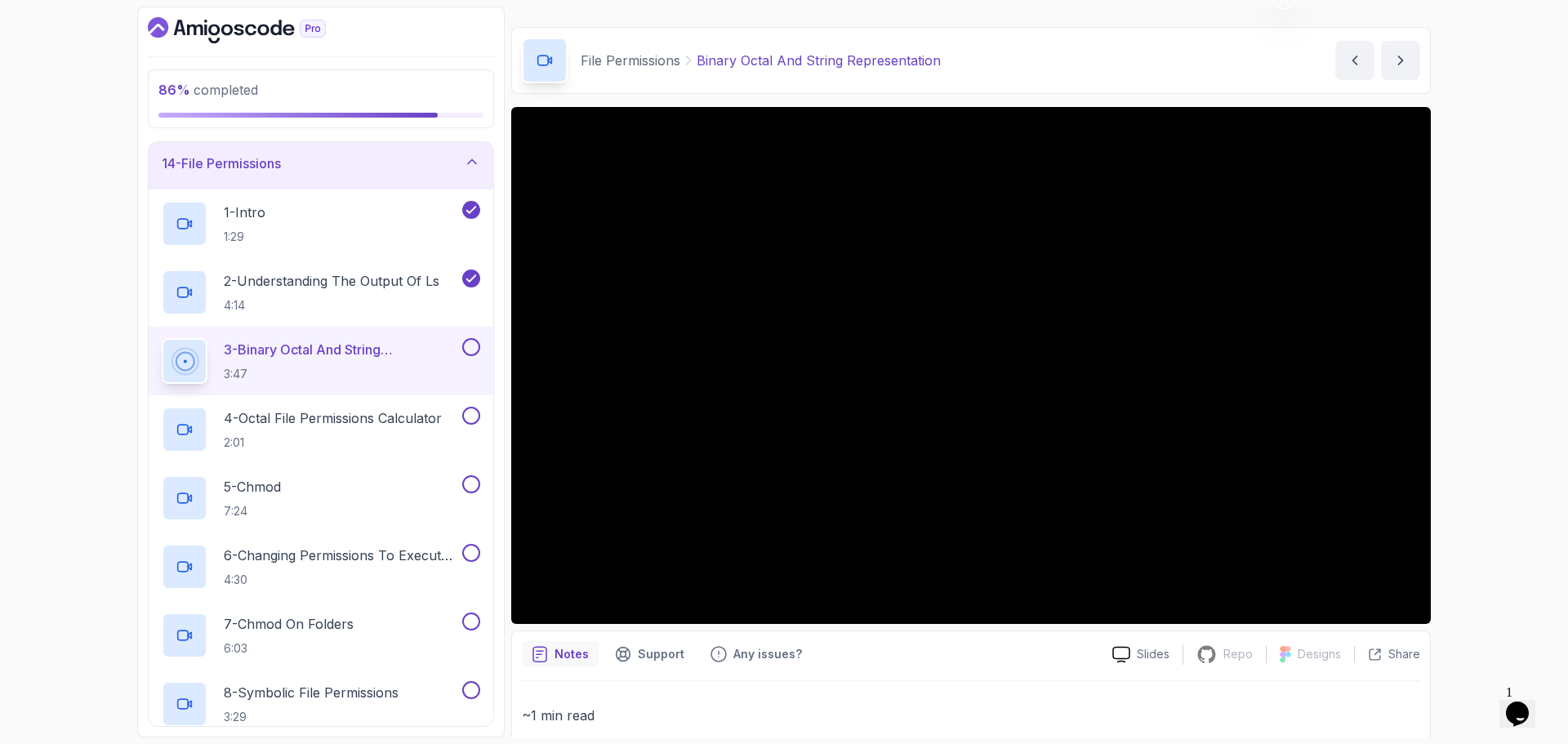
click at [475, 353] on button at bounding box center [471, 347] width 18 height 18
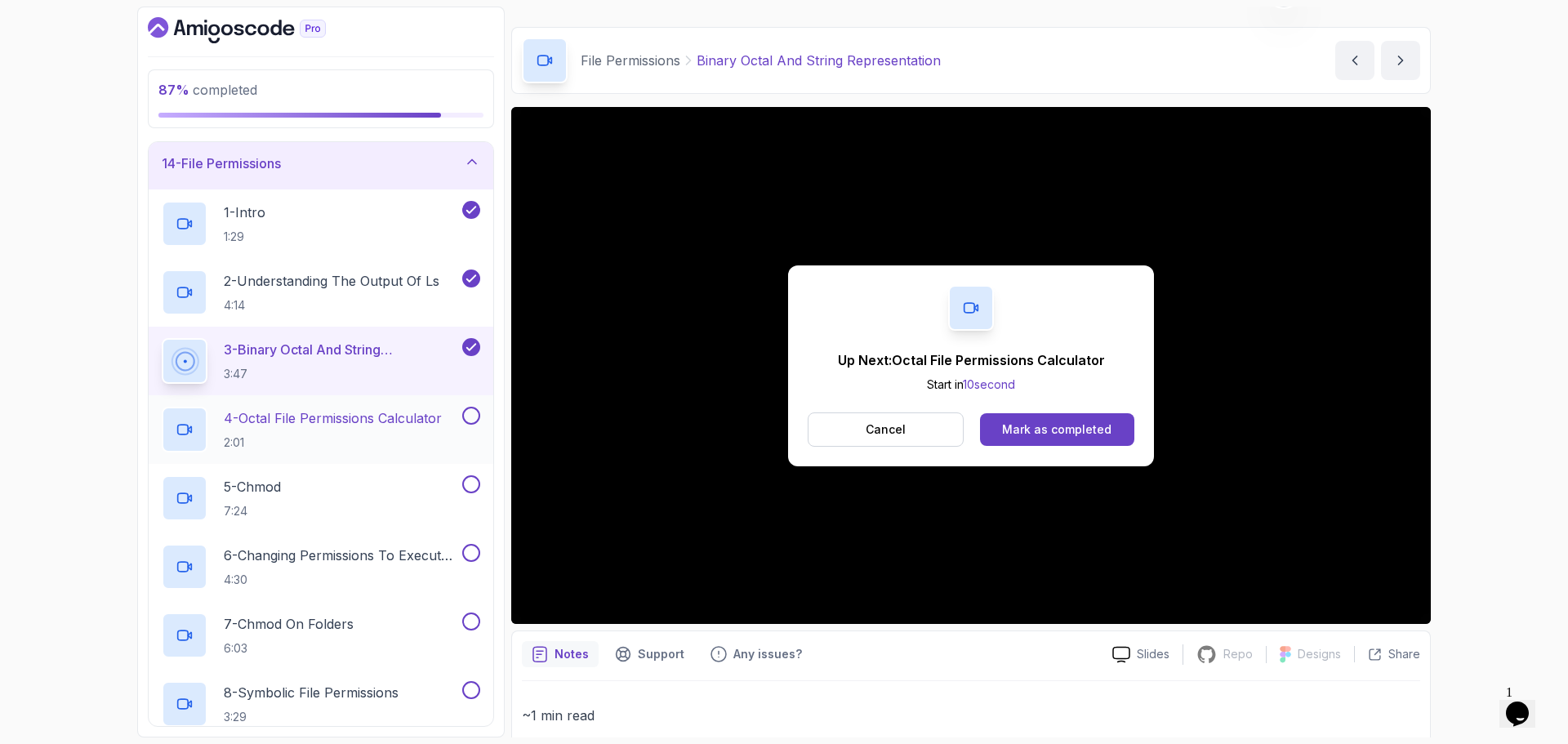
click at [375, 422] on p "4 - Octal File Permissions Calculator" at bounding box center [333, 418] width 218 height 19
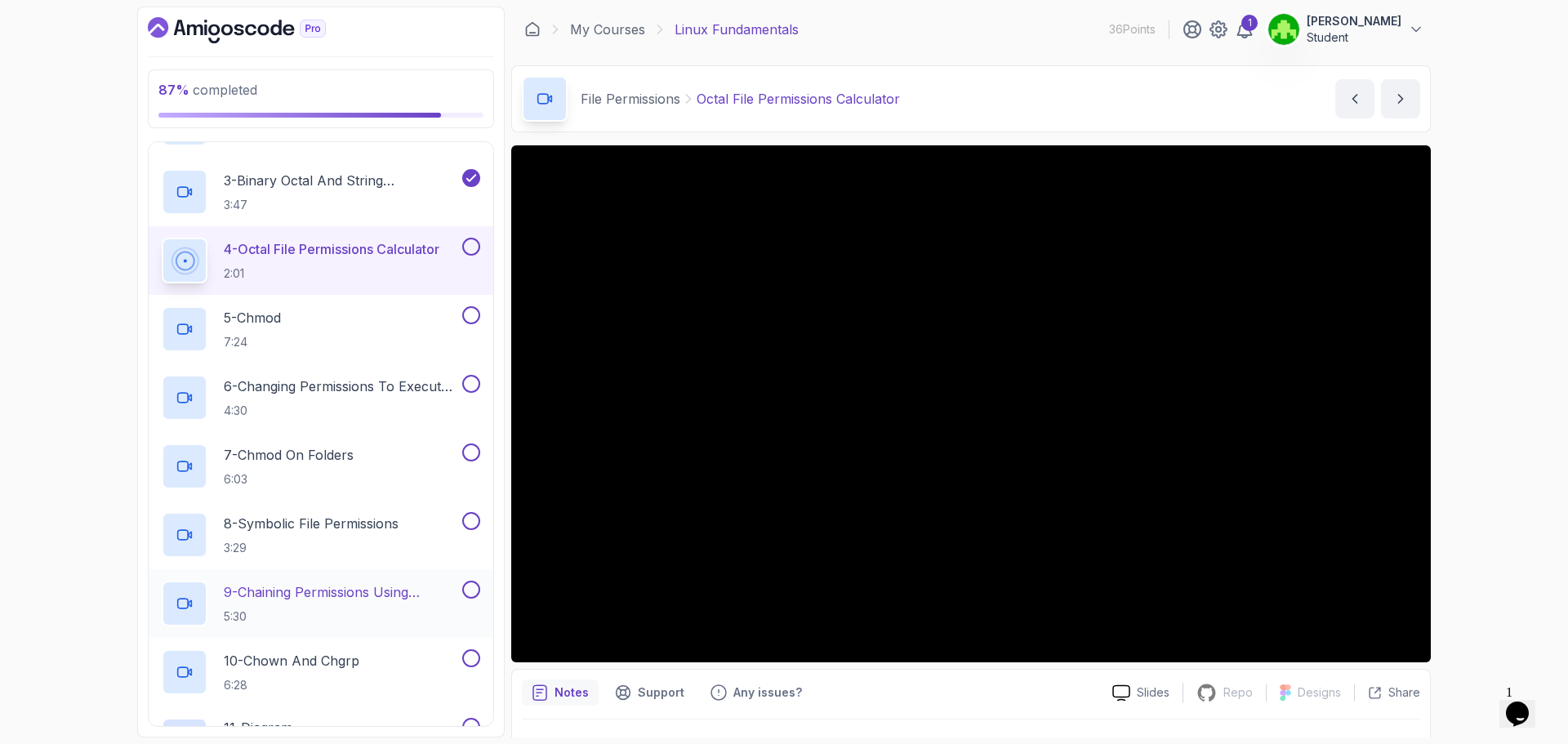
scroll to position [858, 0]
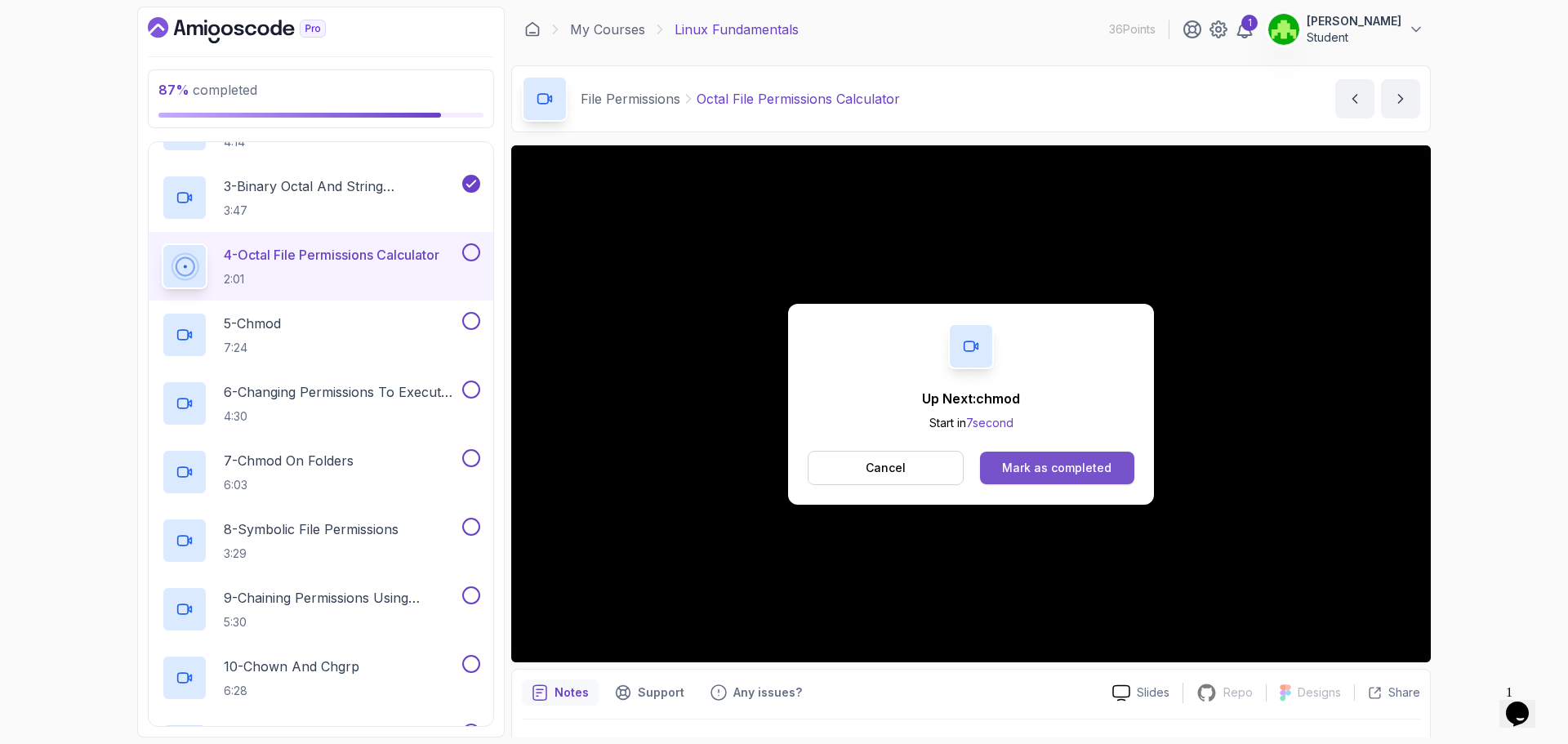
click at [1028, 462] on div "Mark as completed" at bounding box center [1057, 468] width 109 height 17
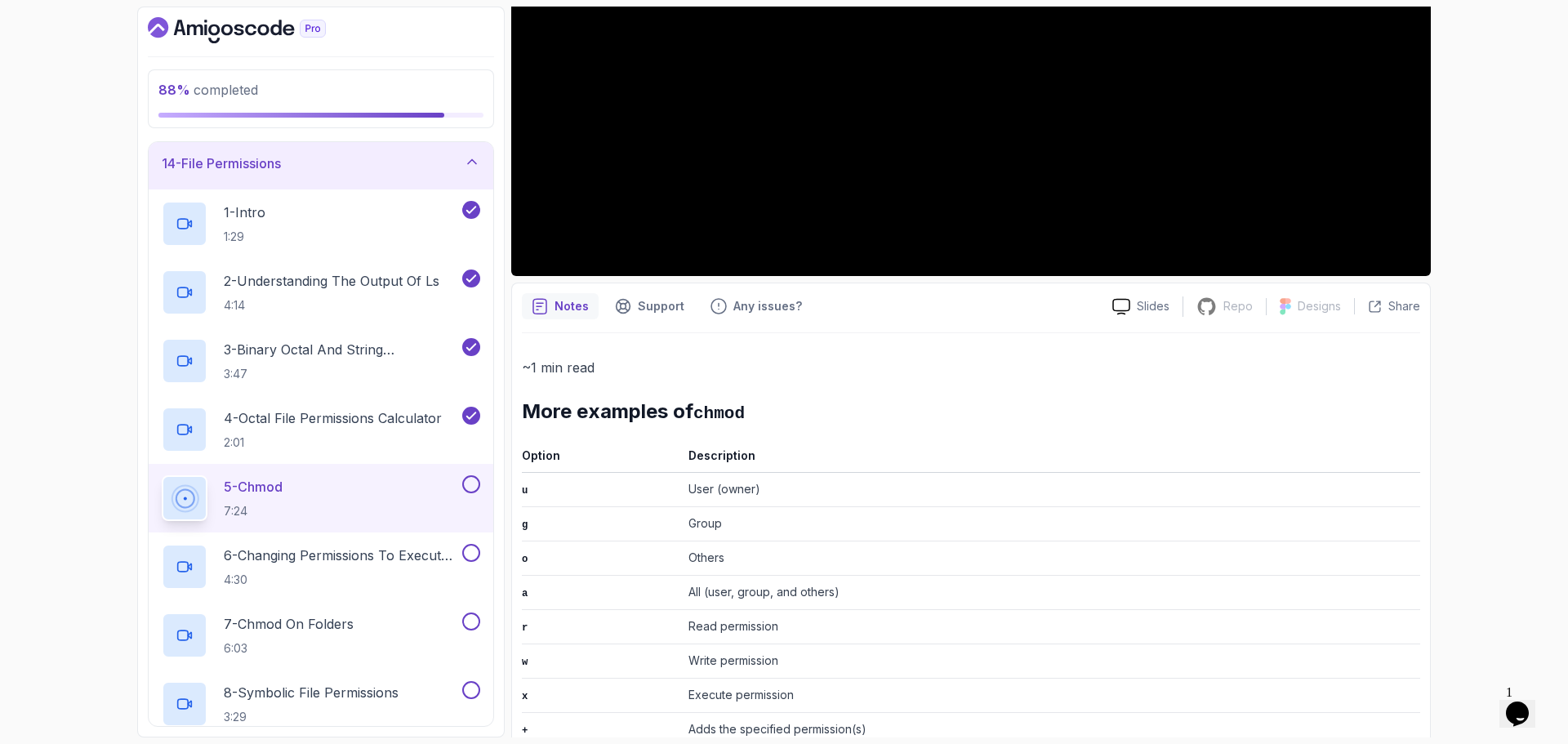
scroll to position [75, 0]
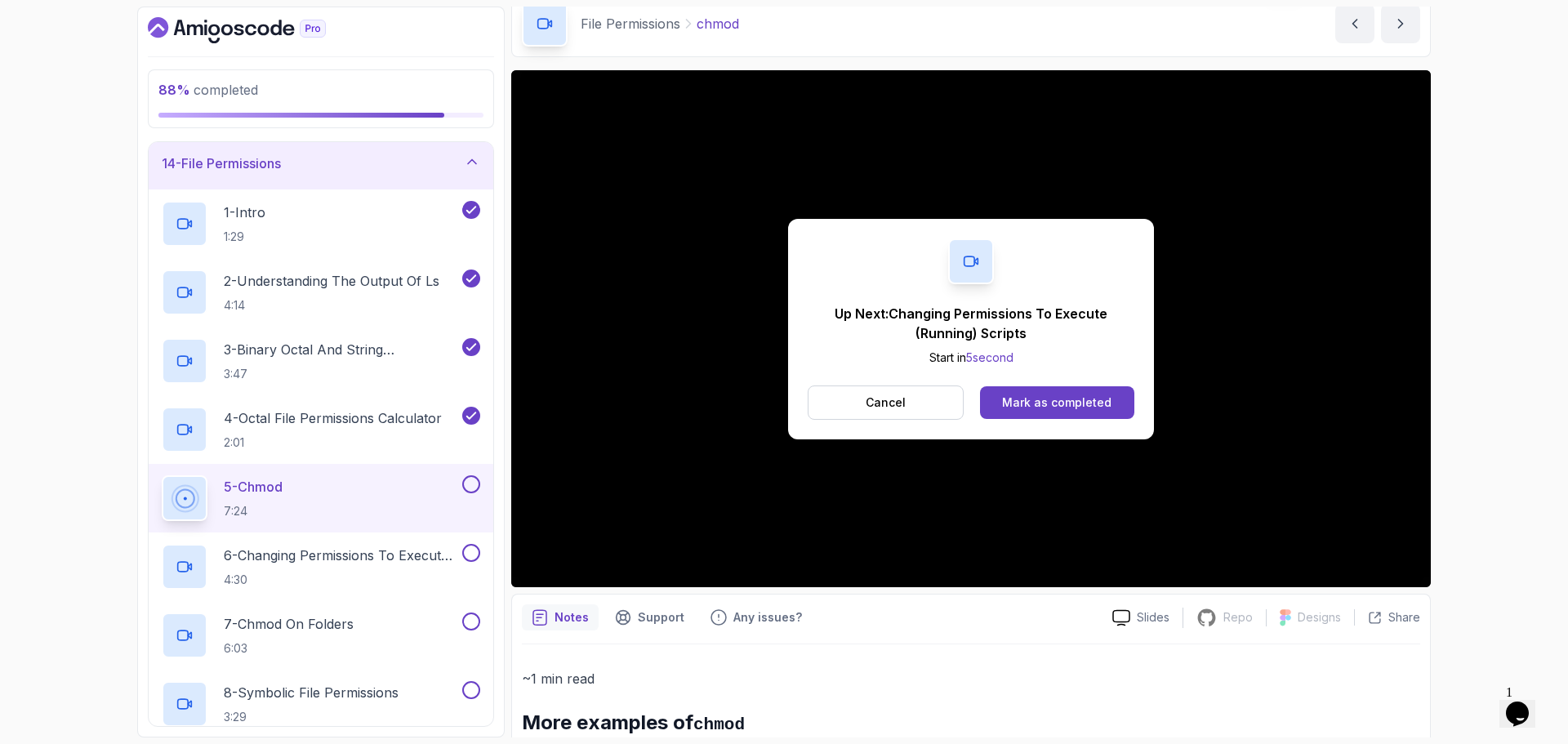
click at [465, 483] on button at bounding box center [471, 483] width 18 height 18
click at [346, 563] on p "6 - Changing Permissions To Execute (Running) Scripts" at bounding box center [341, 555] width 235 height 19
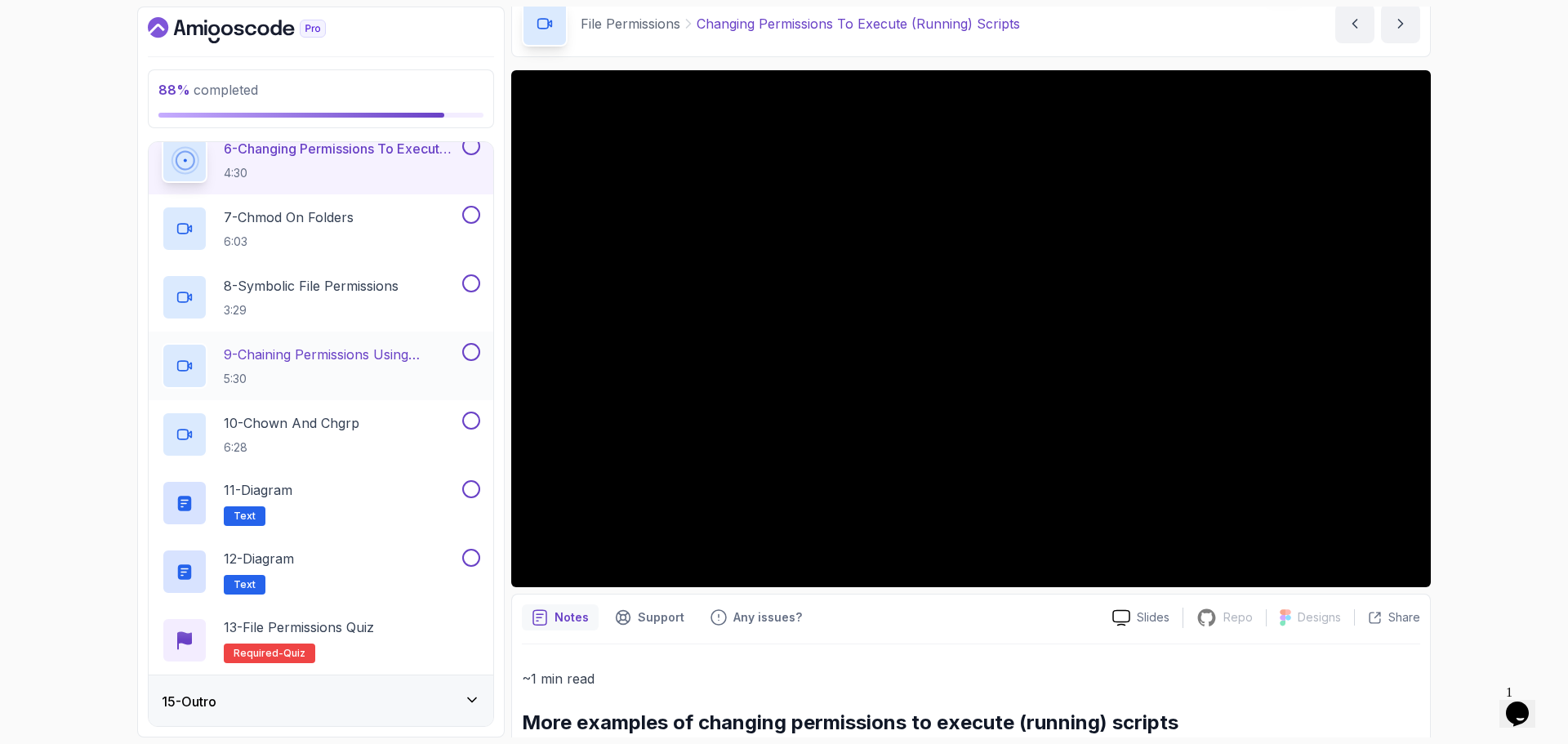
scroll to position [1103, 0]
click at [386, 698] on div "15 - Outro" at bounding box center [321, 699] width 318 height 19
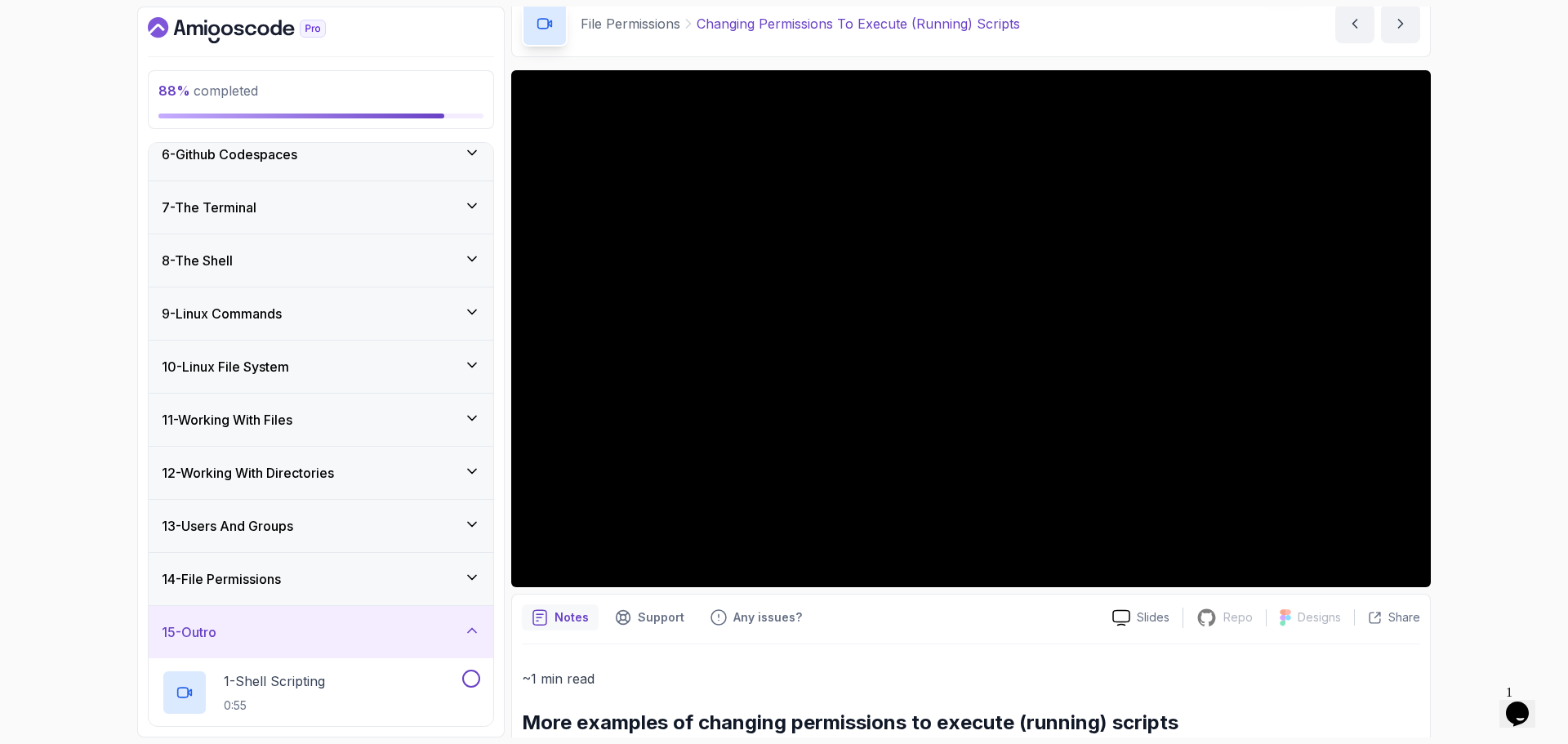
scroll to position [311, 0]
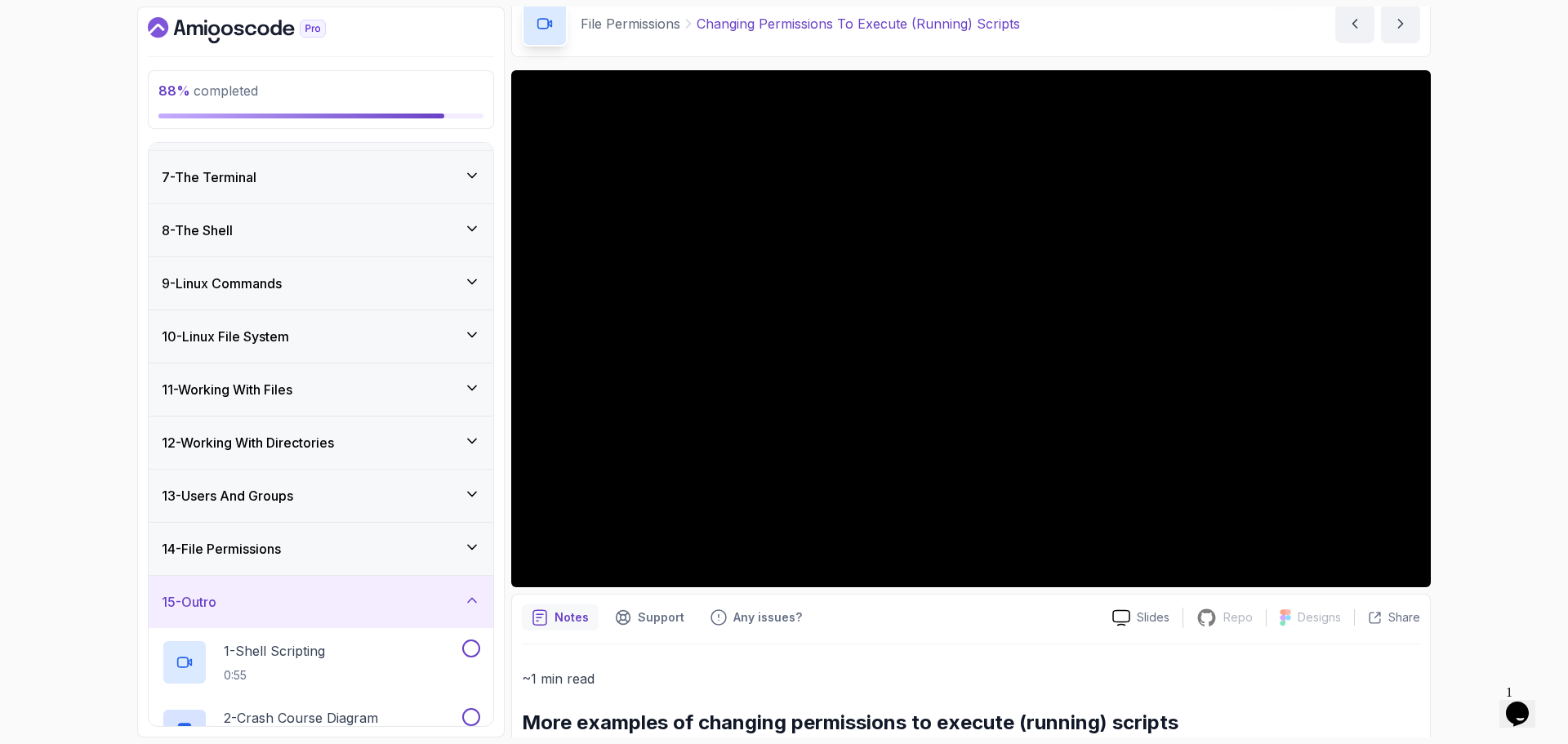
click at [400, 555] on div "14 - File Permissions" at bounding box center [321, 548] width 318 height 19
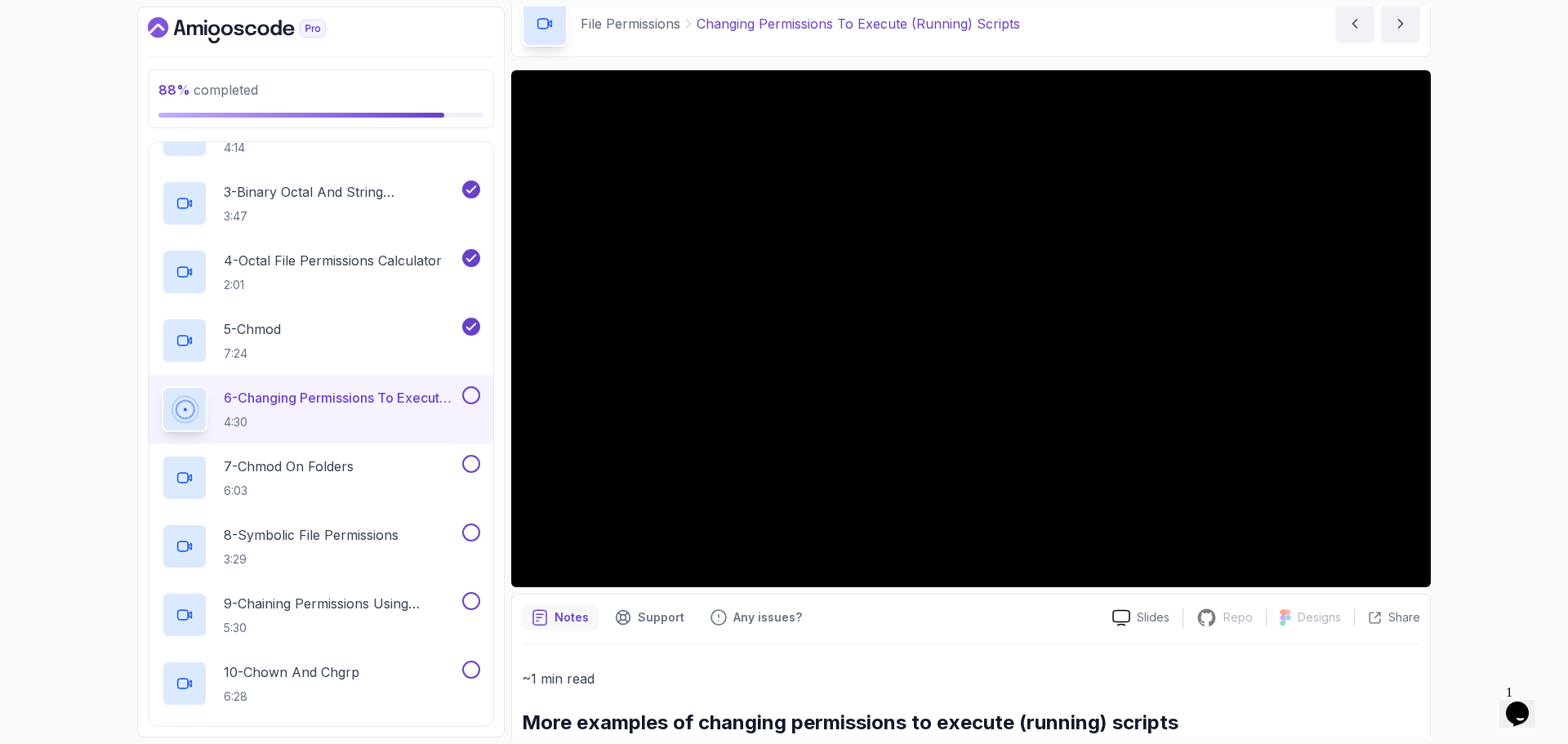
scroll to position [882, 0]
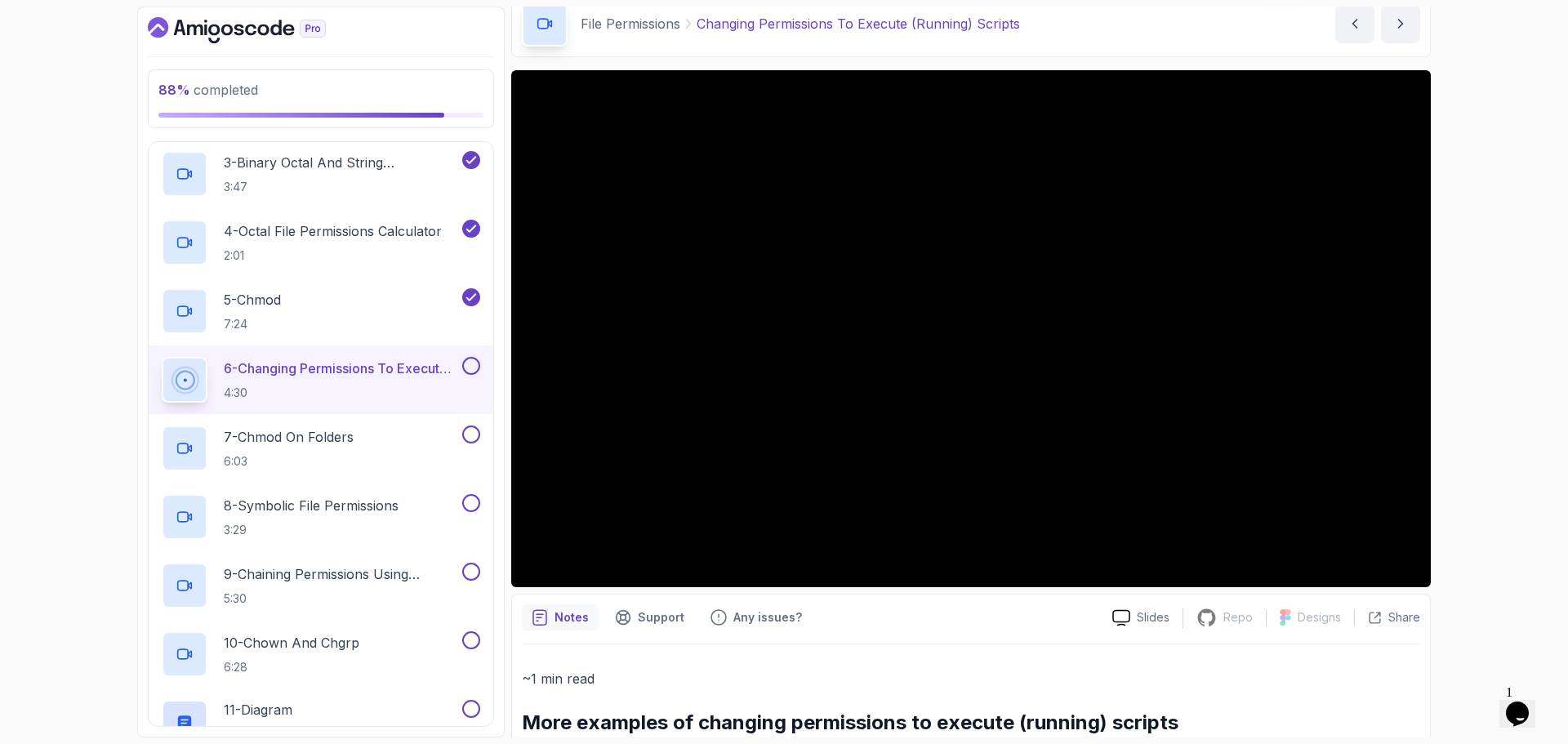
click at [472, 370] on button at bounding box center [471, 365] width 18 height 18
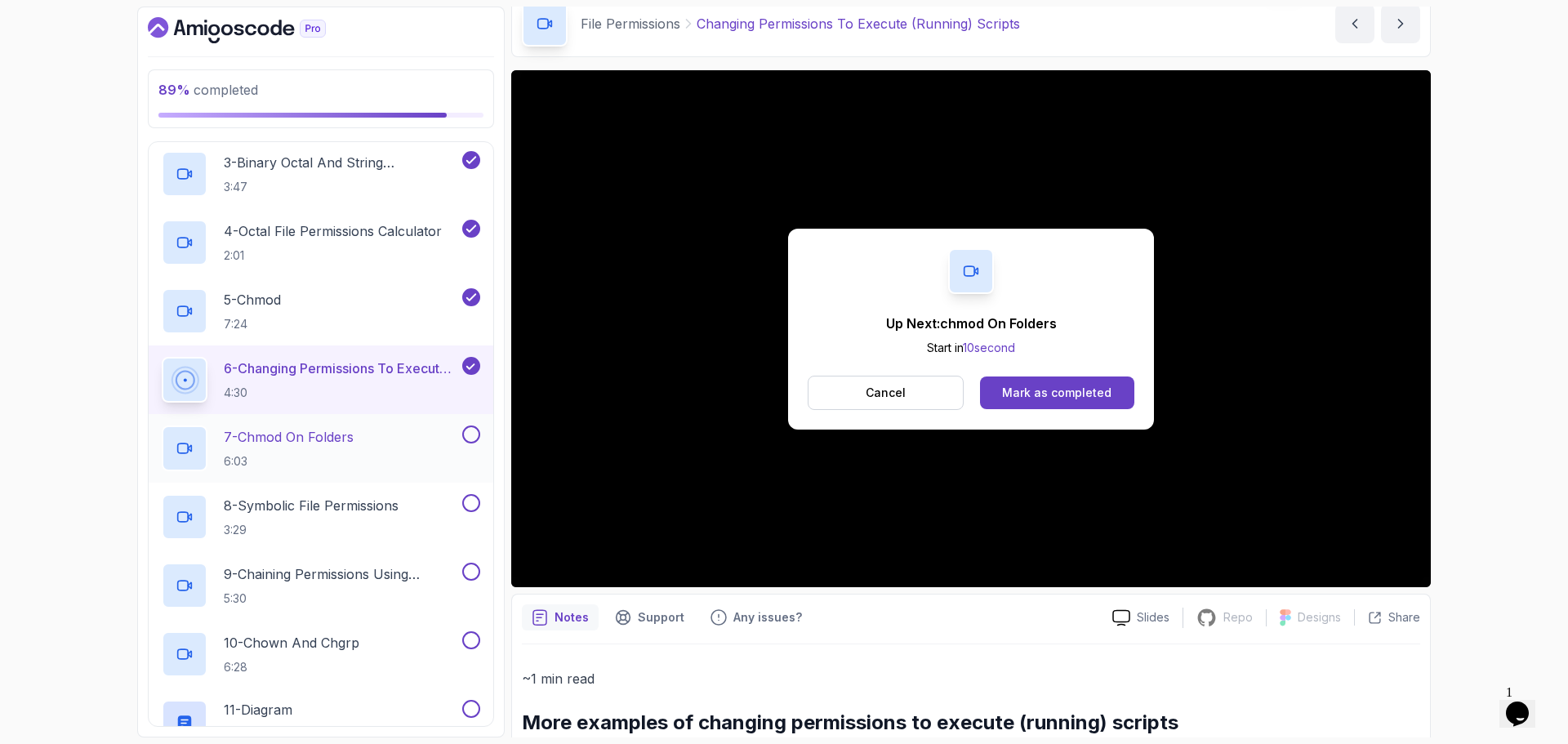
click at [323, 444] on p "7 - chmod On Folders" at bounding box center [288, 436] width 129 height 19
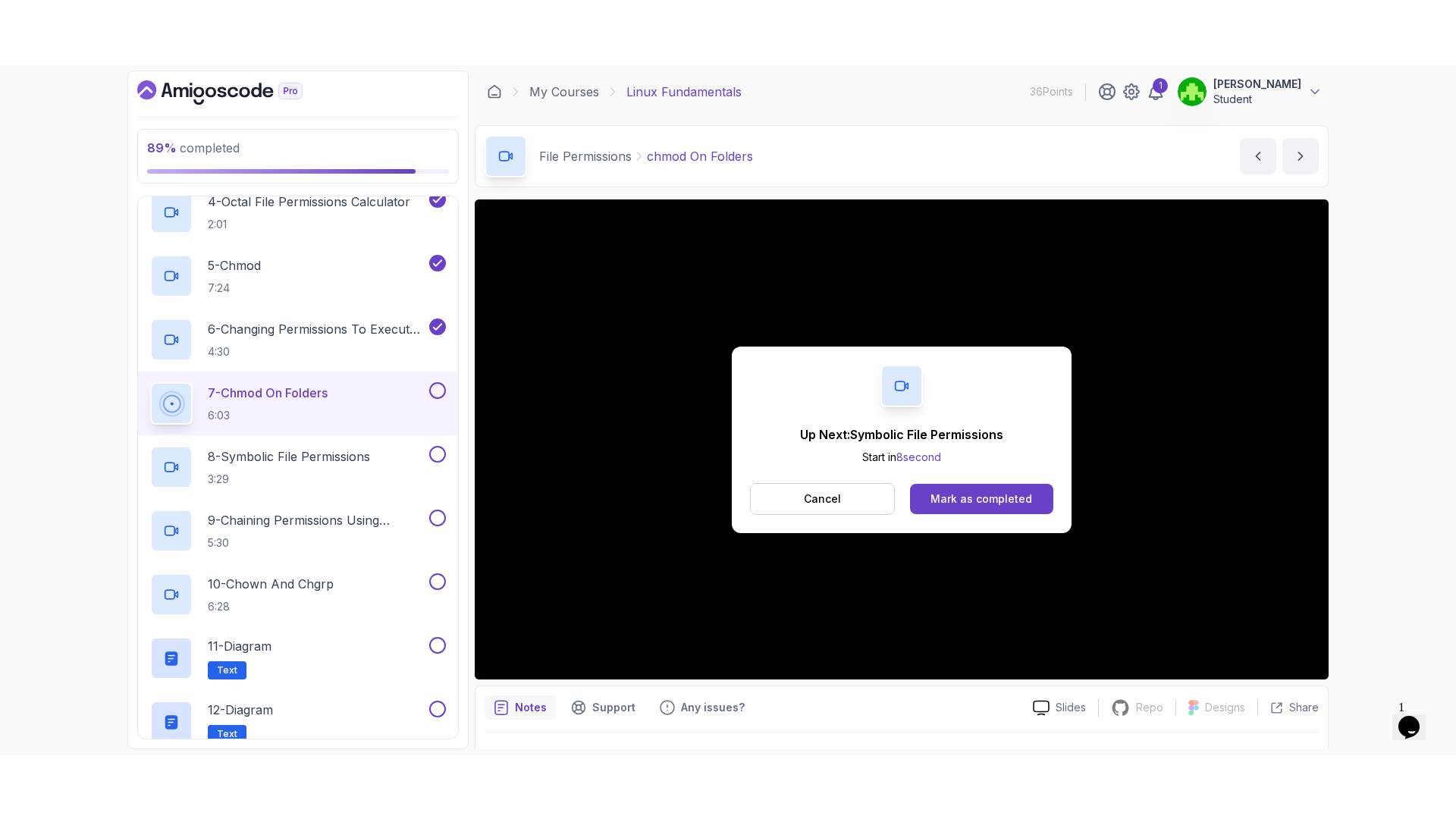
scroll to position [1024, 0]
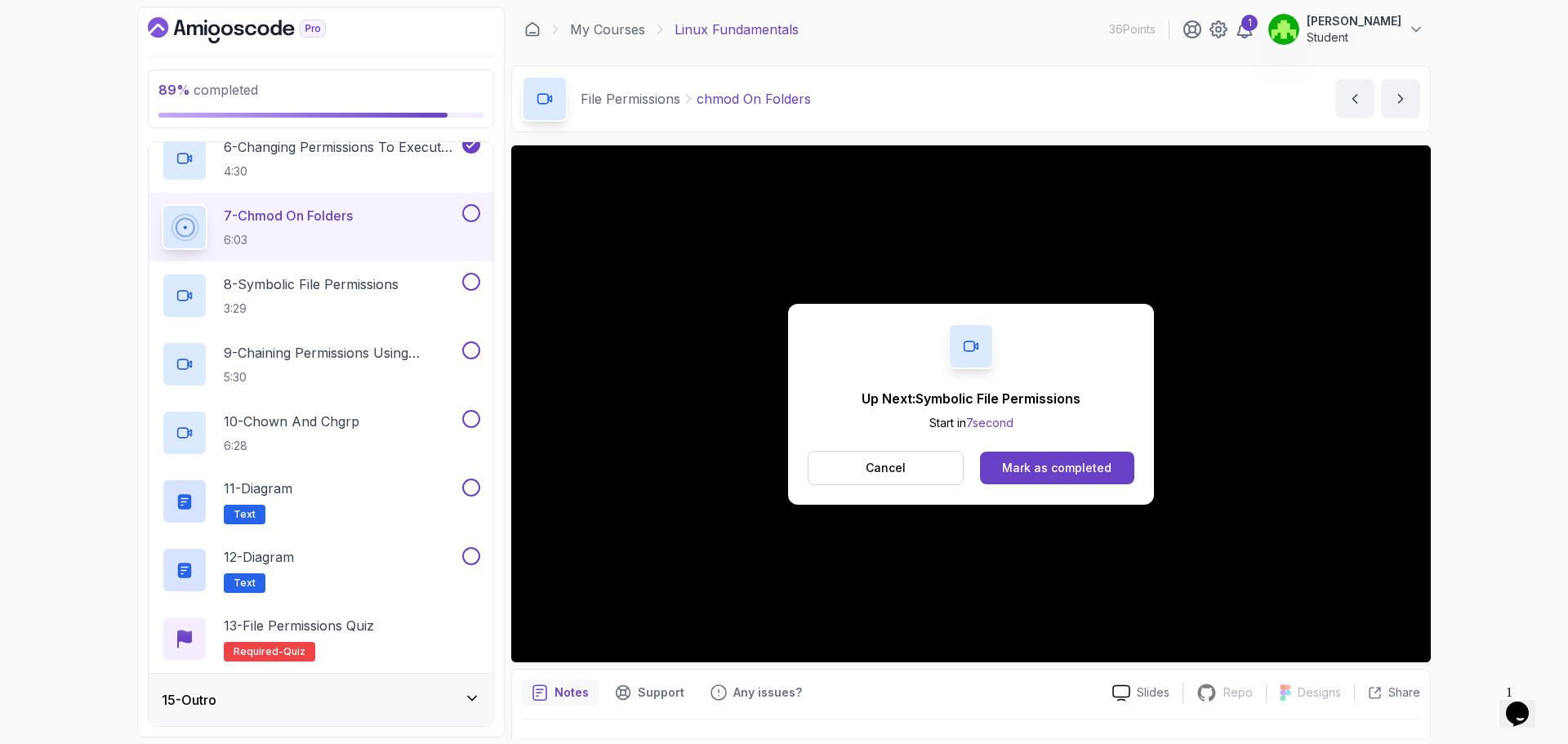
click at [476, 202] on div "7 - chmod On Folders 6:03" at bounding box center [321, 226] width 345 height 68
click at [471, 211] on button at bounding box center [471, 213] width 18 height 18
click at [353, 287] on p "8 - Symbolic File Permissions" at bounding box center [311, 284] width 175 height 19
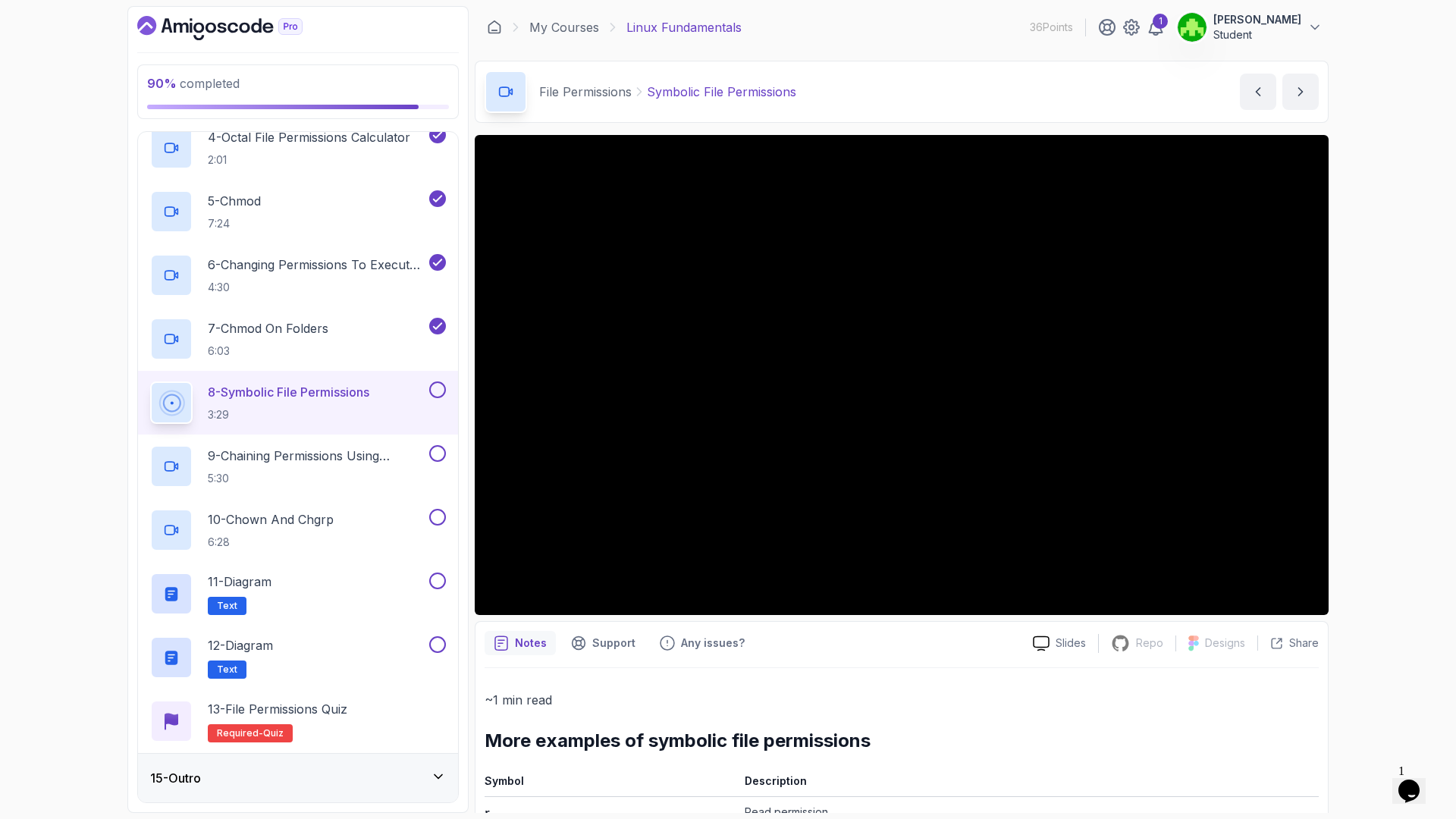
scroll to position [1024, 0]
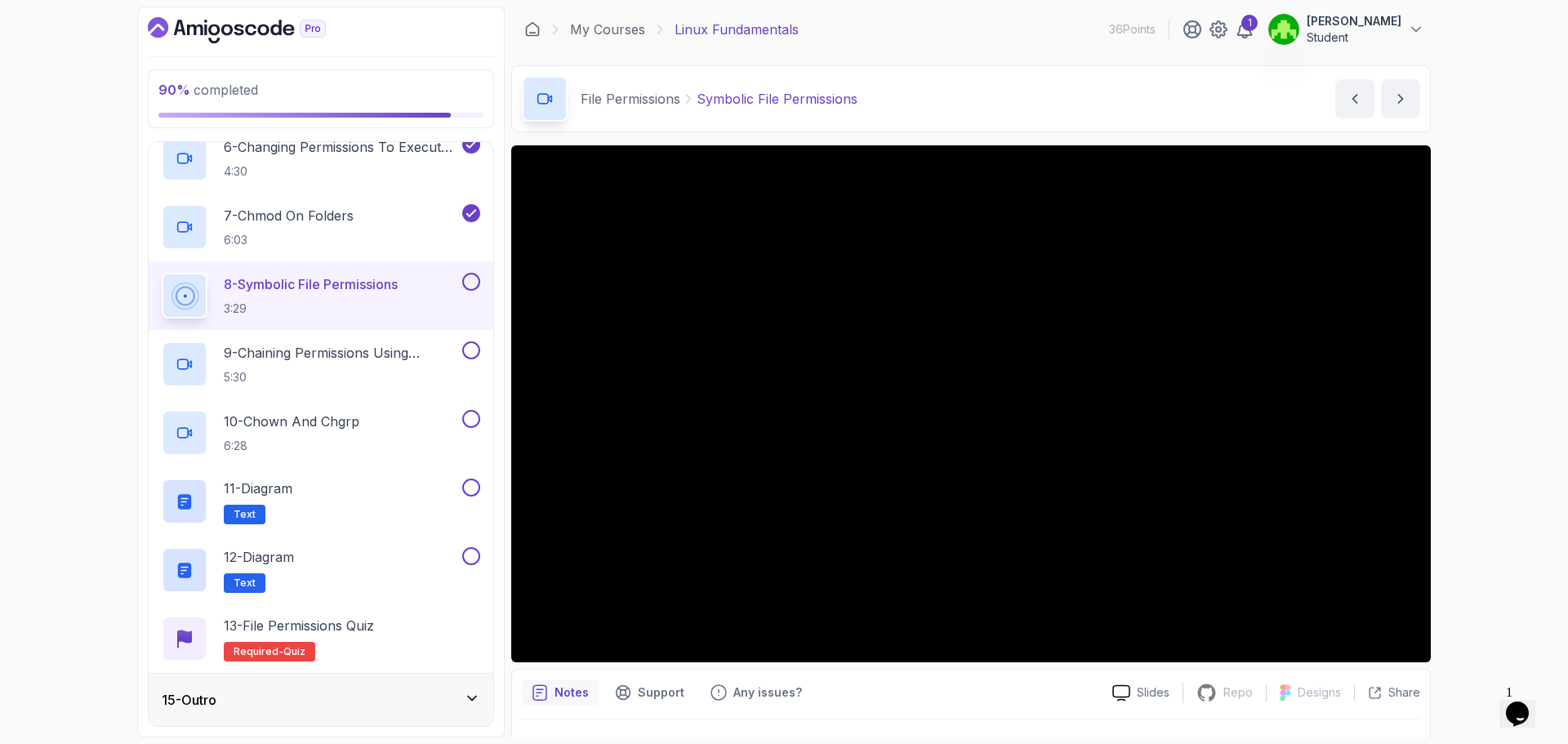
click at [472, 287] on button at bounding box center [471, 281] width 18 height 18
click at [399, 357] on p "9 - Chaining Permissions Using Symbolic Notation" at bounding box center [341, 352] width 235 height 19
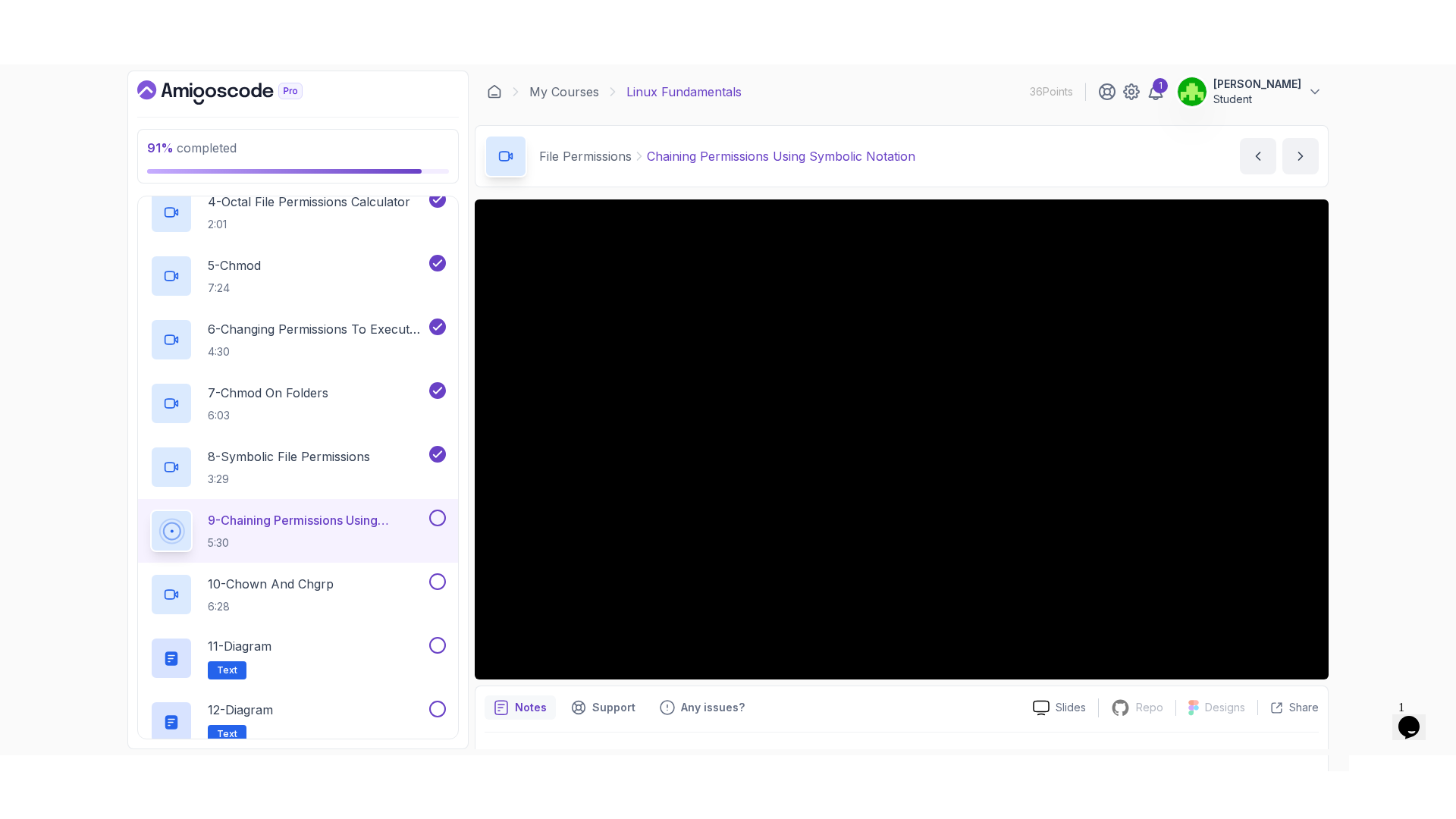
scroll to position [1024, 0]
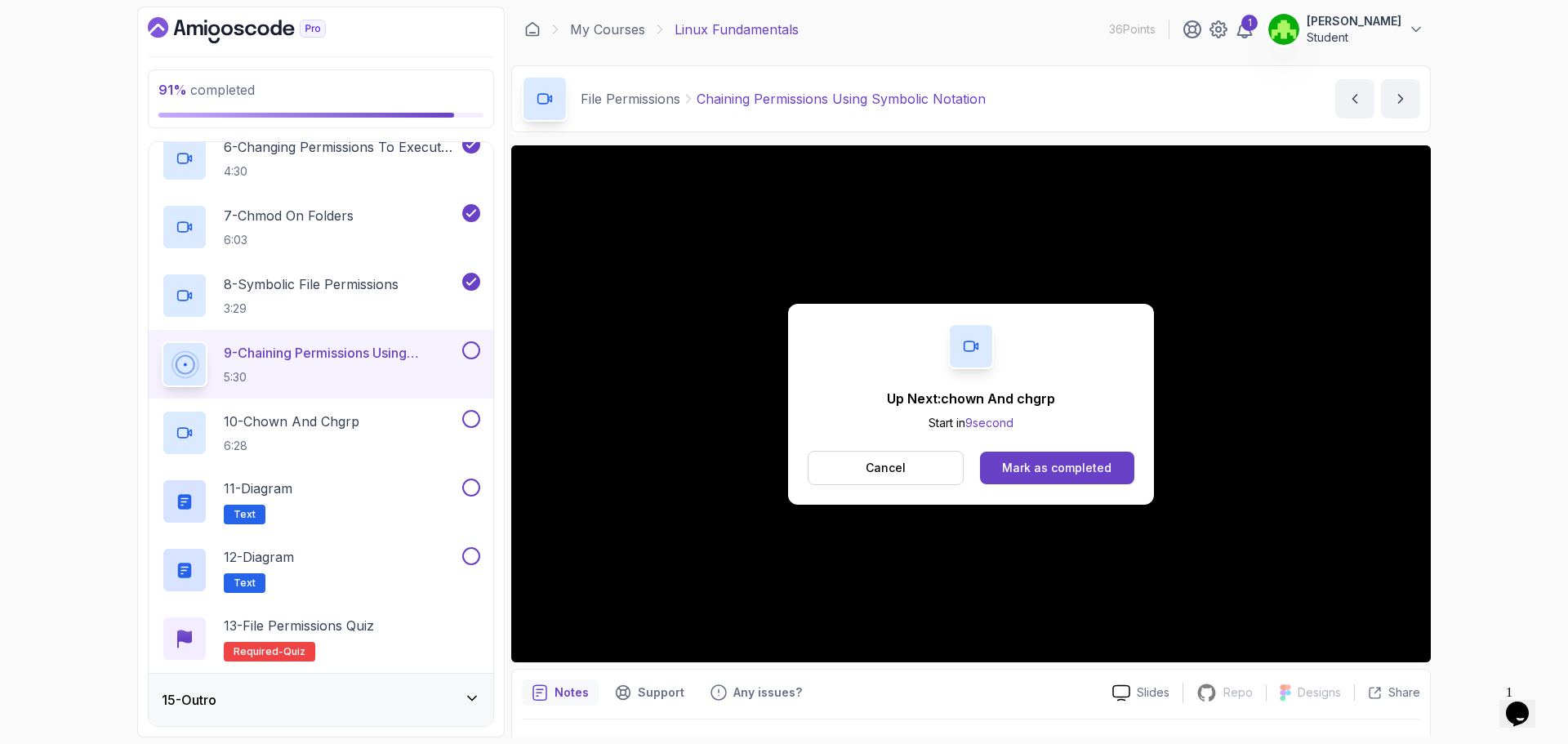
click at [472, 356] on button at bounding box center [471, 349] width 18 height 18
click at [304, 427] on p "10 - chown And chgrp" at bounding box center [291, 421] width 136 height 19
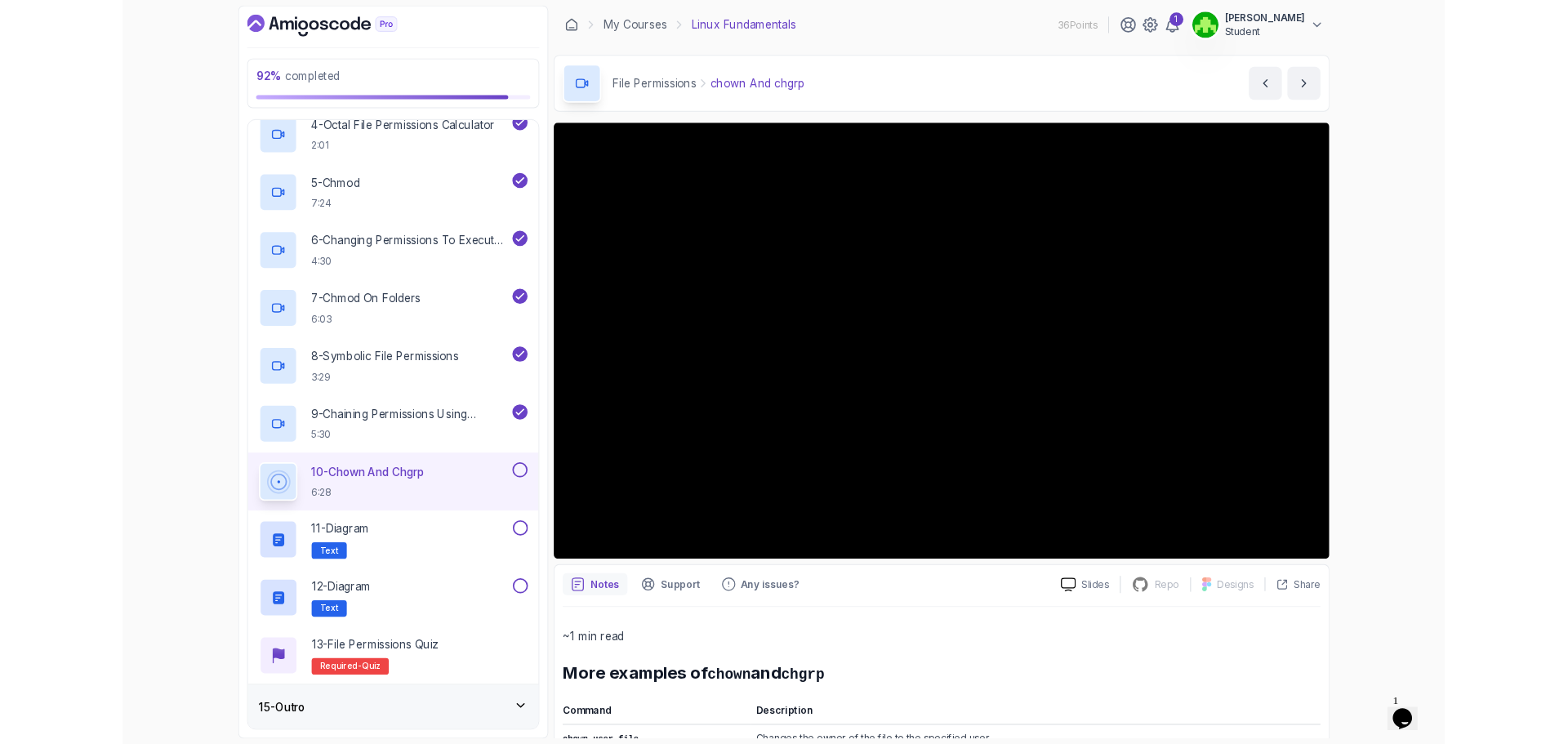
scroll to position [1103, 0]
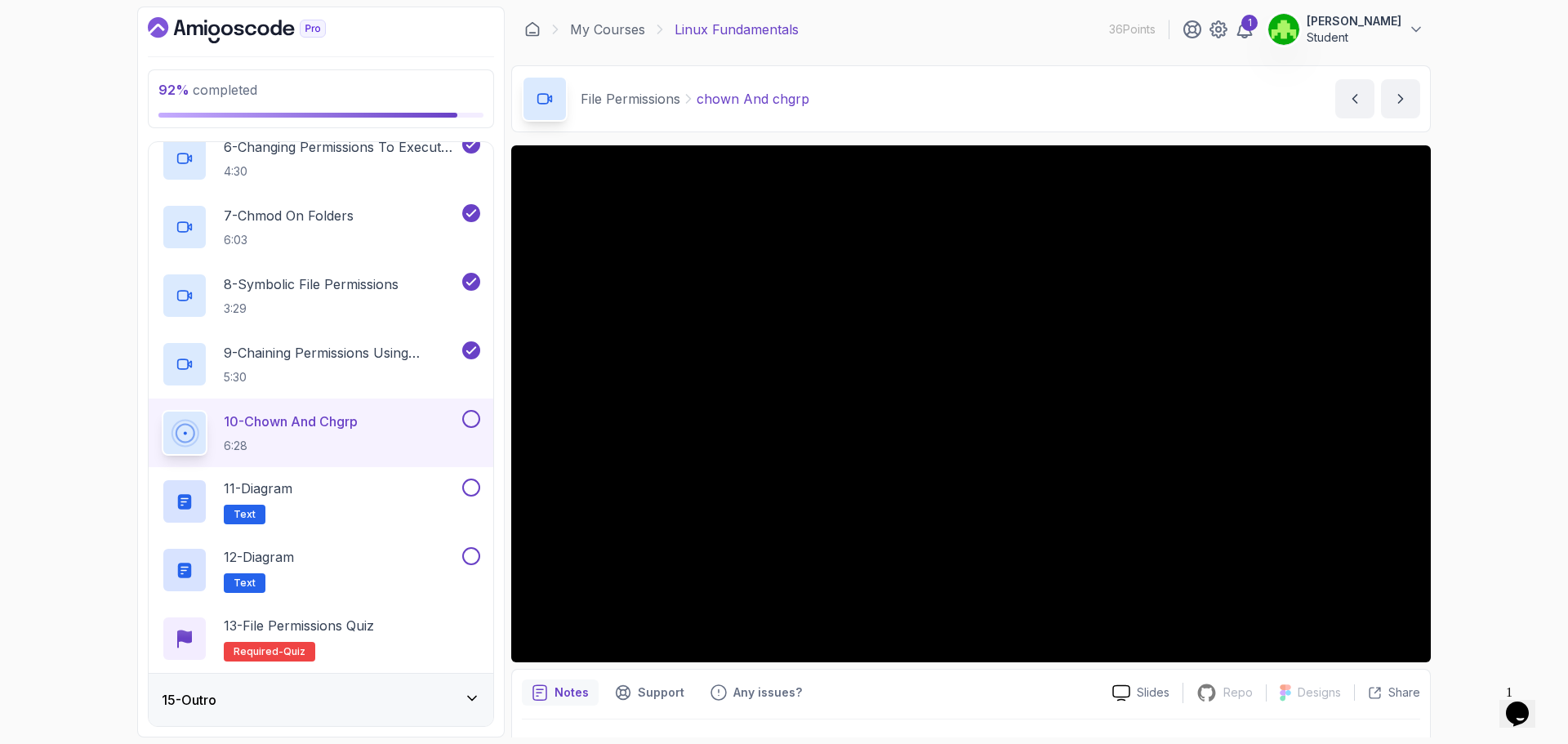
click at [477, 423] on button at bounding box center [471, 418] width 18 height 18
click at [347, 486] on div "11 - Diagram Text" at bounding box center [311, 501] width 298 height 45
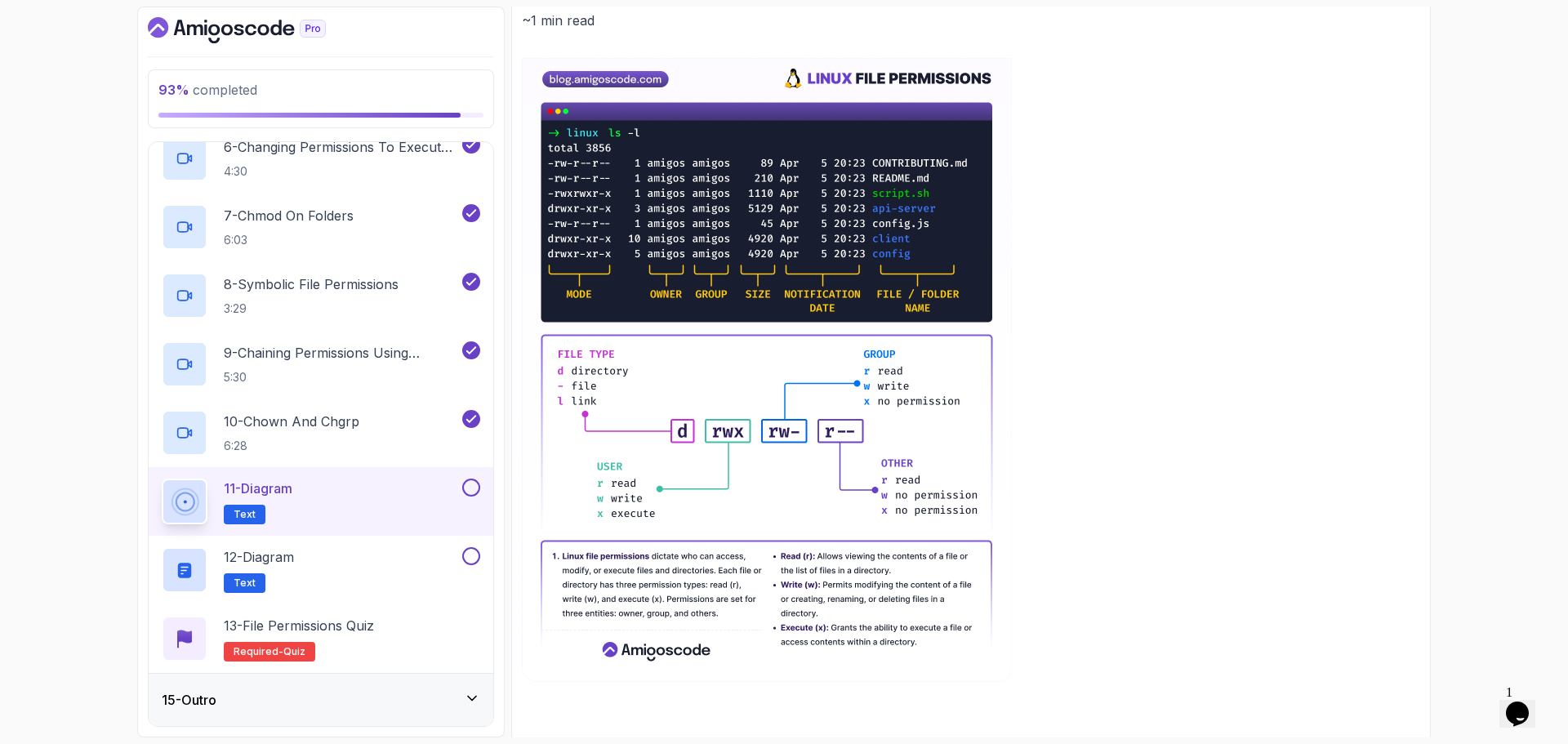
scroll to position [213, 0]
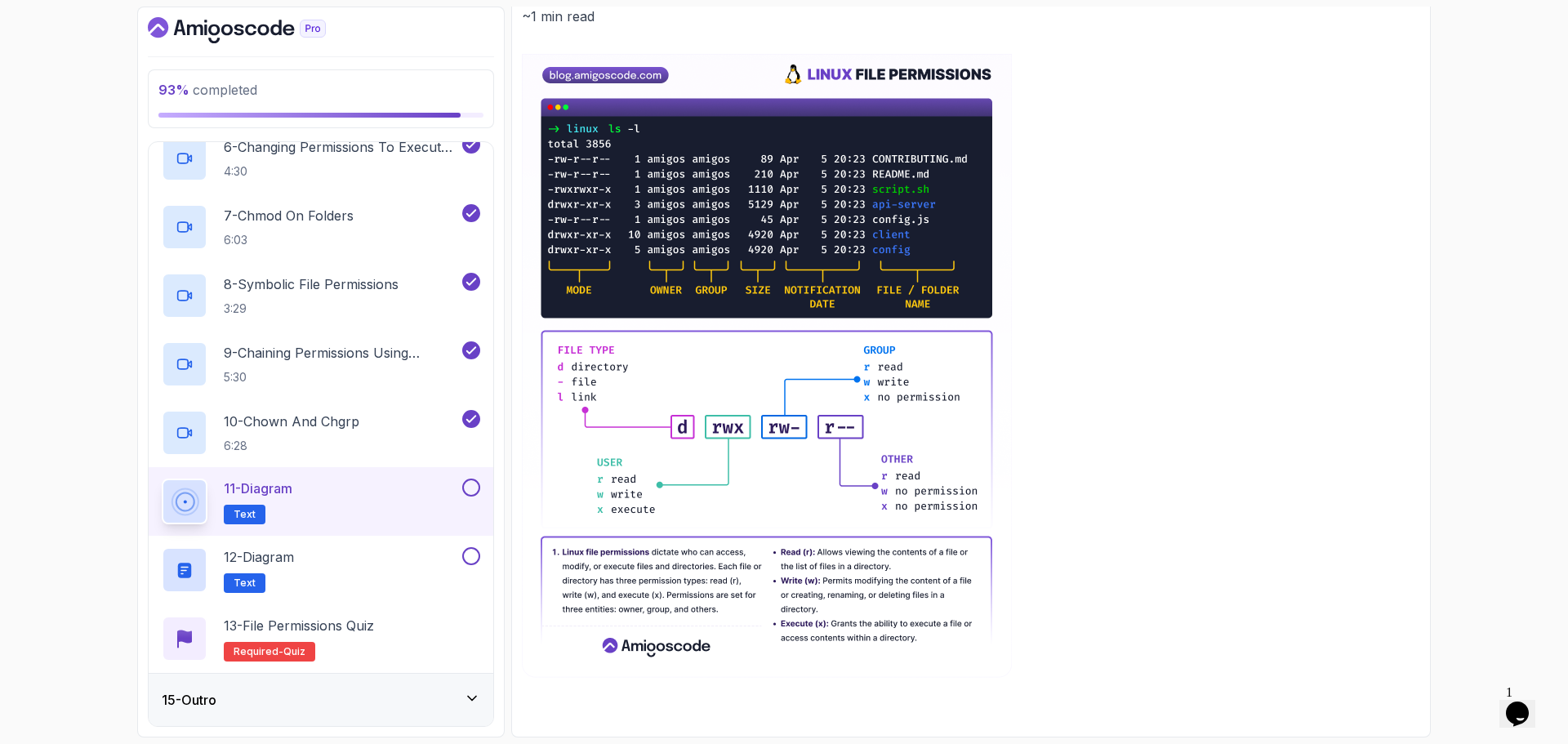
click at [475, 492] on button at bounding box center [471, 487] width 18 height 18
click at [447, 555] on div "12 - Diagram Text" at bounding box center [311, 569] width 298 height 45
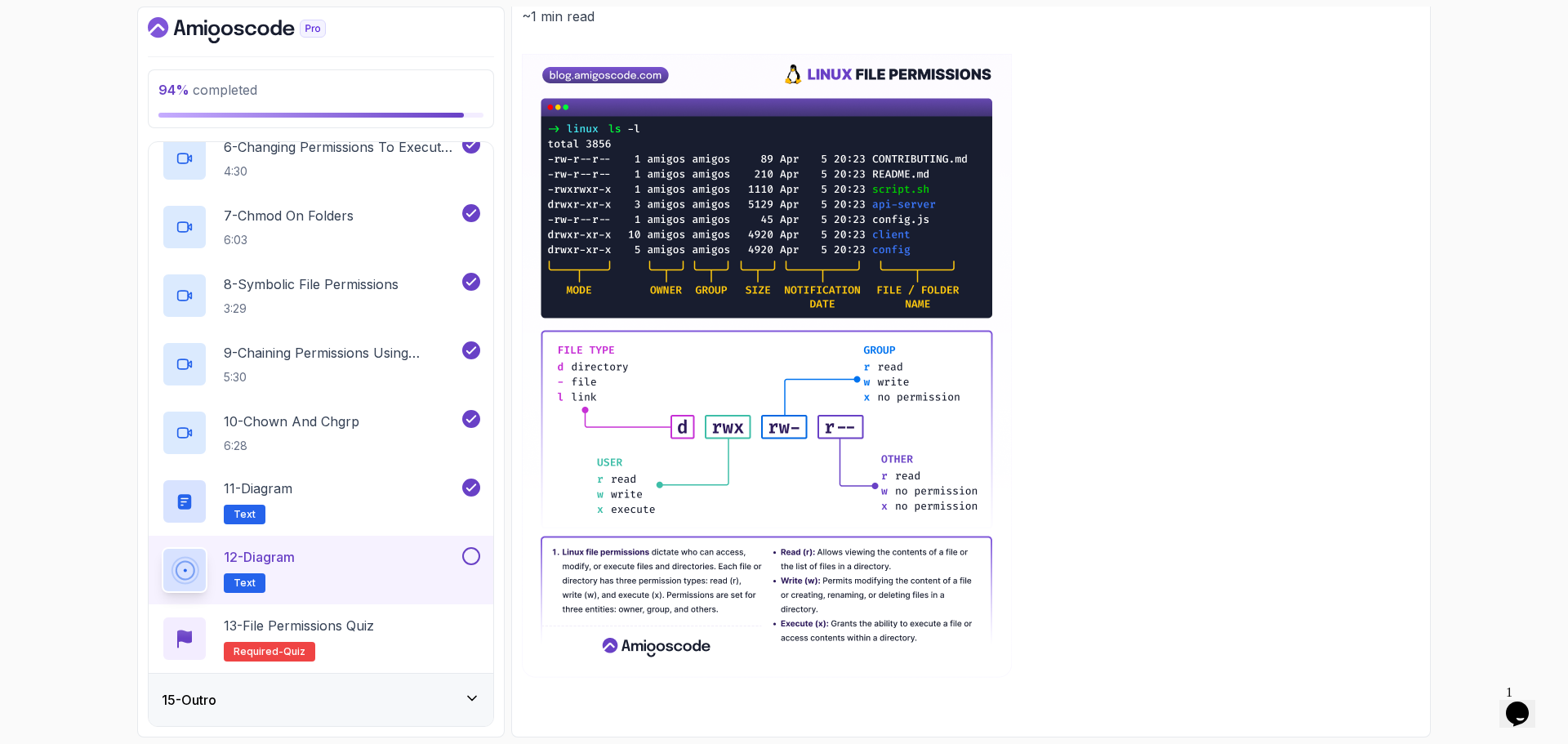
click at [290, 560] on p "12 - Diagram" at bounding box center [259, 556] width 71 height 19
click at [383, 494] on div "11 - Diagram Text" at bounding box center [311, 501] width 298 height 45
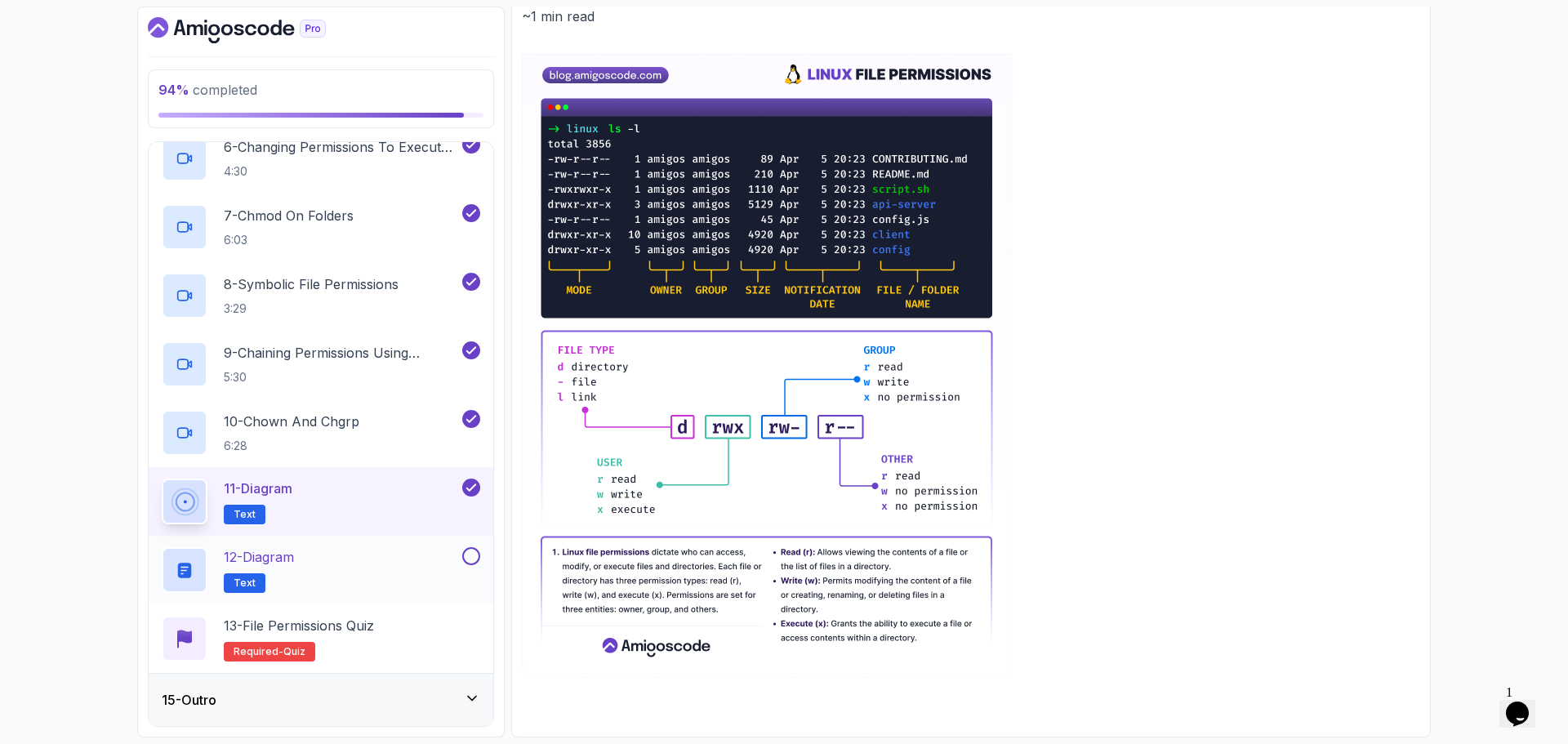
click at [347, 556] on div "12 - Diagram Text" at bounding box center [311, 569] width 298 height 45
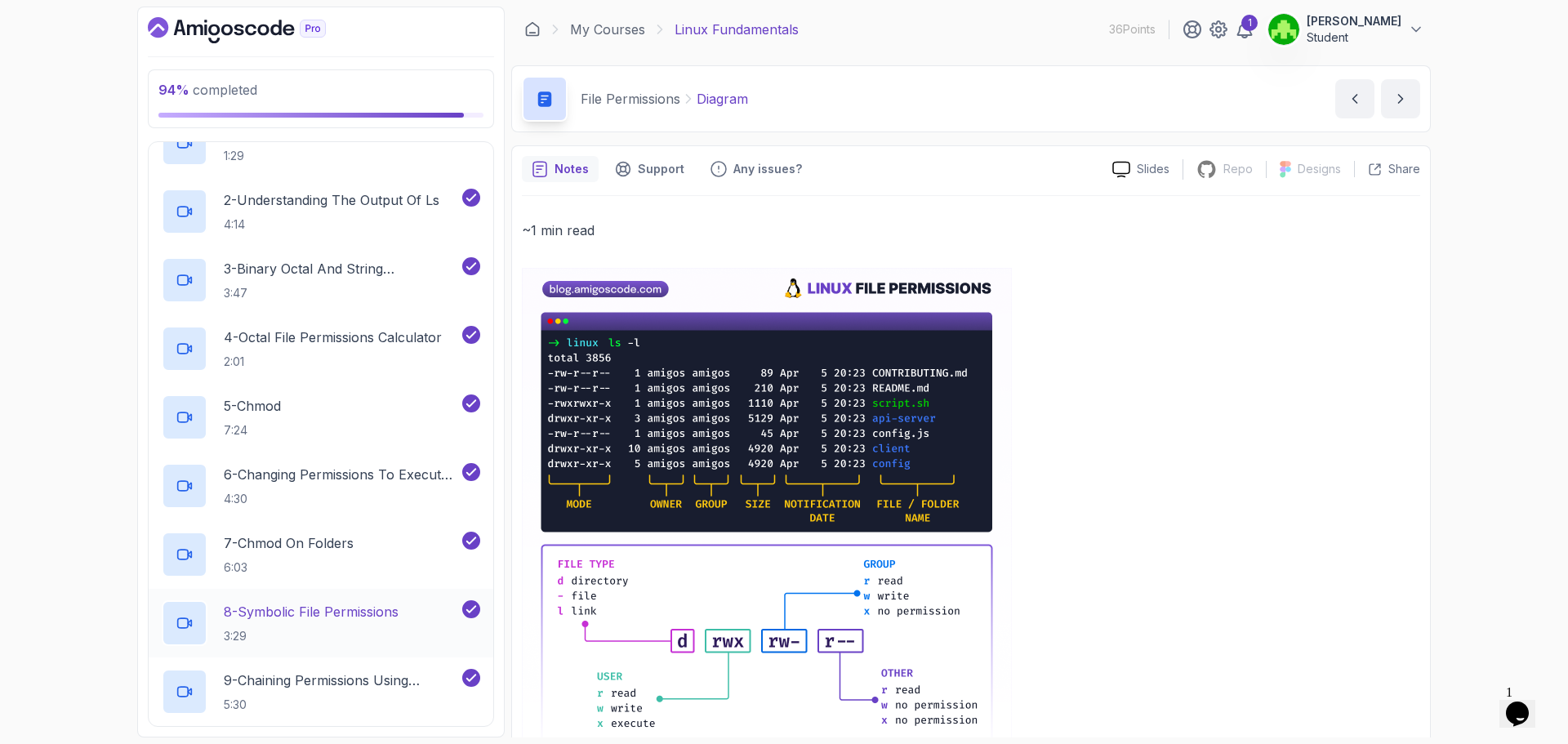
scroll to position [1103, 0]
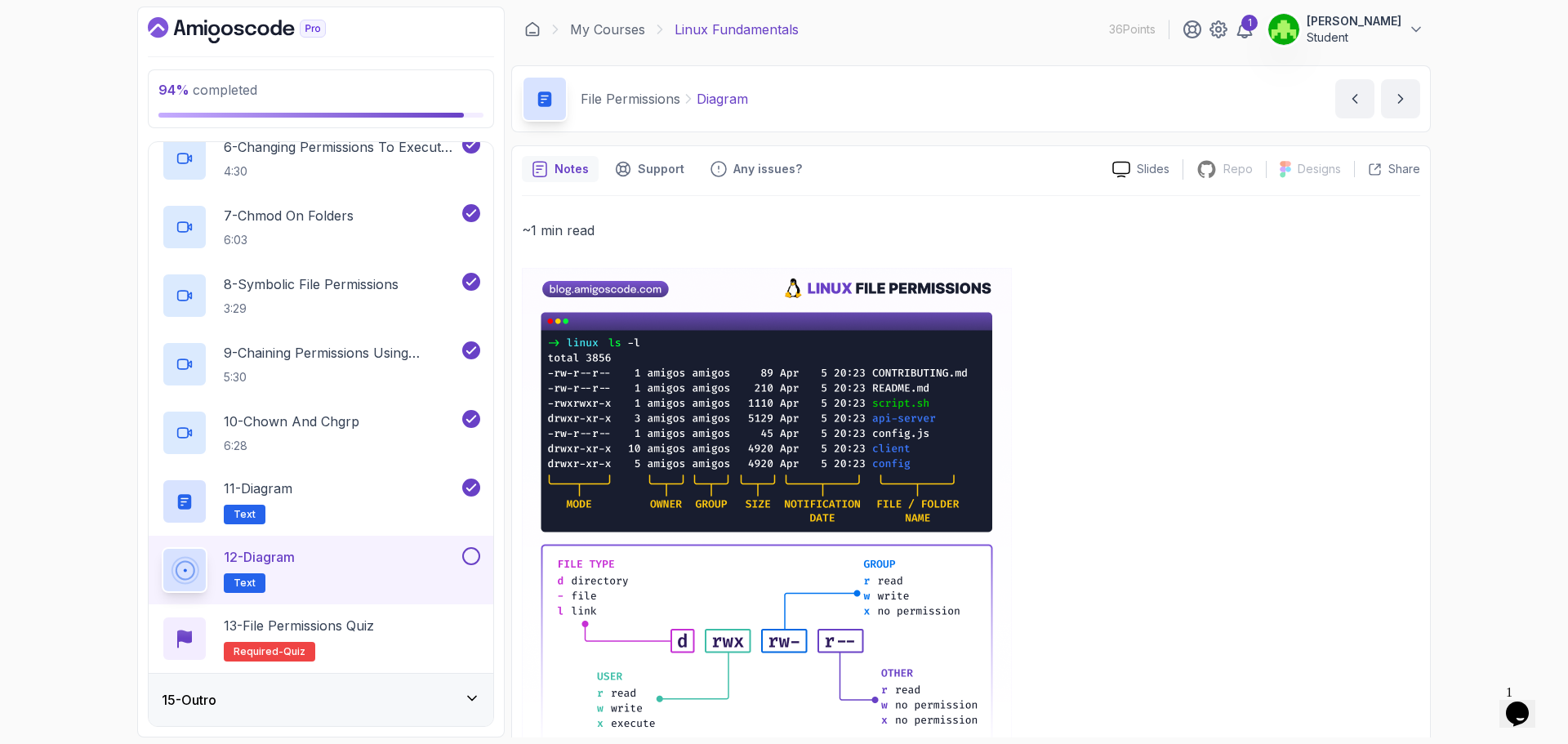
click at [361, 573] on div "12 - Diagram Text" at bounding box center [311, 569] width 298 height 45
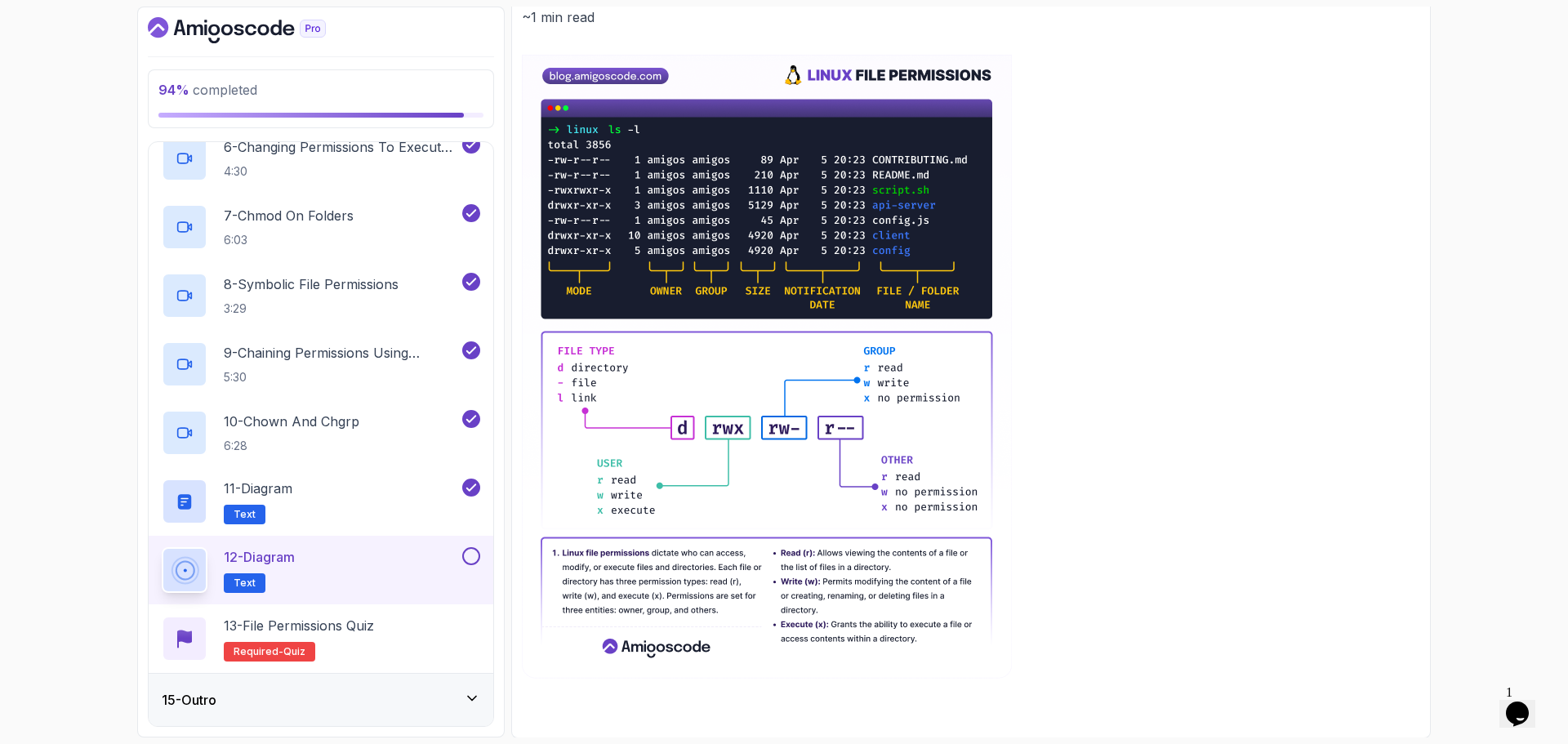
scroll to position [213, 0]
click at [470, 545] on div "12 - Diagram Text" at bounding box center [321, 569] width 345 height 68
click at [468, 565] on div at bounding box center [469, 555] width 21 height 18
click at [470, 559] on button at bounding box center [471, 555] width 18 height 18
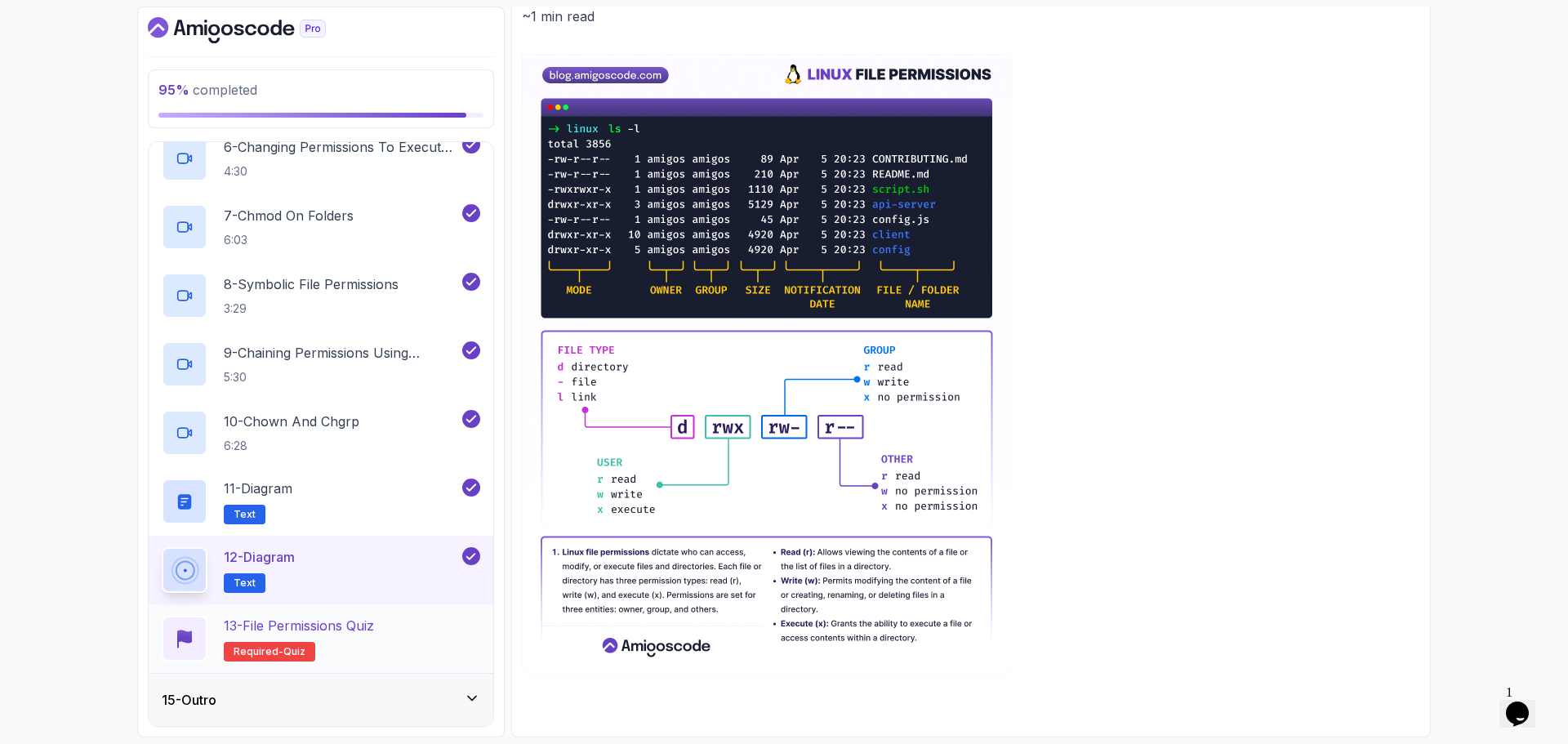
click at [291, 653] on span "quiz" at bounding box center [294, 652] width 22 height 13
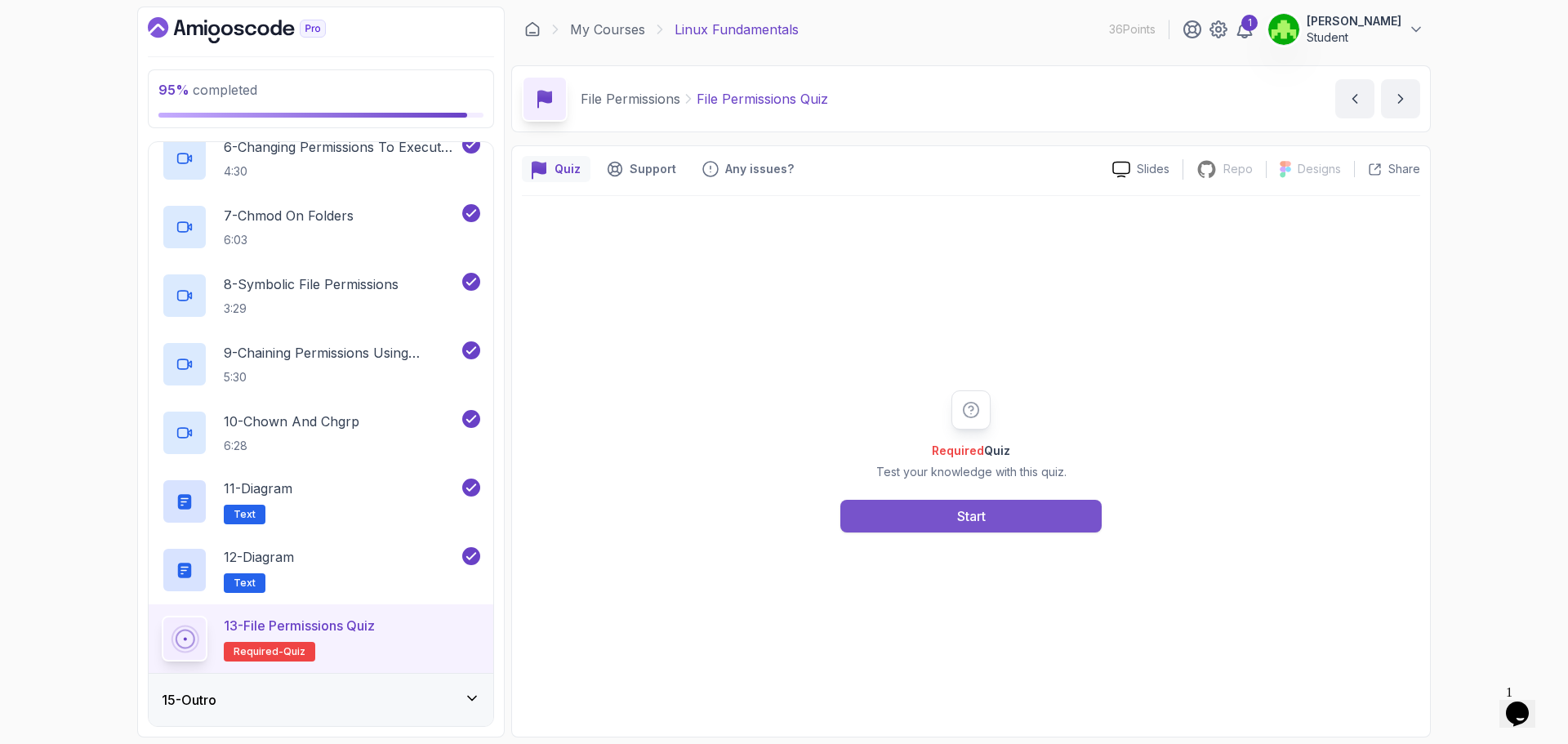
click at [909, 522] on button "Start" at bounding box center [971, 516] width 262 height 32
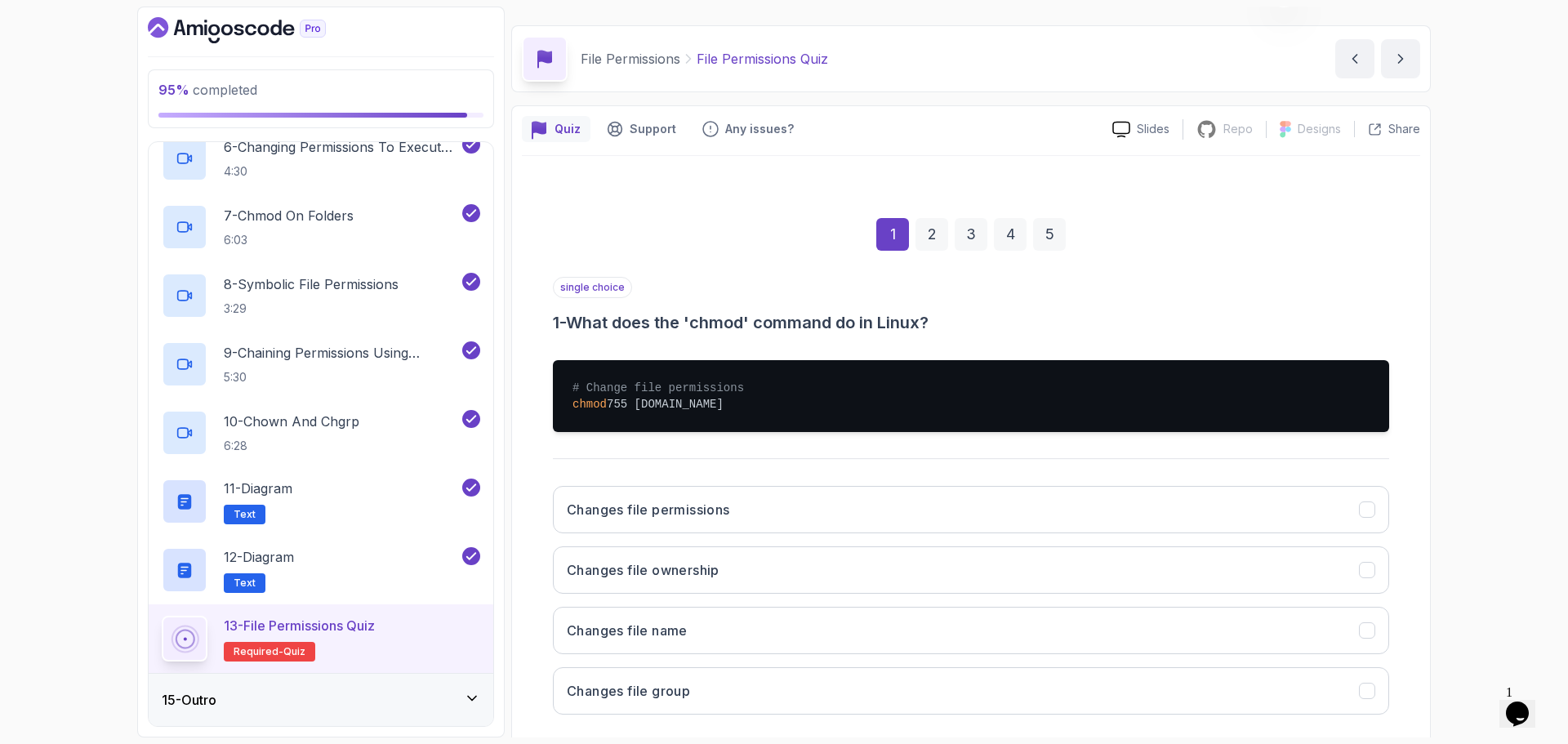
scroll to position [122, 0]
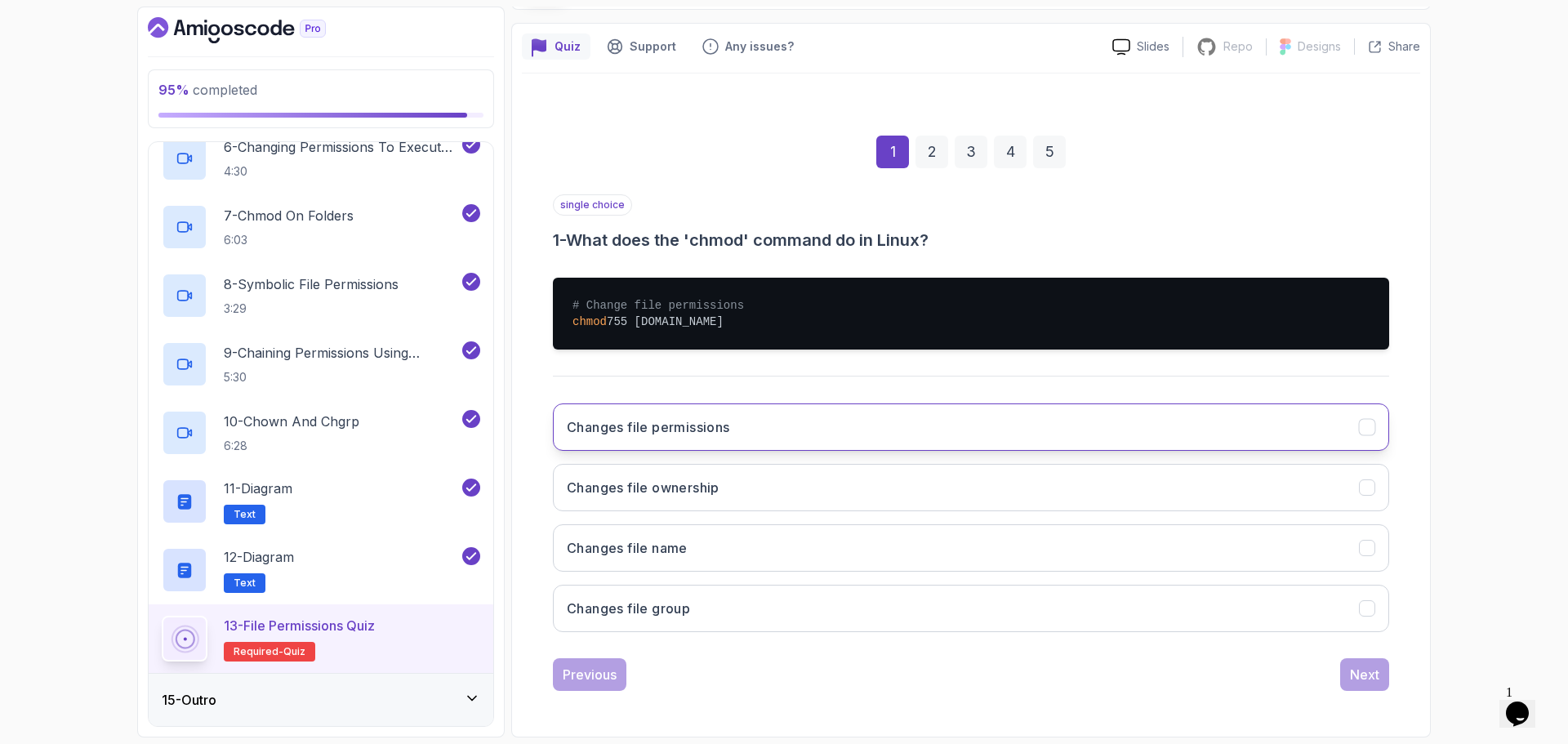
click at [784, 439] on button "Changes file permissions" at bounding box center [971, 426] width 836 height 47
click at [1359, 685] on button "Next" at bounding box center [1364, 674] width 49 height 32
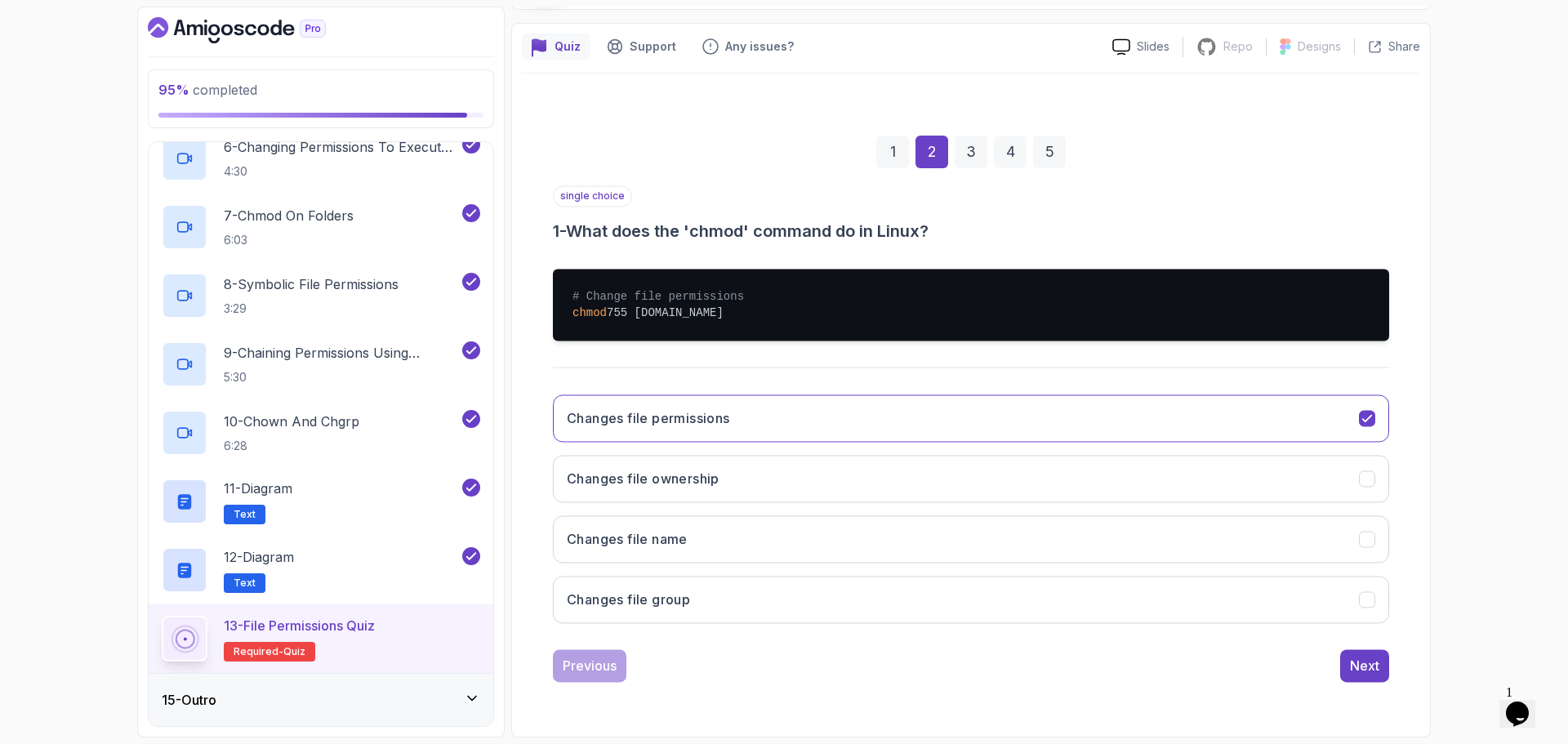
scroll to position [11, 0]
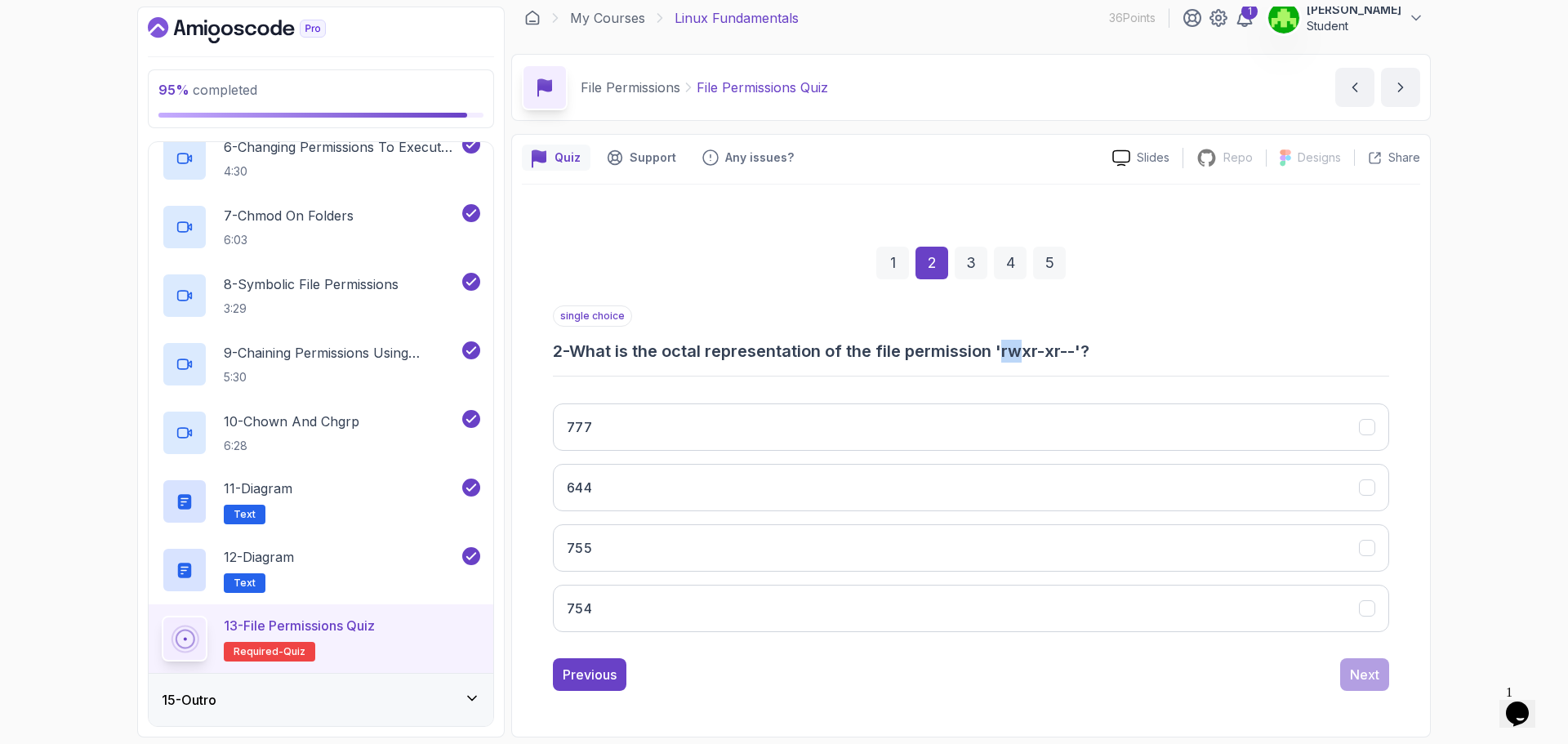
drag, startPoint x: 1011, startPoint y: 349, endPoint x: 1031, endPoint y: 352, distance: 20.2
click at [1031, 352] on h3 "2 - What is the octal representation of the file permission 'rwxr-xr--'?" at bounding box center [971, 350] width 836 height 23
click at [1037, 355] on h3 "2 - What is the octal representation of the file permission 'rwxr-xr--'?" at bounding box center [971, 350] width 836 height 23
drag, startPoint x: 1025, startPoint y: 353, endPoint x: 1012, endPoint y: 352, distance: 13.0
click at [1012, 352] on h3 "2 - What is the octal representation of the file permission 'rwxr-xr--'?" at bounding box center [971, 350] width 836 height 23
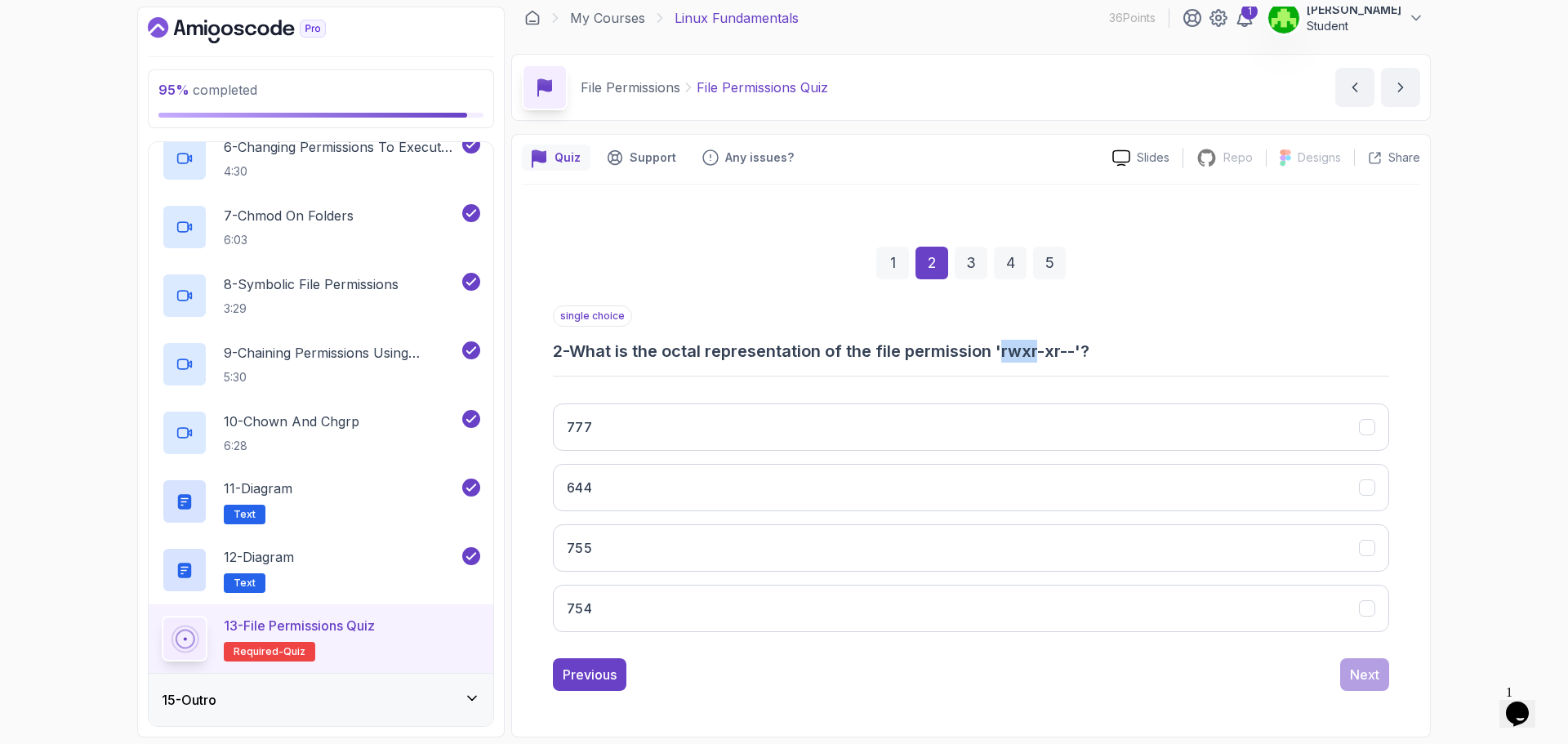
click at [1014, 352] on h3 "2 - What is the octal representation of the file permission 'rwxr-xr--'?" at bounding box center [971, 350] width 836 height 23
drag, startPoint x: 1011, startPoint y: 351, endPoint x: 1039, endPoint y: 358, distance: 28.9
click at [1039, 358] on h3 "2 - What is the octal representation of the file permission 'rwxr-xr--'?" at bounding box center [971, 350] width 836 height 23
click at [1033, 360] on h3 "2 - What is the octal representation of the file permission 'rwxr-xr--'?" at bounding box center [971, 350] width 836 height 23
drag, startPoint x: 1038, startPoint y: 350, endPoint x: 1051, endPoint y: 352, distance: 13.2
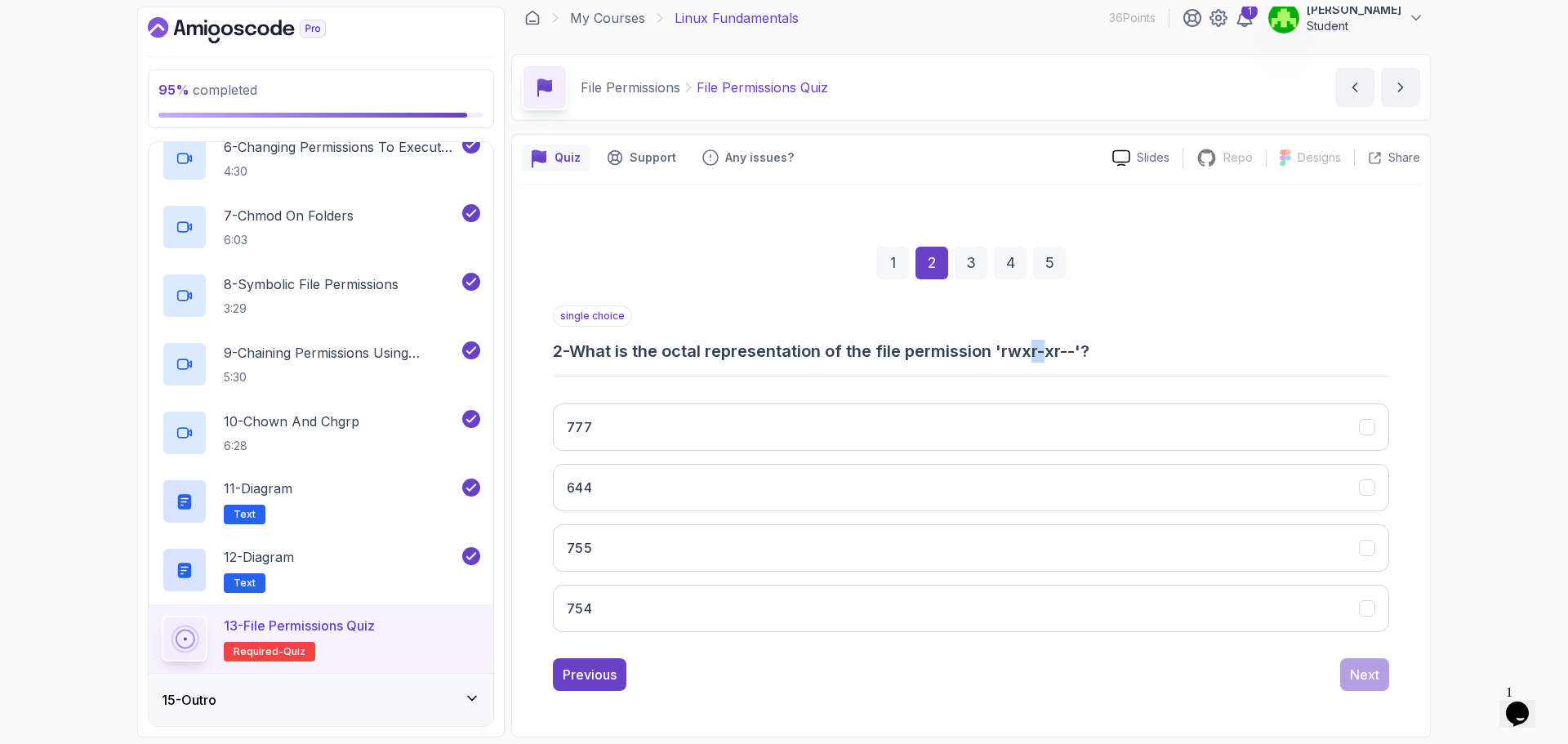
click at [1051, 352] on h3 "2 - What is the octal representation of the file permission 'rwxr-xr--'?" at bounding box center [971, 350] width 836 height 23
click at [1164, 348] on h3 "2 - What is the octal representation of the file permission 'rwxr-xr--'?" at bounding box center [971, 350] width 836 height 23
drag, startPoint x: 1039, startPoint y: 347, endPoint x: 1053, endPoint y: 350, distance: 14.3
click at [1053, 350] on h3 "2 - What is the octal representation of the file permission 'rwxr-xr--'?" at bounding box center [971, 350] width 836 height 23
click at [1072, 314] on div "single choice 2 - What is the octal representation of the file permission 'rwxr…" at bounding box center [971, 334] width 836 height 57
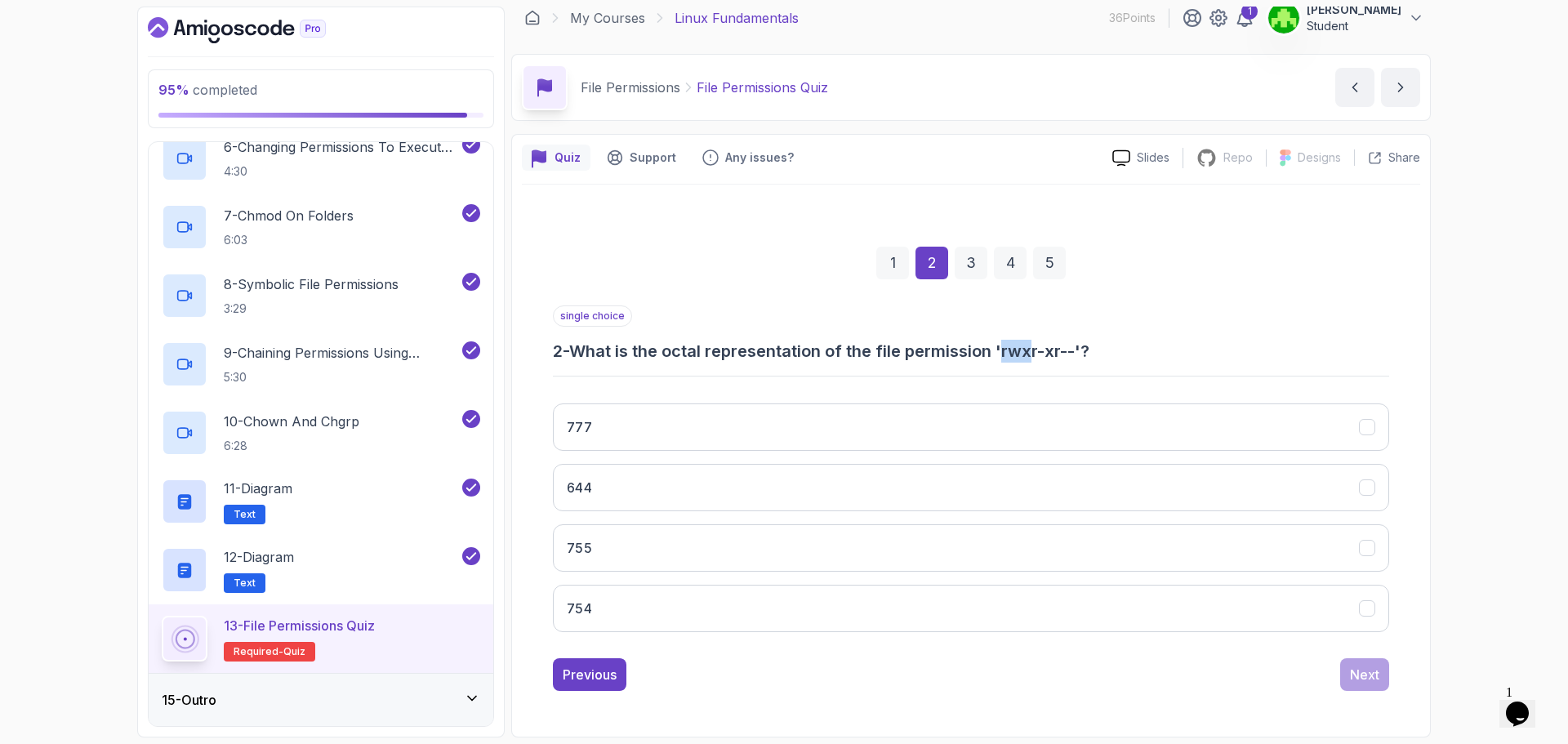
drag, startPoint x: 1013, startPoint y: 350, endPoint x: 1035, endPoint y: 352, distance: 22.1
click at [1035, 352] on h3 "2 - What is the octal representation of the file permission 'rwxr-xr--'?" at bounding box center [971, 350] width 836 height 23
click at [1047, 370] on div "single choice 2 - What is the octal representation of the file permission 'rwxr…" at bounding box center [971, 474] width 836 height 339
drag, startPoint x: 1039, startPoint y: 345, endPoint x: 1060, endPoint y: 349, distance: 21.4
click at [1060, 349] on h3 "2 - What is the octal representation of the file permission 'rwxr-xr--'?" at bounding box center [971, 350] width 836 height 23
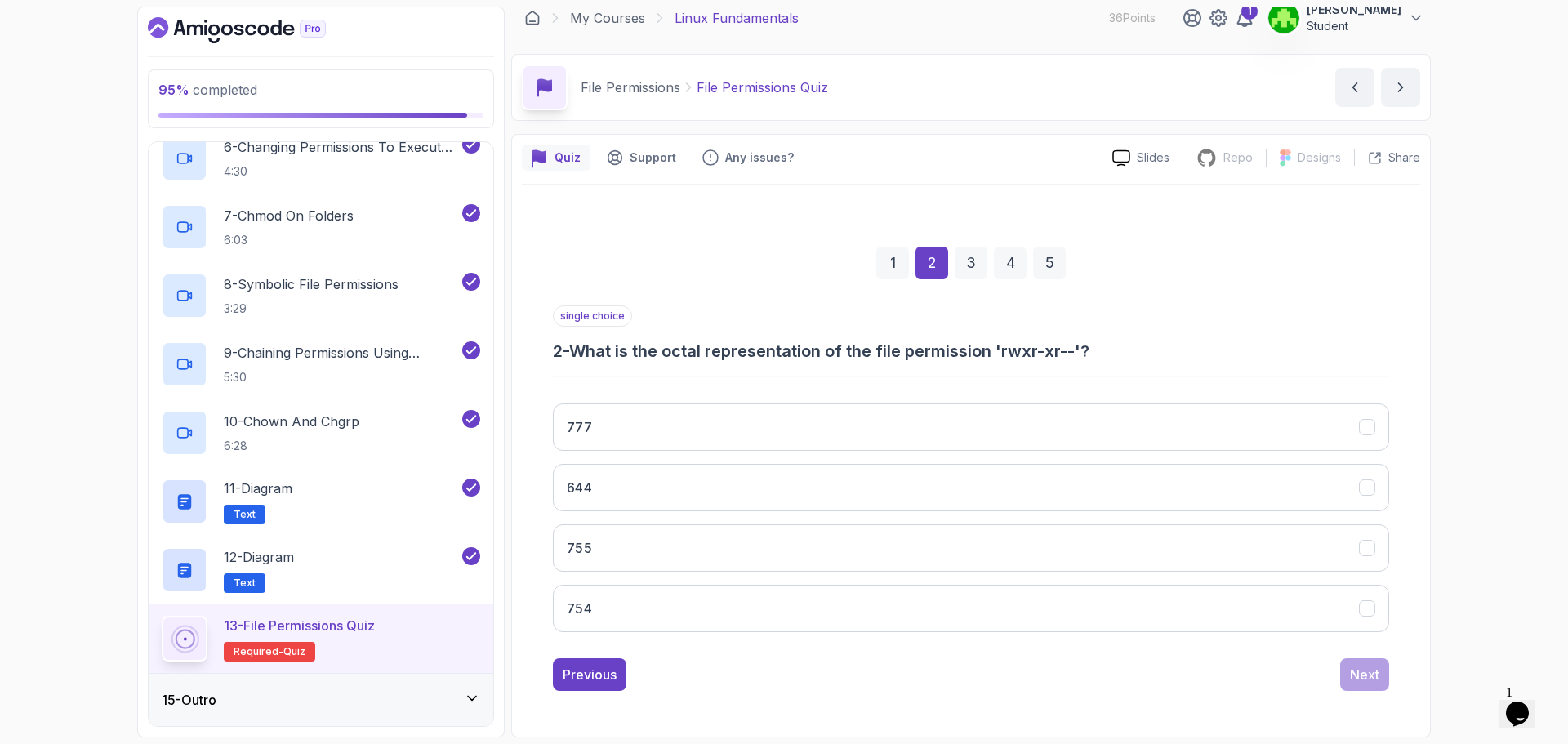
click at [1053, 381] on div "single choice 2 - What is the octal representation of the file permission 'rwxr…" at bounding box center [971, 474] width 836 height 339
drag, startPoint x: 1062, startPoint y: 348, endPoint x: 1084, endPoint y: 353, distance: 22.6
click at [1084, 353] on h3 "2 - What is the octal representation of the file permission 'rwxr-xr--'?" at bounding box center [971, 350] width 836 height 23
click at [618, 599] on button "754" at bounding box center [971, 607] width 836 height 47
click at [1381, 665] on button "Next" at bounding box center [1364, 674] width 49 height 32
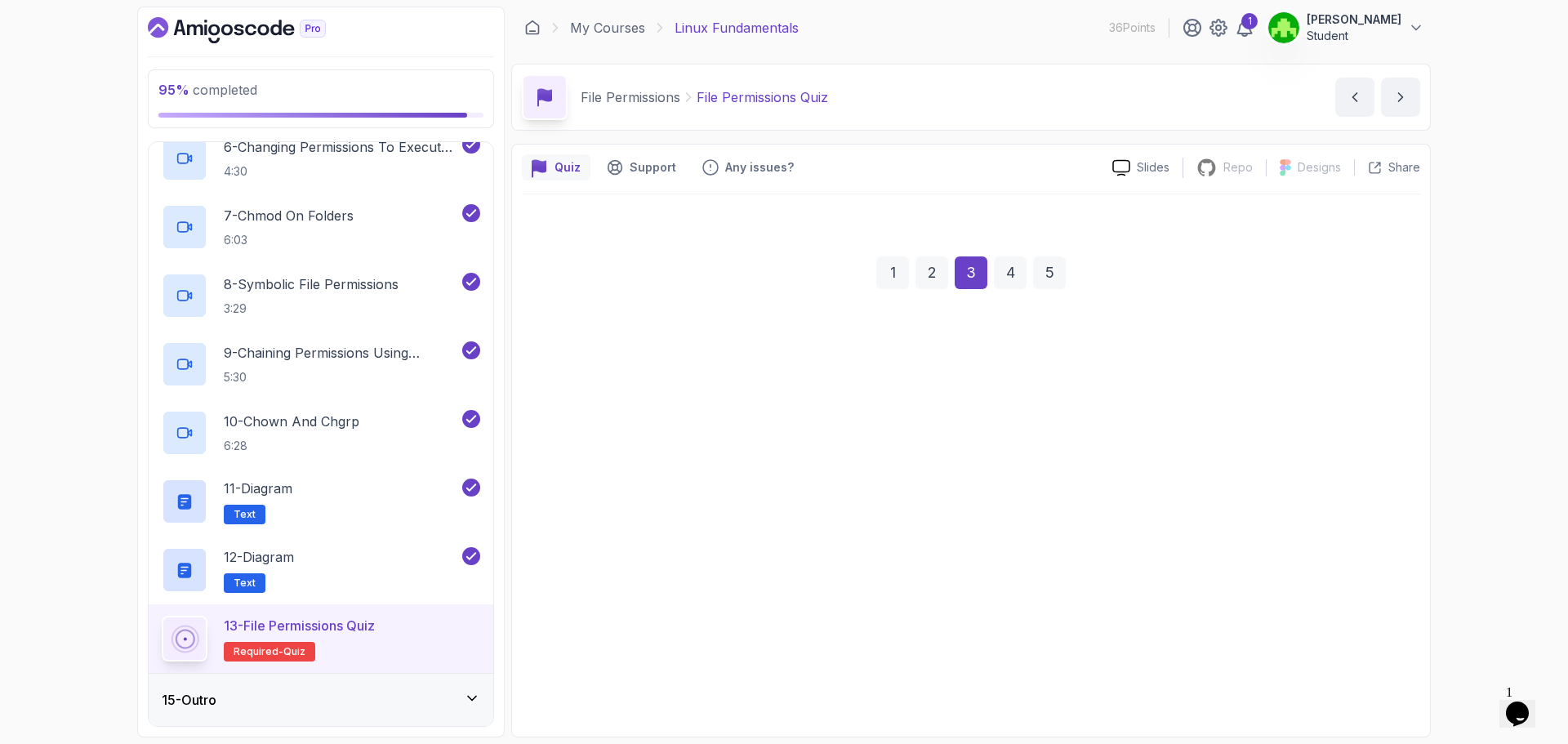
scroll to position [2, 0]
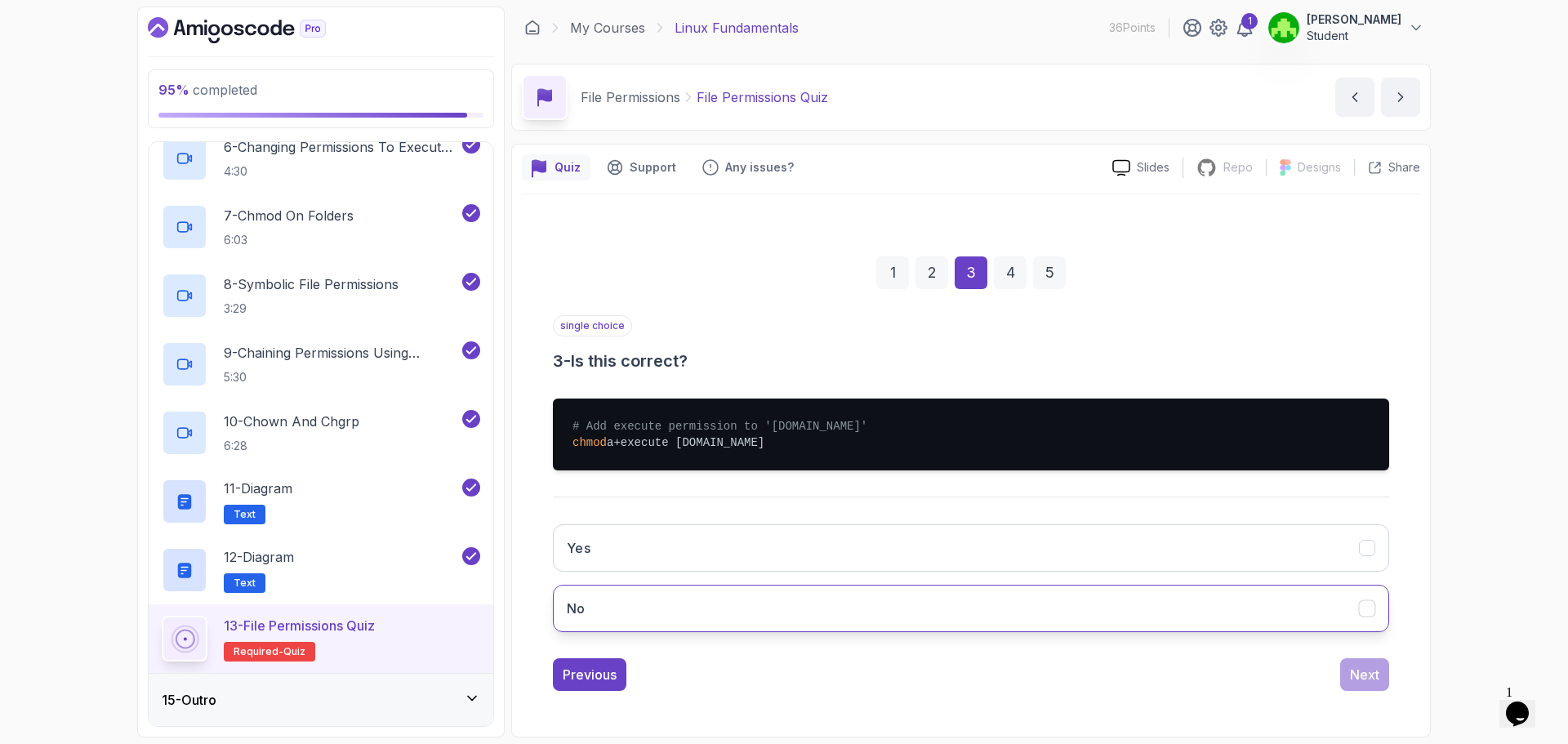
click at [674, 611] on button "No" at bounding box center [971, 607] width 836 height 47
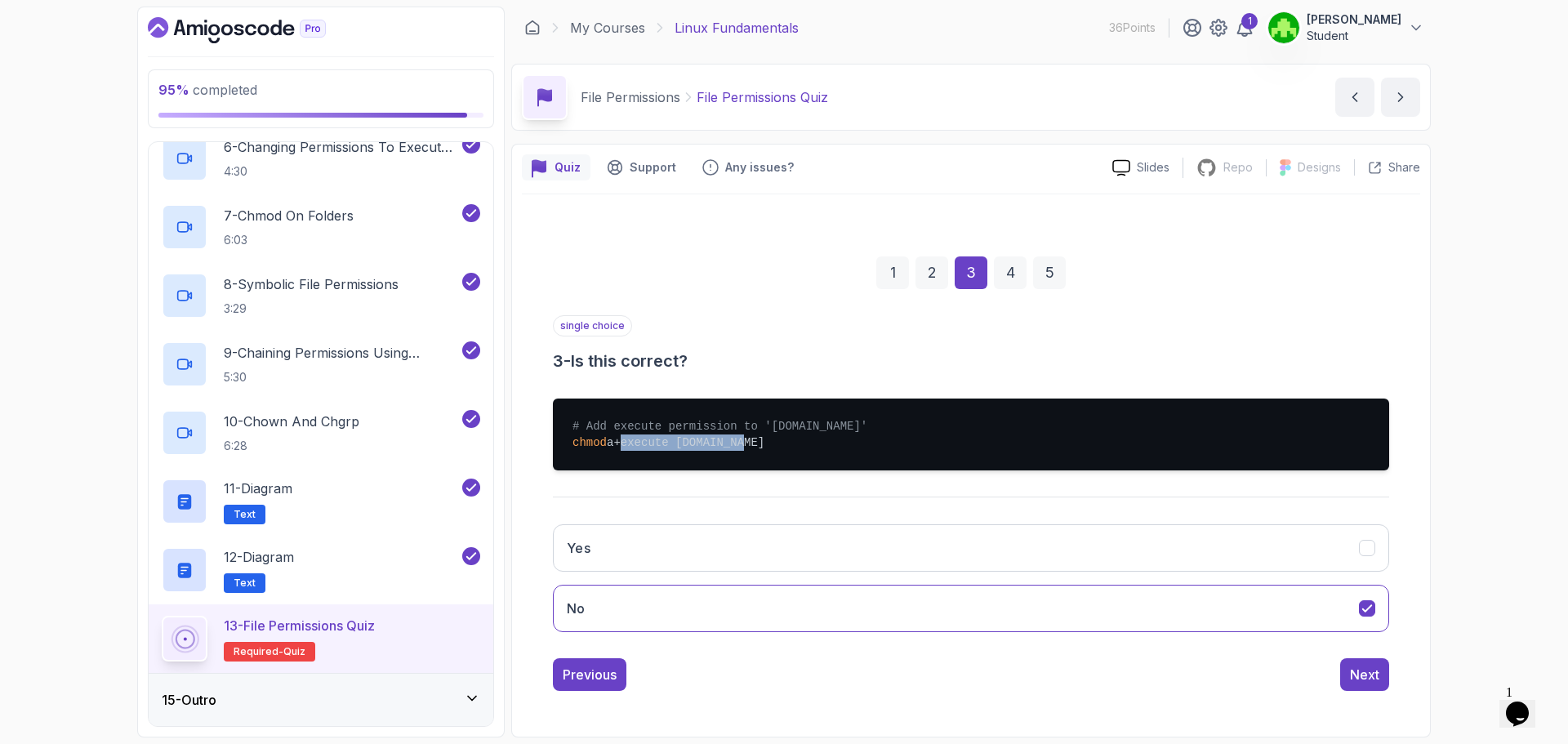
drag, startPoint x: 619, startPoint y: 435, endPoint x: 920, endPoint y: 494, distance: 306.7
click at [764, 441] on pre "# Add execute permission to 'script.sh' chmod a+execute script.sh" at bounding box center [971, 434] width 836 height 72
click at [1147, 659] on div "Previous Next" at bounding box center [971, 674] width 836 height 32
click at [1256, 700] on div "1 2 3 4 5 single choice 3 - Is this correct? # Add execute permission to 'scrip…" at bounding box center [971, 460] width 899 height 486
click at [1354, 679] on div "Next" at bounding box center [1365, 674] width 30 height 19
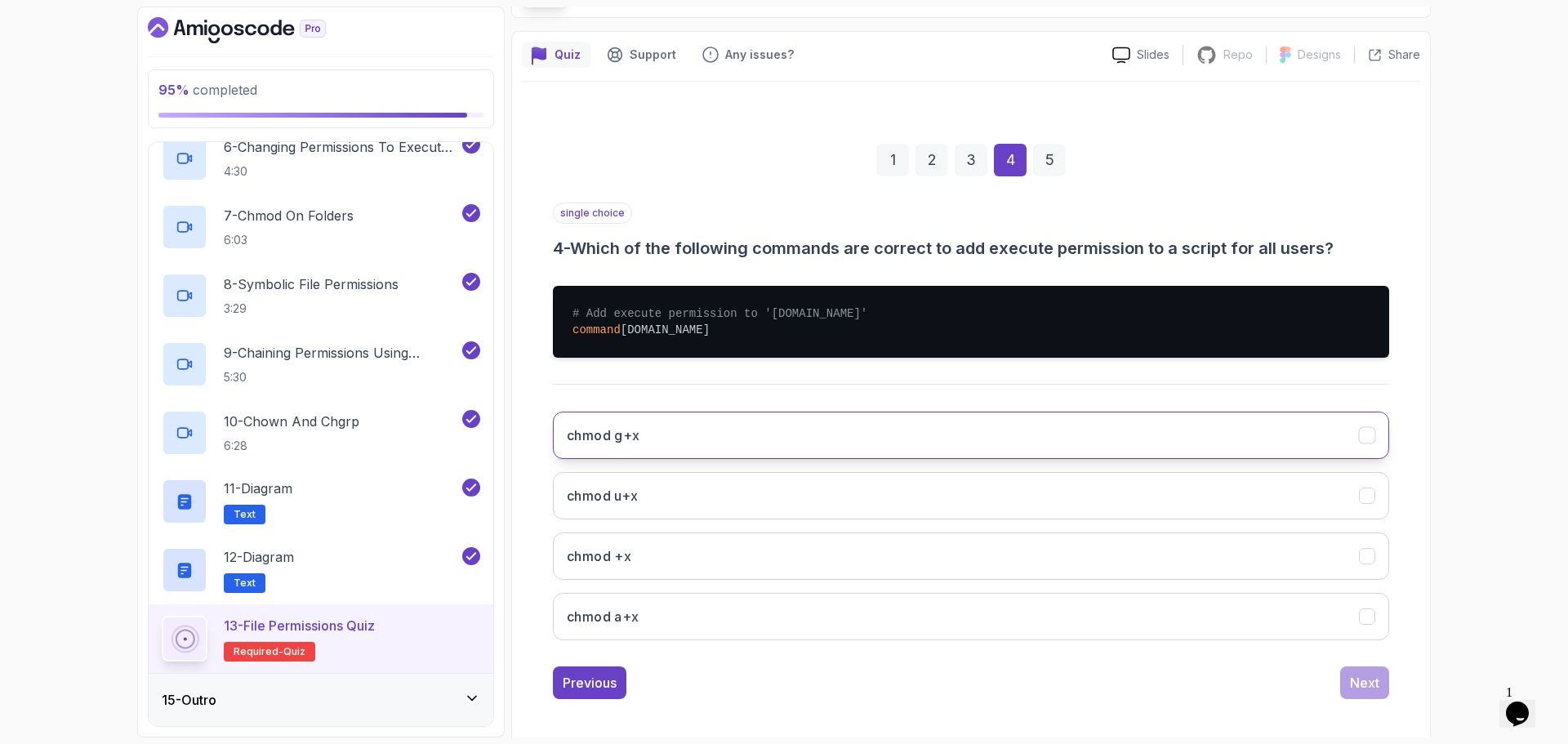
scroll to position [122, 0]
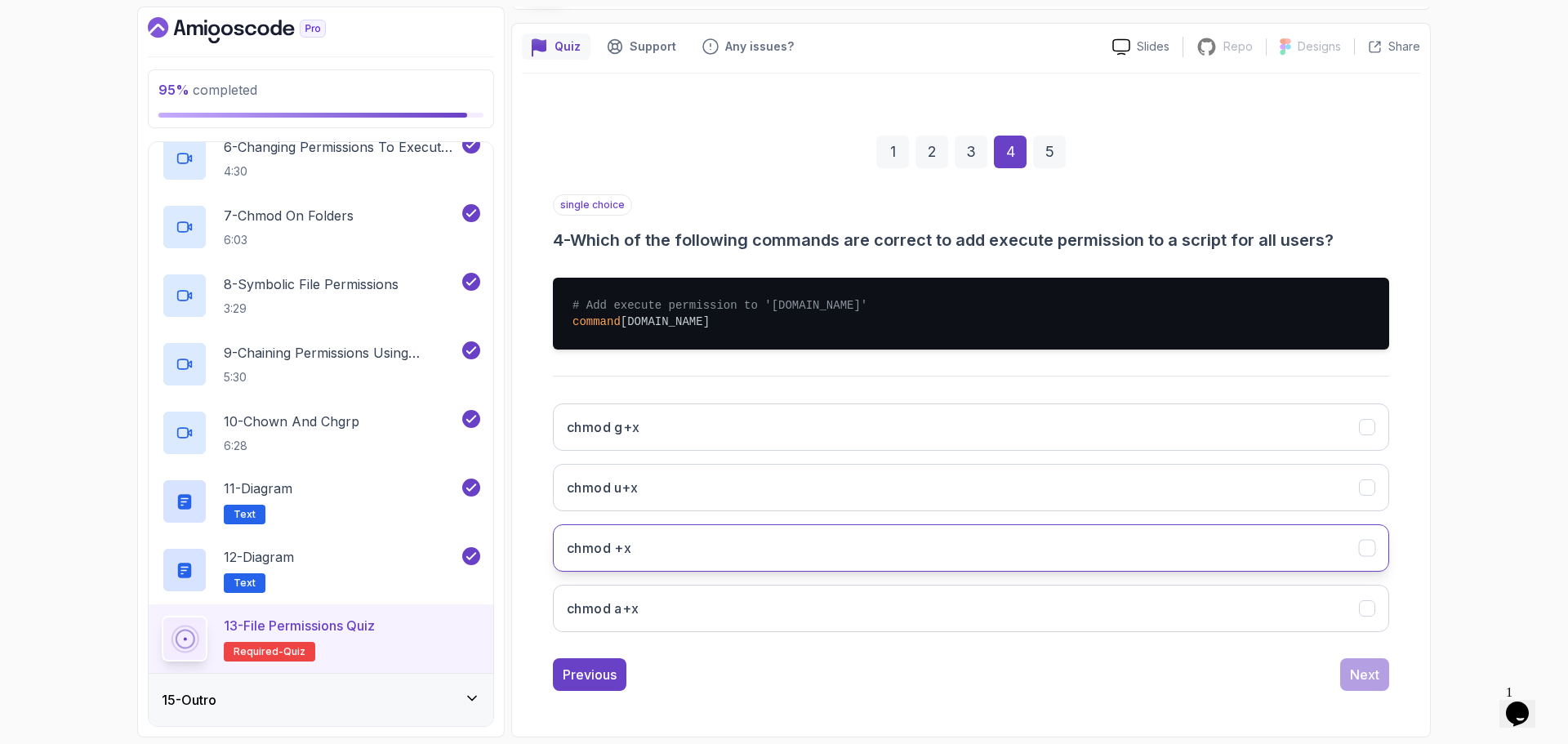
click at [688, 563] on button "chmod +x" at bounding box center [971, 547] width 836 height 47
click at [681, 614] on button "chmod a+x" at bounding box center [971, 607] width 836 height 47
click at [1317, 535] on button "chmod +x" at bounding box center [971, 547] width 836 height 47
click at [1287, 594] on button "chmod a+x" at bounding box center [971, 607] width 836 height 47
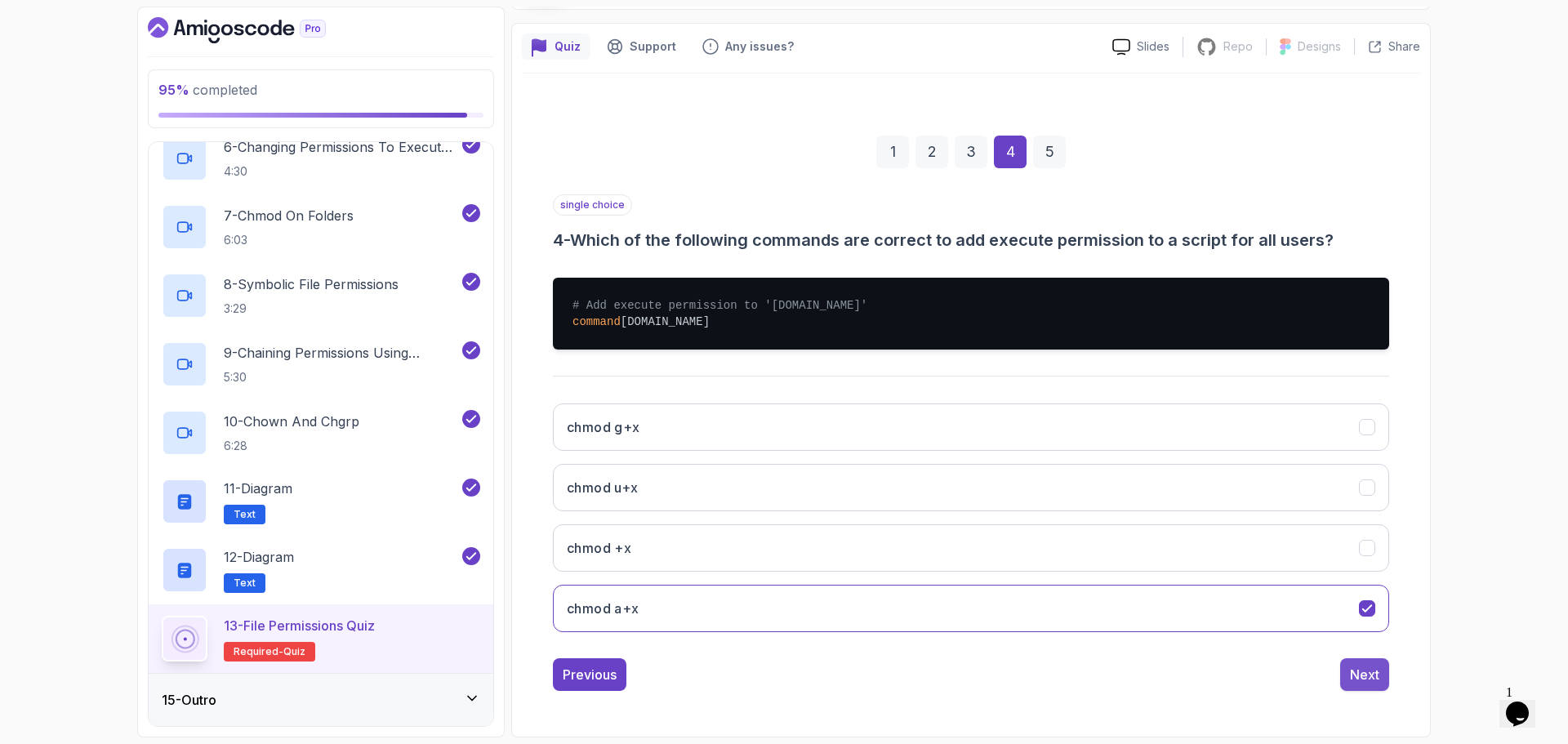
click at [1382, 677] on button "Next" at bounding box center [1364, 674] width 49 height 32
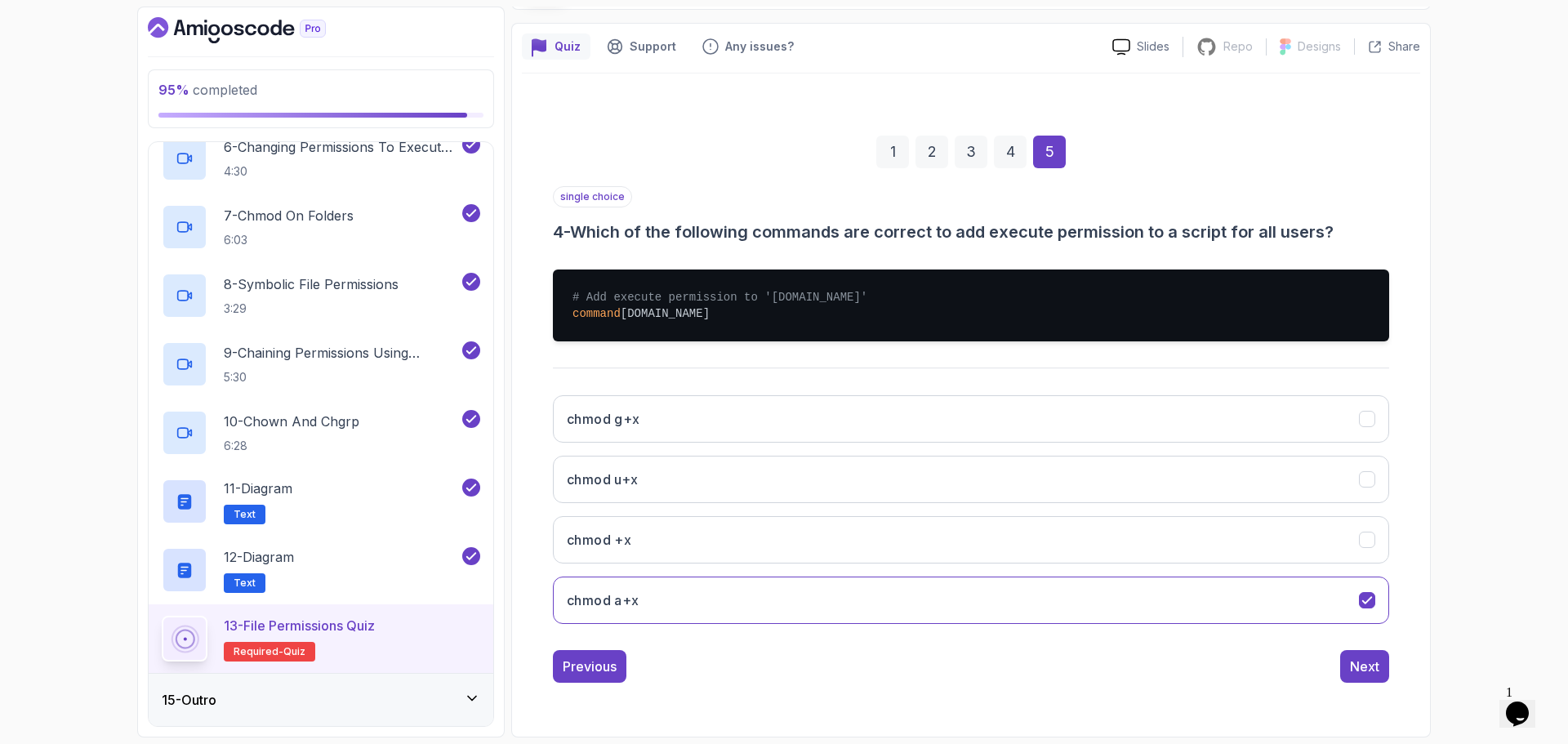
scroll to position [11, 0]
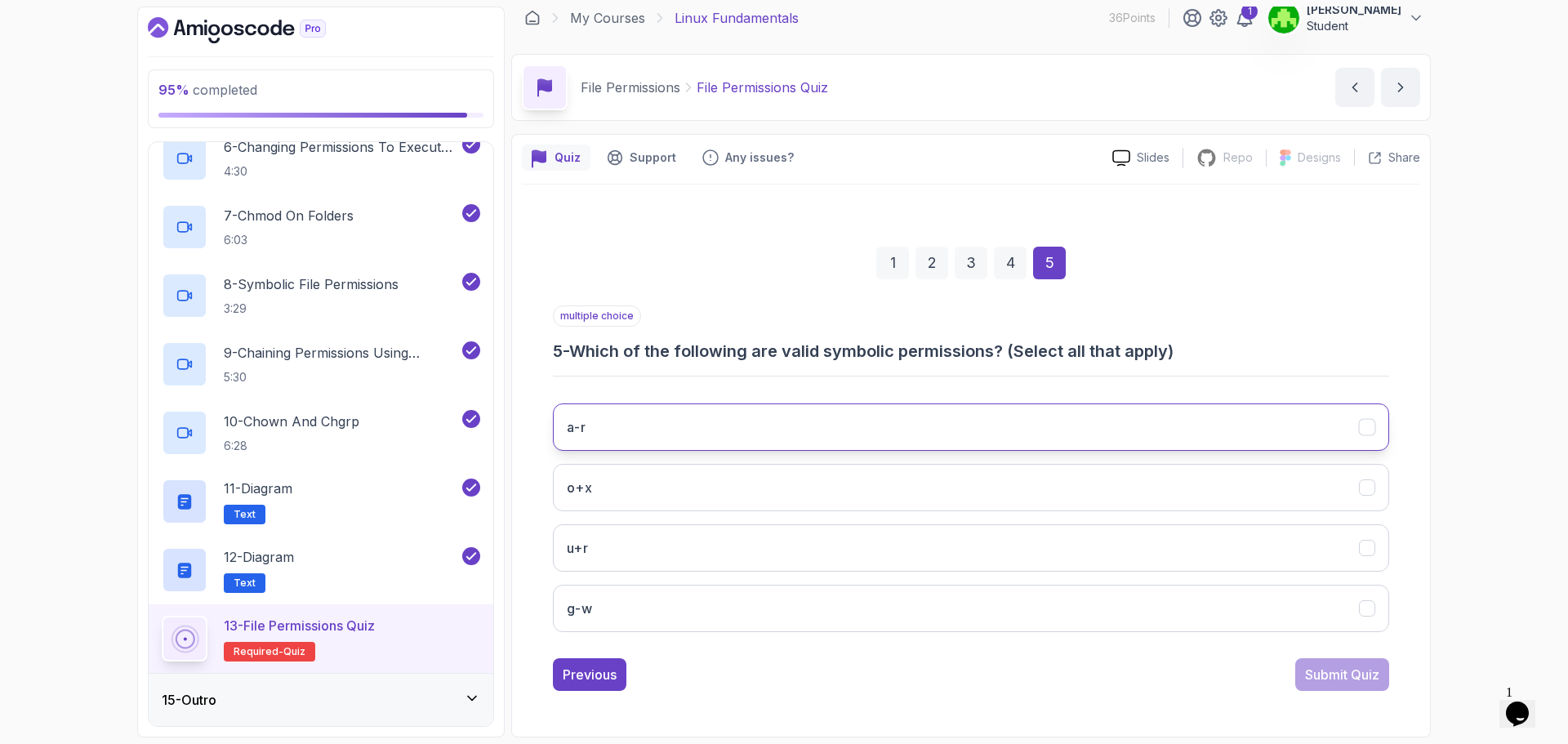
click at [669, 434] on button "a-r" at bounding box center [971, 426] width 836 height 47
click at [623, 438] on button "a-r" at bounding box center [971, 426] width 836 height 47
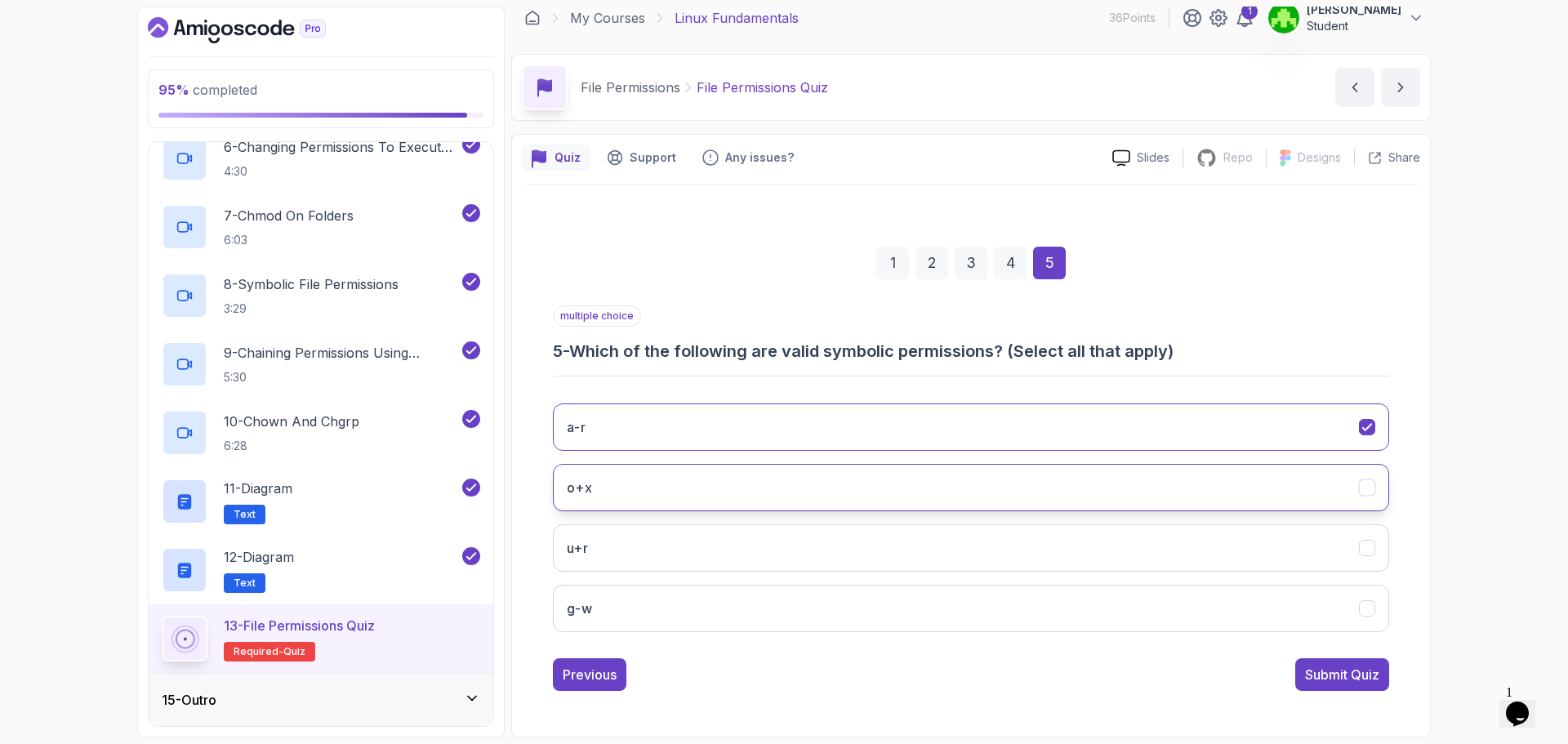
click at [616, 498] on button "o+x" at bounding box center [971, 487] width 836 height 47
click at [612, 551] on button "u+r" at bounding box center [971, 547] width 836 height 47
click at [609, 599] on button "g-w" at bounding box center [971, 607] width 836 height 47
click at [1342, 675] on div "Submit Quiz" at bounding box center [1341, 674] width 74 height 19
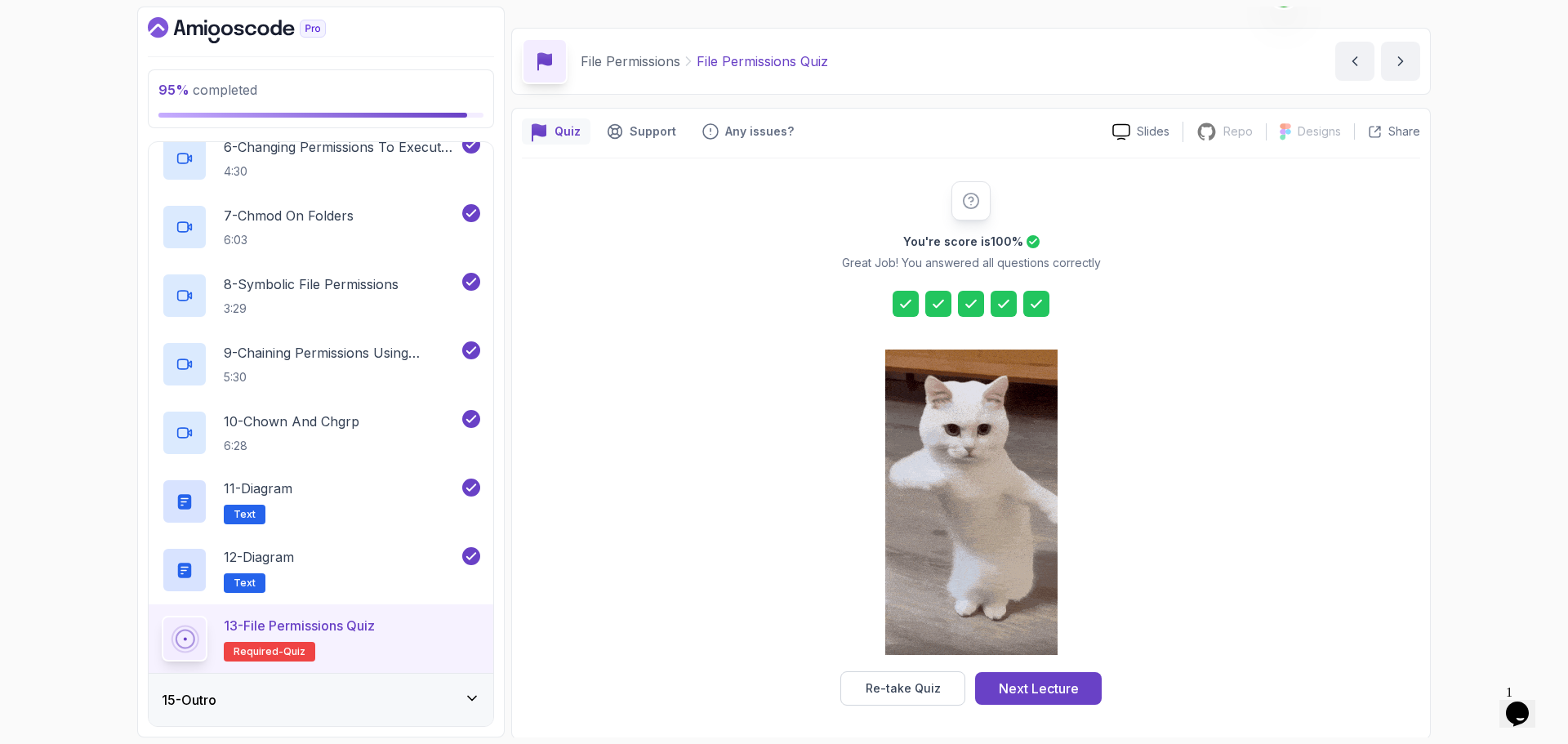
scroll to position [39, 0]
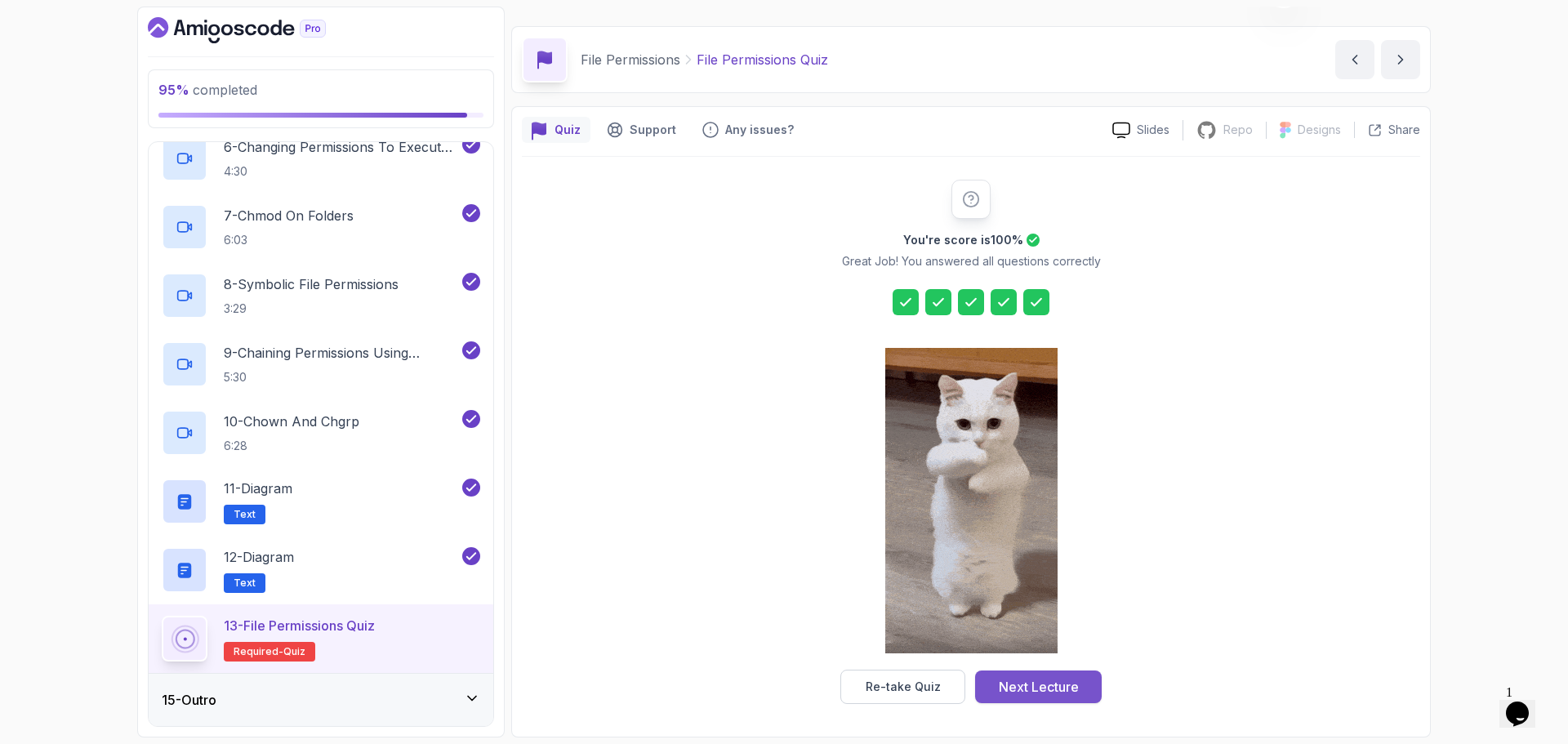
click at [1011, 681] on div "Next Lecture" at bounding box center [1038, 686] width 80 height 19
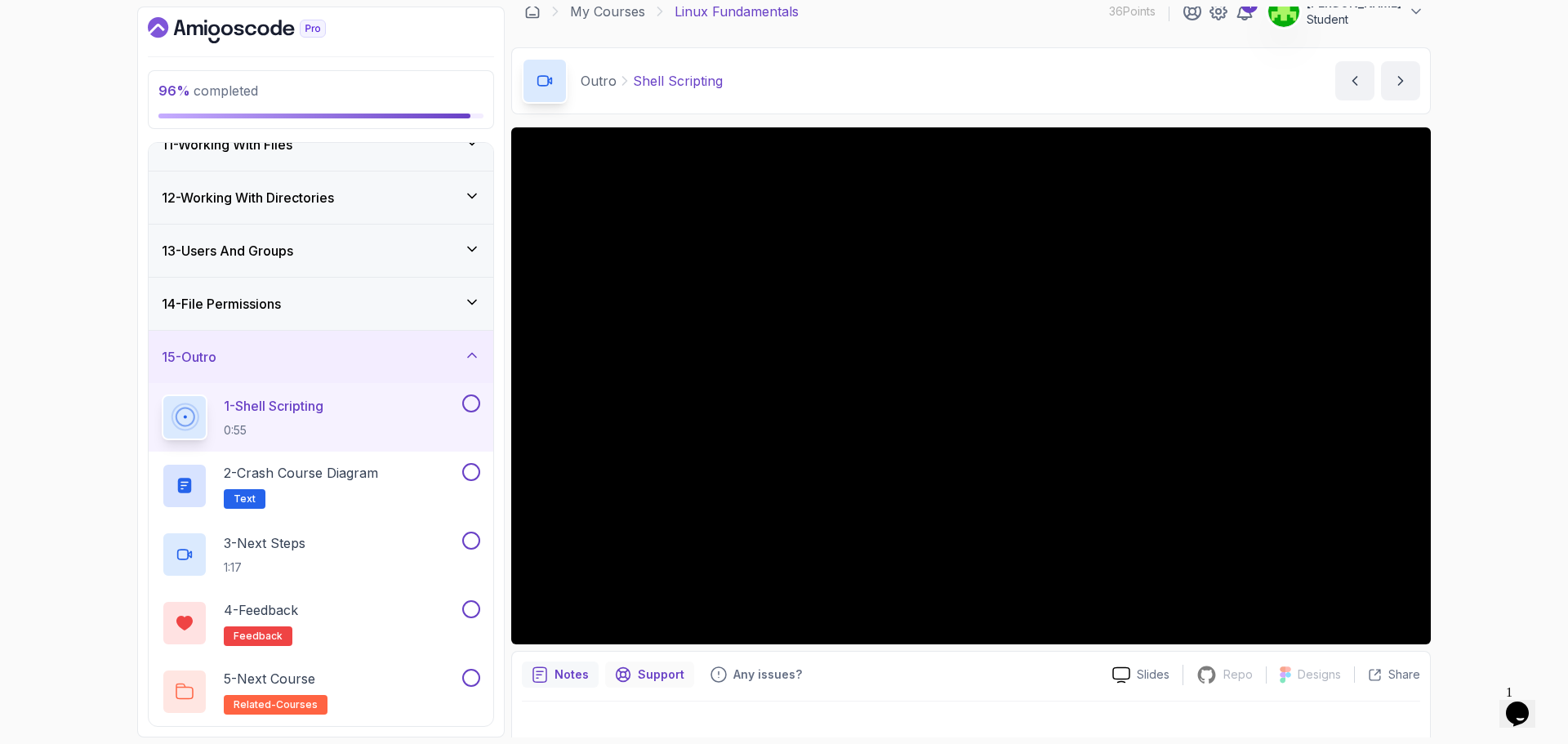
scroll to position [39, 0]
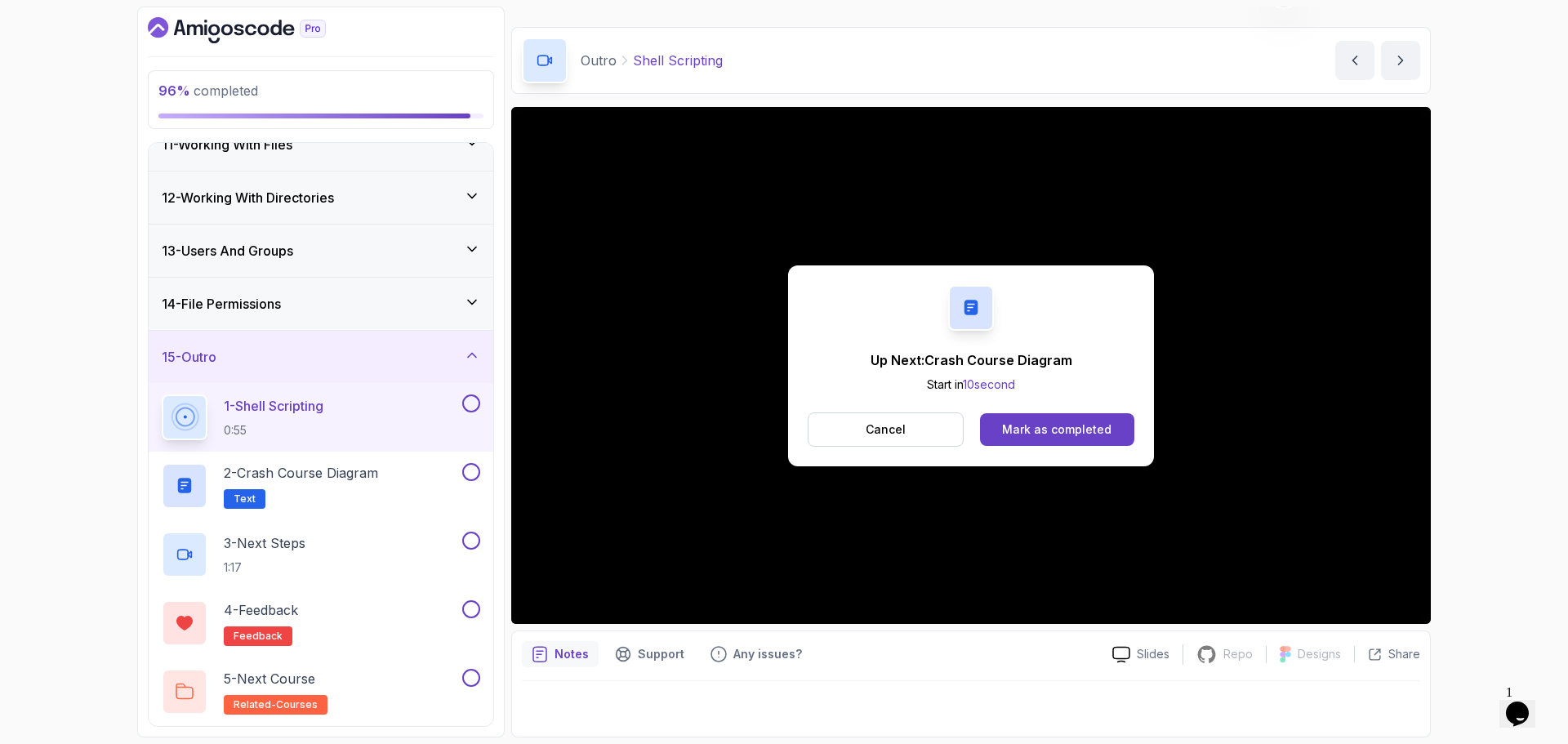
click at [462, 393] on div "1 - Shell Scripting 0:55" at bounding box center [321, 417] width 345 height 68
click at [469, 410] on button at bounding box center [471, 403] width 18 height 18
click at [339, 483] on h2 "2 - Crash Course Diagram Text" at bounding box center [300, 485] width 154 height 45
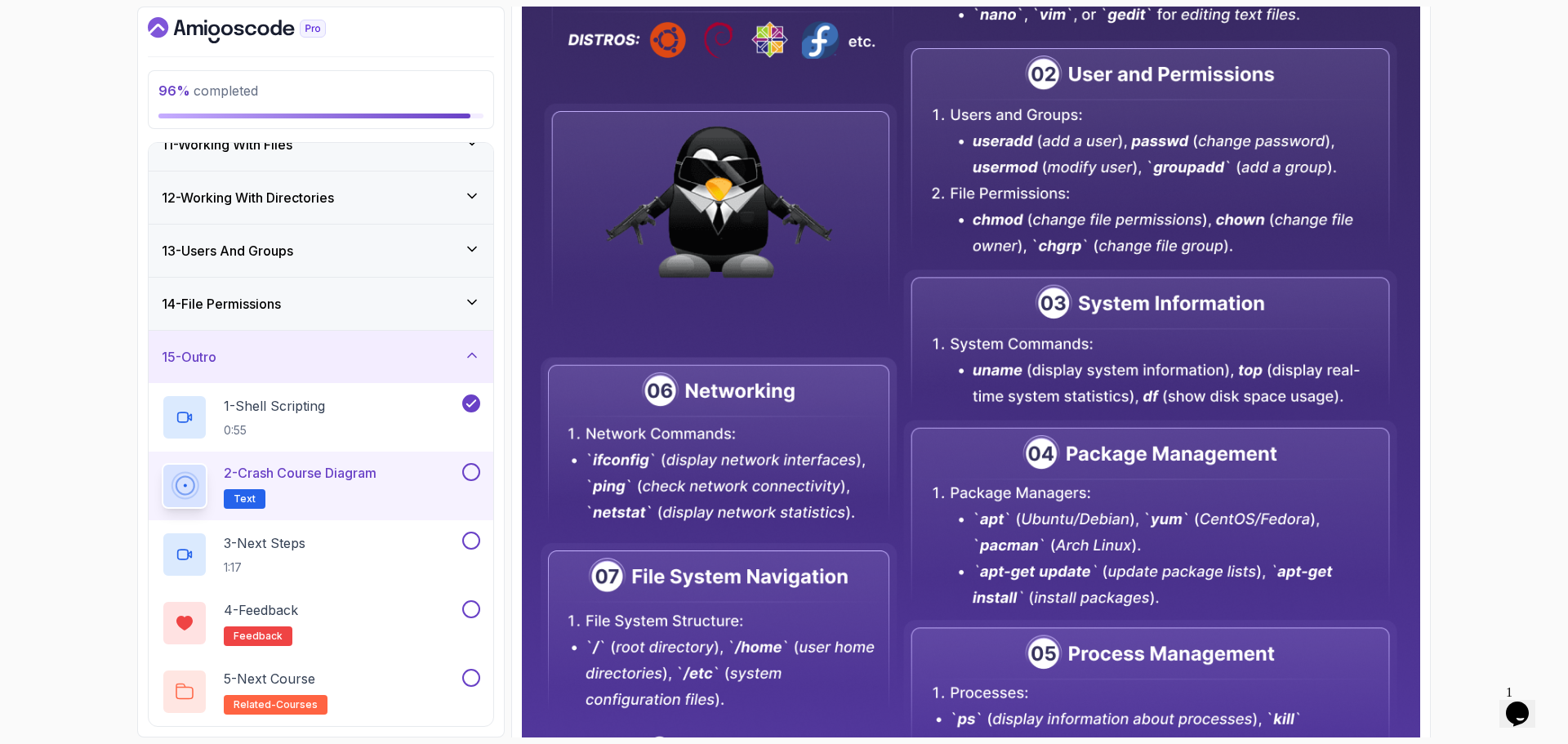
scroll to position [702, 0]
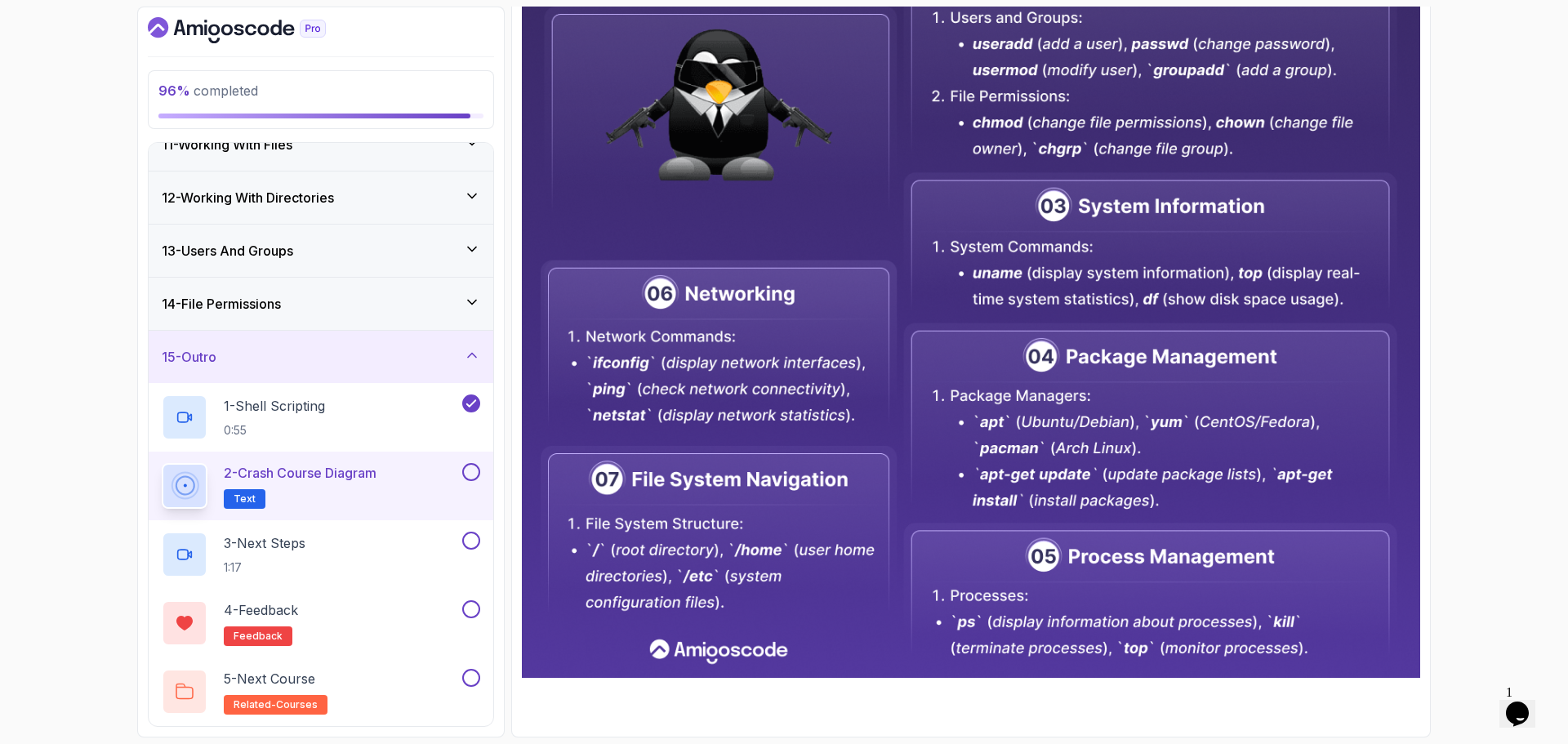
click at [888, 516] on img at bounding box center [971, 121] width 899 height 1113
click at [472, 471] on button at bounding box center [471, 471] width 18 height 18
click at [305, 559] on p "1:17" at bounding box center [264, 567] width 81 height 17
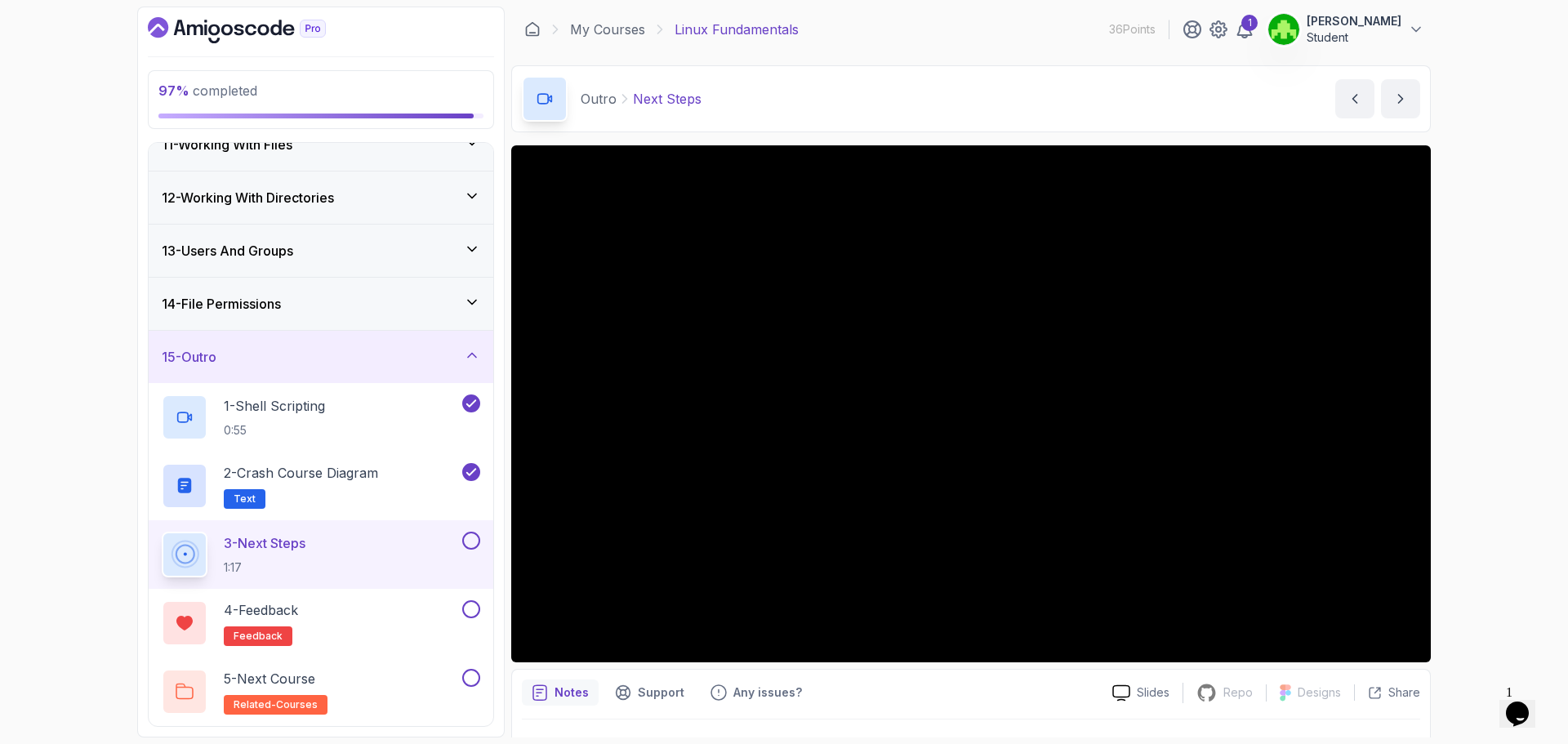
scroll to position [39, 0]
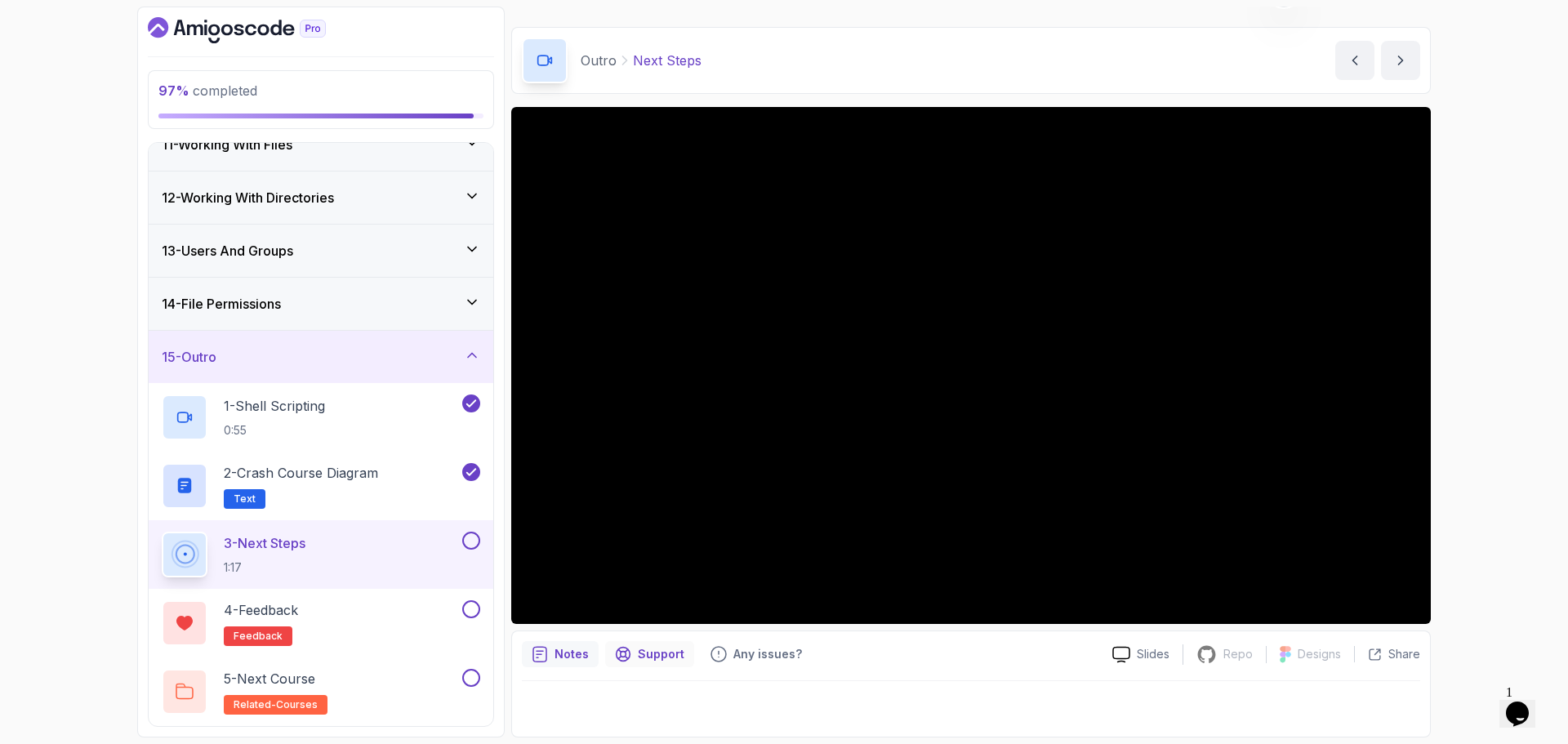
click at [664, 661] on p "Support" at bounding box center [661, 654] width 46 height 17
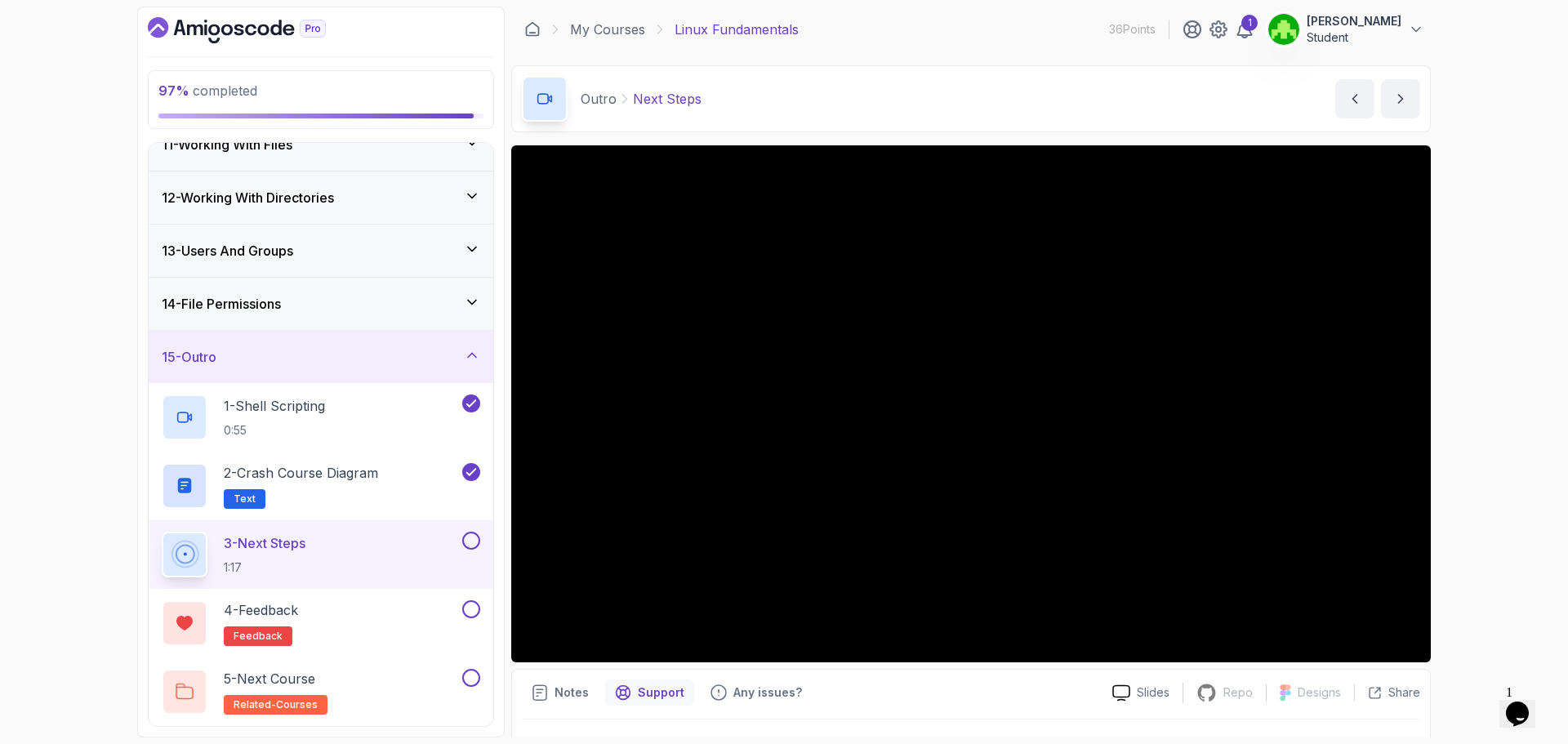
scroll to position [352, 0]
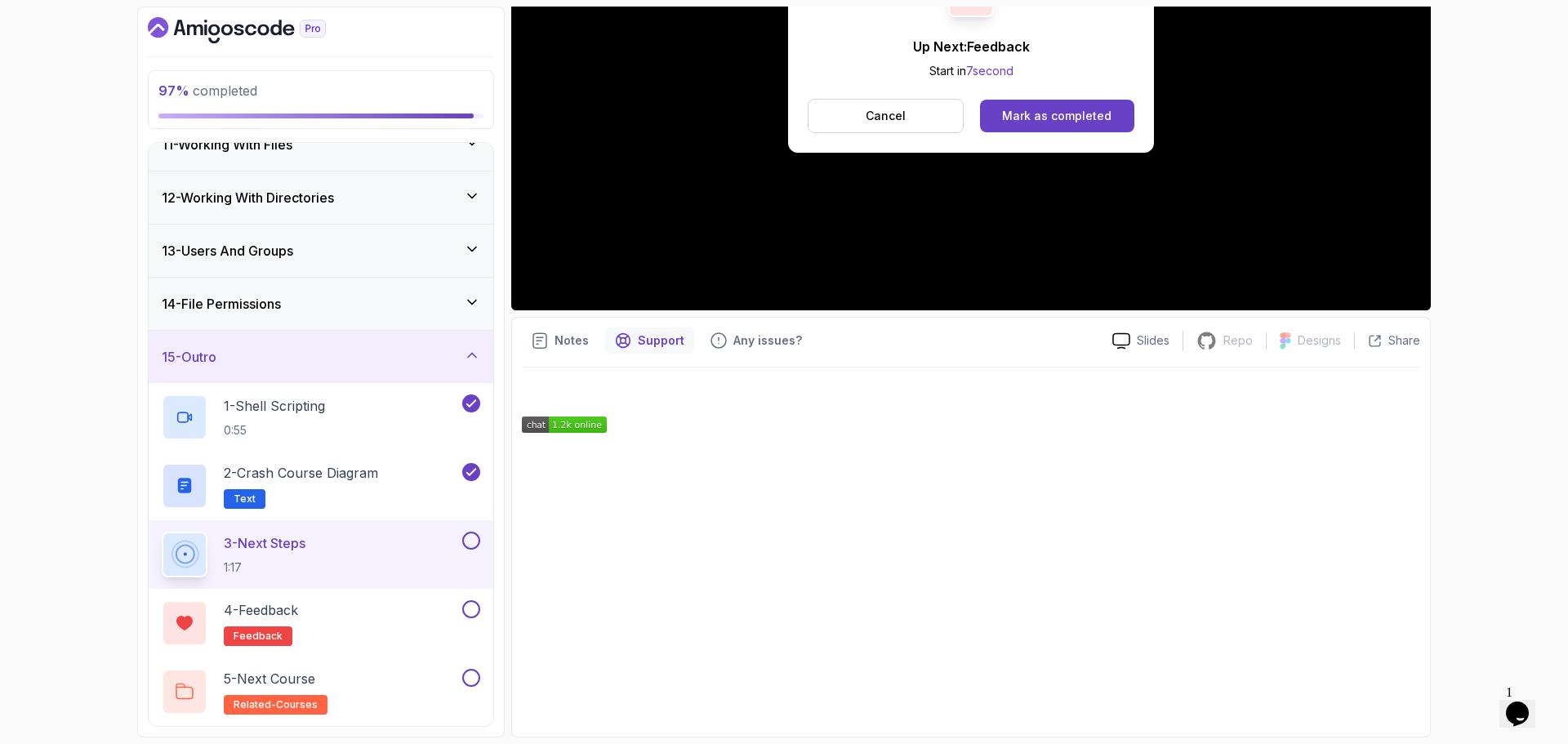
click at [480, 534] on div "3 - Next Steps 1:17" at bounding box center [321, 555] width 345 height 68
click at [474, 542] on button at bounding box center [471, 540] width 18 height 18
click at [478, 610] on button at bounding box center [471, 608] width 18 height 18
click at [469, 674] on button at bounding box center [471, 677] width 18 height 18
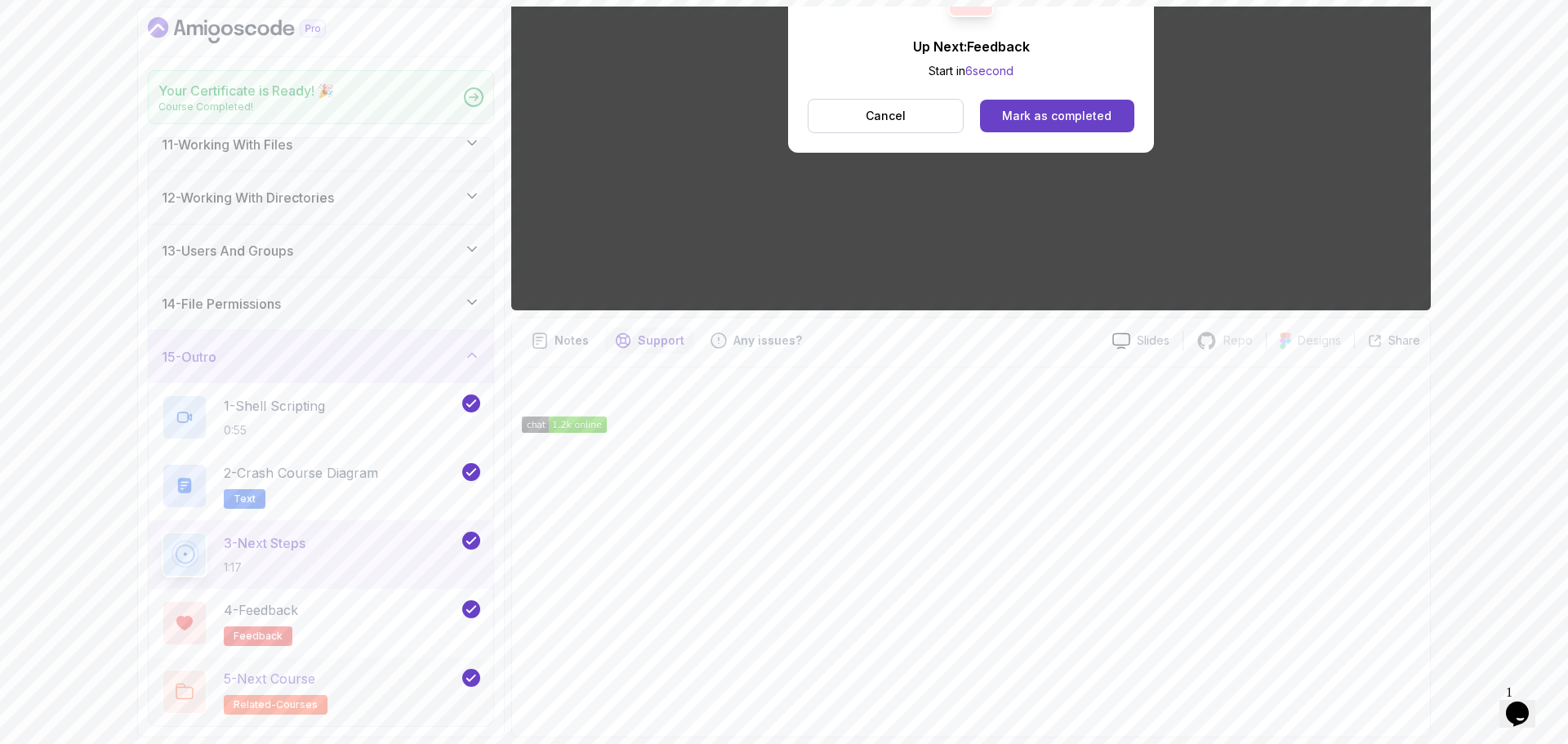
scroll to position [550, 0]
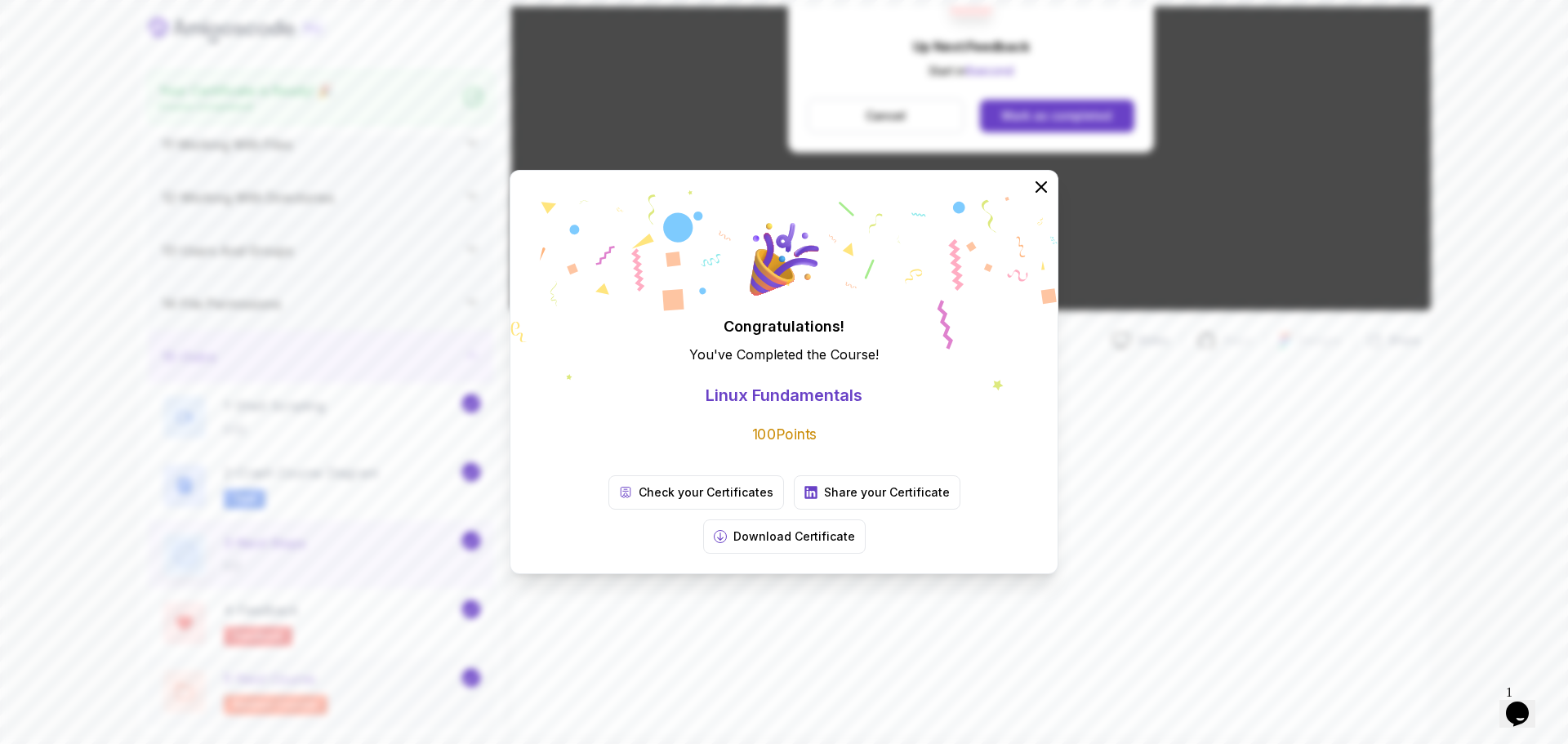
click at [368, 685] on div "Congratulations! You've Completed the Course ! Linux Fundamentals 100 Points Ch…" at bounding box center [784, 372] width 1568 height 744
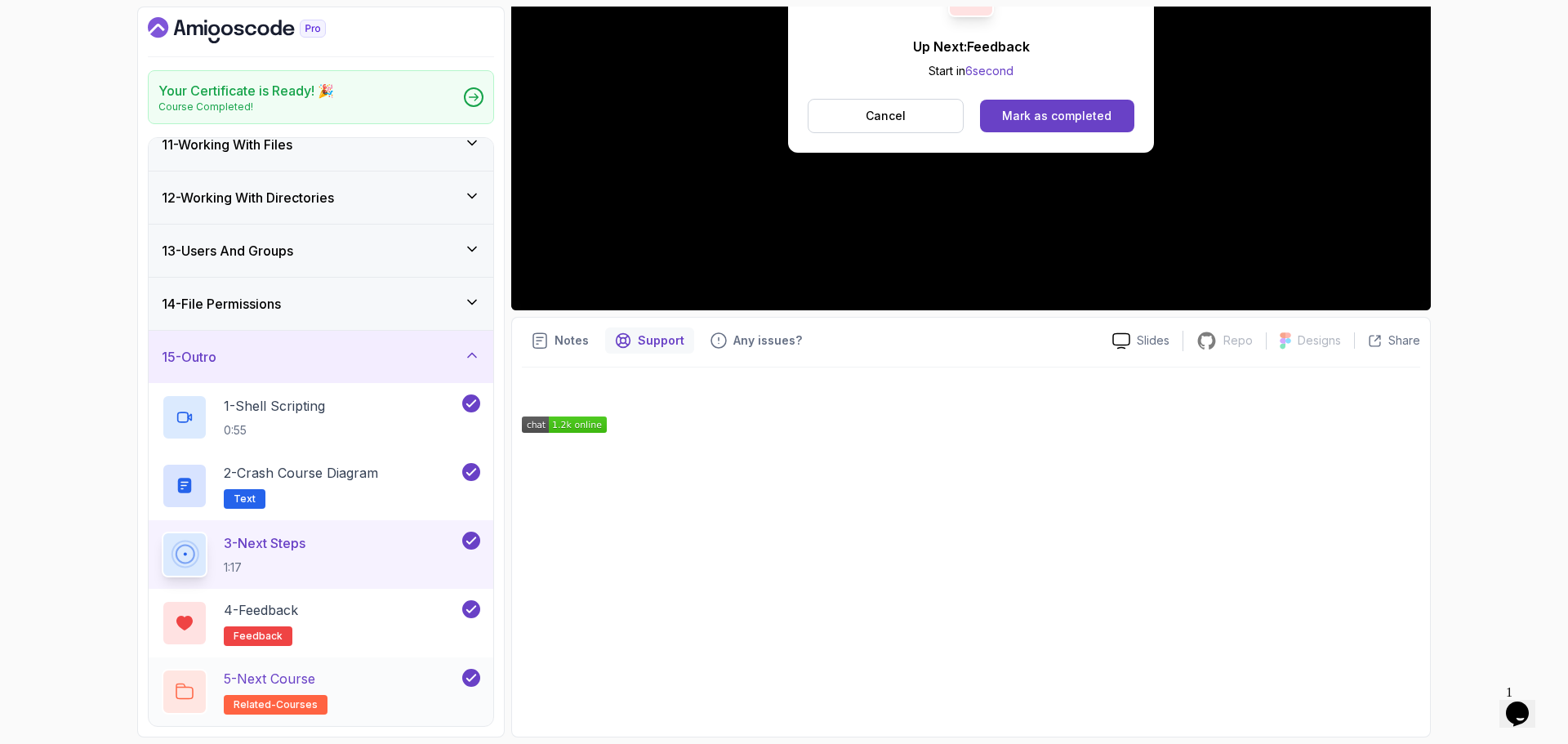
click at [306, 675] on p "5 - Next Course" at bounding box center [269, 677] width 92 height 19
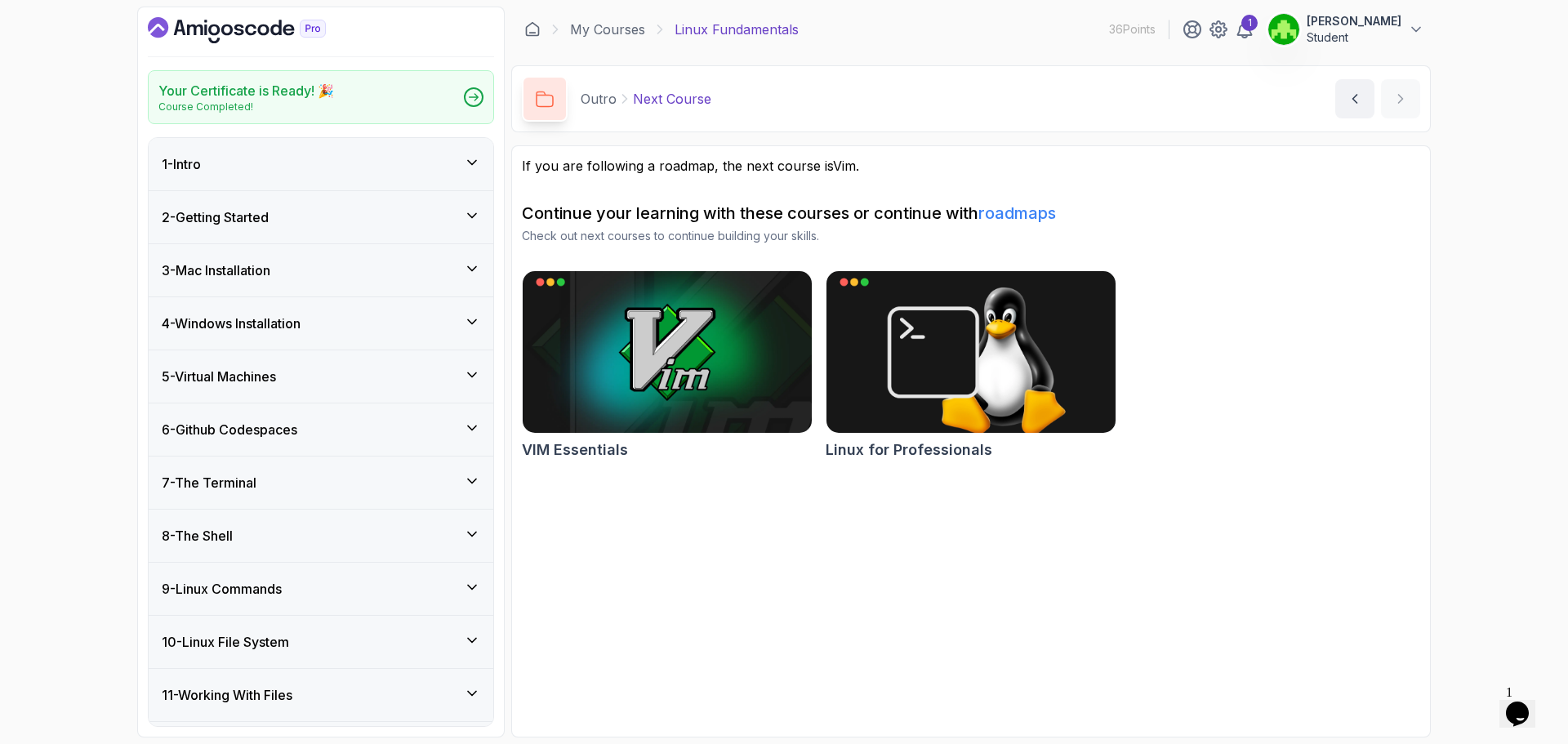
click at [194, 32] on icon "Dashboard" at bounding box center [195, 29] width 17 height 10
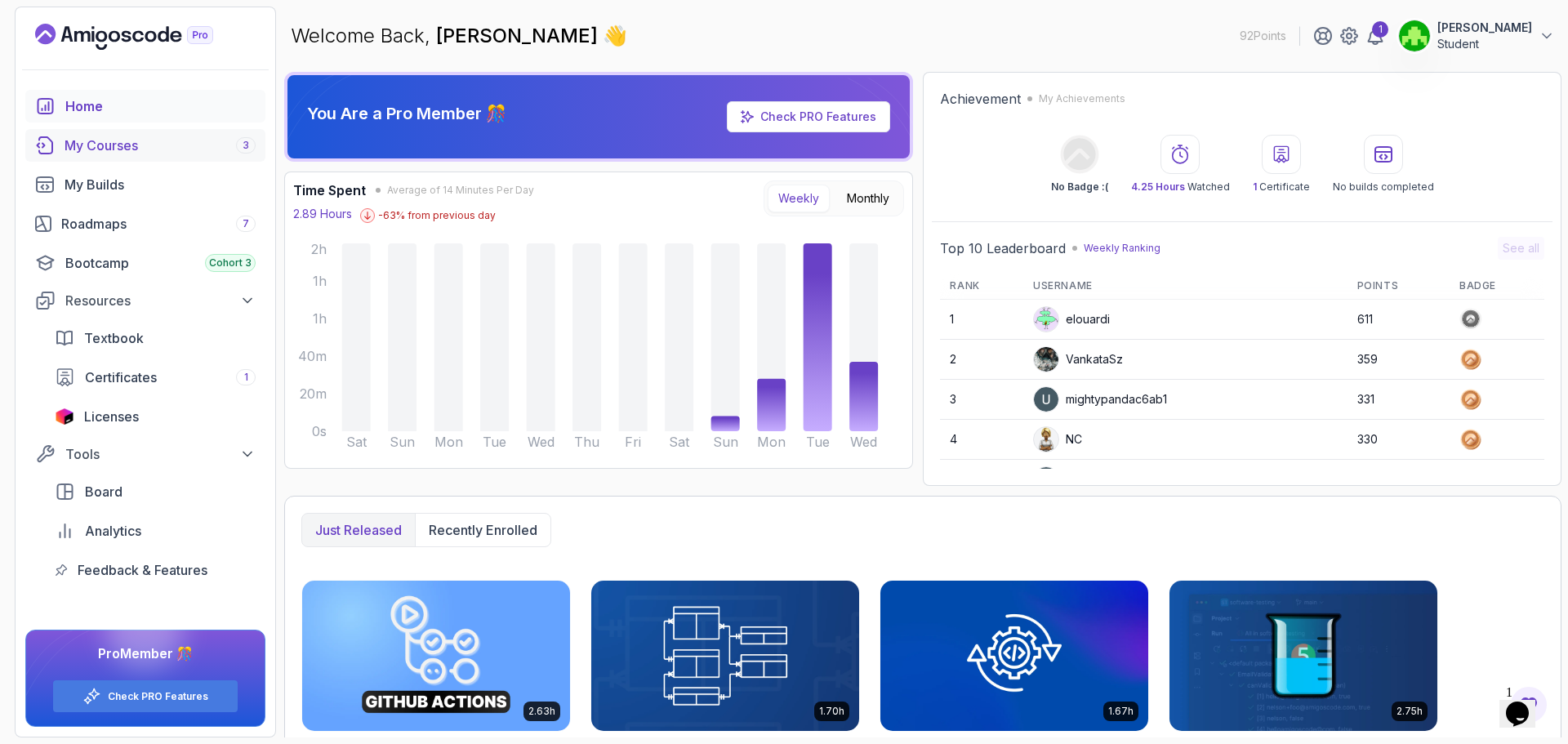
click at [122, 146] on div "My Courses 3" at bounding box center [160, 145] width 191 height 19
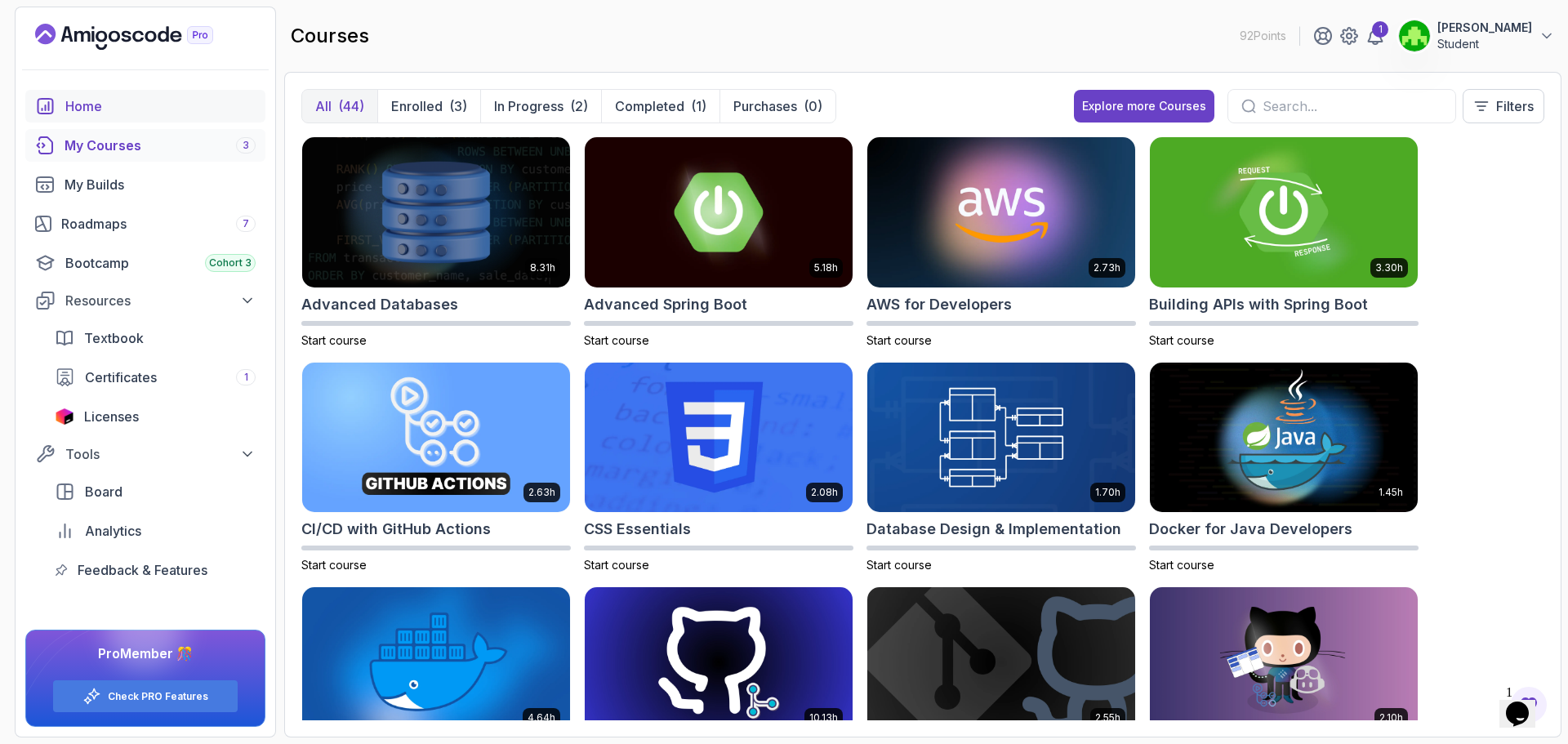
click at [99, 106] on div "Home" at bounding box center [161, 105] width 190 height 19
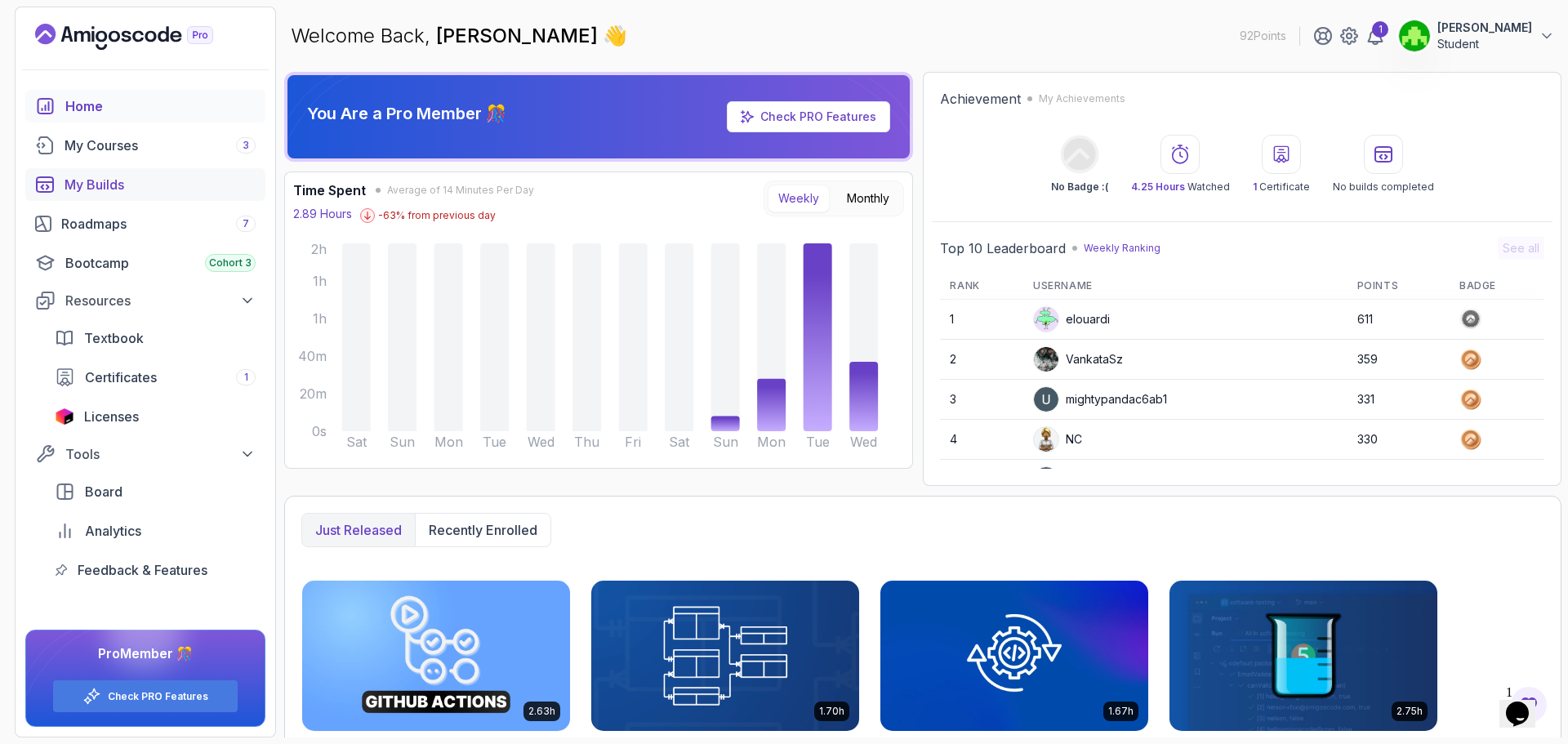
drag, startPoint x: 111, startPoint y: 213, endPoint x: 160, endPoint y: 187, distance: 55.5
click at [111, 213] on div "Roadmaps 7" at bounding box center [158, 223] width 194 height 19
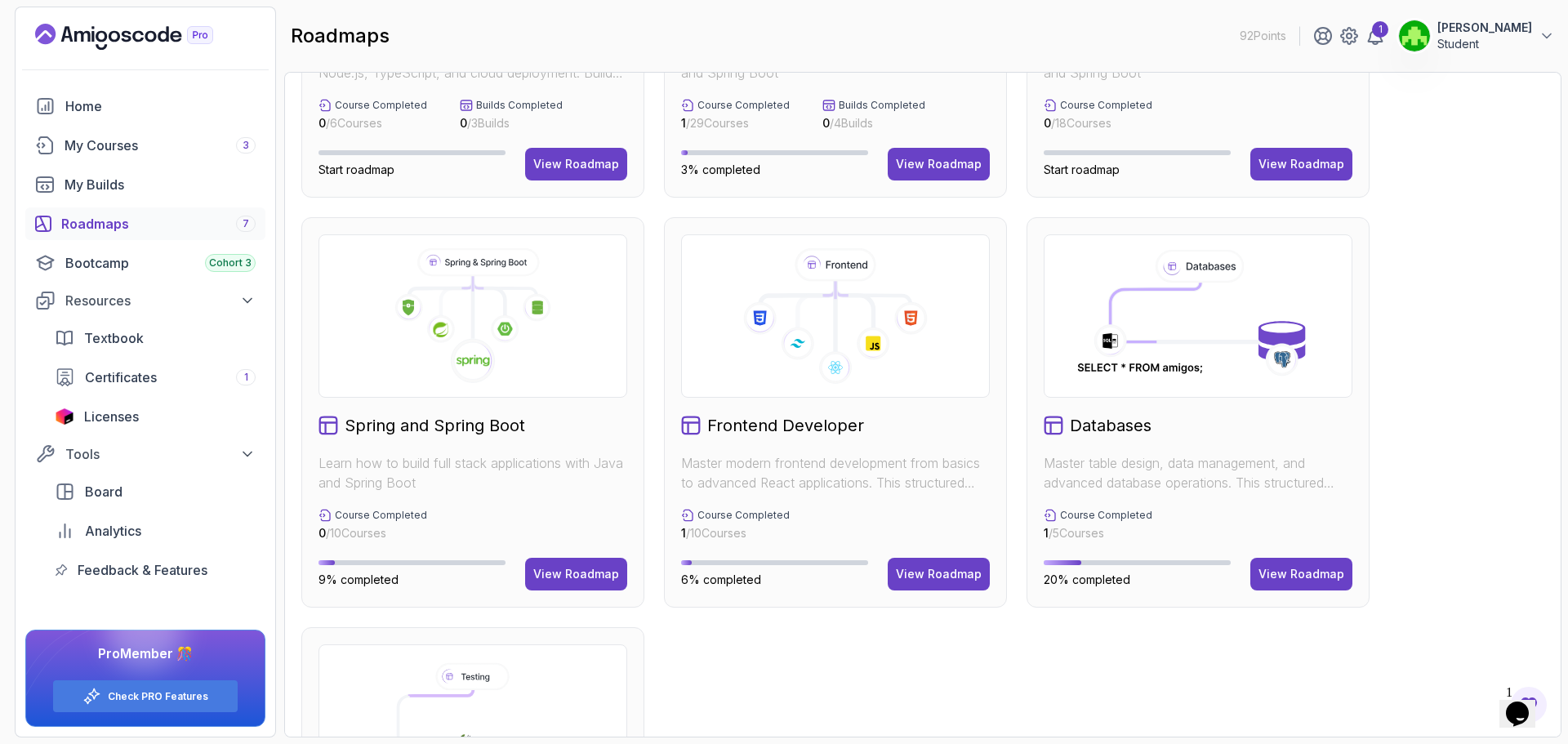
scroll to position [409, 0]
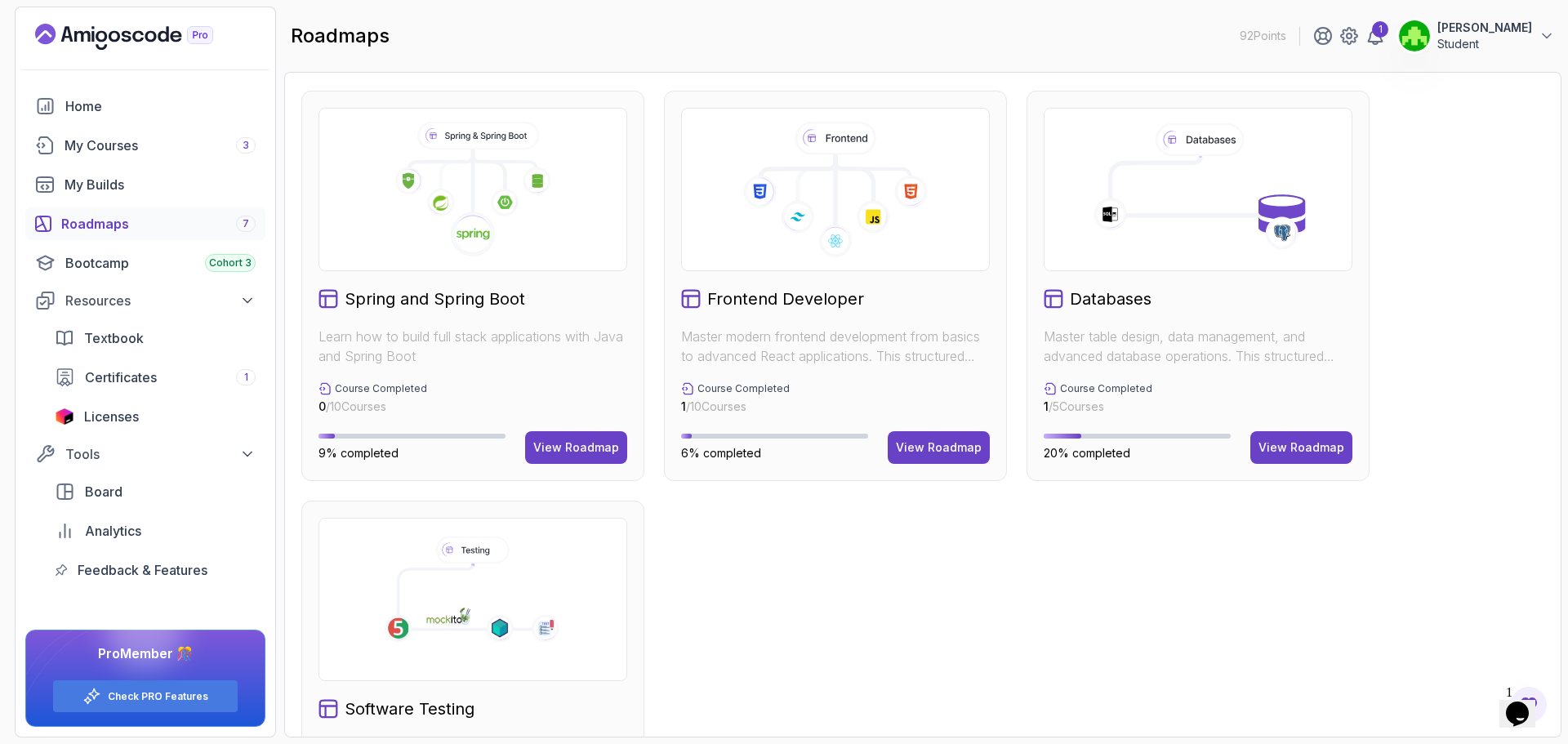
click at [390, 316] on div "Spring and Spring Boot Learn how to build full stack applications with Java and…" at bounding box center [472, 286] width 343 height 390
click at [401, 308] on h2 "Spring and Spring Boot" at bounding box center [435, 299] width 180 height 23
click at [420, 283] on div "Spring and Spring Boot Learn how to build full stack applications with Java and…" at bounding box center [472, 286] width 343 height 390
click at [545, 453] on div "View Roadmap" at bounding box center [576, 447] width 86 height 17
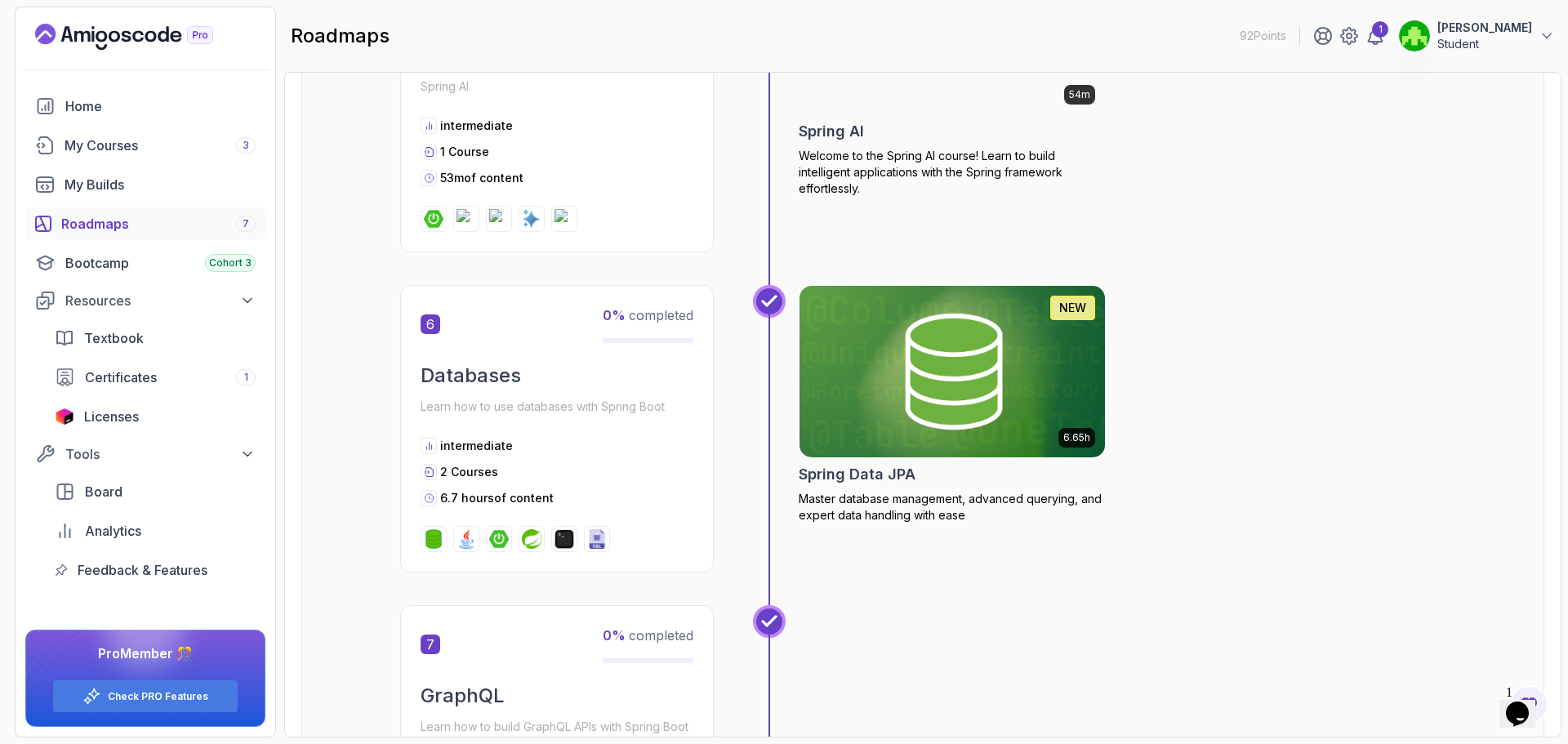
scroll to position [2307, 0]
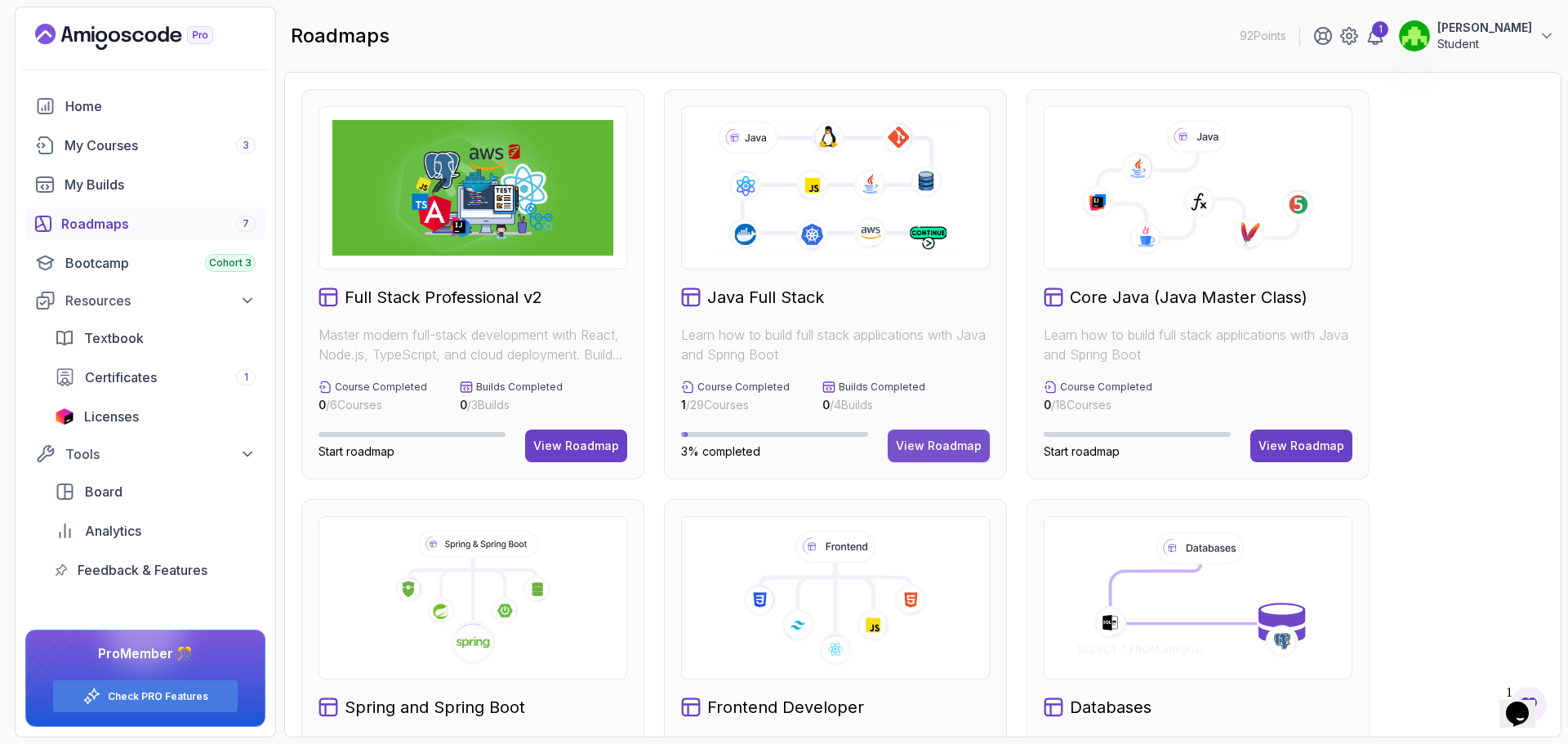
click at [934, 444] on div "View Roadmap" at bounding box center [938, 445] width 86 height 17
click at [183, 710] on div "Check PRO Features" at bounding box center [145, 696] width 185 height 31
click at [220, 700] on div "Check PRO Features" at bounding box center [145, 696] width 185 height 31
click at [94, 706] on div "Check PRO Features" at bounding box center [145, 696] width 185 height 31
click at [141, 661] on div at bounding box center [144, 629] width 79 height 79
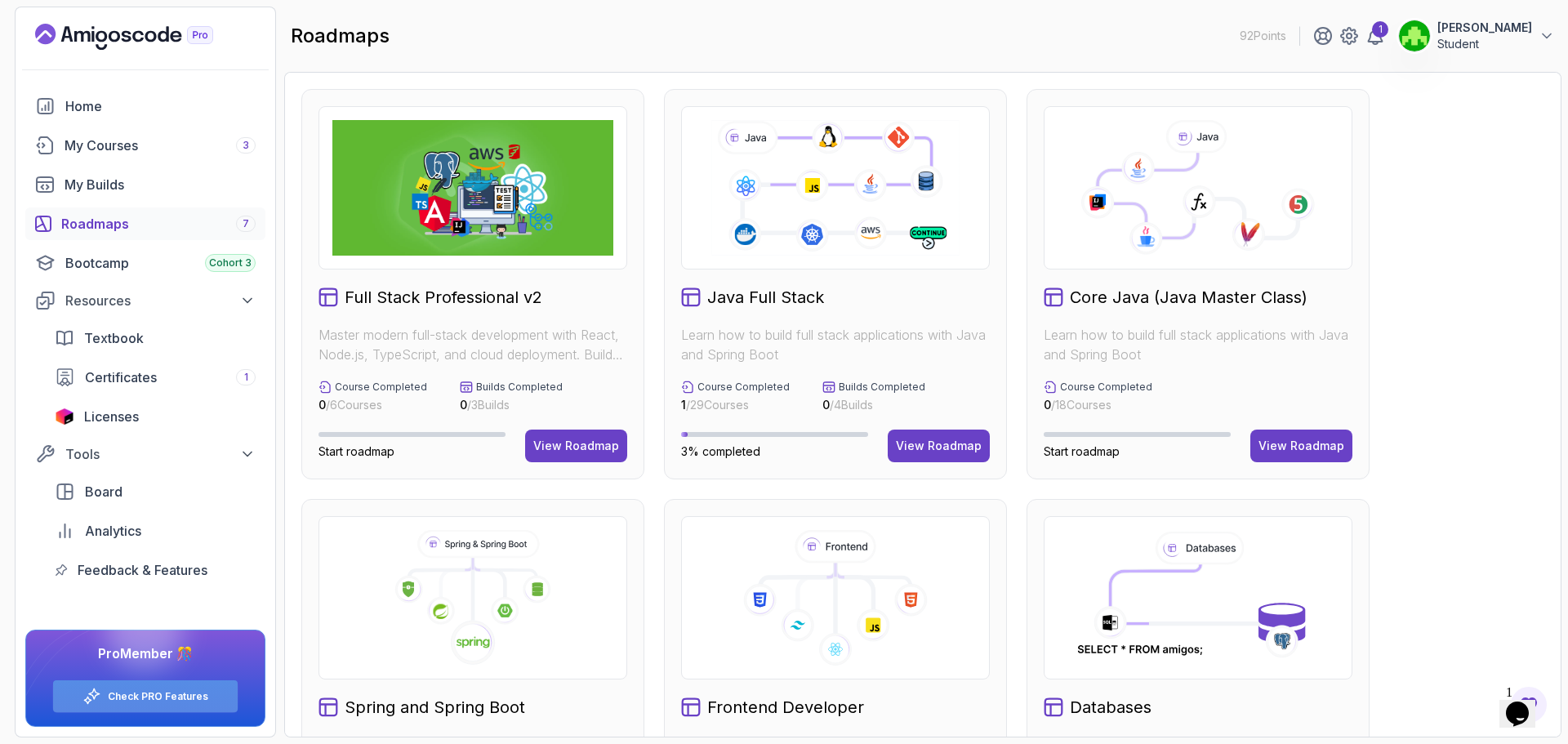
click at [138, 704] on div "Check PRO Features" at bounding box center [145, 696] width 185 height 31
click at [102, 701] on icon at bounding box center [92, 696] width 18 height 18
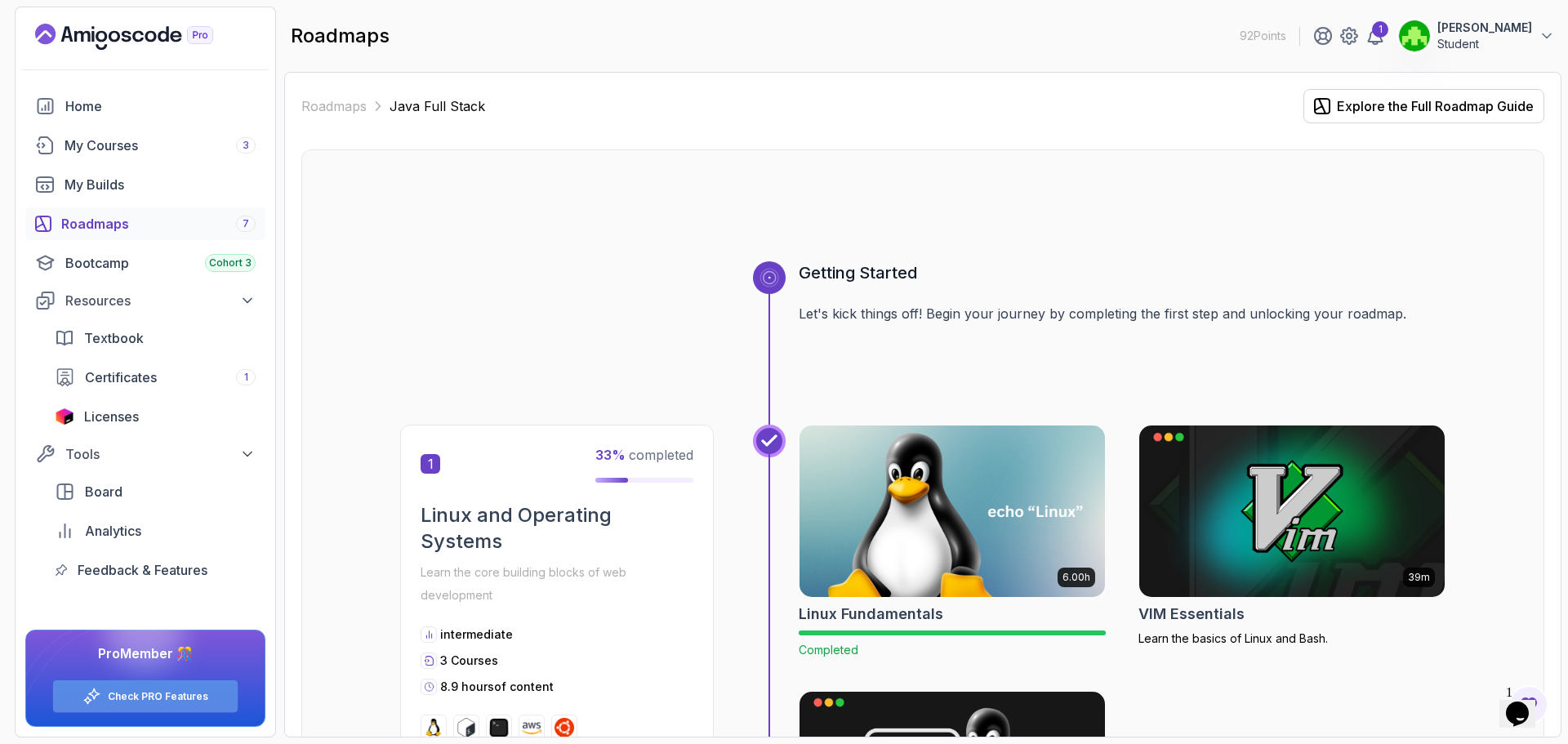
click at [150, 697] on link "Check PRO Features" at bounding box center [158, 696] width 101 height 13
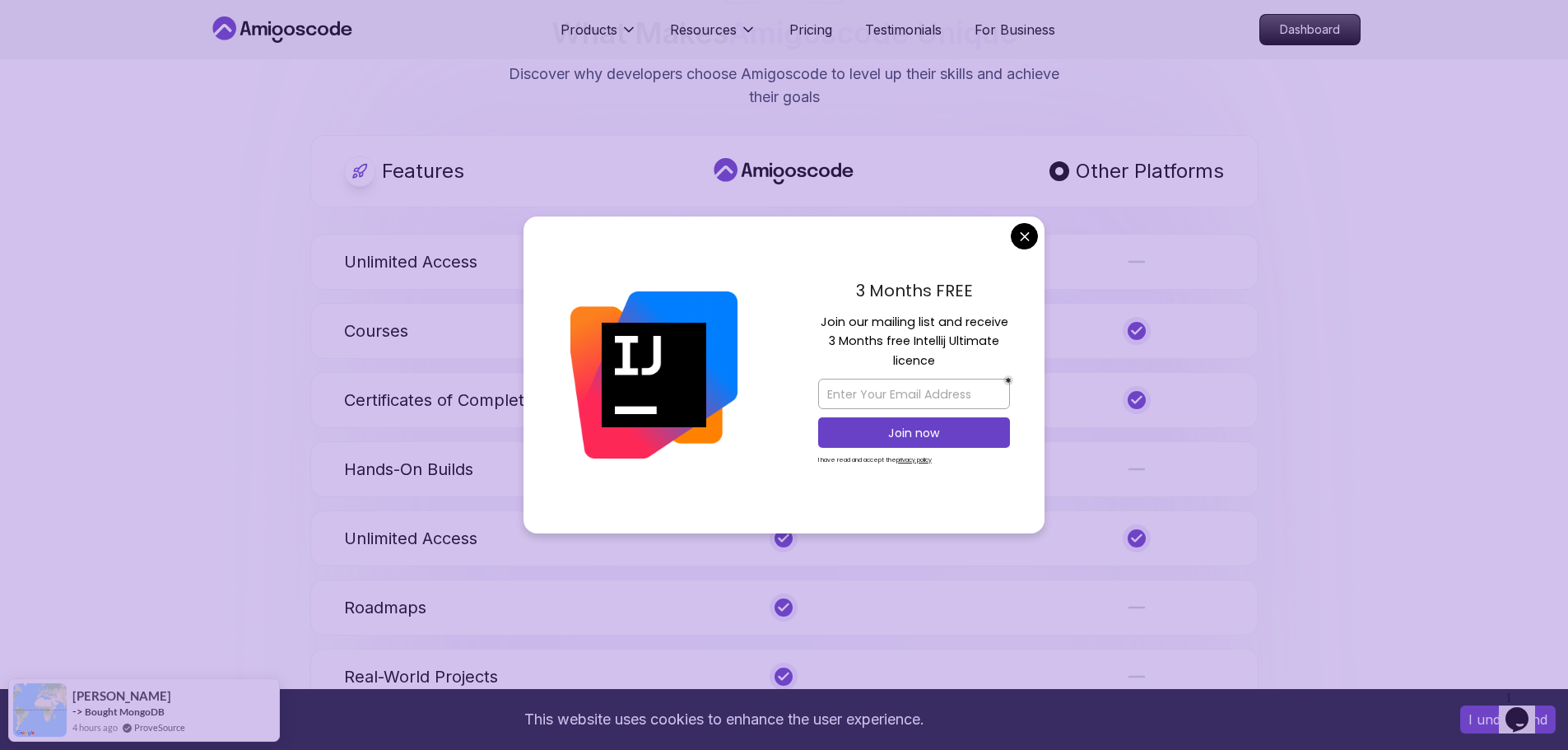
scroll to position [823, 0]
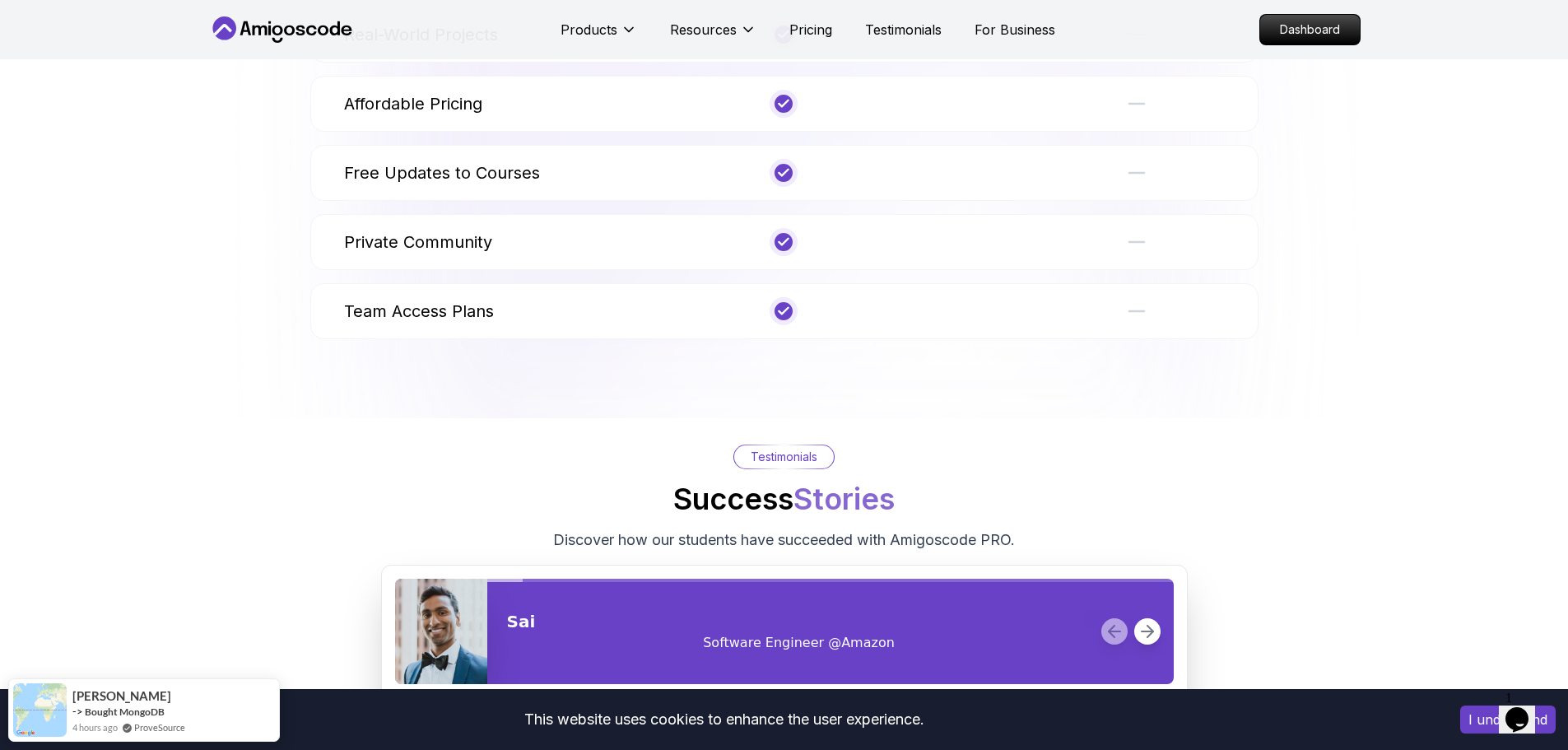
scroll to position [1481, 0]
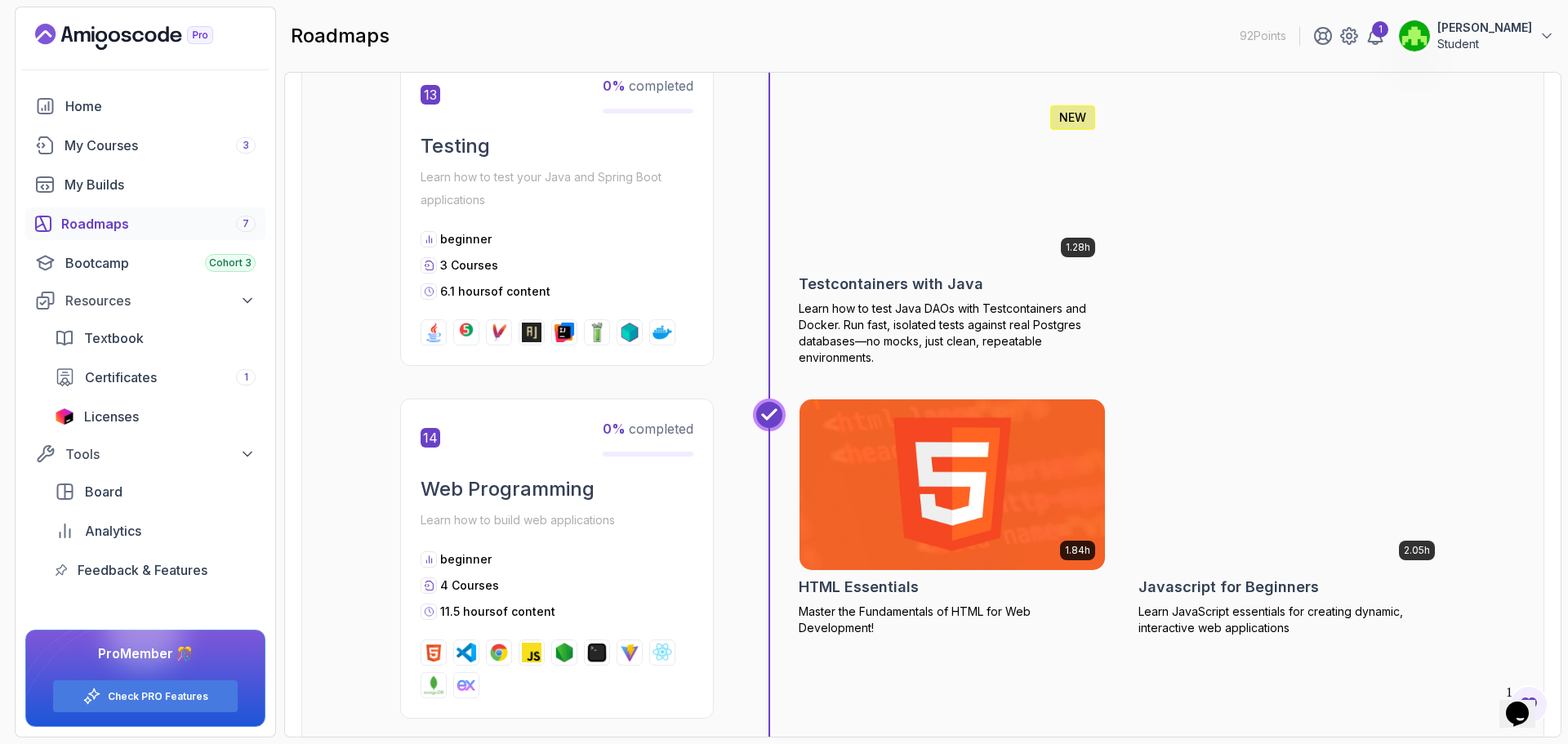
scroll to position [5827, 0]
